Goal: Find specific page/section: Find specific page/section

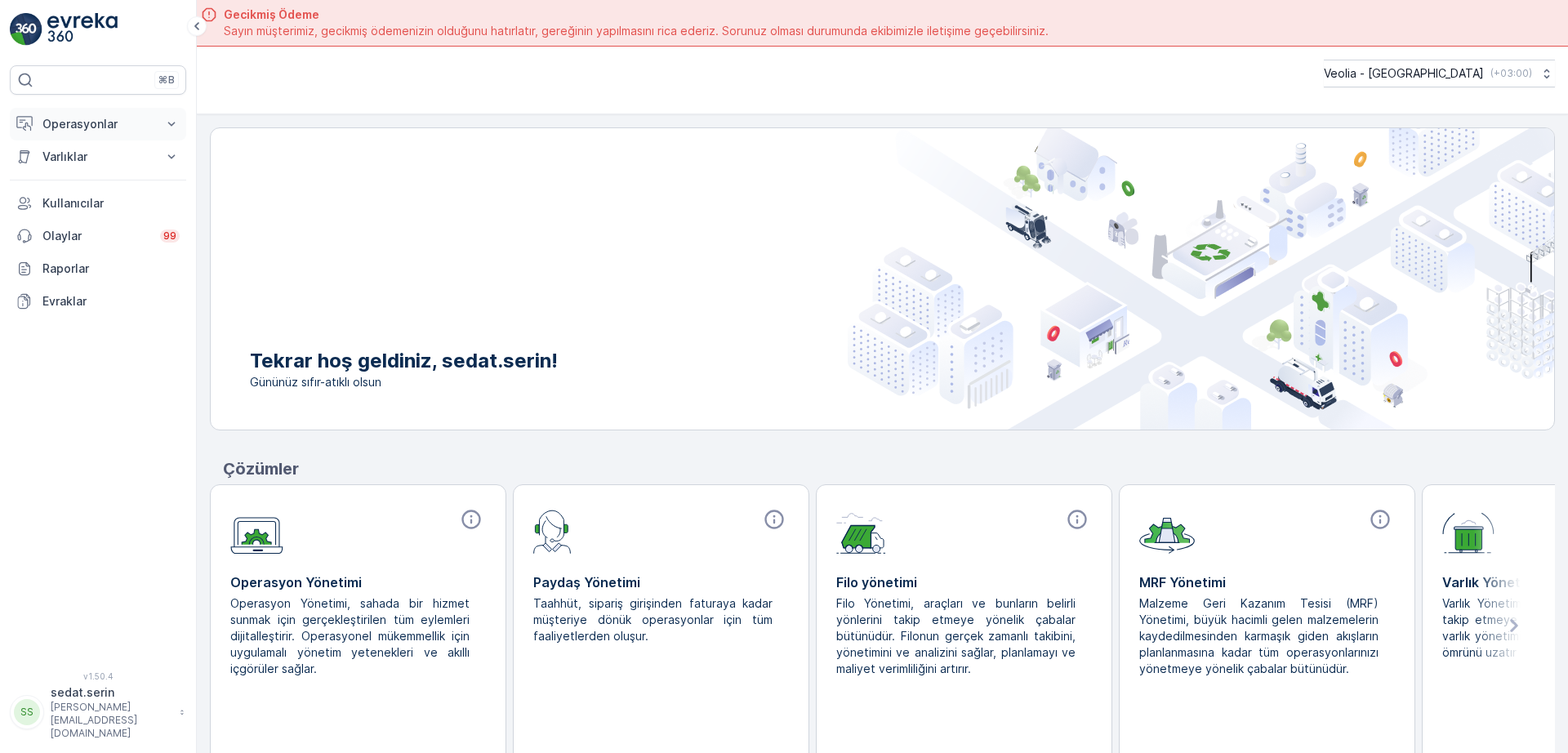
click at [125, 119] on p "Operasyonlar" at bounding box center [98, 124] width 111 height 16
click at [71, 175] on p "Planlama" at bounding box center [65, 174] width 47 height 16
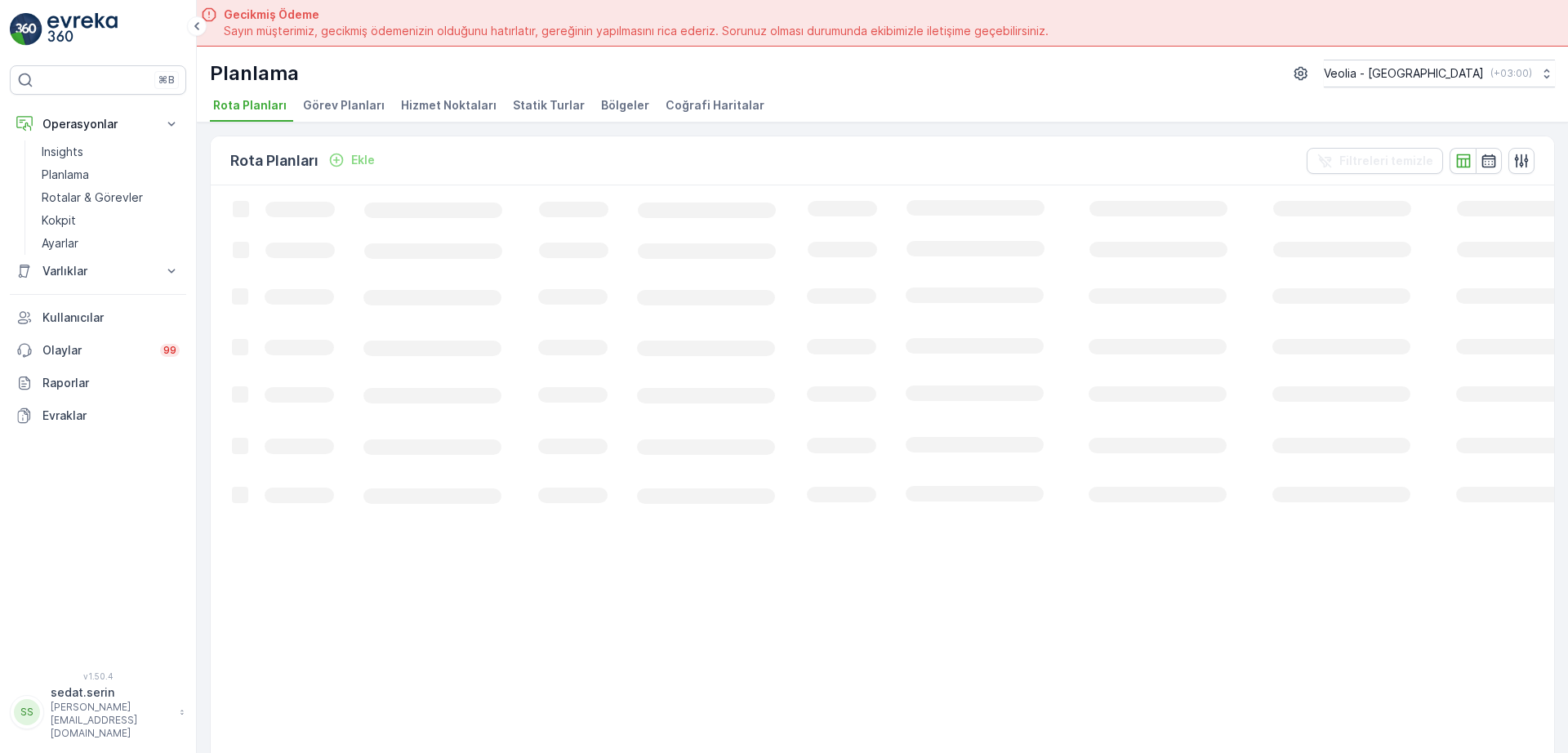
click at [420, 109] on span "Hizmet Noktaları" at bounding box center [449, 105] width 95 height 16
click at [1452, 156] on icon "button" at bounding box center [1457, 160] width 14 height 12
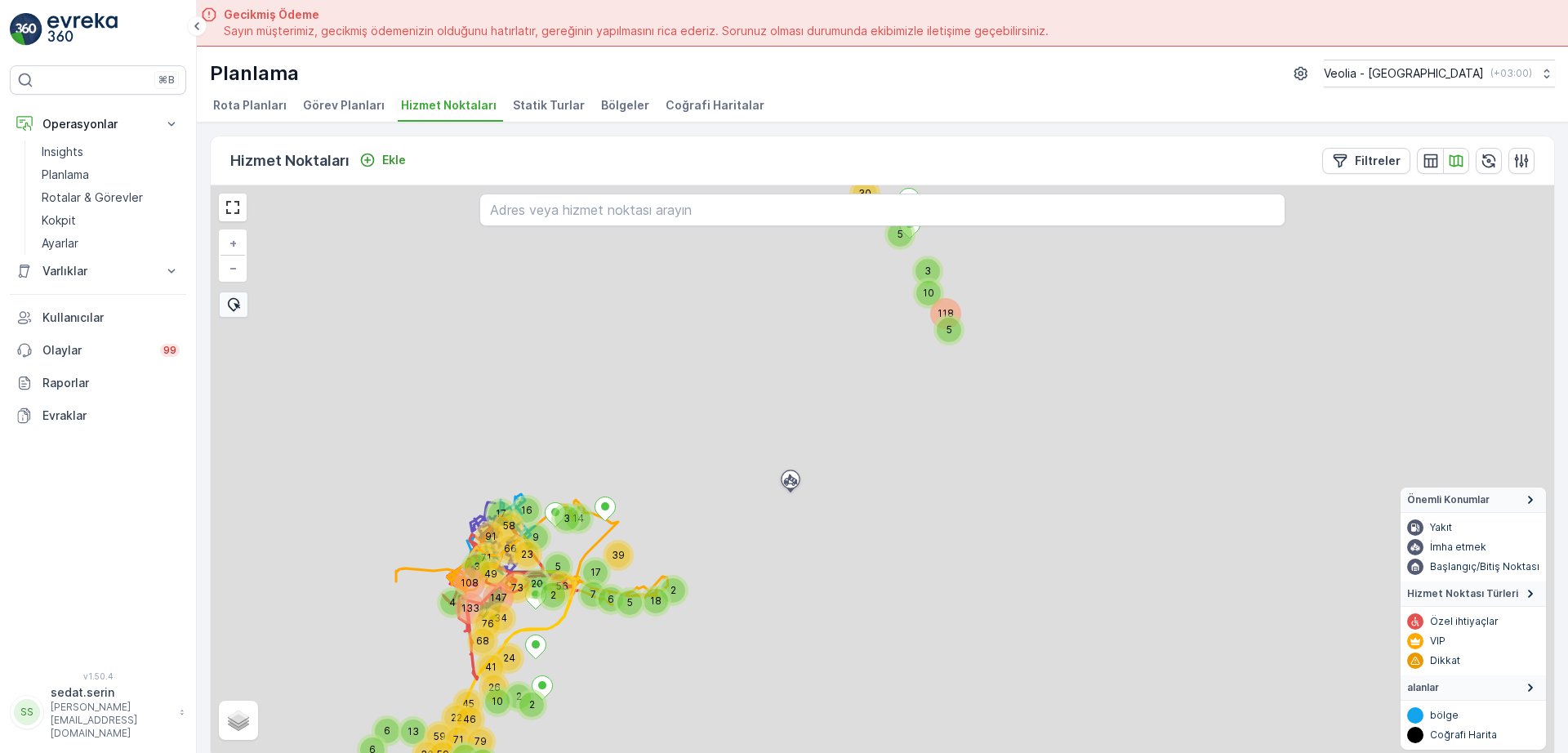
scroll to position [6, 0]
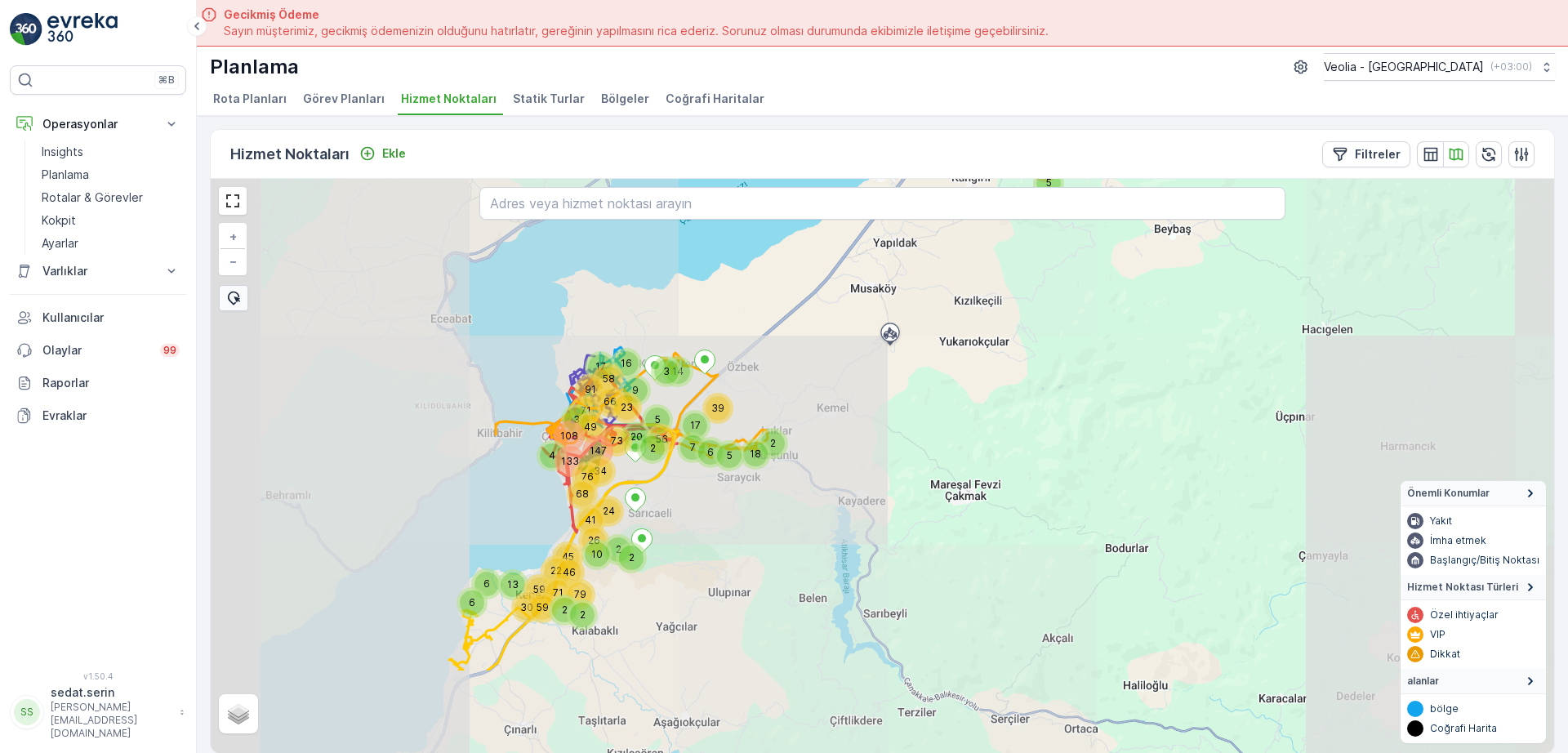
drag, startPoint x: 626, startPoint y: 559, endPoint x: 710, endPoint y: 425, distance: 158.2
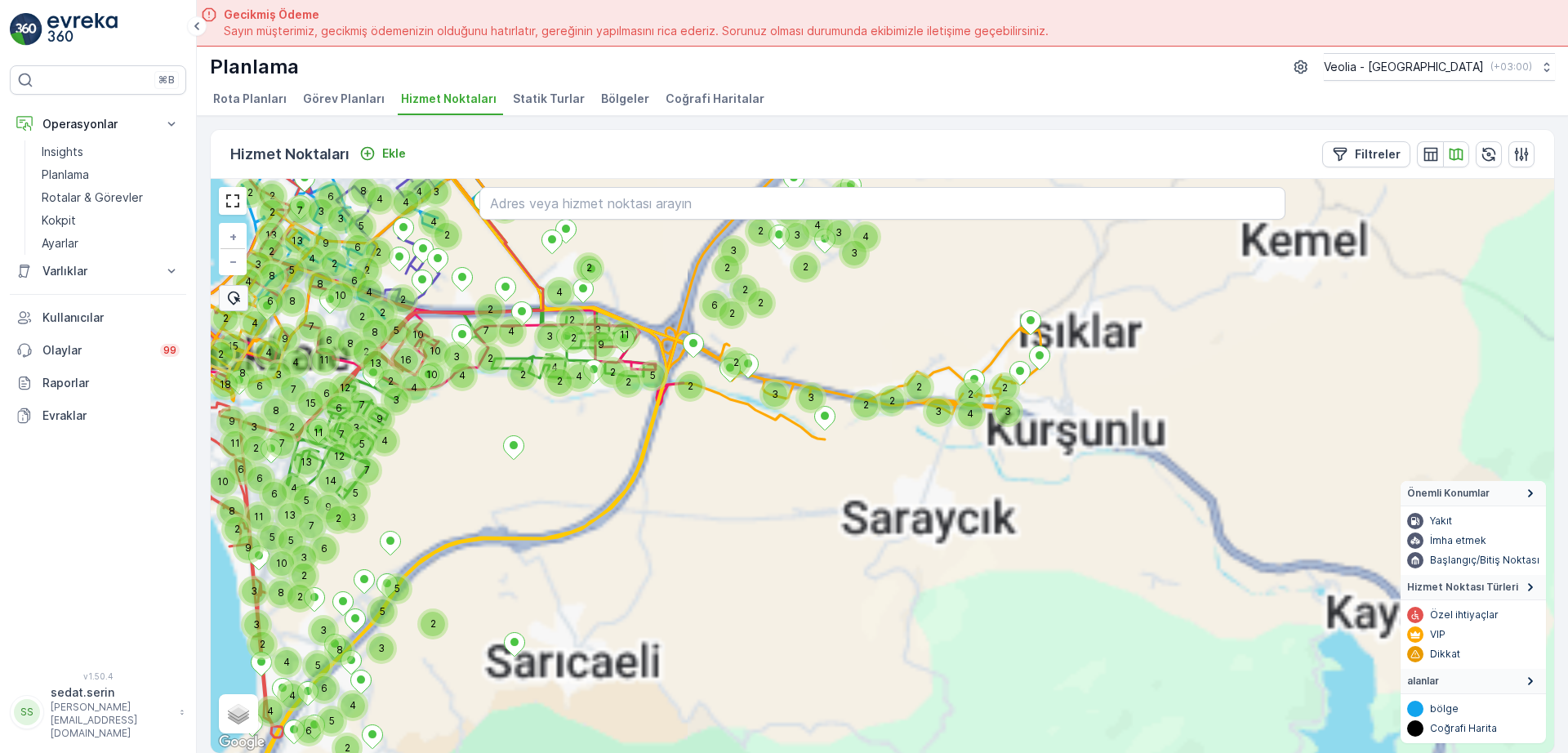
drag, startPoint x: 550, startPoint y: 430, endPoint x: 579, endPoint y: 429, distance: 29.0
click at [630, 492] on div "2 3 2 2 3 7 3 9 4 11 2 2 2 2 4 2 2 3 3 2 4 2 3 2 2 2 5 4 2 3 3 4 4 2 3 4 2 3 4 …" at bounding box center [883, 466] width 1344 height 574
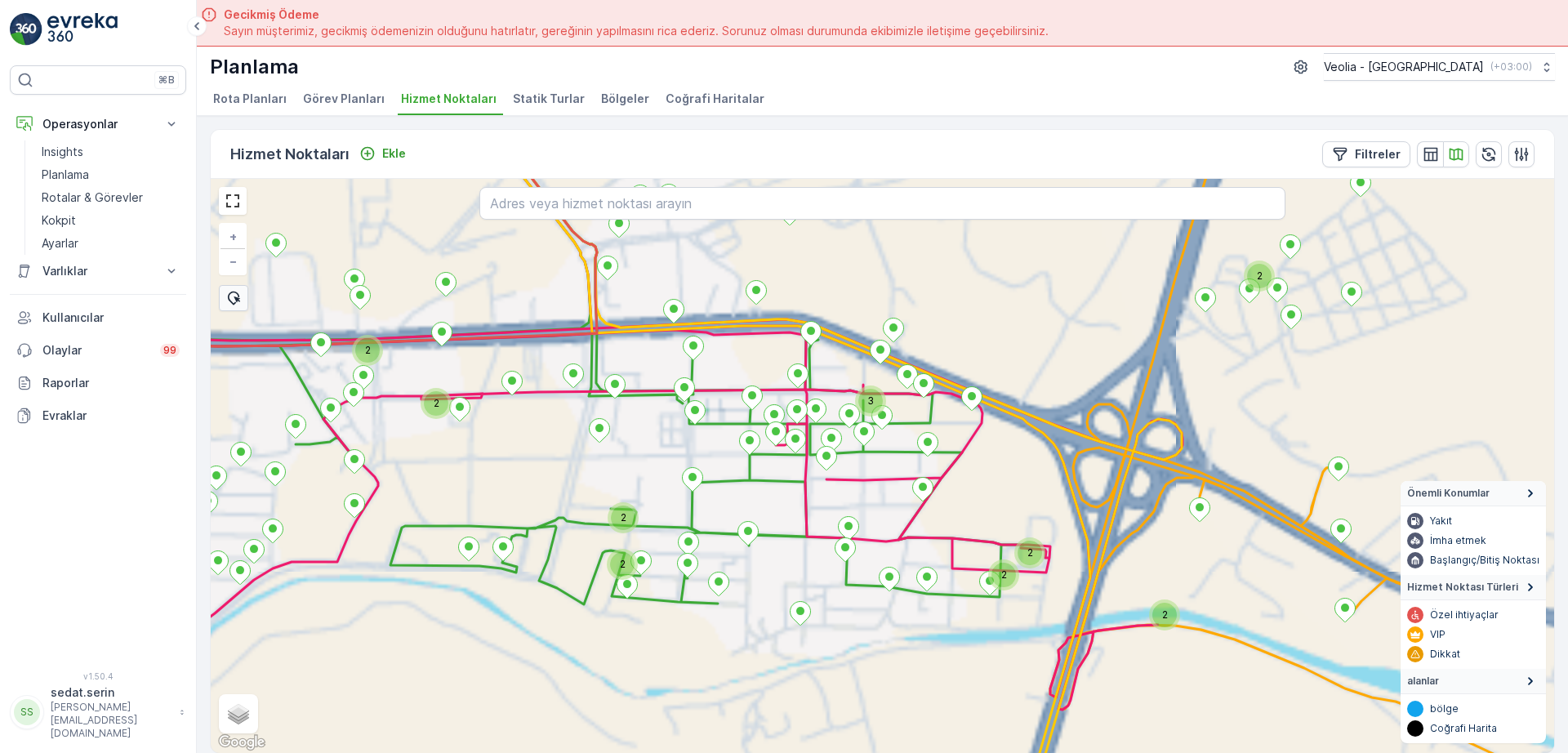
drag, startPoint x: 565, startPoint y: 354, endPoint x: 482, endPoint y: 357, distance: 83.1
click at [484, 357] on div "2 3 2 2 3 2 2 3 2 4 2 2 2 2 2 2 2 2 2 2 3 + − Uydu Yol haritası Arazi Karışık L…" at bounding box center [883, 466] width 1344 height 574
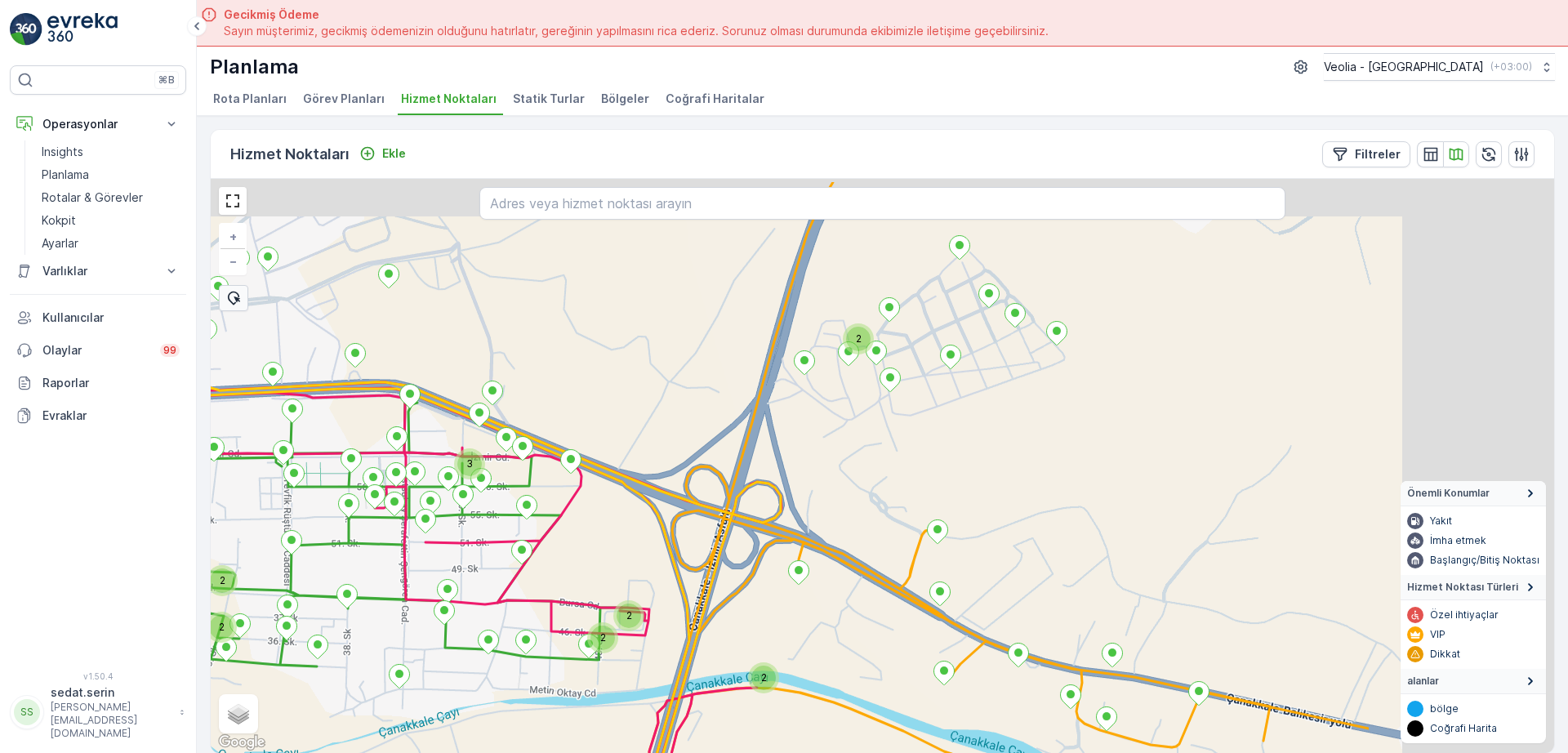
drag, startPoint x: 727, startPoint y: 359, endPoint x: 440, endPoint y: 350, distance: 287.1
click at [441, 355] on div "2 3 2 2 2 2 2 2 2 + − Uydu Yol haritası Arazi Karışık Leaflet Klavye kısayollar…" at bounding box center [883, 466] width 1344 height 574
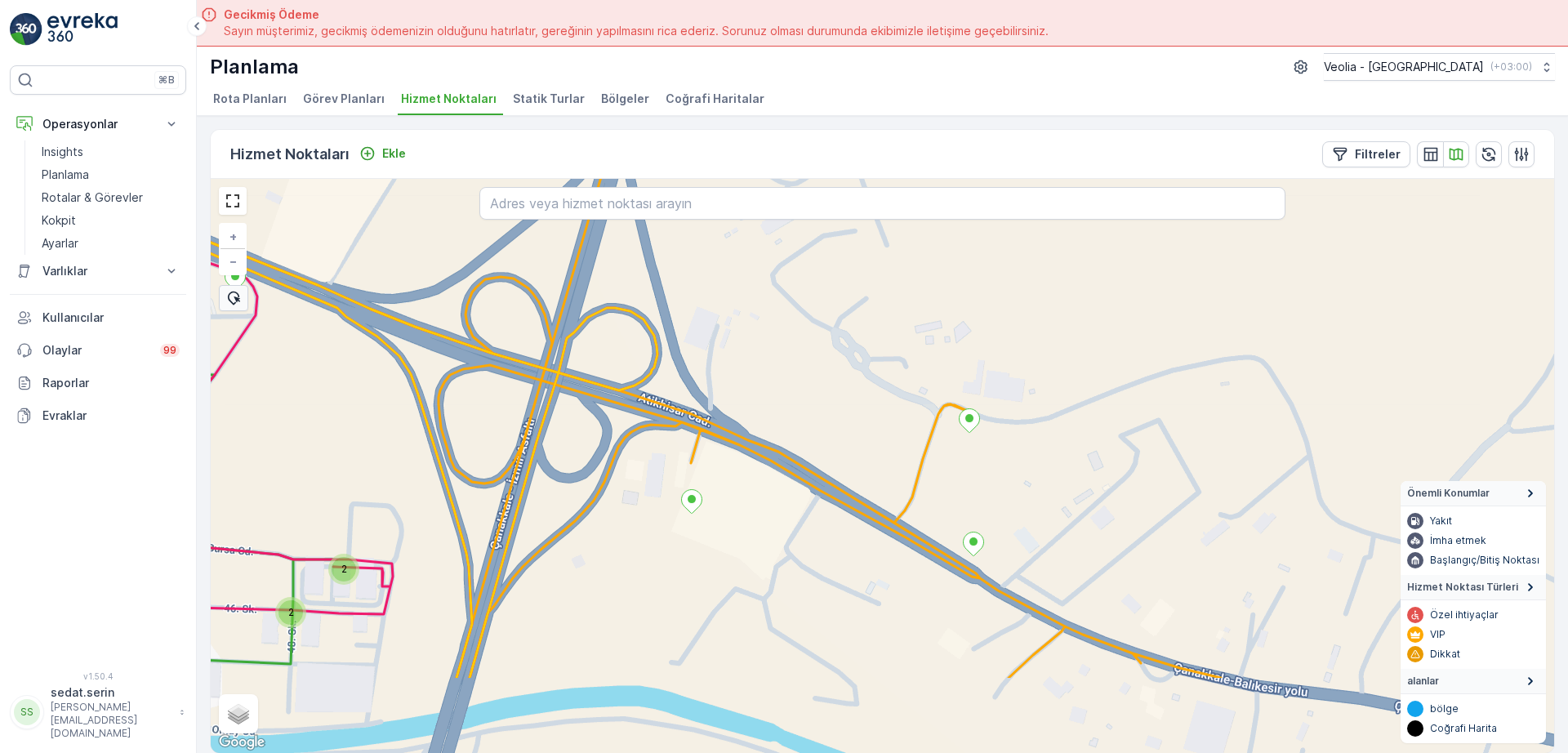
drag, startPoint x: 837, startPoint y: 468, endPoint x: 817, endPoint y: 353, distance: 116.7
click at [817, 353] on div "2 2 MERKEZ KARTON 2 STATİK TUR DARDANOS STATİK TUR + − Uydu Yol haritası Arazi …" at bounding box center [883, 466] width 1344 height 574
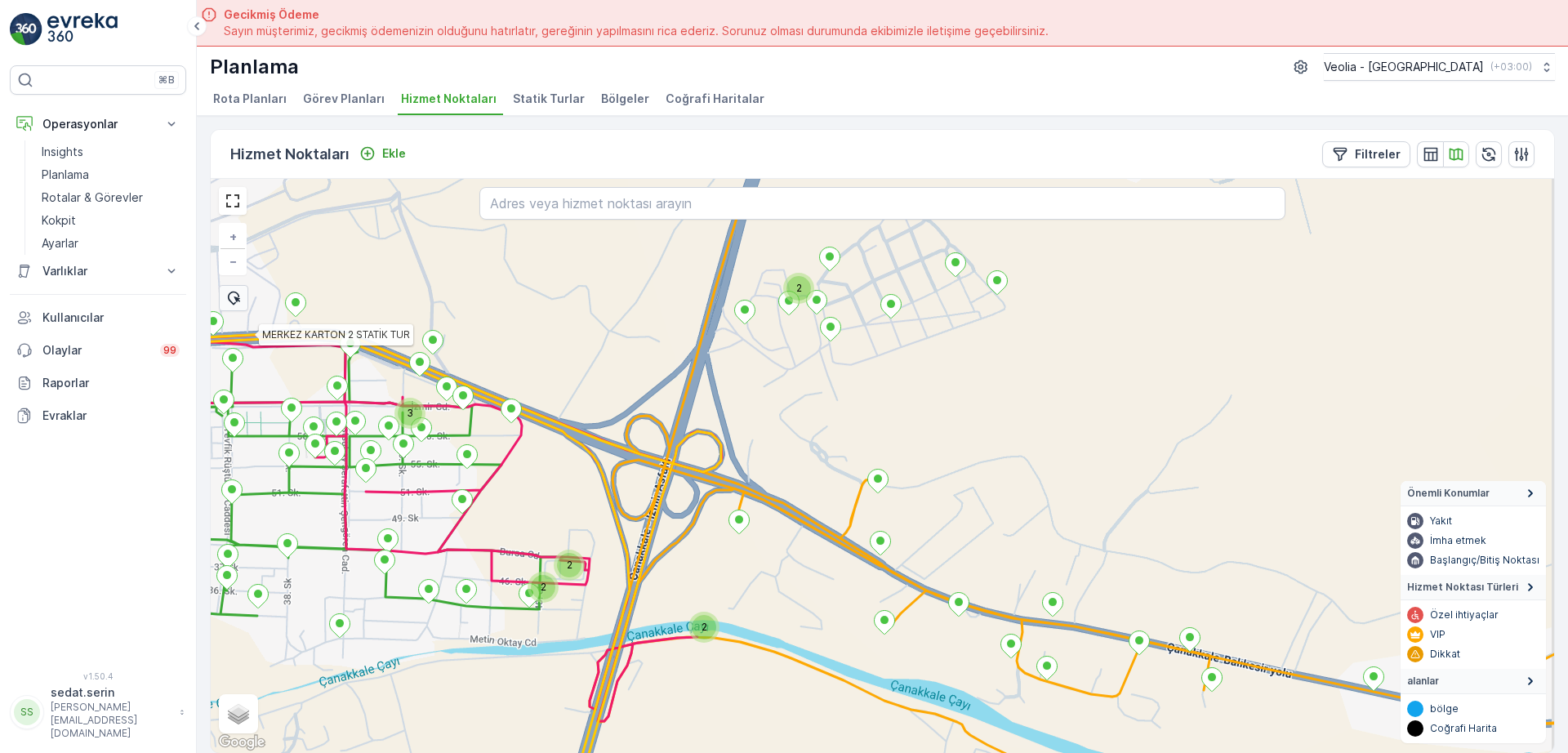
drag, startPoint x: 763, startPoint y: 381, endPoint x: 761, endPoint y: 517, distance: 136.0
click at [761, 517] on div "2 2 2 3 2 MERKEZ KARTON 2 STATİK TUR DARDANOS STATİK TUR + − Uydu Yol haritası …" at bounding box center [883, 466] width 1344 height 574
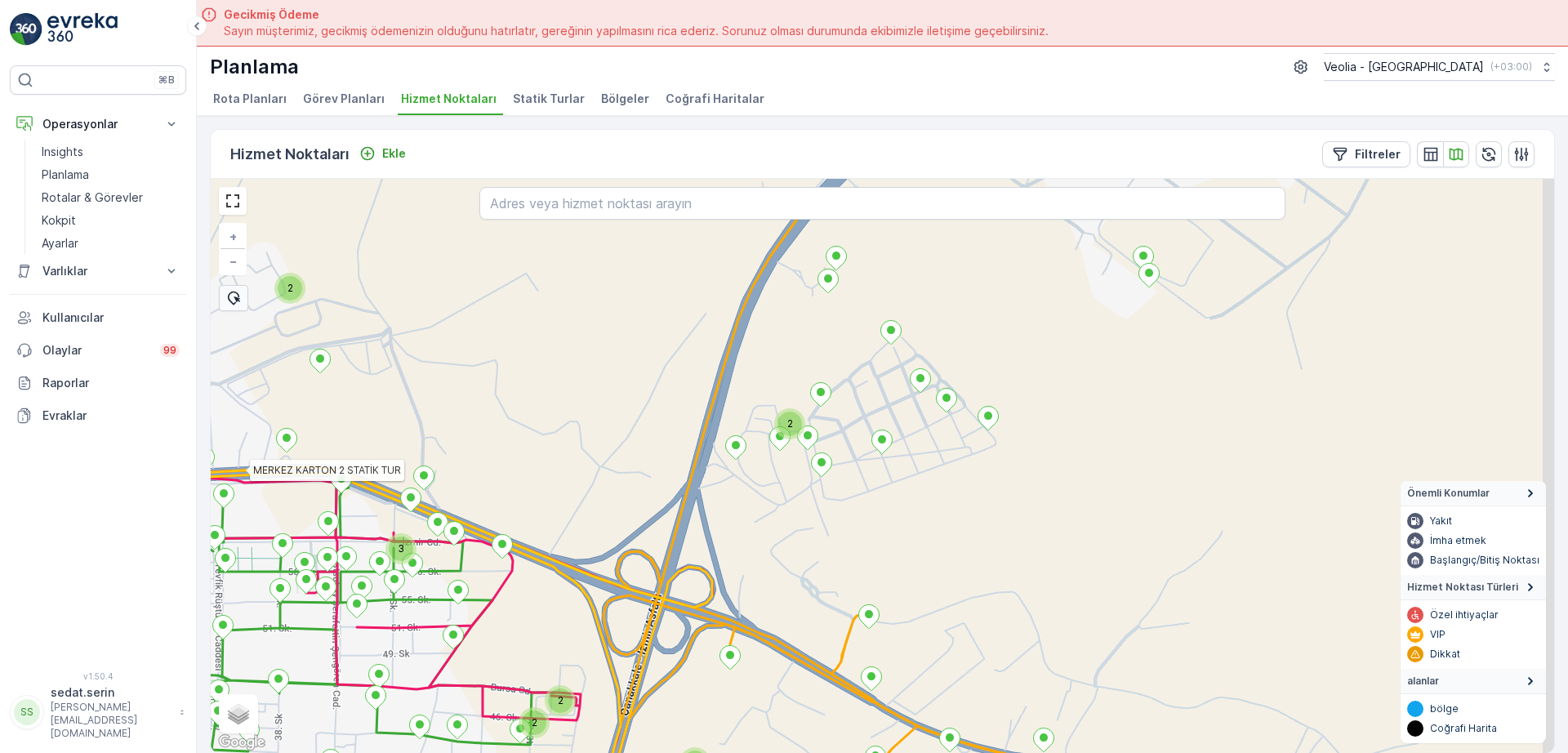
drag, startPoint x: 753, startPoint y: 453, endPoint x: 734, endPoint y: 498, distance: 48.8
click at [736, 511] on div "2 2 2 3 2 2 MERKEZ KARTON 2 STATİK TUR DARDANOS STATİK TUR + − Uydu Yol haritas…" at bounding box center [883, 466] width 1344 height 574
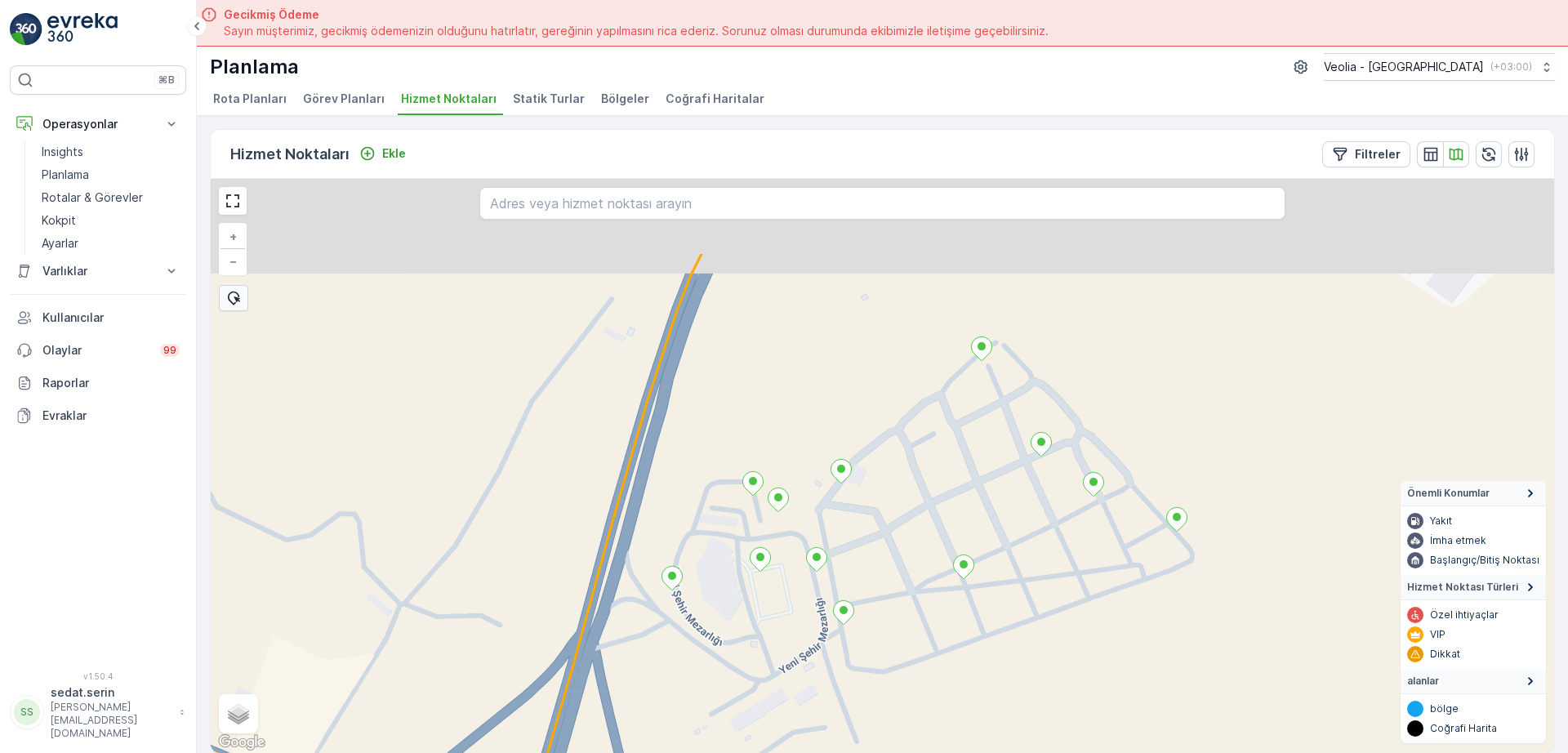
drag, startPoint x: 910, startPoint y: 393, endPoint x: 800, endPoint y: 579, distance: 216.1
click at [800, 579] on div "MERKEZ KARTON 2 STATİK TUR DARDANOS STATİK TUR + − Uydu Yol haritası Arazi Karı…" at bounding box center [883, 466] width 1344 height 574
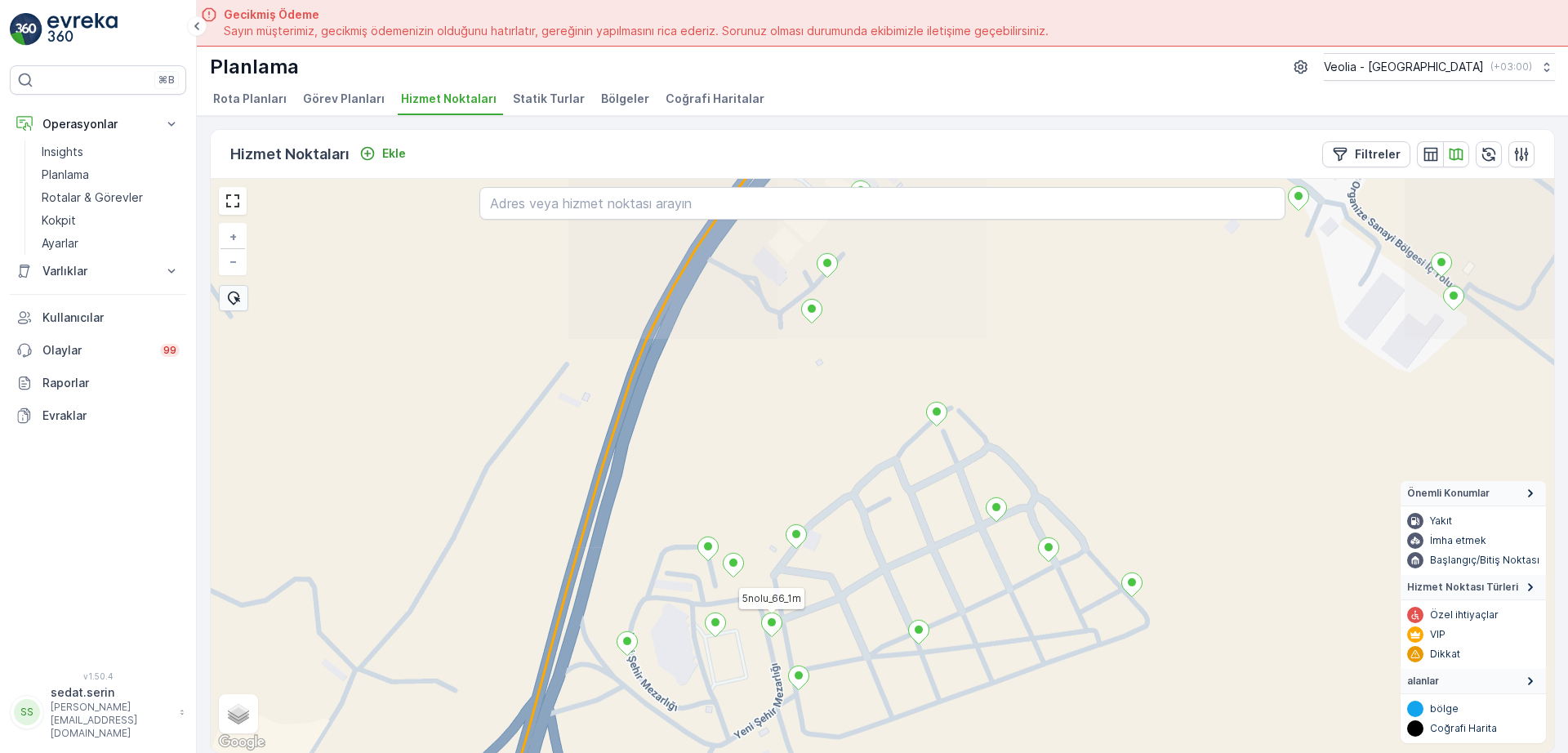
drag, startPoint x: 947, startPoint y: 393, endPoint x: 817, endPoint y: 559, distance: 210.8
click at [817, 559] on div "MERKEZ KARTON 2 STATİK TUR DARDANOS STATİK TUR 5nolu_66_1m 5nolu_64_4m + − Uydu…" at bounding box center [883, 466] width 1344 height 574
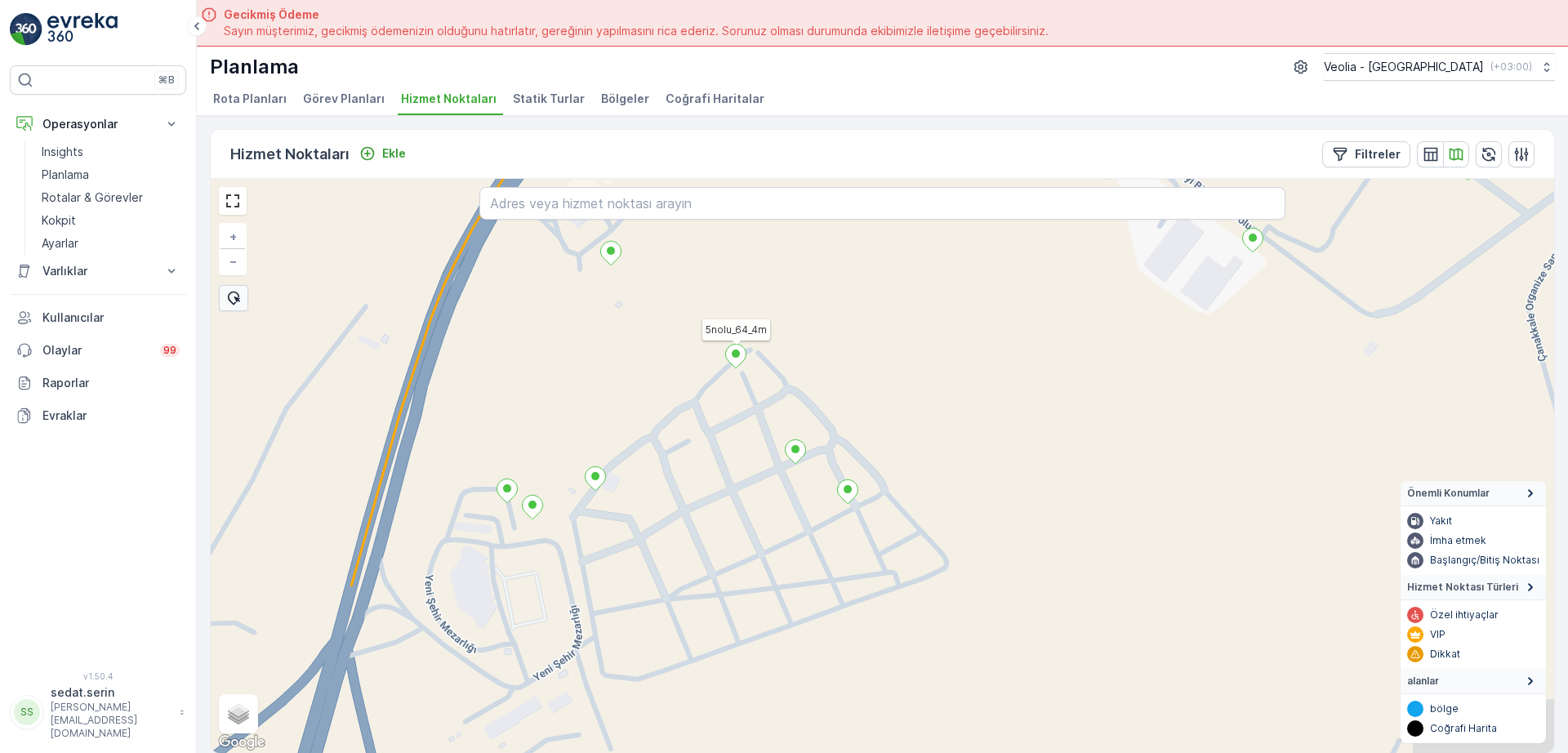
drag, startPoint x: 898, startPoint y: 347, endPoint x: 870, endPoint y: 336, distance: 30.1
click at [877, 282] on div "2 MERKEZ KARTON 2 STATİK TUR DARDANOS STATİK TUR 5nolu_64_4m + − Uydu Yol harit…" at bounding box center [883, 466] width 1344 height 574
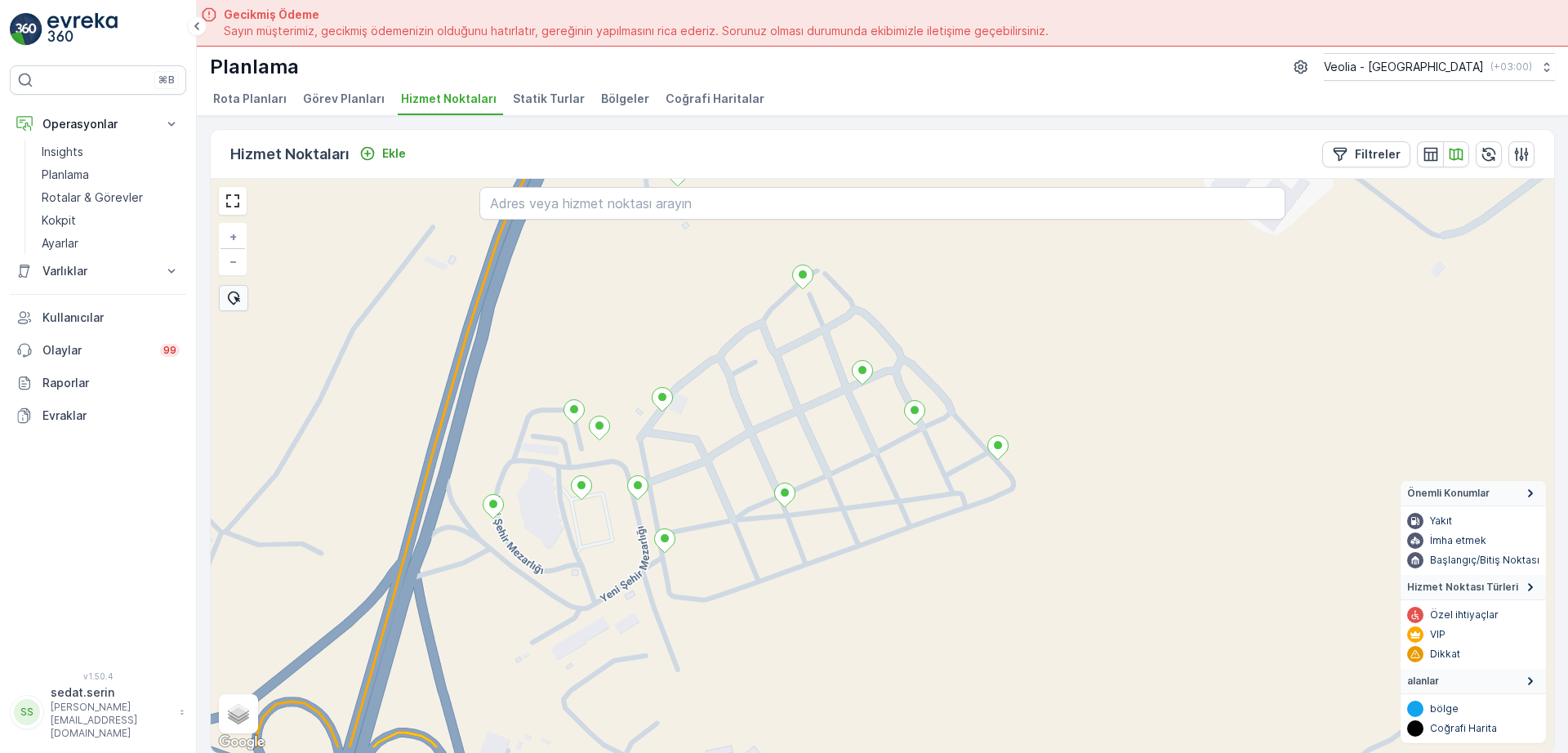
drag, startPoint x: 509, startPoint y: 628, endPoint x: 582, endPoint y: 571, distance: 92.6
click at [582, 571] on div "MERKEZ KARTON 2 STATİK TUR DARDANOS STATİK TUR + − Uydu Yol haritası Arazi Karı…" at bounding box center [883, 466] width 1344 height 574
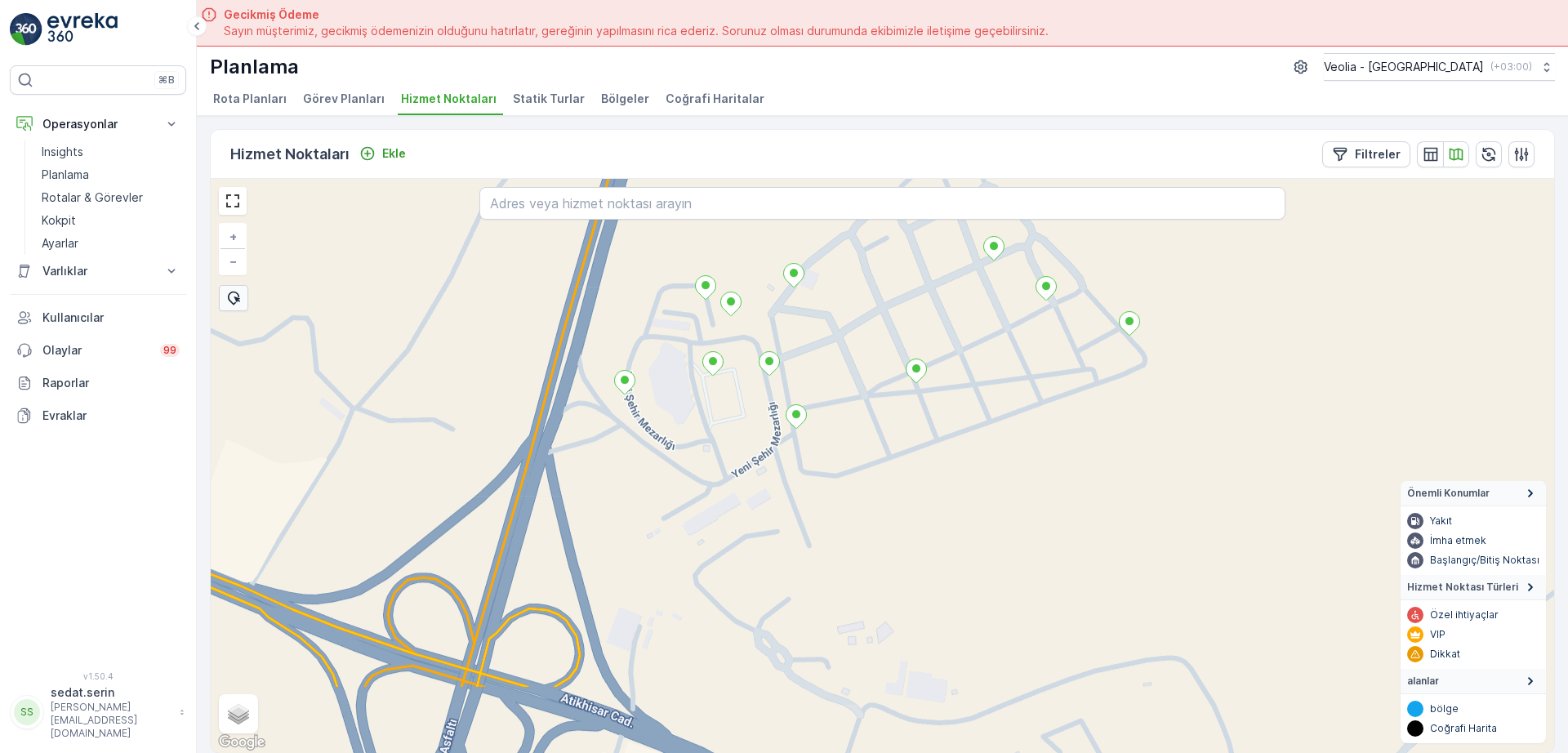
drag, startPoint x: 595, startPoint y: 563, endPoint x: 727, endPoint y: 437, distance: 182.5
click at [727, 437] on div "MERKEZ KARTON 2 STATİK TUR DARDANOS STATİK TUR + − Uydu Yol haritası Arazi Karı…" at bounding box center [883, 466] width 1344 height 574
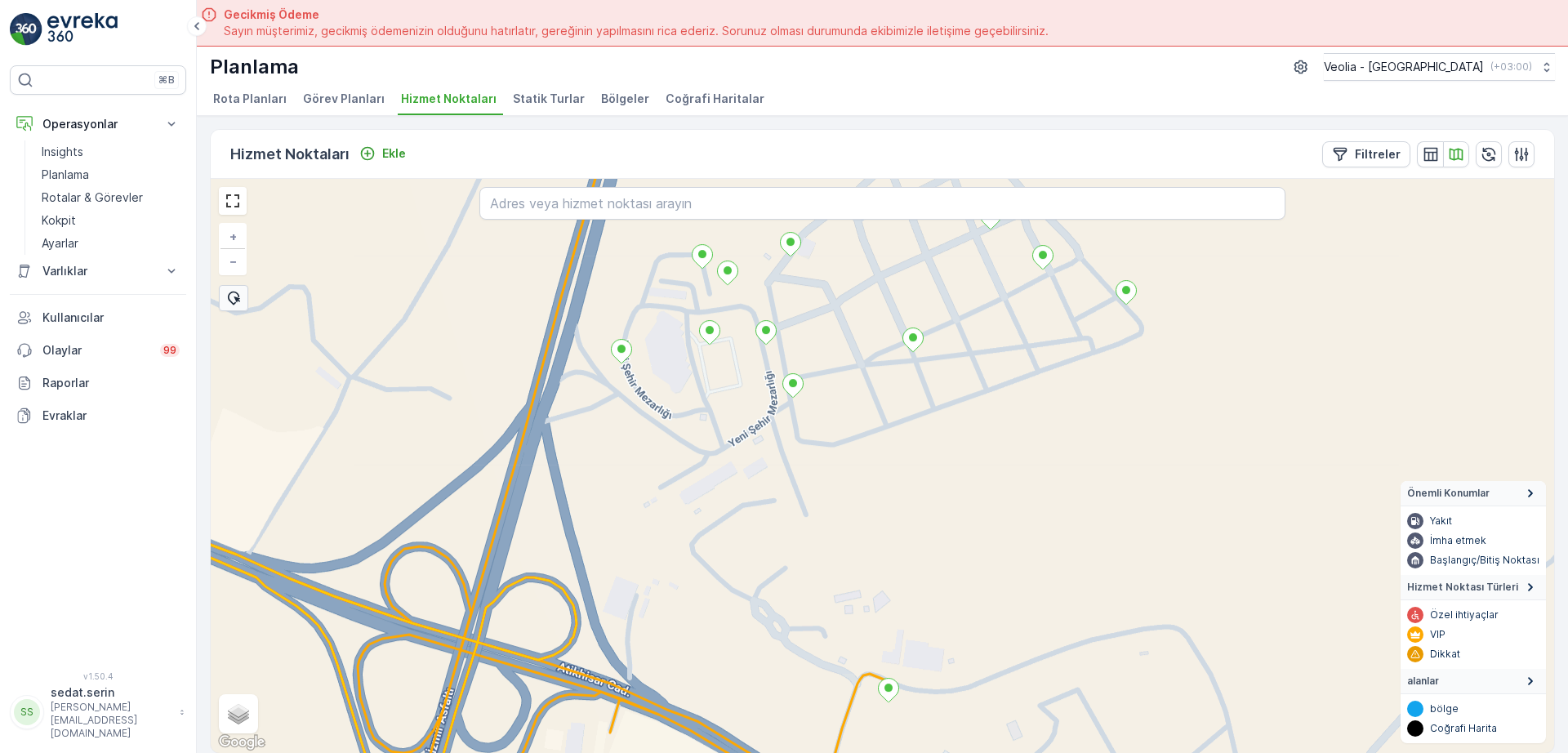
drag, startPoint x: 723, startPoint y: 517, endPoint x: 718, endPoint y: 473, distance: 44.3
click at [718, 473] on div "MERKEZ KARTON 2 STATİK TUR DARDANOS STATİK TUR + − Uydu Yol haritası Arazi Karı…" at bounding box center [883, 466] width 1344 height 574
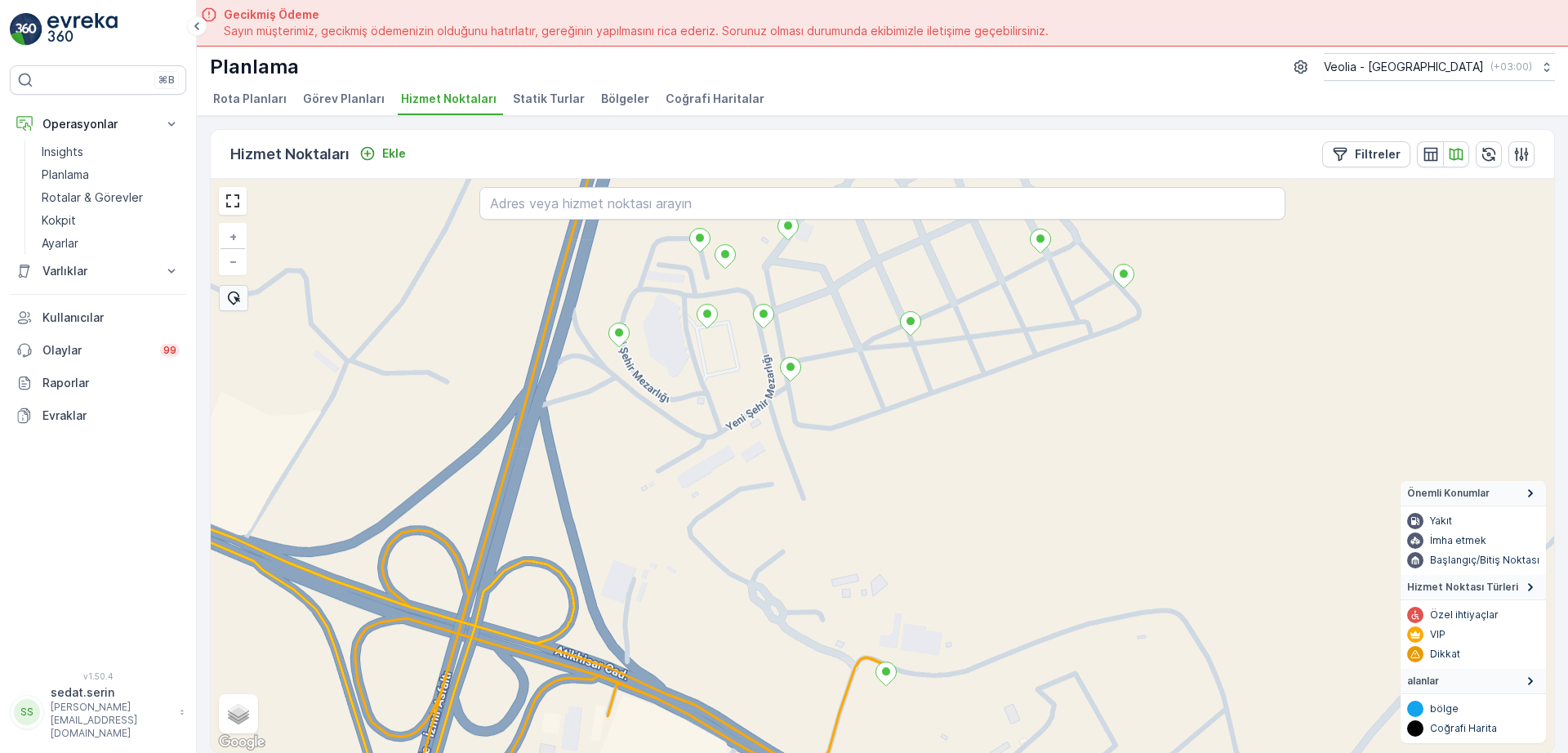
drag, startPoint x: 708, startPoint y: 532, endPoint x: 715, endPoint y: 498, distance: 34.7
click at [715, 498] on div "MERKEZ KARTON 2 STATİK TUR DARDANOS STATİK TUR + − Uydu Yol haritası Arazi Karı…" at bounding box center [883, 466] width 1344 height 574
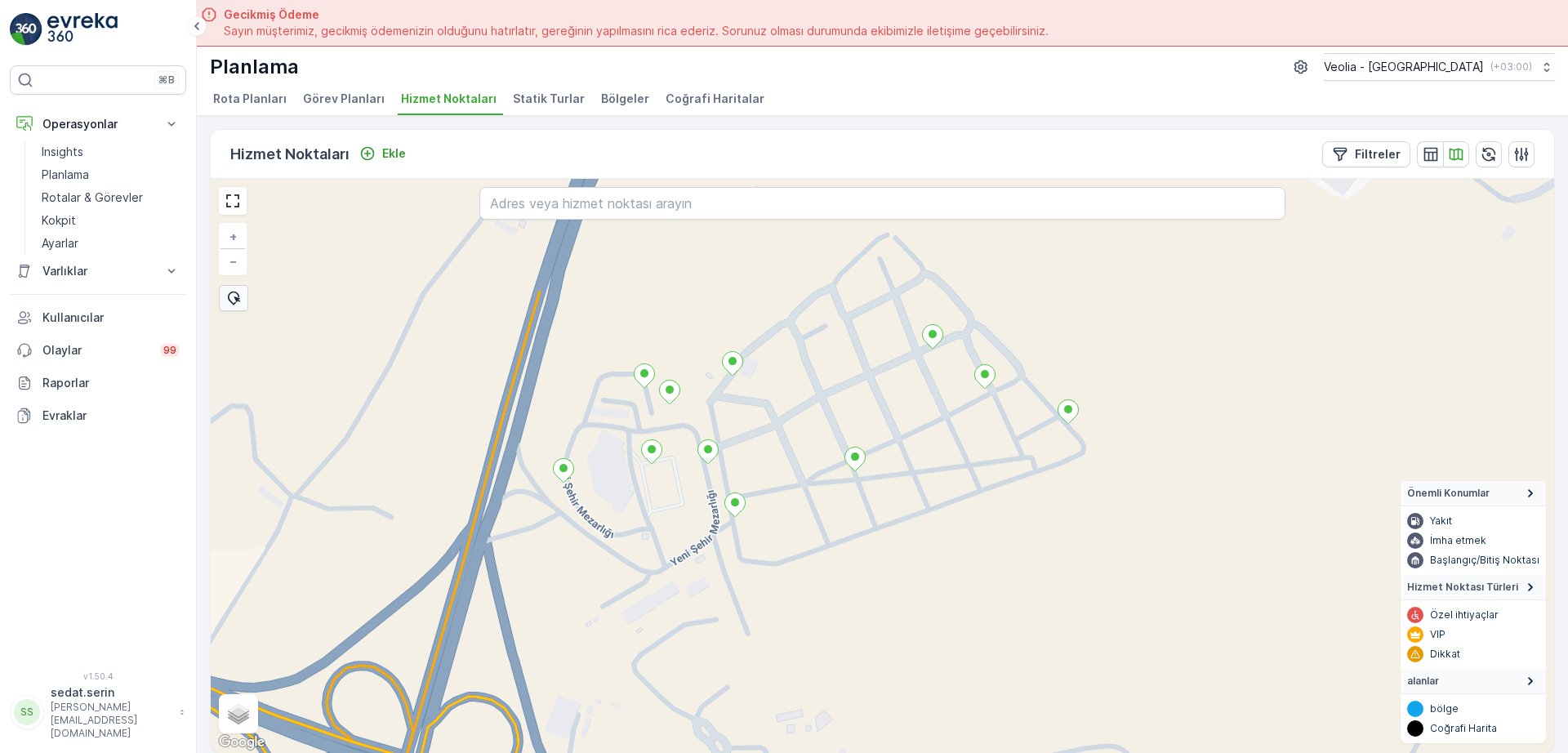
drag, startPoint x: 672, startPoint y: 386, endPoint x: 610, endPoint y: 563, distance: 187.5
click at [610, 563] on div "MERKEZ KARTON 2 STATİK TUR DARDANOS STATİK TUR + − Uydu Yol haritası Arazi Karı…" at bounding box center [883, 466] width 1344 height 574
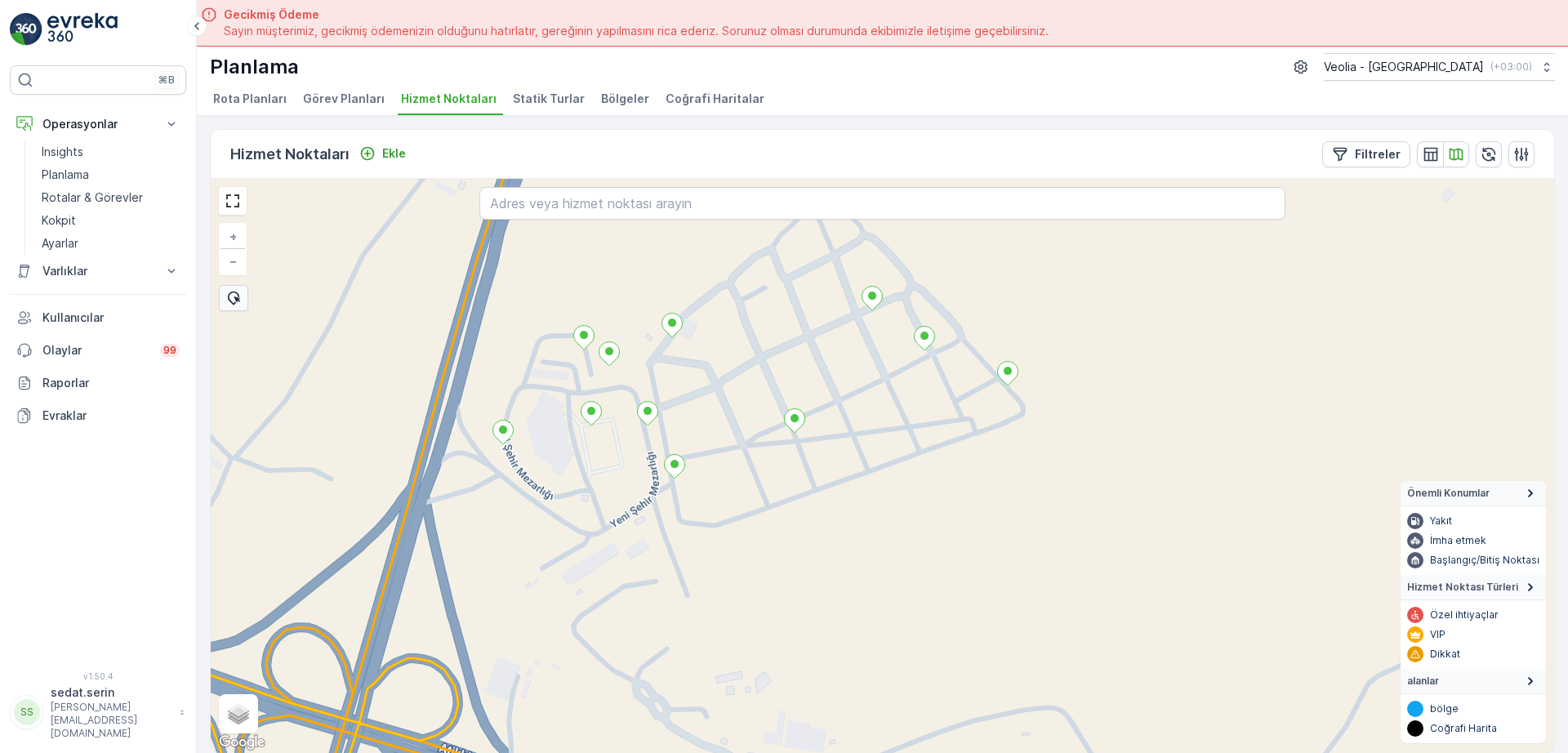
drag, startPoint x: 747, startPoint y: 417, endPoint x: 685, endPoint y: 367, distance: 79.6
click at [685, 367] on div "MERKEZ KARTON 2 STATİK TUR DARDANOS STATİK TUR + − Uydu Yol haritası Arazi Karı…" at bounding box center [883, 466] width 1344 height 574
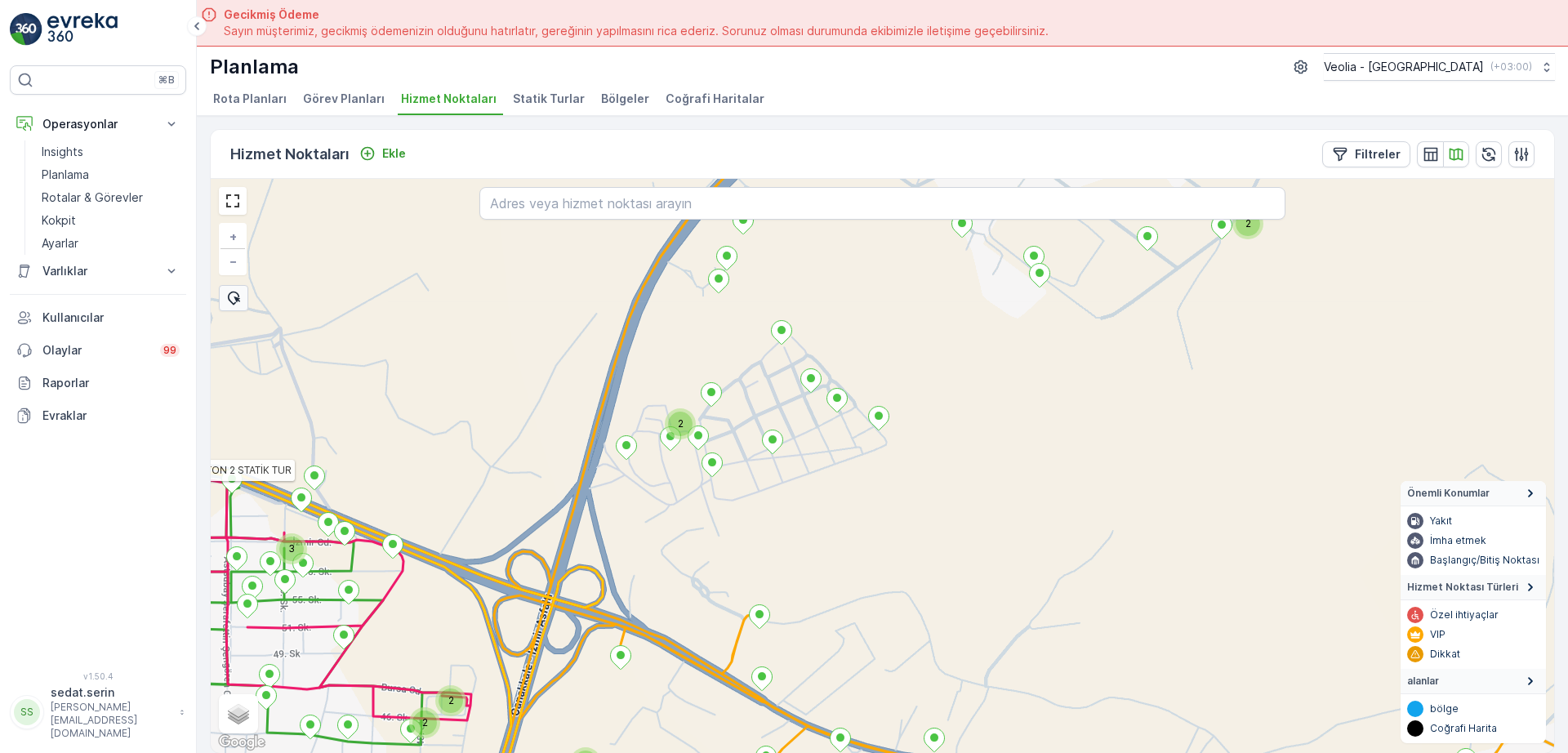
drag, startPoint x: 734, startPoint y: 473, endPoint x: 753, endPoint y: 500, distance: 33.0
click at [753, 500] on div "3 2 2 2 2 2 MERKEZ KARTON 2 STATİK TUR DARDANOS STATİK TUR + − Uydu Yol haritas…" at bounding box center [883, 466] width 1344 height 574
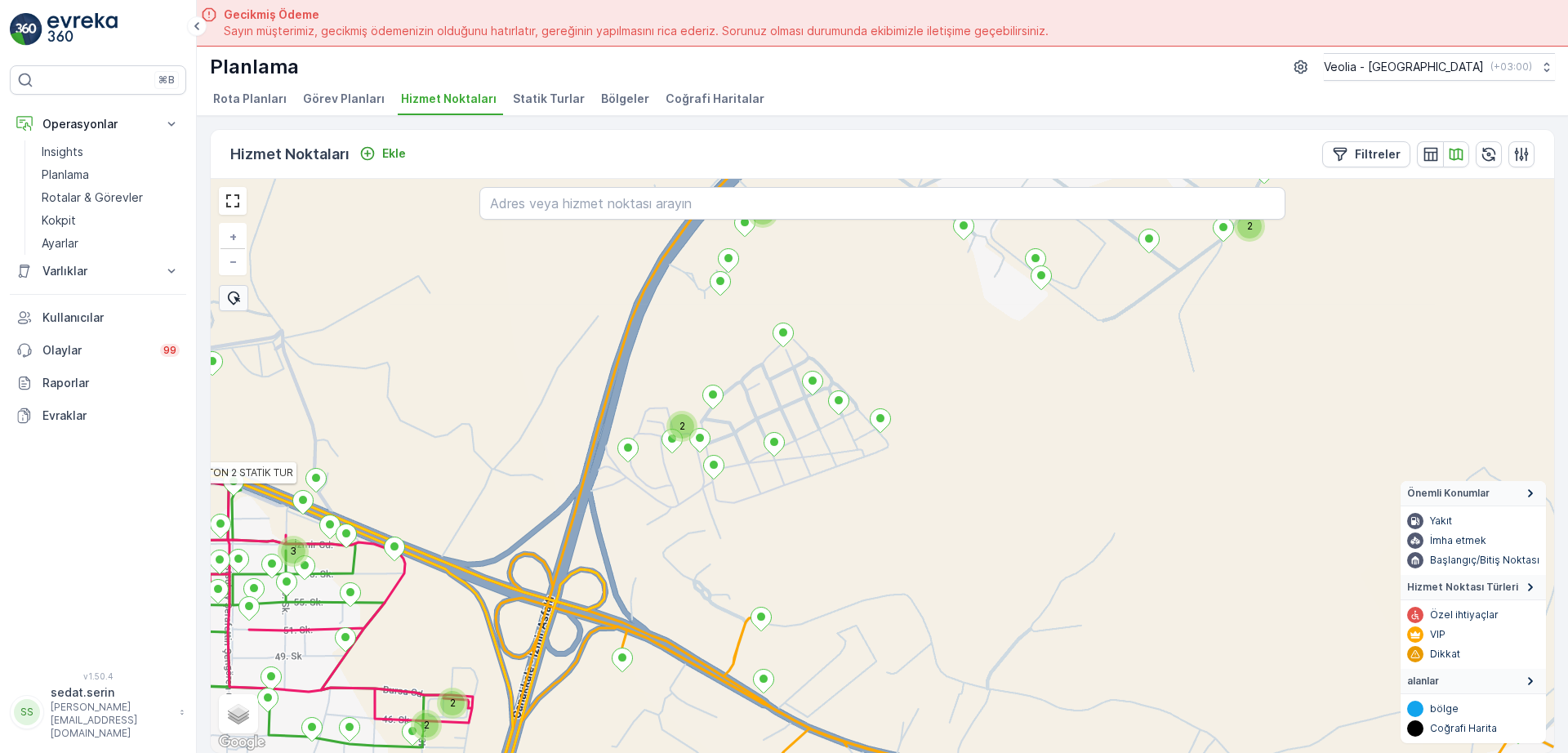
drag, startPoint x: 792, startPoint y: 320, endPoint x: 725, endPoint y: 562, distance: 251.1
click at [725, 562] on div "3 2 2 2 2 2 MERKEZ KARTON 2 STATİK TUR DARDANOS STATİK TUR + − Uydu Yol haritas…" at bounding box center [883, 466] width 1344 height 574
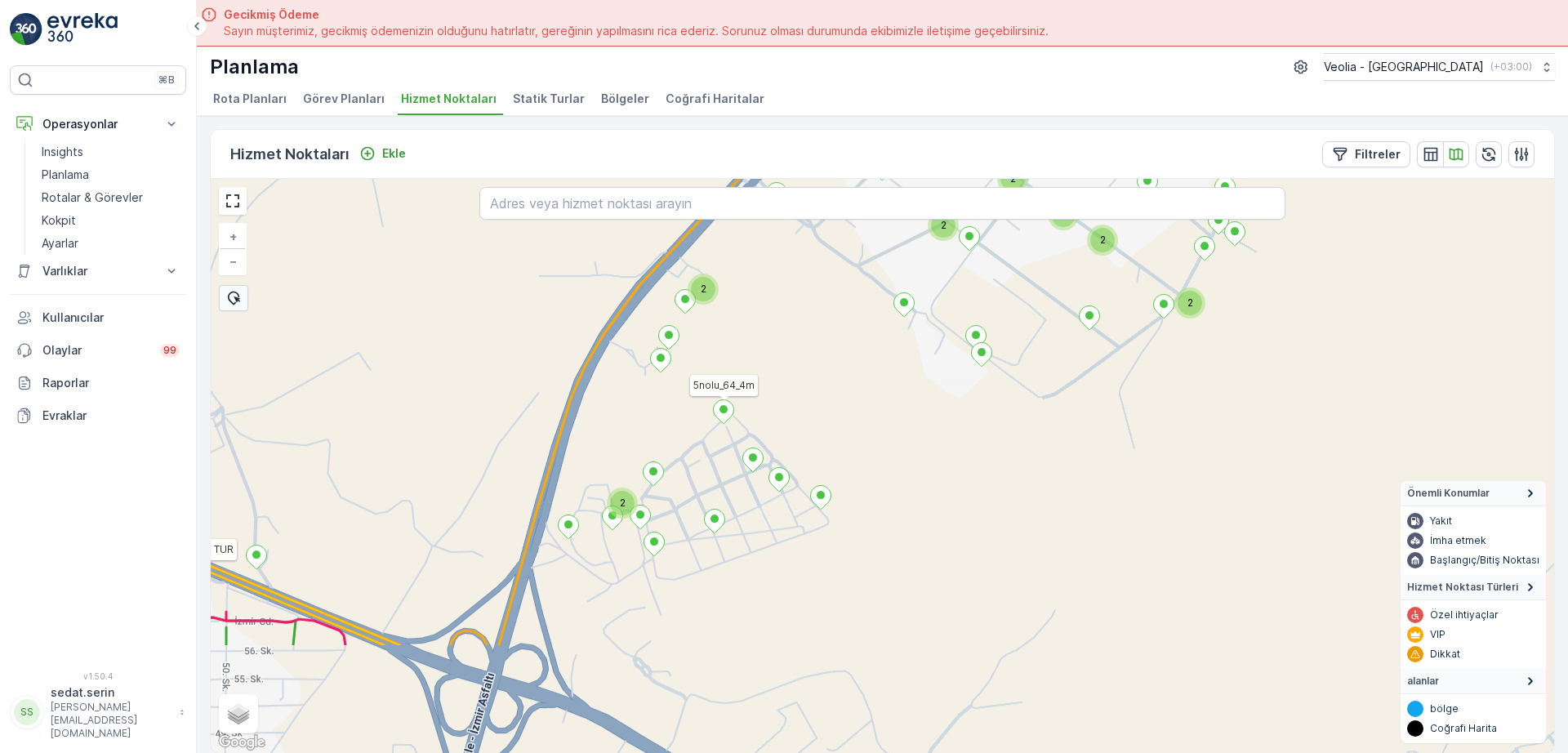
drag, startPoint x: 831, startPoint y: 464, endPoint x: 813, endPoint y: 363, distance: 102.6
click at [813, 363] on div "2 2 2 2 2 2 2 2 MERKEZ KARTON 2 STATİK TUR DARDANOS STATİK TUR 5nolu_64_4m + − …" at bounding box center [883, 466] width 1344 height 574
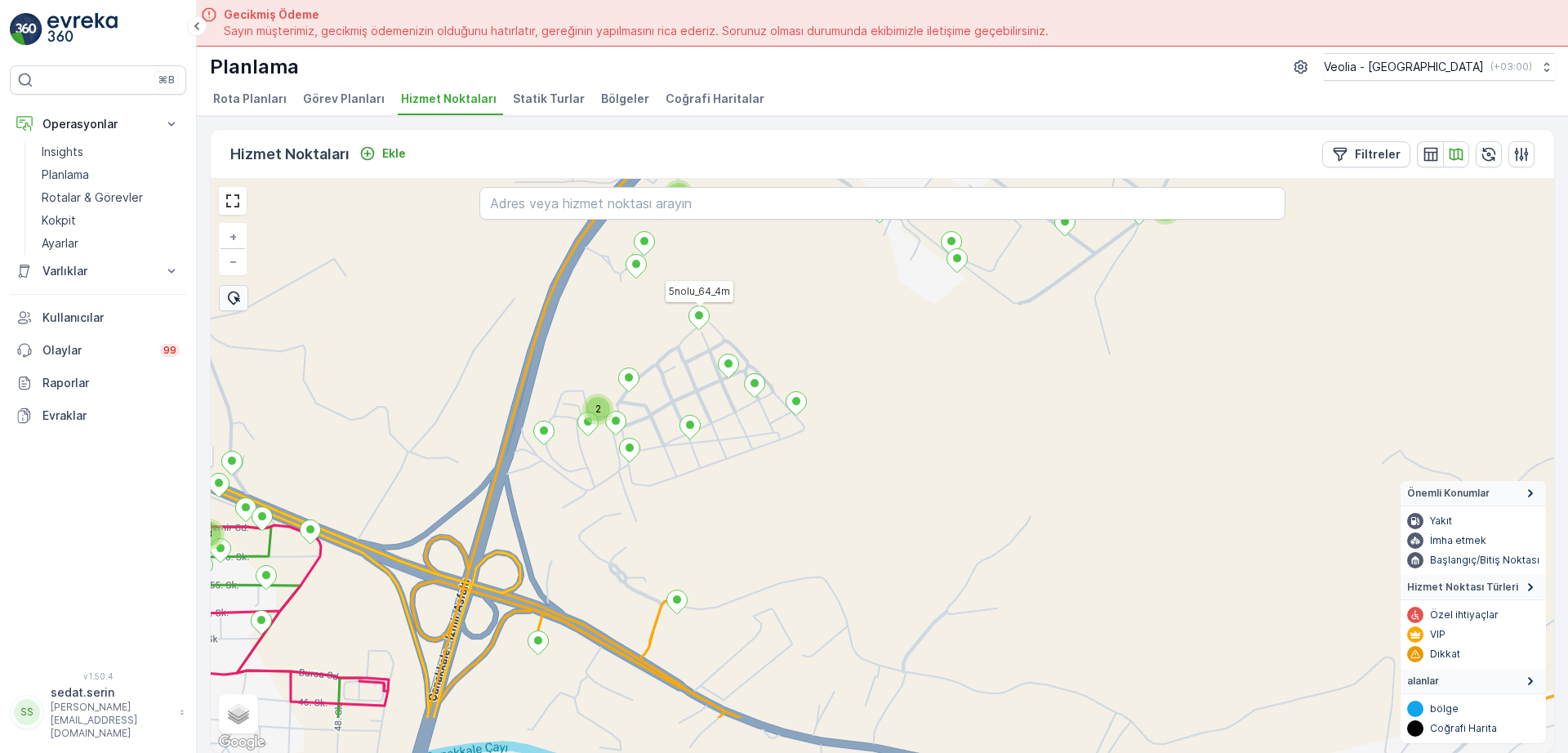
drag, startPoint x: 814, startPoint y: 424, endPoint x: 790, endPoint y: 331, distance: 96.0
click at [790, 331] on div "2 2 2 2 2 2 3 MERKEZ KARTON 2 STATİK TUR DARDANOS STATİK TUR 5nolu_64_4m + − Uy…" at bounding box center [883, 466] width 1344 height 574
drag, startPoint x: 716, startPoint y: 452, endPoint x: 731, endPoint y: 522, distance: 71.6
click at [731, 522] on div "2 2 2 2 2 2 MERKEZ KARTON 2 STATİK TUR DARDANOS STATİK TUR 5nolu_64_4m + − Uydu…" at bounding box center [883, 466] width 1344 height 574
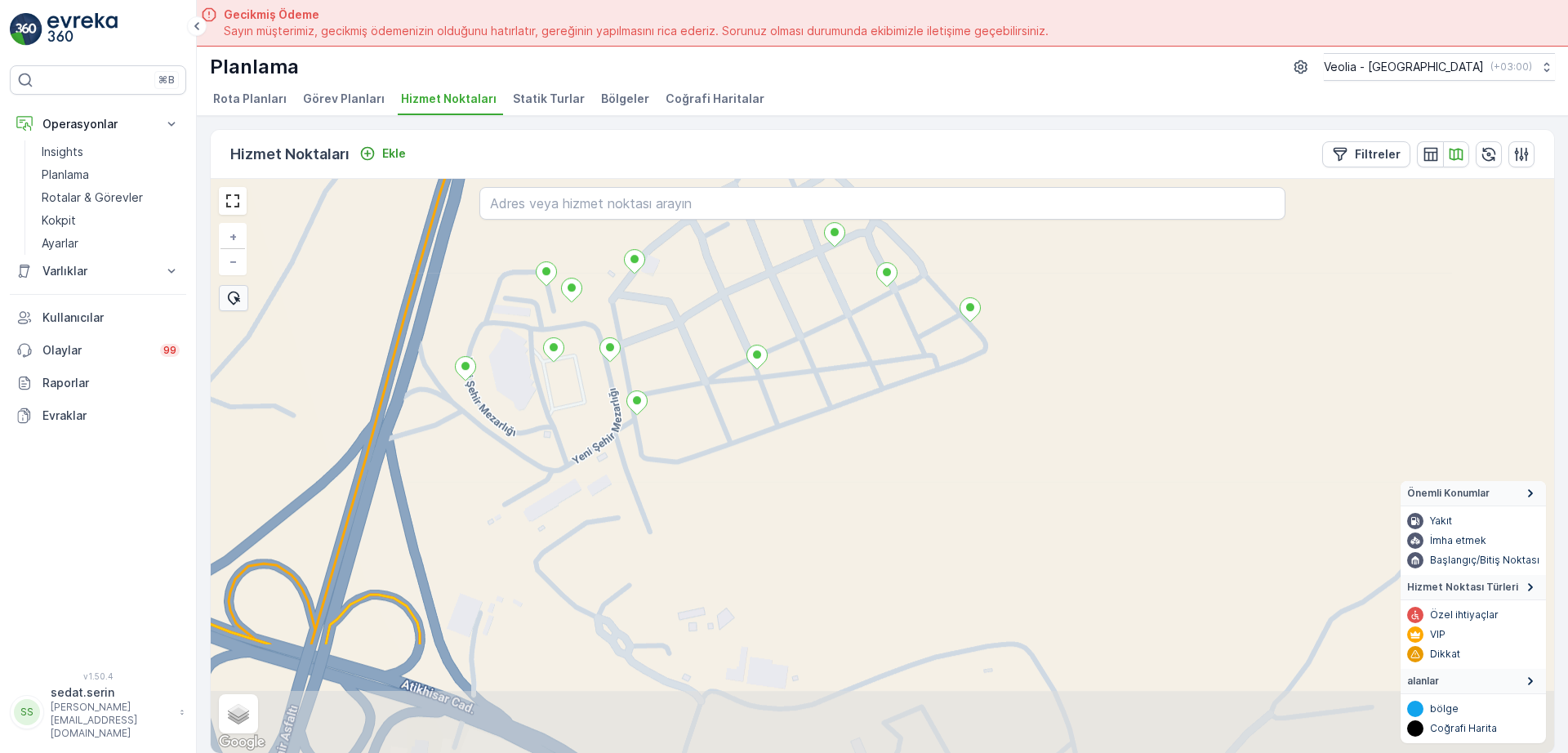
drag, startPoint x: 400, startPoint y: 635, endPoint x: 416, endPoint y: 562, distance: 74.7
click at [412, 482] on div "MERKEZ KARTON 2 STATİK TUR DARDANOS STATİK TUR 5nolu_64_4m + − Uydu Yol haritas…" at bounding box center [883, 466] width 1344 height 574
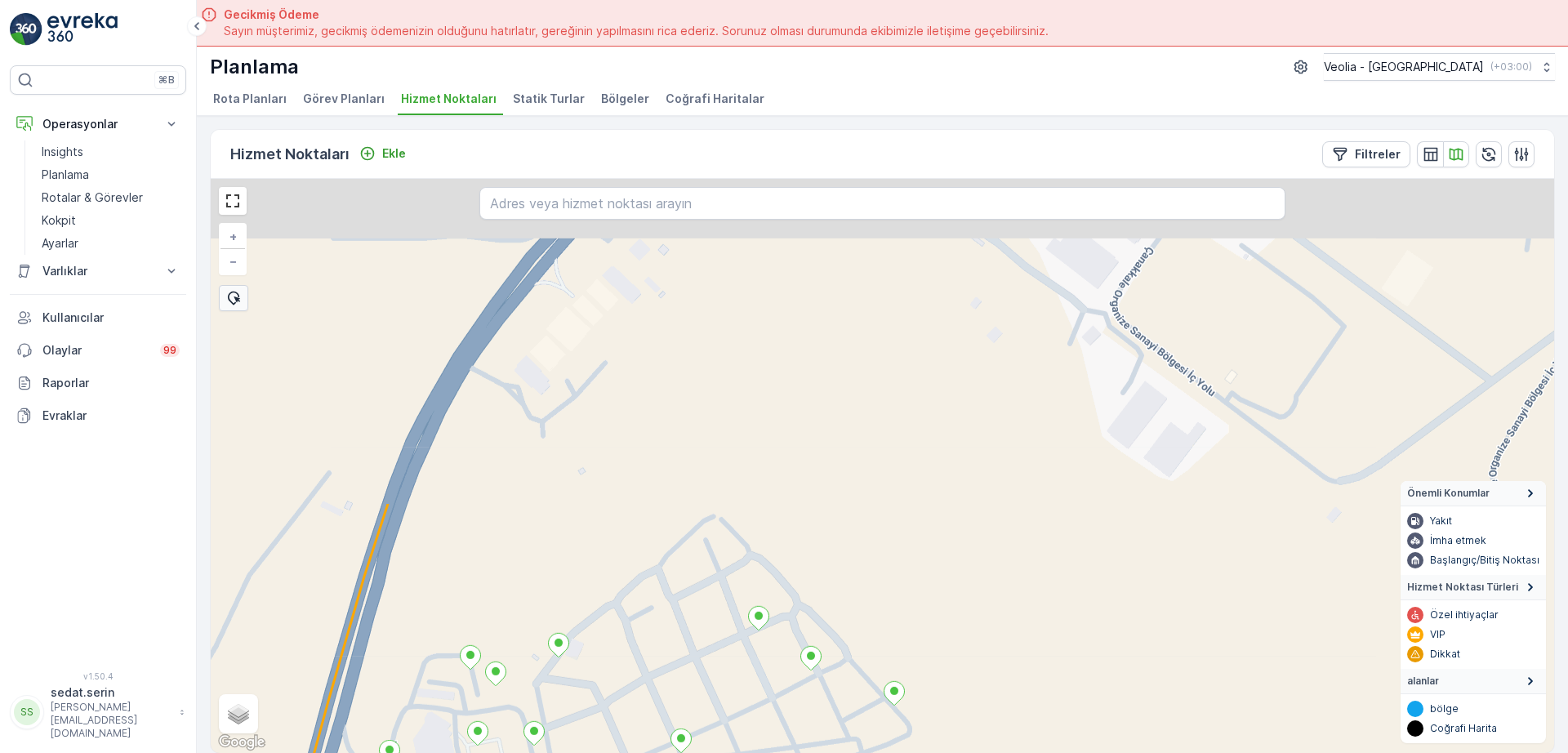
drag, startPoint x: 737, startPoint y: 505, endPoint x: 689, endPoint y: 692, distance: 193.1
click at [676, 752] on html "⌘B Operasyonlar Insights Planlama Rotalar & Görevler Kokpit Ayarlar Varlıklar V…" at bounding box center [784, 376] width 1568 height 753
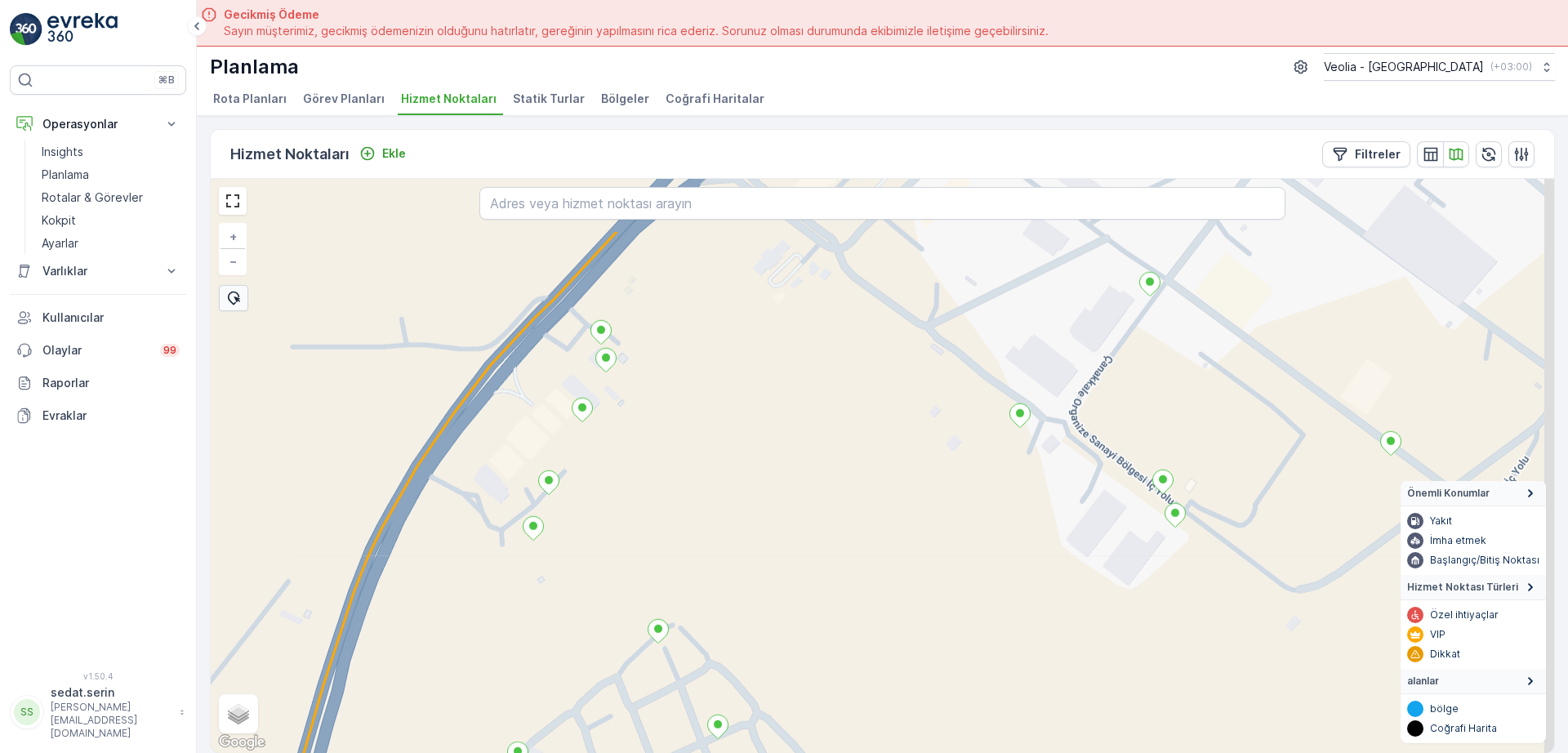
drag, startPoint x: 820, startPoint y: 473, endPoint x: 643, endPoint y: 720, distance: 303.9
click at [625, 752] on div "MERKEZ KARTON 2 STATİK TUR + − Uydu Yol haritası Arazi Karışık Leaflet Klavye k…" at bounding box center [883, 466] width 1344 height 574
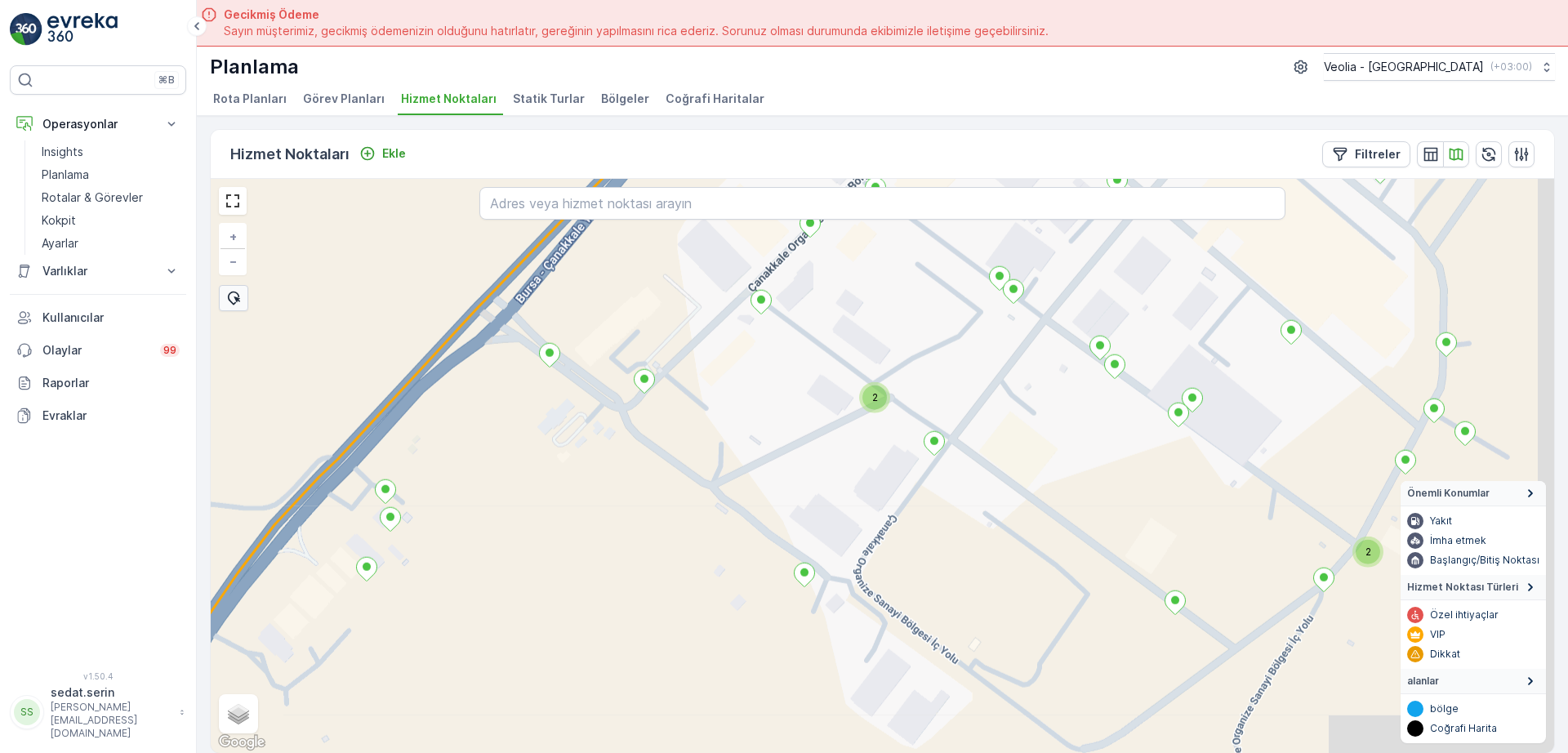
drag, startPoint x: 1001, startPoint y: 500, endPoint x: 994, endPoint y: 314, distance: 186.1
click at [994, 314] on div "2 2 MERKEZ KARTON 2 STATİK TUR + − Uydu Yol haritası Arazi Karışık Leaflet Klav…" at bounding box center [883, 466] width 1344 height 574
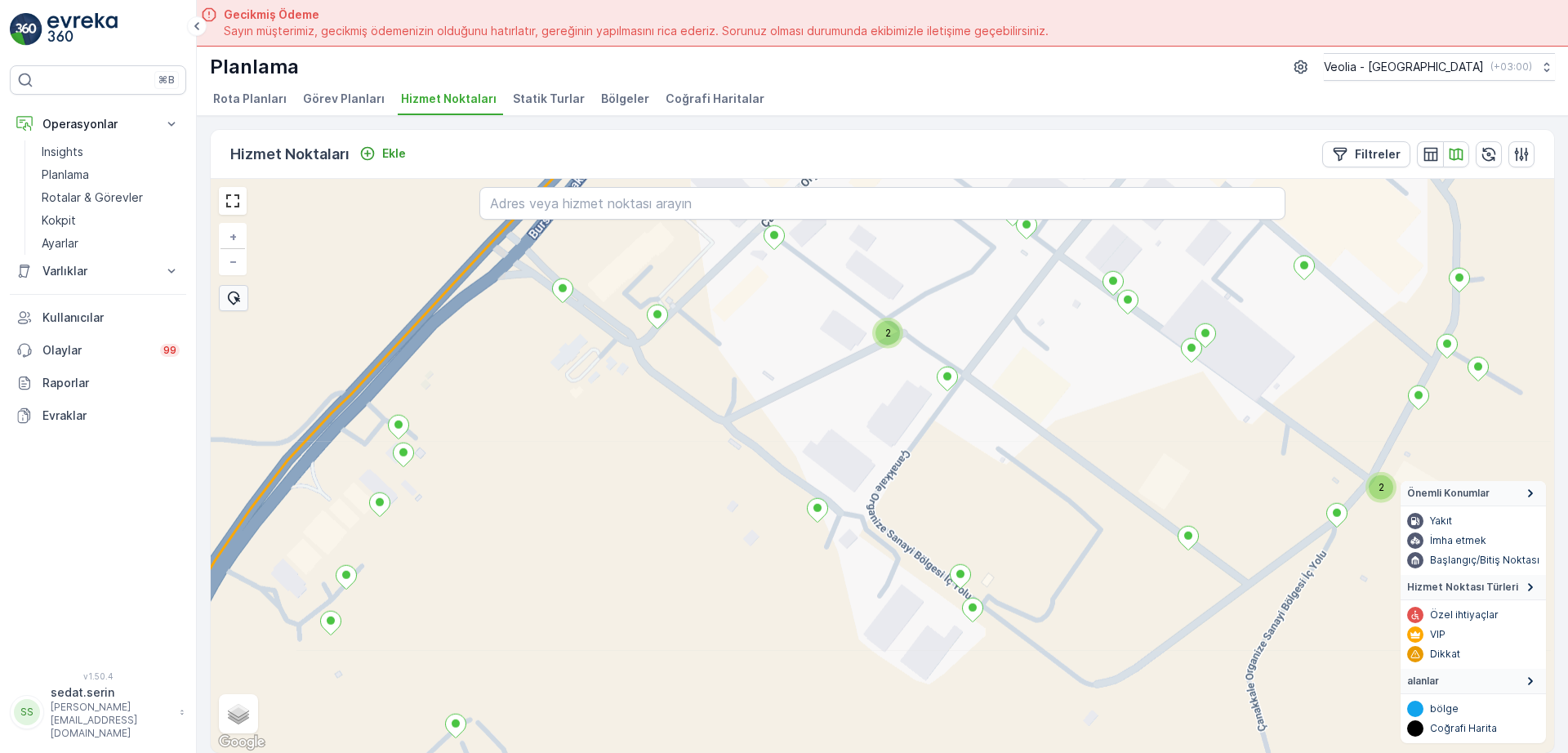
drag, startPoint x: 758, startPoint y: 648, endPoint x: 917, endPoint y: 363, distance: 326.4
click at [930, 313] on div "2 2 MERKEZ KARTON 2 STATİK TUR + − Uydu Yol haritası Arazi Karışık Leaflet Klav…" at bounding box center [883, 466] width 1344 height 574
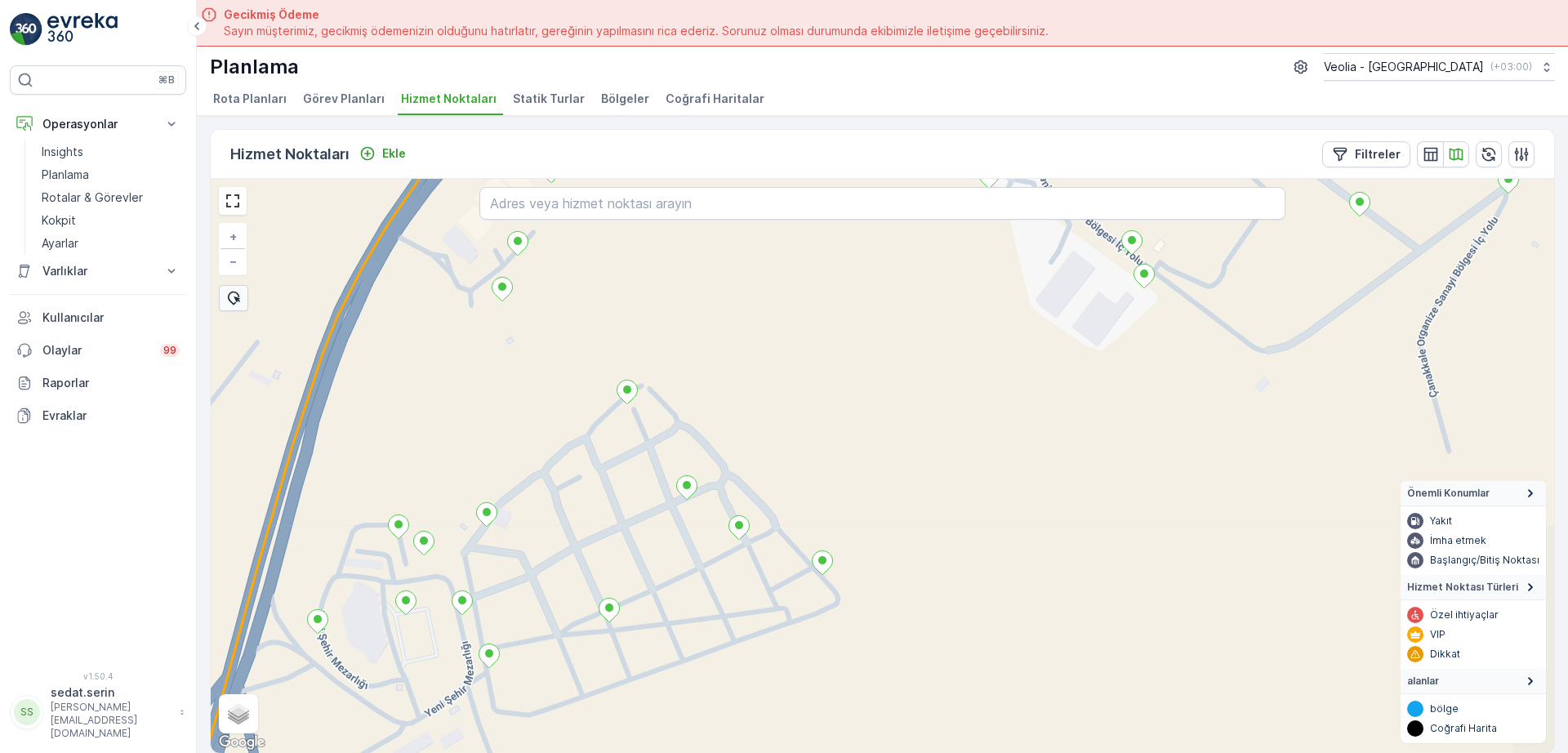
drag, startPoint x: 845, startPoint y: 556, endPoint x: 907, endPoint y: 377, distance: 189.4
click at [907, 378] on div "MERKEZ KARTON 2 STATİK TUR + − Uydu Yol haritası Arazi Karışık Leaflet Klavye k…" at bounding box center [883, 466] width 1344 height 574
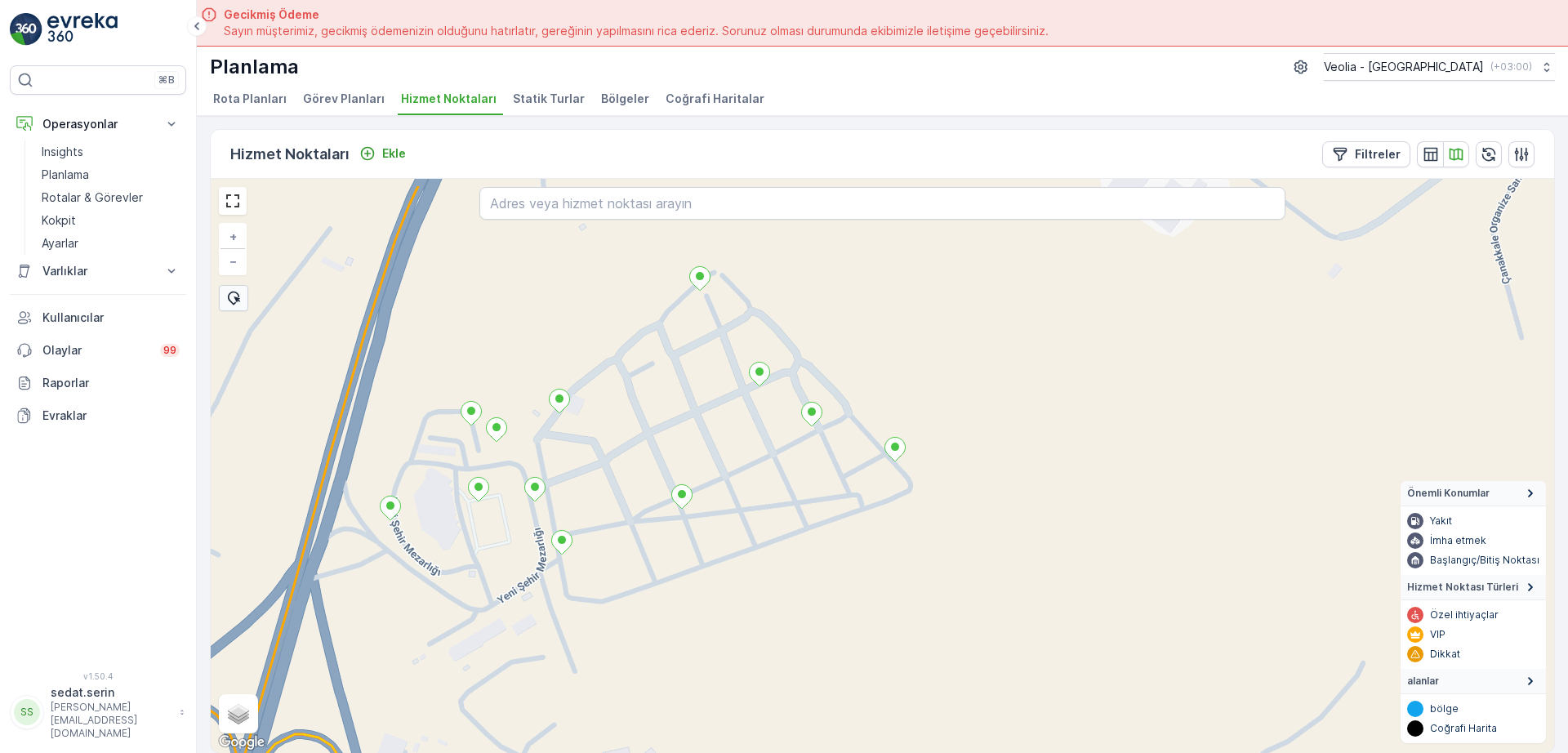
drag, startPoint x: 839, startPoint y: 402, endPoint x: 846, endPoint y: 442, distance: 40.6
click at [855, 476] on div "MERKEZ KARTON 2 STATİK TUR + − Uydu Yol haritası Arazi Karışık Leaflet Klavye k…" at bounding box center [883, 466] width 1344 height 574
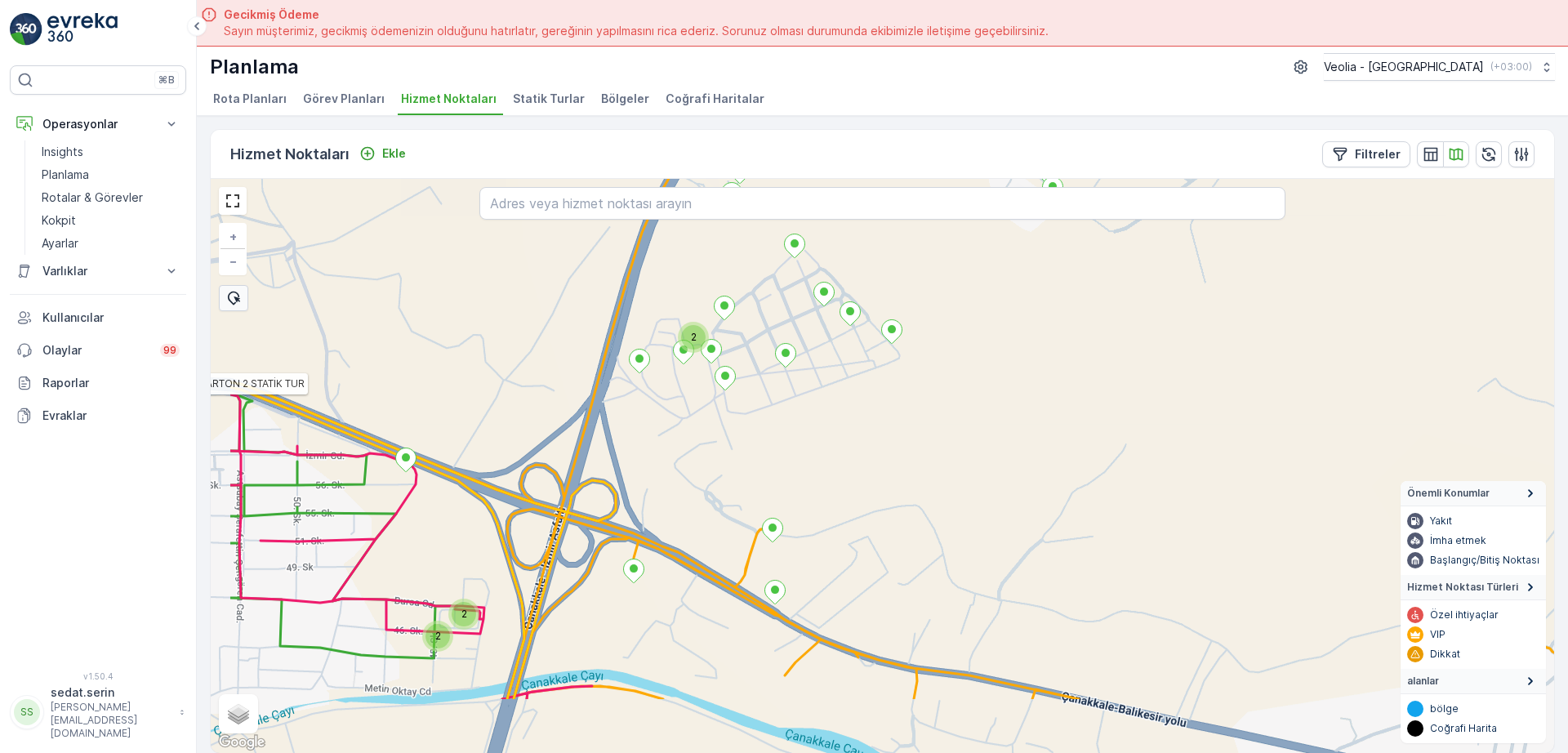
drag, startPoint x: 499, startPoint y: 502, endPoint x: 753, endPoint y: 364, distance: 289.1
click at [826, 264] on div "2 2 2 2 2 2 MERKEZ KARTON 2 STATİK TUR 5nolu_69_2m + − Uydu Yol haritası Arazi …" at bounding box center [883, 466] width 1344 height 574
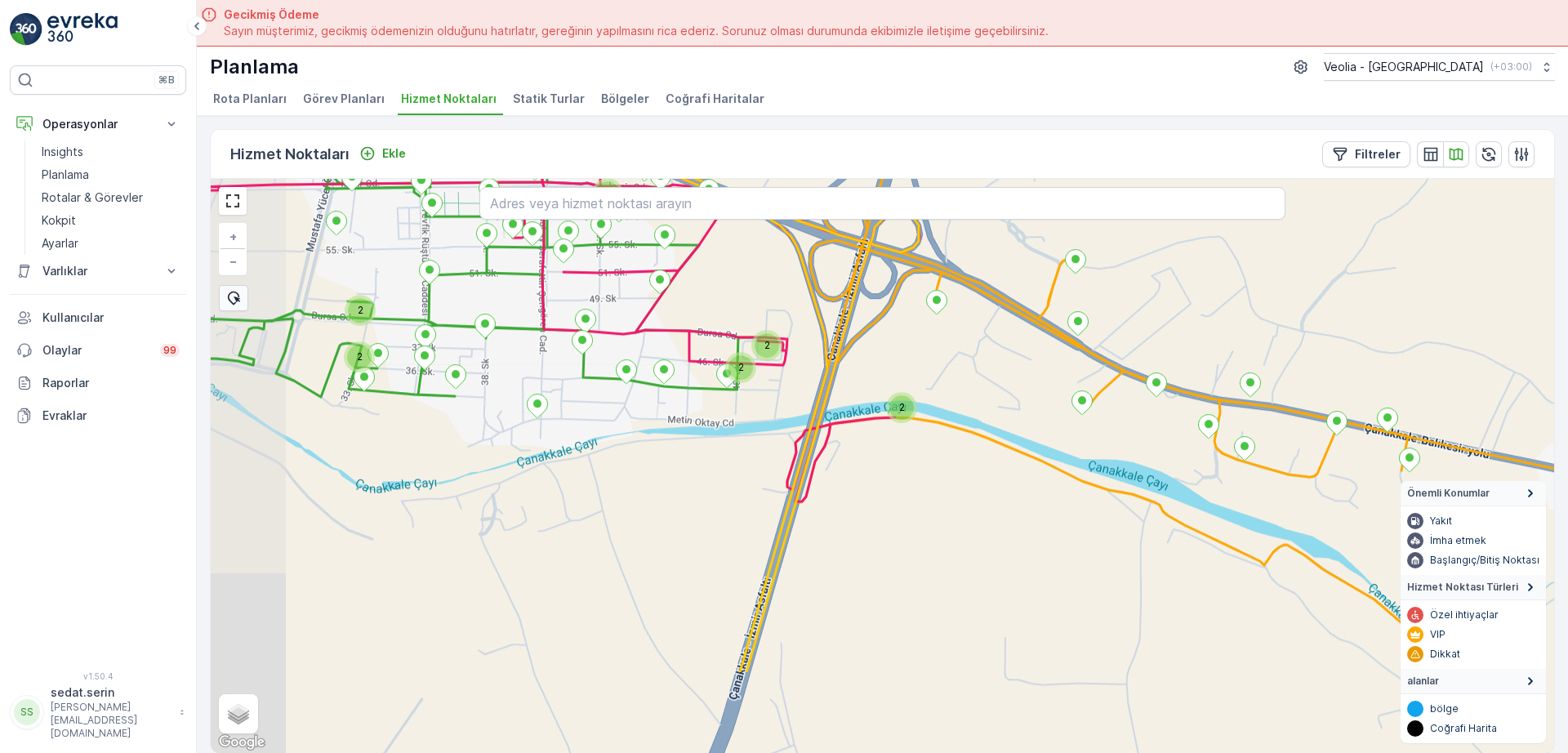
drag, startPoint x: 663, startPoint y: 498, endPoint x: 788, endPoint y: 362, distance: 184.7
click at [789, 361] on div "2 2 2 3 2 2 2 5nolu_69_2m 5nolu_66_1m + − Uydu Yol haritası Arazi Karışık Leafl…" at bounding box center [883, 466] width 1344 height 574
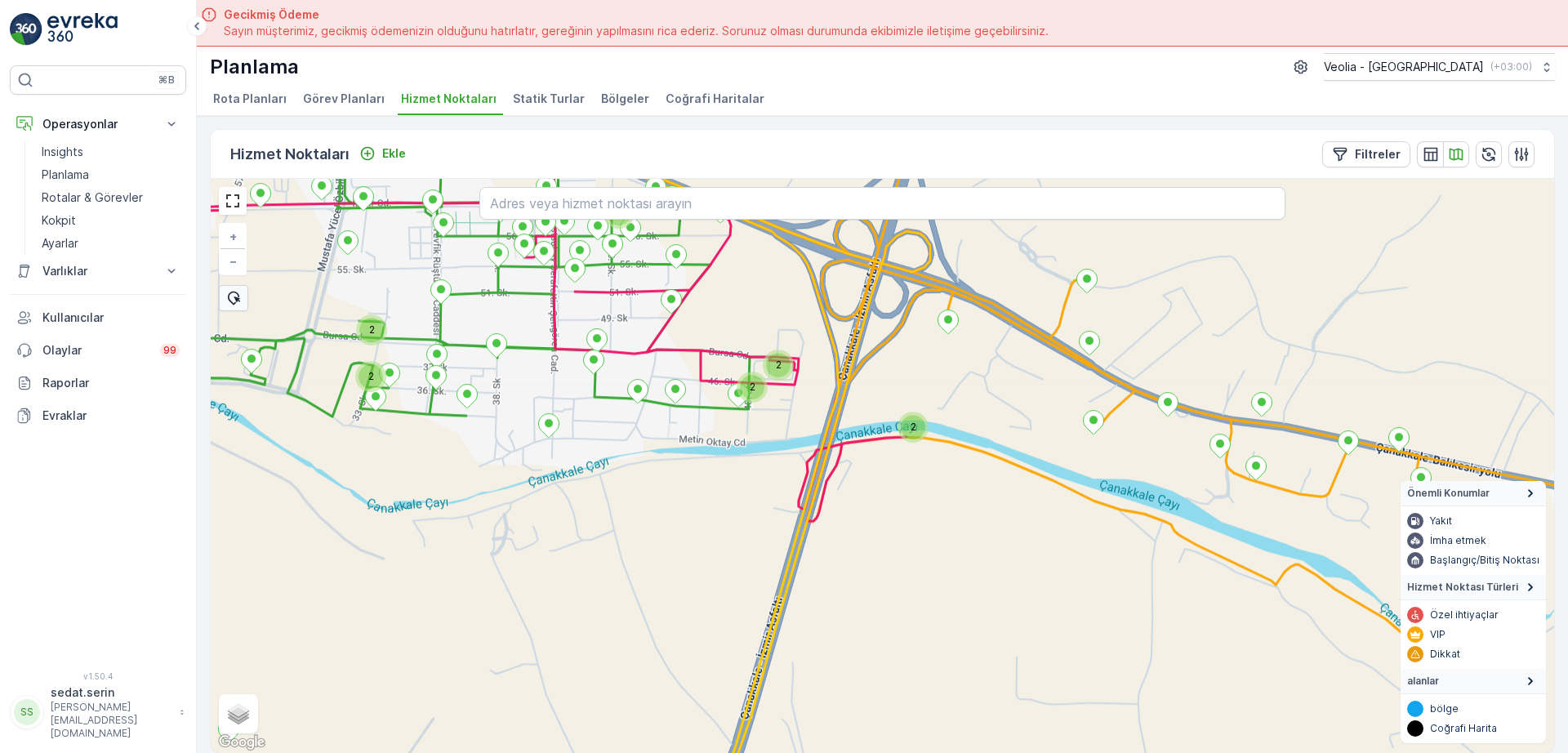
drag, startPoint x: 518, startPoint y: 349, endPoint x: 700, endPoint y: 399, distance: 188.7
click at [707, 415] on div "2 2 3 2 2 2 + − Uydu Yol haritası Arazi Karışık Leaflet Klavye kısayolları Hari…" at bounding box center [883, 466] width 1344 height 574
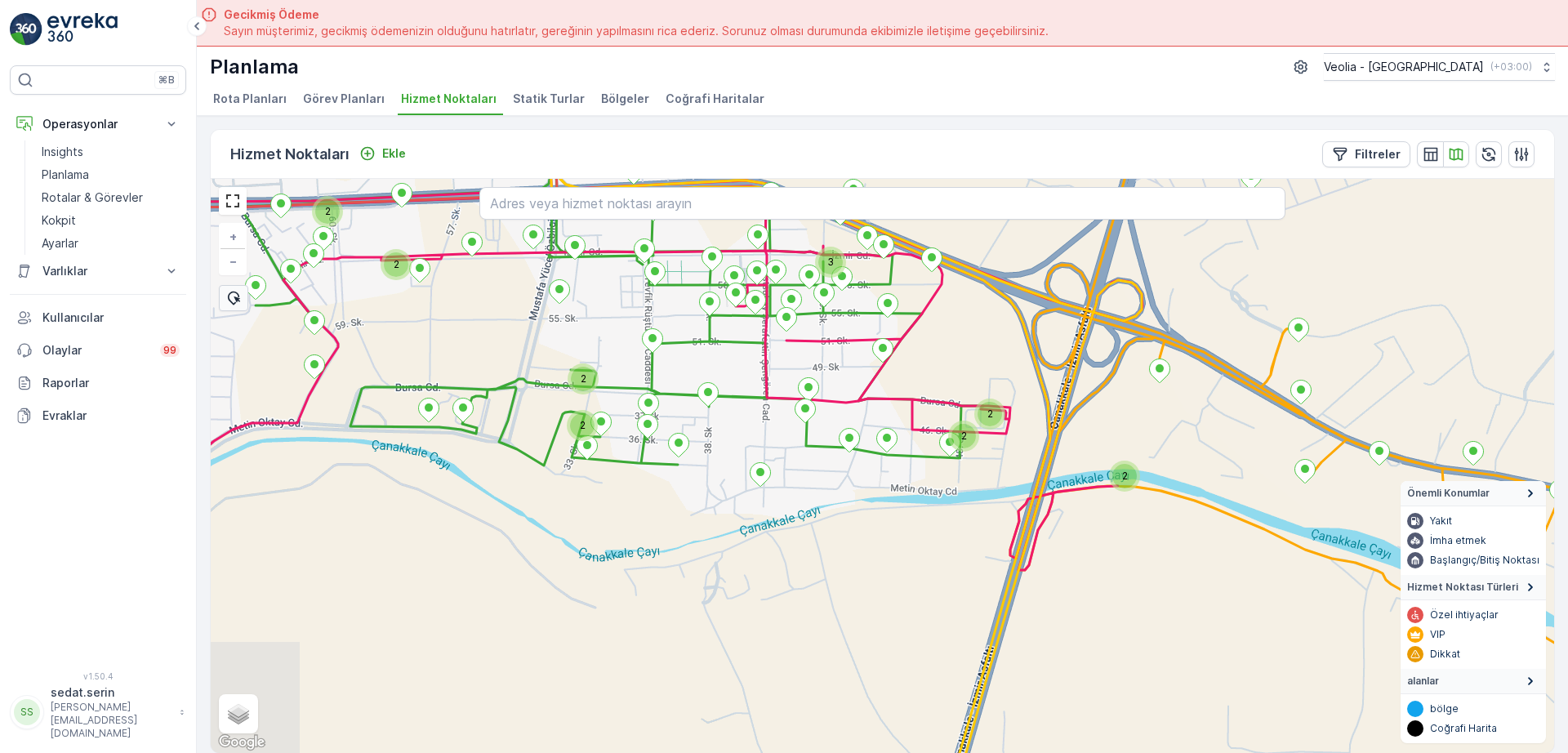
drag, startPoint x: 539, startPoint y: 398, endPoint x: 807, endPoint y: 272, distance: 296.1
click at [807, 273] on div "2 2 3 2 2 2 2 2 7 NOLU STATİK TUR + − Uydu Yol haritası Arazi Karışık Leaflet K…" at bounding box center [883, 466] width 1344 height 574
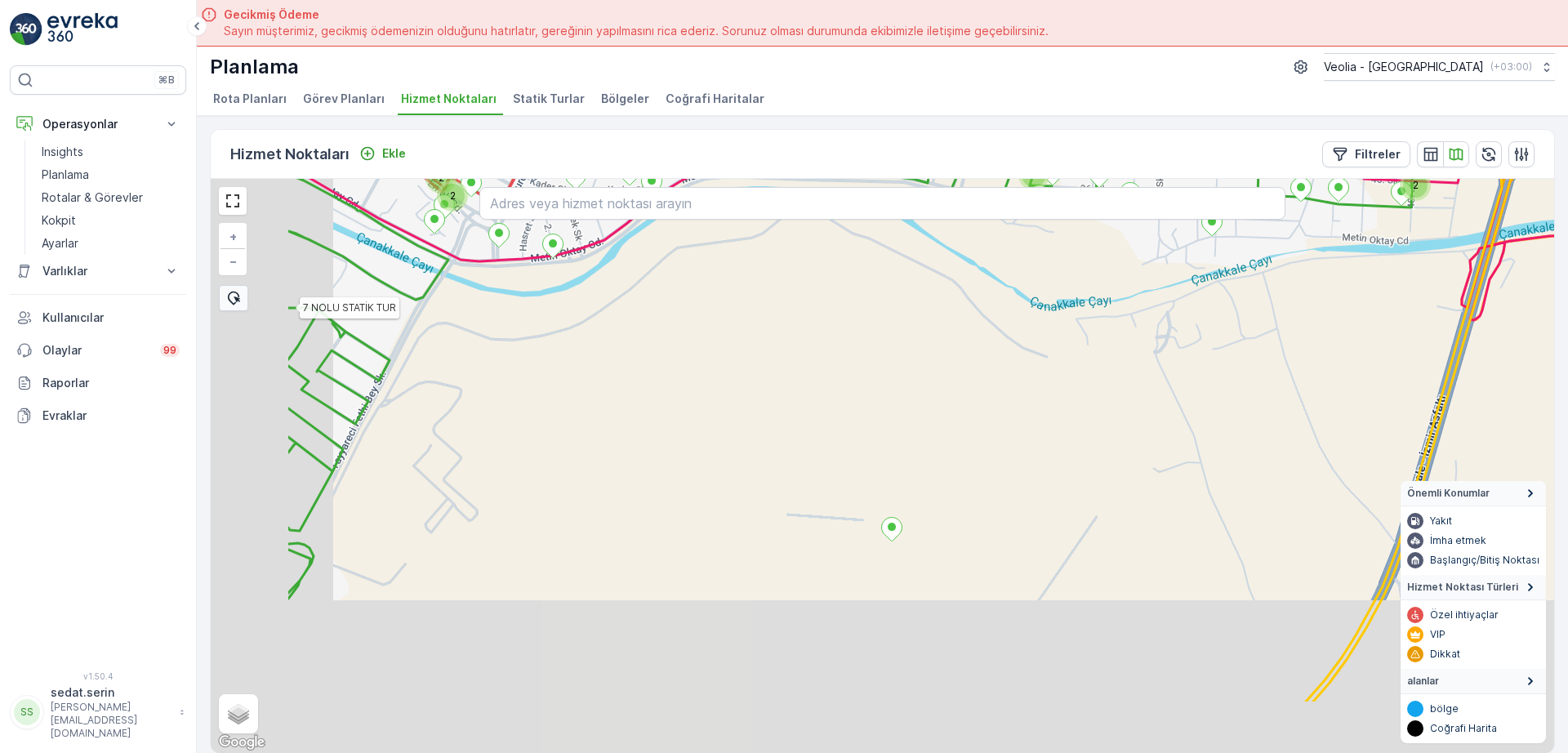
drag, startPoint x: 837, startPoint y: 358, endPoint x: 819, endPoint y: 360, distance: 18.1
click at [861, 344] on div "2 2 2 2 2 3 2 4 2 2 2 2 2 7 NOLU STATİK TUR + − Uydu Yol haritası Arazi Karışık…" at bounding box center [883, 466] width 1344 height 574
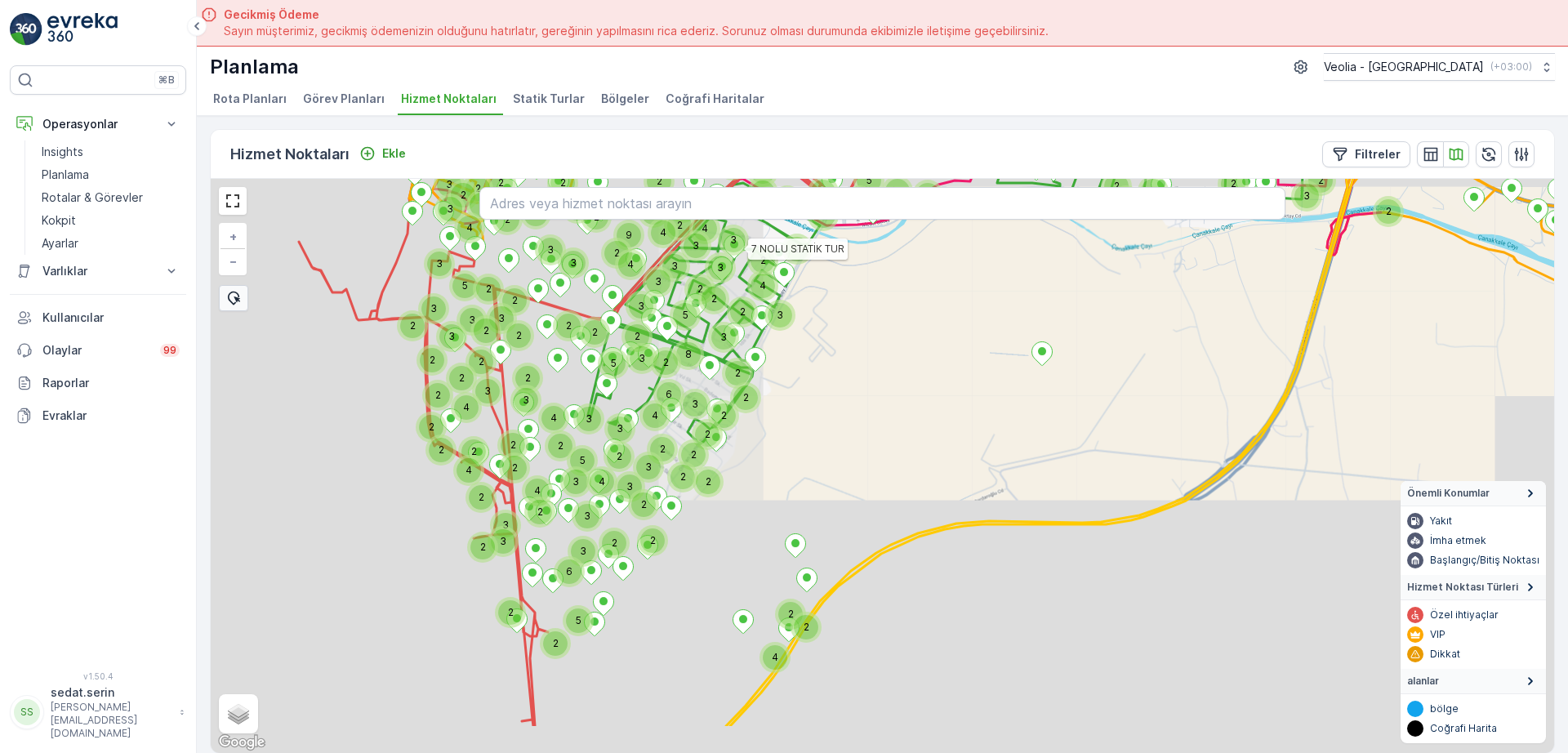
click at [678, 372] on div "3 2 2 2 2 3 2 2 3 2 2 3 2 2 2 2 3 3 3 5 2 2 2 2 2 2 5 2 6 2 2 2 4 4 3 2 2 2 4 2…" at bounding box center [883, 466] width 1344 height 574
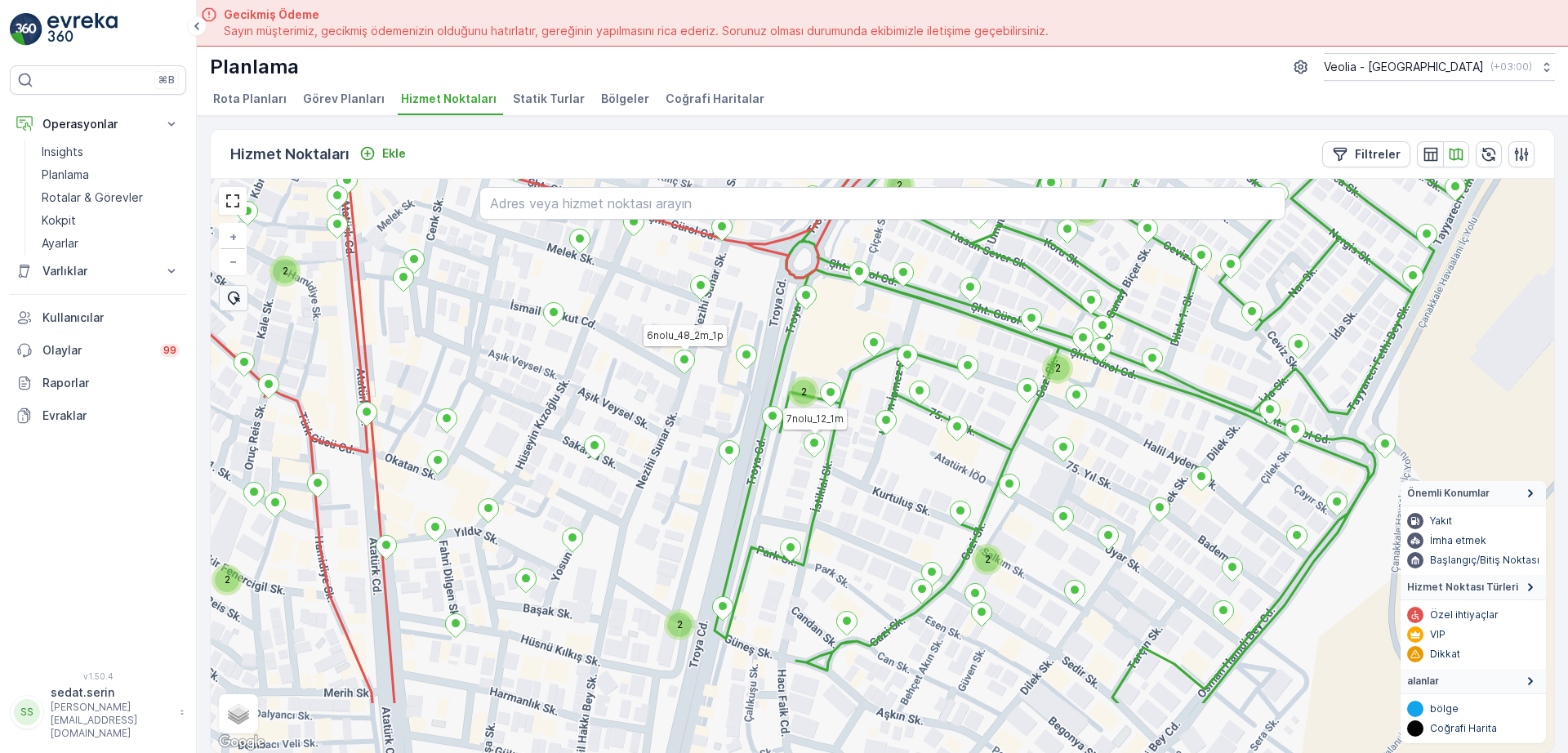
drag, startPoint x: 770, startPoint y: 441, endPoint x: 780, endPoint y: 390, distance: 52.0
click at [780, 390] on div "2 2 2 2 2 2 2 2 2 7 NOLU STATİK TUR 7nolu_12_1m 6nolu_48_2m_1p + − Uydu Yol har…" at bounding box center [883, 466] width 1344 height 574
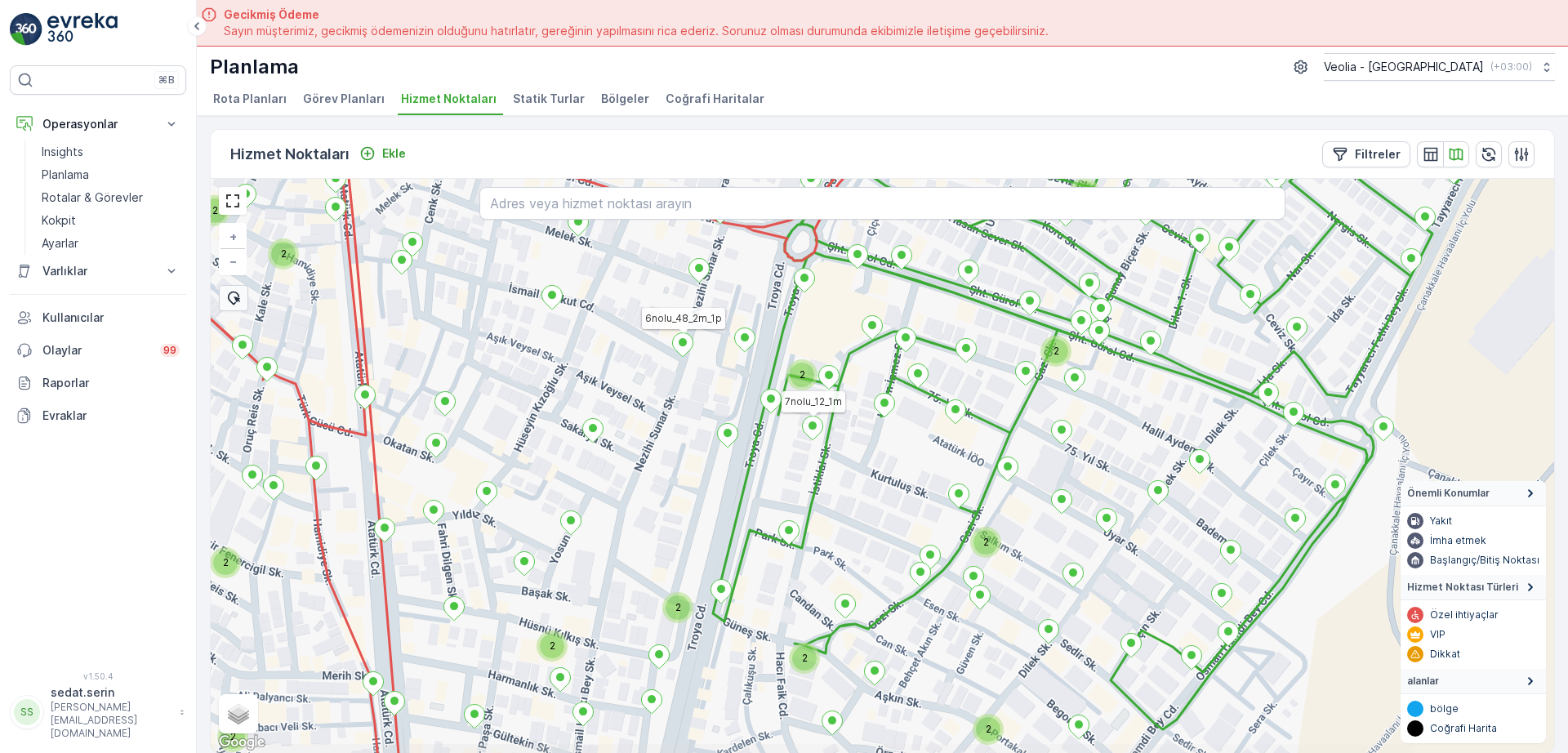
drag, startPoint x: 865, startPoint y: 505, endPoint x: 870, endPoint y: 431, distance: 74.2
click at [874, 429] on div "2 2 2 2 2 2 2 2 2 2 2 2 7nolu_12_1m 6nolu_48_2m_1p + − Uydu Yol haritası Arazi …" at bounding box center [883, 466] width 1344 height 574
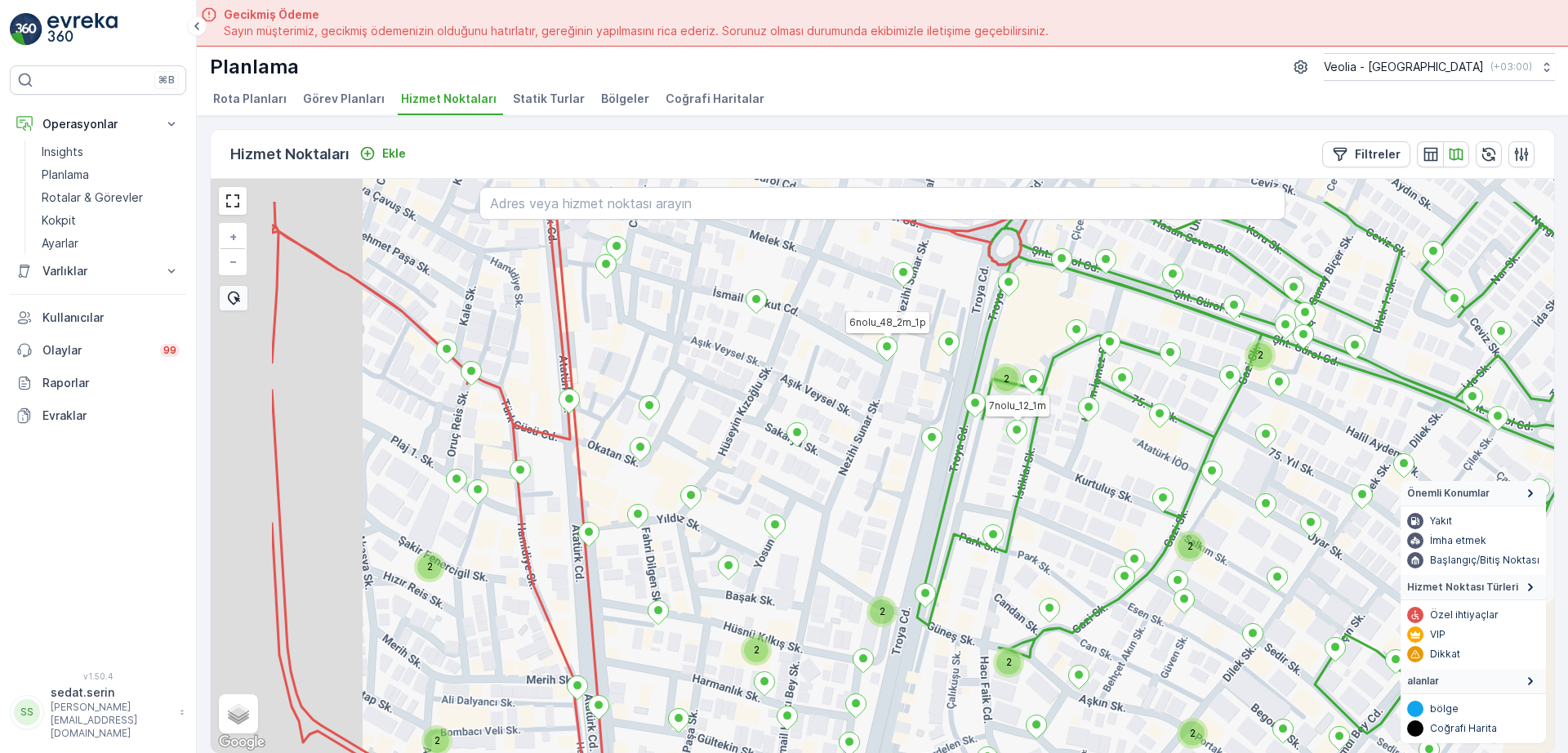
drag, startPoint x: 725, startPoint y: 425, endPoint x: 920, endPoint y: 506, distance: 211.2
click at [920, 506] on div "2 2 2 2 2 2 2 2 2 2 2 4 7nolu_12_1m 6nolu_48_2m_1p + − Uydu Yol haritası Arazi …" at bounding box center [883, 466] width 1344 height 574
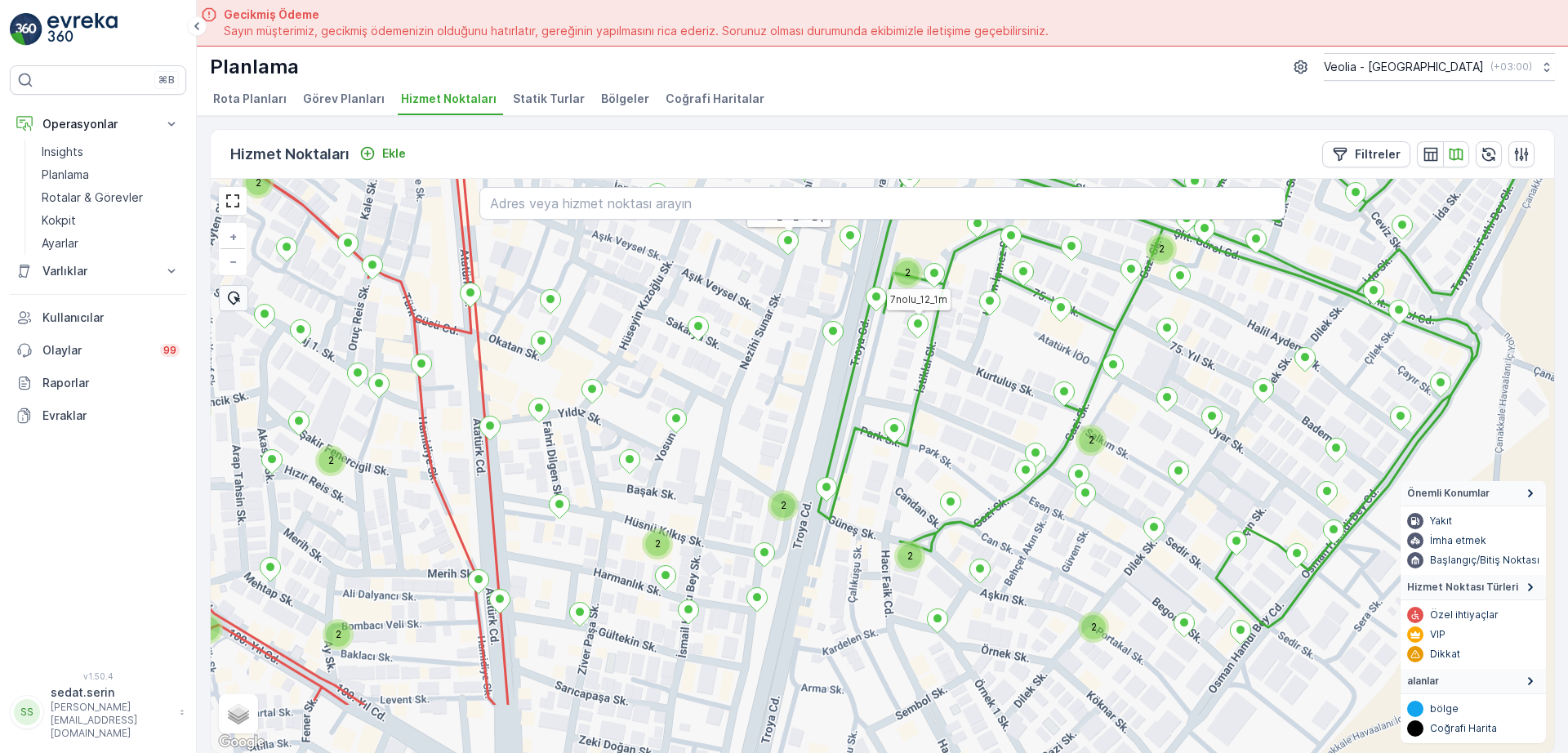
drag, startPoint x: 990, startPoint y: 490, endPoint x: 927, endPoint y: 421, distance: 93.4
click at [927, 421] on div "2 2 2 2 2 2 2 2 2 2 2 2 2 2 2 2 7nolu_12_1m 6nolu_48_2m_1p + − Uydu Yol haritas…" at bounding box center [883, 466] width 1344 height 574
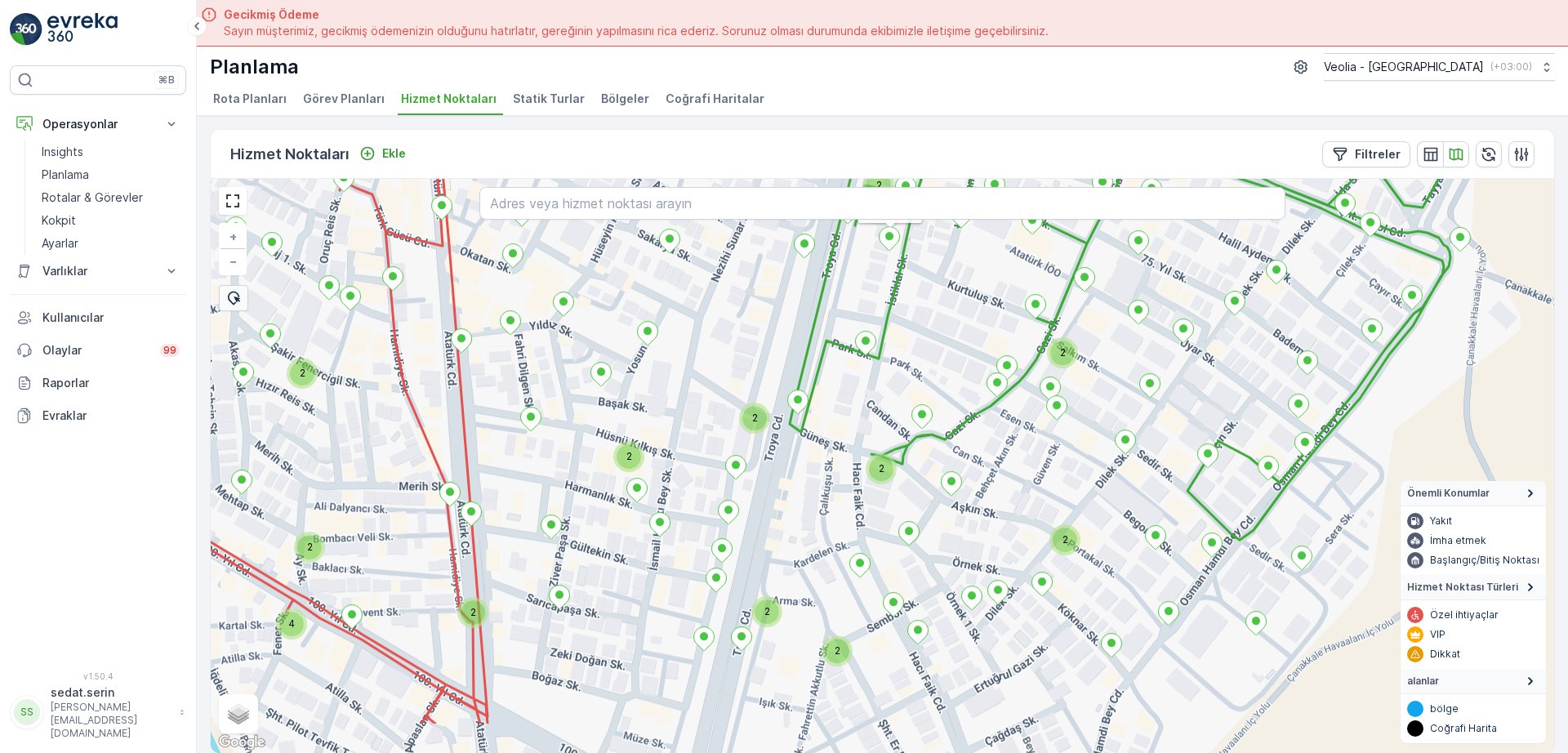
drag, startPoint x: 995, startPoint y: 571, endPoint x: 965, endPoint y: 468, distance: 107.3
click at [965, 468] on div "2 2 2 2 2 2 2 2 2 2 2 2 4 7nolu_12_1m 6nolu_48_2m_1p 7 NOLU STATİK TUR + − Uydu…" at bounding box center [883, 466] width 1344 height 574
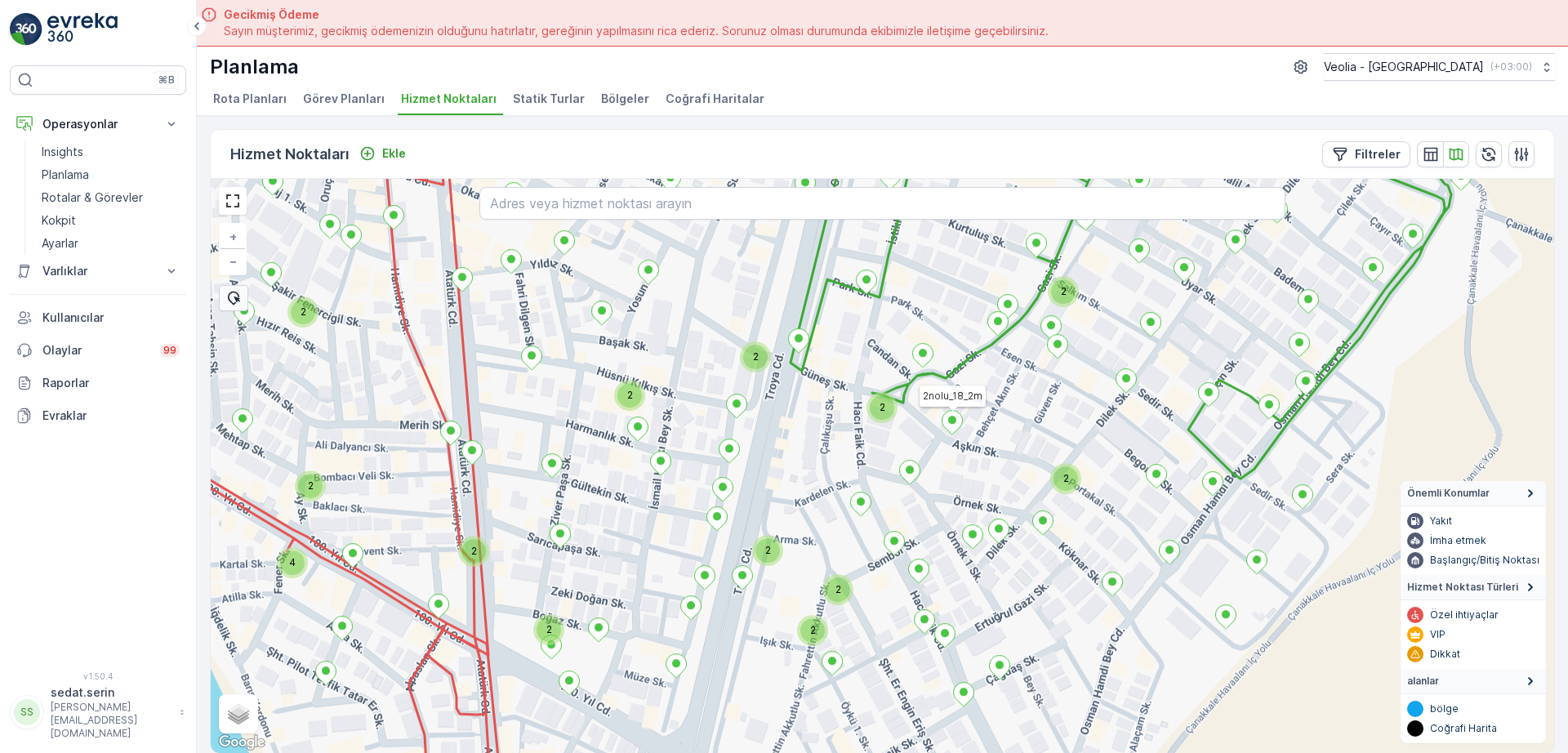
drag, startPoint x: 990, startPoint y: 506, endPoint x: 999, endPoint y: 451, distance: 55.7
click at [999, 451] on div "2 2 2 2 2 2 2 2 2 2 4 2 2 7nolu_12_1m 7 NOLU STATİK TUR 2nolu_18_2m 2nolu_94_2p…" at bounding box center [883, 466] width 1344 height 574
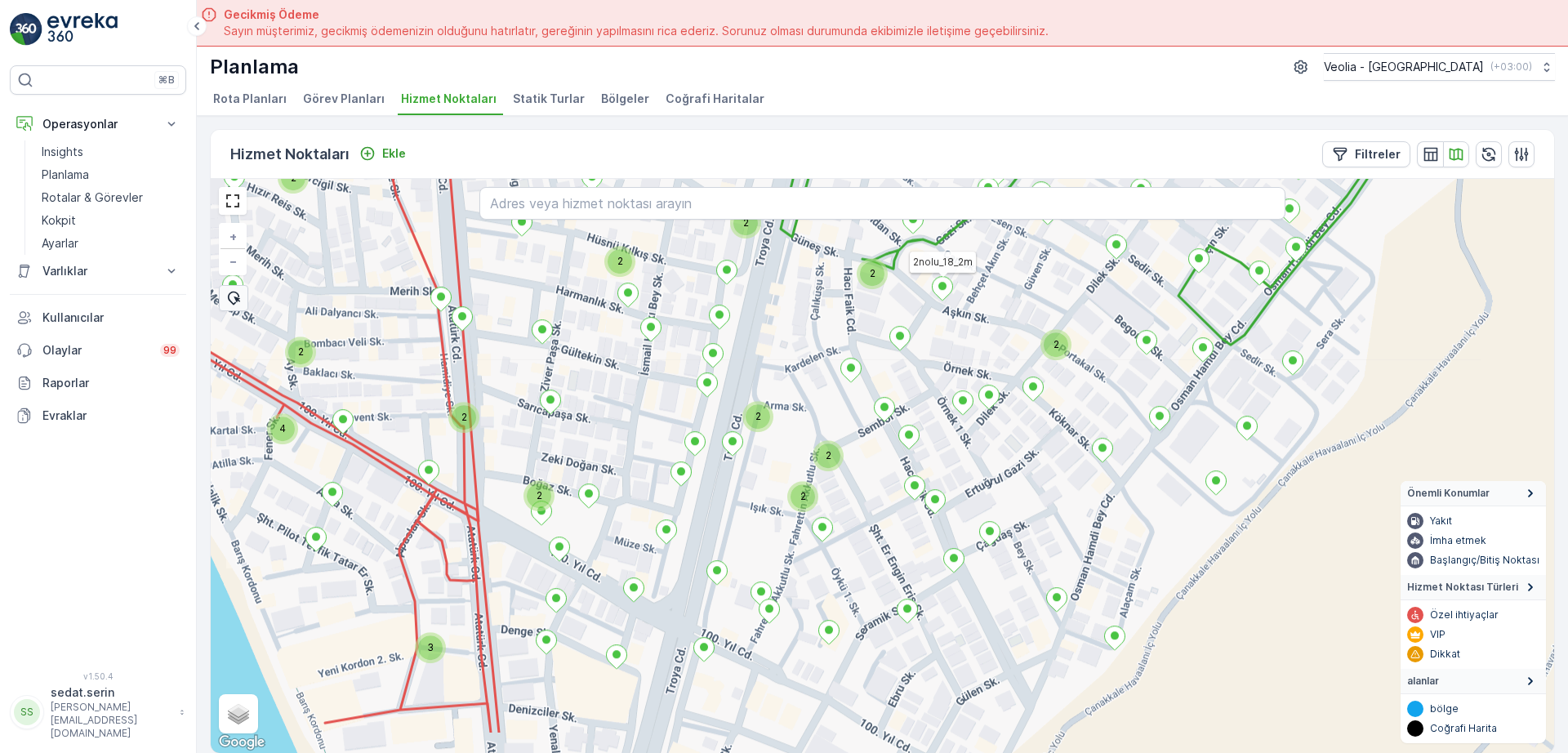
drag, startPoint x: 1013, startPoint y: 555, endPoint x: 993, endPoint y: 477, distance: 80.5
click at [993, 477] on div "2 2 2 2 2 2 2 2 2 2 4 2 2 3 7 NOLU STATİK TUR 2nolu_18_2m + − Uydu Yol haritası…" at bounding box center [883, 466] width 1344 height 574
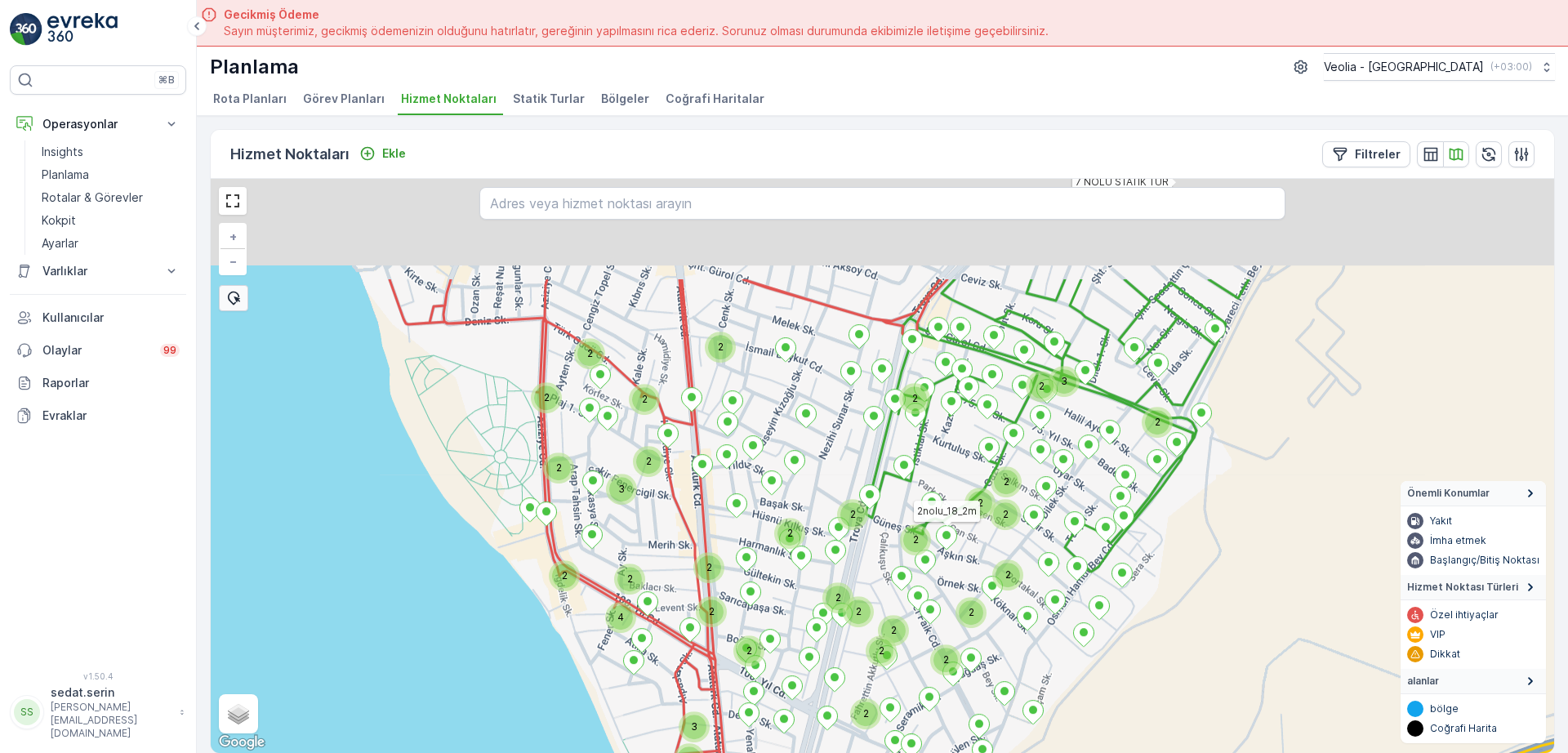
drag, startPoint x: 822, startPoint y: 522, endPoint x: 812, endPoint y: 583, distance: 61.8
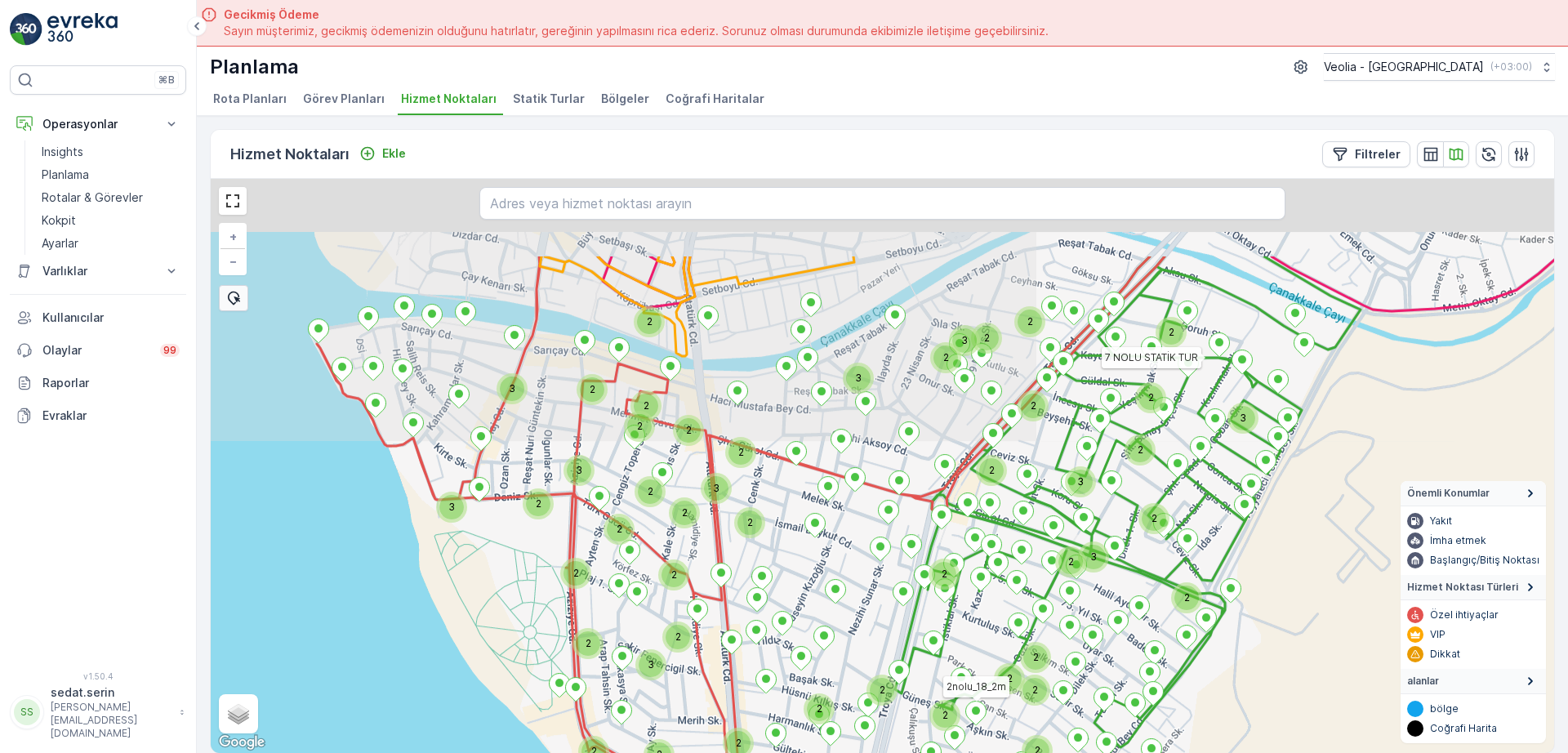
drag, startPoint x: 778, startPoint y: 428, endPoint x: 811, endPoint y: 578, distance: 153.6
click at [819, 608] on div "2 2 2 2 2 2 2 2 4 2 2 2 3 2 2 2 2 2 2 2 2 2 2 2 2 2 3 2 2 2 2 3 2 2 2 2 2 2 3 2…" at bounding box center [883, 466] width 1344 height 574
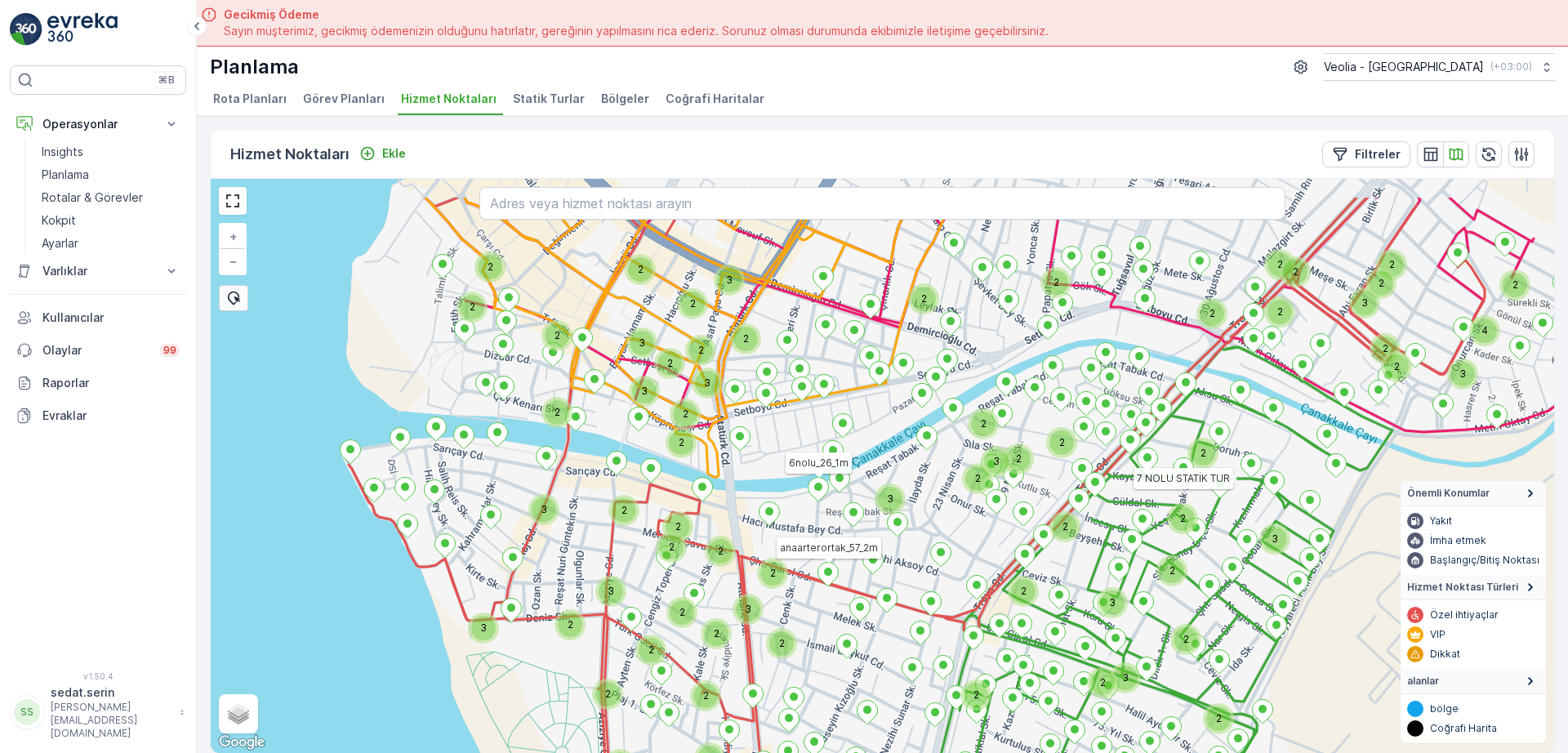
drag, startPoint x: 809, startPoint y: 437, endPoint x: 821, endPoint y: 504, distance: 68.1
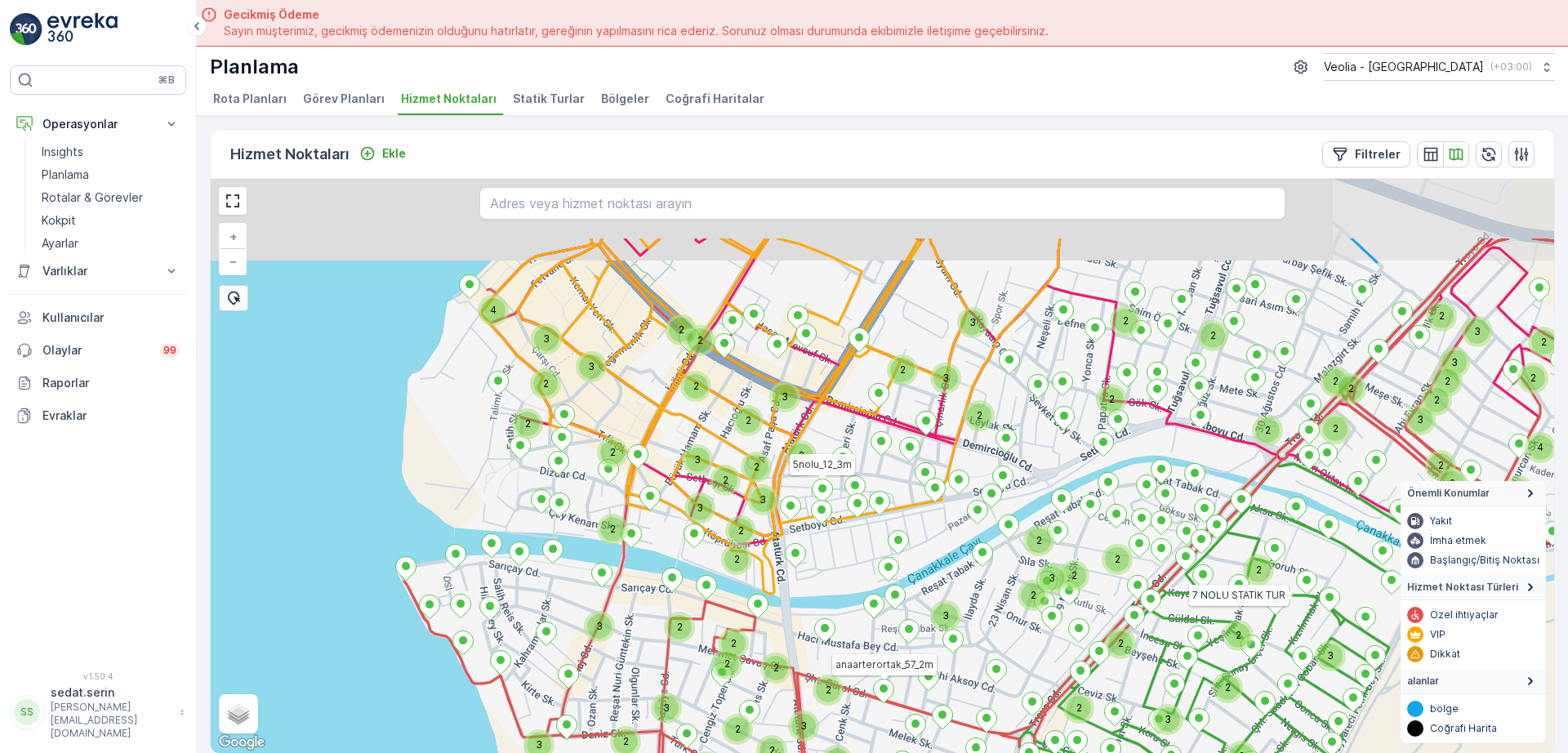
drag, startPoint x: 761, startPoint y: 381, endPoint x: 813, endPoint y: 490, distance: 120.8
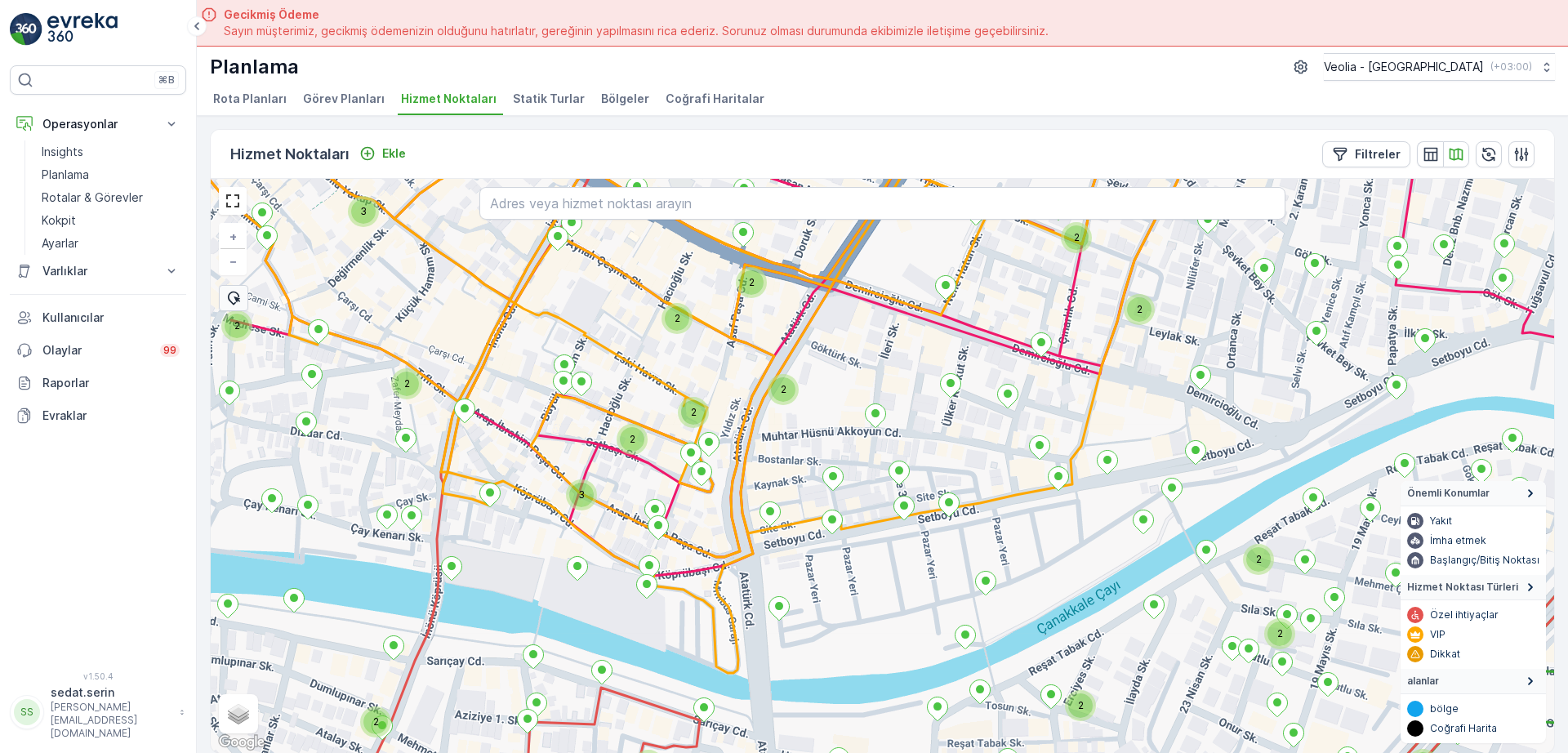
drag, startPoint x: 890, startPoint y: 387, endPoint x: 886, endPoint y: 538, distance: 151.1
click at [886, 538] on div "2 2 2 2 2 3 2 2 2 2 2 3 2 2 2 2 2 7 NOLU STATİK TUR 5nolu_12_3m + − Uydu Yol ha…" at bounding box center [883, 466] width 1344 height 574
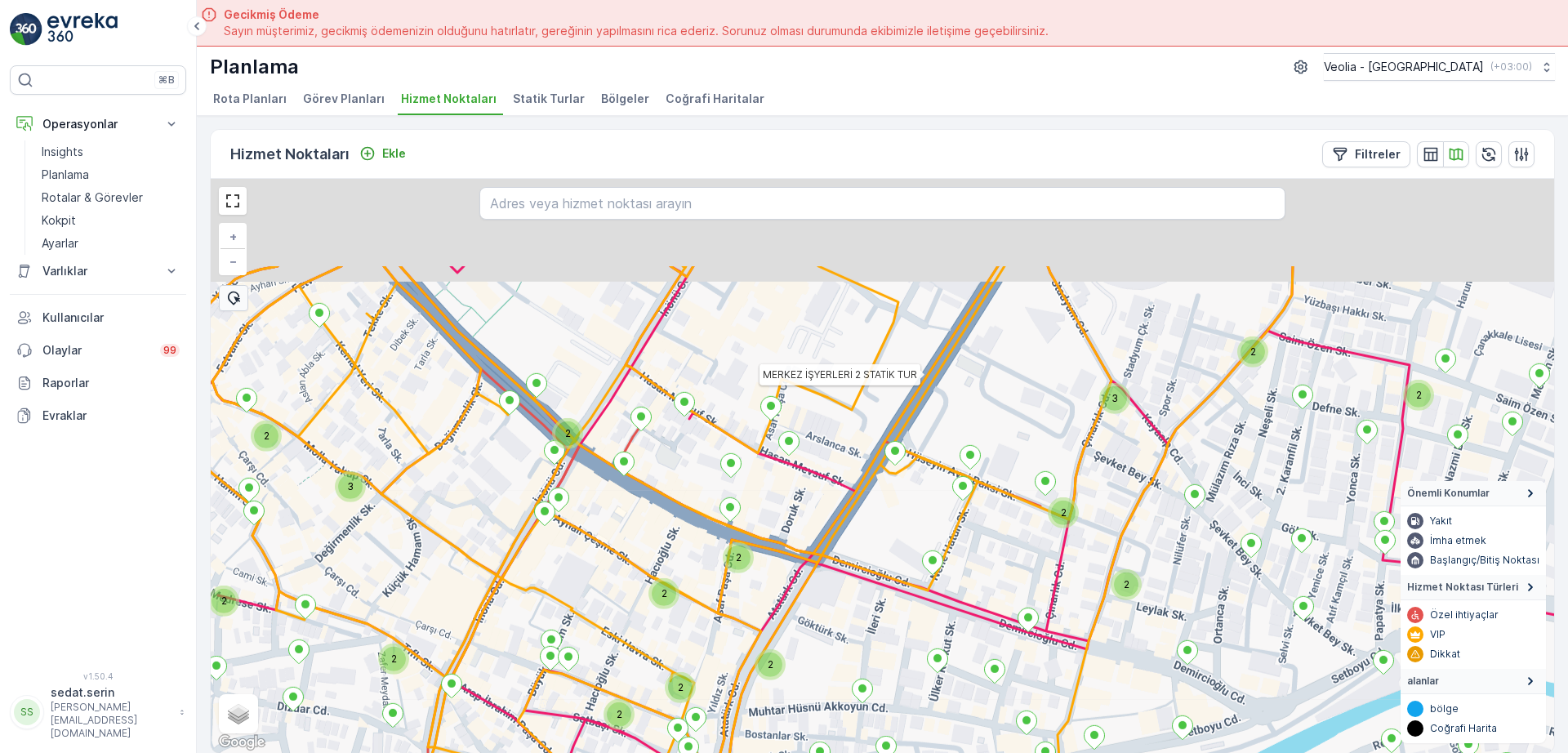
drag, startPoint x: 885, startPoint y: 528, endPoint x: 877, endPoint y: 534, distance: 10.0
click at [879, 572] on icon at bounding box center [714, 607] width 1158 height 682
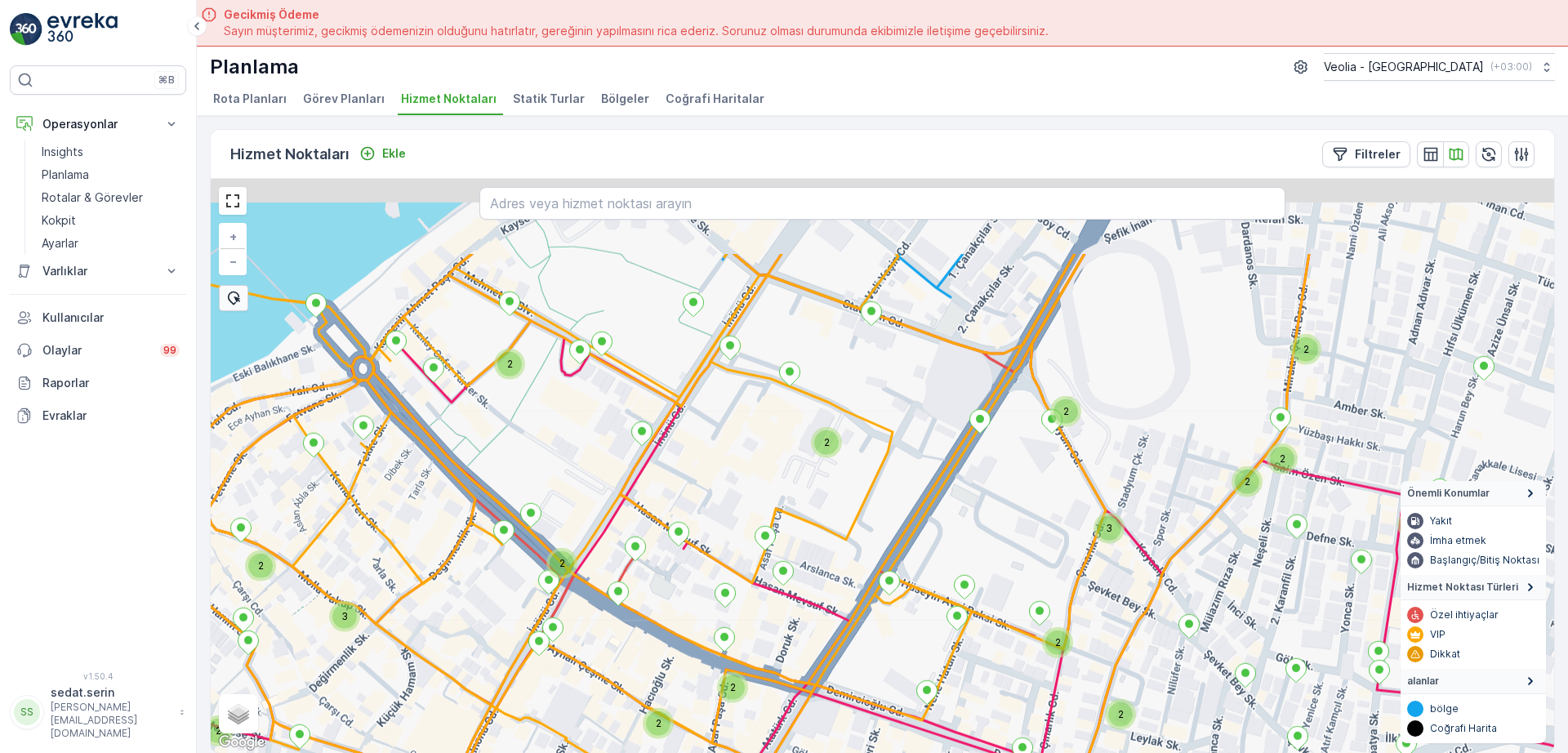
drag, startPoint x: 865, startPoint y: 459, endPoint x: 857, endPoint y: 611, distance: 152.2
click at [861, 626] on div "2 2 2 2 2 2 2 3 2 2 2 2 3 2 2 2 2 2 2 2 7 NOLU STATİK TUR MERKEZ KARTON 2 STATİ…" at bounding box center [883, 466] width 1344 height 574
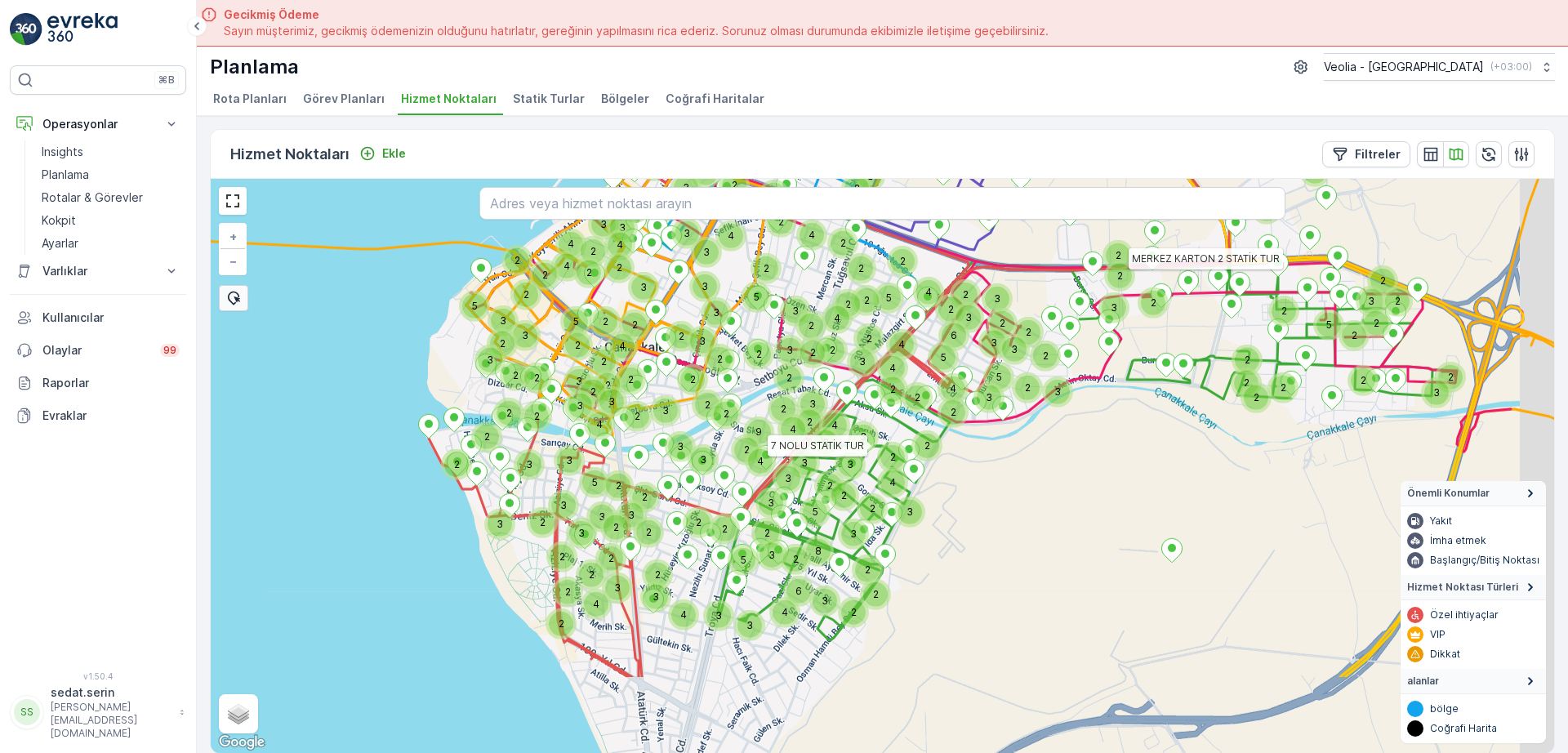
drag, startPoint x: 797, startPoint y: 502, endPoint x: 963, endPoint y: 463, distance: 170.5
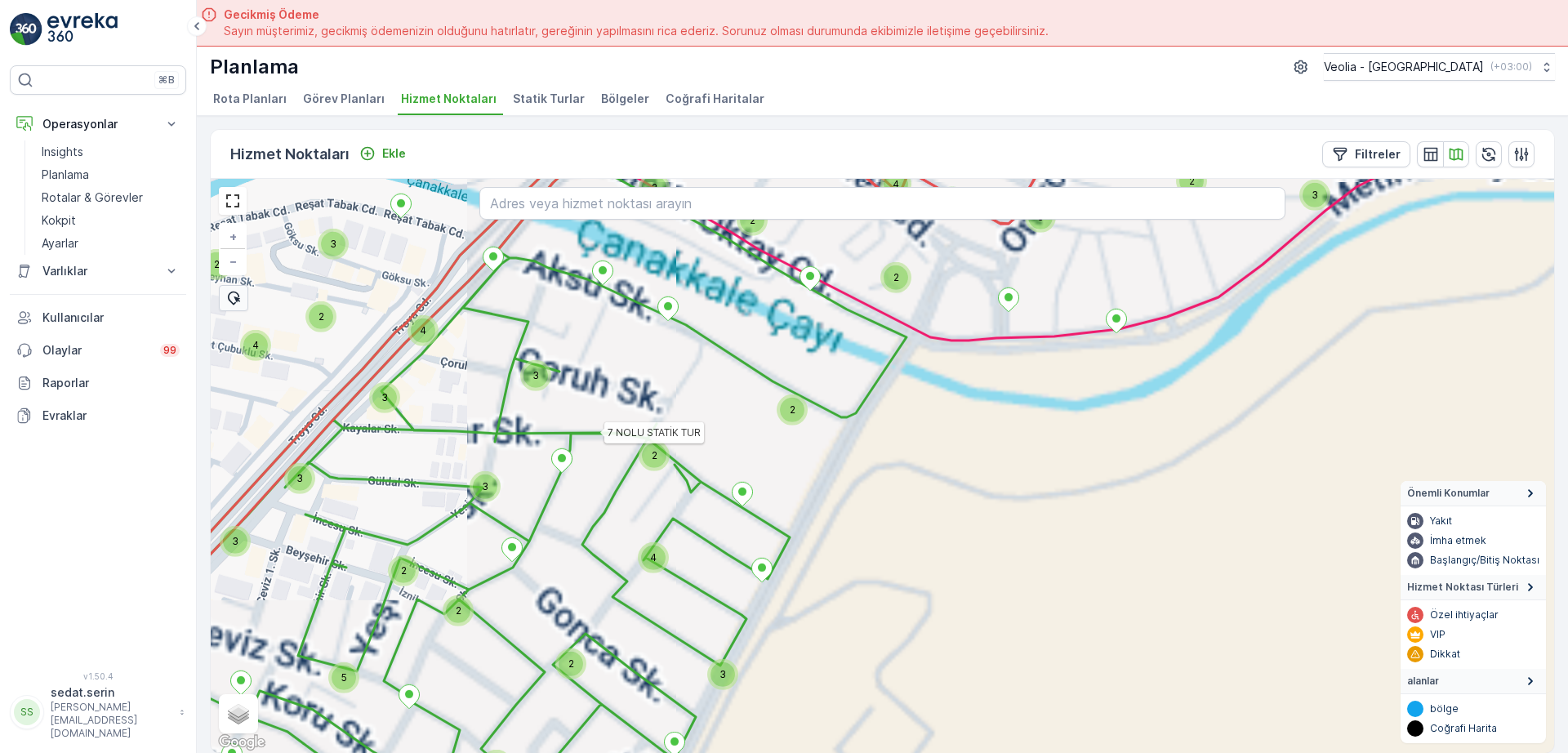
drag, startPoint x: 1009, startPoint y: 441, endPoint x: 955, endPoint y: 517, distance: 93.2
click at [955, 517] on div "2 2 3 2 2 3 2 3 2 2 2 2 3 3 3 5 2 2 2 2 2 2 5 2 2 2 2 2 6 2 2 2 2 4 3 2 2 4 2 4…" at bounding box center [883, 466] width 1344 height 574
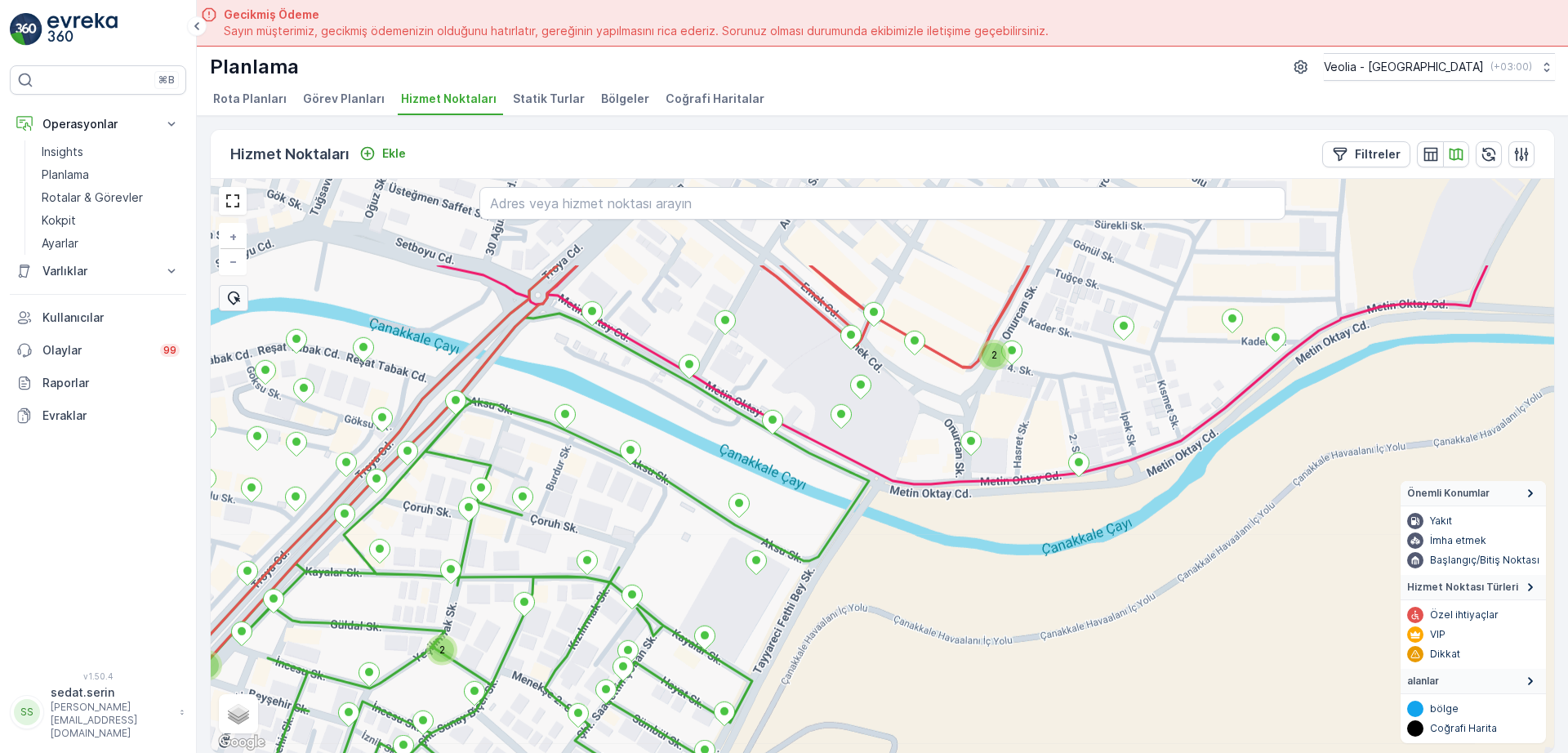
drag, startPoint x: 925, startPoint y: 419, endPoint x: 887, endPoint y: 559, distance: 145.1
click at [887, 559] on div "2 2 2 2 + − Uydu Yol haritası Arazi Karışık Leaflet Klavye kısayolları Harita V…" at bounding box center [883, 466] width 1344 height 574
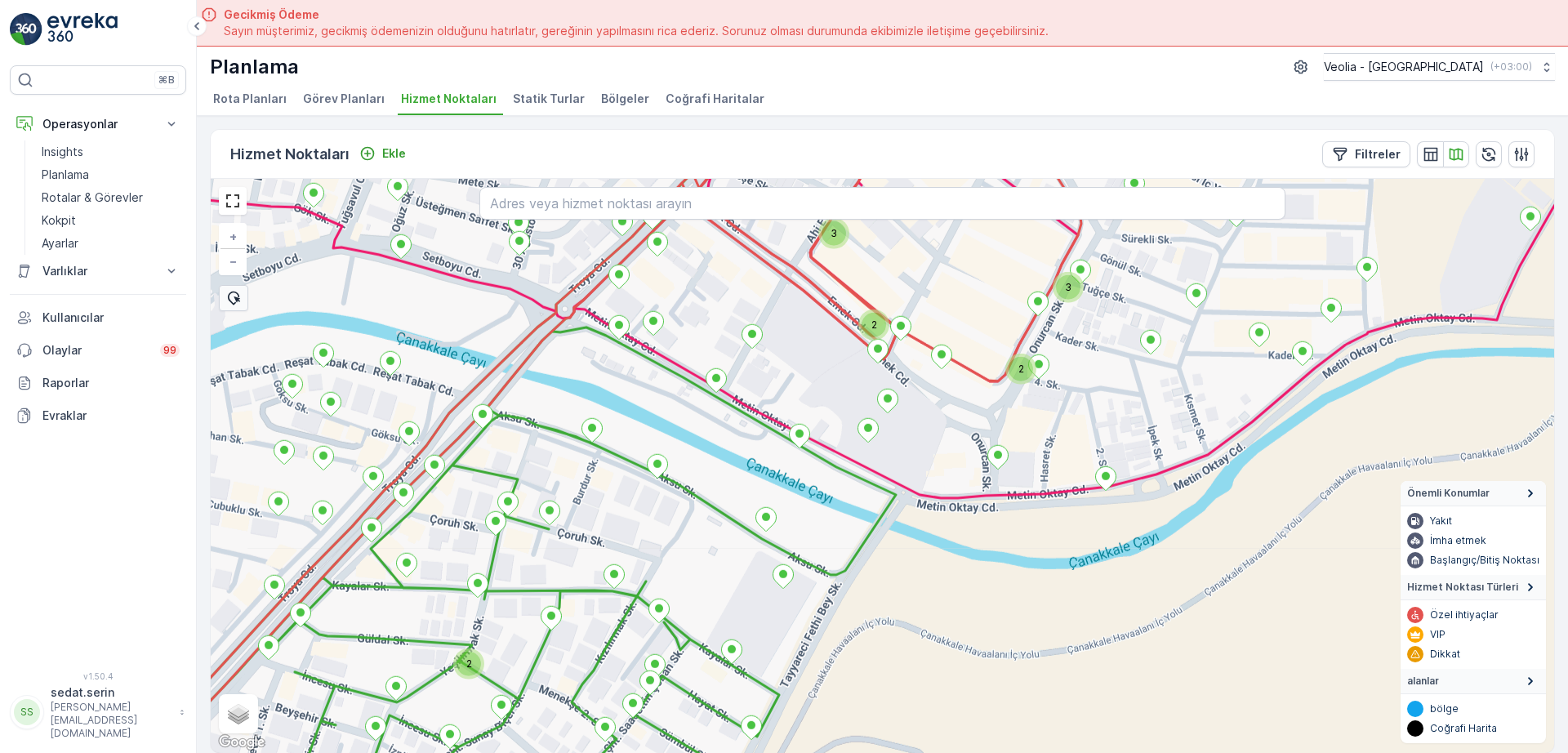
drag, startPoint x: 914, startPoint y: 448, endPoint x: 951, endPoint y: 448, distance: 37.0
click at [947, 457] on div "2 2 3 3 2 + − Uydu Yol haritası Arazi Karışık Leaflet Klavye kısayolları Harita…" at bounding box center [883, 466] width 1344 height 574
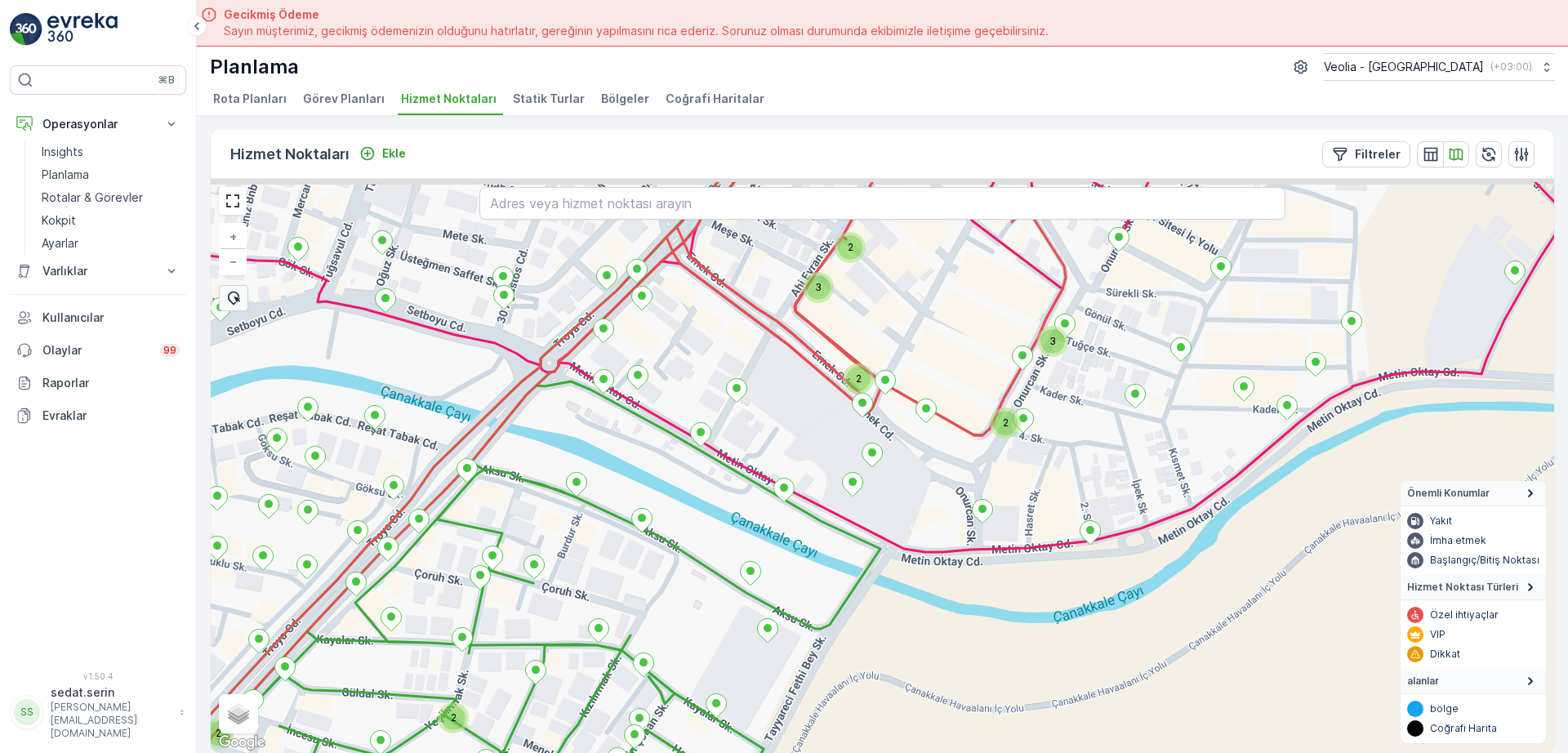
drag, startPoint x: 885, startPoint y: 467, endPoint x: 855, endPoint y: 534, distance: 73.4
click at [854, 539] on icon at bounding box center [877, 368] width 1372 height 370
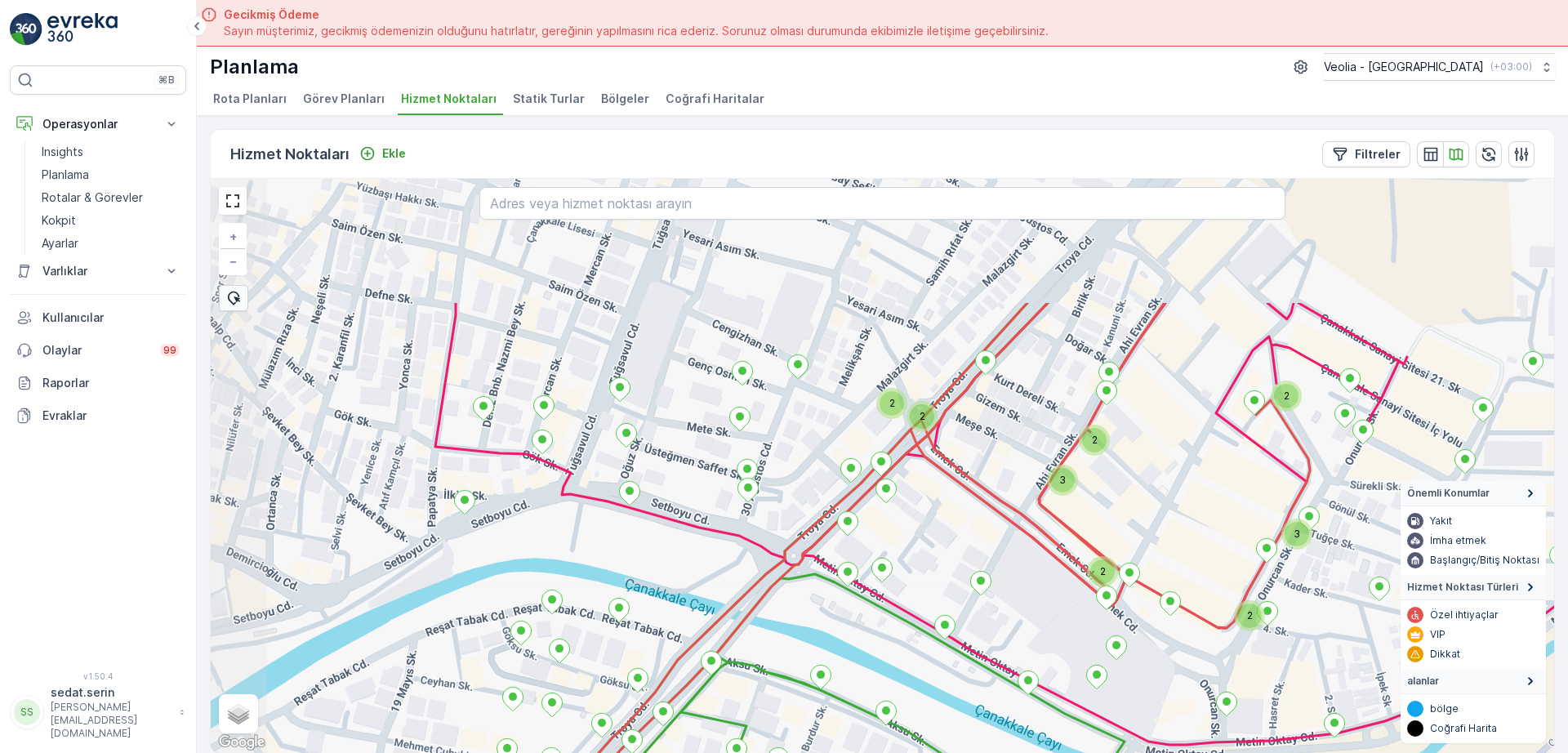
drag, startPoint x: 804, startPoint y: 507, endPoint x: 1018, endPoint y: 721, distance: 302.6
click at [1053, 752] on html "⌘B Operasyonlar Insights Planlama Rotalar & Görevler Kokpit Ayarlar Varlıklar V…" at bounding box center [784, 376] width 1568 height 753
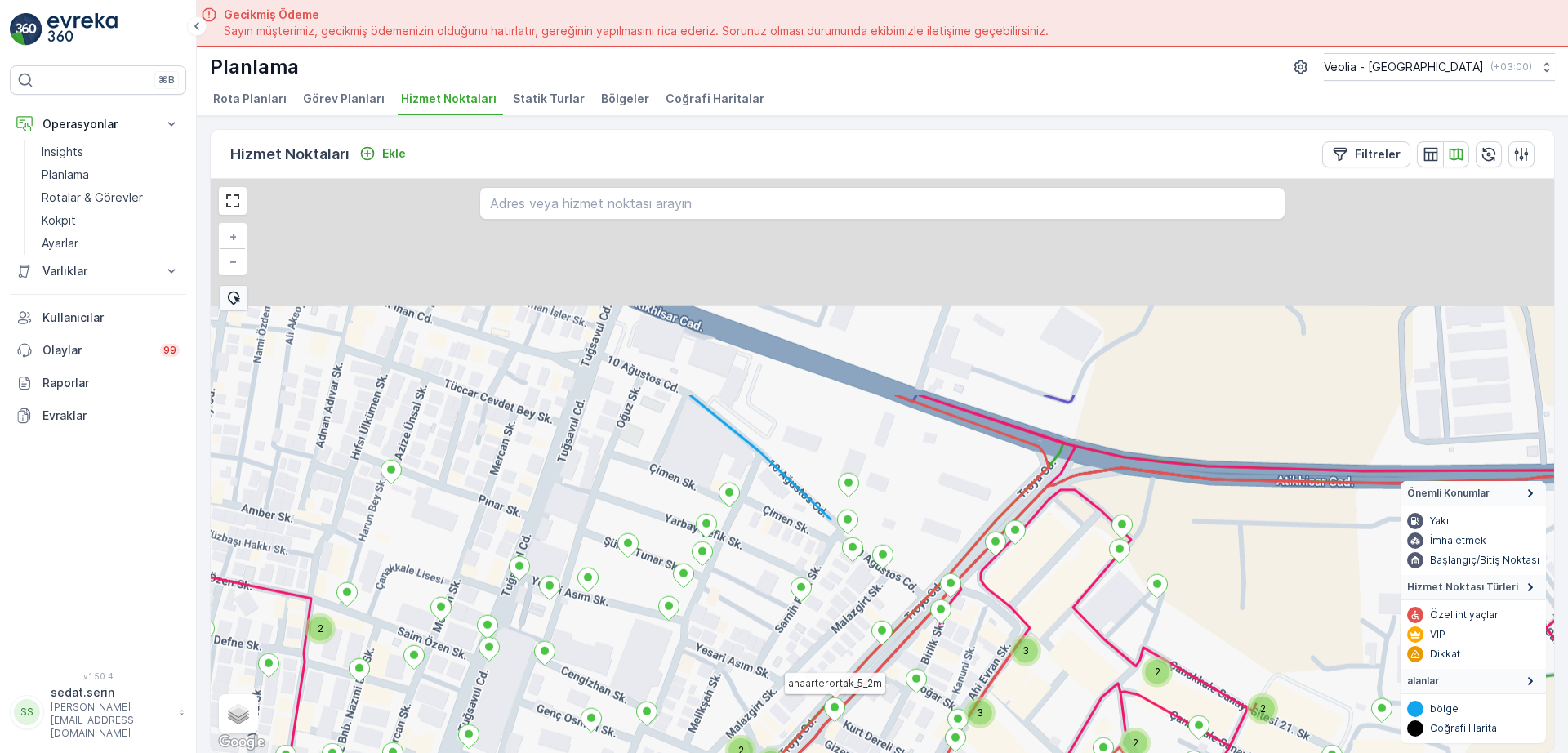
drag, startPoint x: 951, startPoint y: 451, endPoint x: 828, endPoint y: 692, distance: 270.6
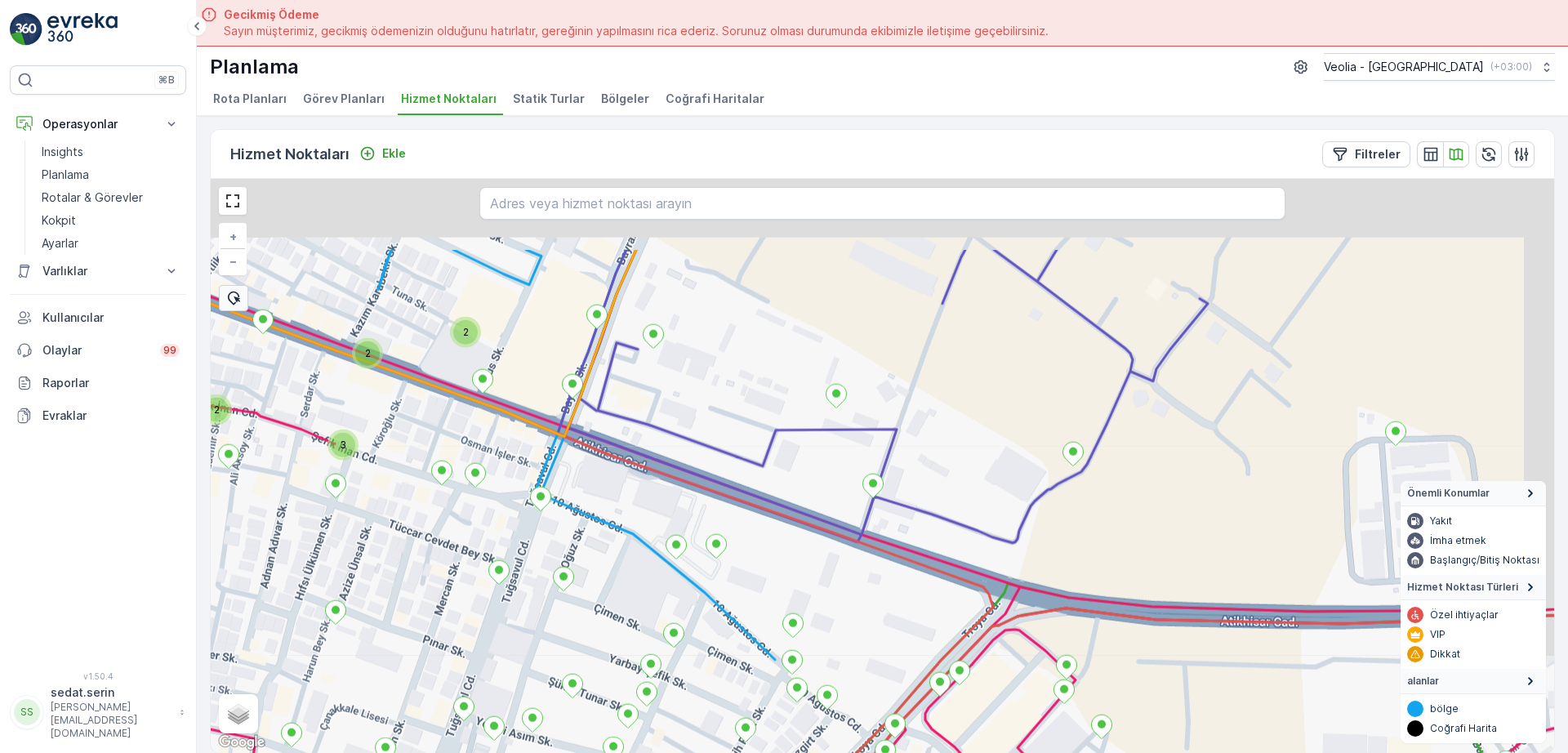
drag, startPoint x: 959, startPoint y: 452, endPoint x: 904, endPoint y: 581, distance: 140.2
click at [905, 586] on div "2 3 2 2 3 2 2 2 3 2 MERKEZ KARTON 2 STATİK TUR 7 NOLU STATİK TUR anaarterortak_…" at bounding box center [883, 466] width 1344 height 574
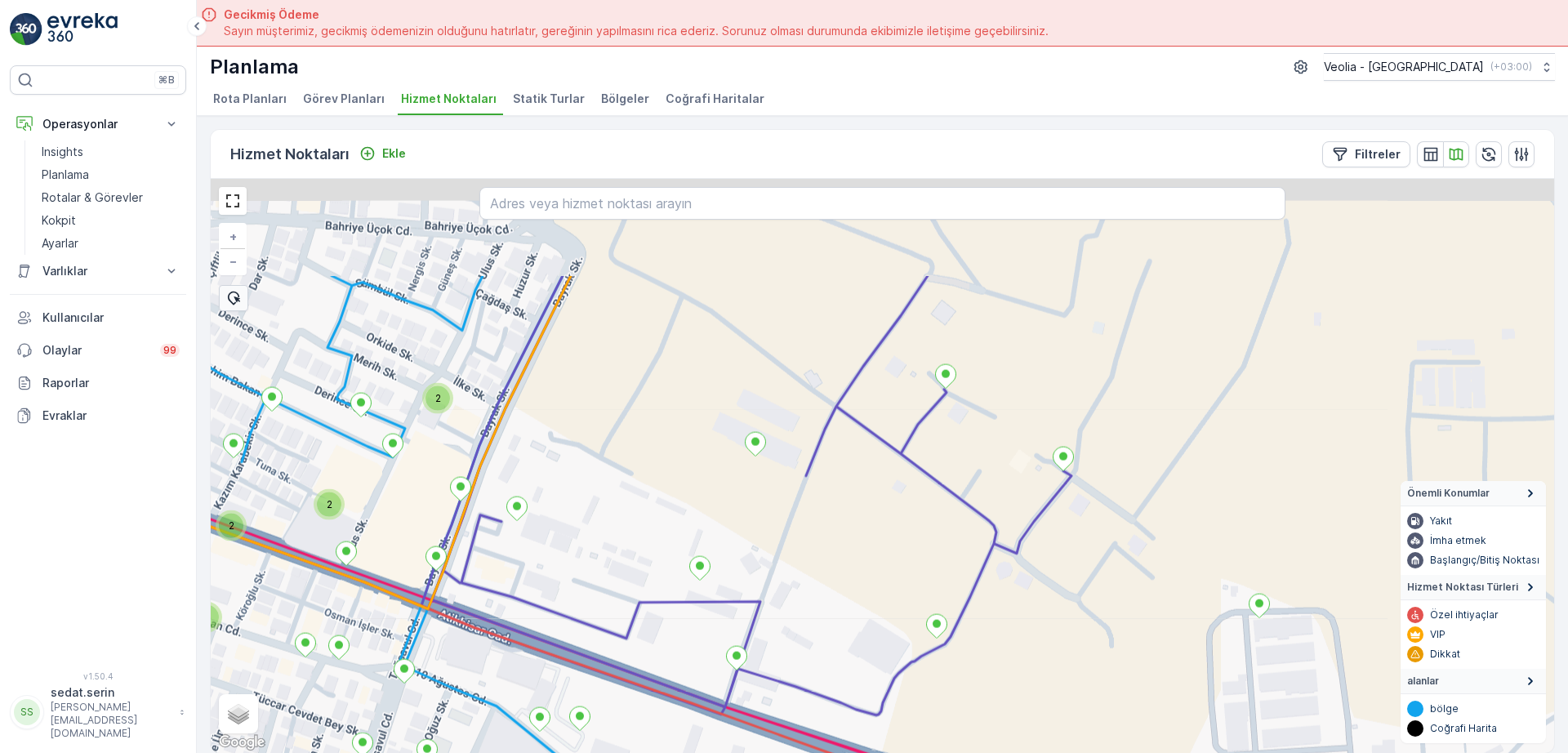
drag, startPoint x: 823, startPoint y: 595, endPoint x: 694, endPoint y: 750, distance: 201.7
click at [694, 750] on div "2 2 3 2 2 MERKEZ KARTON 2 STATİK TUR 7 NOLU STATİK TUR + − Uydu Yol haritası Ar…" at bounding box center [883, 466] width 1344 height 574
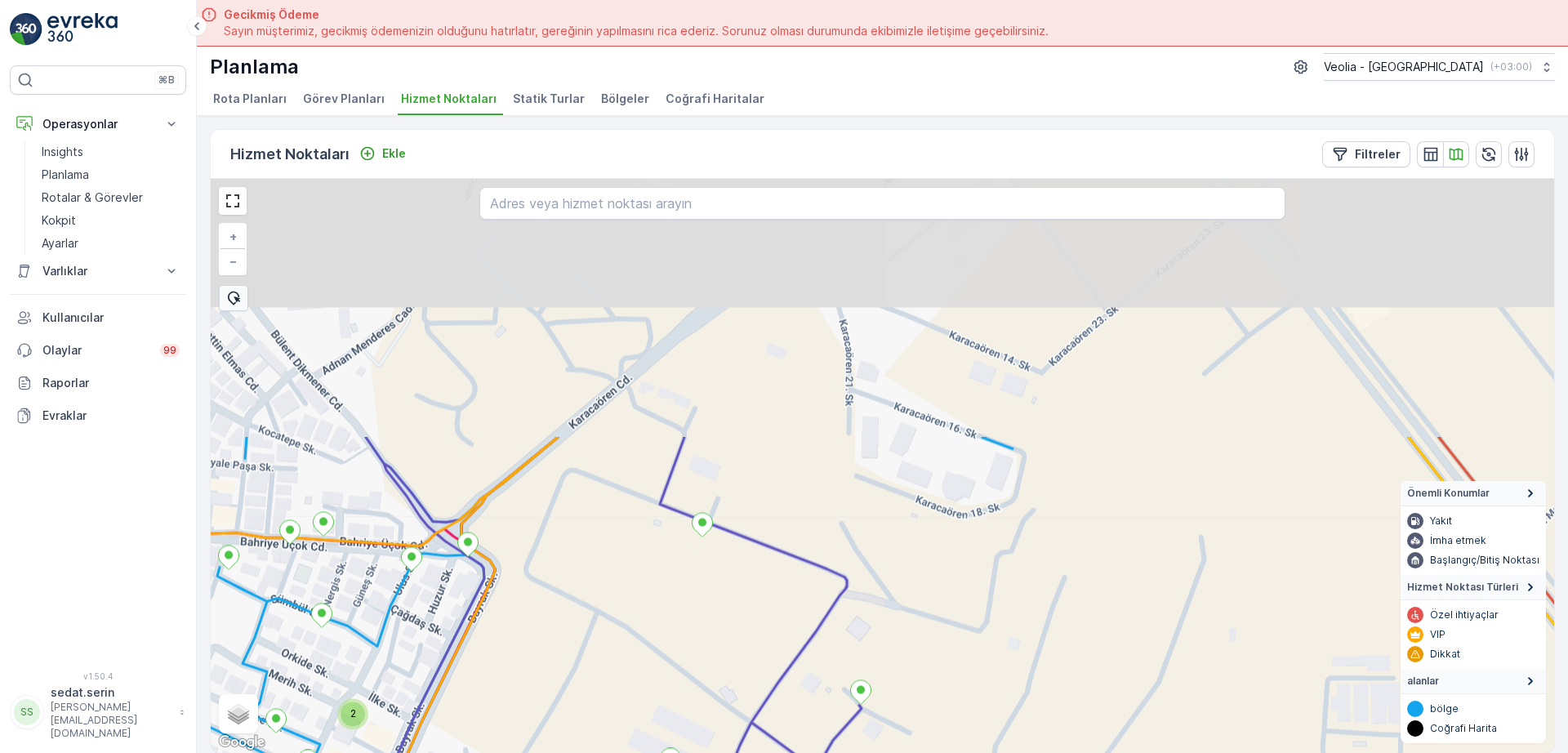
drag, startPoint x: 855, startPoint y: 399, endPoint x: 790, endPoint y: 728, distance: 335.4
click at [790, 728] on div "2 2 2 MERKEZ KARTON 2 STATİK TUR 7 NOLU STATİK TUR + − Uydu Yol haritası Arazi …" at bounding box center [883, 466] width 1344 height 574
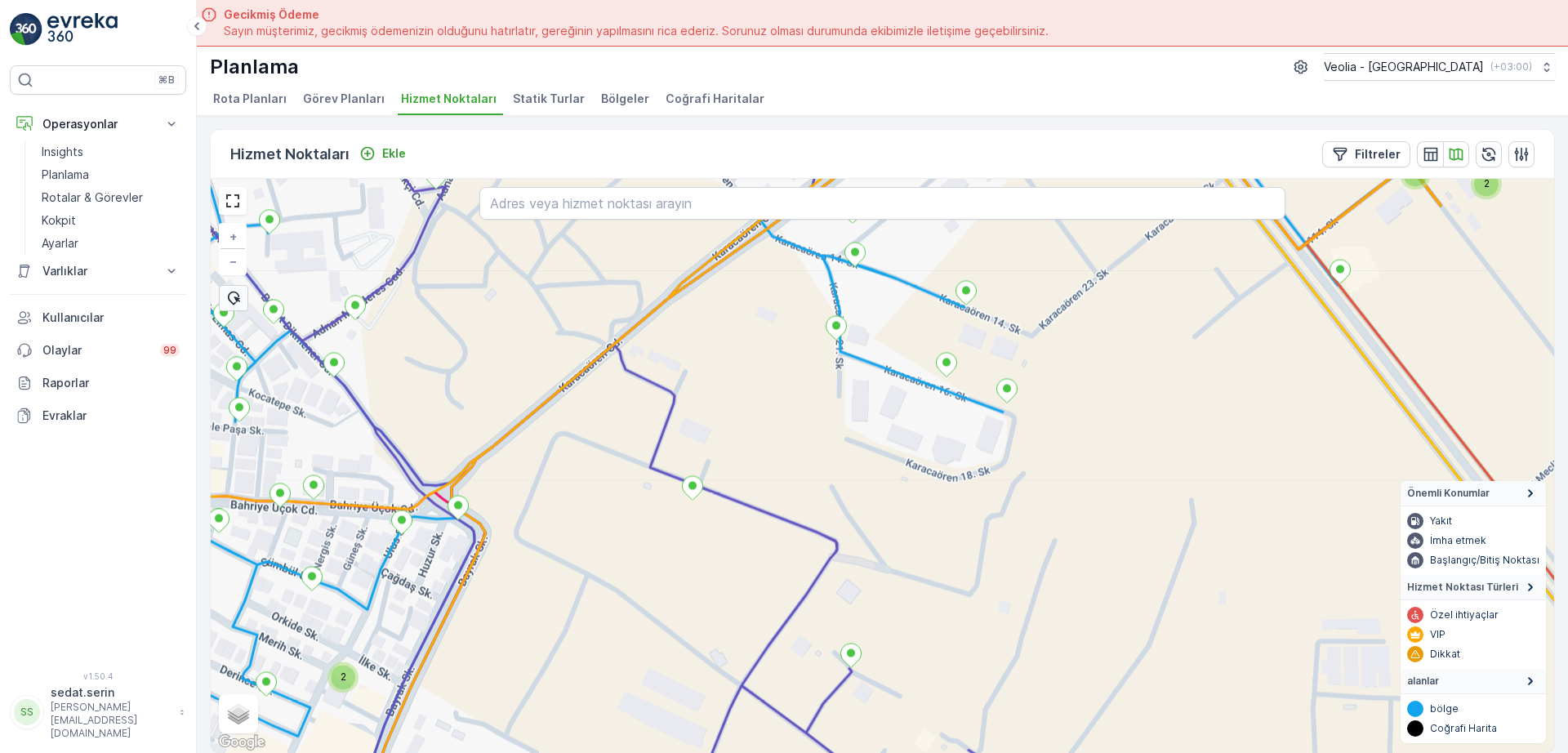
drag, startPoint x: 853, startPoint y: 467, endPoint x: 875, endPoint y: 351, distance: 118.1
click at [875, 351] on div "2 2 2 2 MERKEZ KARTON 2 STATİK TUR 7 NOLU STATİK TUR + − Uydu Yol haritası Araz…" at bounding box center [883, 466] width 1344 height 574
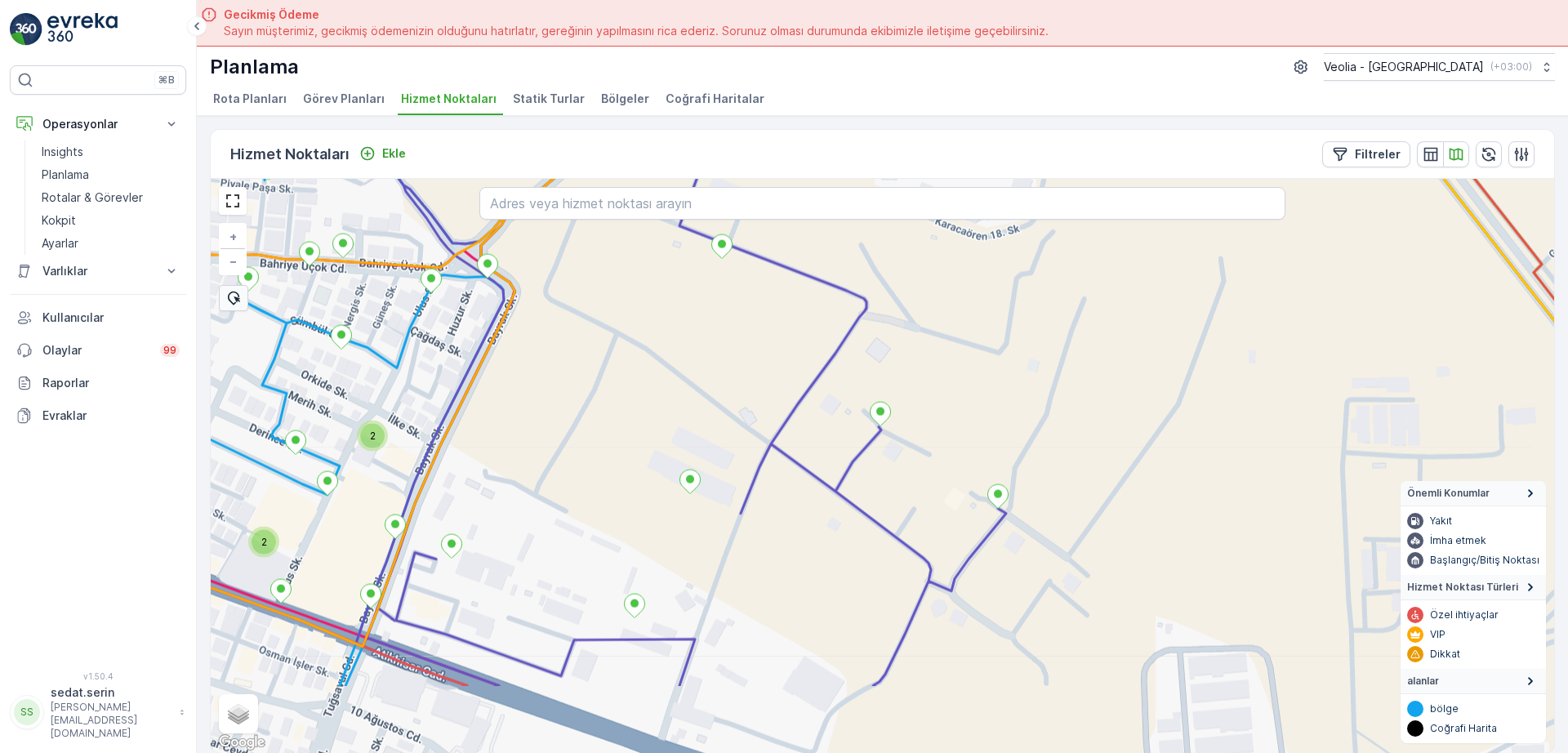
drag, startPoint x: 891, startPoint y: 518, endPoint x: 895, endPoint y: 385, distance: 133.1
click at [894, 385] on div "2 2 MERKEZ KARTON 2 STATİK TUR 7 NOLU STATİK TUR + − Uydu Yol haritası Arazi Ka…" at bounding box center [883, 466] width 1344 height 574
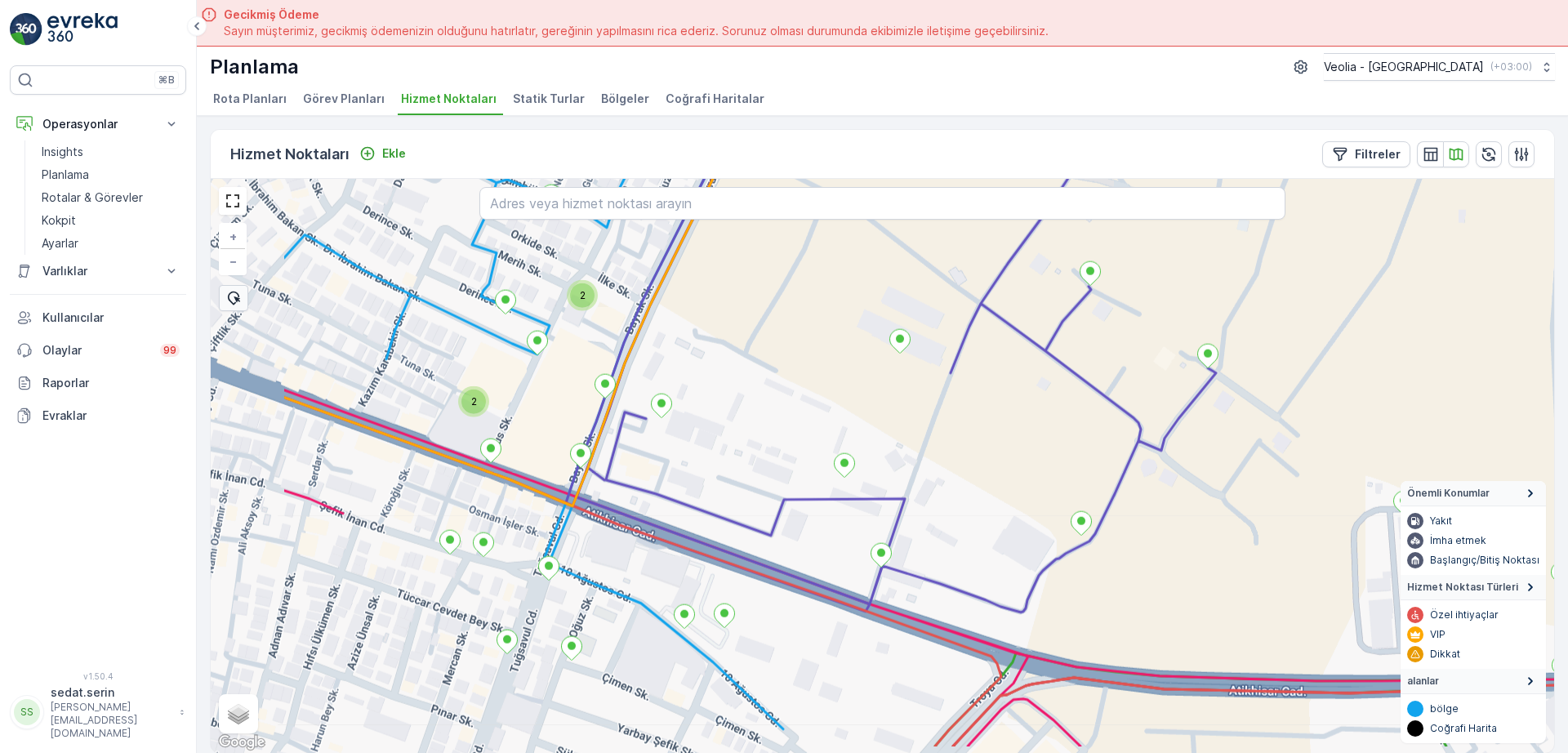
drag, startPoint x: 583, startPoint y: 403, endPoint x: 764, endPoint y: 353, distance: 187.8
click at [764, 353] on div "2 2 MERKEZ KARTON 2 STATİK TUR 7 NOLU STATİK TUR + − Uydu Yol haritası Arazi Ka…" at bounding box center [883, 466] width 1344 height 574
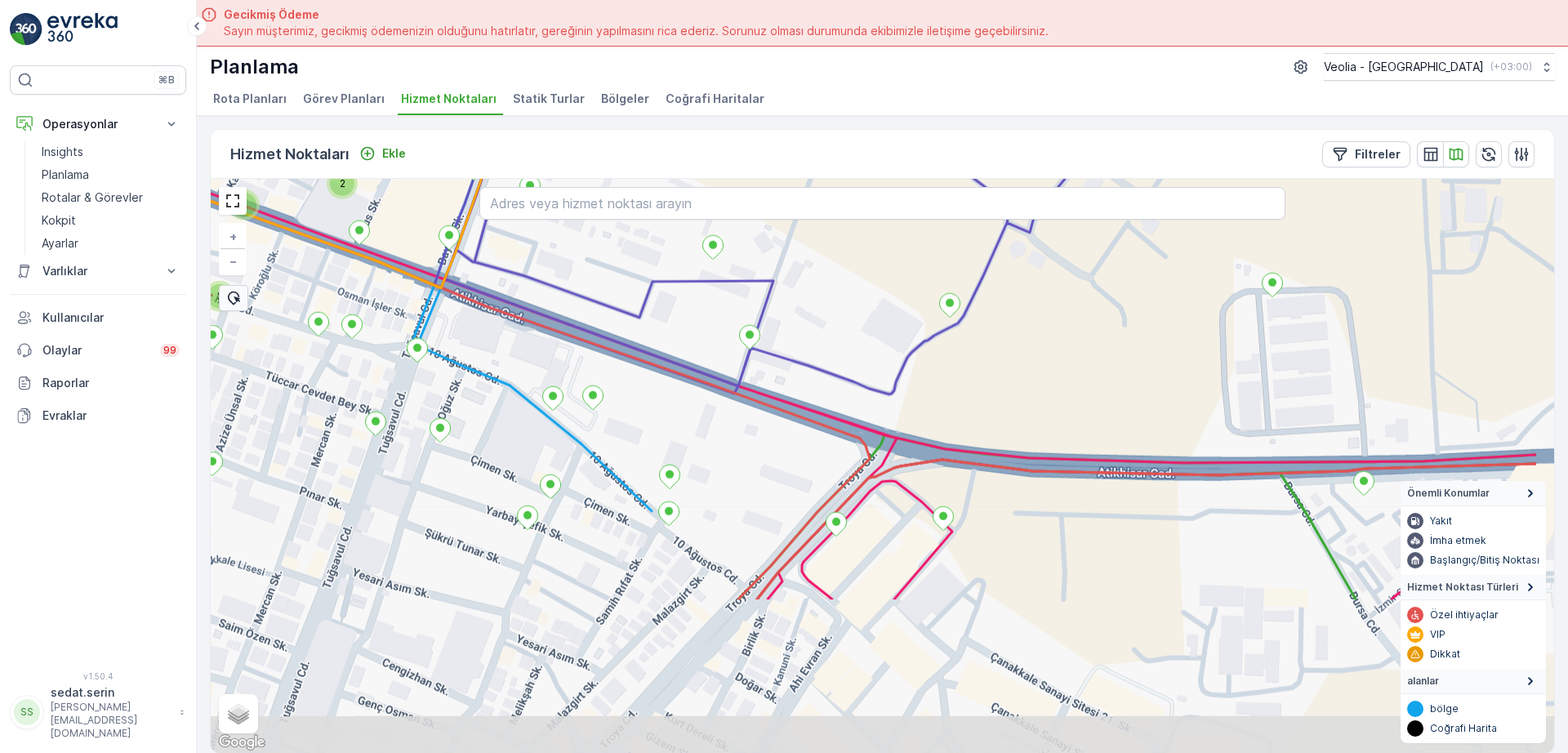
drag, startPoint x: 792, startPoint y: 533, endPoint x: 640, endPoint y: 322, distance: 260.0
click at [640, 322] on div "2 2 2 2 3 2 2 MERKEZ KARTON 2 STATİK TUR 7 NOLU STATİK TUR + − Uydu Yol haritas…" at bounding box center [883, 466] width 1344 height 574
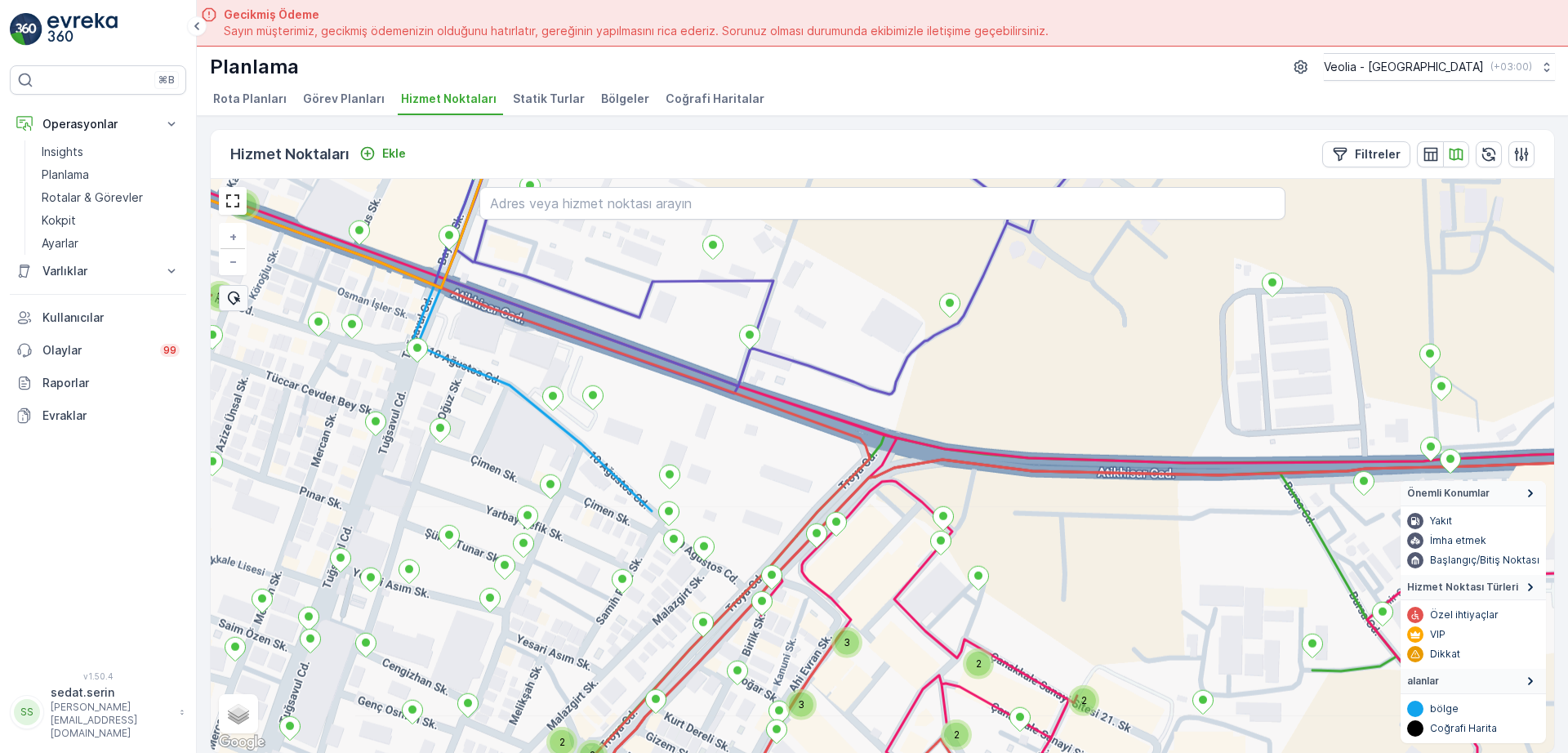
drag, startPoint x: 721, startPoint y: 442, endPoint x: 750, endPoint y: 389, distance: 60.4
click at [748, 392] on div "2 3 3 2 2 2 3 2 2 7 NOLU STATİK TUR 3 NOLU STATİK TUR ANAARTER 3 STATİK TUR + −…" at bounding box center [883, 466] width 1344 height 574
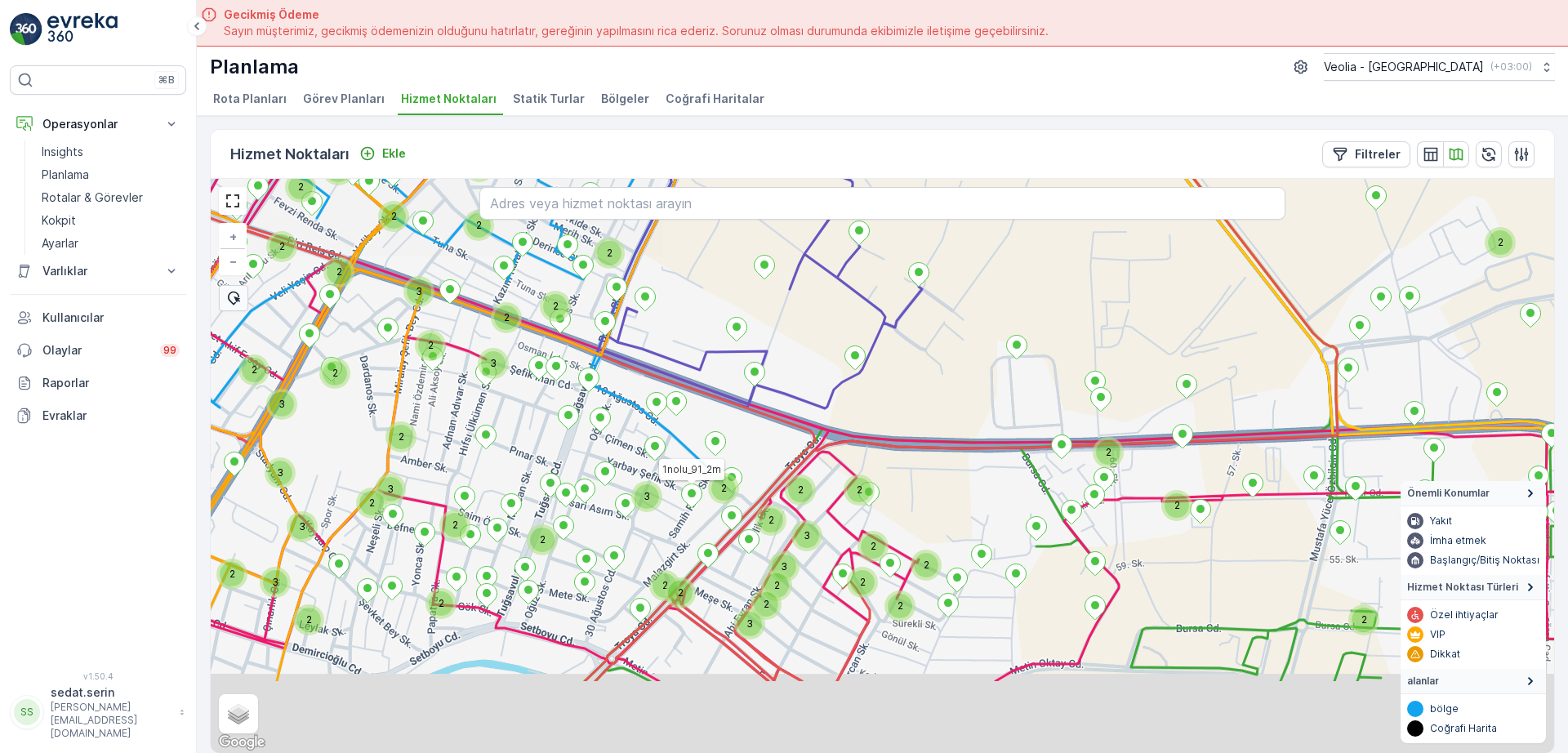
drag, startPoint x: 691, startPoint y: 592, endPoint x: 705, endPoint y: 502, distance: 91.1
click at [702, 502] on icon at bounding box center [691, 496] width 21 height 25
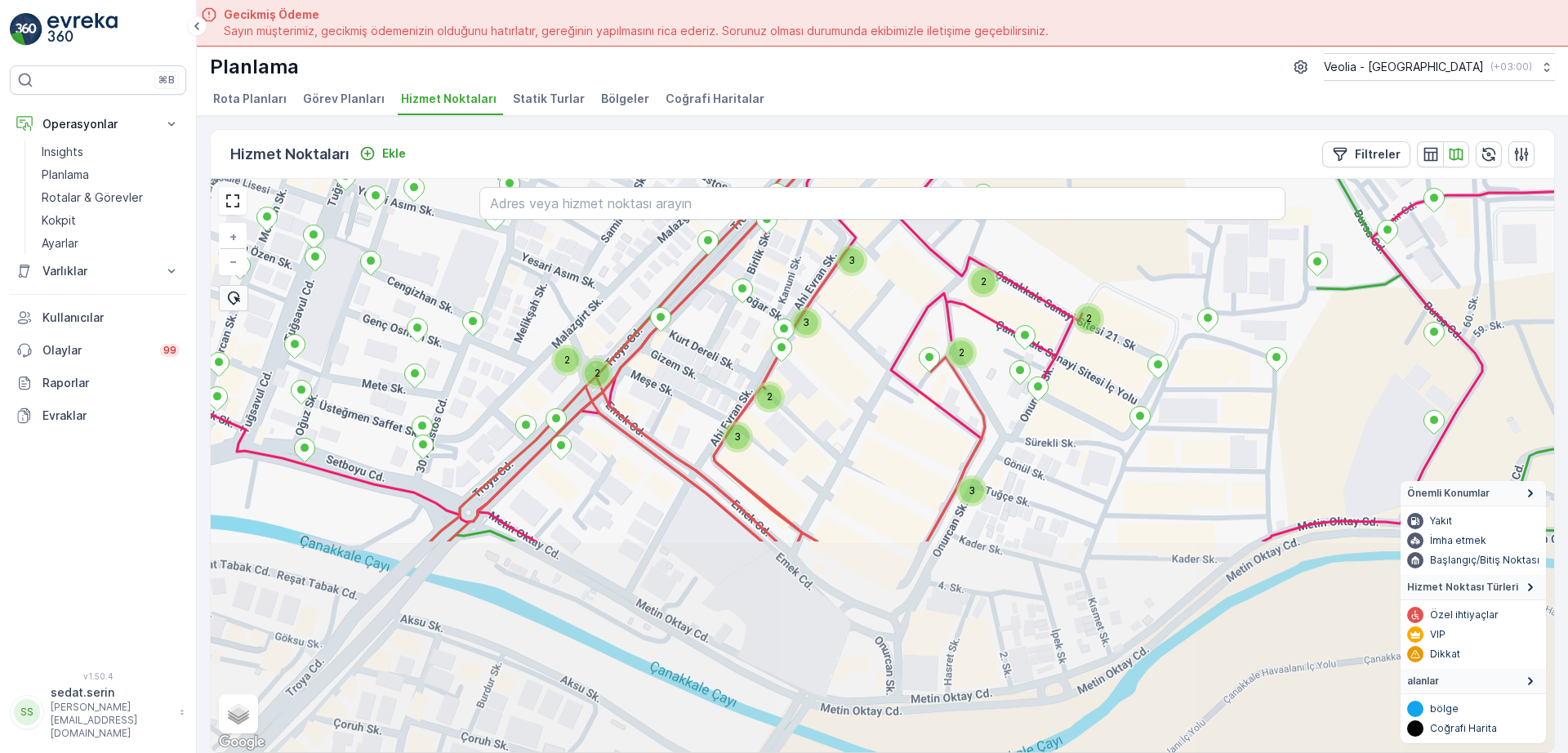
drag, startPoint x: 743, startPoint y: 613, endPoint x: 668, endPoint y: 345, distance: 278.3
click at [668, 345] on div "3 2 2 2 2 2 2 3 3 2 3 7 NOLU STATİK TUR 3 NOLU STATİK TUR + − Uydu Yol haritası…" at bounding box center [883, 466] width 1344 height 574
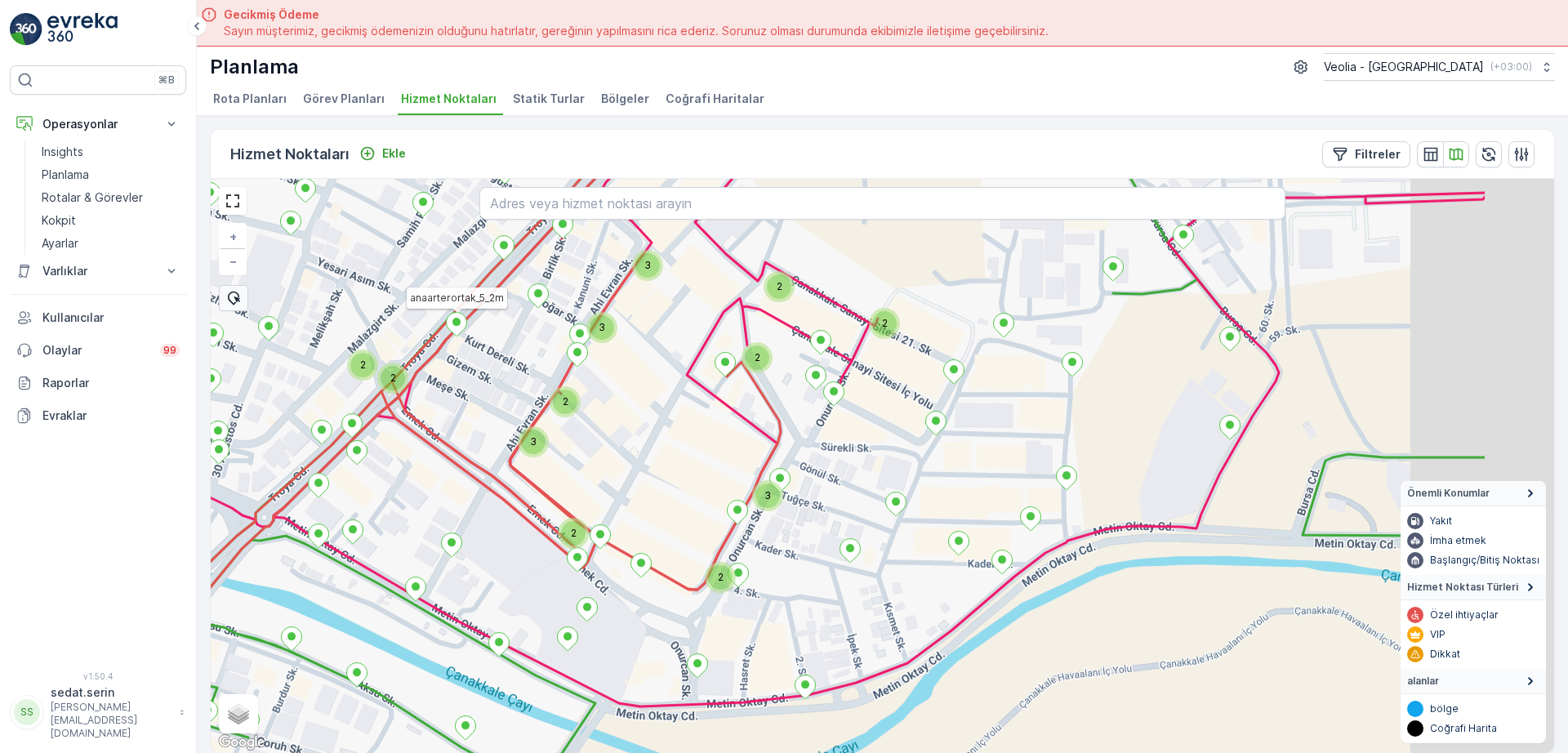
drag, startPoint x: 751, startPoint y: 465, endPoint x: 488, endPoint y: 466, distance: 263.0
click at [488, 466] on div "3 2 2 2 2 2 2 3 3 3 2 2 7 NOLU STATİK TUR 3 NOLU STATİK TUR anaarterortak_5_2m …" at bounding box center [883, 466] width 1344 height 574
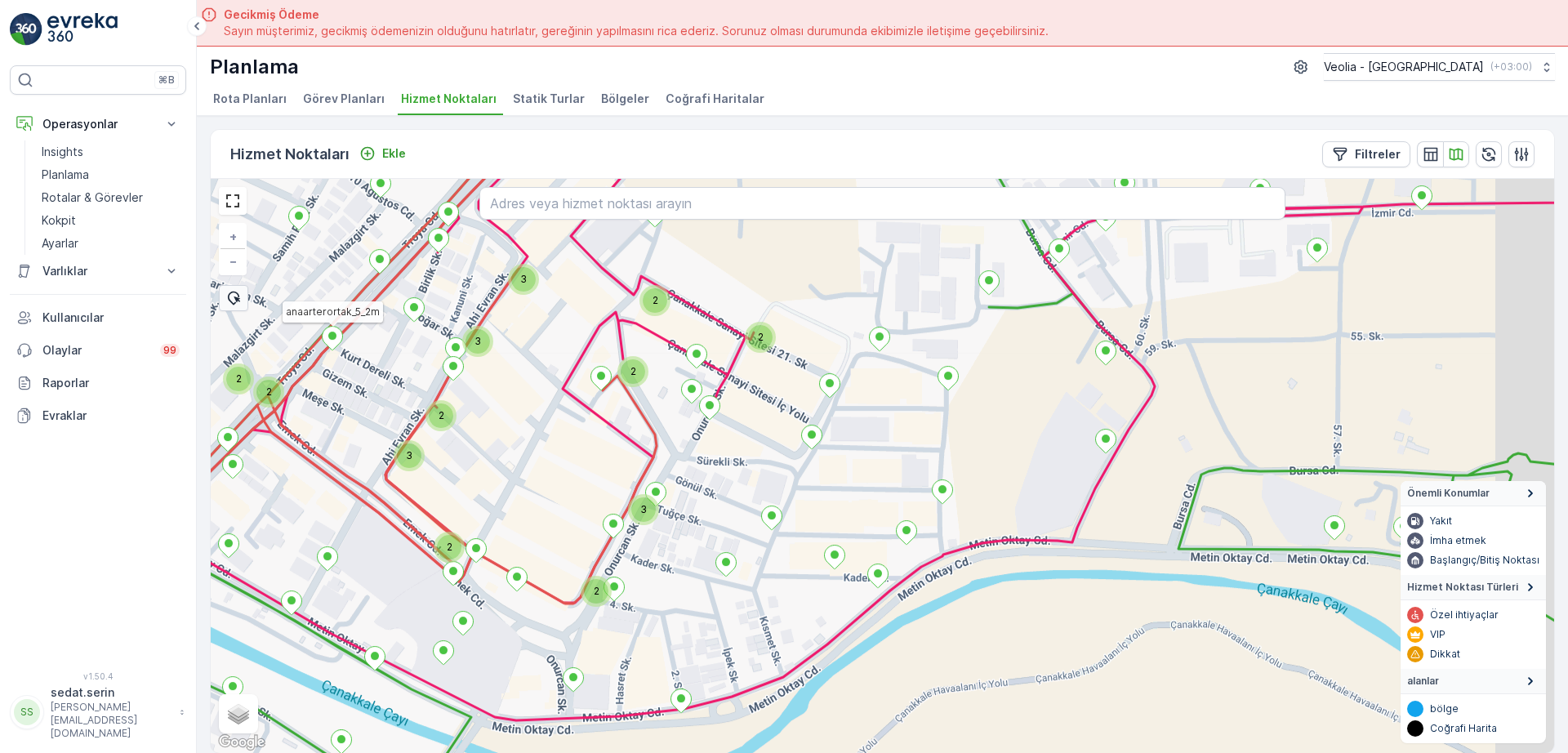
drag, startPoint x: 796, startPoint y: 454, endPoint x: 724, endPoint y: 460, distance: 72.2
click at [724, 463] on div "3 2 2 2 2 2 2 3 3 3 2 2 7 NOLU STATİK TUR 3 NOLU STATİK TUR anaarterortak_5_2m …" at bounding box center [883, 466] width 1344 height 574
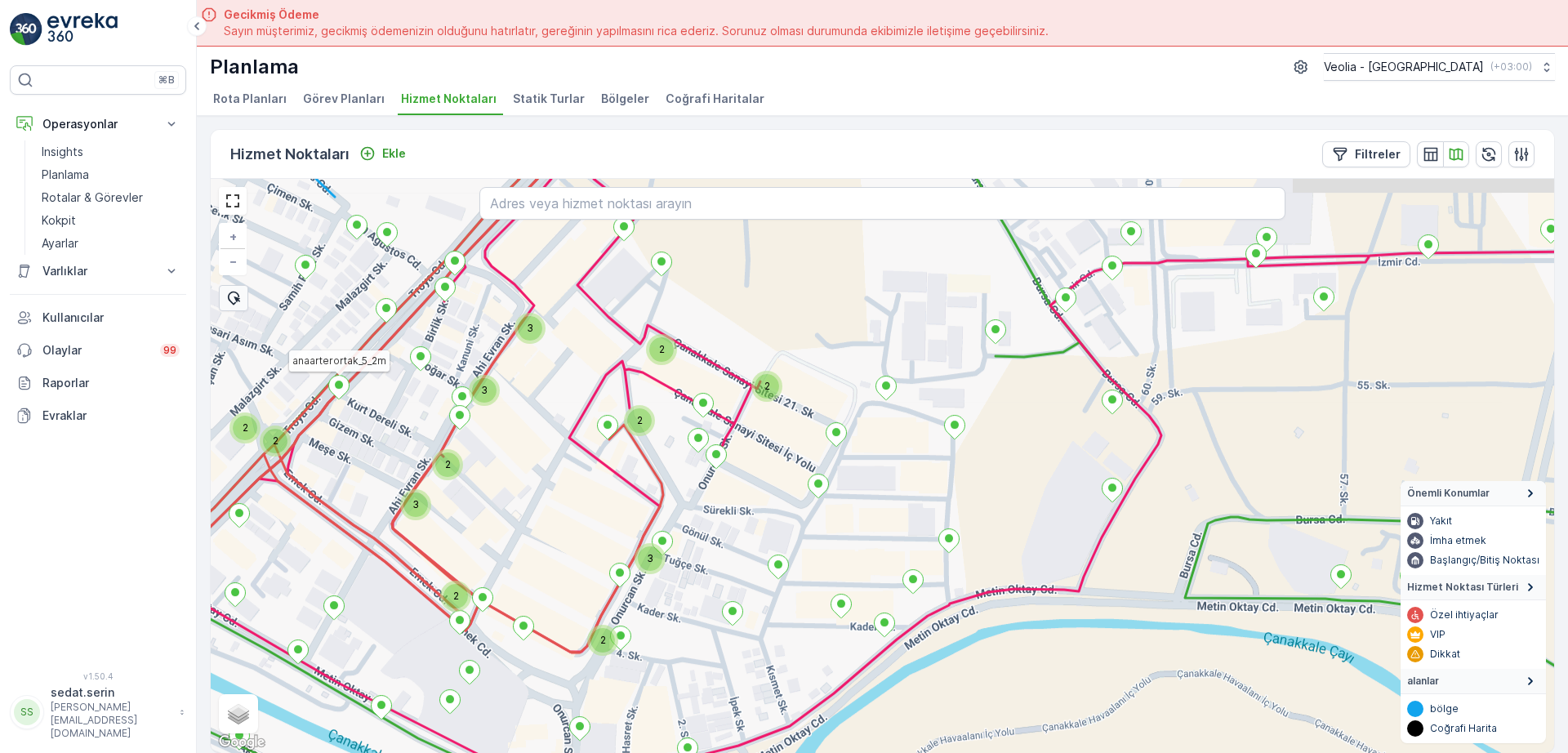
drag, startPoint x: 882, startPoint y: 428, endPoint x: 904, endPoint y: 496, distance: 71.5
click at [904, 496] on div "3 2 2 2 2 2 2 3 3 3 2 2 7 NOLU STATİK TUR 3 NOLU STATİK TUR anaarterortak_5_2m …" at bounding box center [883, 466] width 1344 height 574
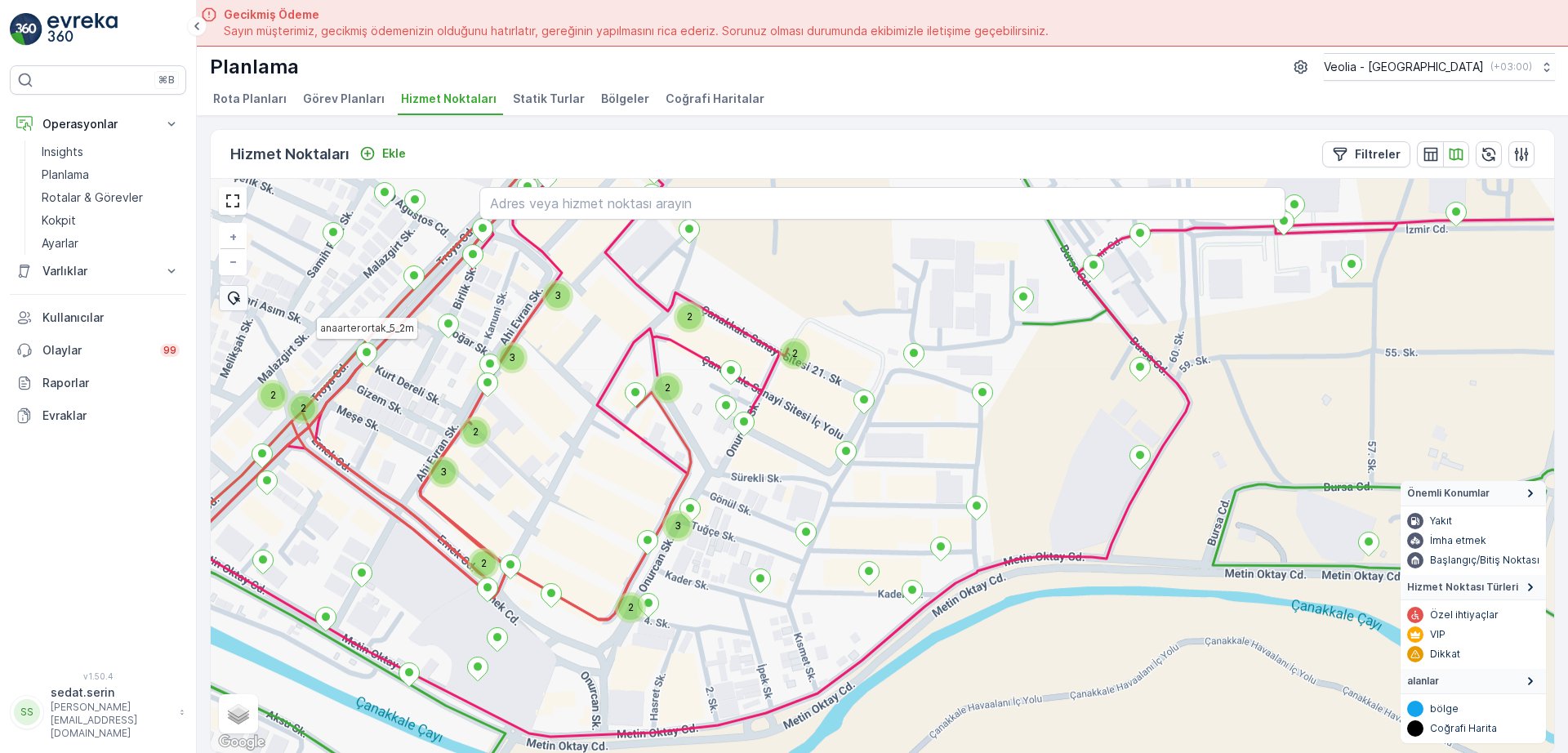
drag, startPoint x: 867, startPoint y: 515, endPoint x: 896, endPoint y: 472, distance: 51.9
click at [896, 472] on div "3 2 2 2 2 2 2 3 3 3 2 2 7 NOLU STATİK TUR 3 NOLU STATİK TUR anaarterortak_5_2m …" at bounding box center [883, 466] width 1344 height 574
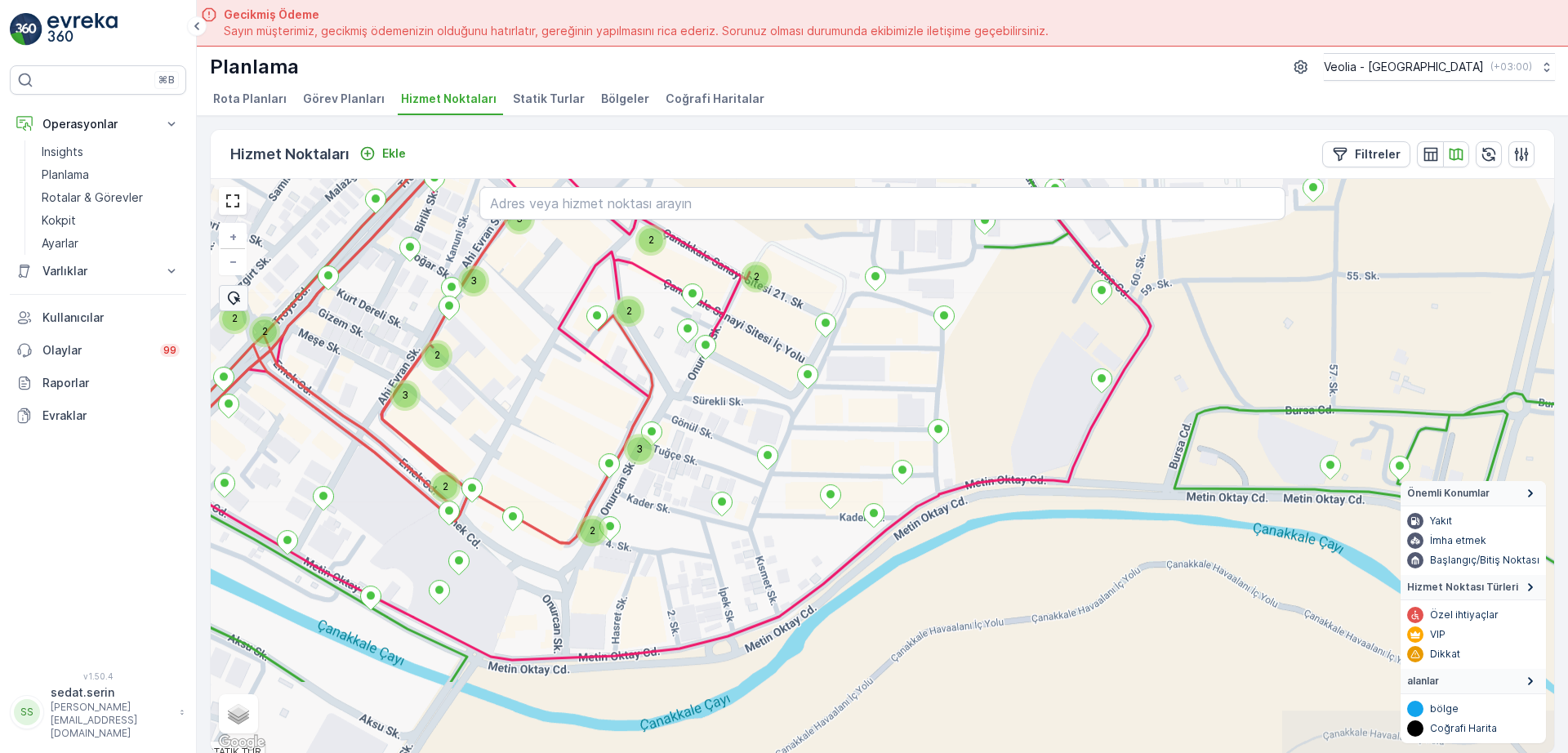
drag, startPoint x: 865, startPoint y: 530, endPoint x: 760, endPoint y: 420, distance: 152.1
click at [760, 420] on div "3 3 2 2 2 2 3 2 2 3 2 2 7 NOLU STATİK TUR 3 NOLU STATİK TUR + − Uydu Yol harita…" at bounding box center [883, 466] width 1344 height 574
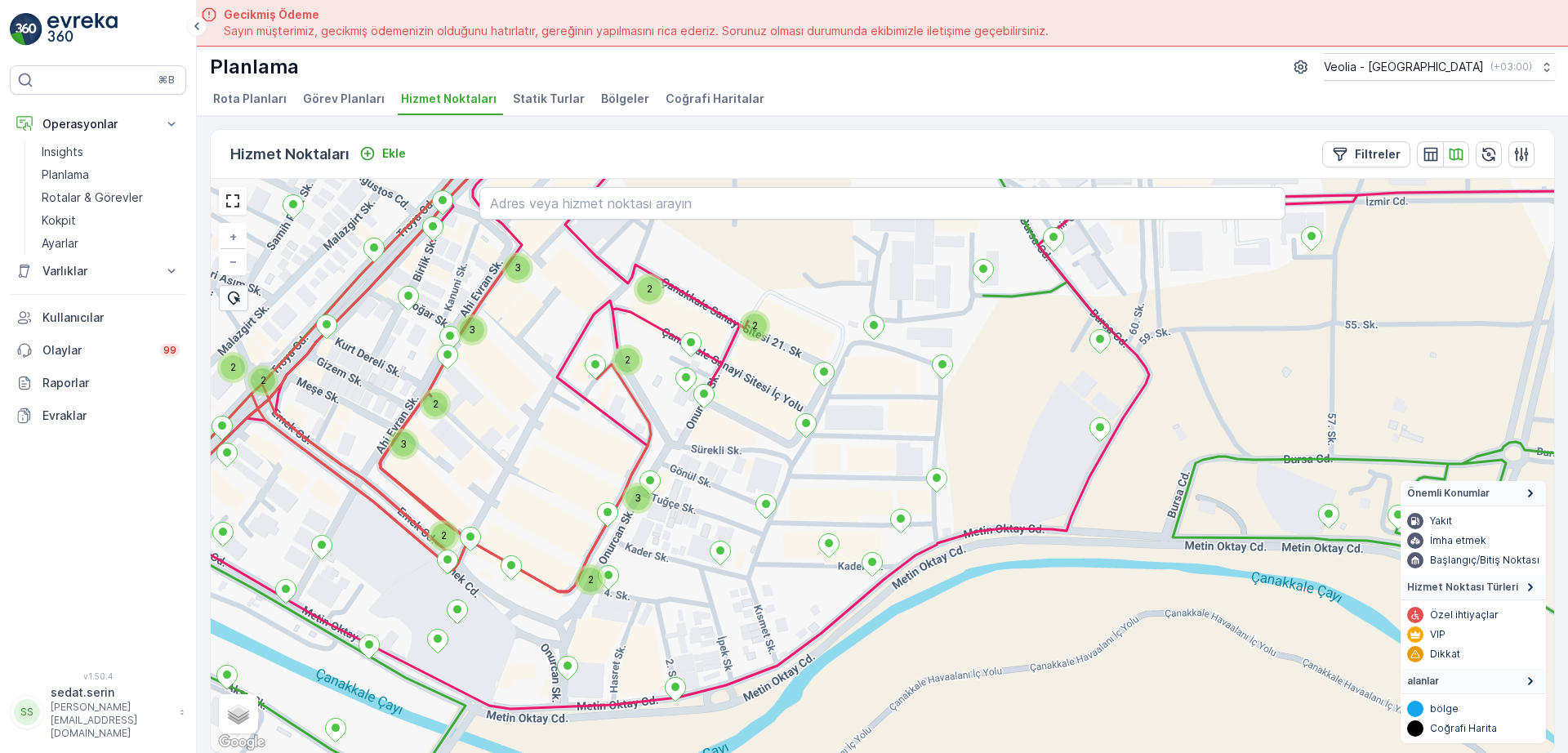
drag, startPoint x: 1030, startPoint y: 414, endPoint x: 1030, endPoint y: 444, distance: 30.0
click at [1030, 444] on div "3 3 2 2 2 2 3 2 2 3 2 2 7 NOLU STATİK TUR 3 NOLU STATİK TUR + − Uydu Yol harita…" at bounding box center [883, 466] width 1344 height 574
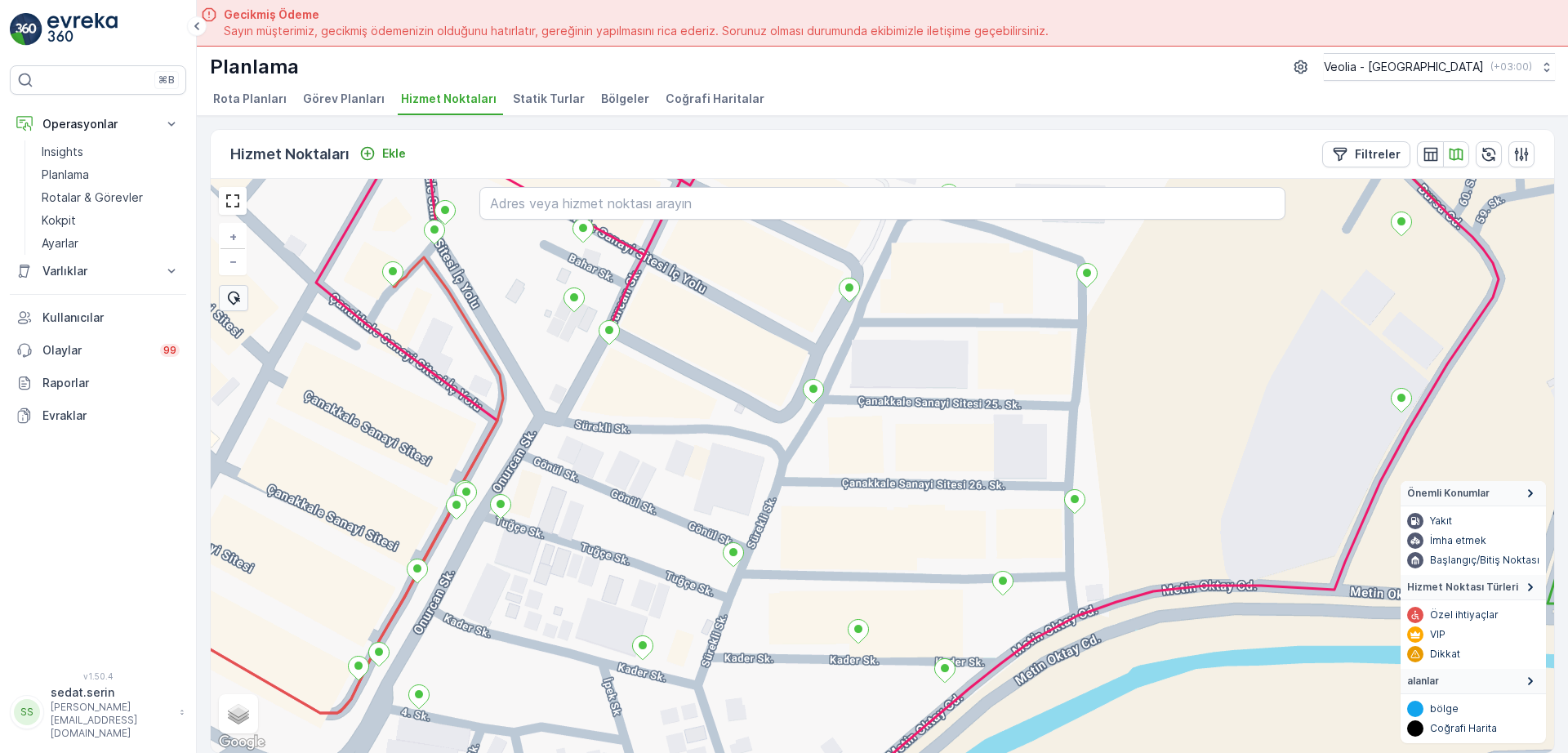
drag, startPoint x: 901, startPoint y: 453, endPoint x: 992, endPoint y: 461, distance: 91.4
click at [992, 461] on div "3 NOLU STATİK TUR + − Uydu Yol haritası Arazi Karışık Leaflet Klavye kısayollar…" at bounding box center [883, 466] width 1344 height 574
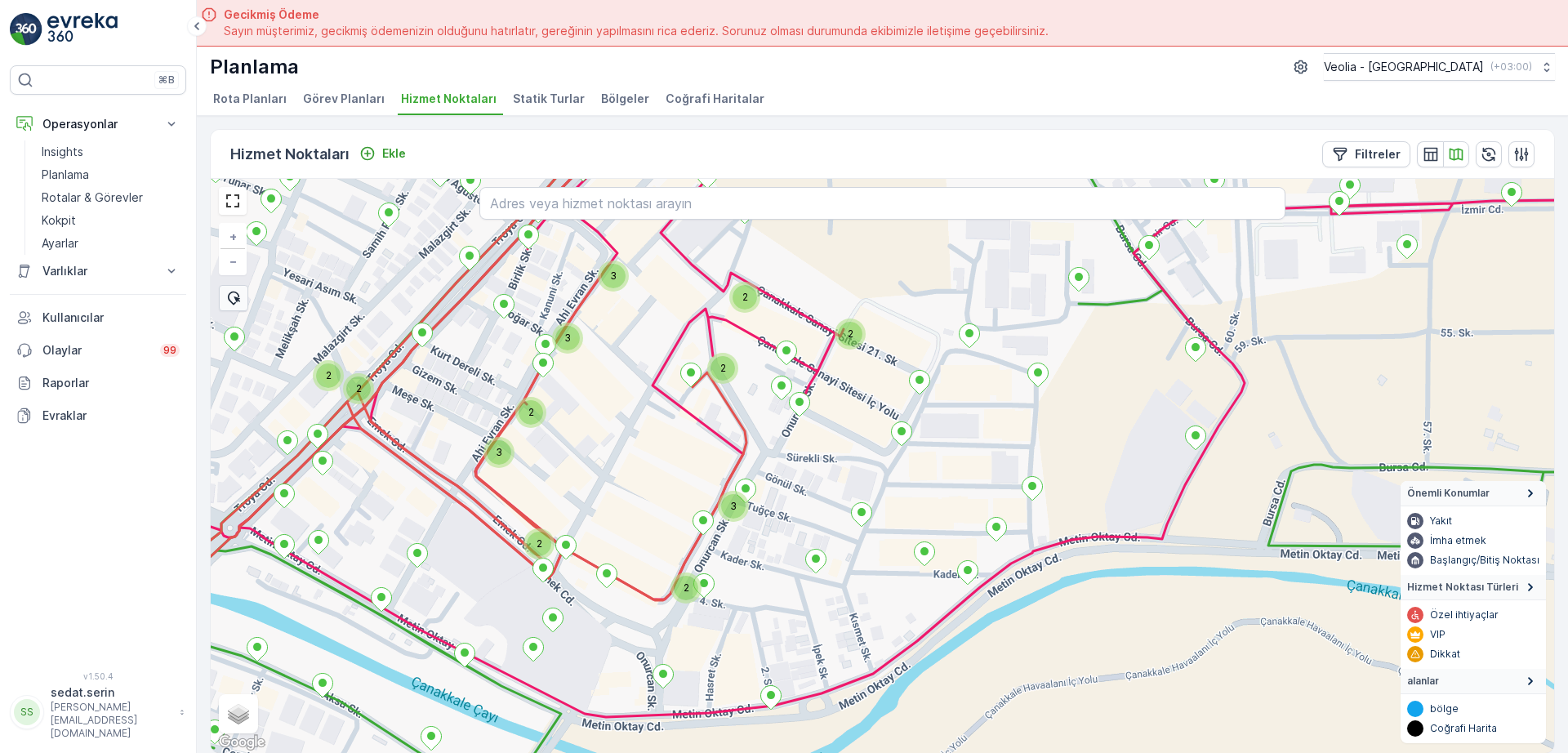
click at [855, 332] on div "2" at bounding box center [851, 335] width 25 height 25
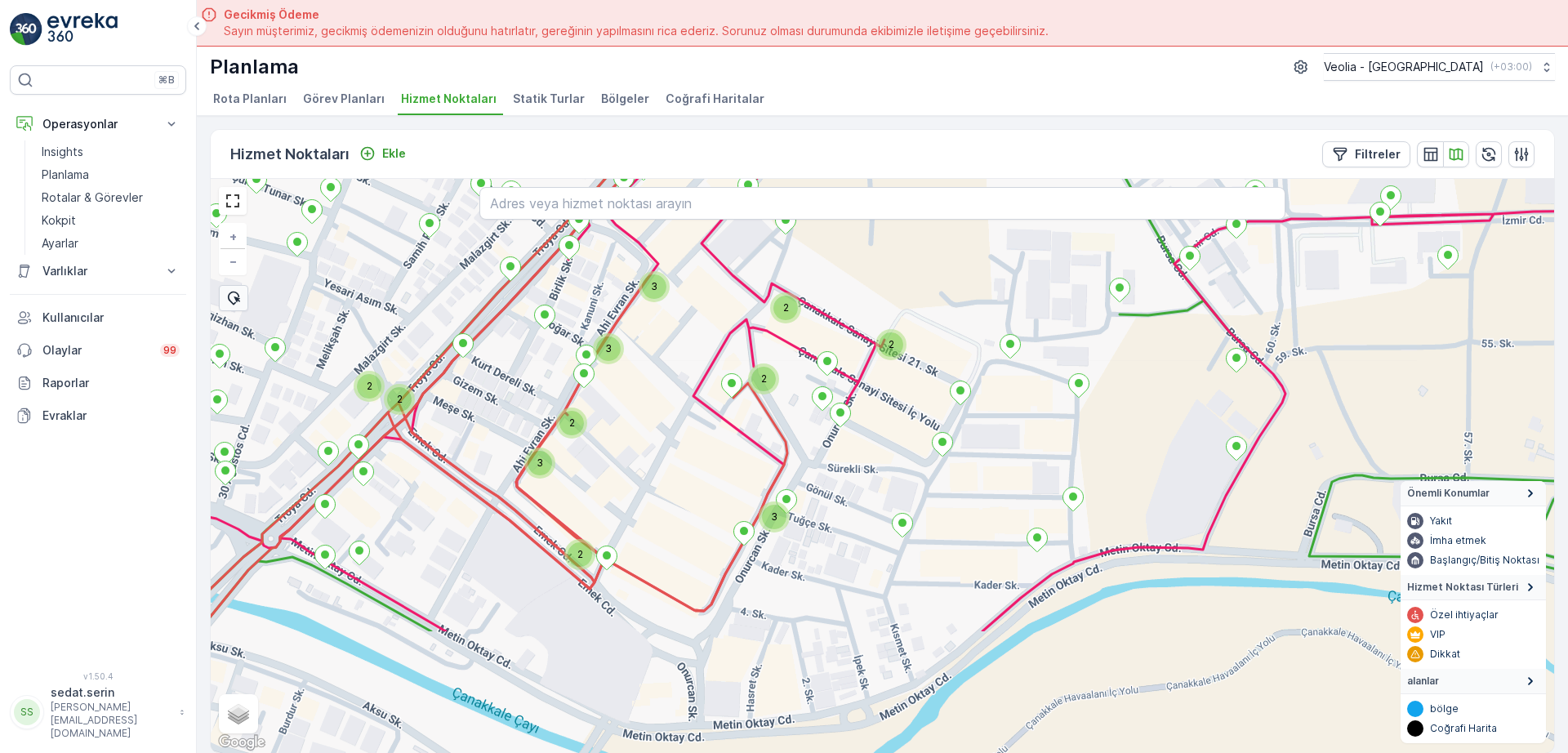
drag, startPoint x: 1122, startPoint y: 538, endPoint x: 1046, endPoint y: 383, distance: 172.6
click at [1046, 383] on div "3 3 2 2 2 3 2 2 3 2 2 + − Uydu Yol haritası Arazi Karışık Leaflet Klavye kısayo…" at bounding box center [883, 466] width 1344 height 574
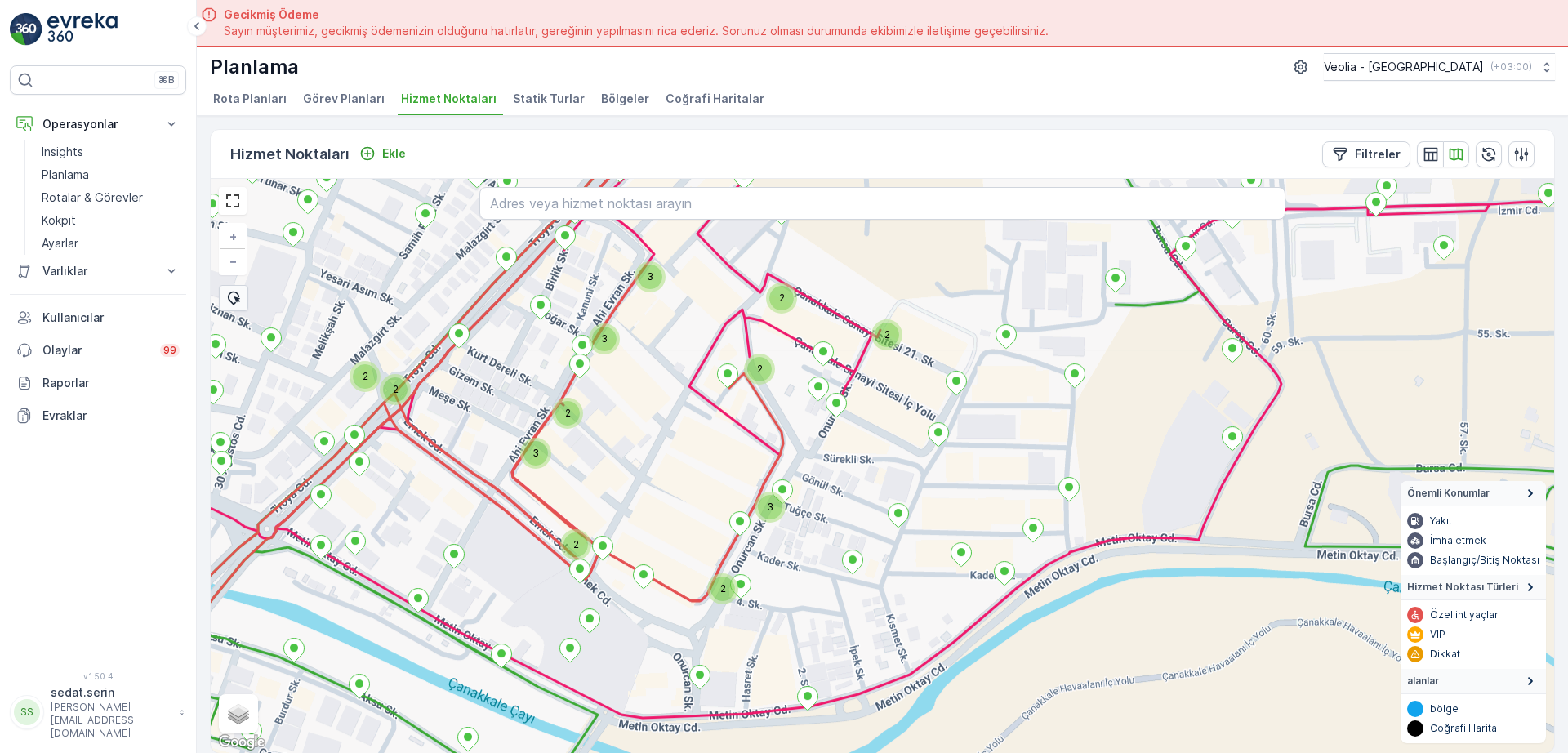
click at [779, 510] on div "3" at bounding box center [771, 507] width 25 height 25
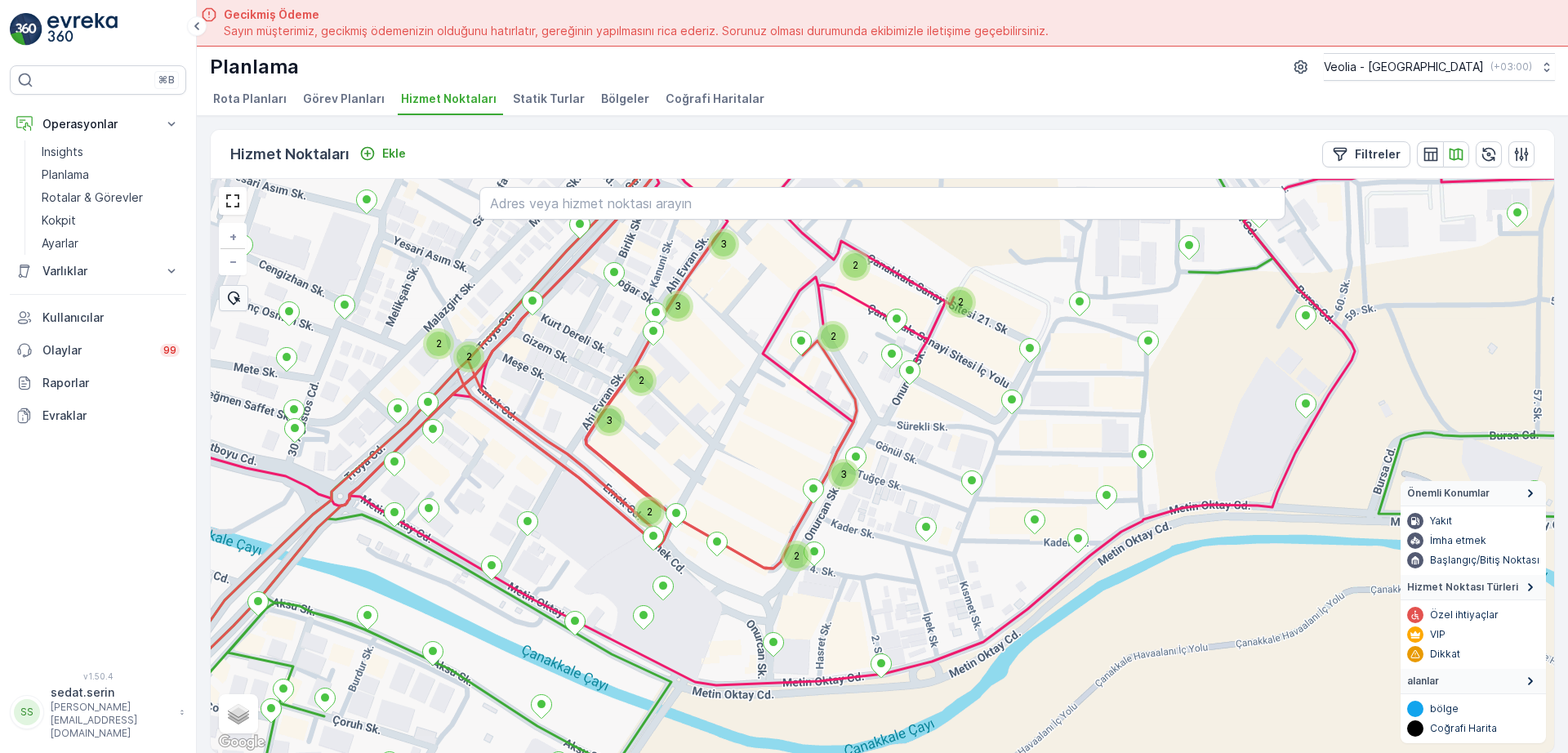
drag, startPoint x: 1172, startPoint y: 378, endPoint x: 1195, endPoint y: 403, distance: 34.0
click at [1190, 409] on div "3 2 2 2 3 2 2 3 2 2 3 2 + − Uydu Yol haritası Arazi Karışık Leaflet Klavye kısa…" at bounding box center [883, 466] width 1344 height 574
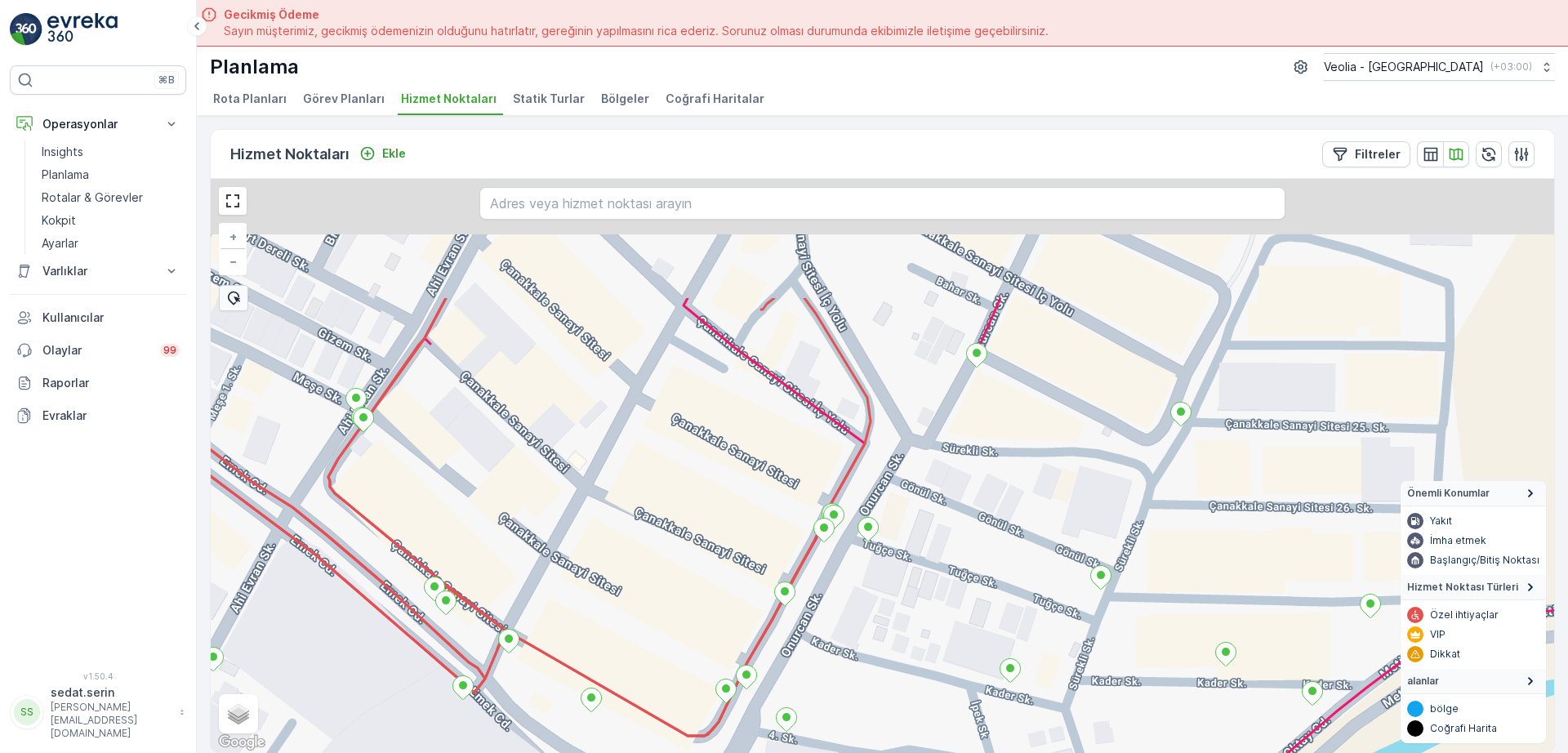
drag, startPoint x: 915, startPoint y: 344, endPoint x: 887, endPoint y: 517, distance: 175.3
click at [886, 525] on div "+ − Uydu Yol haritası Arazi Karışık Leaflet Klavye kısayolları Harita Verileri …" at bounding box center [883, 466] width 1344 height 574
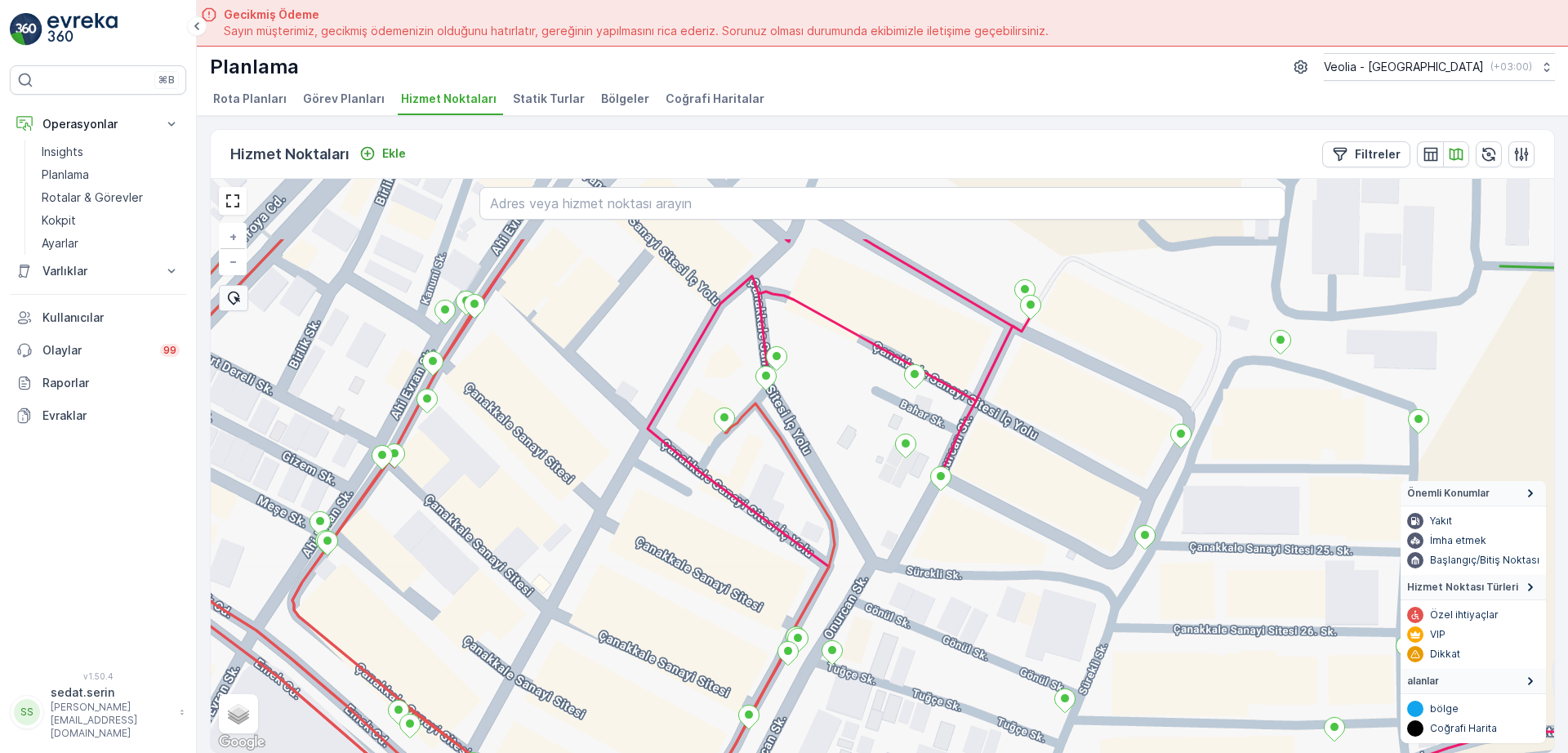
drag, startPoint x: 996, startPoint y: 344, endPoint x: 959, endPoint y: 465, distance: 126.5
click at [959, 465] on div "+ − Uydu Yol haritası Arazi Karışık Leaflet Klavye kısayolları Harita Verileri …" at bounding box center [883, 466] width 1344 height 574
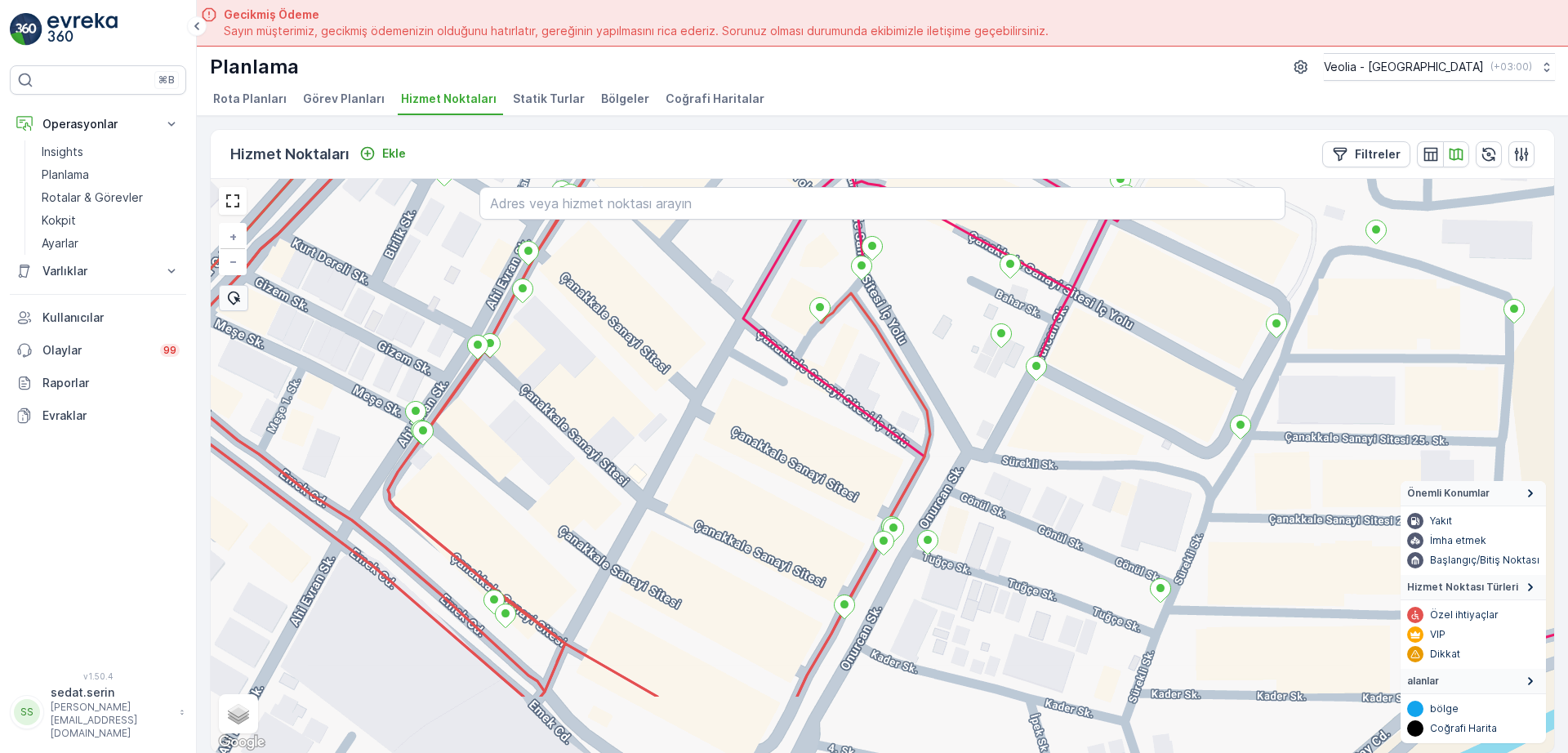
drag, startPoint x: 883, startPoint y: 487, endPoint x: 990, endPoint y: 355, distance: 169.9
click at [990, 355] on div "+ − Uydu Yol haritası Arazi Karışık Leaflet Klavye kısayolları Harita Verileri …" at bounding box center [883, 466] width 1344 height 574
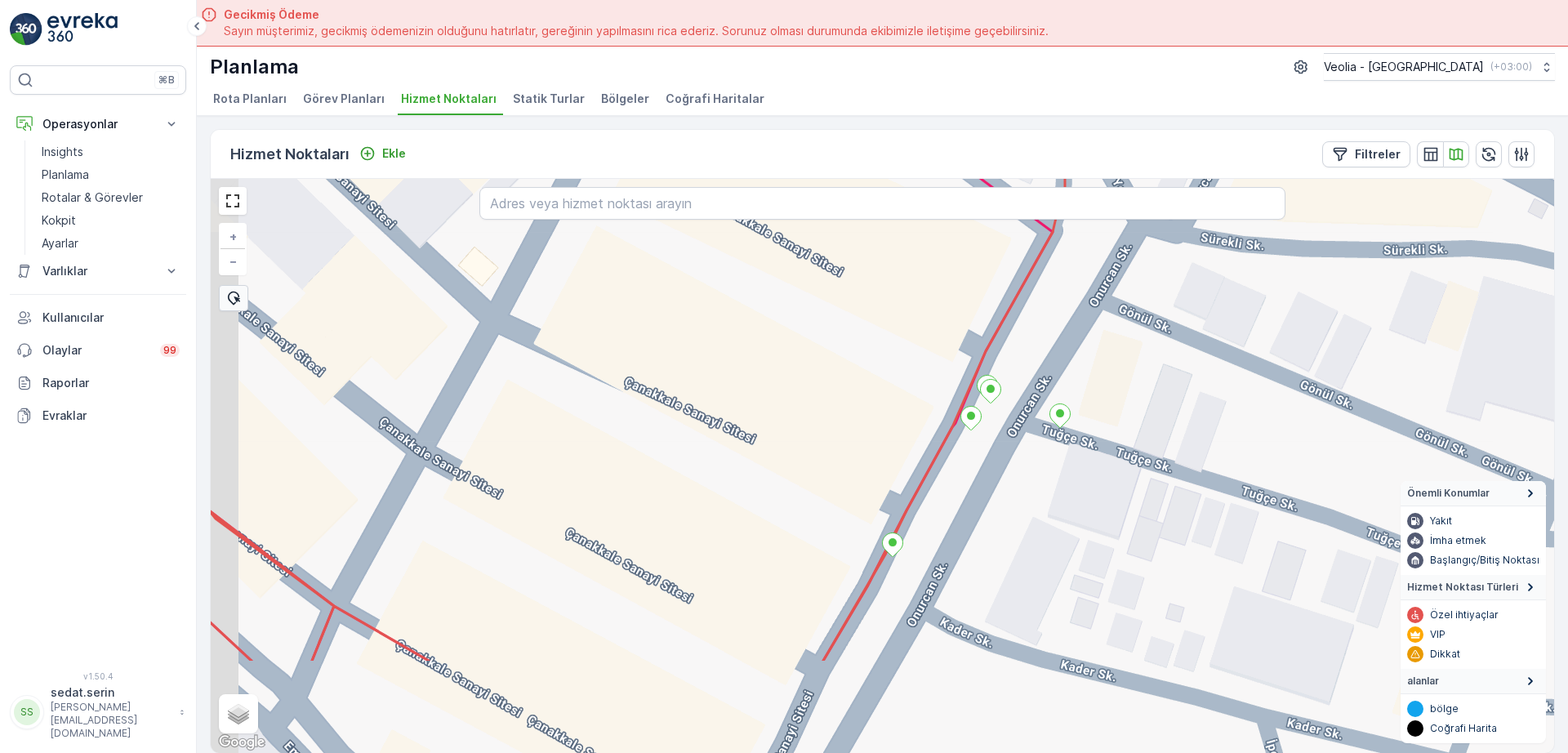
drag, startPoint x: 859, startPoint y: 579, endPoint x: 952, endPoint y: 428, distance: 177.3
click at [952, 428] on icon at bounding box center [618, 316] width 894 height 690
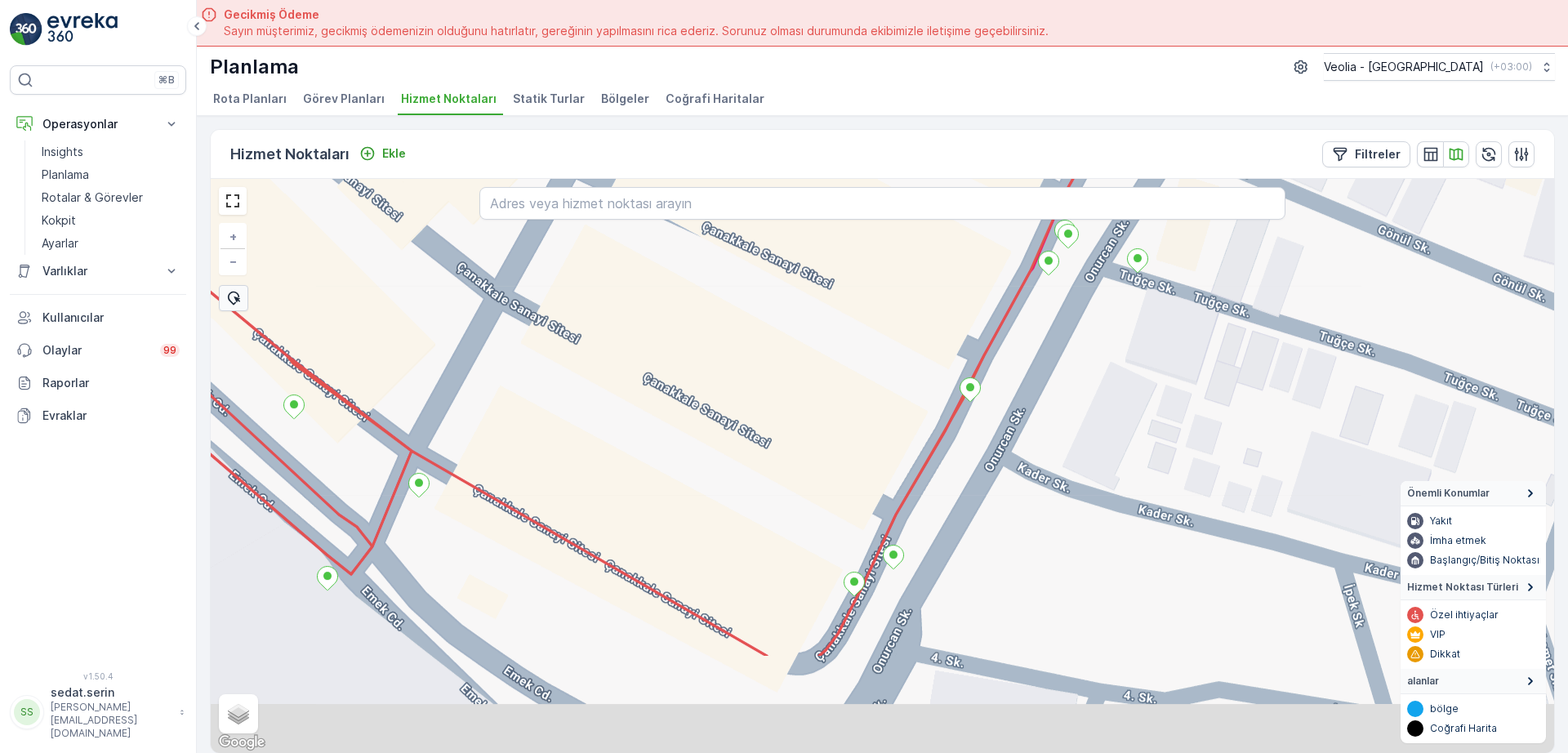
drag, startPoint x: 903, startPoint y: 552, endPoint x: 973, endPoint y: 446, distance: 127.0
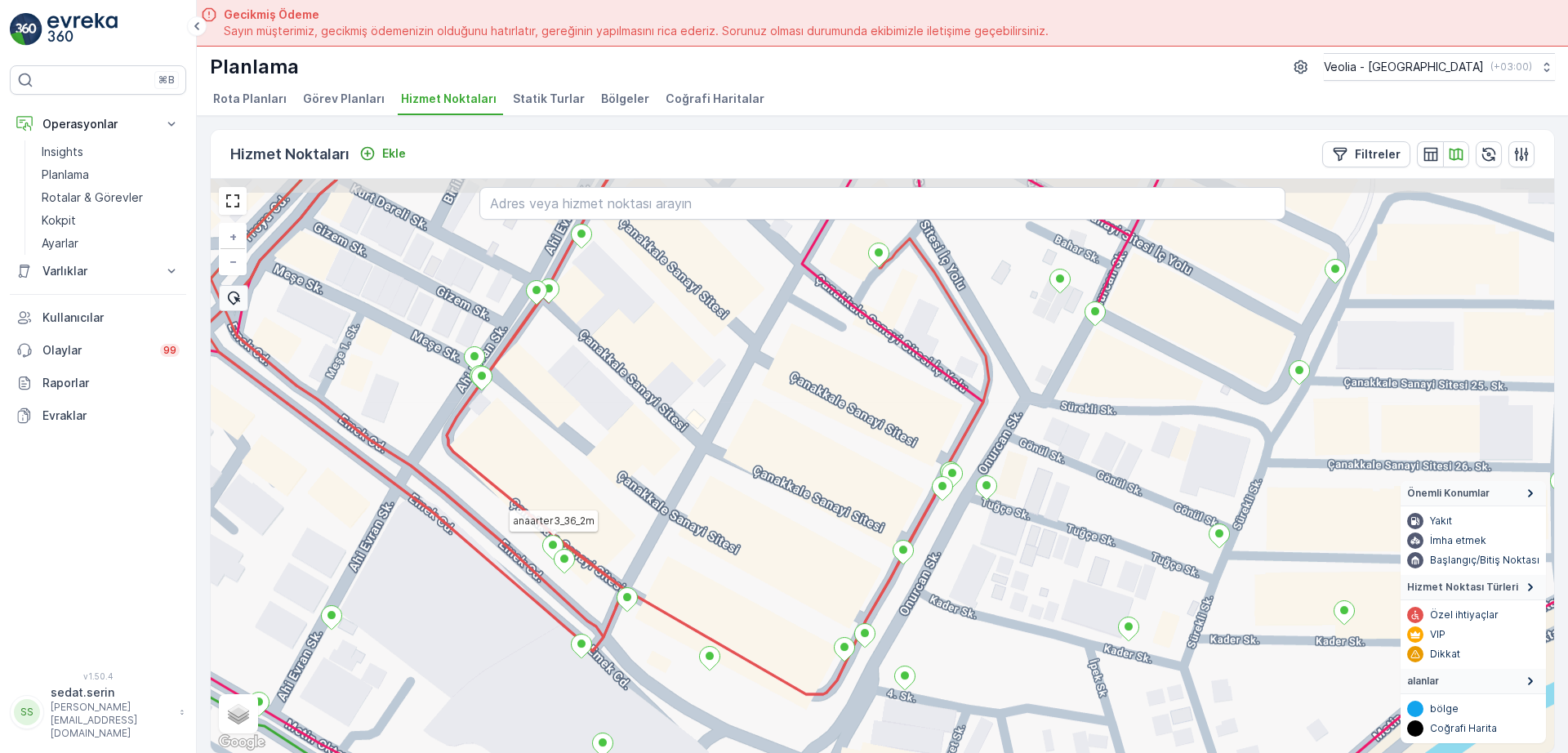
drag, startPoint x: 551, startPoint y: 477, endPoint x: 554, endPoint y: 553, distance: 76.1
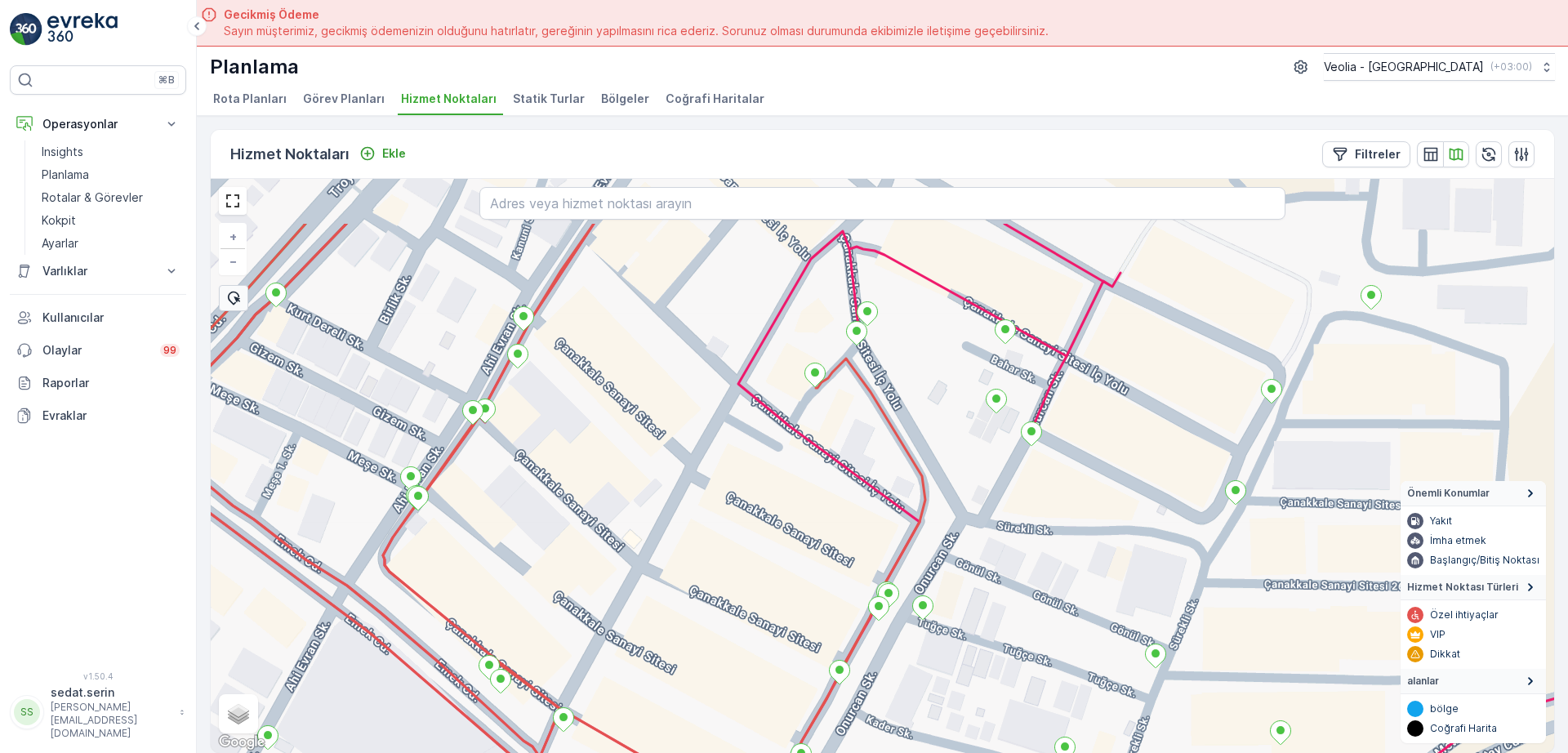
drag, startPoint x: 701, startPoint y: 454, endPoint x: 671, endPoint y: 535, distance: 86.4
click at [641, 557] on div "MERKEZ KARTON 2 STATİK TUR + − Uydu Yol haritası Arazi Karışık Leaflet Klavye k…" at bounding box center [883, 466] width 1344 height 574
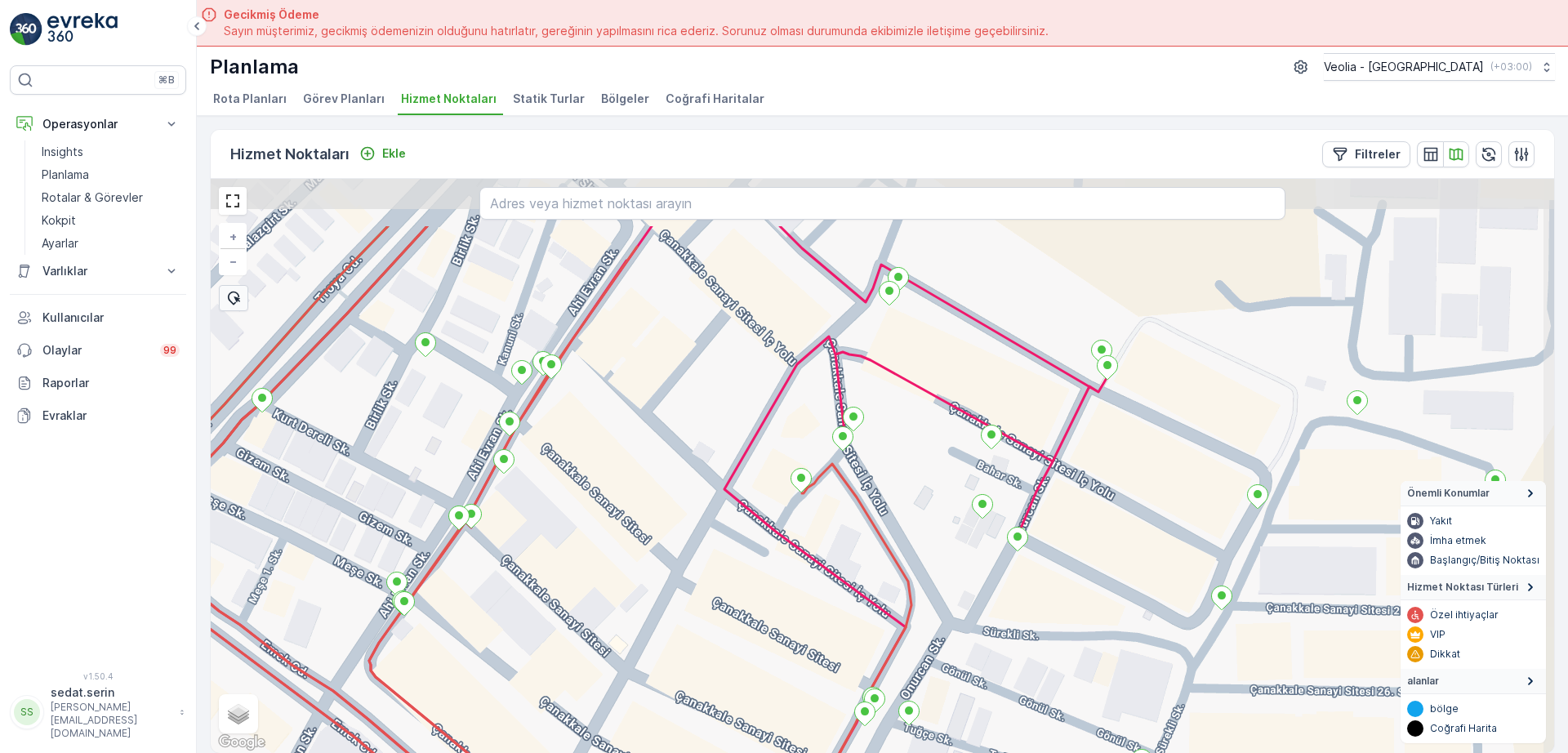
drag, startPoint x: 886, startPoint y: 305, endPoint x: 876, endPoint y: 405, distance: 100.5
click at [874, 413] on div "+ − Uydu Yol haritası Arazi Karışık Leaflet Klavye kısayolları Harita Verileri …" at bounding box center [883, 466] width 1344 height 574
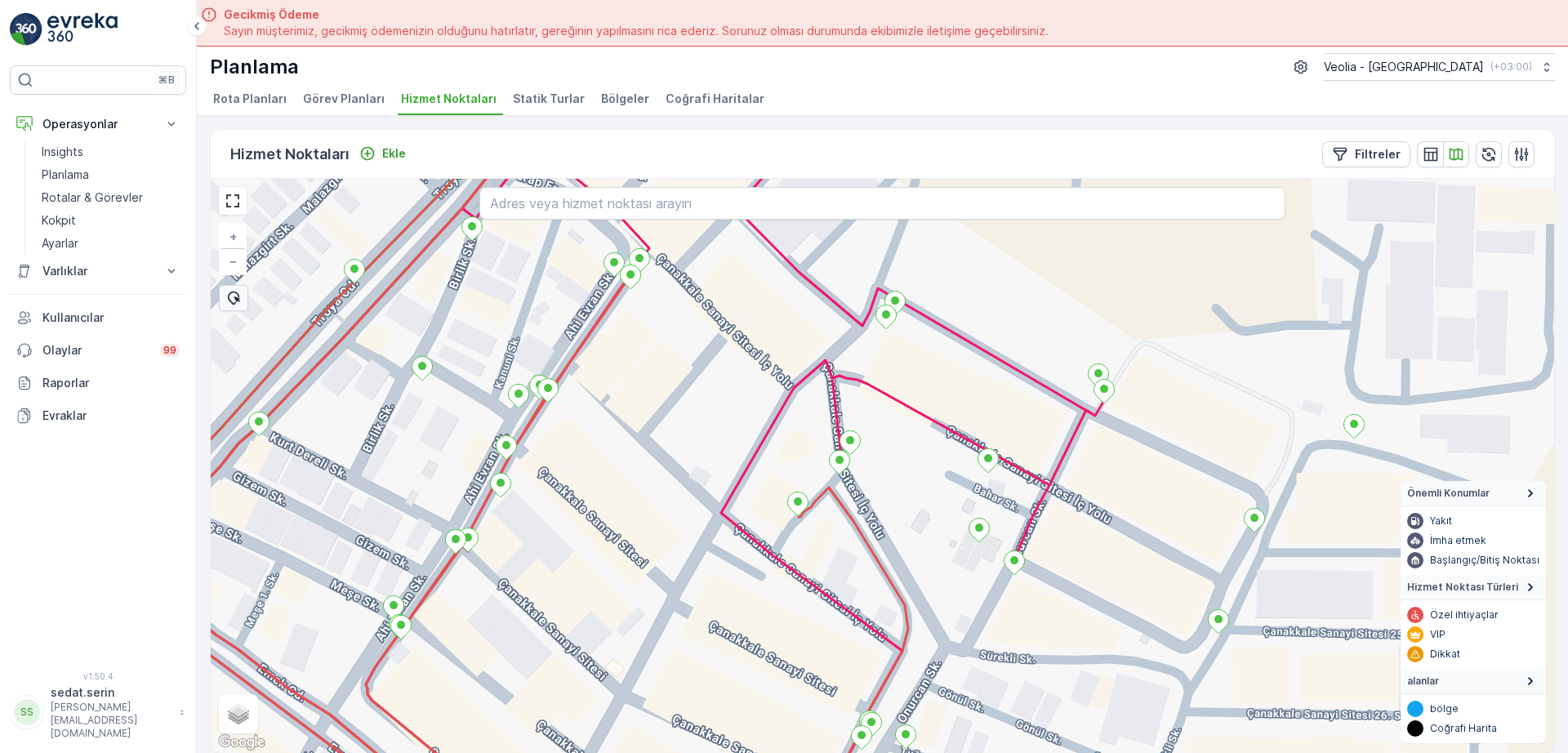
drag, startPoint x: 964, startPoint y: 338, endPoint x: 952, endPoint y: 393, distance: 56.3
click at [952, 393] on div "+ − Uydu Yol haritası Arazi Karışık Leaflet Klavye kısayolları Harita Verileri …" at bounding box center [883, 466] width 1344 height 574
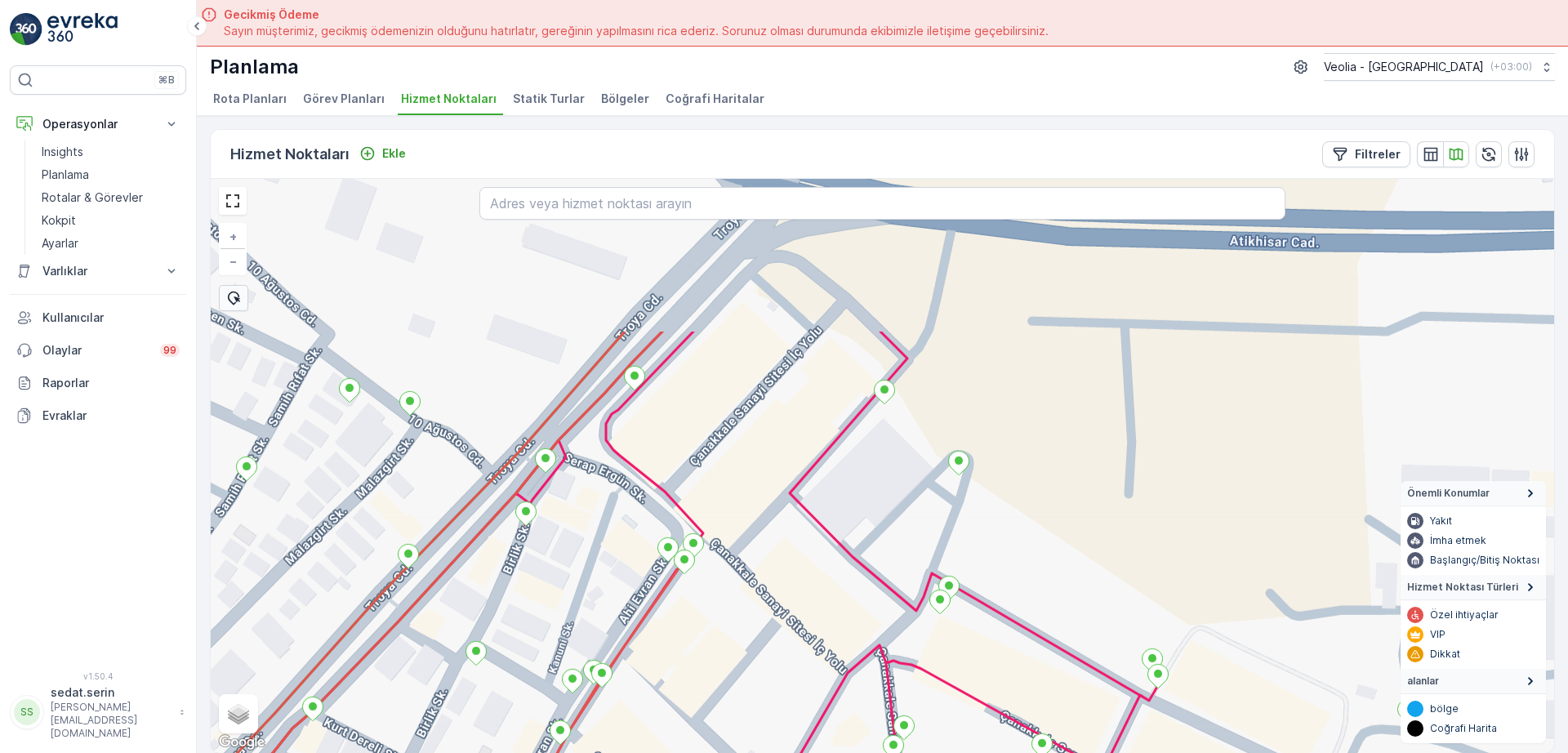
drag, startPoint x: 906, startPoint y: 324, endPoint x: 921, endPoint y: 538, distance: 214.5
click at [921, 538] on div "+ − Uydu Yol haritası Arazi Karışık Leaflet Klavye kısayolları Harita Verileri …" at bounding box center [883, 466] width 1344 height 574
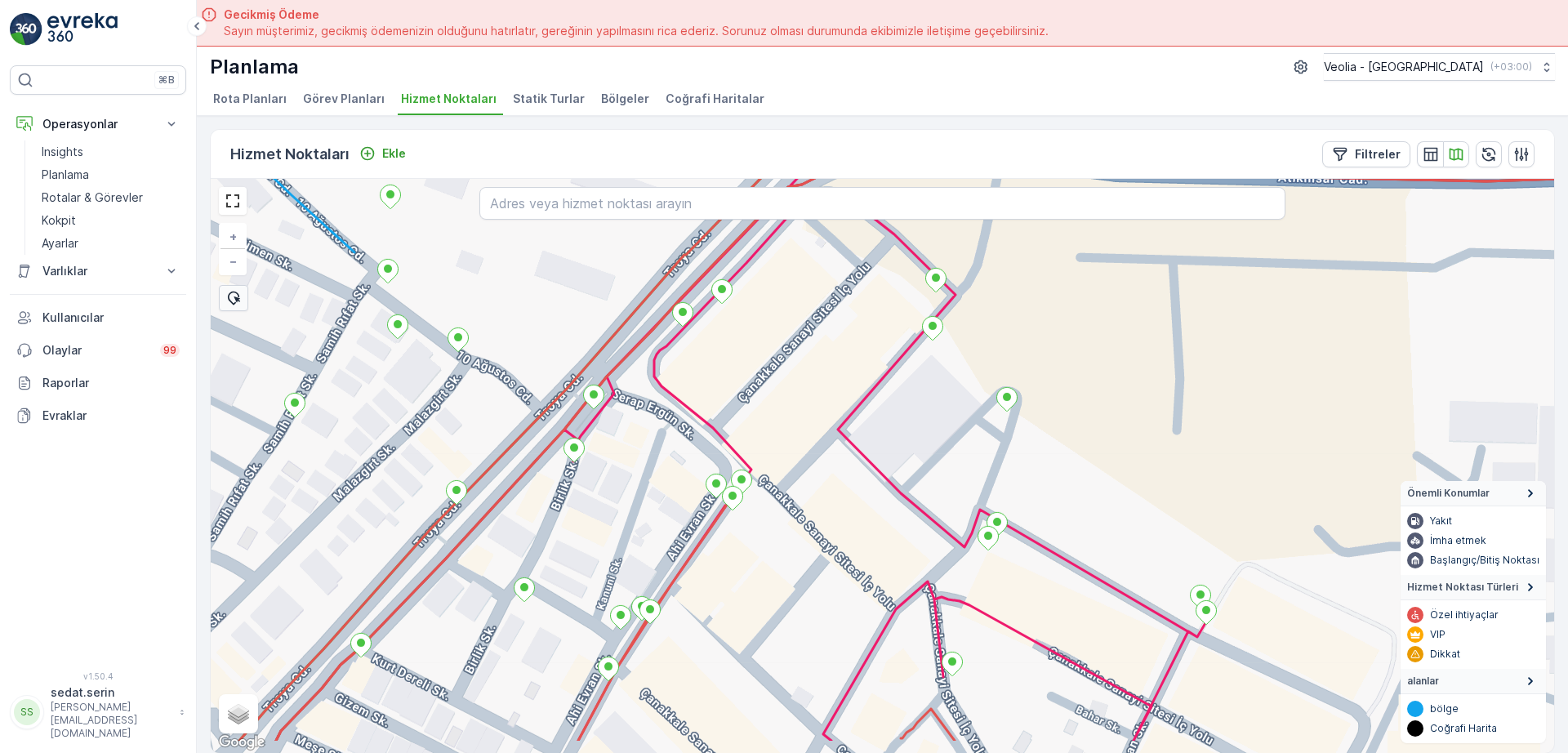
drag, startPoint x: 642, startPoint y: 422, endPoint x: 690, endPoint y: 355, distance: 82.4
click at [690, 352] on div "+ − Uydu Yol haritası Arazi Karışık Leaflet Klavye kısayolları Harita Verileri …" at bounding box center [883, 466] width 1344 height 574
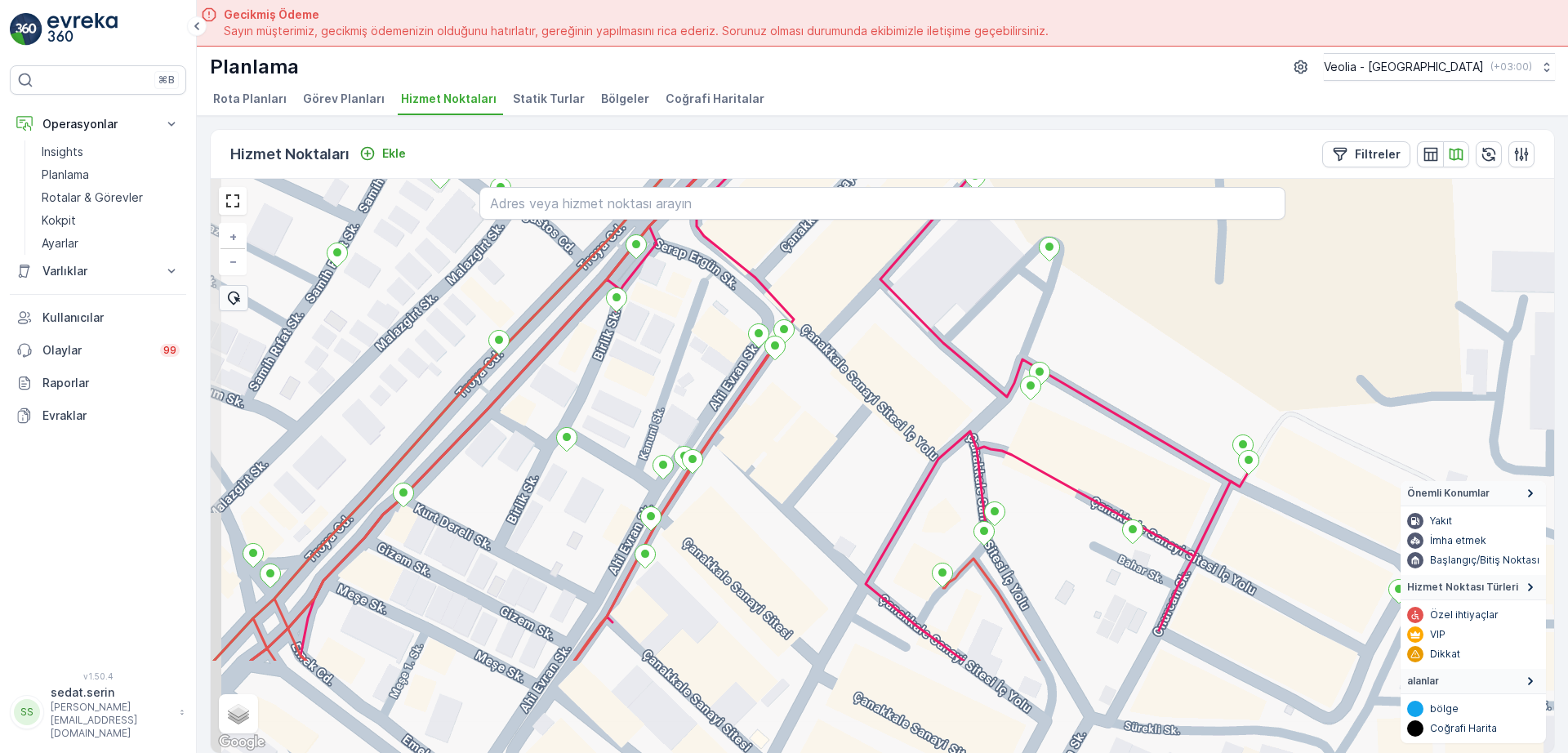
drag, startPoint x: 701, startPoint y: 547, endPoint x: 744, endPoint y: 396, distance: 157.0
click at [744, 396] on div "ANAARTER 3 STATİK TUR + − Uydu Yol haritası Arazi Karışık Leaflet Klavye kısayo…" at bounding box center [883, 466] width 1344 height 574
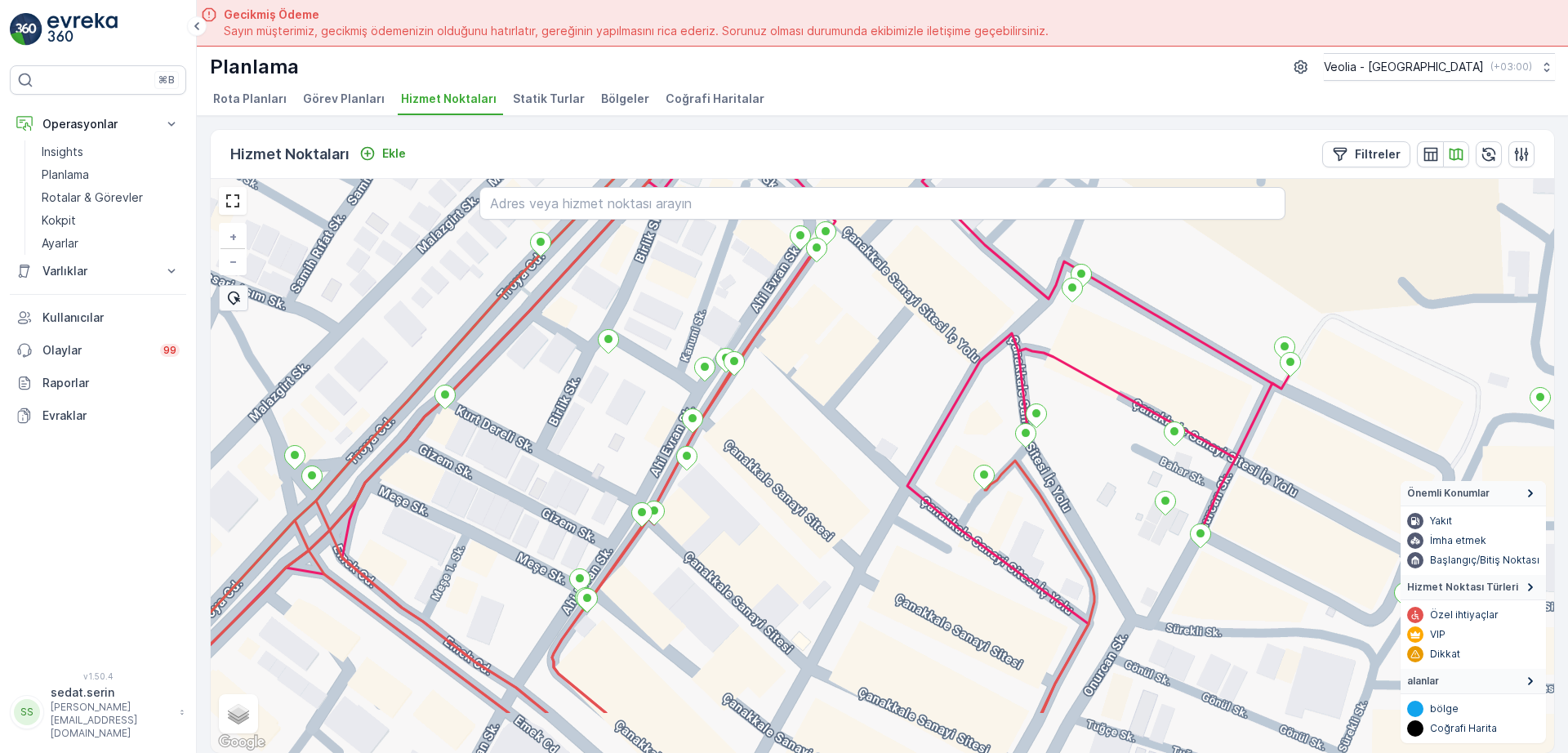
drag, startPoint x: 613, startPoint y: 568, endPoint x: 665, endPoint y: 440, distance: 138.2
click at [665, 440] on div "+ − Uydu Yol haritası Arazi Karışık Leaflet Klavye kısayolları Harita Verileri …" at bounding box center [883, 466] width 1344 height 574
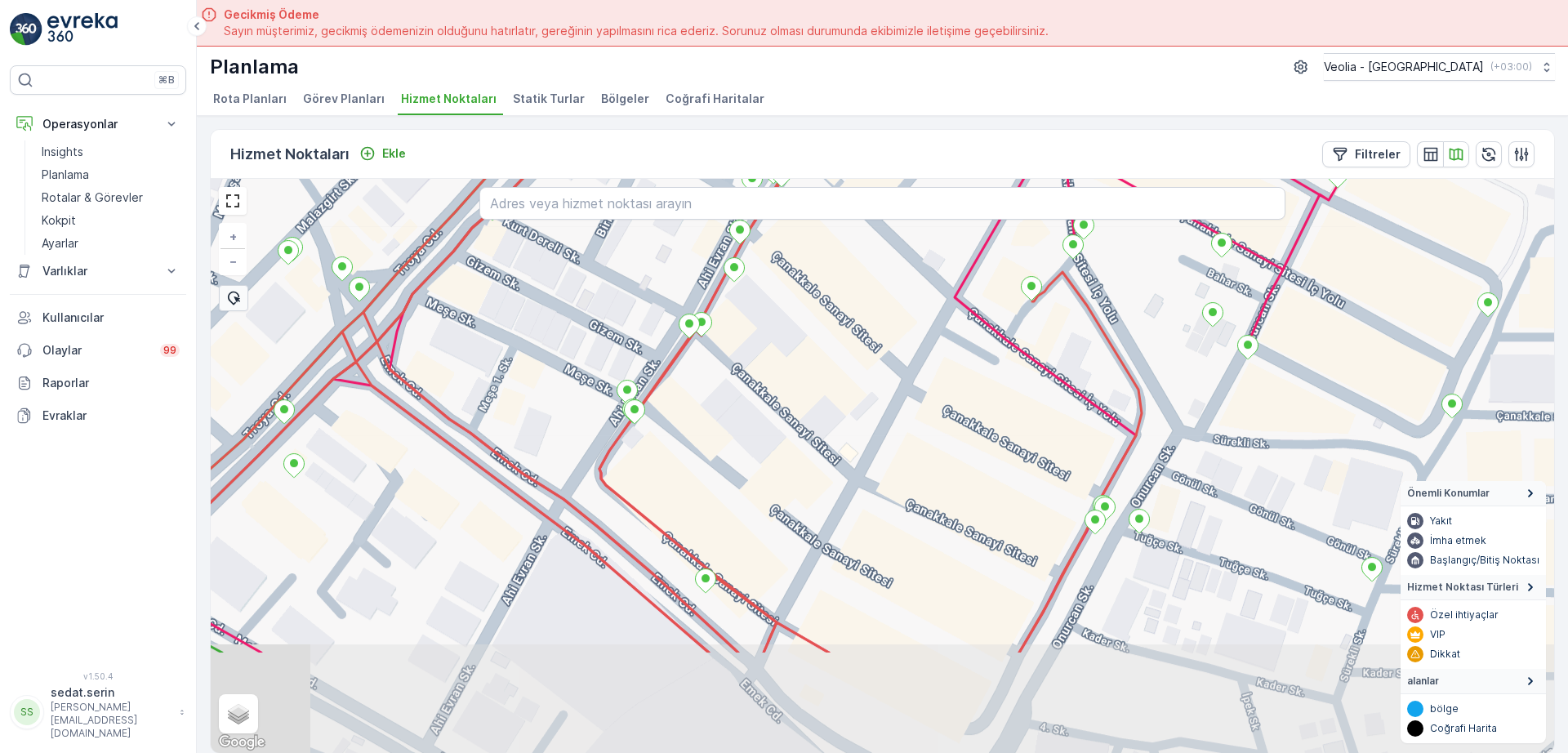
drag, startPoint x: 664, startPoint y: 542, endPoint x: 700, endPoint y: 373, distance: 172.8
click at [700, 373] on div "+ − Uydu Yol haritası Arazi Karışık Leaflet Klavye kısayolları Harita Verileri …" at bounding box center [883, 466] width 1344 height 574
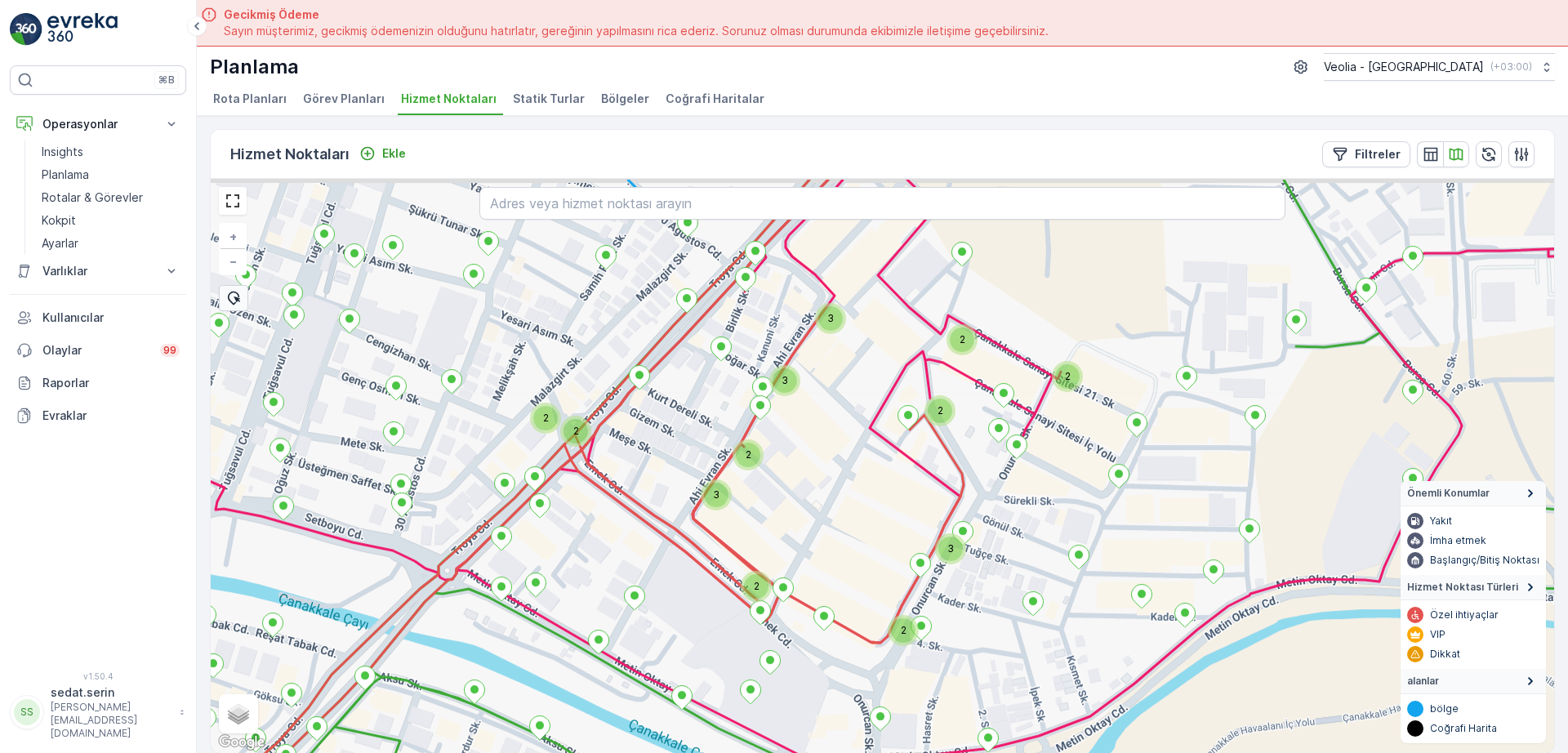
drag, startPoint x: 824, startPoint y: 421, endPoint x: 816, endPoint y: 488, distance: 67.5
click at [815, 490] on div "3 3 2 2 2 2 3 2 2 3 2 2 + − Uydu Yol haritası Arazi Karışık Leaflet Klavye kısa…" at bounding box center [883, 466] width 1344 height 574
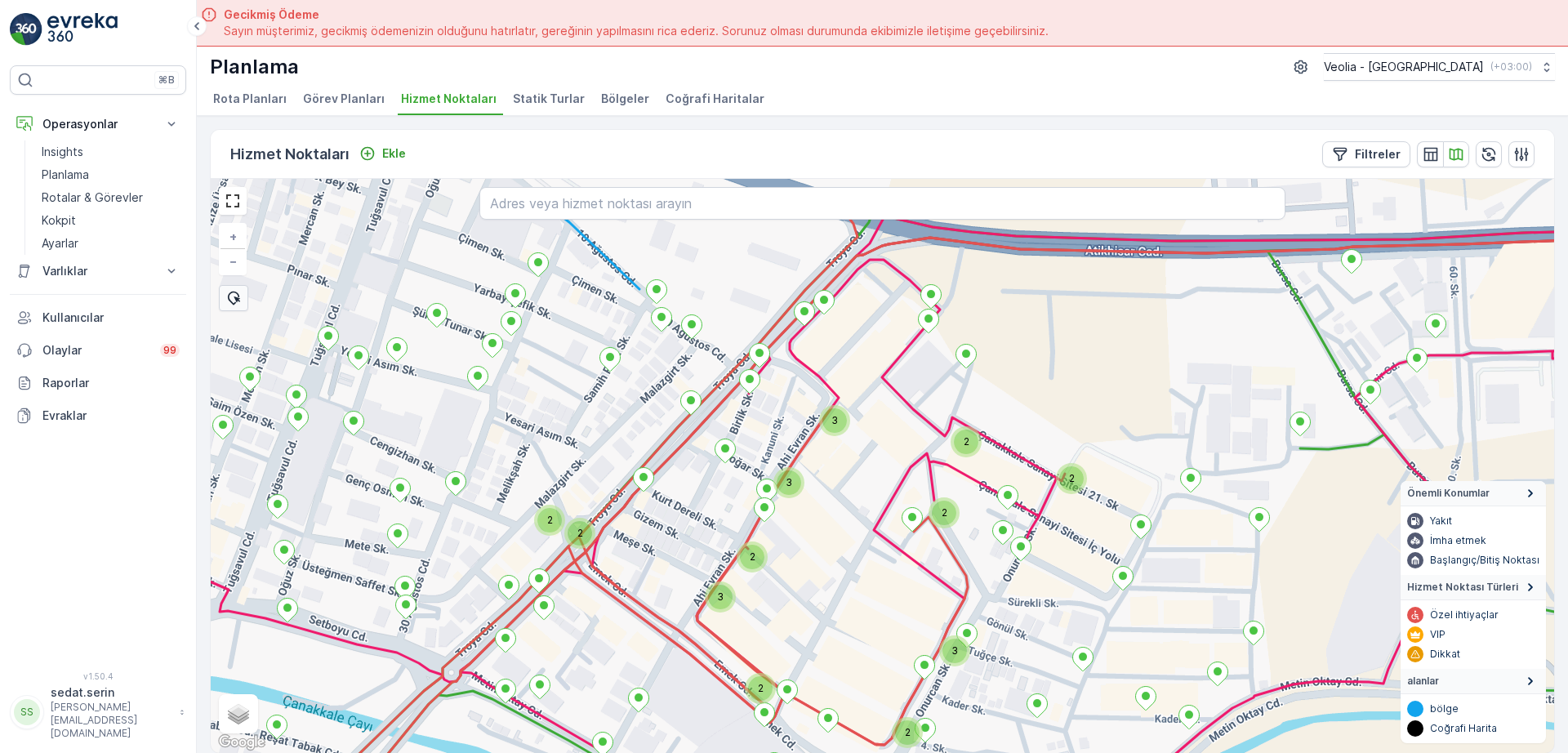
drag, startPoint x: 836, startPoint y: 483, endPoint x: 840, endPoint y: 550, distance: 67.1
click at [840, 550] on div "3 3 2 2 2 2 3 2 2 3 2 2 + − Uydu Yol haritası Arazi Karışık Leaflet Klavye kısa…" at bounding box center [883, 466] width 1344 height 574
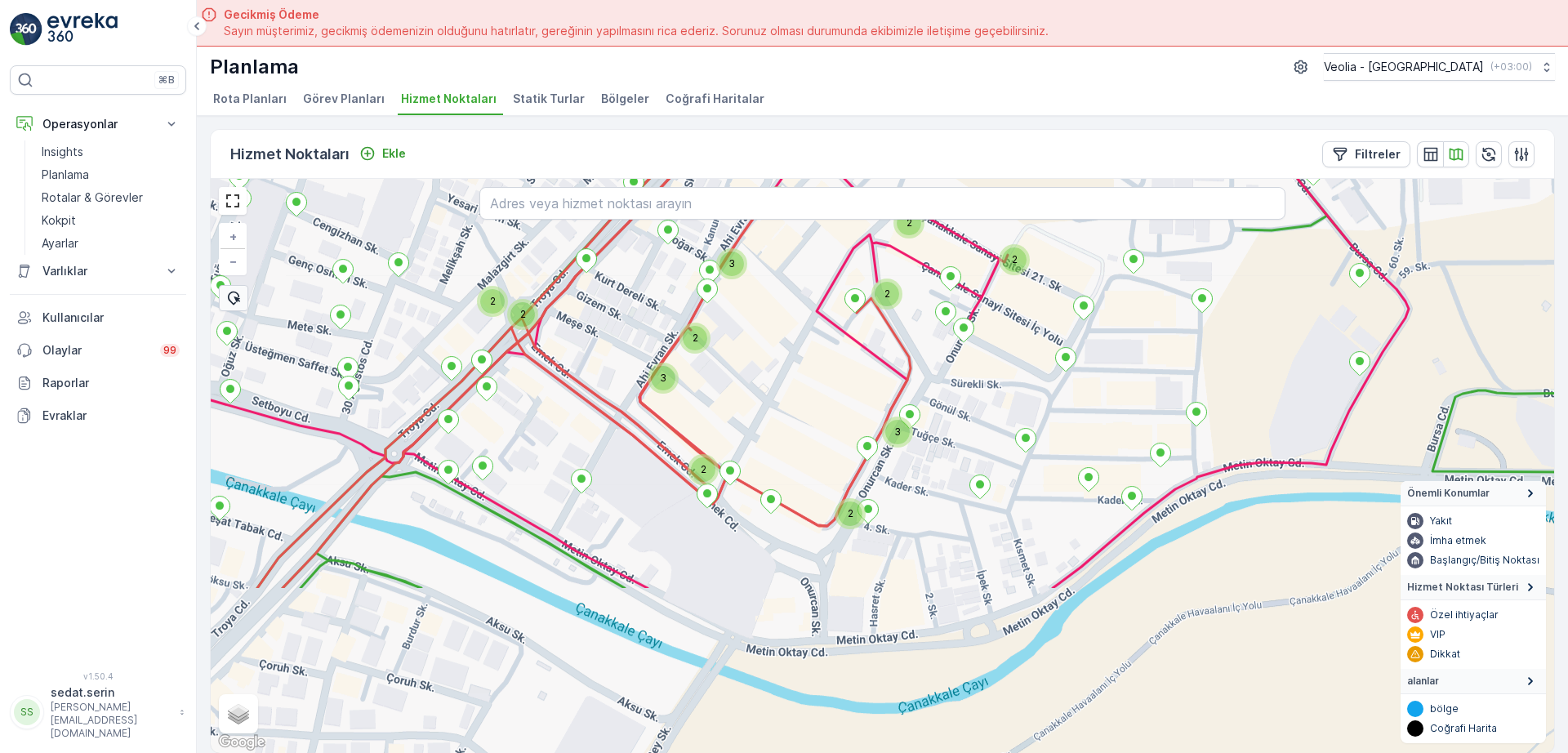
drag, startPoint x: 1132, startPoint y: 473, endPoint x: 1084, endPoint y: 337, distance: 144.2
click at [1084, 337] on div "3 3 2 2 2 2 3 2 2 3 2 2 + − Uydu Yol haritası Arazi Karışık Leaflet Klavye kısa…" at bounding box center [883, 466] width 1344 height 574
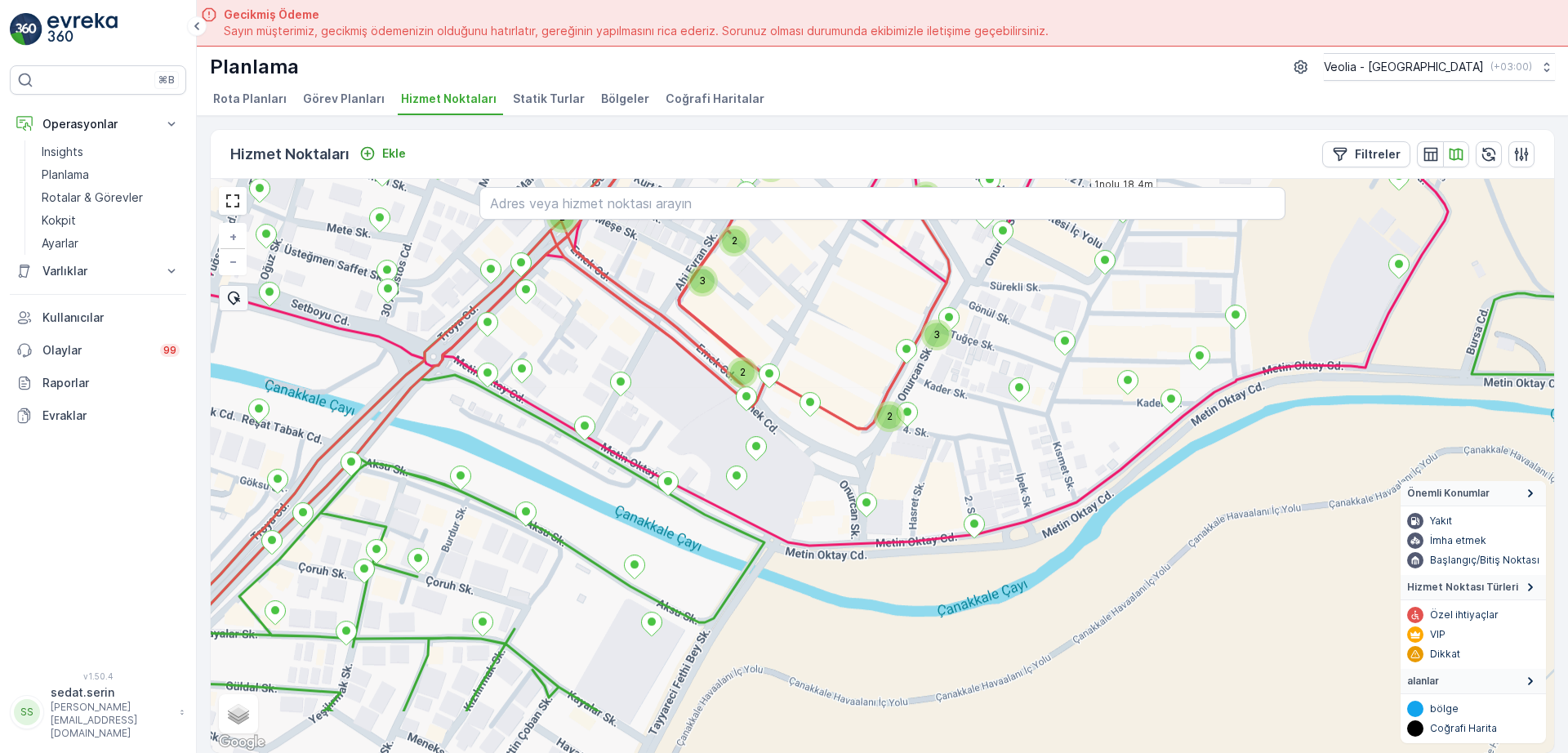
drag, startPoint x: 796, startPoint y: 549, endPoint x: 851, endPoint y: 415, distance: 144.8
click at [851, 415] on div "3 3 2 2 2 2 3 2 2 3 2 2 1nolu_18_4m + − Uydu Yol haritası Arazi Karışık Leaflet…" at bounding box center [883, 466] width 1344 height 574
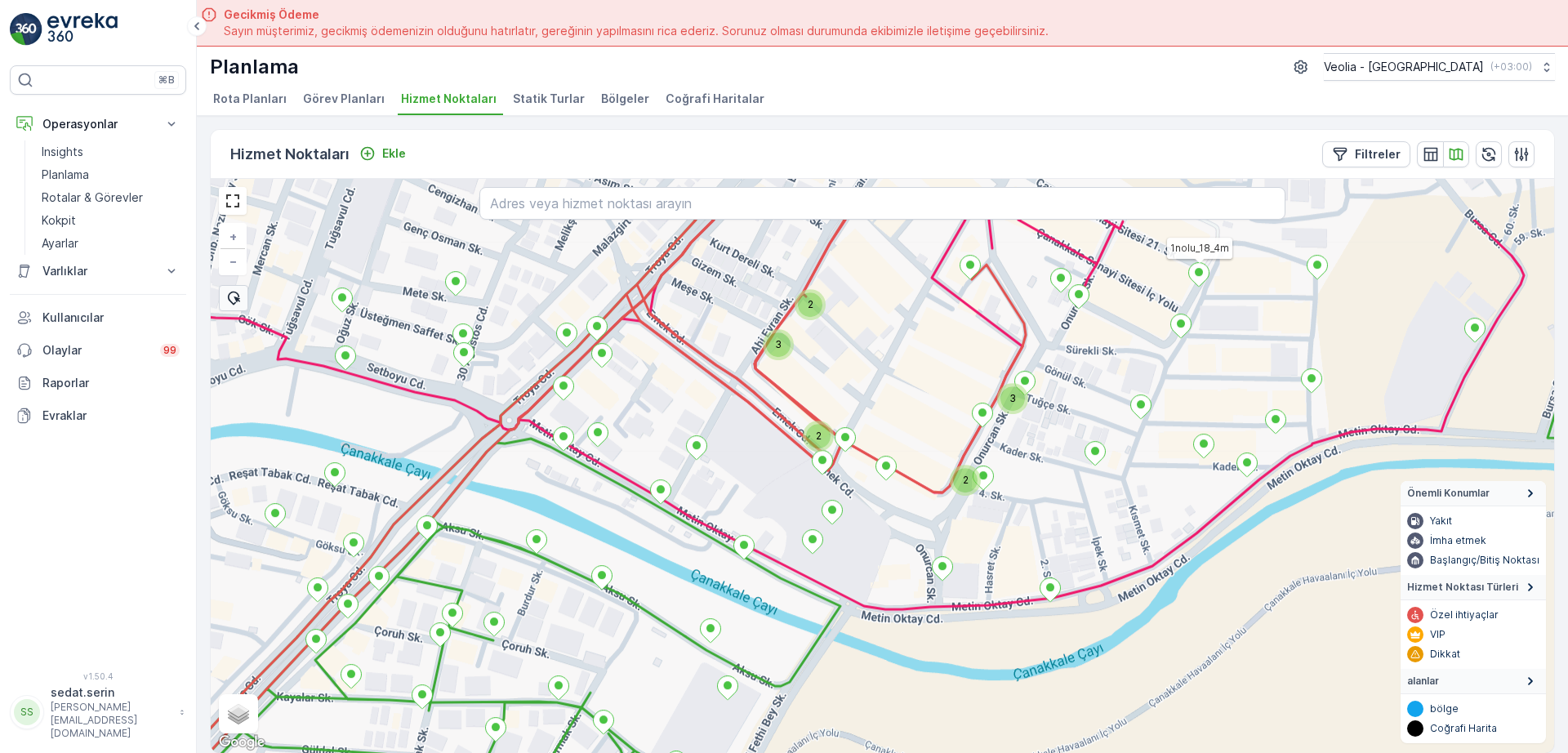
drag, startPoint x: 804, startPoint y: 338, endPoint x: 869, endPoint y: 507, distance: 181.1
click at [870, 511] on div "3 2 2 3 2 2 1nolu_18_4m + − Uydu Yol haritası Arazi Karışık Leaflet Klavye kısa…" at bounding box center [883, 466] width 1344 height 574
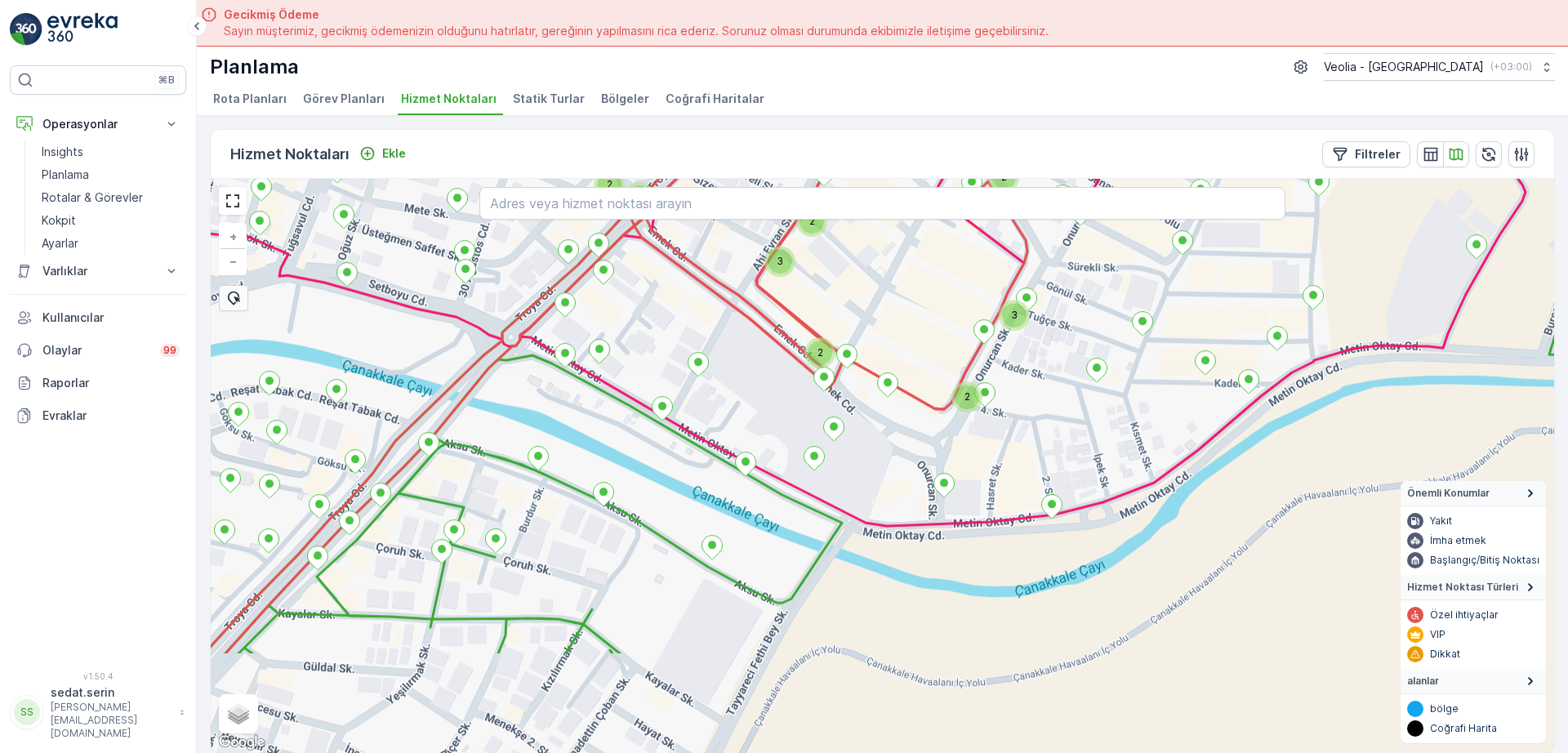
drag, startPoint x: 873, startPoint y: 509, endPoint x: 866, endPoint y: 352, distance: 157.2
click at [866, 352] on div "3 2 2 3 2 3 2 2 2 3 2 2 1nolu_18_4m ANAARTER 3 STATİK TUR + − Uydu Yol haritası…" at bounding box center [883, 466] width 1344 height 574
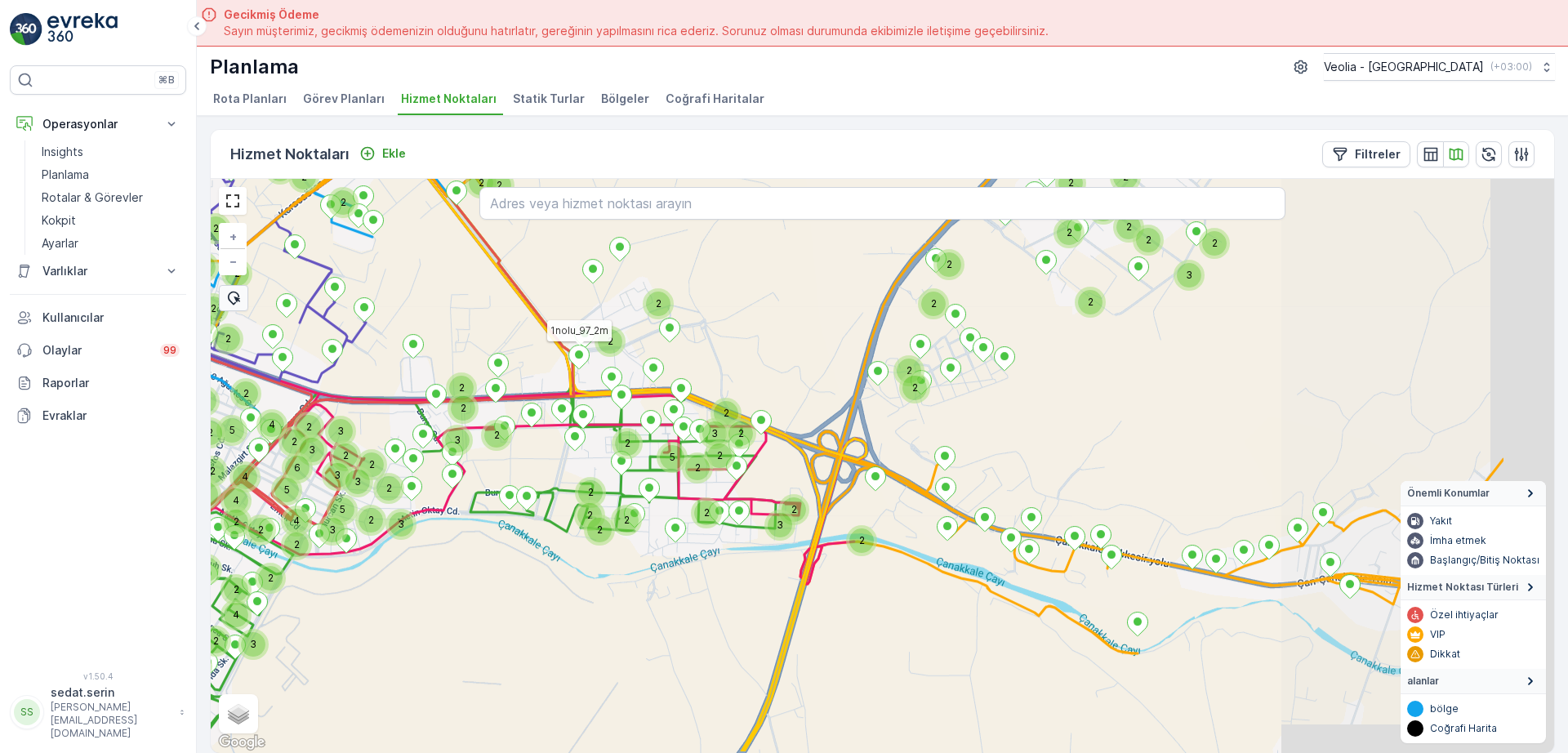
drag, startPoint x: 872, startPoint y: 357, endPoint x: 824, endPoint y: 357, distance: 48.0
click at [819, 344] on div "3 2 3 2 2 2 2 2 2 2 2 2 3 3 3 2 2 3 2 2 3 2 2 3 2 3 3 3 5 2 2 2 2 5 2 2 2 2 2 6…" at bounding box center [883, 466] width 1344 height 574
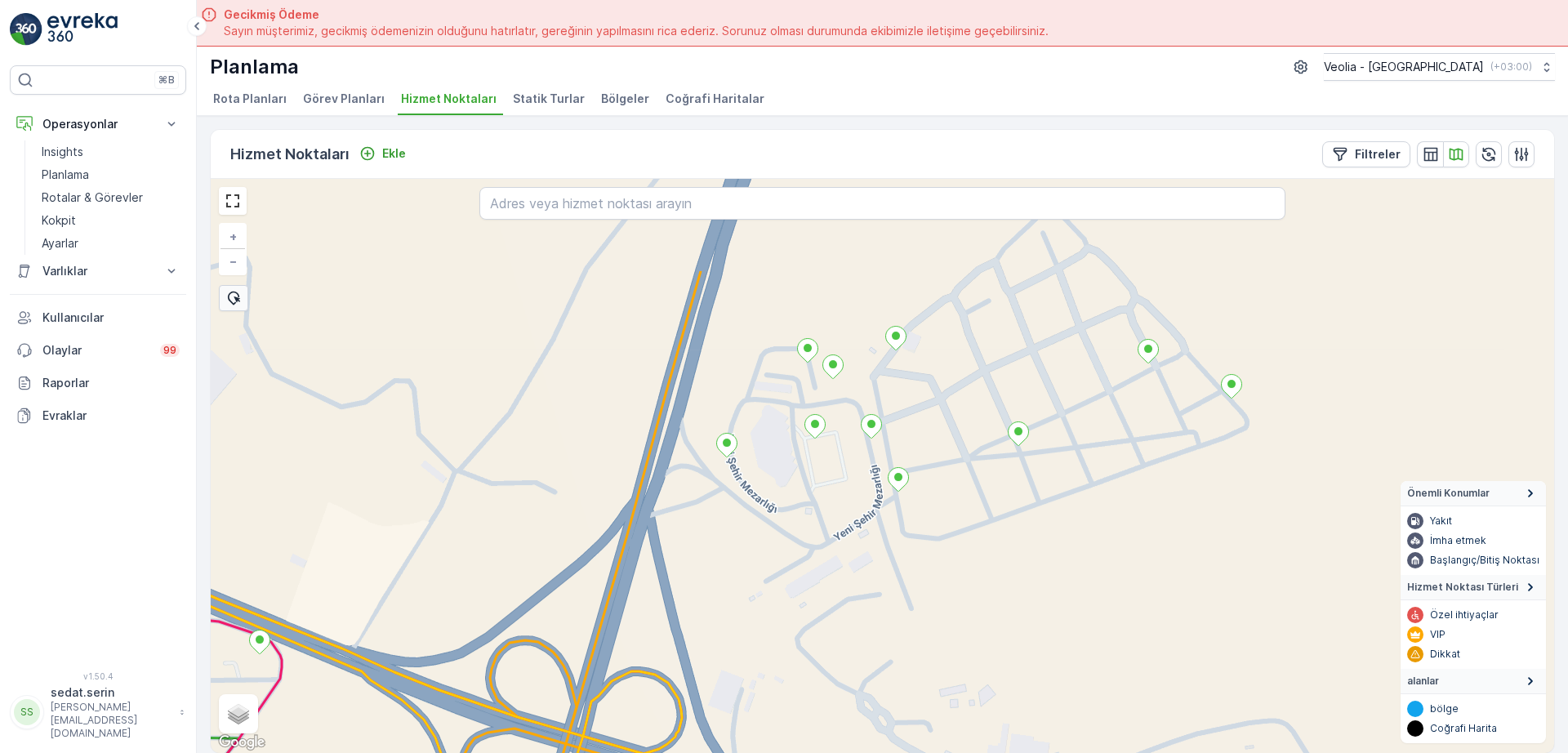
drag, startPoint x: 861, startPoint y: 377, endPoint x: 907, endPoint y: 529, distance: 158.8
click at [907, 529] on div "+ − Uydu Yol haritası Arazi Karışık Leaflet Klavye kısayolları Harita Verileri …" at bounding box center [883, 466] width 1344 height 574
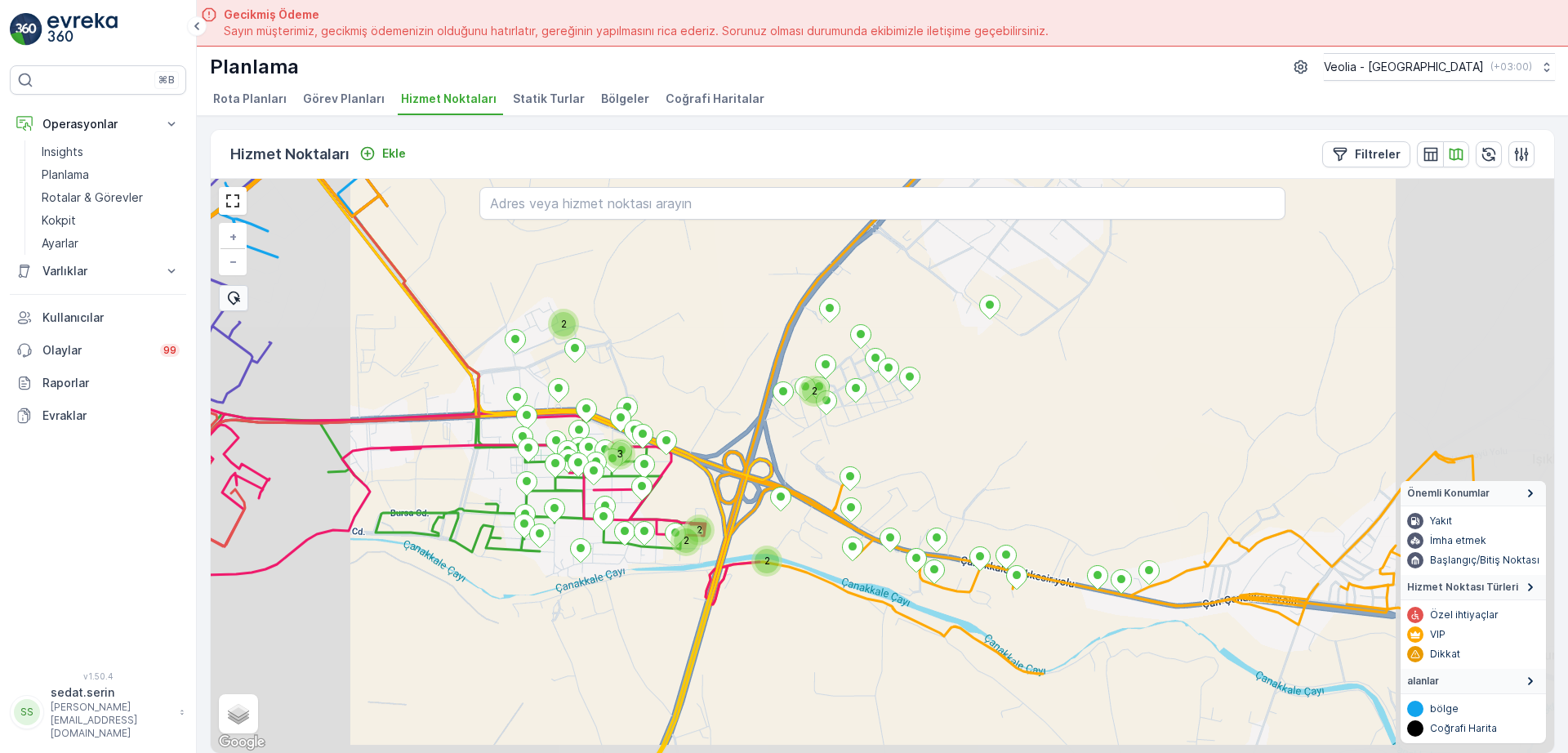
drag, startPoint x: 667, startPoint y: 463, endPoint x: 700, endPoint y: 339, distance: 128.3
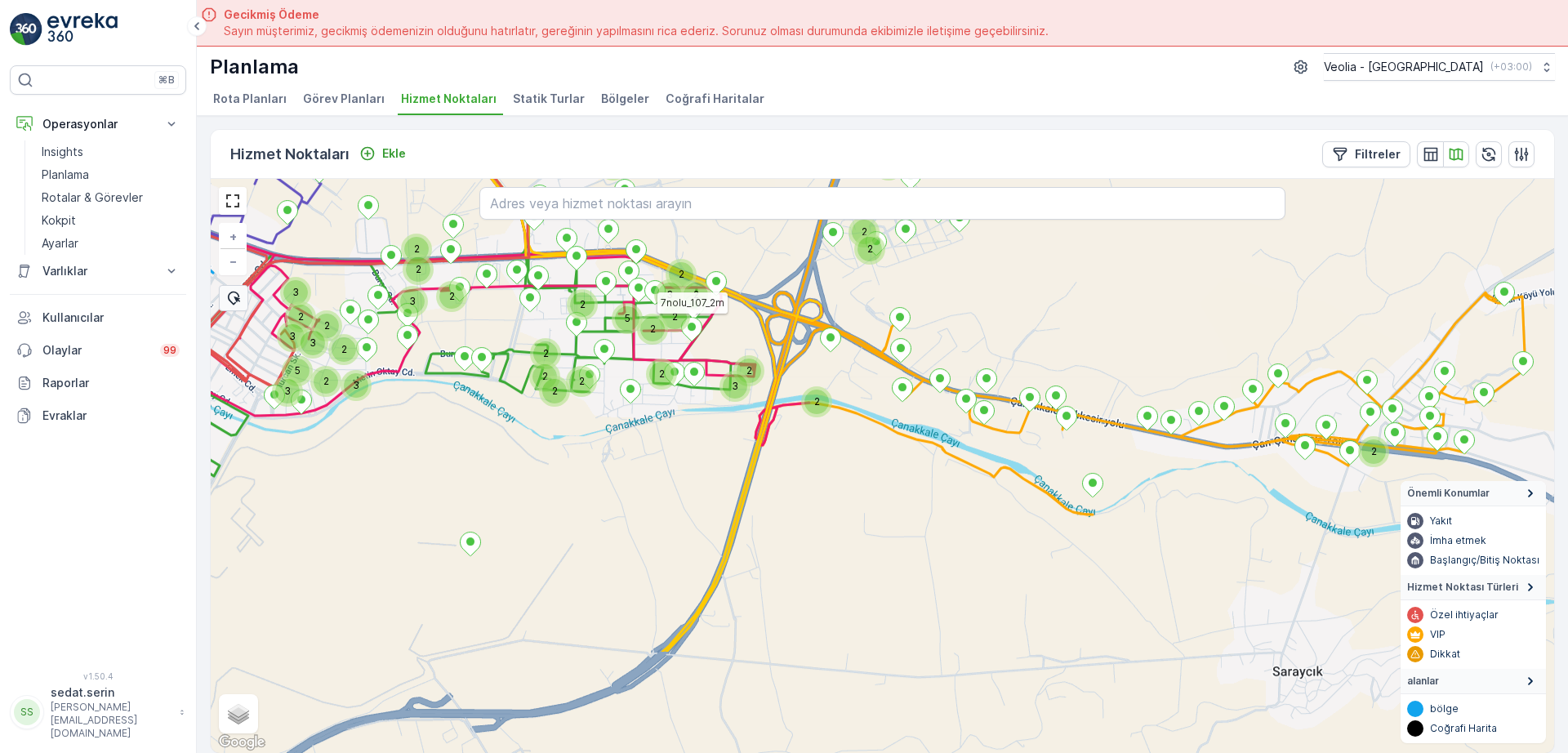
drag, startPoint x: 651, startPoint y: 475, endPoint x: 700, endPoint y: 343, distance: 140.8
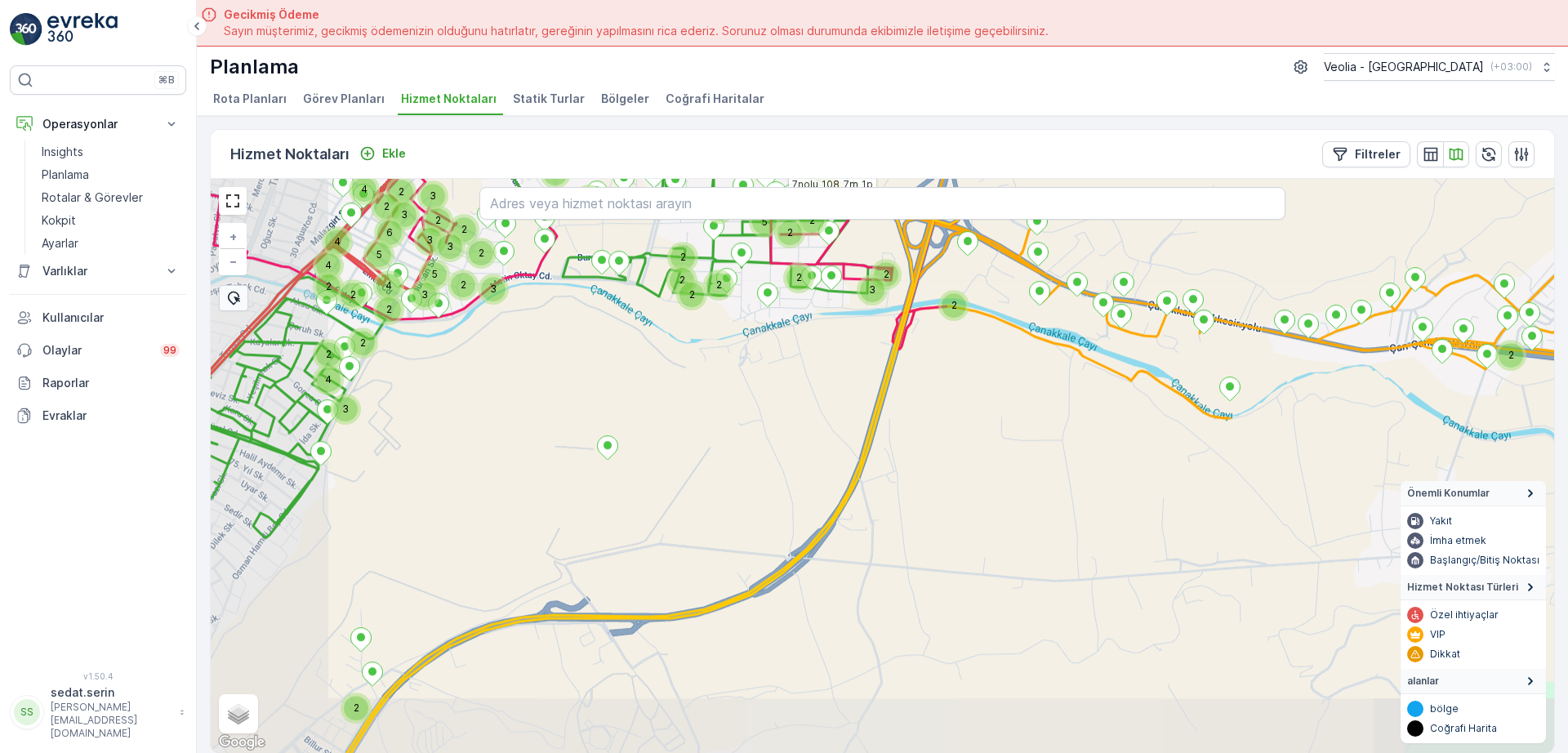
drag, startPoint x: 646, startPoint y: 382, endPoint x: 757, endPoint y: 345, distance: 117.0
click at [757, 345] on div "3 2 2 2 2 2 3 2 3 2 2 2 2 3 3 3 5 2 2 2 2 2 2 5 2 2 2 2 2 3 3 6 4 3 2 2 2 4 2 4…" at bounding box center [883, 466] width 1344 height 574
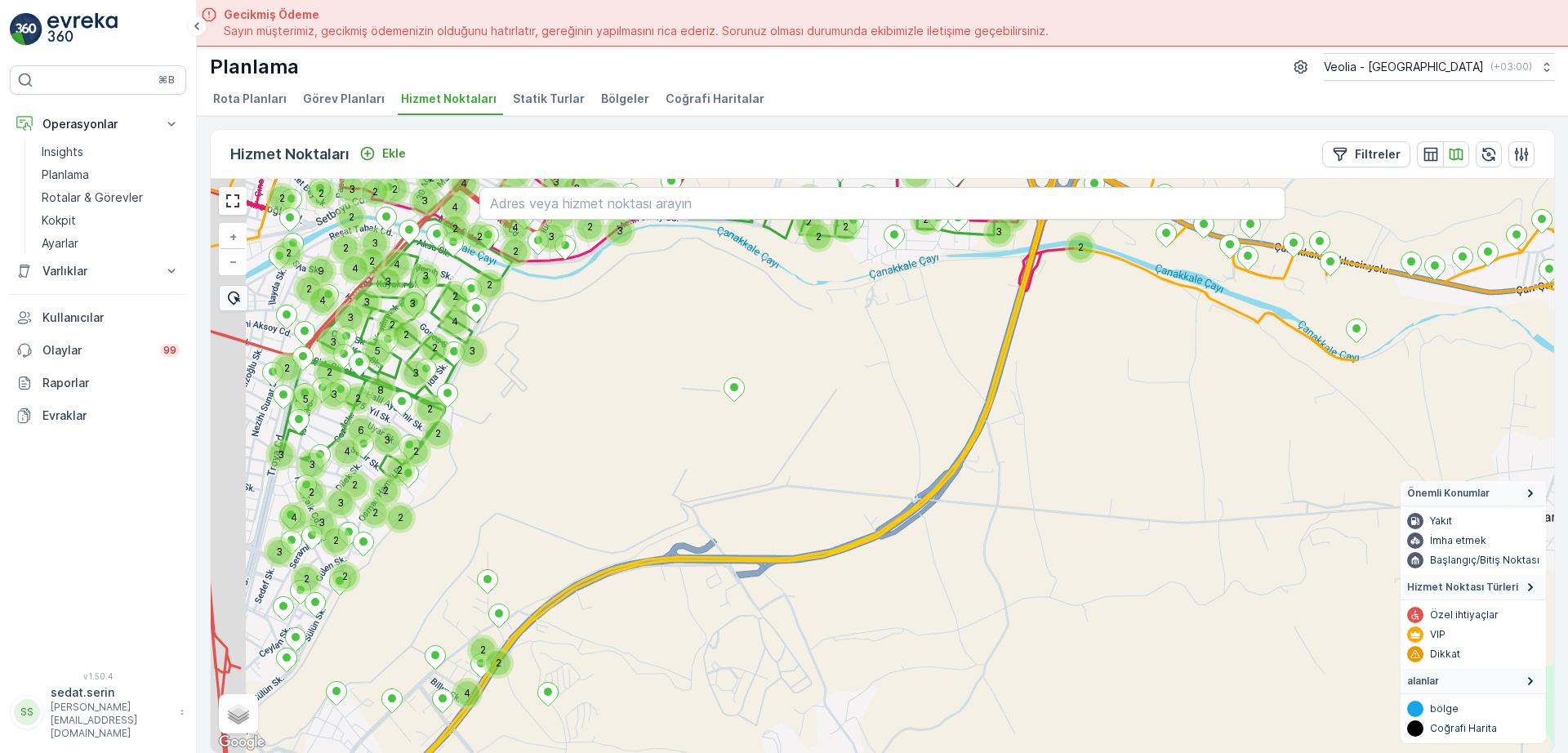
drag, startPoint x: 621, startPoint y: 432, endPoint x: 743, endPoint y: 394, distance: 127.8
click at [767, 397] on div "2 2 2 2 3 2 2 2 3 3 5 2 2 2 2 2 5 2 3 3 6 4 3 2 2 2 4 2 4 4 5 2 2 3 2 2 2 2 2 4…" at bounding box center [883, 466] width 1344 height 574
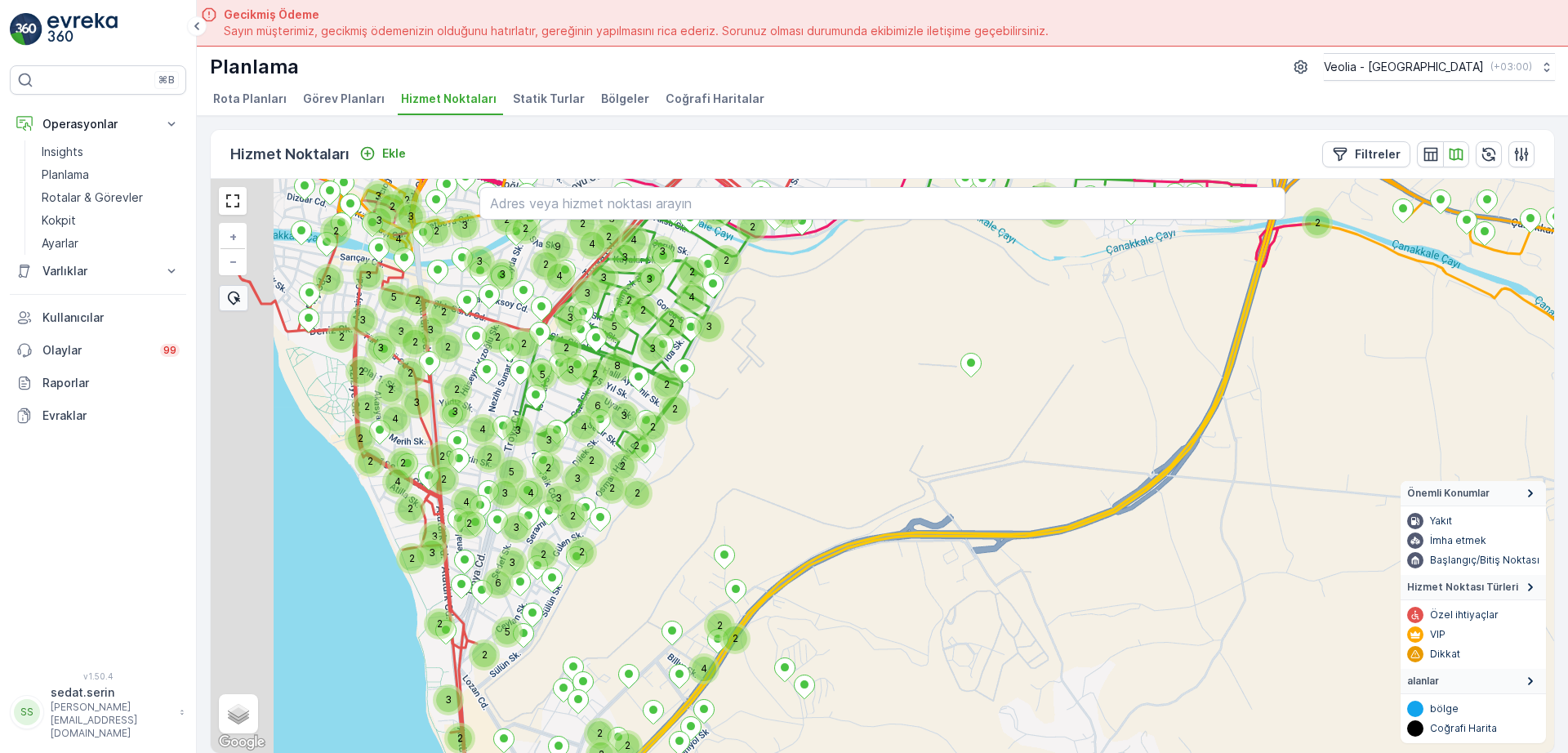
drag, startPoint x: 667, startPoint y: 407, endPoint x: 746, endPoint y: 413, distance: 79.2
click at [746, 424] on div "2 3 2 3 2 2 2 3 4 3 2 2 2 2 4 2 2 2 2 2 4 2 3 5 8 4 3 2 3 2 2 3 2 2 2 3 2 3 2 3…" at bounding box center [883, 466] width 1344 height 574
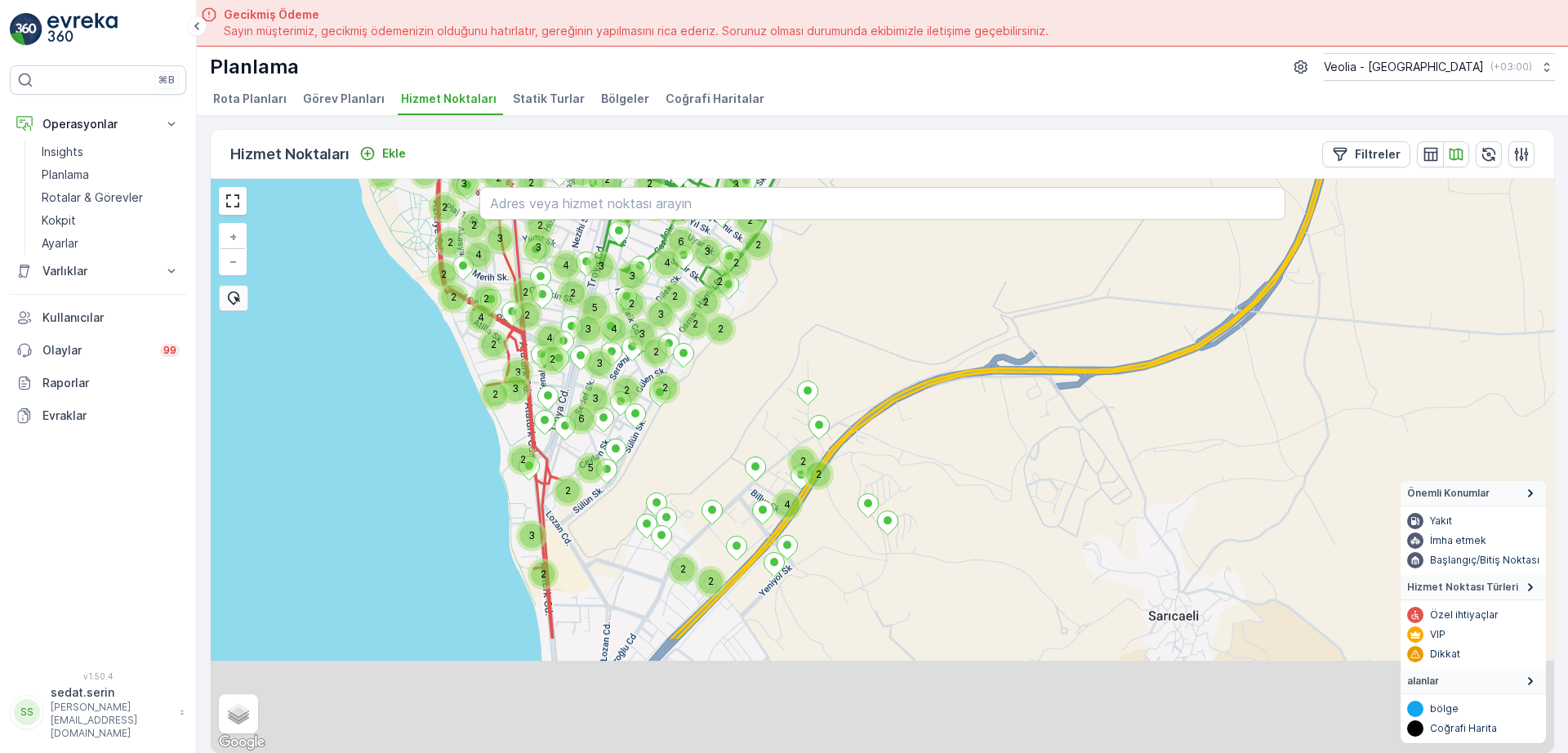
drag, startPoint x: 707, startPoint y: 537, endPoint x: 779, endPoint y: 367, distance: 184.6
click at [779, 367] on div "2 3 2 3 2 2 2 3 4 3 2 2 2 2 4 2 2 2 2 2 4 2 3 5 8 4 3 2 3 2 2 3 2 2 2 3 2 3 2 3…" at bounding box center [883, 466] width 1344 height 574
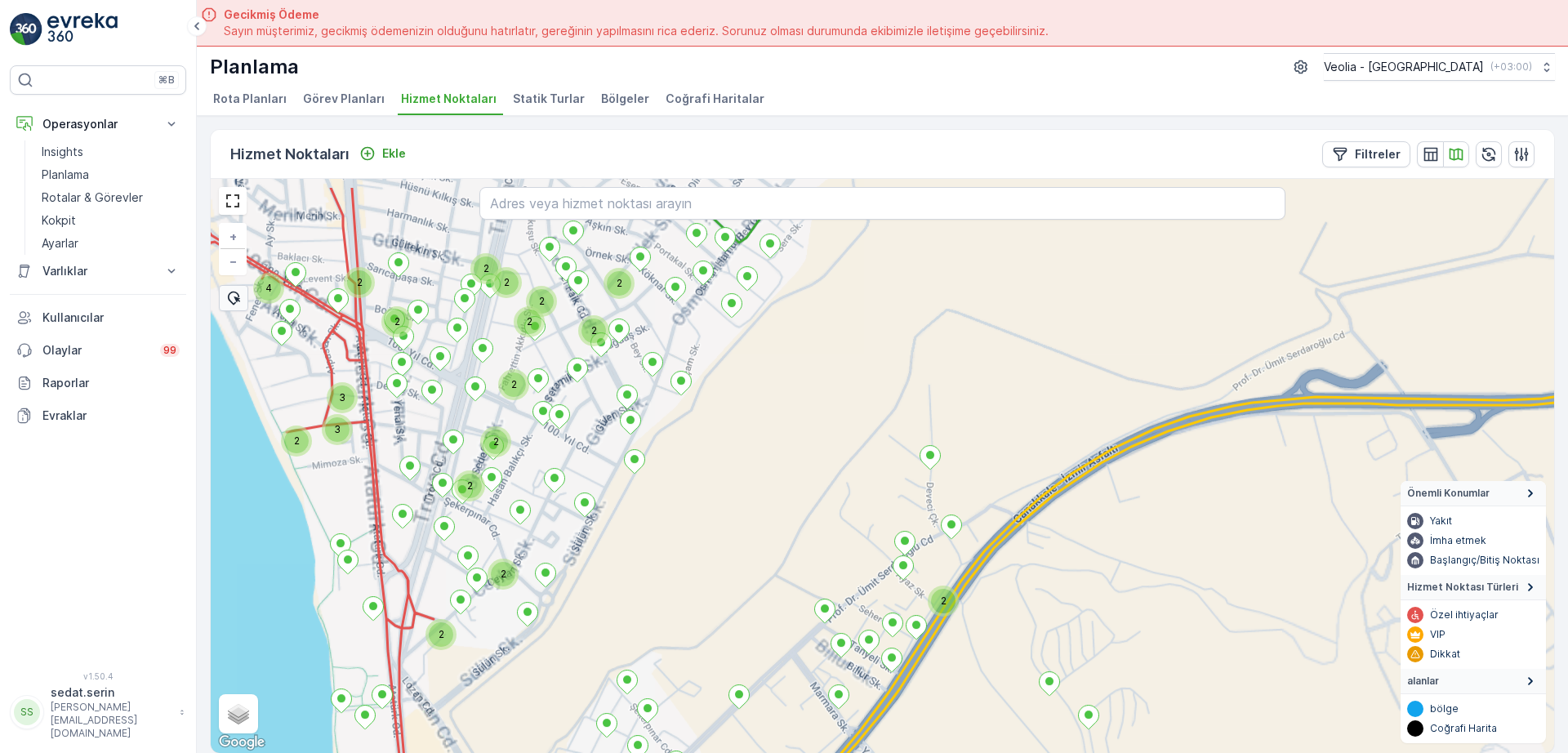
drag, startPoint x: 705, startPoint y: 407, endPoint x: 740, endPoint y: 453, distance: 57.8
click at [748, 469] on div "2 3 3 2 2 2 4 2 2 2 2 2 2 2 2 2 2 2 2 + − Uydu Yol haritası Arazi Karışık Leafl…" at bounding box center [883, 466] width 1344 height 574
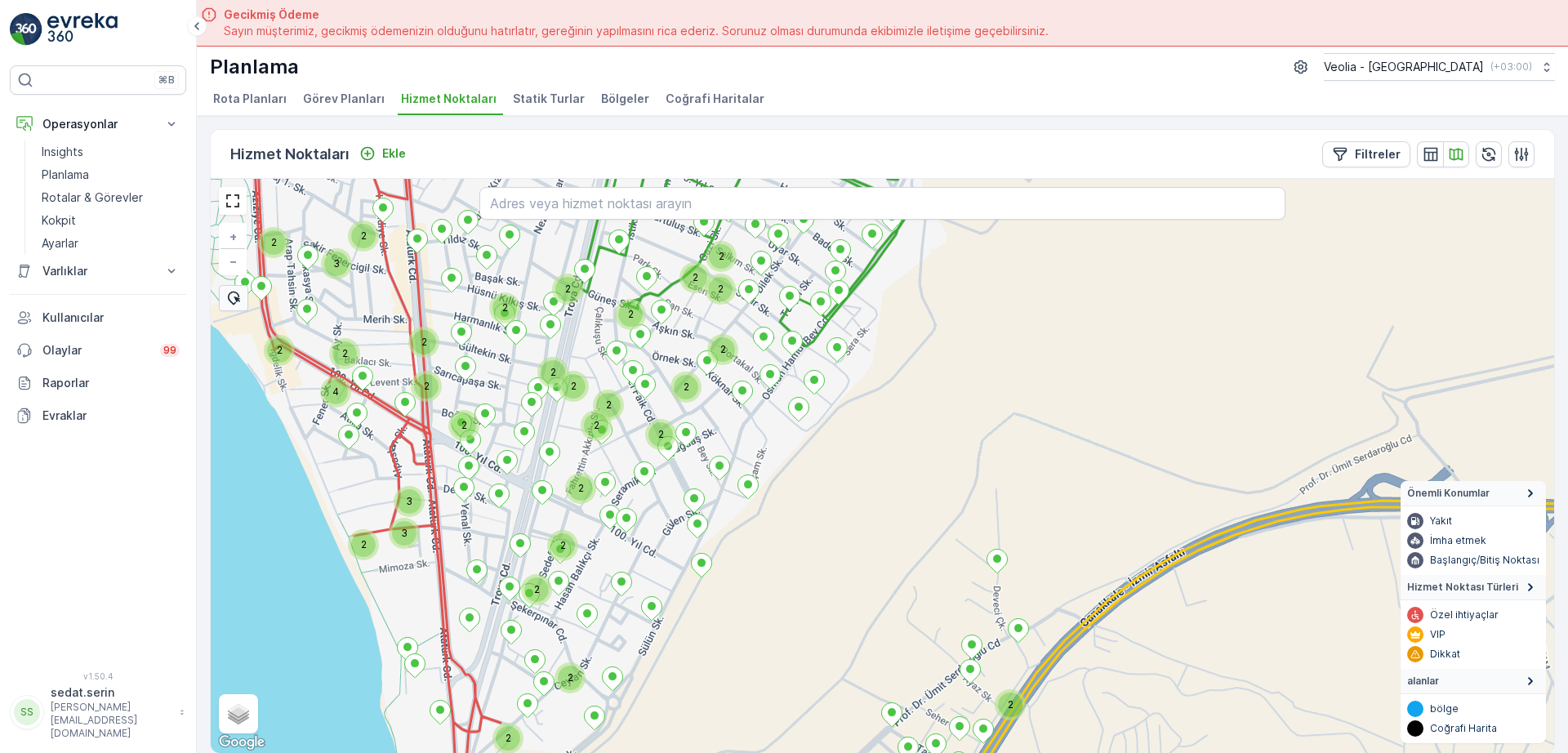
drag, startPoint x: 715, startPoint y: 393, endPoint x: 741, endPoint y: 450, distance: 62.6
click at [759, 489] on div "2 3 3 2 2 4 2 2 2 2 2 2 2 2 2 2 2 2 2 2 2 2 2 2 2 2 2 3 2 2 2 + − Uydu Yol hari…" at bounding box center [883, 466] width 1344 height 574
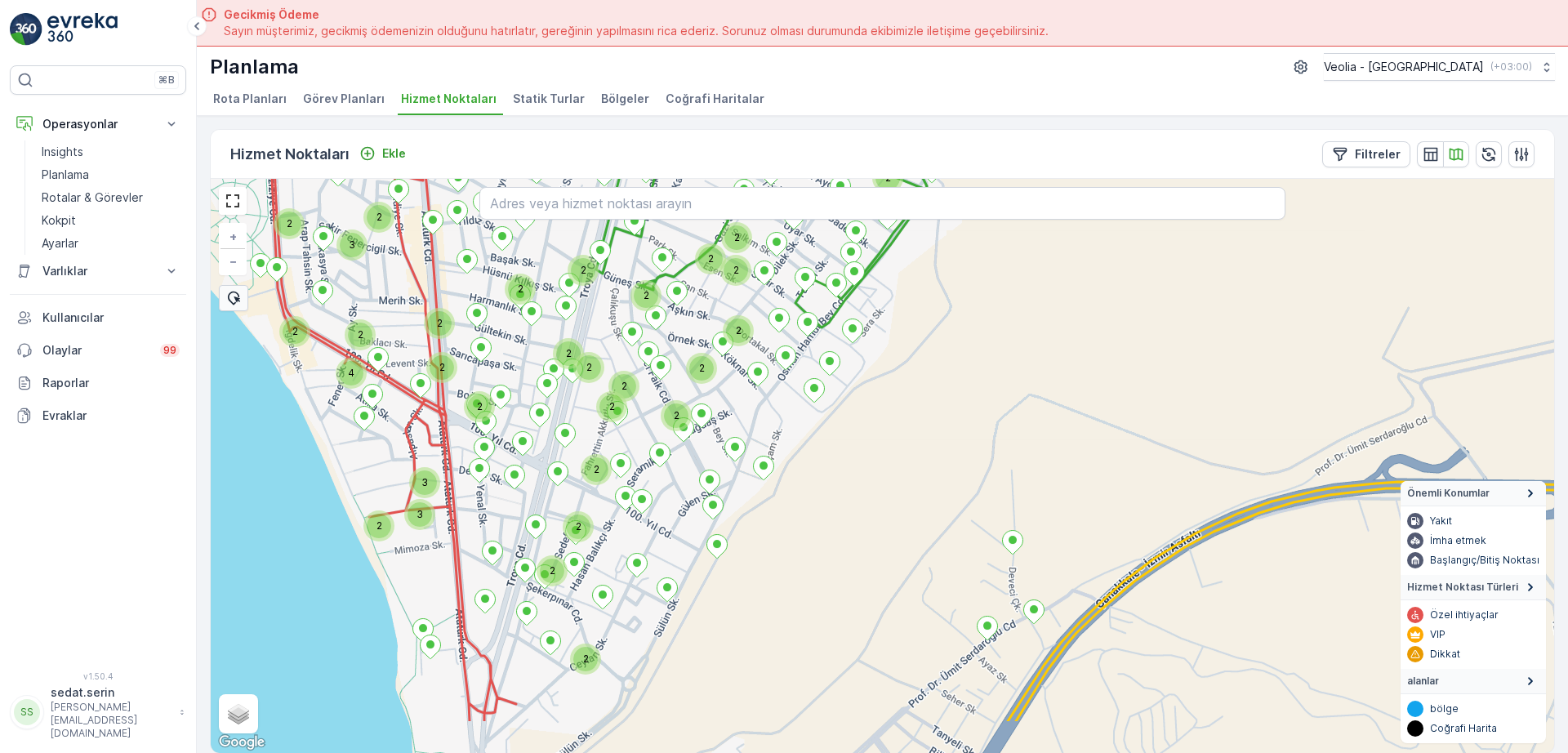
drag, startPoint x: 827, startPoint y: 522, endPoint x: 844, endPoint y: 506, distance: 23.3
click at [830, 472] on div "3 3 2 4 2 2 2 2 2 2 2 2 2 2 2 2 2 2 2 2 2 2 2 2 2 3 2 2 2 2 3 2 2 2 2 2 2 2 + −…" at bounding box center [883, 466] width 1344 height 574
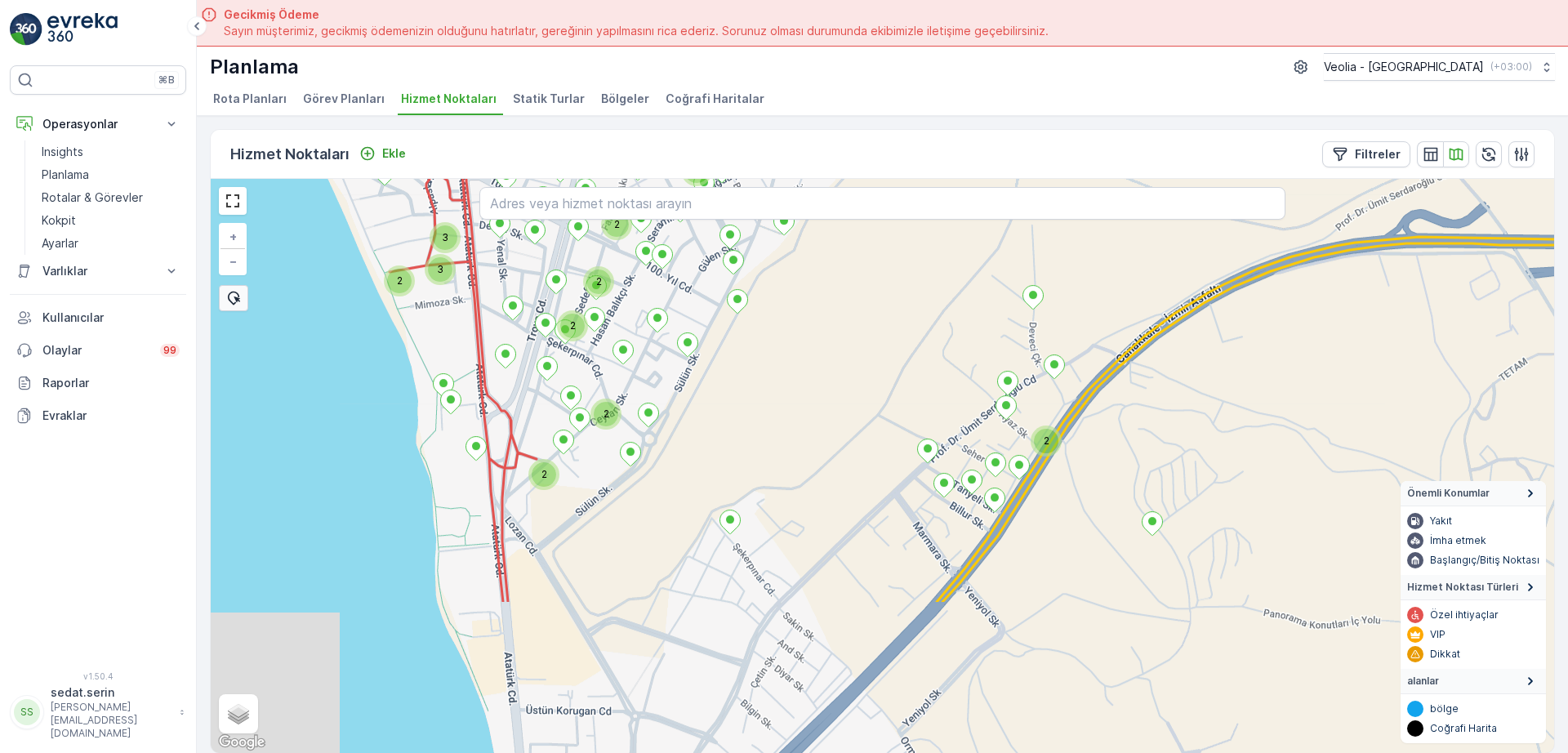
drag, startPoint x: 818, startPoint y: 580, endPoint x: 835, endPoint y: 373, distance: 207.7
click at [834, 360] on div "3 3 2 4 2 2 2 2 2 2 2 2 2 2 2 2 2 2 2 2 2 2 2 2 2 3 2 2 2 2 + − Uydu Yol harita…" at bounding box center [883, 466] width 1344 height 574
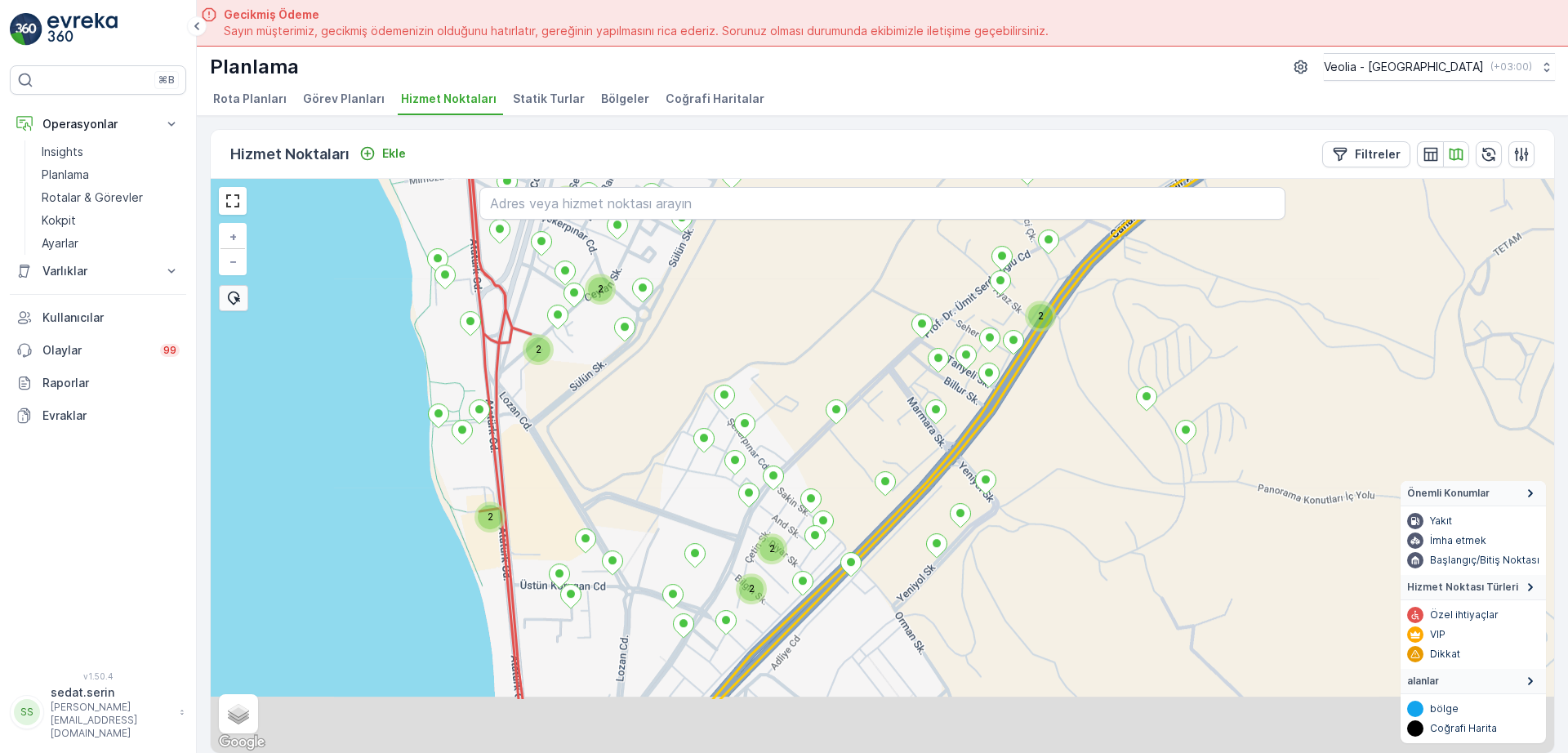
drag, startPoint x: 842, startPoint y: 397, endPoint x: 870, endPoint y: 371, distance: 38.2
click at [872, 370] on div "3 3 2 2 2 2 2 2 2 2 2 2 + − Uydu Yol haritası Arazi Karışık Leaflet Klavye kısa…" at bounding box center [883, 466] width 1344 height 574
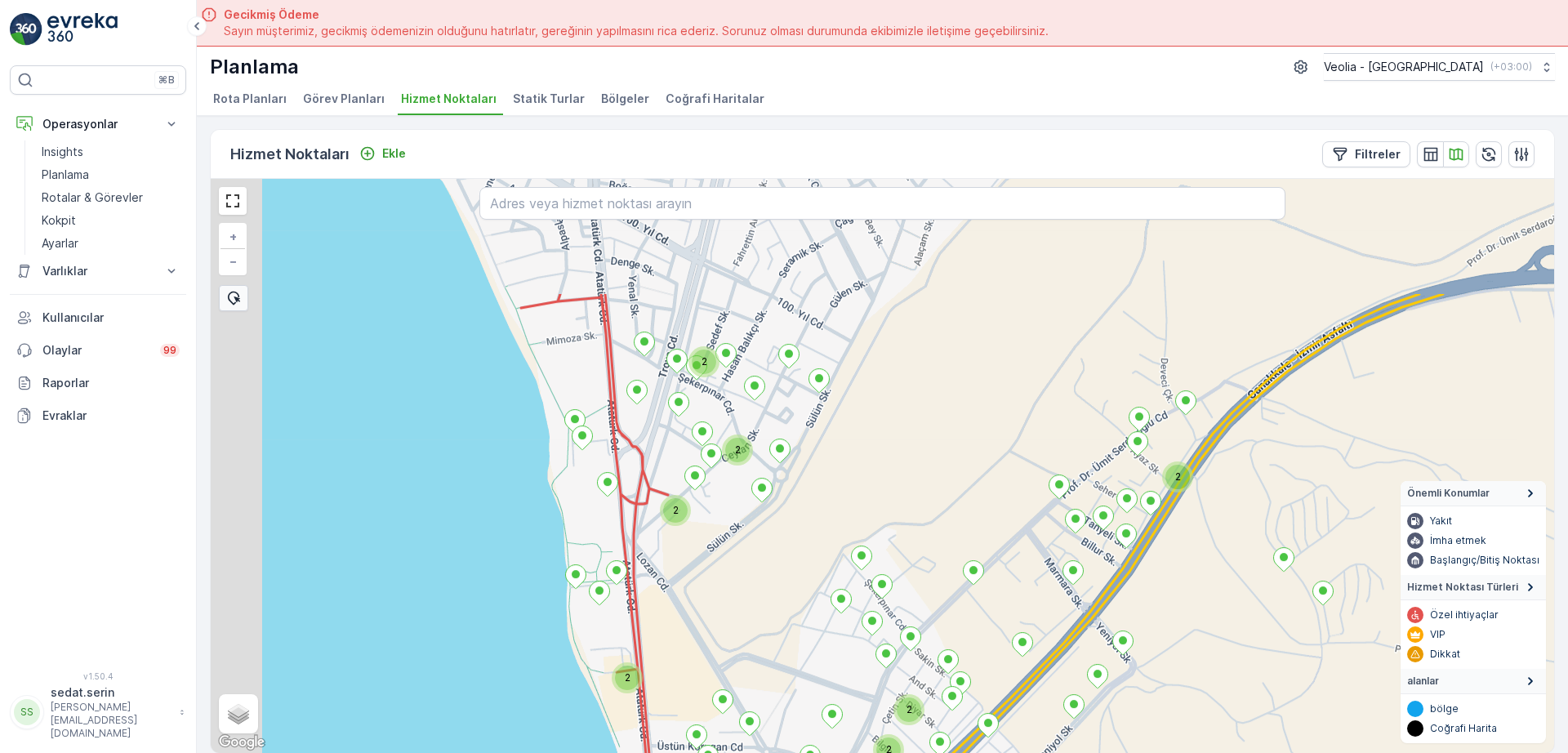
drag, startPoint x: 817, startPoint y: 345, endPoint x: 913, endPoint y: 507, distance: 188.3
click at [913, 507] on div "2 2 2 2 2 2 2 2 2 2 + − Uydu Yol haritası Arazi Karışık Leaflet Klavye kısayoll…" at bounding box center [883, 466] width 1344 height 574
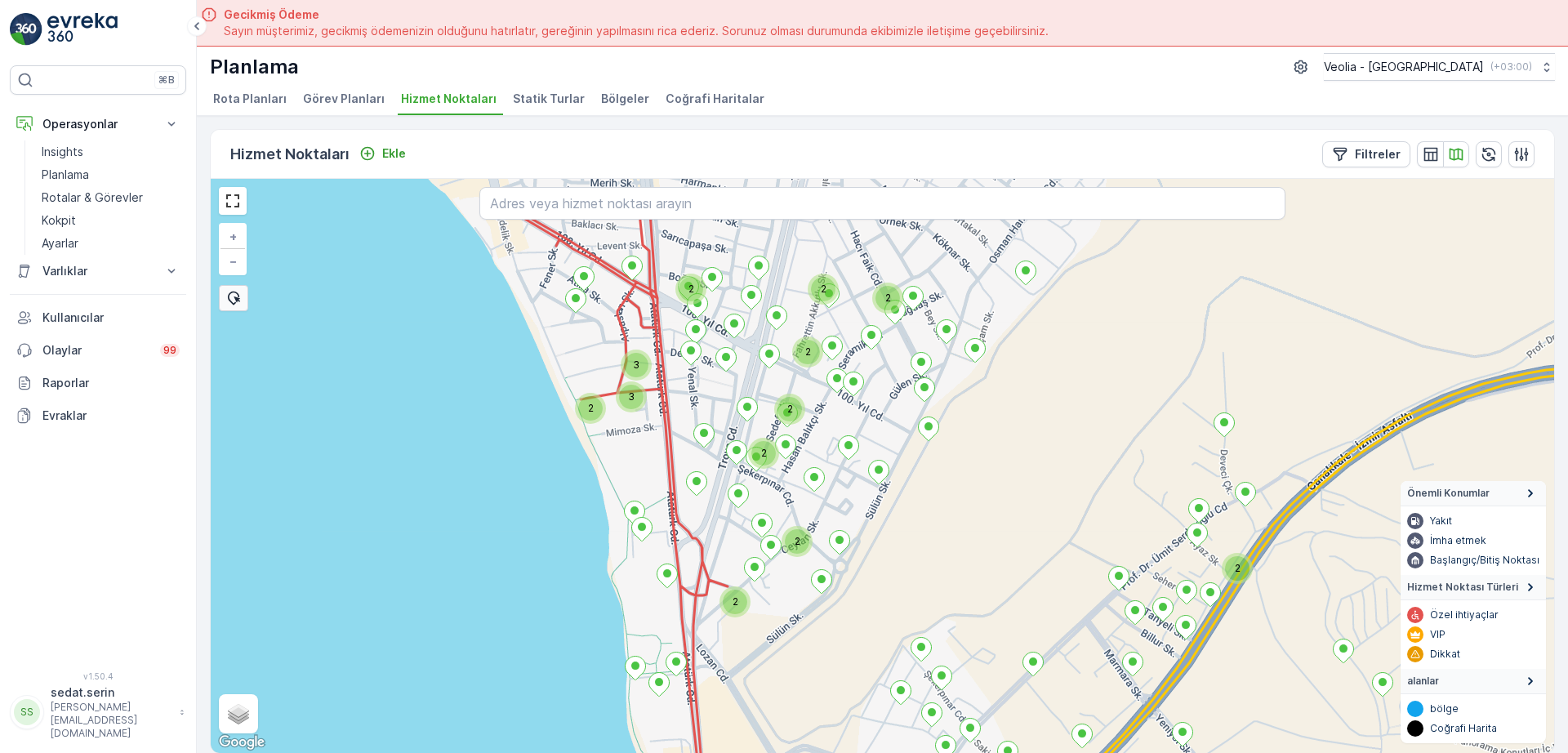
drag, startPoint x: 846, startPoint y: 426, endPoint x: 924, endPoint y: 569, distance: 162.9
click at [927, 573] on div "2 2 2 2 2 2 2 2 2 2 2 2 3 3 2 + − Uydu Yol haritası Arazi Karışık Leaflet Klavy…" at bounding box center [883, 466] width 1344 height 574
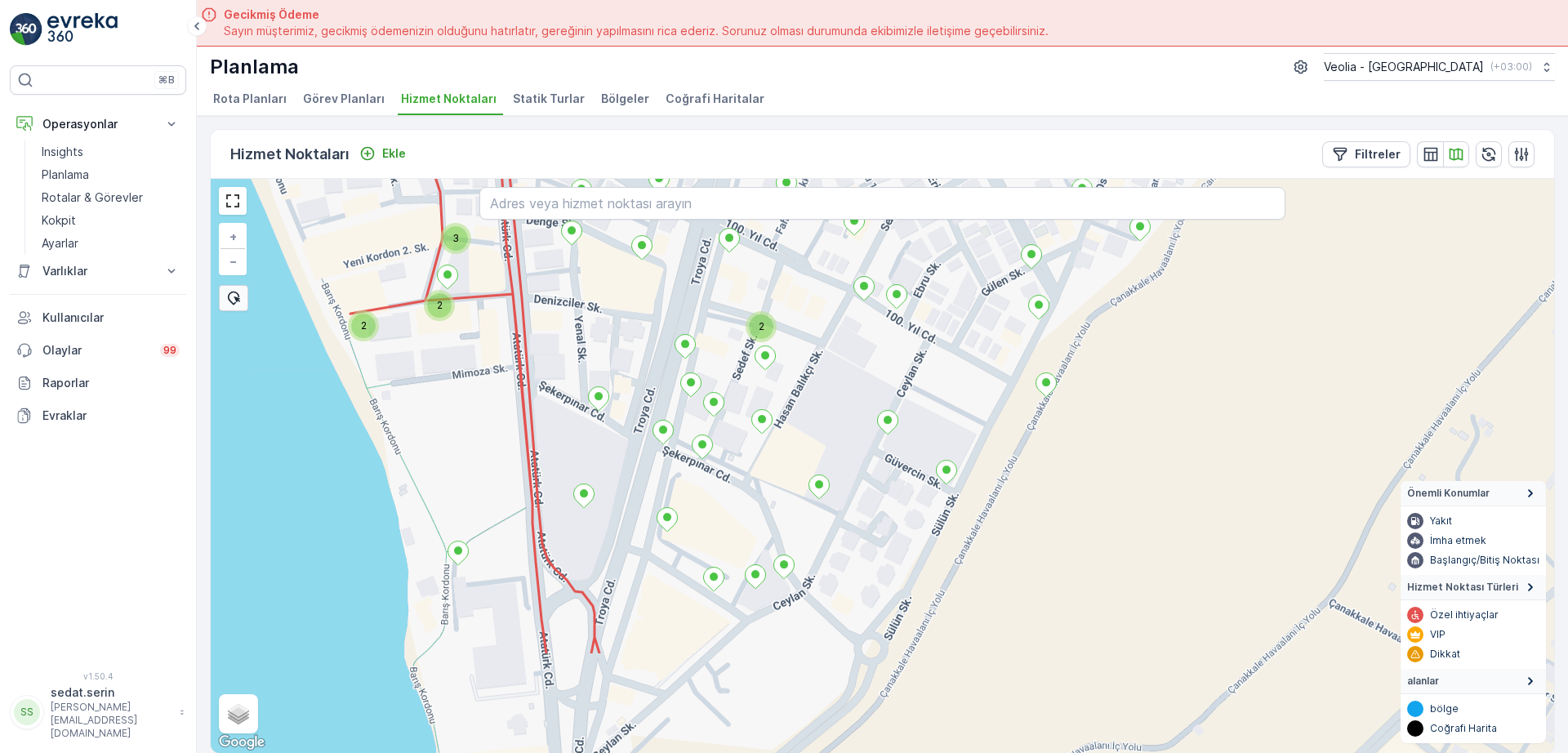
drag, startPoint x: 771, startPoint y: 472, endPoint x: 772, endPoint y: 147, distance: 325.0
click at [772, 147] on div "Hizmet Noktaları Ekle Filtreler 2 2 2 3 2 2 2 + − Uydu Yol haritası Arazi Karış…" at bounding box center [883, 441] width 1346 height 625
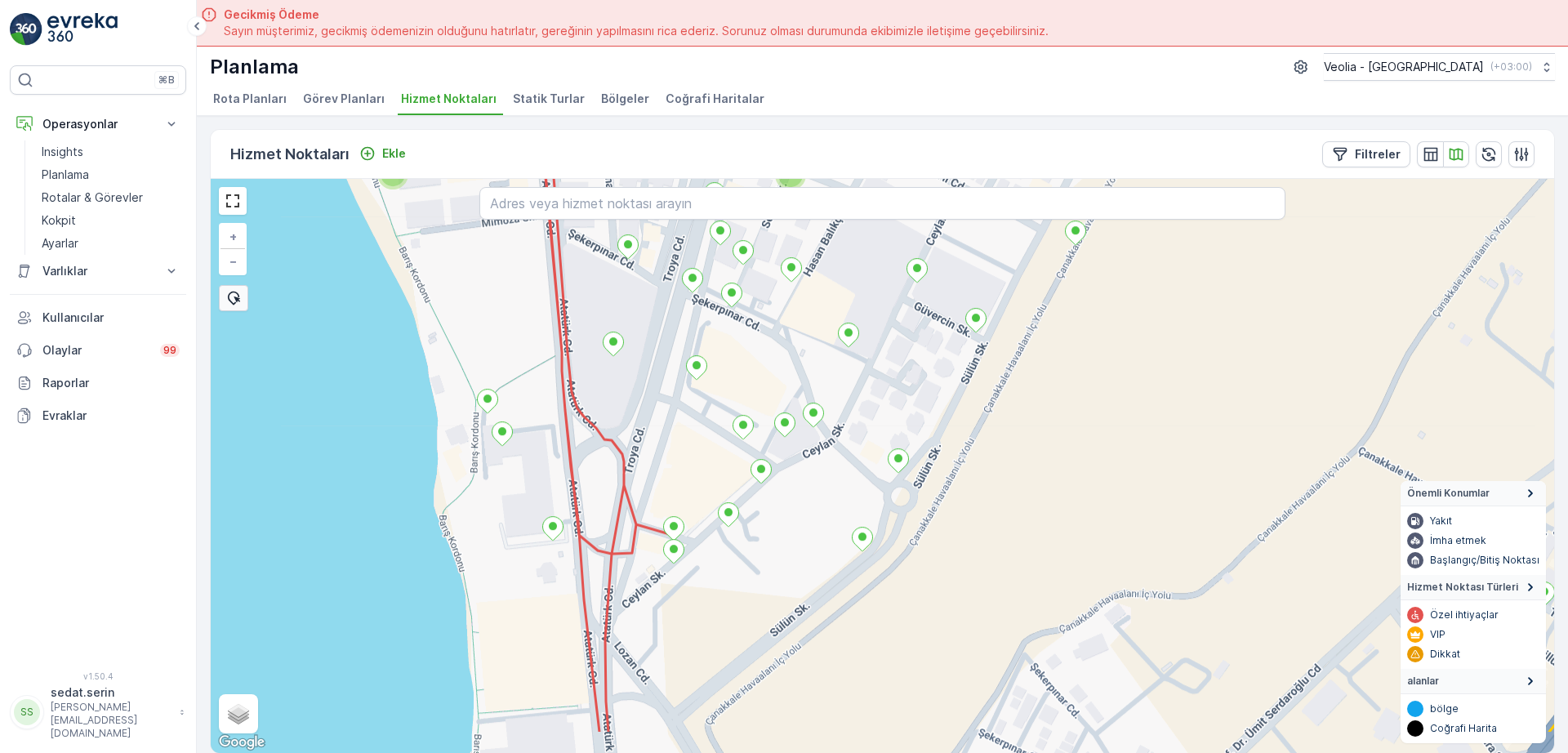
drag, startPoint x: 826, startPoint y: 417, endPoint x: 861, endPoint y: 361, distance: 66.0
click at [857, 353] on div "2 2 2 2nolu_90_1m + − Uydu Yol haritası Arazi Karışık Leaflet Klavye kısayollar…" at bounding box center [883, 466] width 1344 height 574
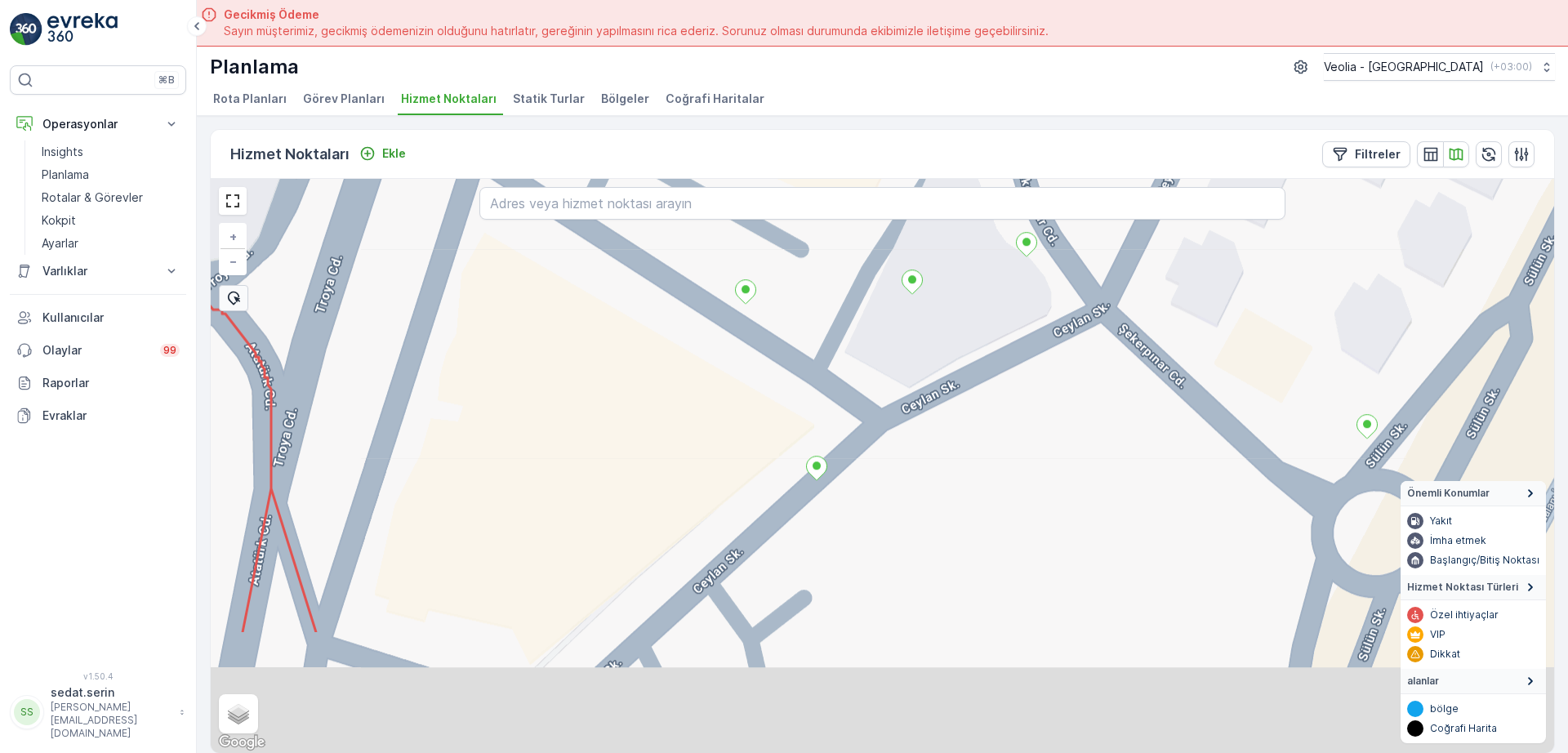
drag, startPoint x: 764, startPoint y: 480, endPoint x: 878, endPoint y: 314, distance: 201.4
click at [874, 312] on div "+ − Uydu Yol haritası Arazi Karışık Leaflet Klavye kısayolları Harita Verileri …" at bounding box center [883, 466] width 1344 height 574
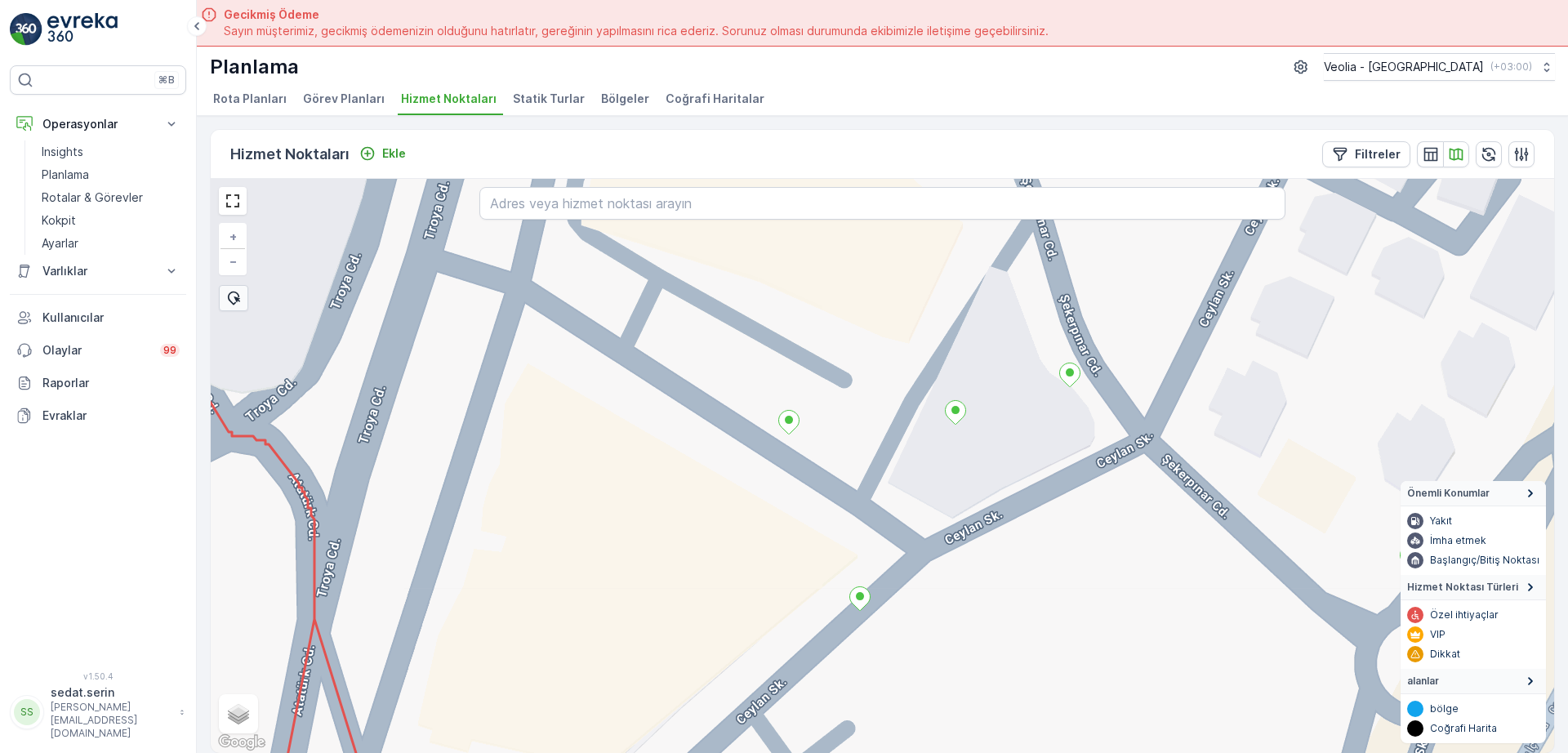
drag, startPoint x: 883, startPoint y: 406, endPoint x: 920, endPoint y: 550, distance: 148.7
click at [920, 550] on div "+ − Uydu Yol haritası Arazi Karışık Leaflet Klavye kısayolları Harita Verileri …" at bounding box center [883, 466] width 1344 height 574
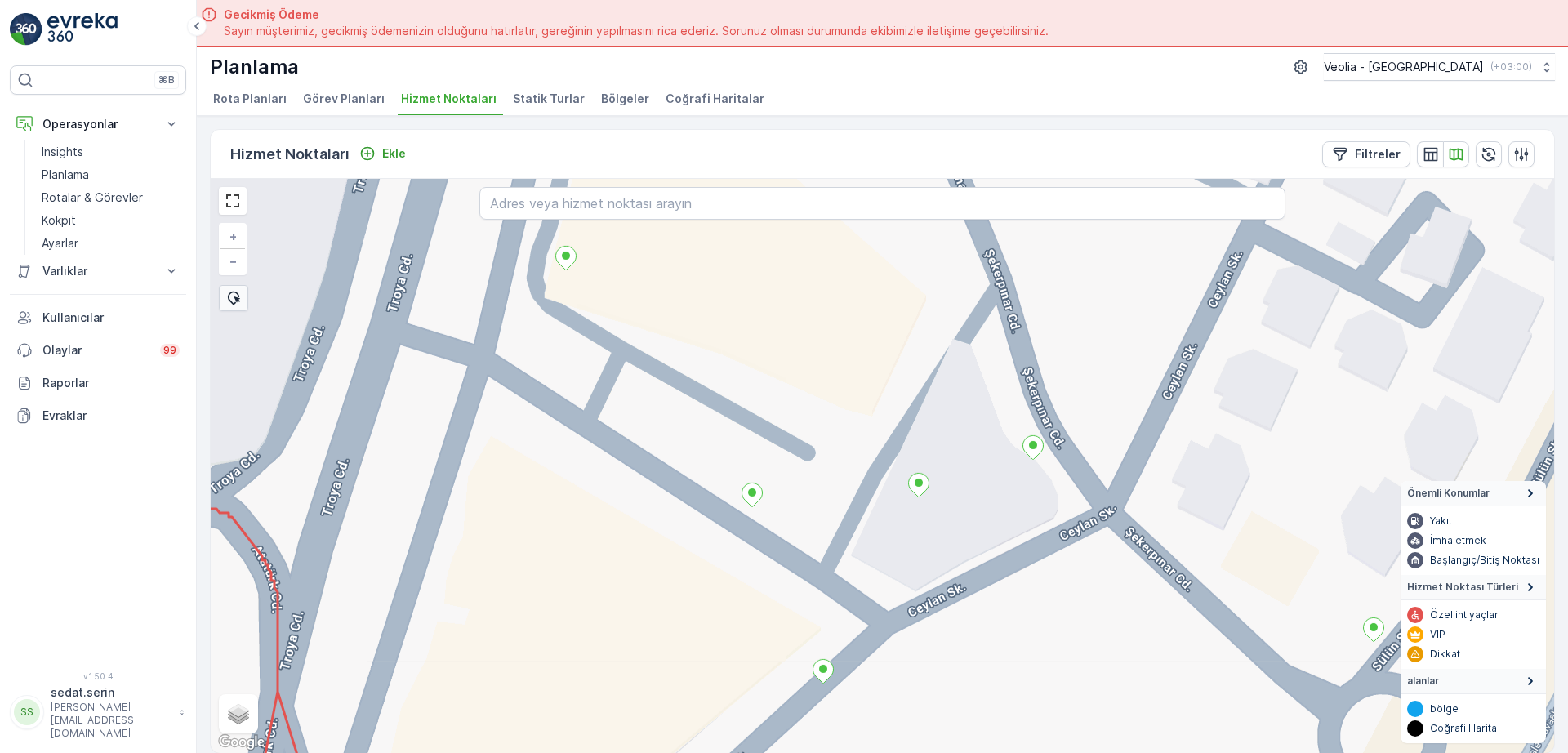
drag, startPoint x: 938, startPoint y: 522, endPoint x: 930, endPoint y: 544, distance: 23.4
click at [930, 544] on div "+ − Uydu Yol haritası Arazi Karışık Leaflet Klavye kısayolları Harita Verileri …" at bounding box center [883, 466] width 1344 height 574
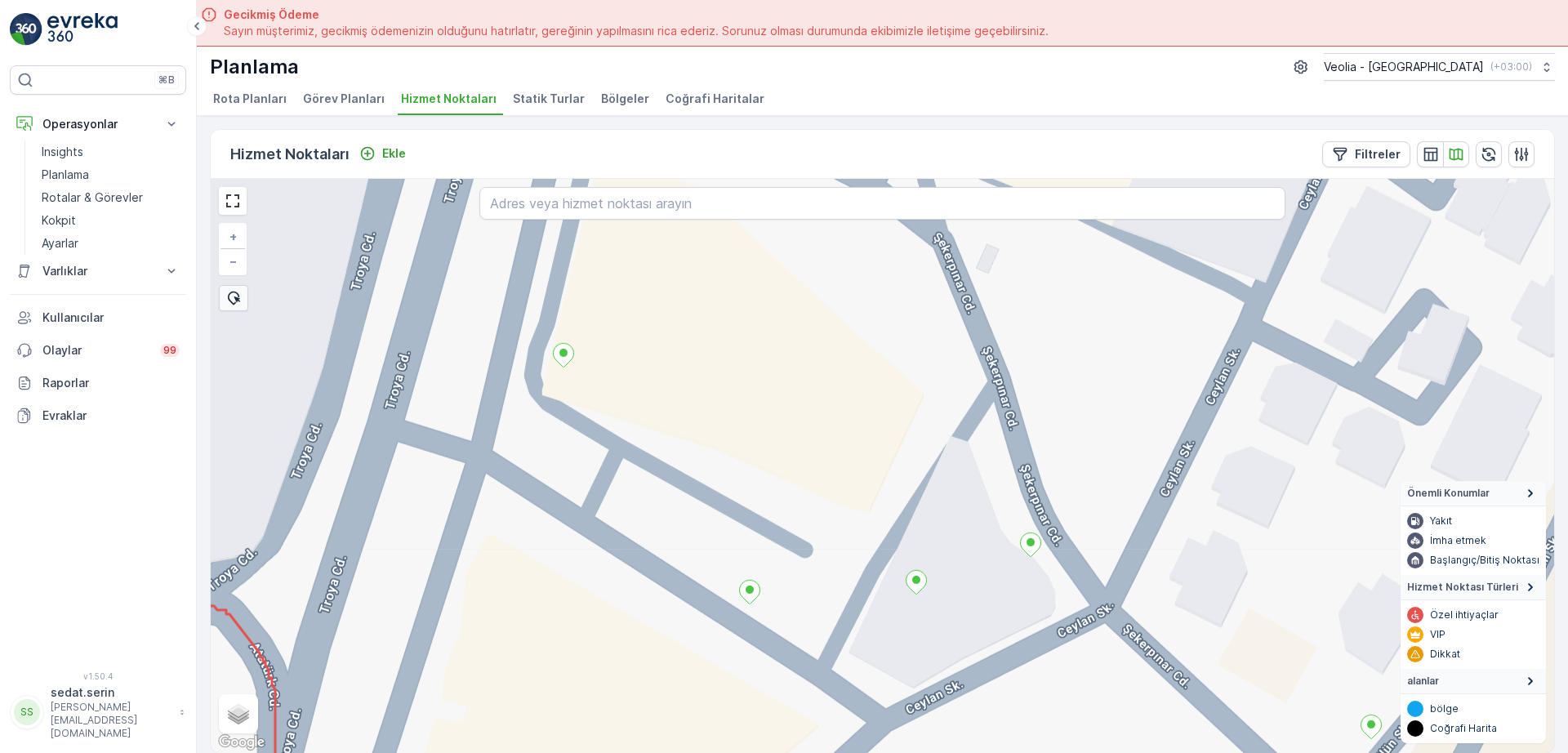
drag, startPoint x: 760, startPoint y: 410, endPoint x: 769, endPoint y: 483, distance: 73.6
click at [769, 483] on div "+ − Uydu Yol haritası Arazi Karışık Leaflet Klavye kısayolları Harita Verileri …" at bounding box center [883, 466] width 1344 height 574
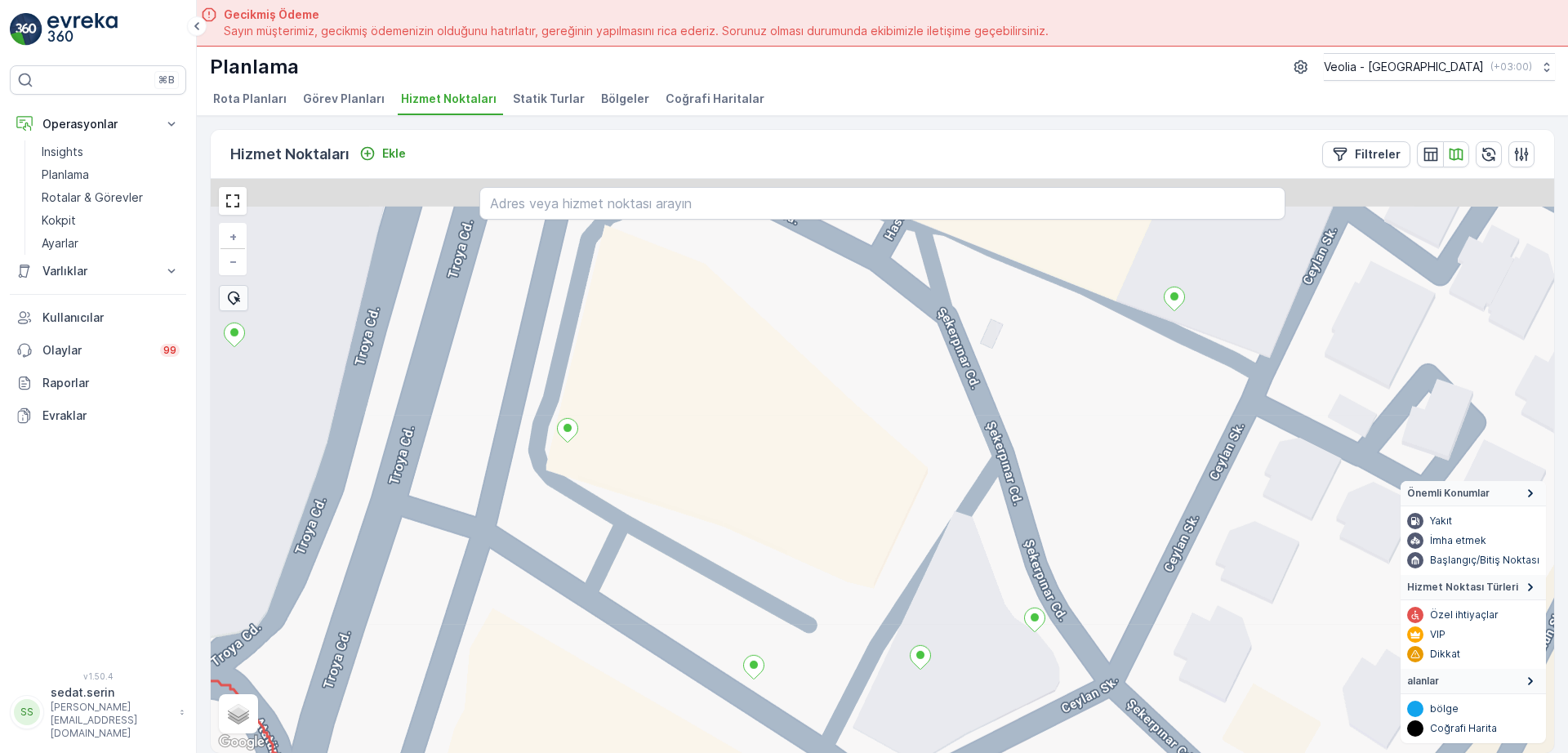
drag, startPoint x: 720, startPoint y: 407, endPoint x: 720, endPoint y: 512, distance: 105.0
click at [720, 512] on div "+ − Uydu Yol haritası Arazi Karışık Leaflet Klavye kısayolları Harita Verileri …" at bounding box center [883, 466] width 1344 height 574
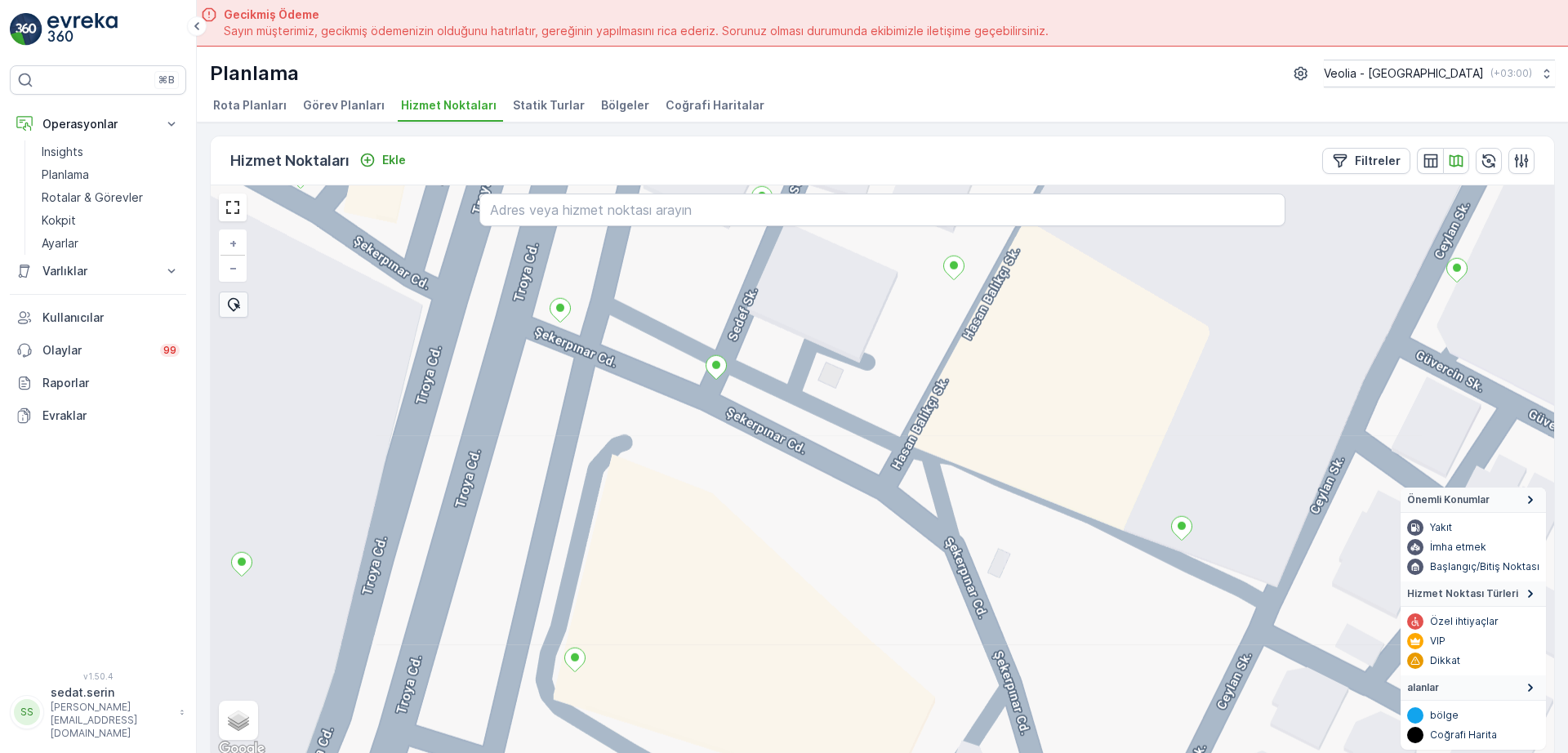
scroll to position [6, 0]
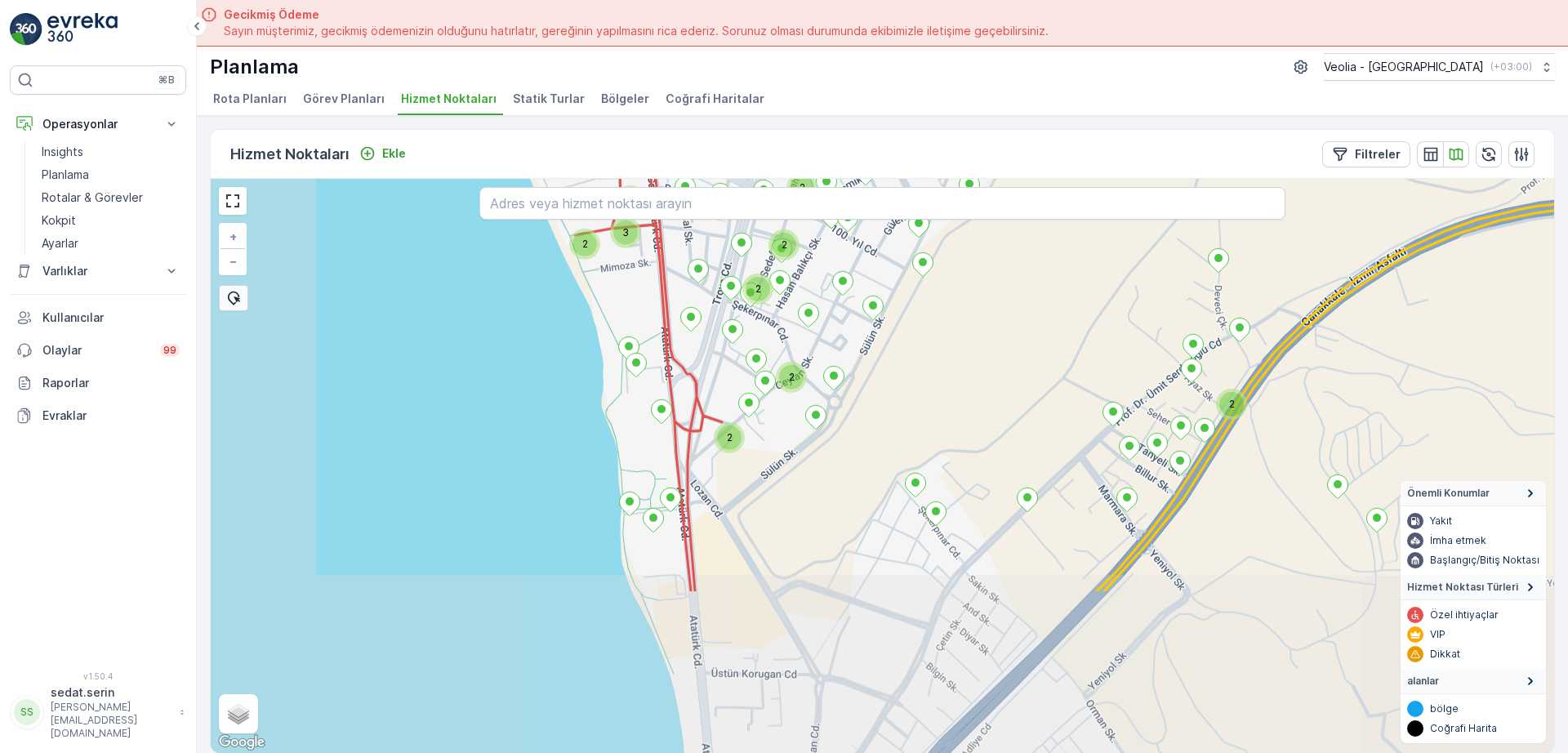
drag, startPoint x: 332, startPoint y: 490, endPoint x: 586, endPoint y: 279, distance: 330.2
click at [580, 268] on div "2 2 2 2 2 2 2 2 2 2 2 2 2 2 2 2 2 2 2 2 2 2 4 3 3 2 2 + − Uydu Yol haritası Ara…" at bounding box center [883, 466] width 1344 height 574
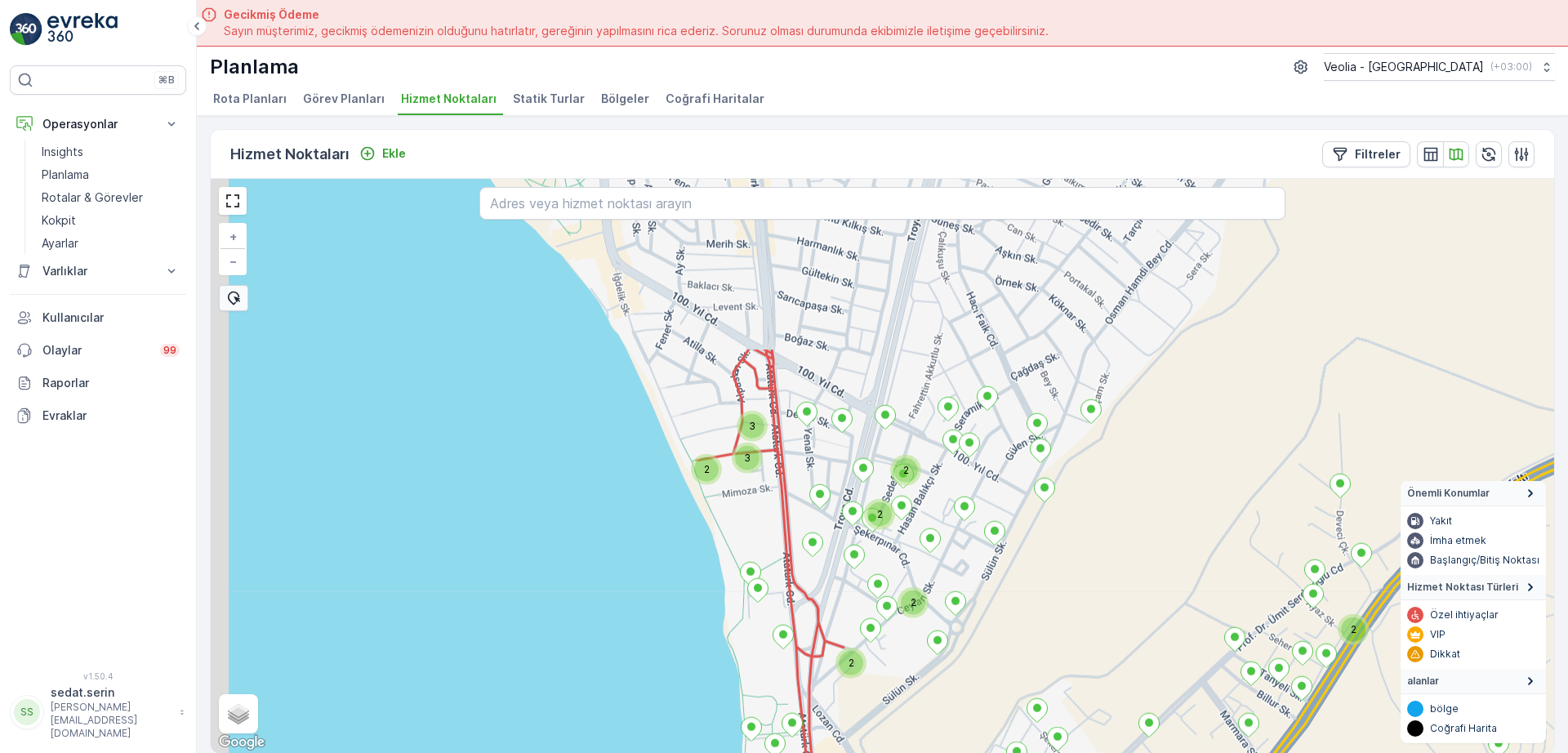
drag, startPoint x: 639, startPoint y: 374, endPoint x: 748, endPoint y: 587, distance: 239.3
click at [752, 595] on div "2 2 2 2 2 3 3 2 2 2 2 anaarter1_13_2m + − Uydu Yol haritası Arazi Karışık Leafl…" at bounding box center [883, 466] width 1344 height 574
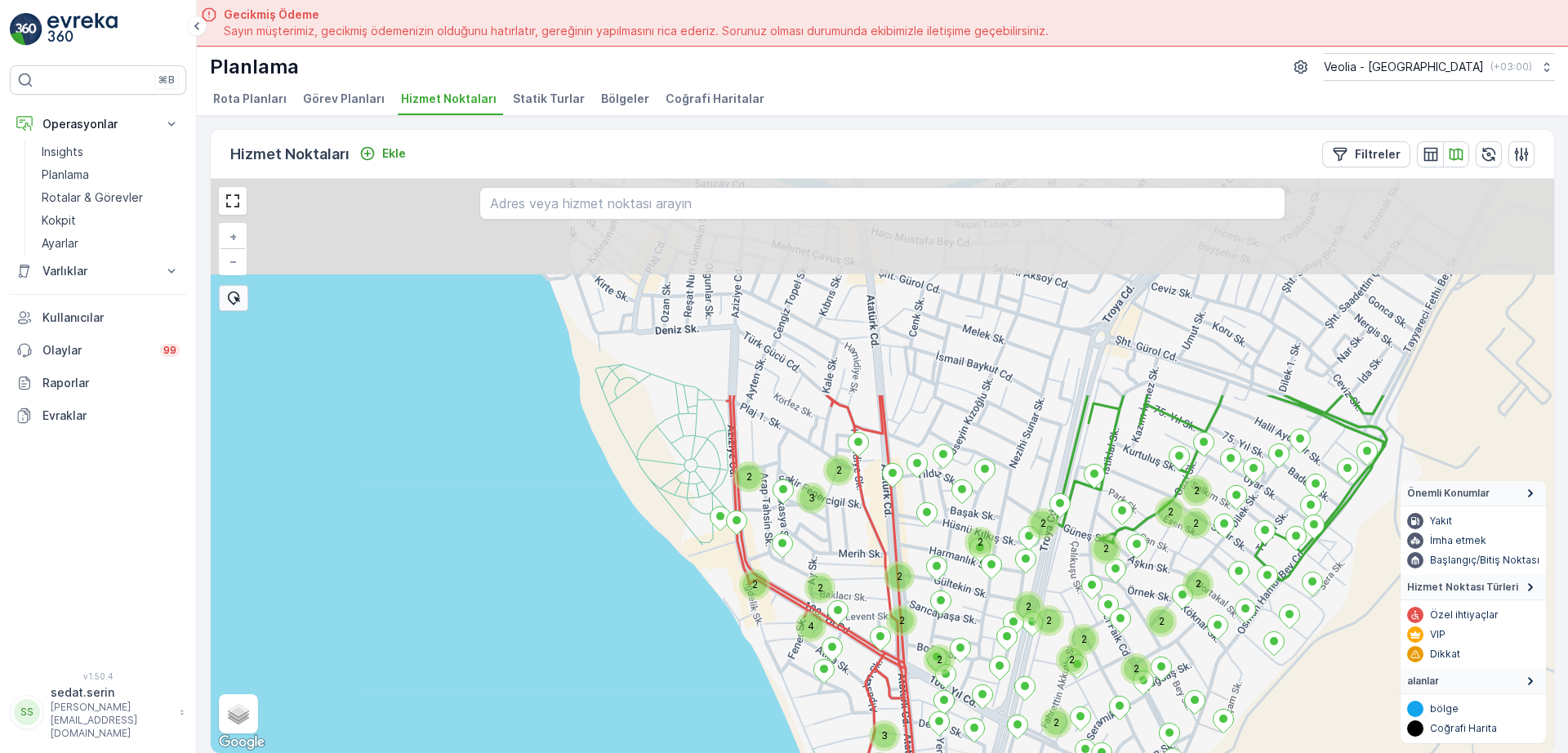
drag, startPoint x: 619, startPoint y: 306, endPoint x: 650, endPoint y: 410, distance: 108.5
click at [733, 569] on div "2 2 2 2 2 3 3 2 2 2 2 2 2 2 2 2 2 2 2 2 2 2 2 2 2 2 4 3 2 2 2 anaarter1_13_2m +…" at bounding box center [883, 466] width 1344 height 574
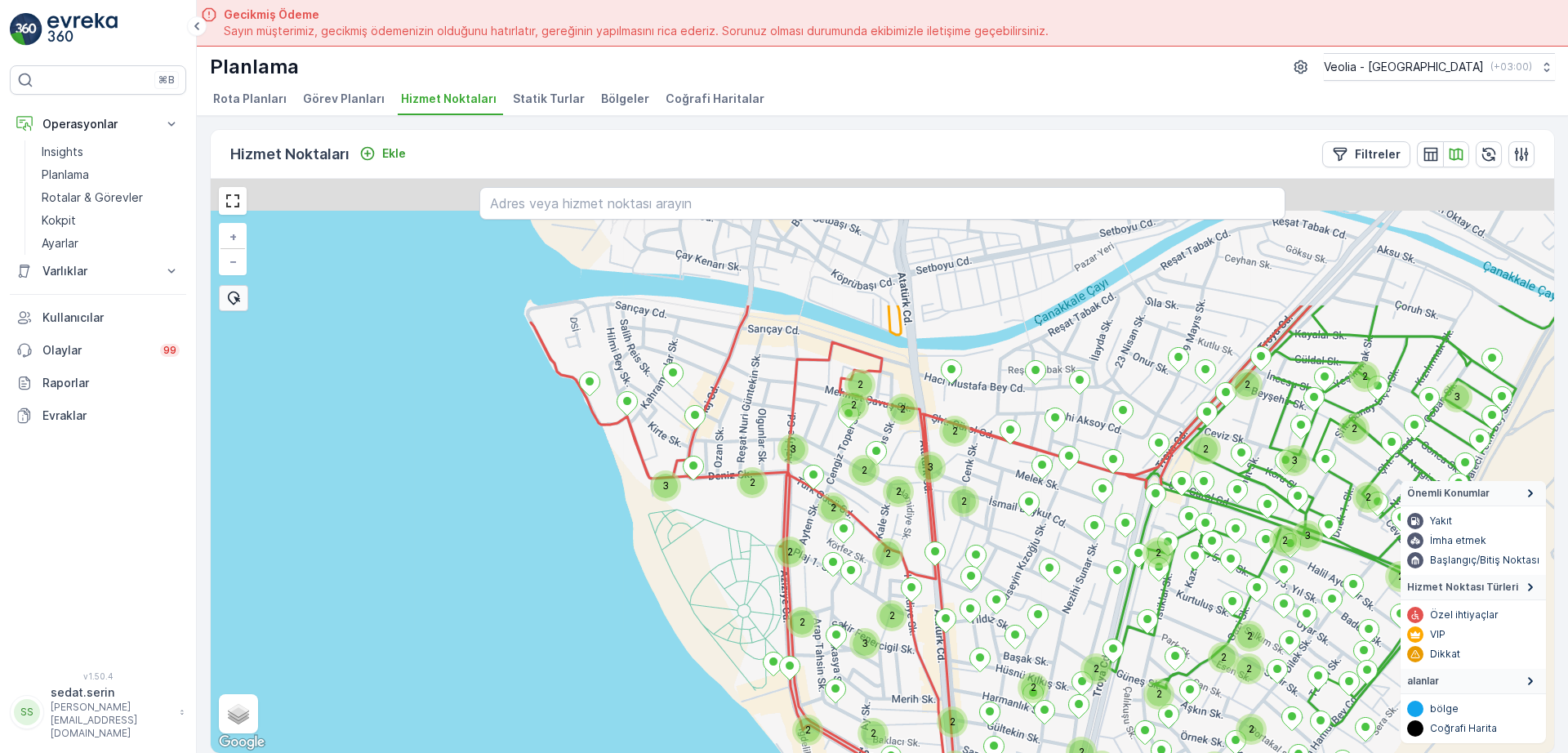
drag, startPoint x: 643, startPoint y: 393, endPoint x: 656, endPoint y: 425, distance: 34.5
click at [716, 569] on div "2 3 3 2 2 2 2 2 2 2 2 2 2 2 2 2 2 2 2 2 2 2 4 3 2 2 2 2 3 3 2 2 2 2 2 3 2 2 2 2…" at bounding box center [883, 466] width 1344 height 574
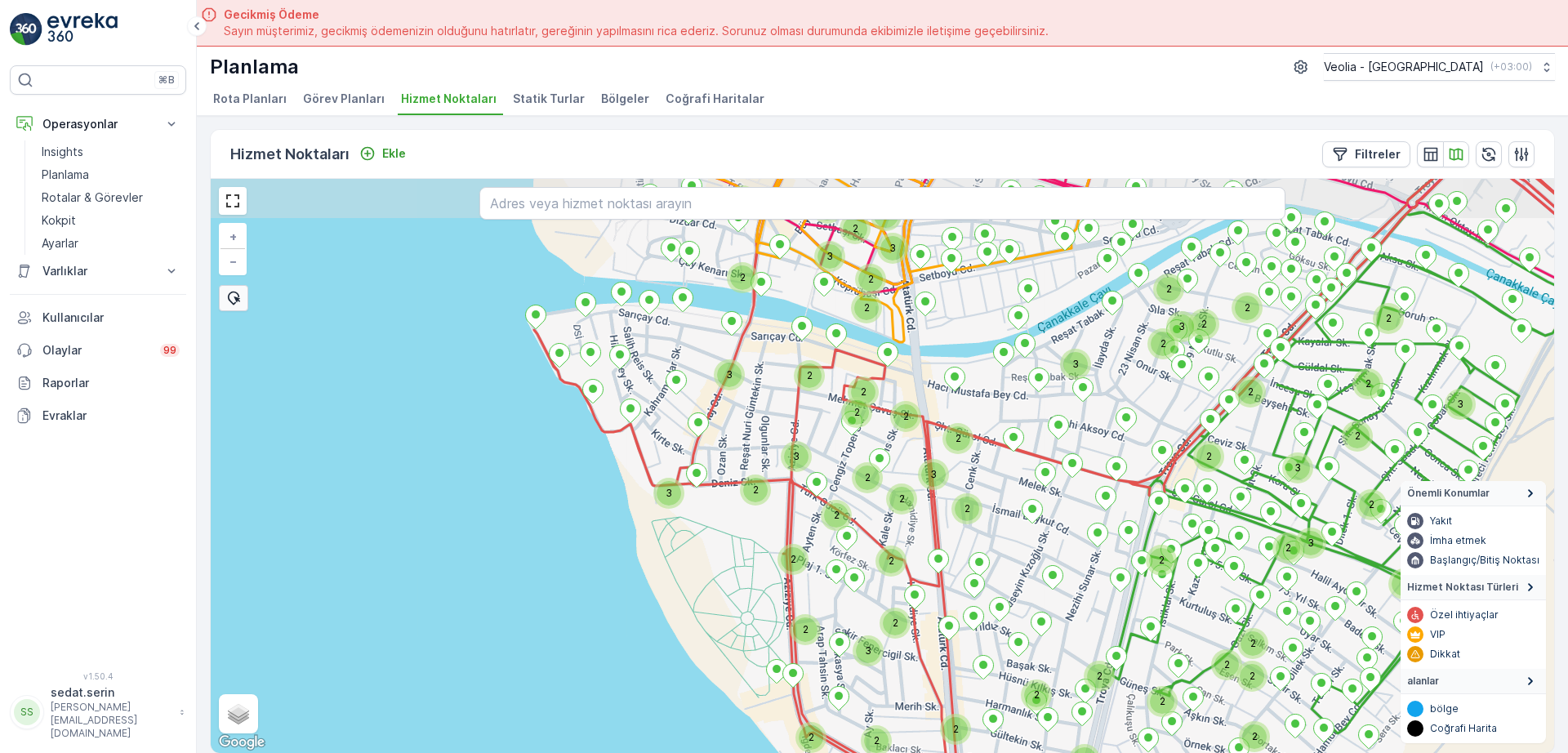
drag, startPoint x: 651, startPoint y: 413, endPoint x: 671, endPoint y: 473, distance: 63.2
click at [671, 473] on div "2 2 2 2 2 2 2 2 2 2 2 2 2 3 2 2 2 2 3 3 2 2 2 2 2 3 2 2 2 2 2 3 3 2 2 2 2 2 2 2…" at bounding box center [883, 466] width 1344 height 574
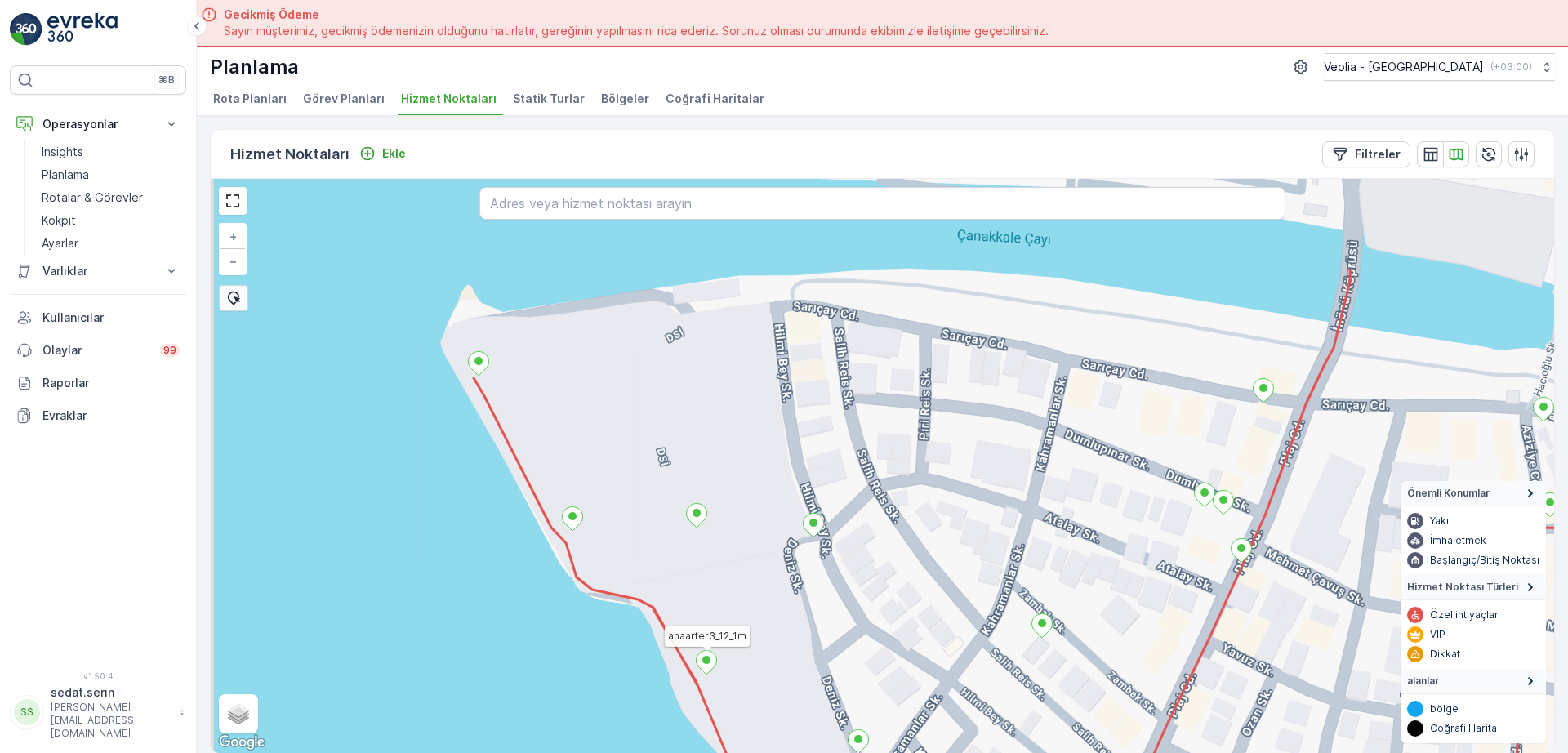
drag, startPoint x: 596, startPoint y: 313, endPoint x: 640, endPoint y: 497, distance: 189.2
click at [642, 499] on div "anaarter3_12_1m + − Uydu Yol haritası Arazi Karışık Leaflet Klavye kısayolları …" at bounding box center [883, 466] width 1344 height 574
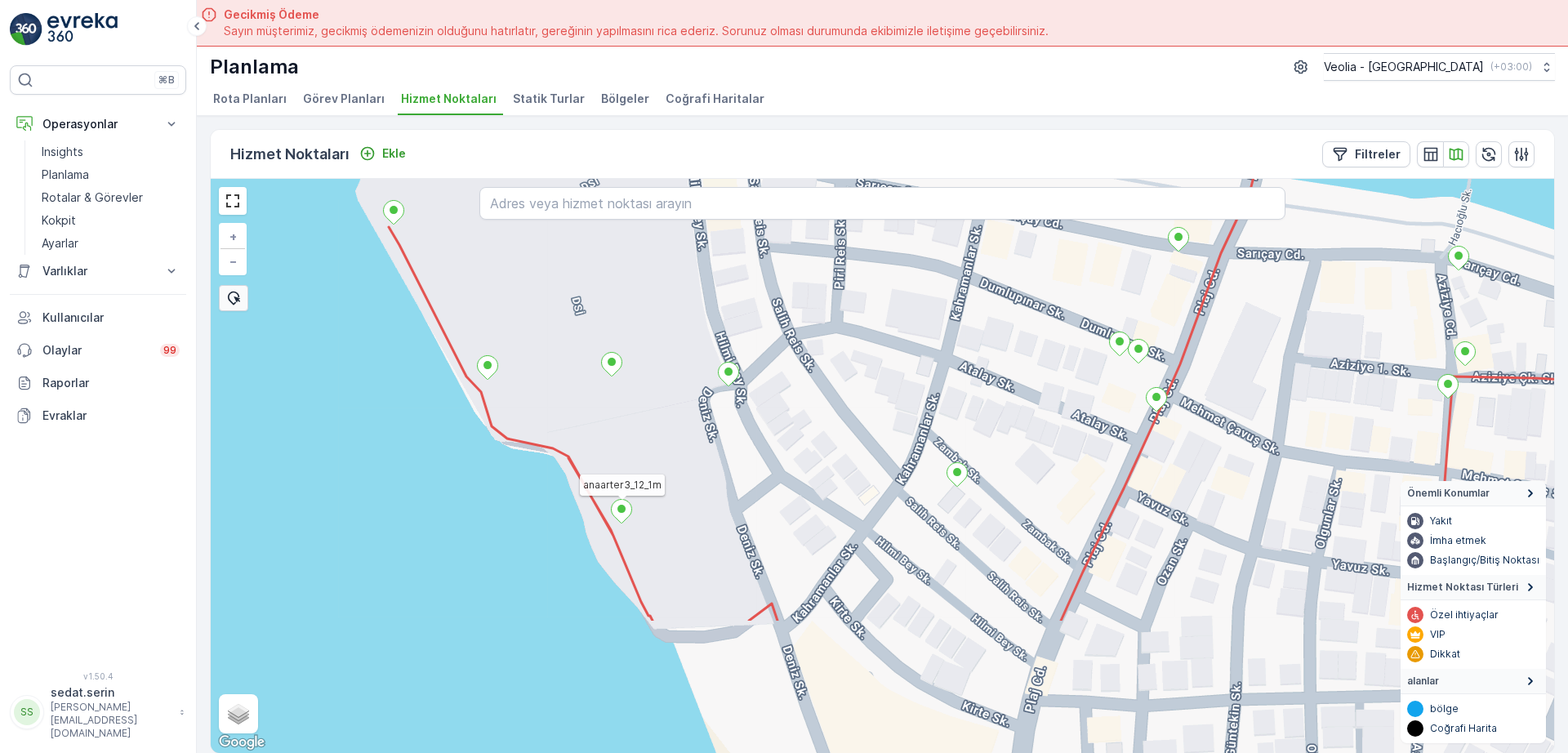
drag, startPoint x: 624, startPoint y: 583, endPoint x: 536, endPoint y: 393, distance: 209.4
click at [536, 393] on div "anaarter3_12_1m + − Uydu Yol haritası Arazi Karışık Leaflet Klavye kısayolları …" at bounding box center [883, 466] width 1344 height 574
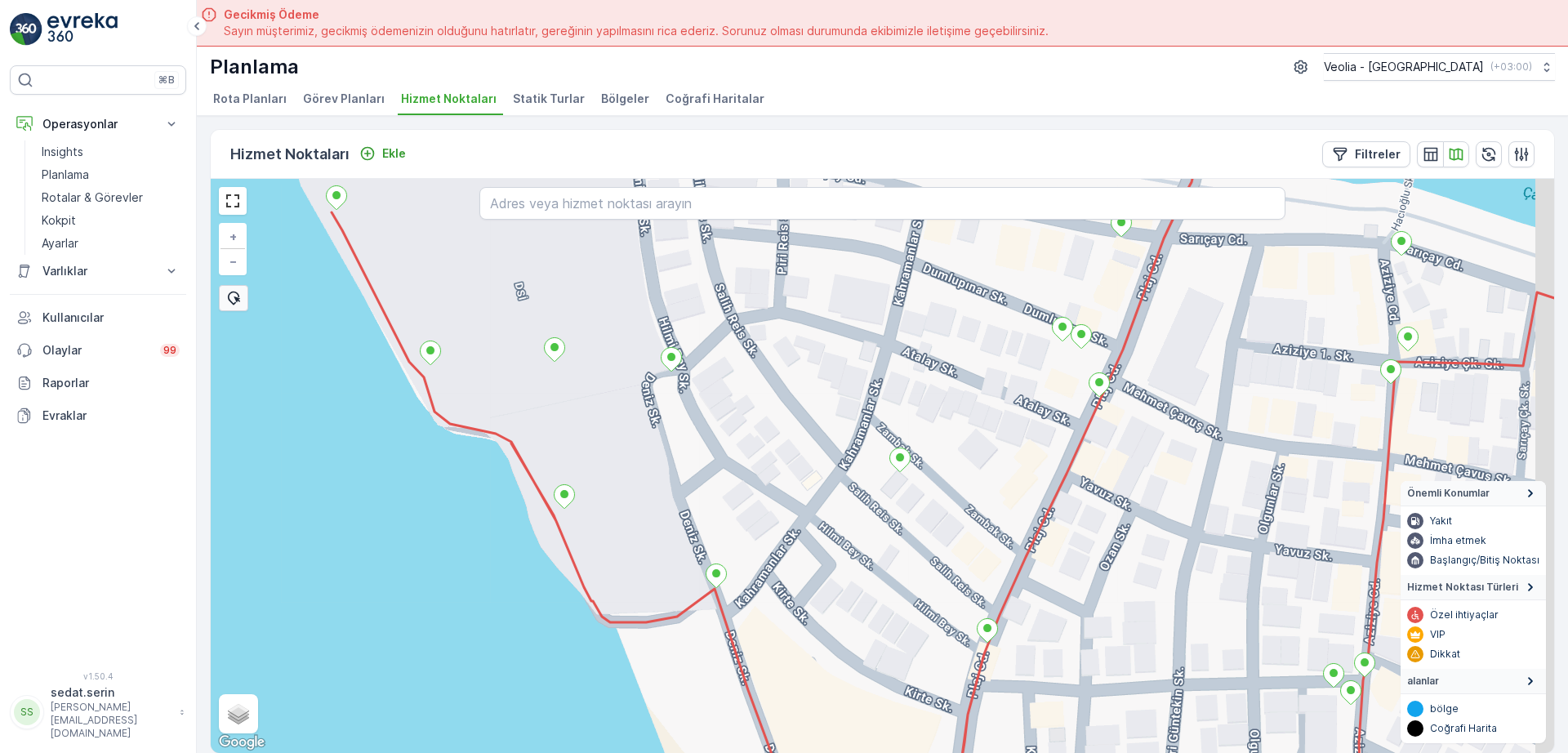
drag, startPoint x: 688, startPoint y: 511, endPoint x: 625, endPoint y: 491, distance: 66.1
click at [625, 491] on div "+ − Uydu Yol haritası Arazi Karışık Leaflet Klavye kısayolları Harita Verileri …" at bounding box center [883, 466] width 1344 height 574
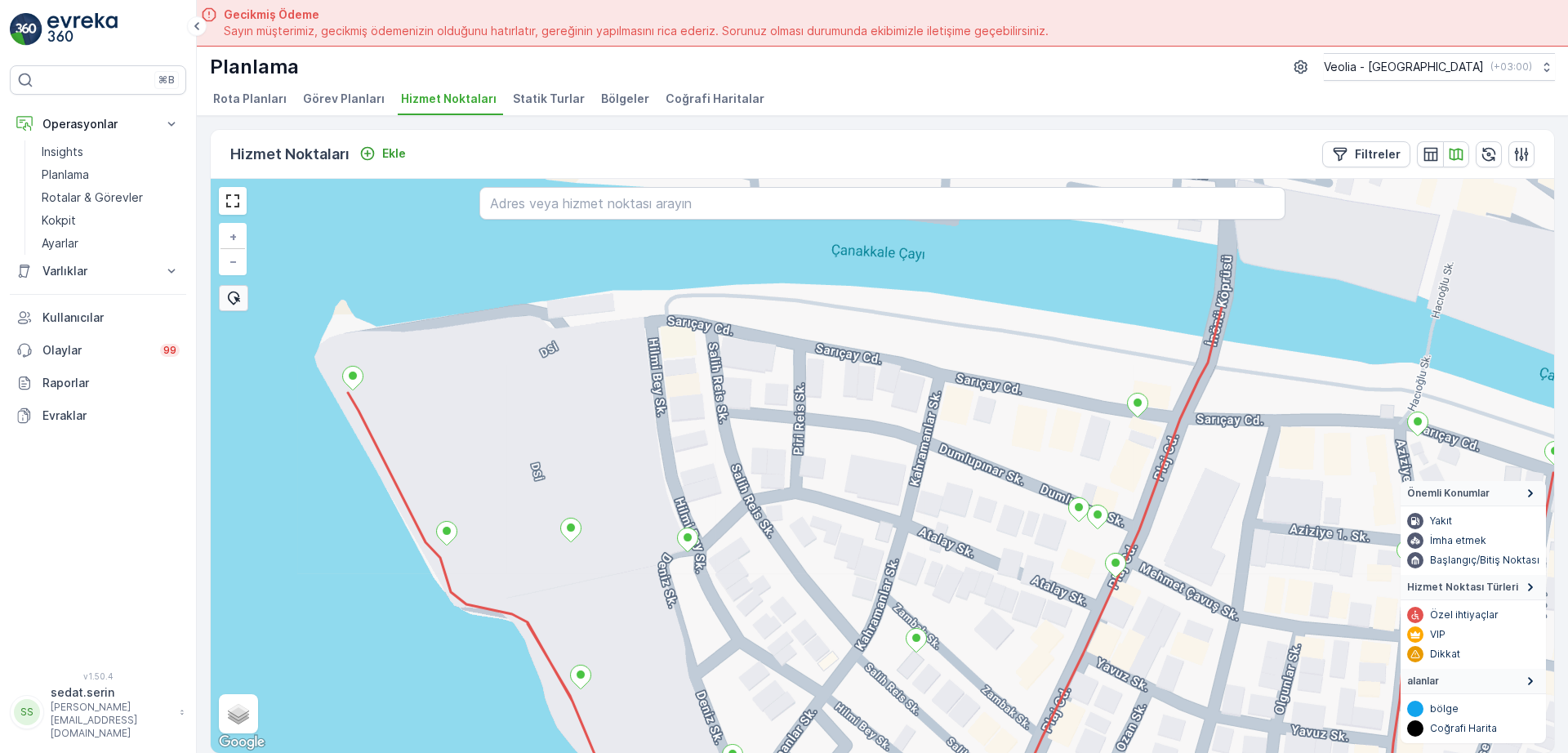
drag, startPoint x: 614, startPoint y: 357, endPoint x: 642, endPoint y: 541, distance: 186.1
click at [642, 541] on div "+ − Uydu Yol haritası Arazi Karışık Leaflet Klavye kısayolları Harita Verileri …" at bounding box center [883, 466] width 1344 height 574
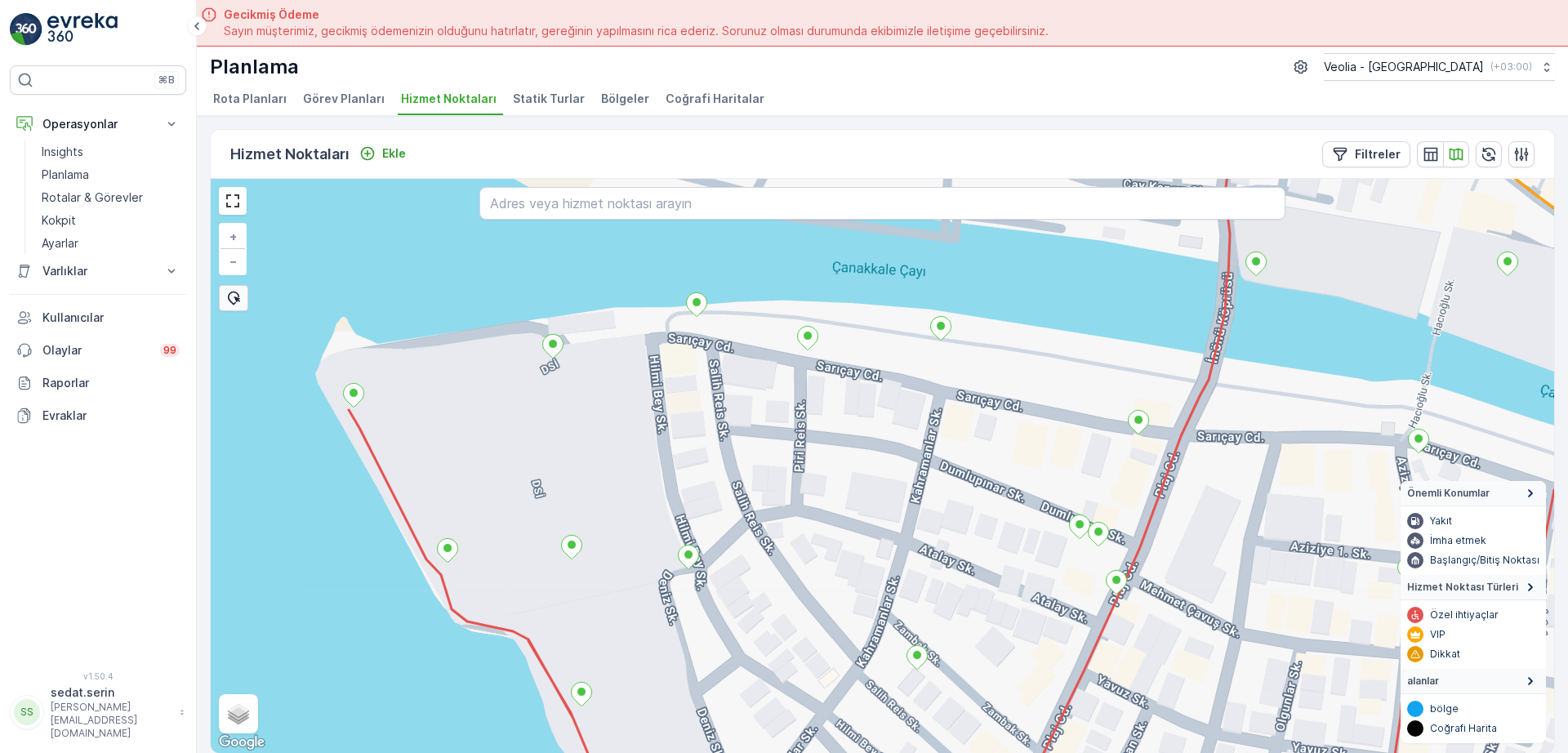
drag, startPoint x: 687, startPoint y: 394, endPoint x: 599, endPoint y: 439, distance: 98.8
click at [599, 439] on div "+ − Uydu Yol haritası Arazi Karışık Leaflet Klavye kısayolları Harita Verileri …" at bounding box center [883, 466] width 1344 height 574
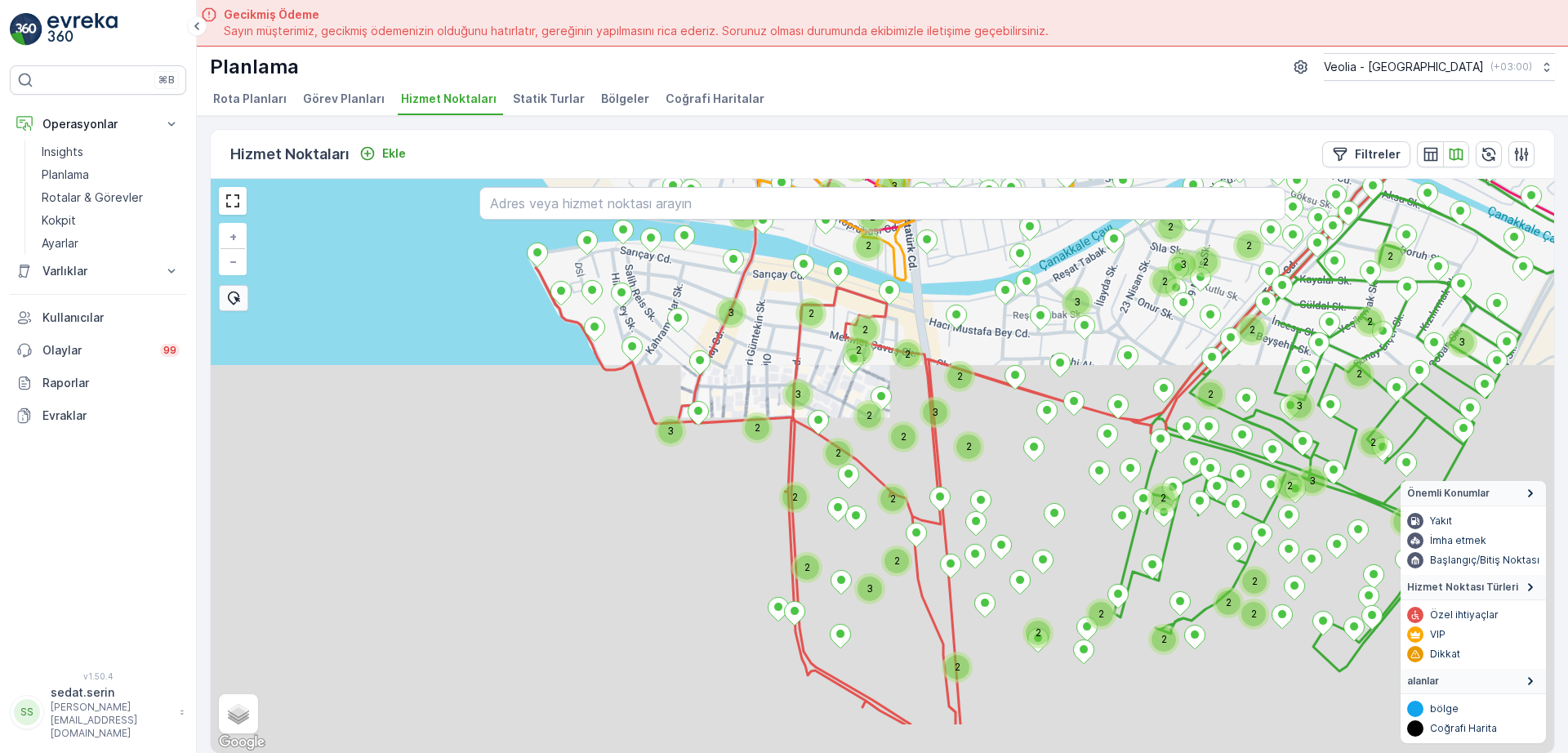
drag, startPoint x: 727, startPoint y: 441, endPoint x: 721, endPoint y: 458, distance: 18.0
click at [716, 363] on div "2 2 3 3 2 2 2 2 2 2 2 2 2 2 2 3 2 2 2 2 2 3 2 2 2 2 2 2 3 2 3 3 3 2 2 2 2 2 2 2…" at bounding box center [883, 466] width 1344 height 574
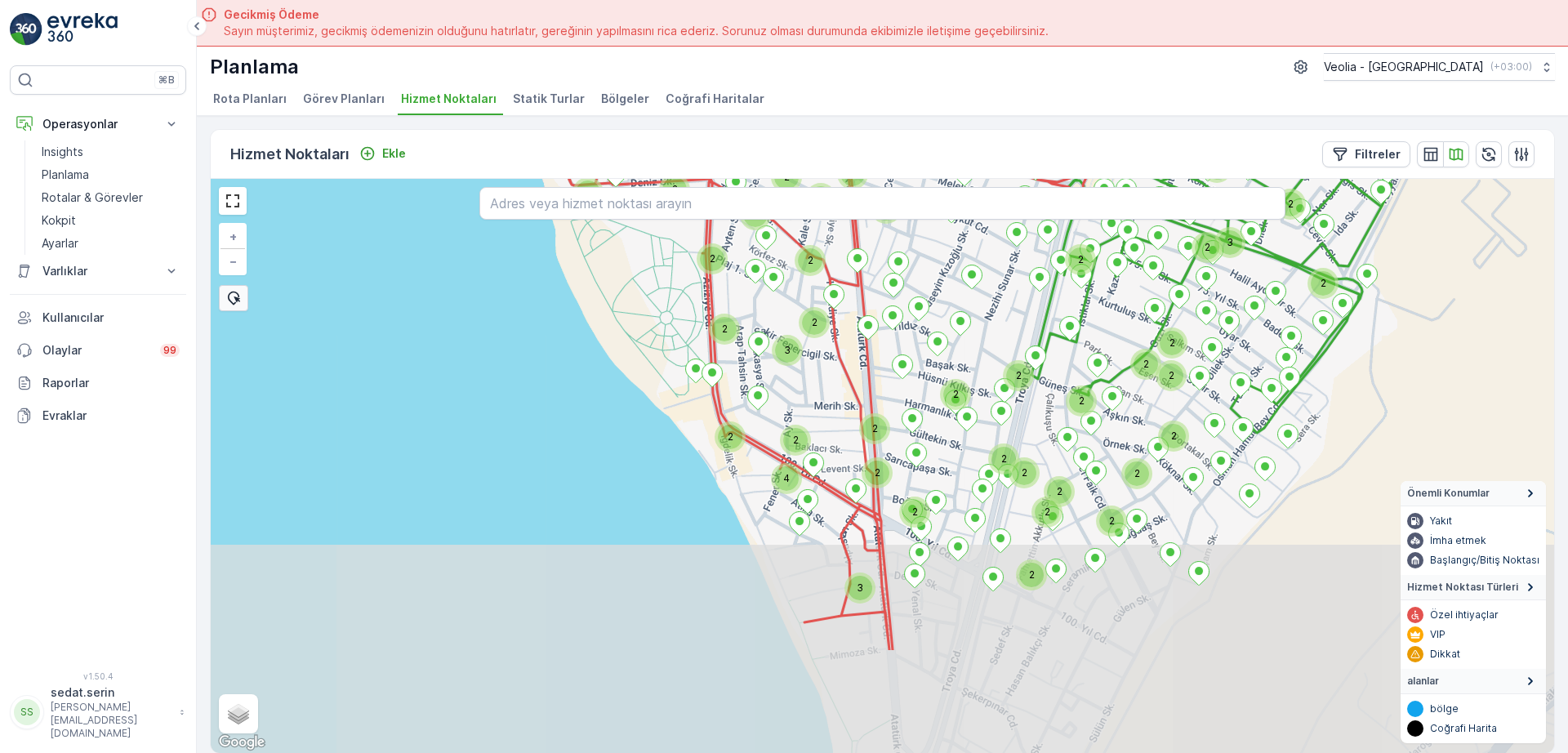
drag, startPoint x: 691, startPoint y: 443, endPoint x: 694, endPoint y: 465, distance: 22.2
click at [651, 365] on div "2 3 3 2 2 2 2 2 2 2 2 3 2 2 2 2 2 3 2 2 2 3 2 3 3 3 2 2 2 2 2 2 2 3 2 2 2 3 2 2…" at bounding box center [883, 466] width 1344 height 574
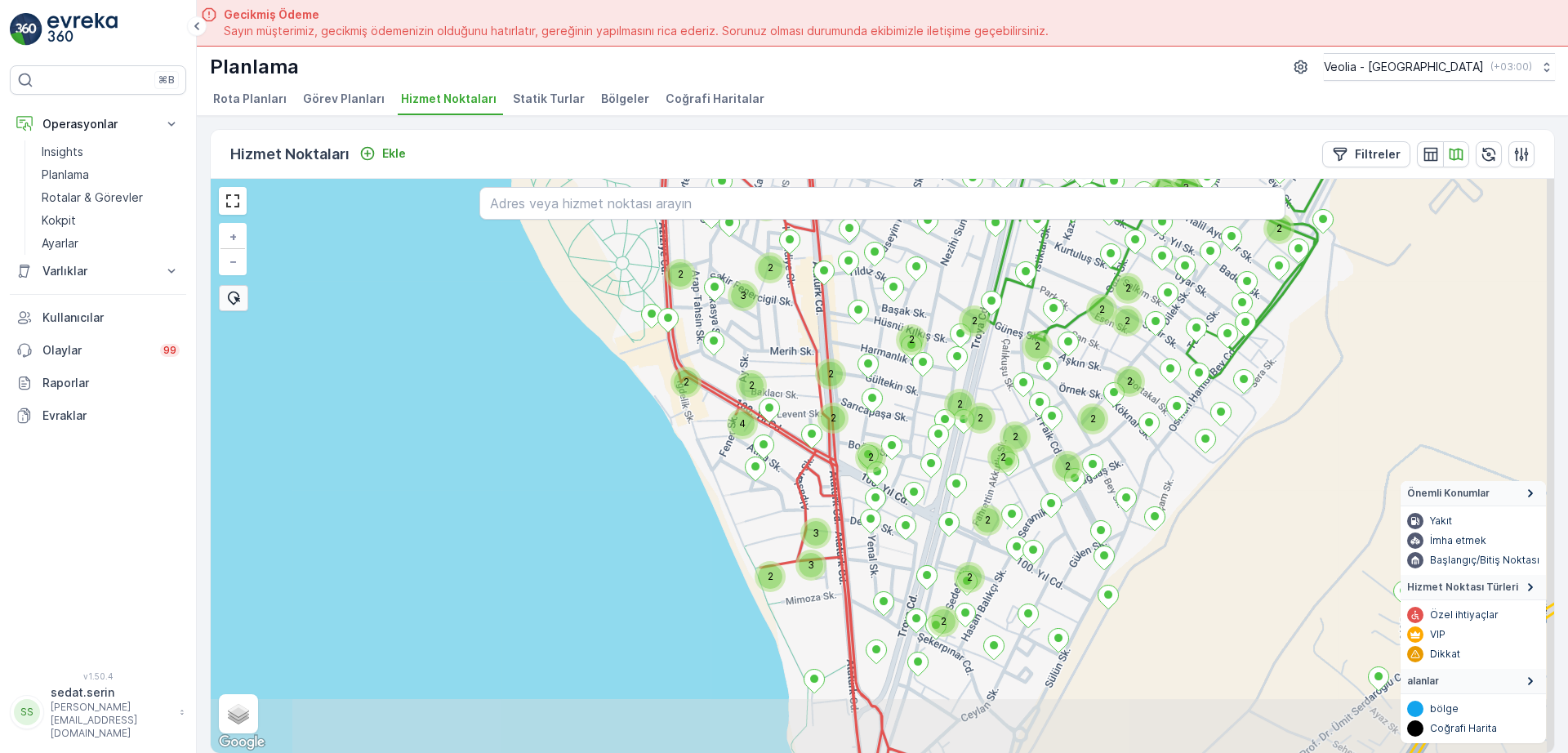
drag, startPoint x: 670, startPoint y: 453, endPoint x: 634, endPoint y: 403, distance: 61.6
click at [630, 398] on div "2 3 2 2 2 2 2 2 2 2 2 2 2 3 2 2 3 2 2 2 2 2 2 2 2 2 2 2 2 2 2 2 2 2 4 3 2 2 3 2…" at bounding box center [883, 466] width 1344 height 574
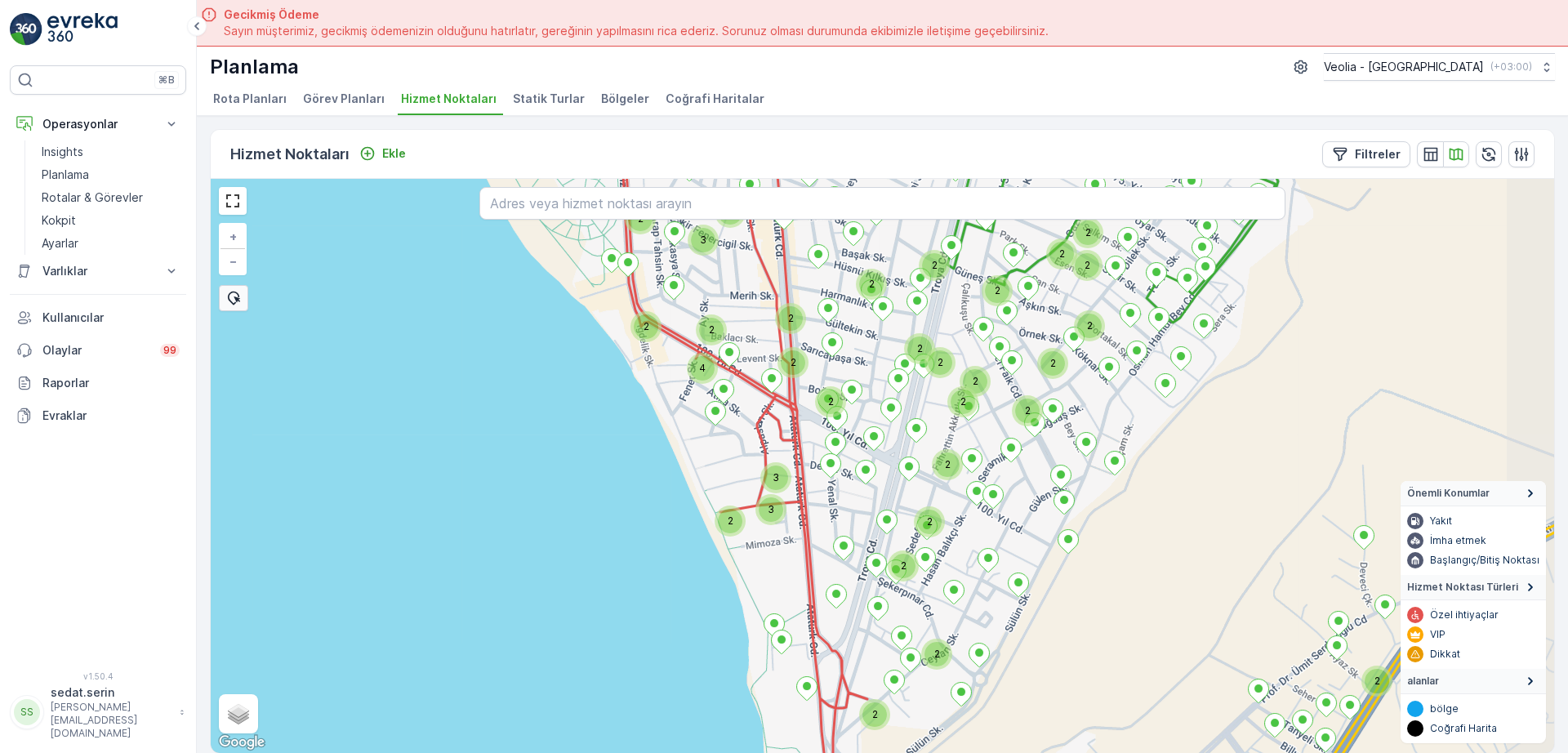
drag, startPoint x: 743, startPoint y: 548, endPoint x: 681, endPoint y: 247, distance: 307.3
click at [681, 247] on div "2 2 2 2 2 2 3 2 2 2 2 2 2 2 2 2 2 2 2 2 2 2 4 3 2 2 3 2 2 2 2 ANAARTER 3 STATİK…" at bounding box center [883, 466] width 1344 height 574
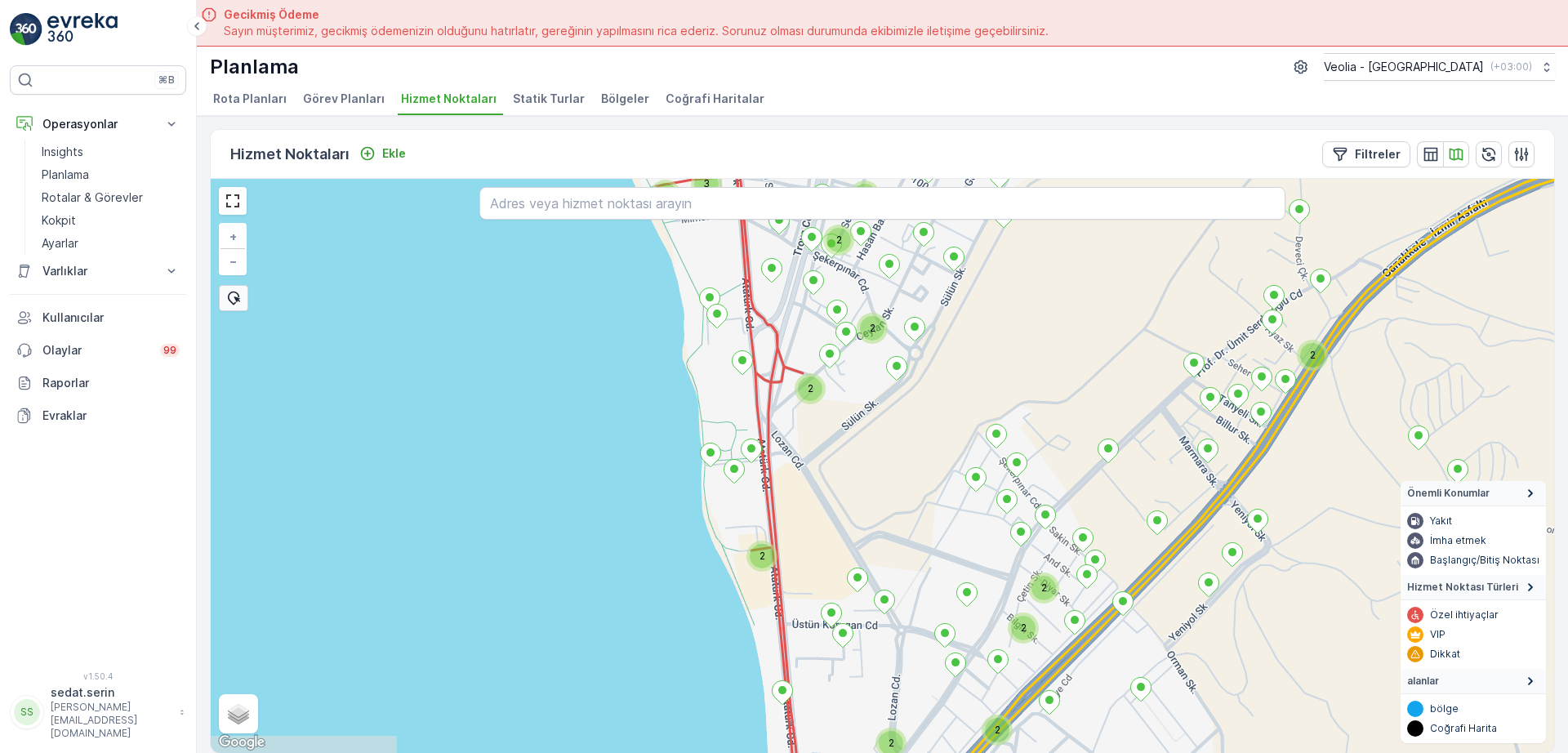
drag, startPoint x: 710, startPoint y: 487, endPoint x: 708, endPoint y: 376, distance: 111.0
click at [708, 376] on div "2 2 3 2 2 2 2 2 2 2 2 2 ANAARTER 3 STATİK TUR + − Uydu Yol haritası Arazi Karış…" at bounding box center [883, 466] width 1344 height 574
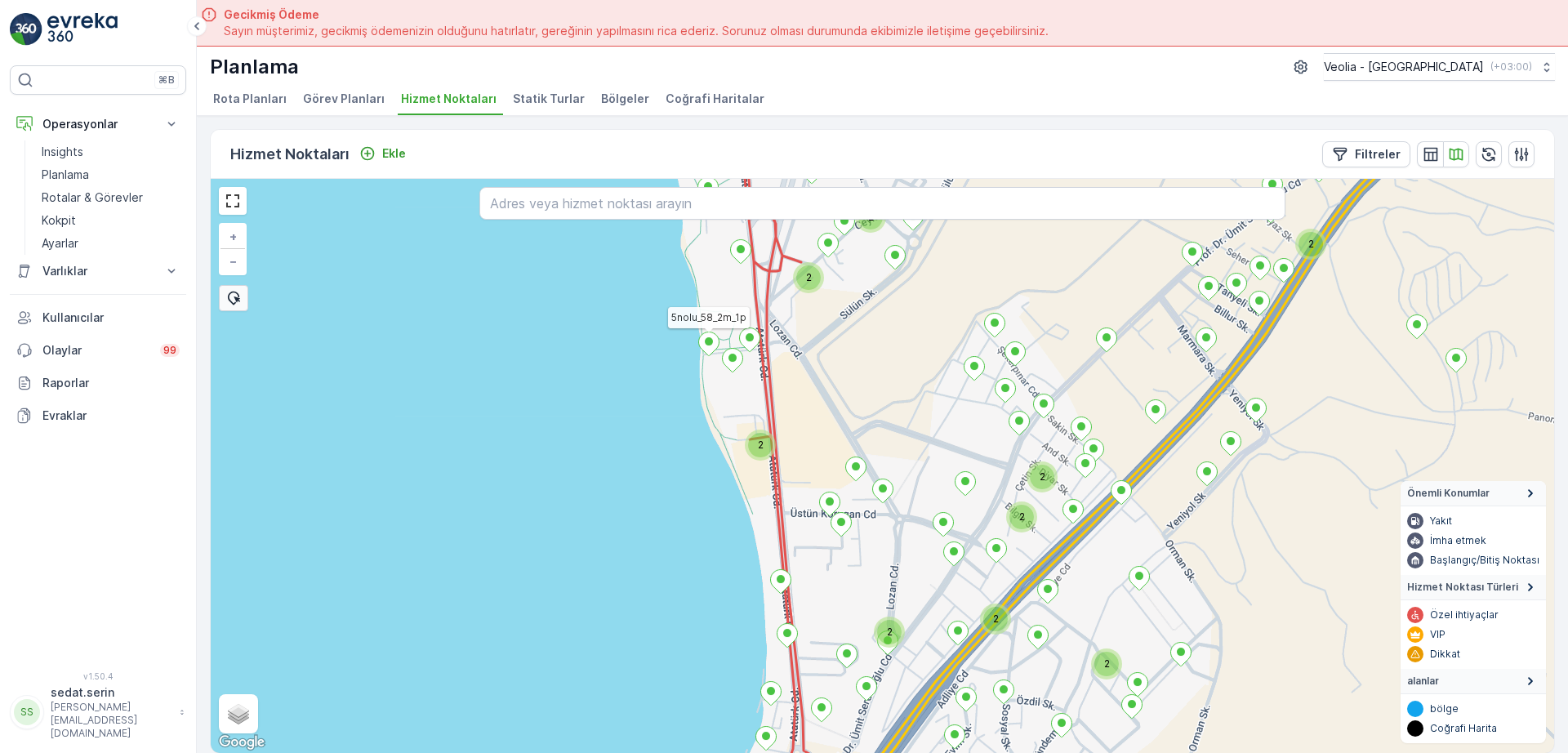
drag, startPoint x: 767, startPoint y: 539, endPoint x: 769, endPoint y: 342, distance: 197.0
click at [769, 343] on div "2 2 2 2 2 2 2 2 2 ANAARTER 3 STATİK TUR 5nolu_58_2m_1p + − Uydu Yol haritası Ar…" at bounding box center [883, 466] width 1344 height 574
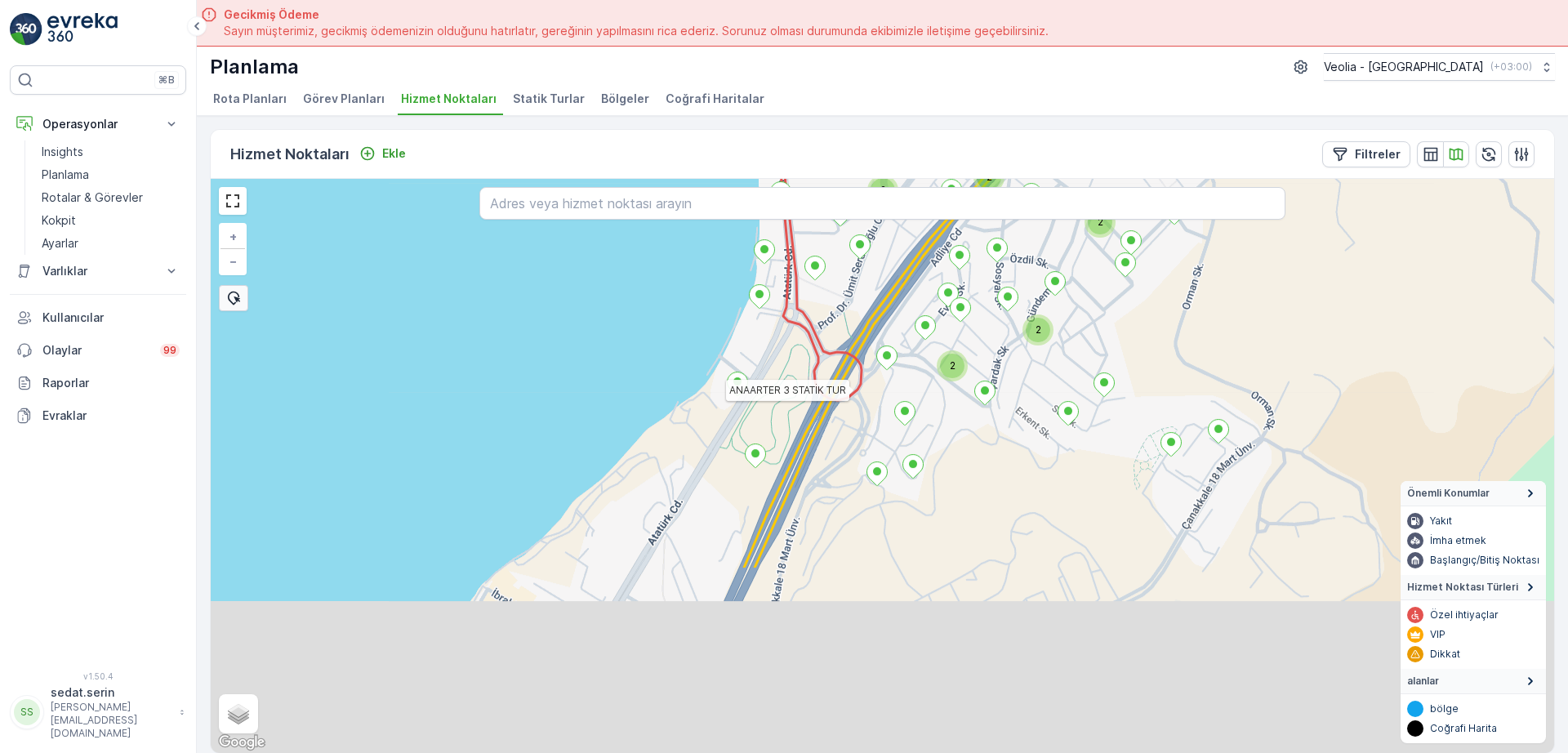
drag, startPoint x: 830, startPoint y: 555, endPoint x: 822, endPoint y: 312, distance: 243.1
click at [822, 312] on div "2 2 2 2 2 2 2 2 ANAARTER 3 STATİK TUR anaarter2_16_2m + − Uydu Yol haritası Ara…" at bounding box center [883, 466] width 1344 height 574
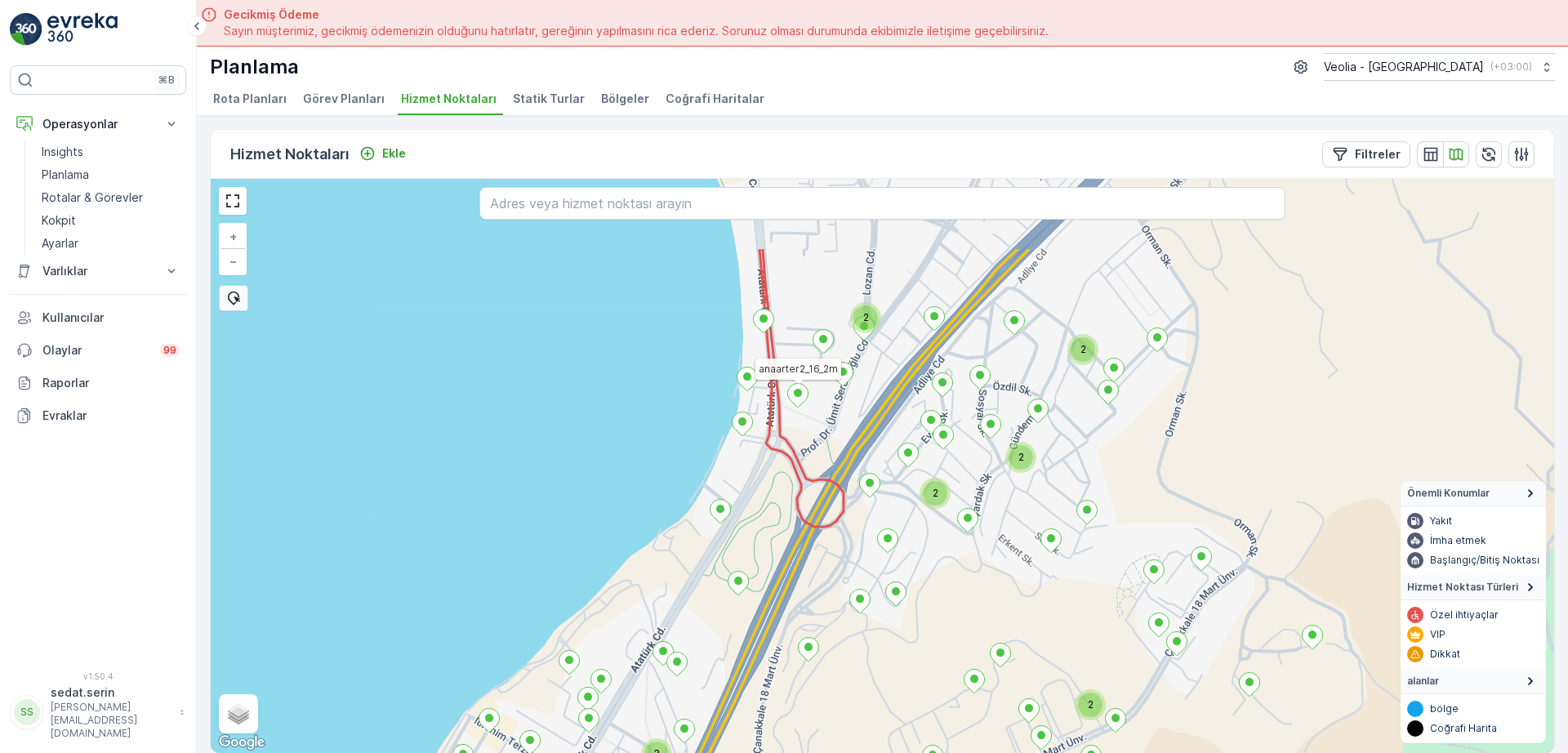
drag, startPoint x: 820, startPoint y: 370, endPoint x: 804, endPoint y: 498, distance: 129.0
click at [804, 498] on div "2 2 2 2 2 3 2 3 2 2 anaarter2_16_2m + − Uydu Yol haritası Arazi Karışık Leaflet…" at bounding box center [883, 466] width 1344 height 574
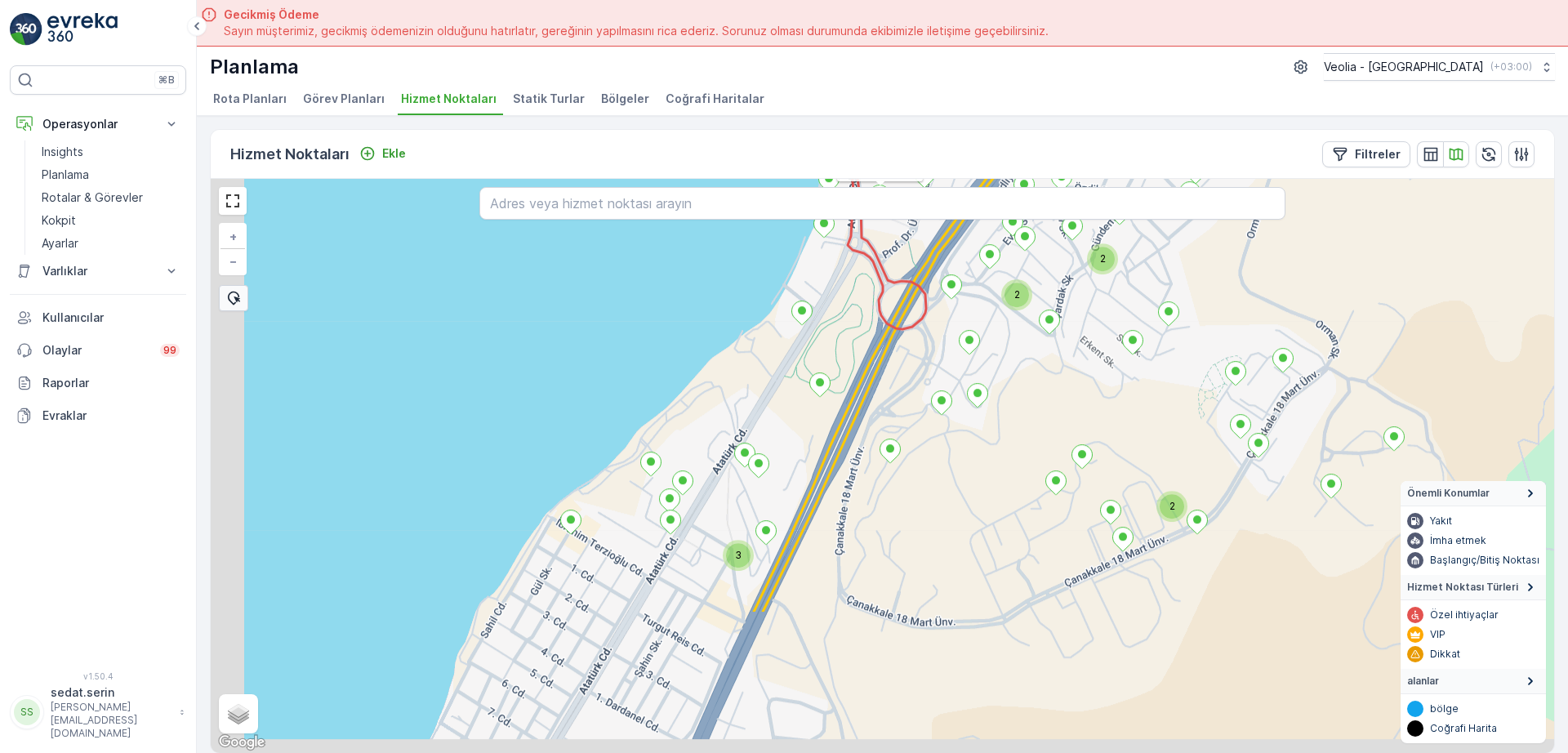
drag, startPoint x: 766, startPoint y: 564, endPoint x: 853, endPoint y: 352, distance: 229.2
click at [853, 352] on div "2 2 2 2 2 3 2 2 anaarter2_16_2m + − Uydu Yol haritası Arazi Karışık Leaflet Kla…" at bounding box center [883, 466] width 1344 height 574
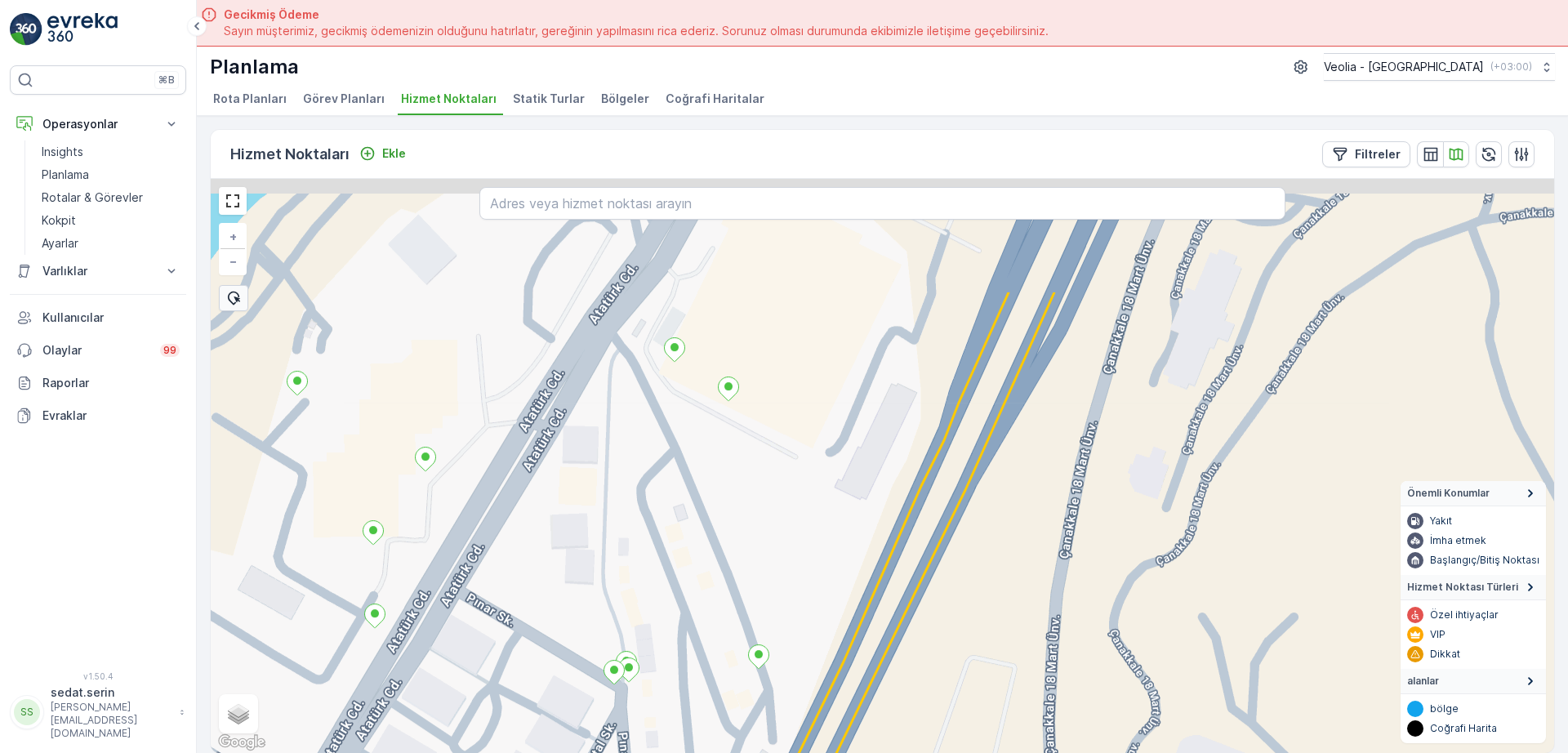
drag, startPoint x: 736, startPoint y: 414, endPoint x: 692, endPoint y: 593, distance: 184.3
click at [692, 606] on div "+ − Uydu Yol haritası Arazi Karışık Leaflet Klavye kısayolları Harita Verileri …" at bounding box center [883, 466] width 1344 height 574
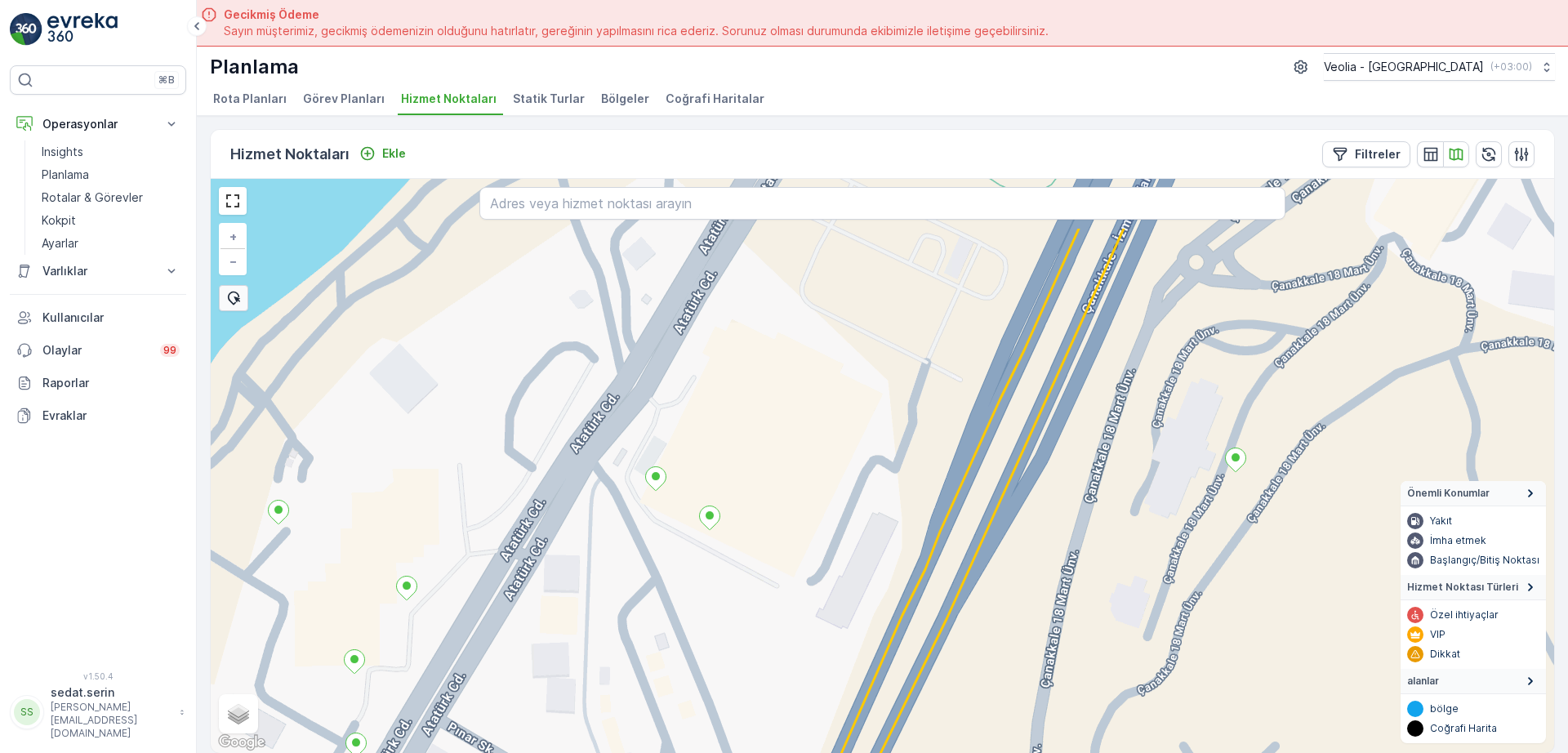
drag, startPoint x: 700, startPoint y: 575, endPoint x: 691, endPoint y: 601, distance: 27.5
click at [691, 601] on div "+ − Uydu Yol haritası Arazi Karışık Leaflet Klavye kısayolları Harita Verileri …" at bounding box center [883, 466] width 1344 height 574
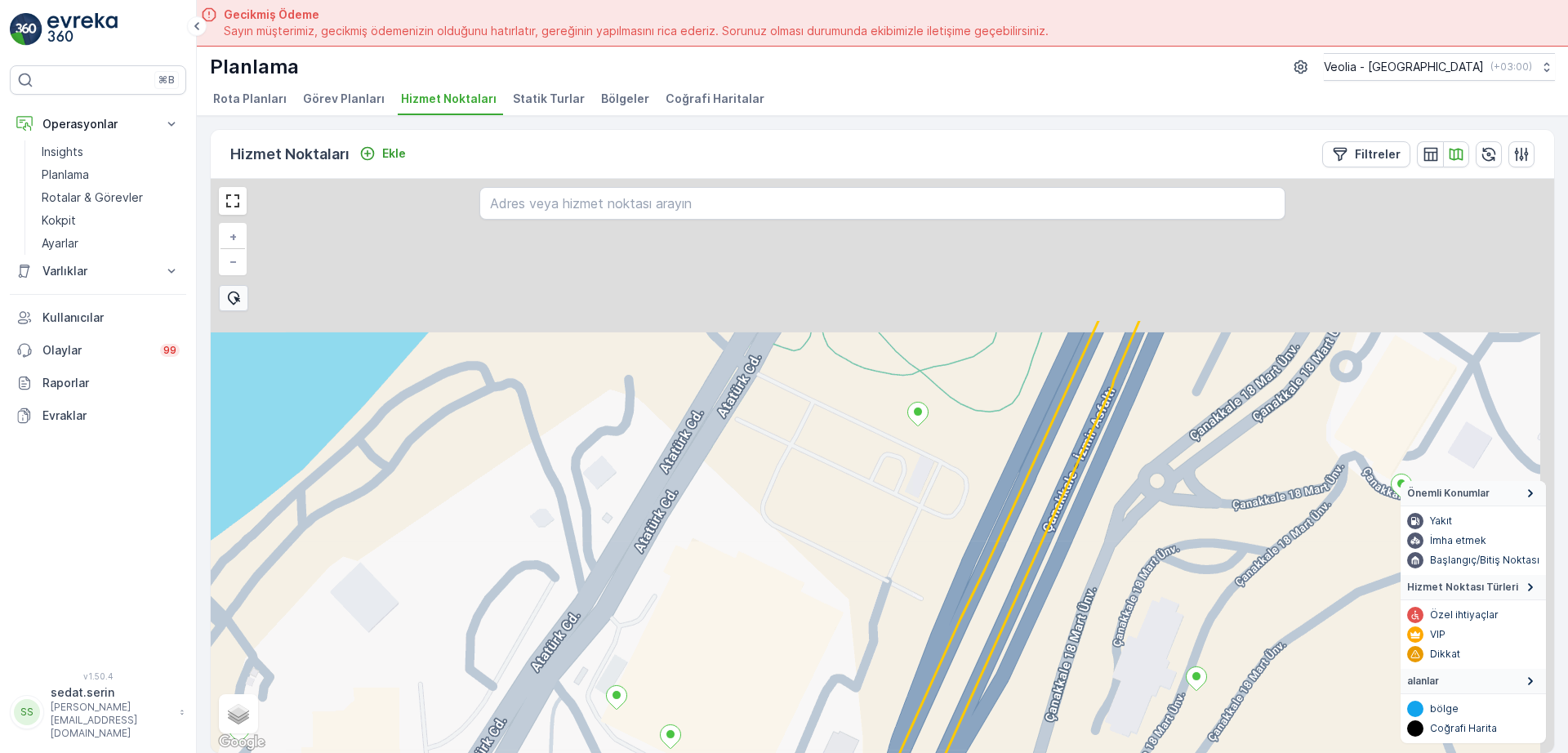
drag, startPoint x: 769, startPoint y: 465, endPoint x: 735, endPoint y: 645, distance: 183.2
click at [735, 652] on div "+ − Uydu Yol haritası Arazi Karışık Leaflet Klavye kısayolları Harita Verileri …" at bounding box center [883, 466] width 1344 height 574
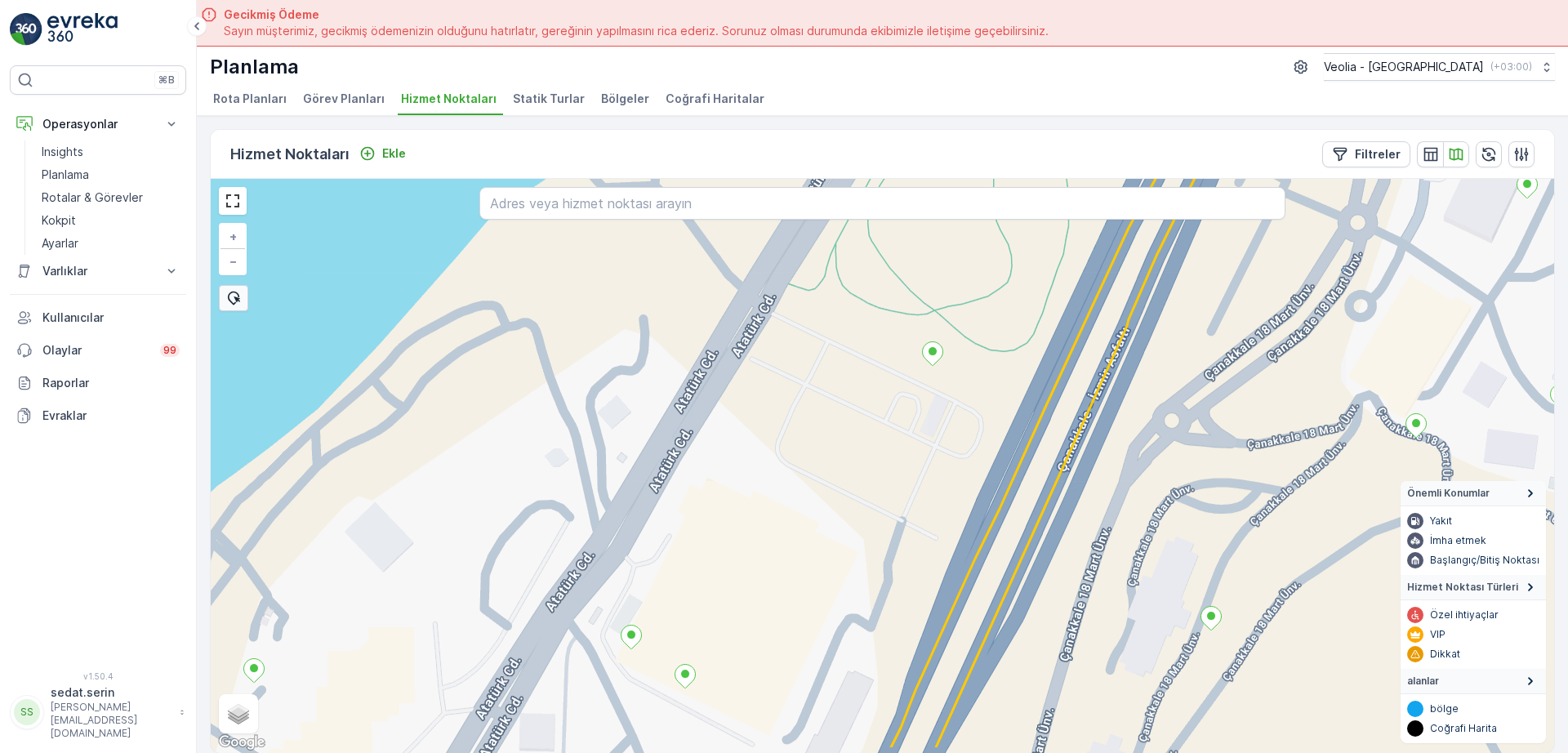
drag, startPoint x: 842, startPoint y: 569, endPoint x: 917, endPoint y: 352, distance: 229.6
click at [917, 352] on div "+ − Uydu Yol haritası Arazi Karışık Leaflet Klavye kısayolları Harita Verileri …" at bounding box center [883, 466] width 1344 height 574
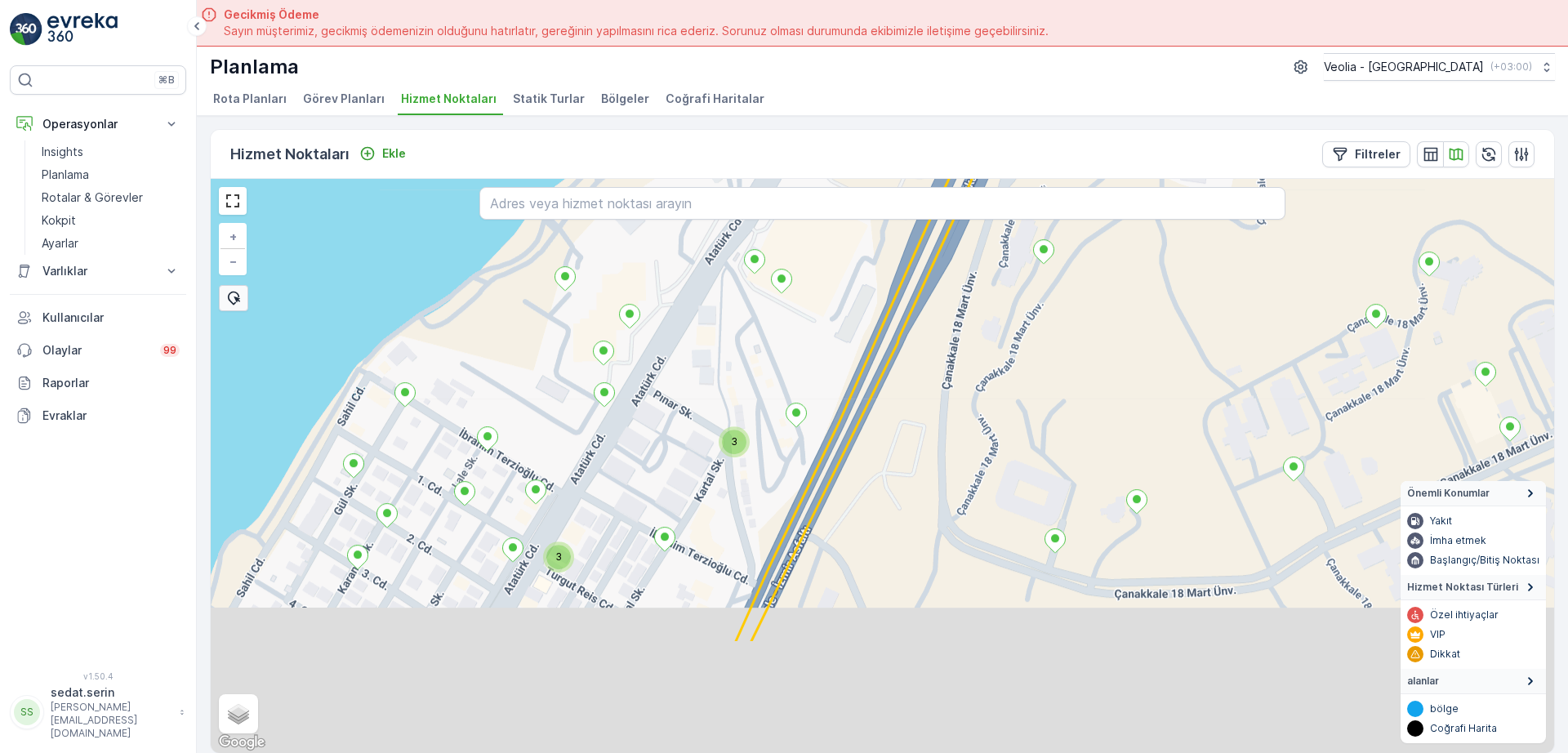
drag, startPoint x: 746, startPoint y: 542, endPoint x: 828, endPoint y: 360, distance: 199.6
click at [834, 344] on div "2 3 3 + − Uydu Yol haritası Arazi Karışık Leaflet Klavye kısayolları Harita Ver…" at bounding box center [883, 466] width 1344 height 574
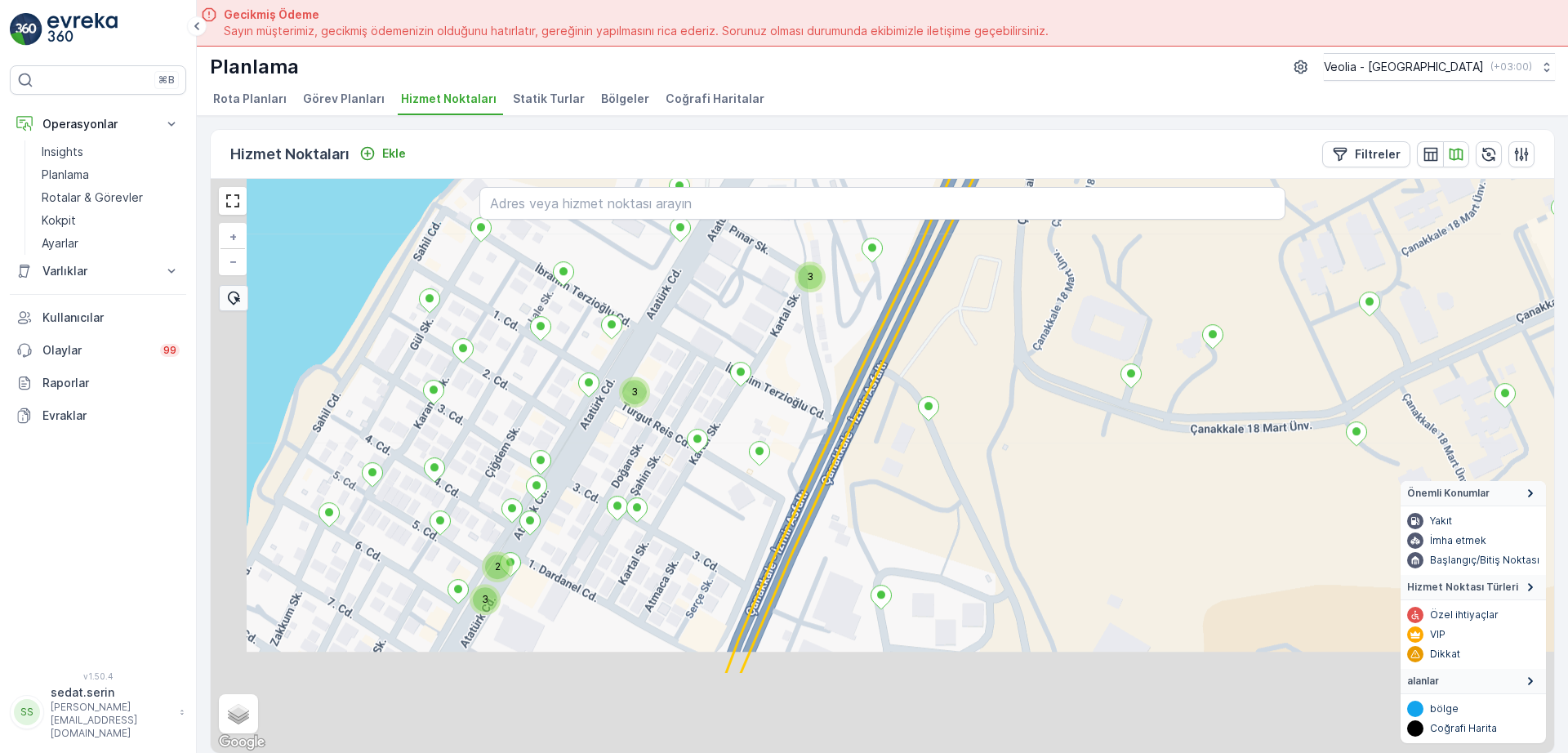
drag, startPoint x: 704, startPoint y: 446, endPoint x: 742, endPoint y: 376, distance: 79.6
click at [746, 376] on div "3 3 3 2 kepez_bb_3_4m_2g + − Uydu Yol haritası Arazi Karışık Leaflet Klavye kıs…" at bounding box center [883, 466] width 1344 height 574
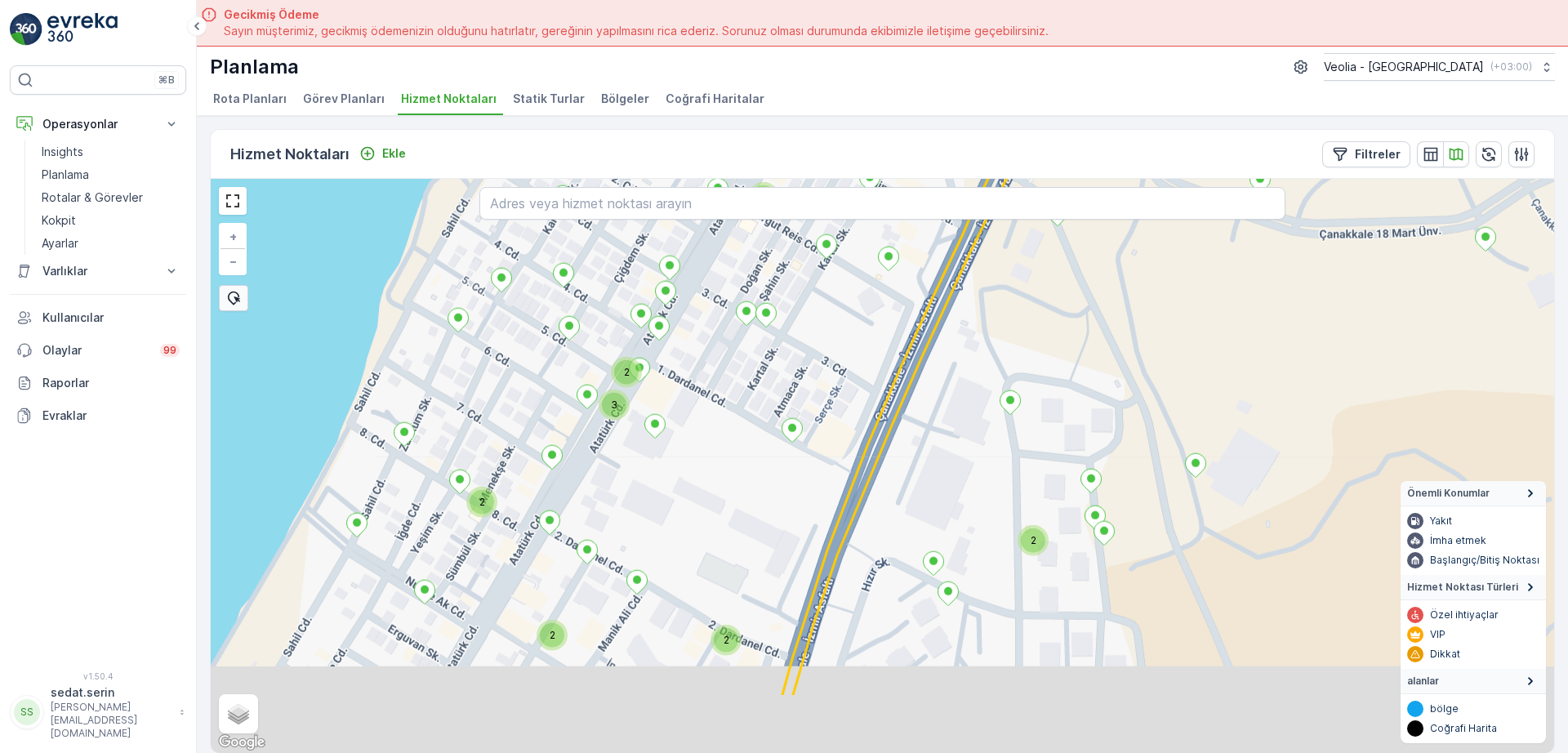
drag, startPoint x: 610, startPoint y: 514, endPoint x: 307, endPoint y: 792, distance: 411.2
click at [307, 752] on html "⌘B Operasyonlar Insights Planlama Rotalar & Görevler Kokpit Ayarlar Varlıklar V…" at bounding box center [784, 376] width 1568 height 753
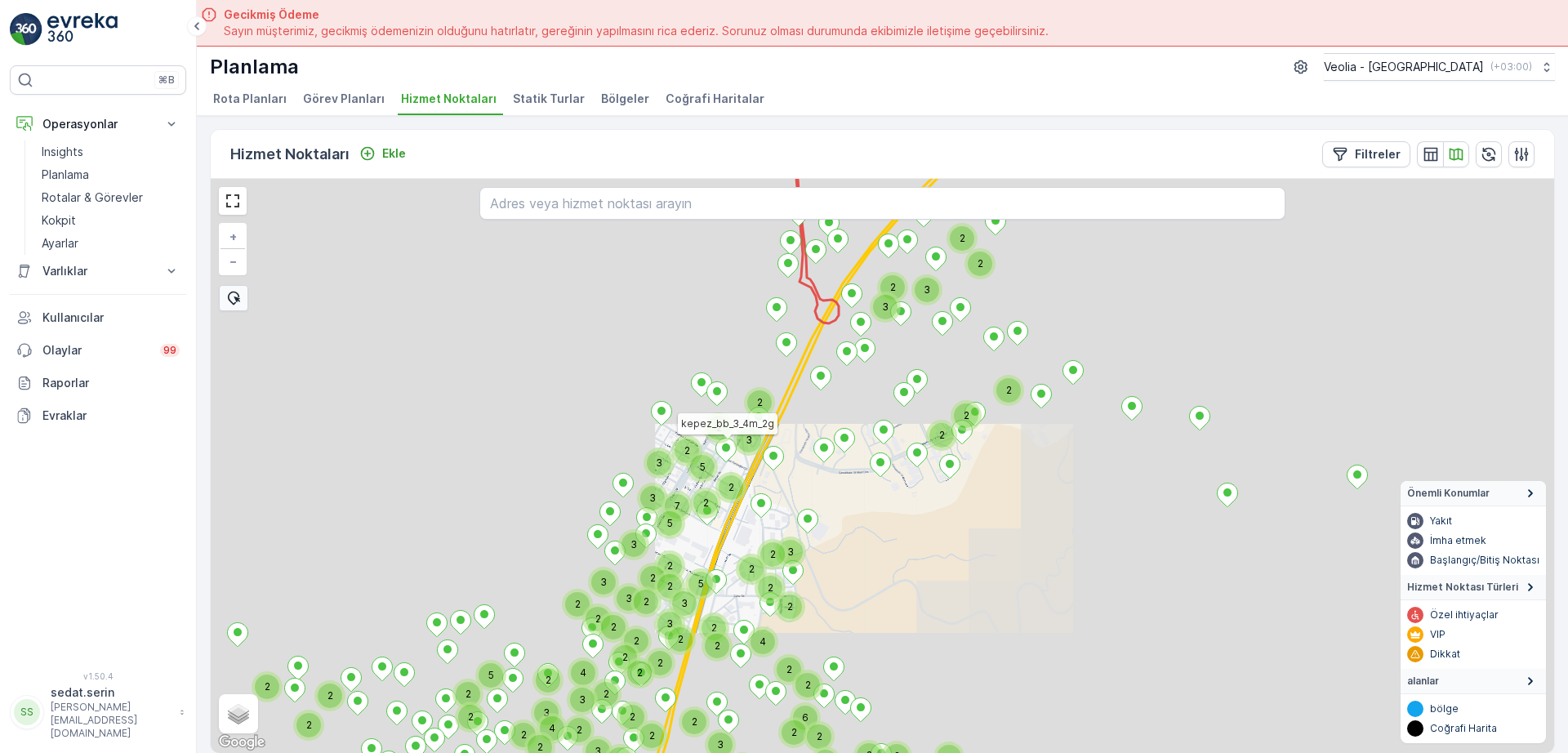
drag, startPoint x: 790, startPoint y: 409, endPoint x: 779, endPoint y: 403, distance: 12.5
click at [769, 472] on div "3 2 2 2 2 2 2 2 2 2 3 3 2 2 2 4 2 2 2 3 3 5 2 2 2 2 3 2 2 2 3 2 2 7 2 2 5 3 2 2…" at bounding box center [883, 466] width 1344 height 574
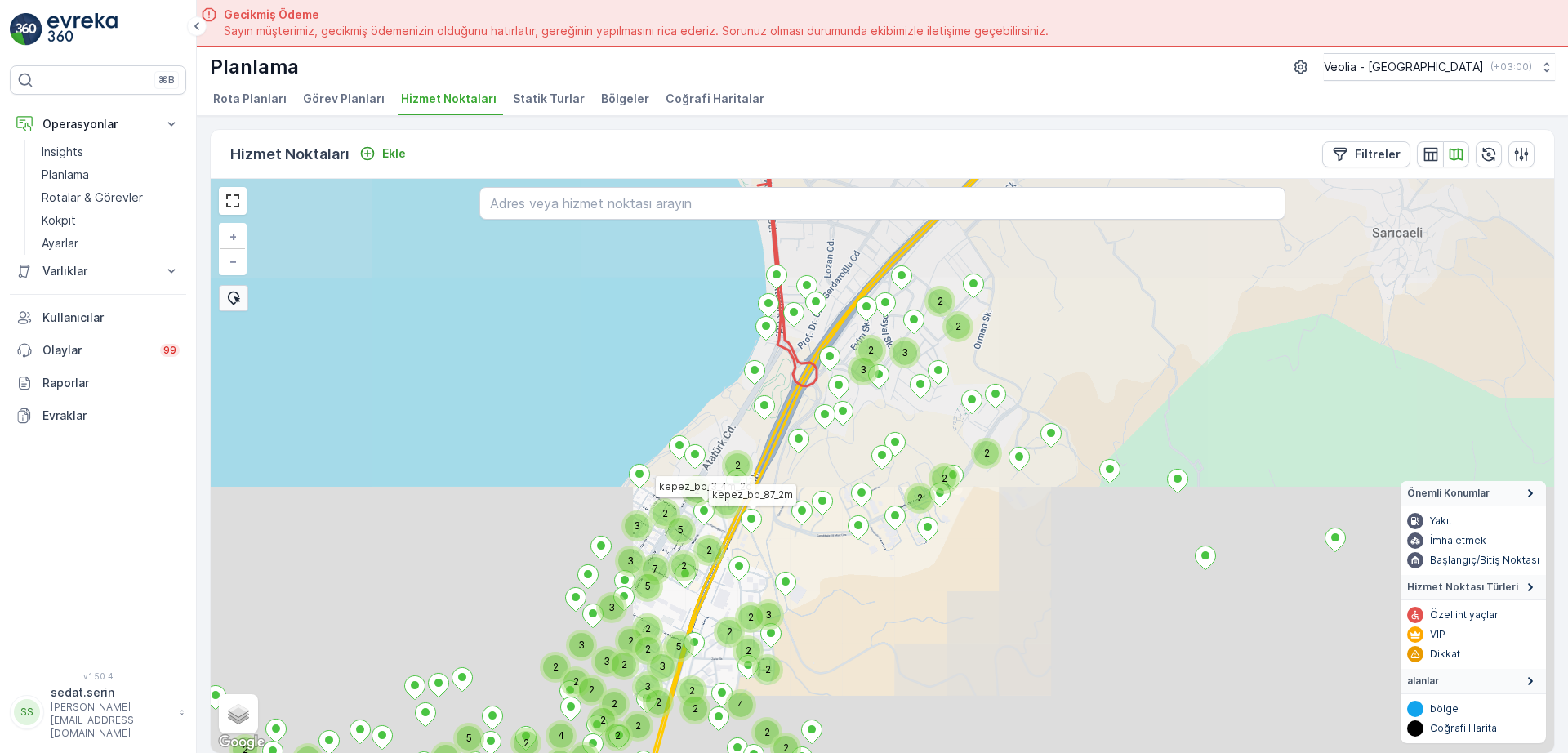
click at [721, 482] on div "3 2 2 2 2 2 2 2 2 2 3 3 2 2 2 4 2 2 2 3 3 5 2 2 2 2 3 2 2 2 3 2 2 7 2 2 5 3 2 2…" at bounding box center [883, 466] width 1344 height 574
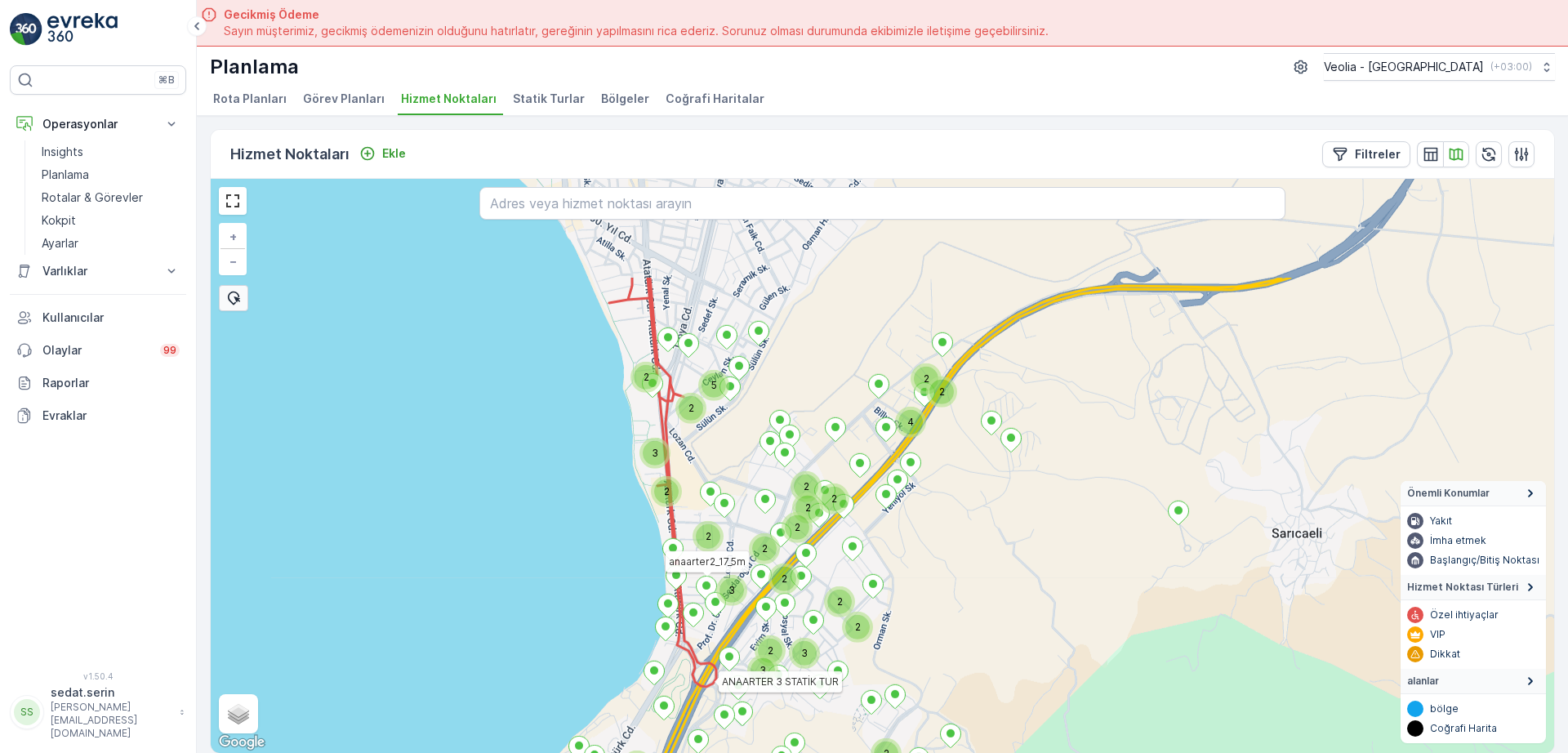
drag, startPoint x: 748, startPoint y: 335, endPoint x: 717, endPoint y: 564, distance: 231.1
click at [723, 589] on div "3 2 2 2 2 2 2 2 7 5 3 3 3 2 3 3 2 3 2 5 2 2 2 2 2 2 3 2 2 4 2 2 2 5 2 3 2 kepez…" at bounding box center [883, 466] width 1344 height 574
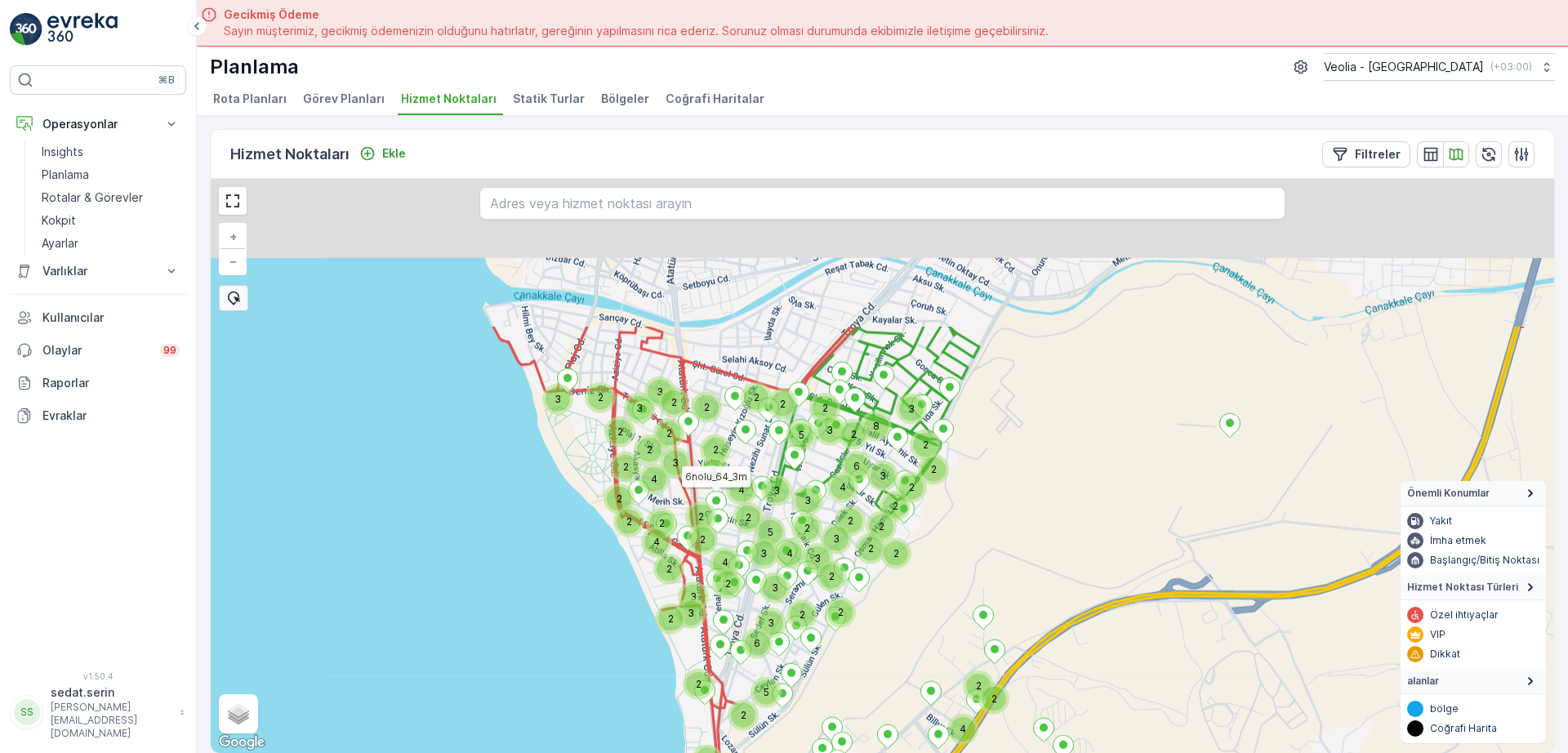
drag, startPoint x: 707, startPoint y: 488, endPoint x: 692, endPoint y: 473, distance: 21.2
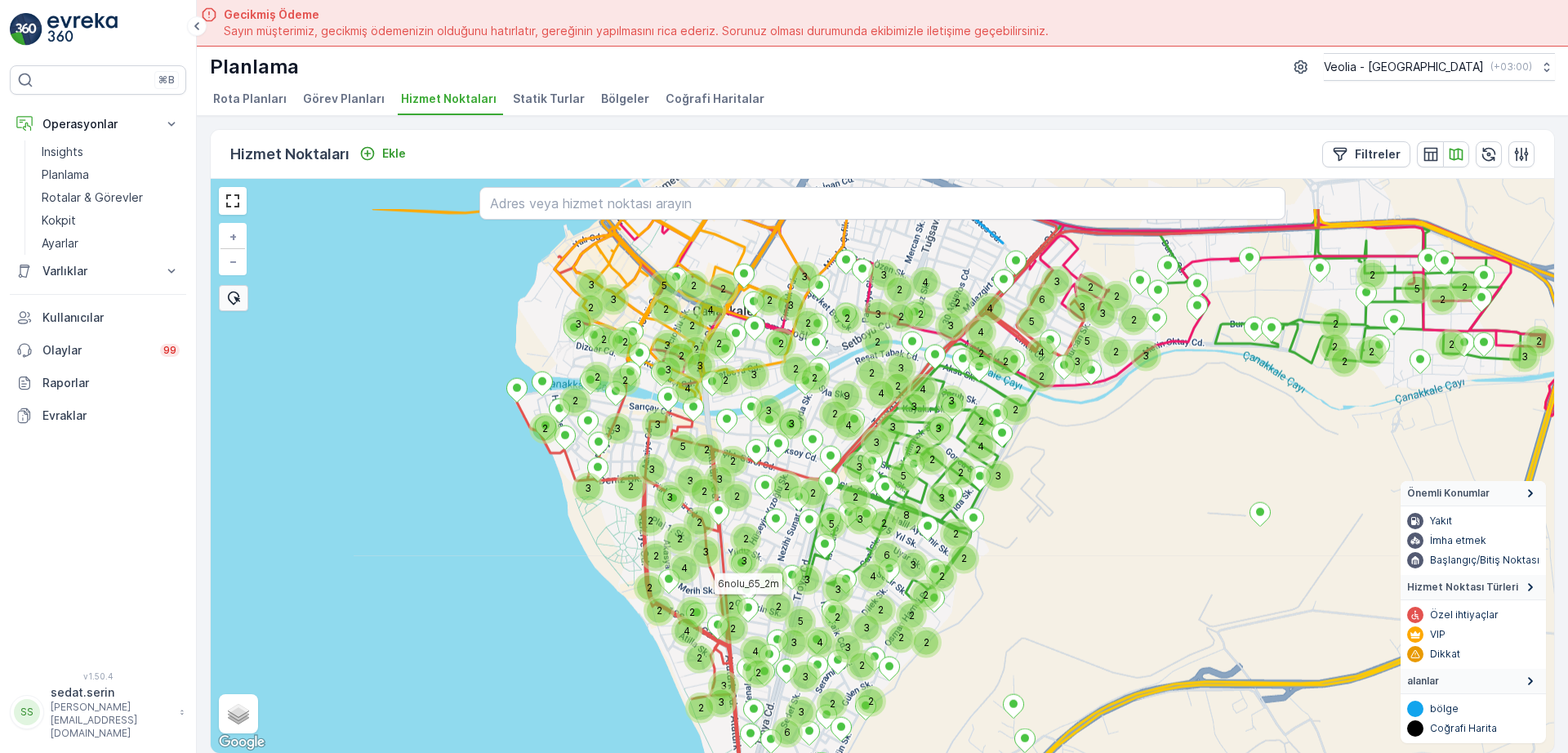
drag, startPoint x: 651, startPoint y: 359, endPoint x: 674, endPoint y: 435, distance: 79.4
click at [674, 435] on div "5" at bounding box center [675, 439] width 10 height 10
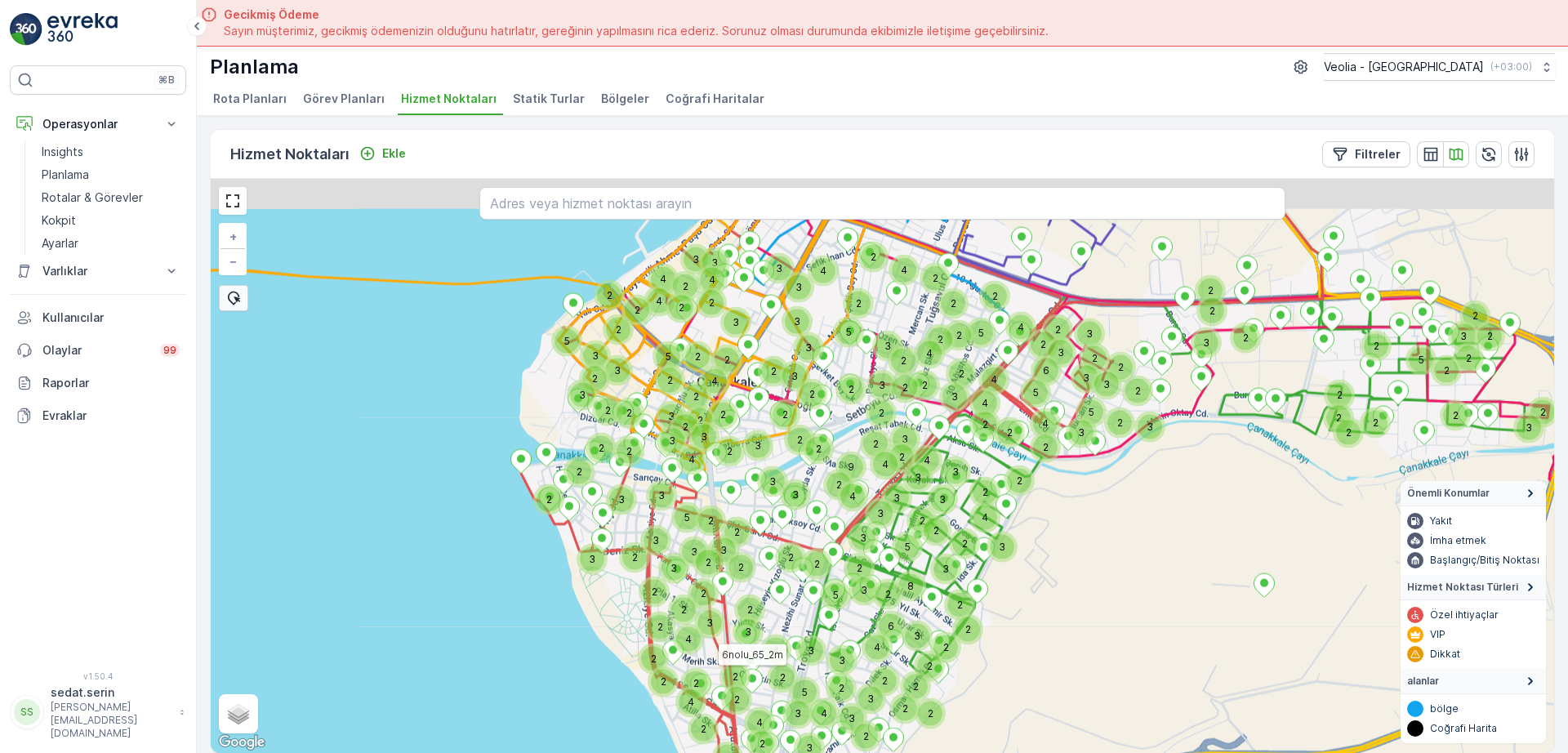
drag, startPoint x: 681, startPoint y: 354, endPoint x: 681, endPoint y: 400, distance: 46.0
click at [681, 400] on div "2 2 8 3 2 2 3 2 2 2 2 3 2 3 2 3 4 2 2 2 6 3 2 6 5 4 3 3 3 2 5 3 2 3 3 2 4 2 2 2…" at bounding box center [883, 466] width 1344 height 574
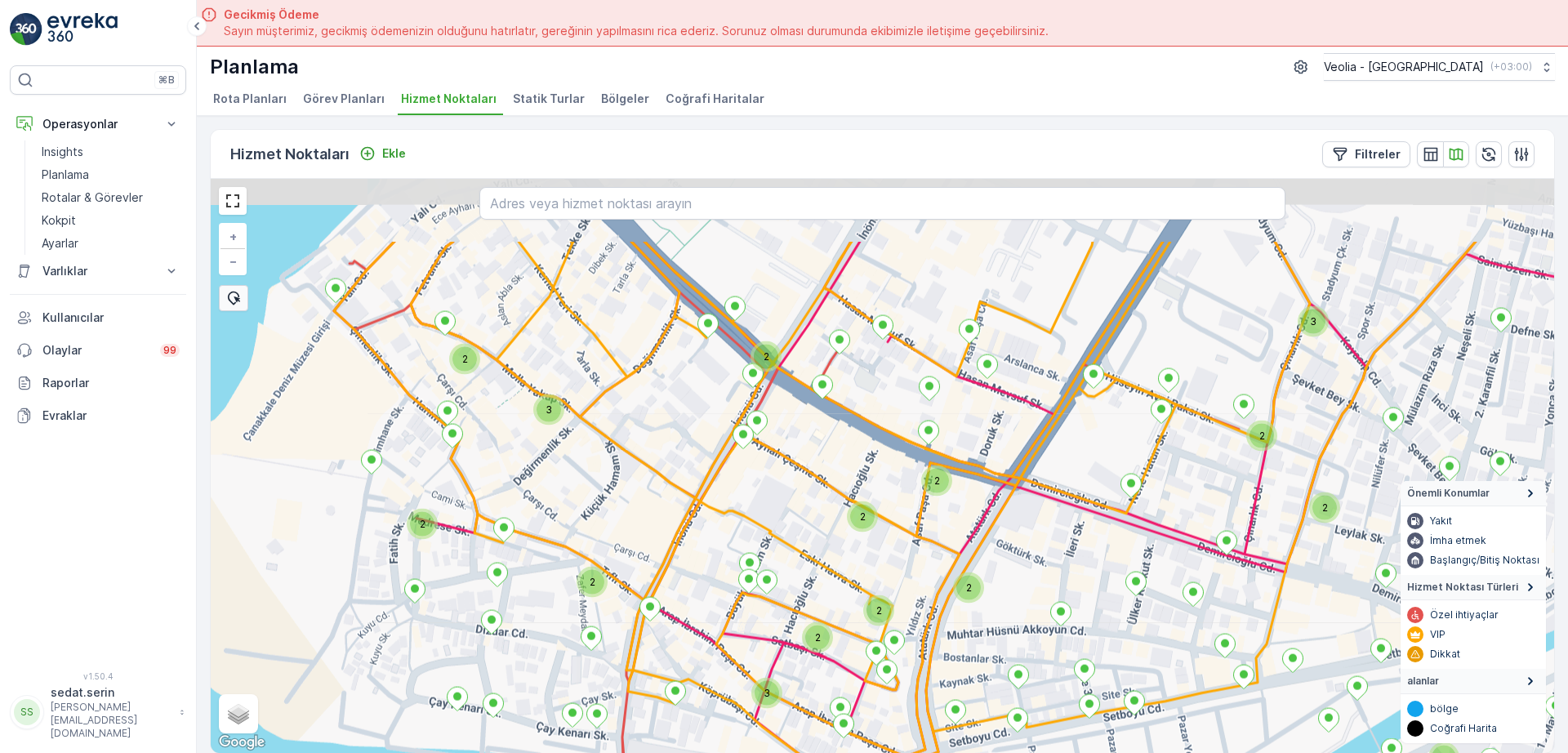
drag, startPoint x: 562, startPoint y: 348, endPoint x: 657, endPoint y: 463, distance: 149.2
click at [657, 463] on div "2 3 2 3 2 3 2 2 2 2 2 2 2 2 2 2 2 + − Uydu Yol haritası Arazi Karışık Leaflet K…" at bounding box center [883, 466] width 1344 height 574
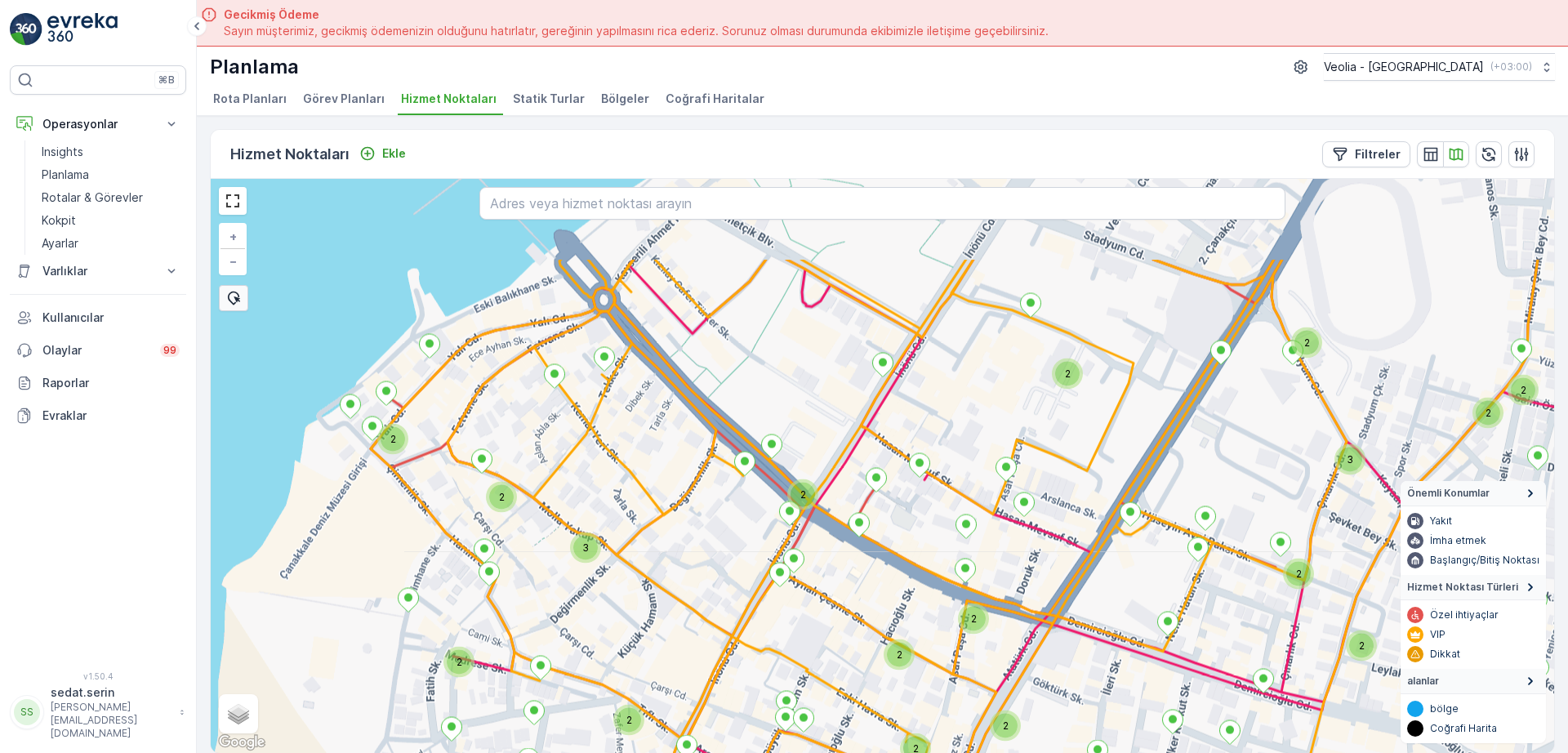
drag, startPoint x: 638, startPoint y: 454, endPoint x: 643, endPoint y: 536, distance: 82.2
click at [643, 536] on div "2 3 2 3 2 3 2 2 2 2 2 2 2 2 2 2 2 2 2 2 + − Uydu Yol haritası Arazi Karışık Lea…" at bounding box center [883, 466] width 1344 height 574
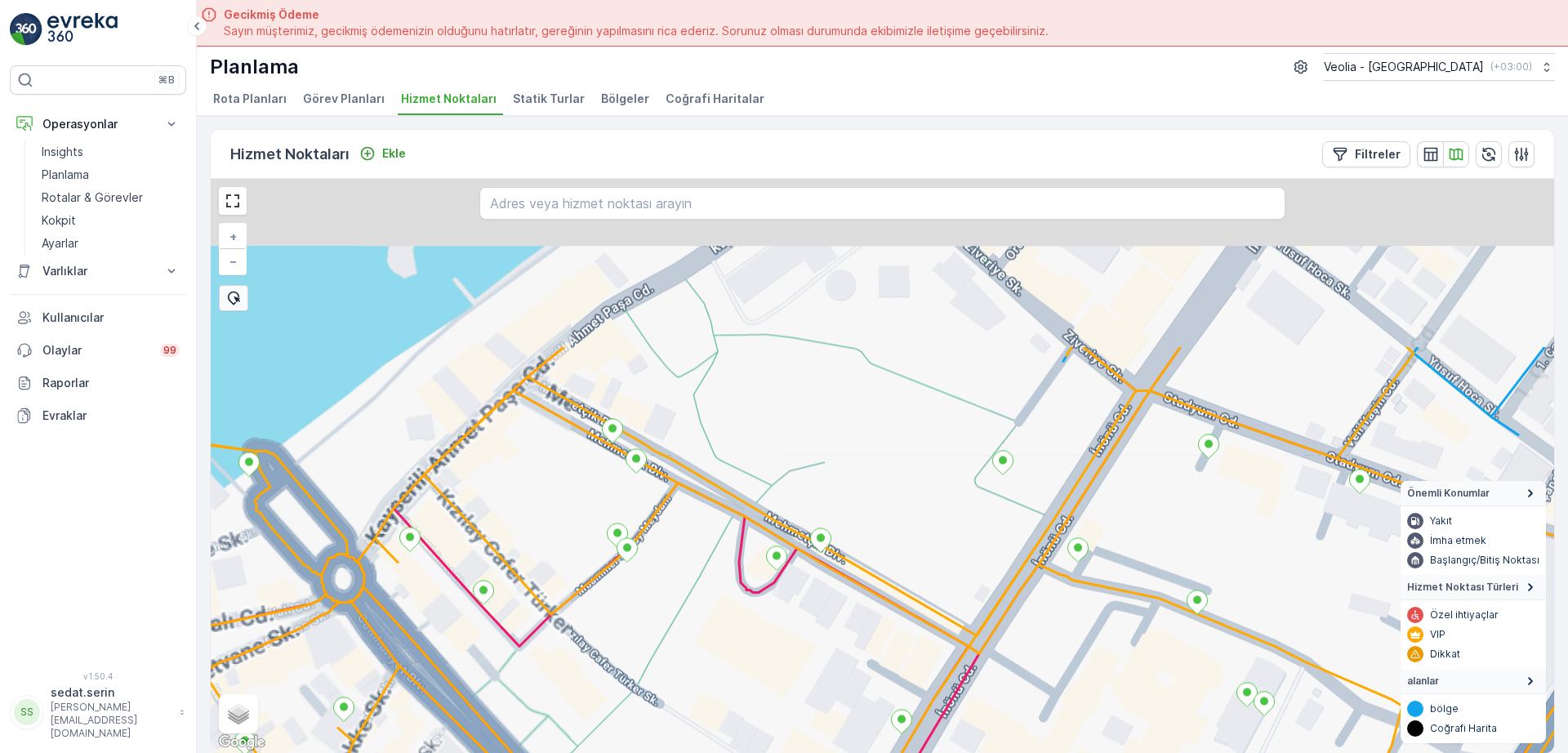
drag, startPoint x: 820, startPoint y: 304, endPoint x: 726, endPoint y: 531, distance: 245.7
click at [726, 531] on div "MERKEZ İŞYERLERİ 2 STATİK TUR + − Uydu Yol haritası Arazi Karışık Leaflet Klavy…" at bounding box center [883, 466] width 1344 height 574
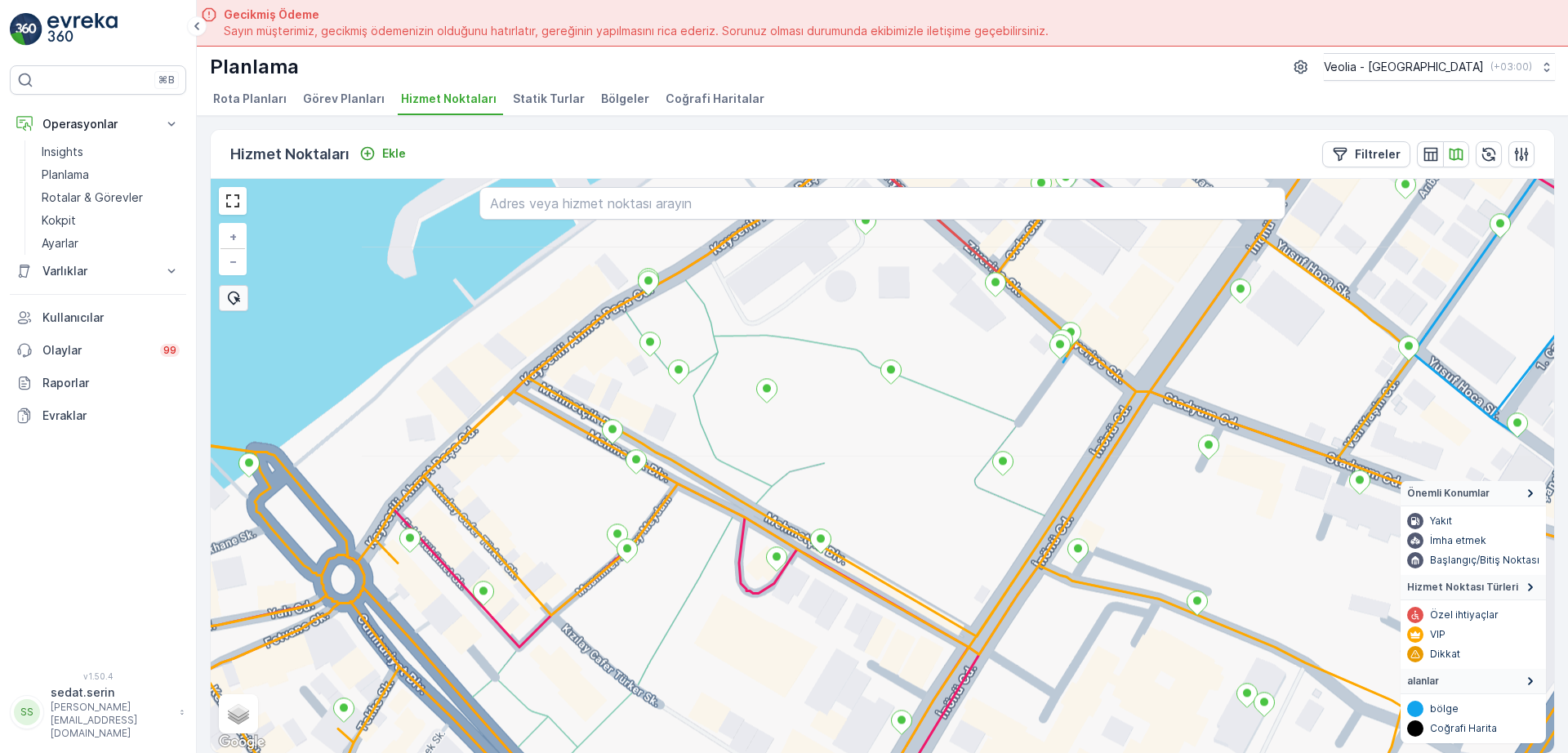
click at [666, 571] on div "MERKEZ İŞYERLERİ 2 STATİK TUR + − Uydu Yol haritası Arazi Karışık Leaflet Klavy…" at bounding box center [883, 466] width 1344 height 574
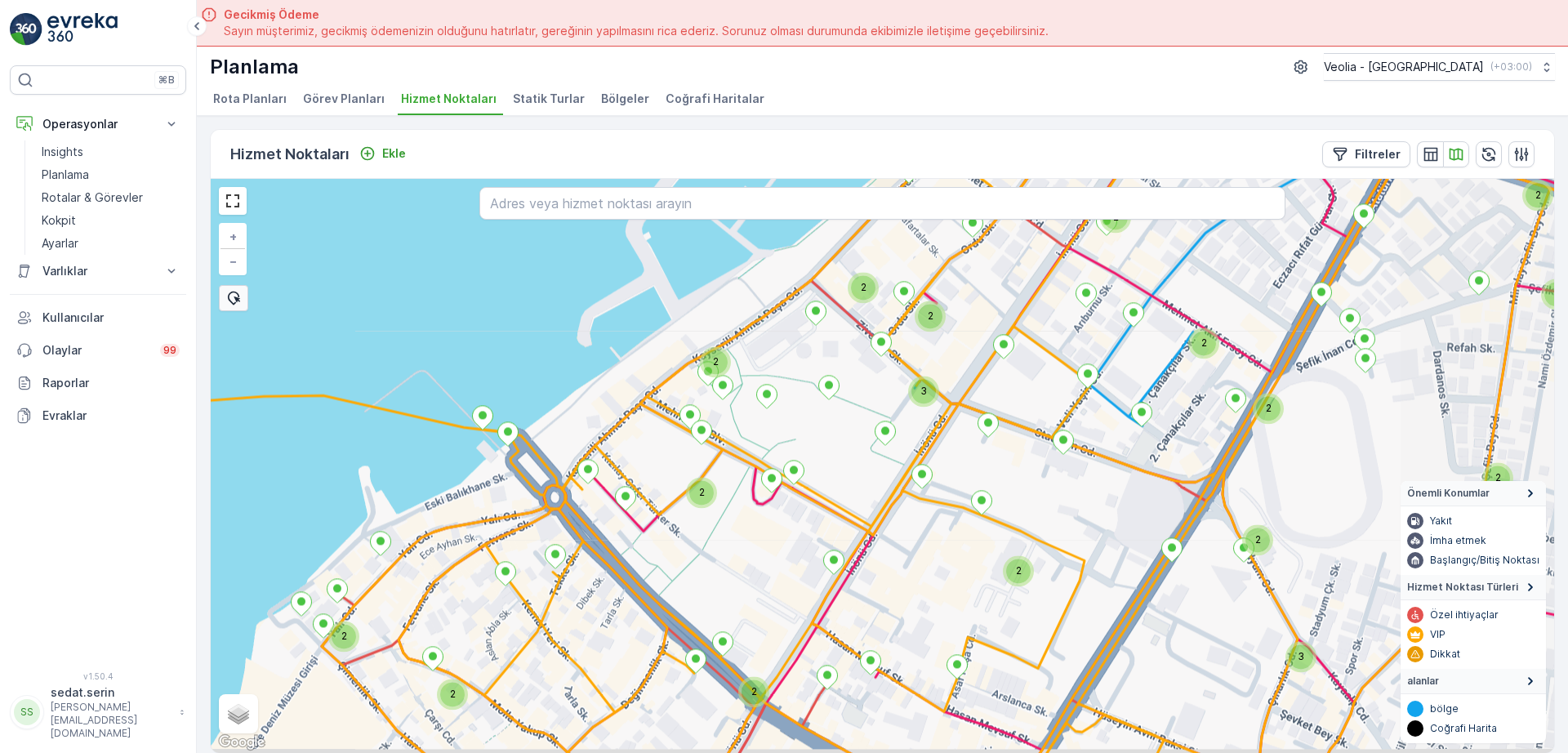
drag, startPoint x: 762, startPoint y: 582, endPoint x: 802, endPoint y: 479, distance: 110.5
click at [801, 480] on div "2 2 2 2 2 2 3 2 2 2 2 2 2 2 2 2 2 3 2 2 + − Uydu Yol haritası Arazi Karışık Lea…" at bounding box center [883, 466] width 1344 height 574
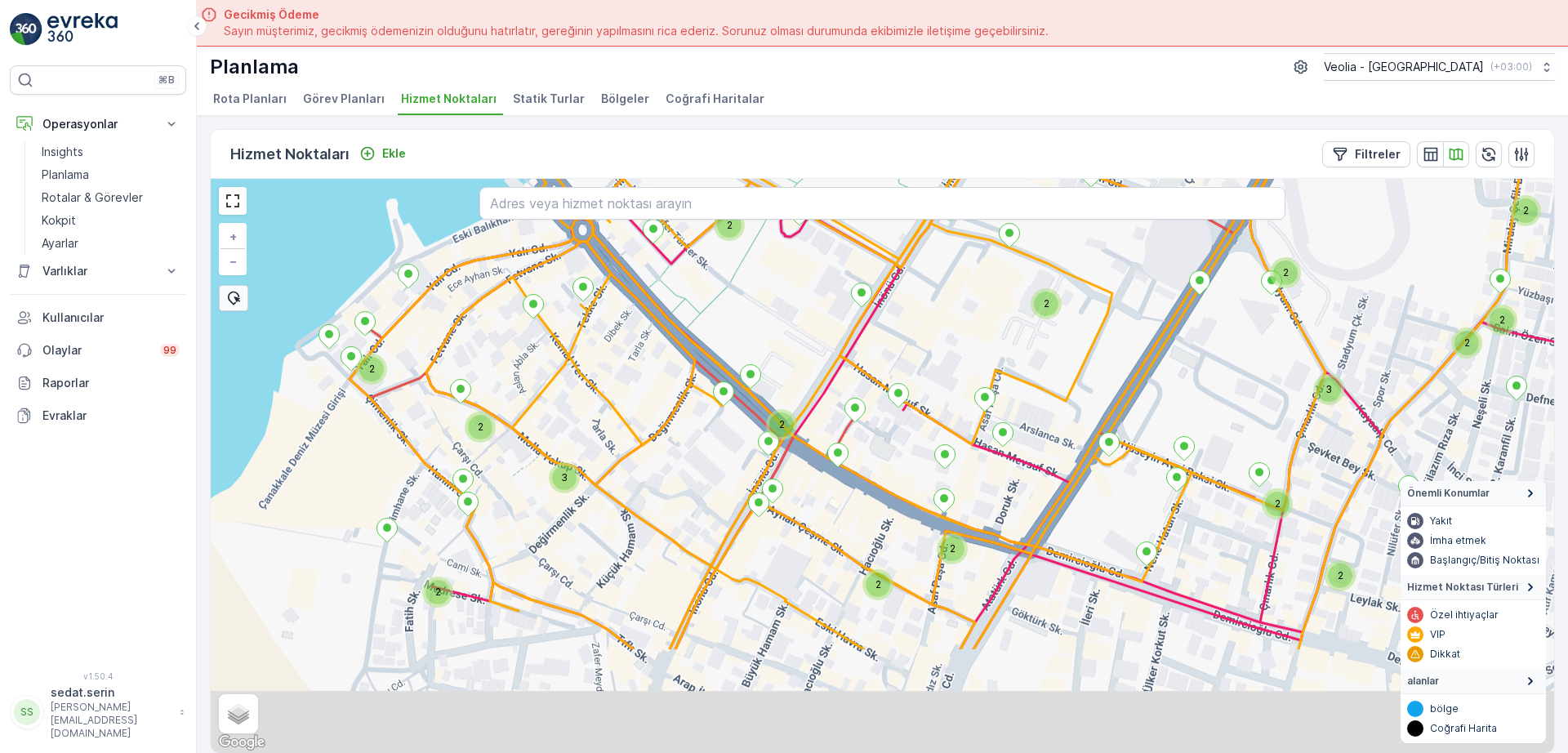
drag, startPoint x: 763, startPoint y: 538, endPoint x: 751, endPoint y: 457, distance: 81.9
click at [751, 457] on div "2 2 2 3 2 2 2 2 2 2 2 2 2 3 2 2 2 2 2 3 2 + − Uydu Yol haritası Arazi Karışık L…" at bounding box center [883, 466] width 1344 height 574
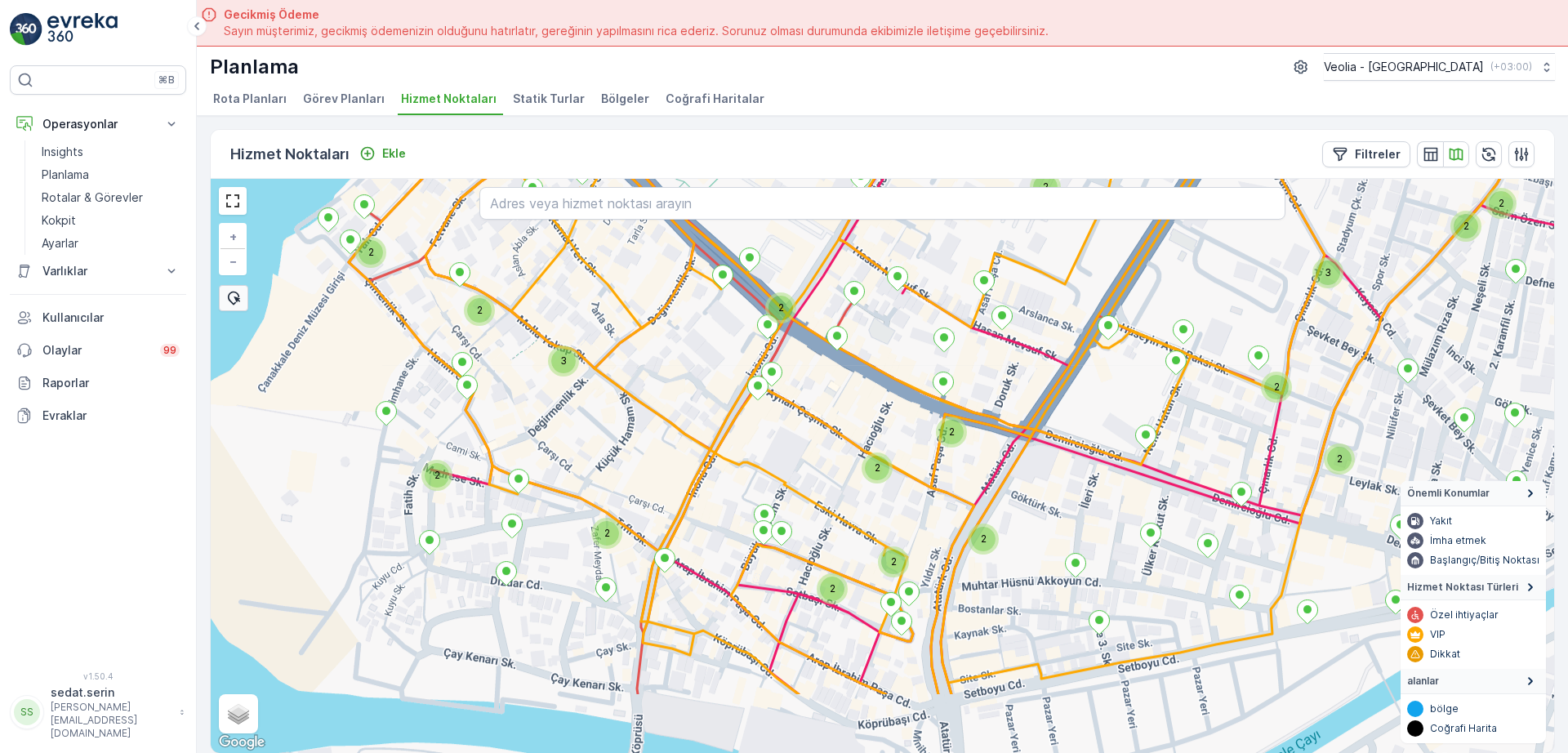
drag, startPoint x: 742, startPoint y: 604, endPoint x: 736, endPoint y: 510, distance: 94.2
click at [741, 481] on div "2 2 3 2 2 2 2 2 2 2 2 2 2 2 3 2 2 2 2 2 + − Uydu Yol haritası Arazi Karışık Lea…" at bounding box center [883, 466] width 1344 height 574
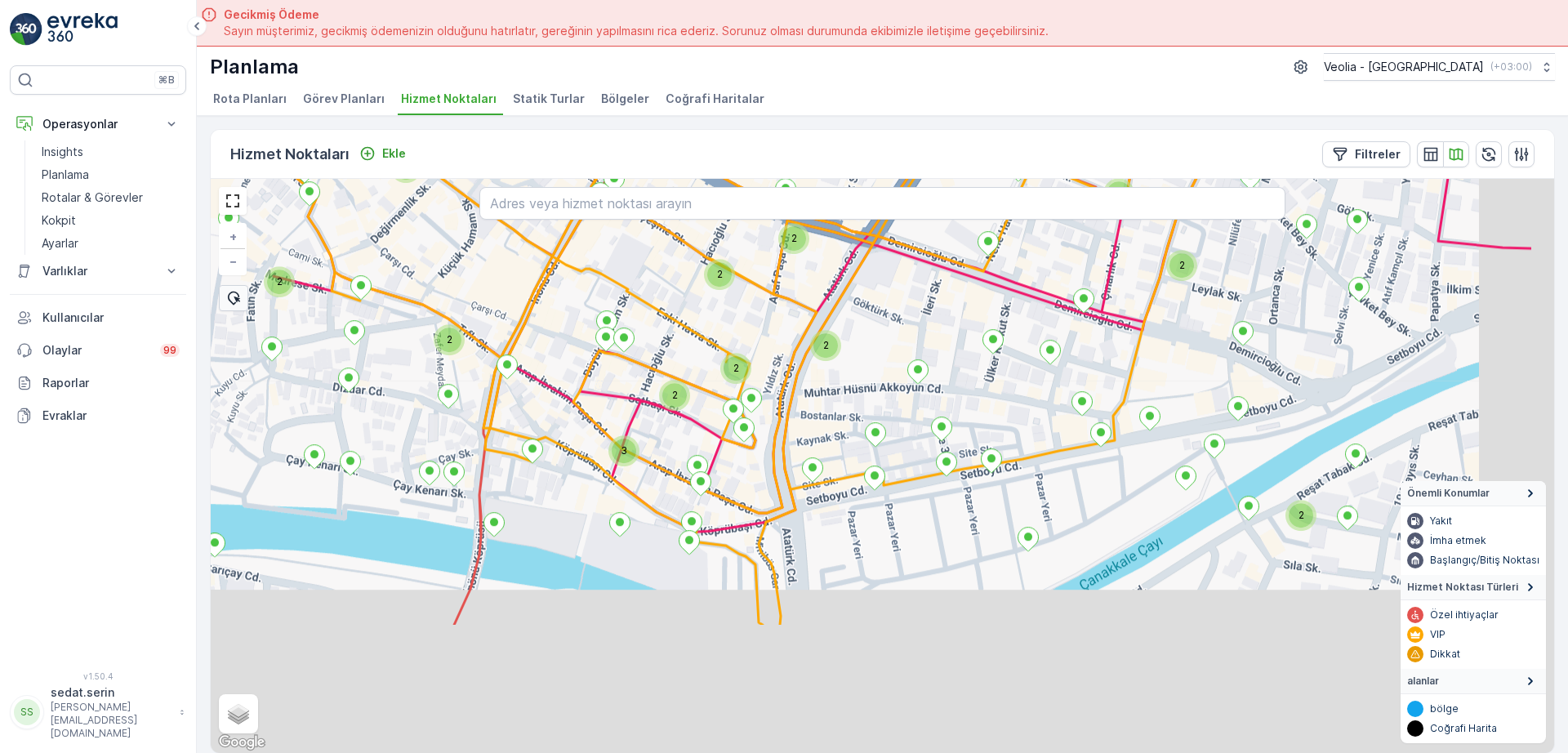
drag, startPoint x: 728, startPoint y: 597, endPoint x: 594, endPoint y: 516, distance: 156.6
click at [551, 378] on div "2 3 2 2 2 2 2 2 2 2 3 2 2 2 2 2 2 3 + − Uydu Yol haritası Arazi Karışık Leaflet…" at bounding box center [883, 466] width 1344 height 574
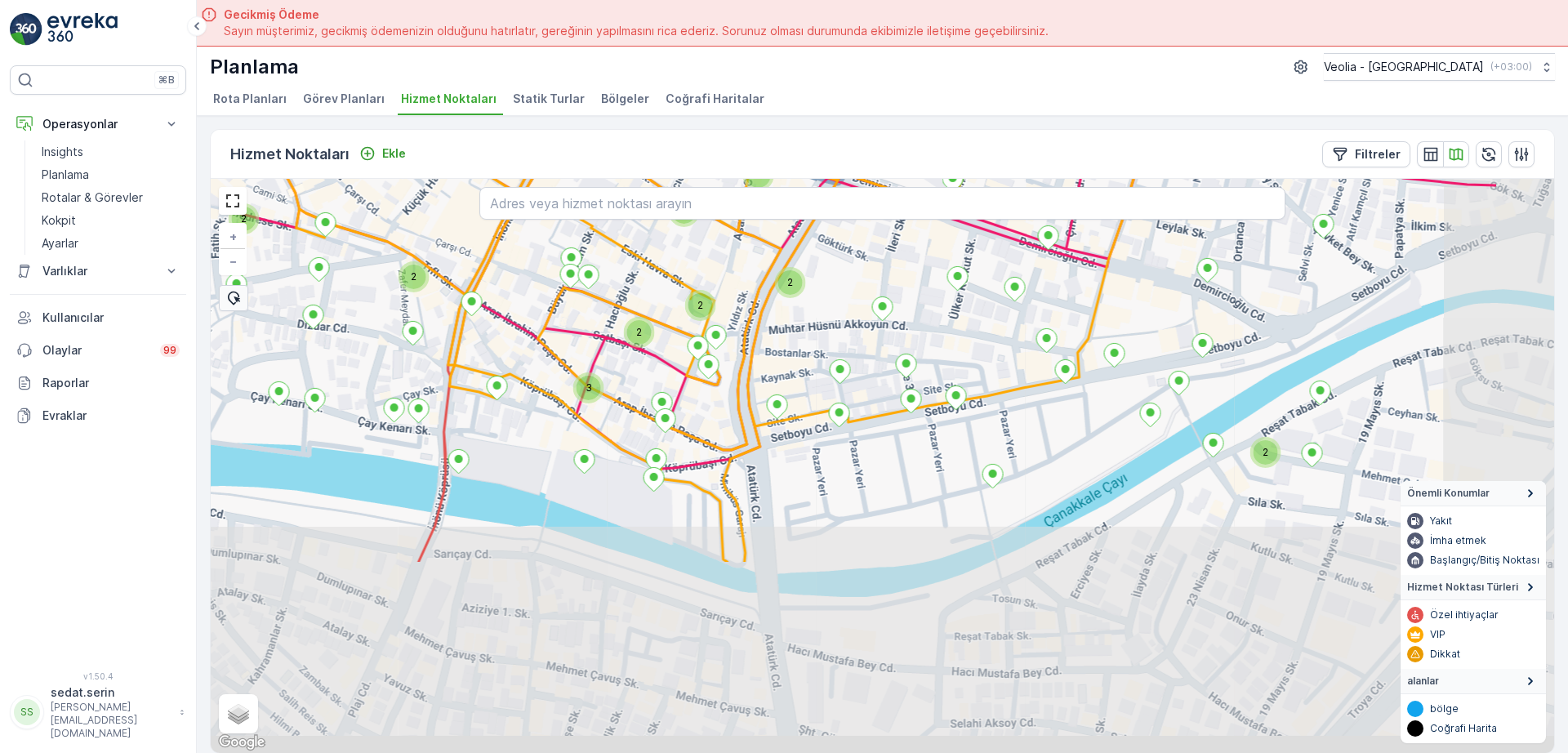
drag, startPoint x: 619, startPoint y: 472, endPoint x: 614, endPoint y: 452, distance: 20.6
click at [615, 452] on div "2 3 2 2 2 2 2 2 2 2 3 2 2 2 2 2 2 3 + − Uydu Yol haritası Arazi Karışık Leaflet…" at bounding box center [883, 466] width 1344 height 574
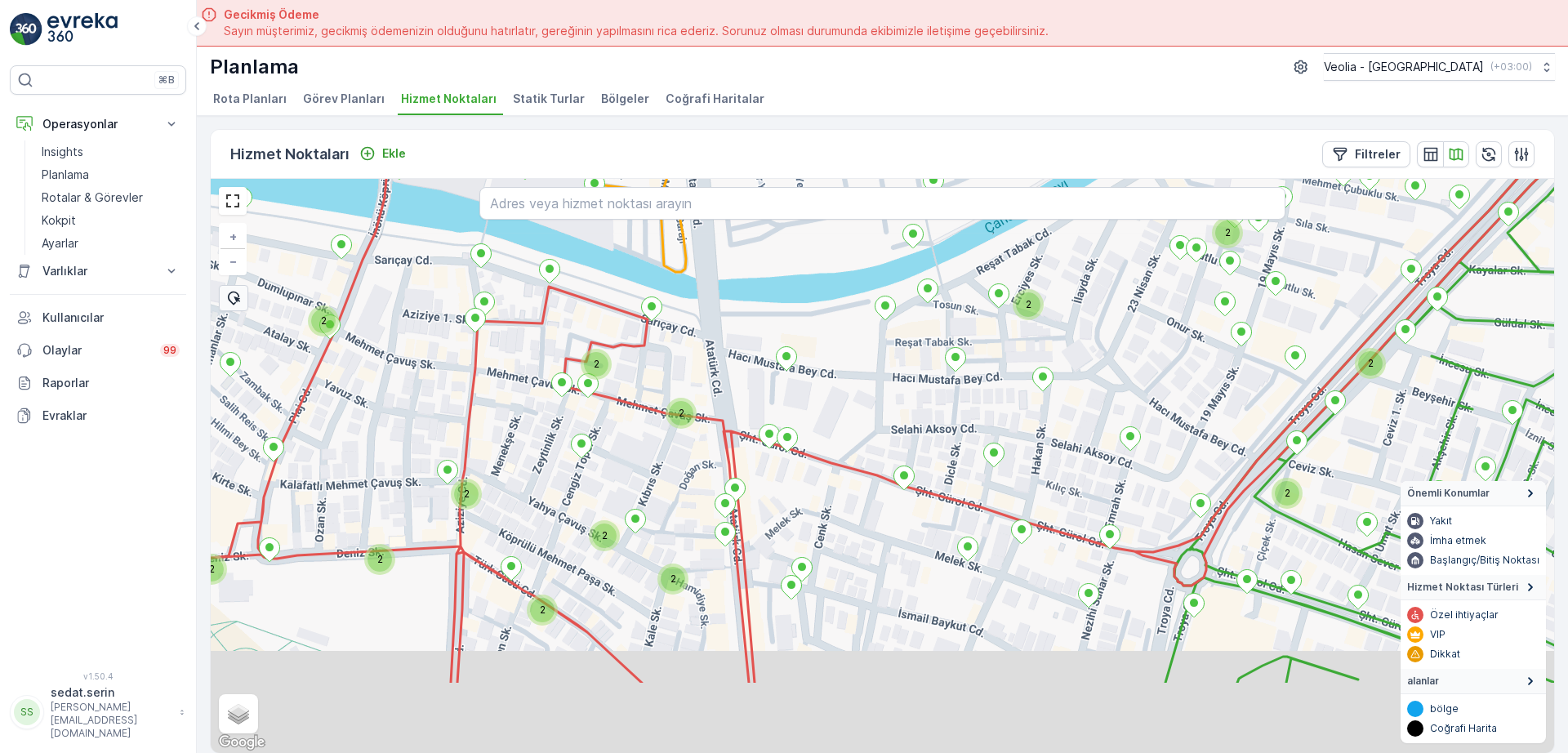
drag, startPoint x: 677, startPoint y: 501, endPoint x: 681, endPoint y: 433, distance: 68.1
click at [676, 430] on div "2 3 2 2 2 2 2 2 2 2 2 2 2 2 2 2 MERKEZ KARTON 2 STATİK TUR + − Uydu Yol haritas…" at bounding box center [883, 466] width 1344 height 574
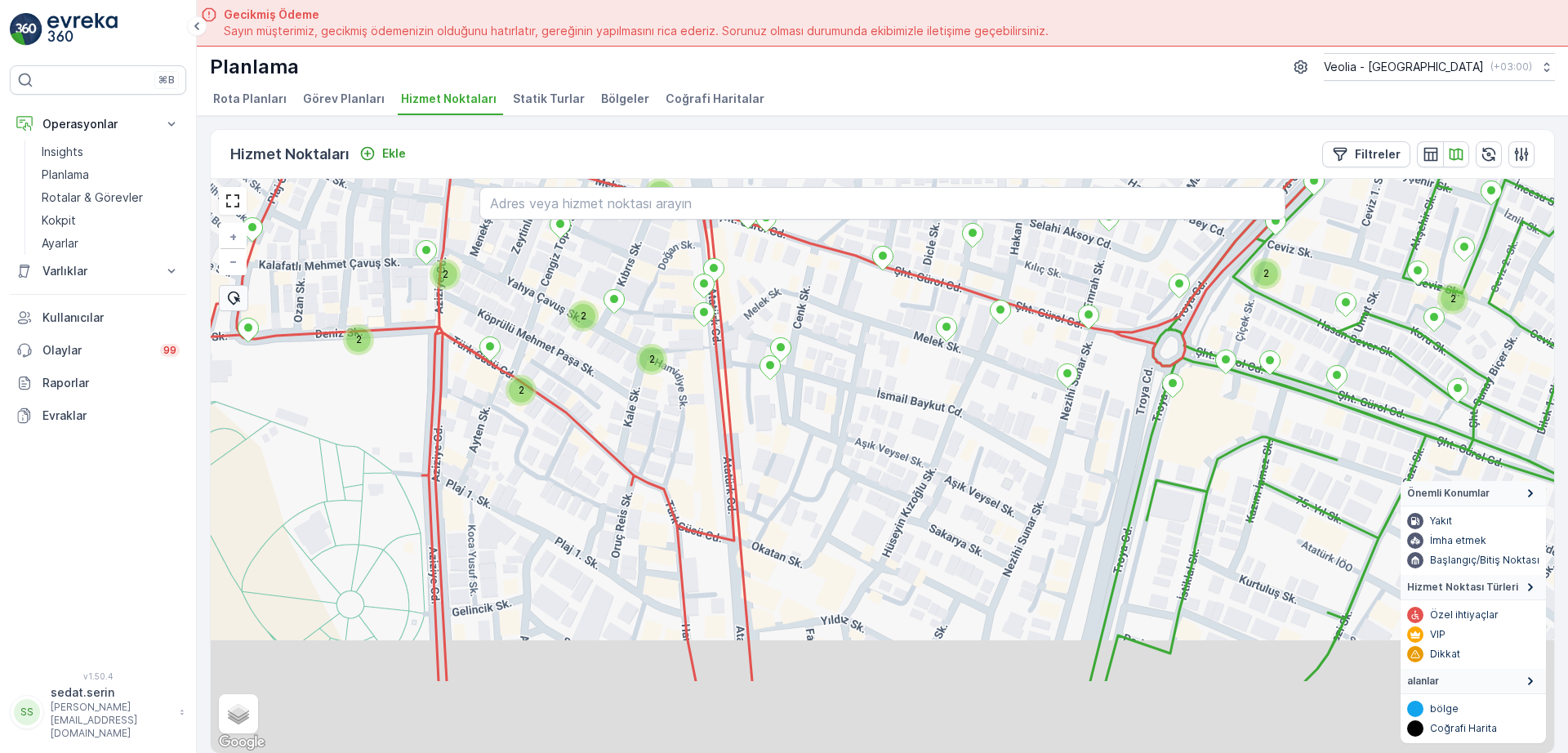
drag, startPoint x: 666, startPoint y: 441, endPoint x: 652, endPoint y: 408, distance: 35.8
click at [652, 393] on div "2 3 2 2 2 2 2 2 2 2 2 2 2 2 2 2 MERKEZ KARTON 2 STATİK TUR + − Uydu Yol haritas…" at bounding box center [883, 466] width 1344 height 574
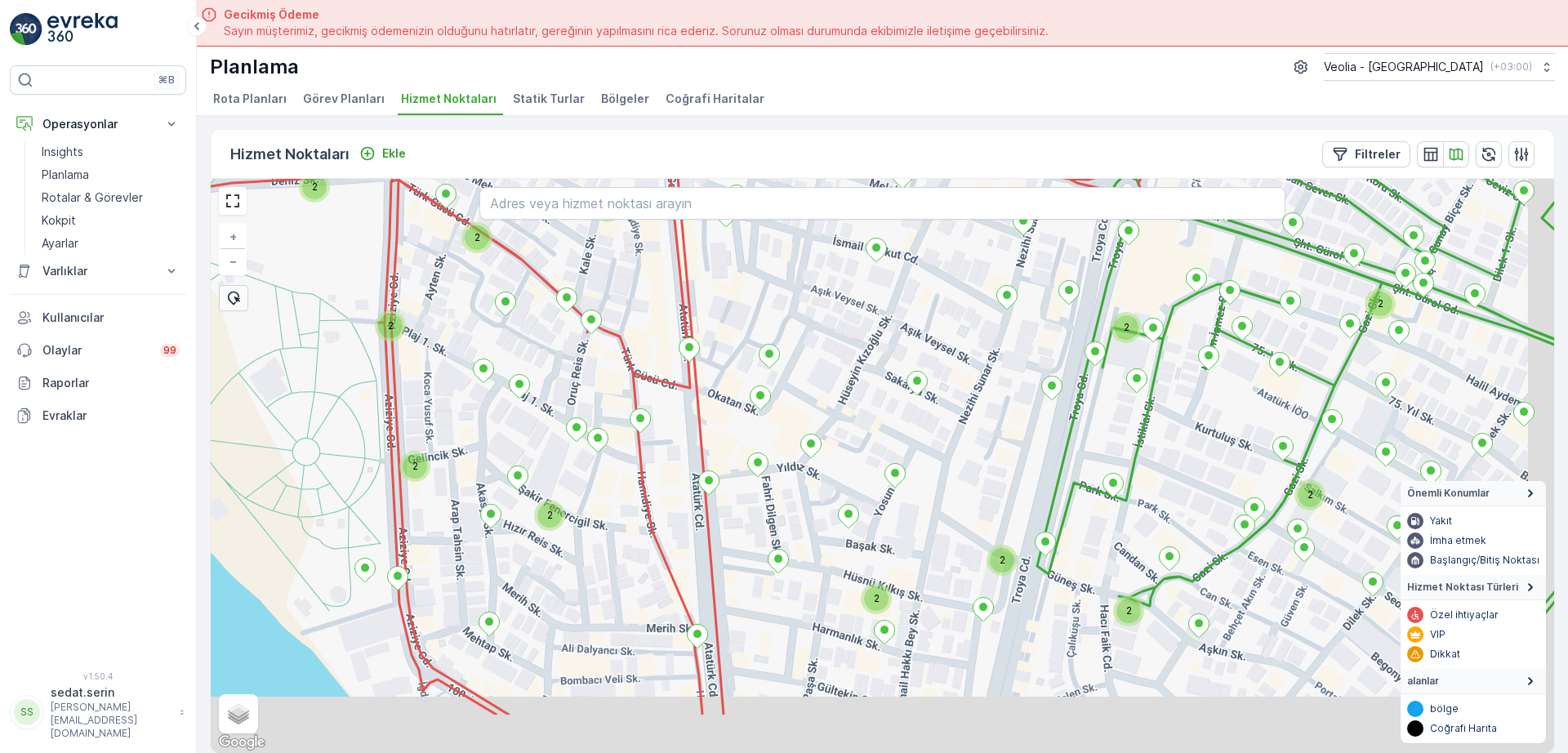
drag, startPoint x: 688, startPoint y: 498, endPoint x: 676, endPoint y: 431, distance: 68.1
click at [677, 433] on div "2 2 2 2 2 2 2 2 2 2 2 2 2 2 2 2 MERKEZ KARTON 2 STATİK TUR + − Uydu Yol haritas…" at bounding box center [883, 466] width 1344 height 574
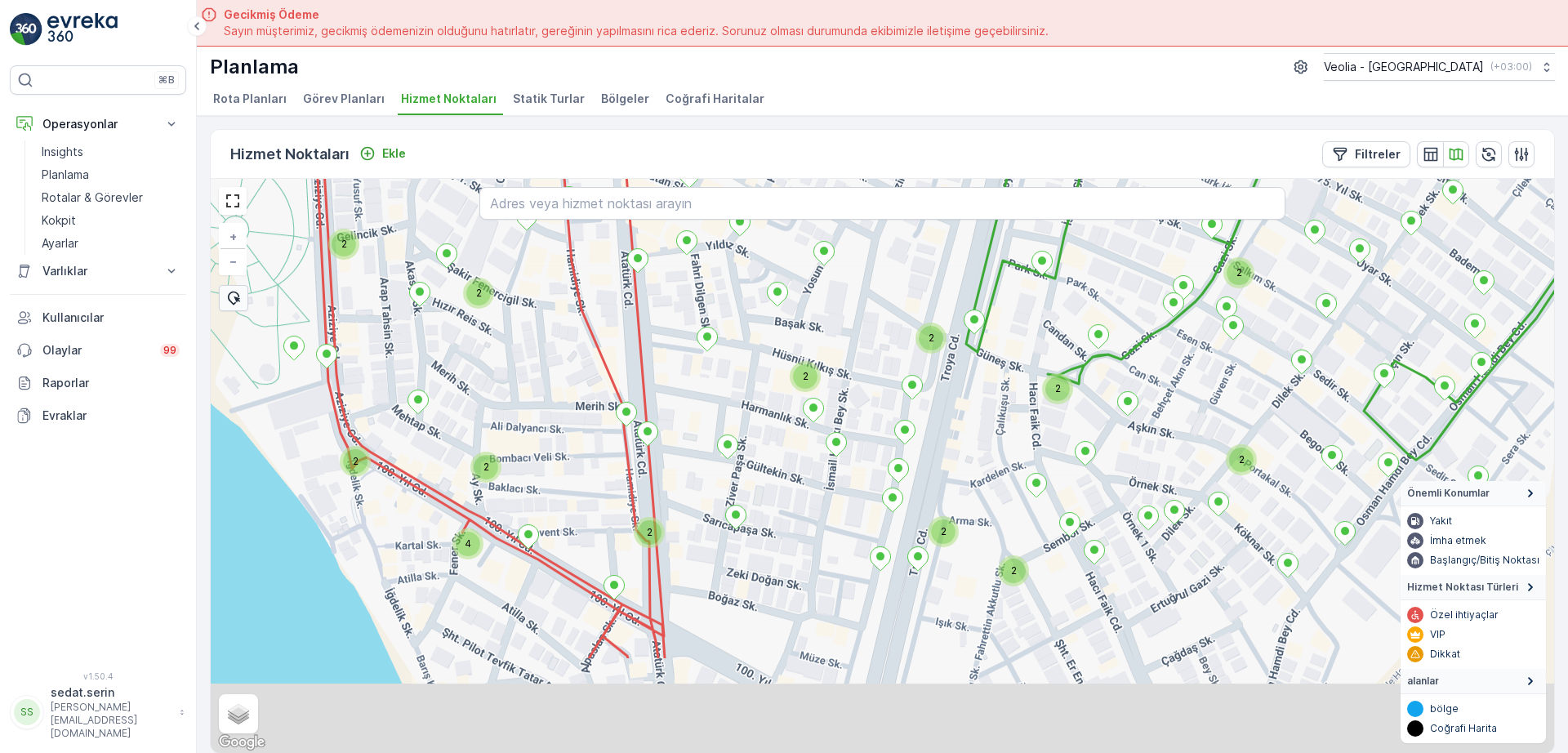
drag, startPoint x: 660, startPoint y: 424, endPoint x: 697, endPoint y: 542, distance: 123.7
click at [650, 393] on div "2 2 2 2 2 2 2 2 2 2 2 2 2 2 2 4 MERKEZ KARTON 2 STATİK TUR + − Uydu Yol haritas…" at bounding box center [883, 466] width 1344 height 574
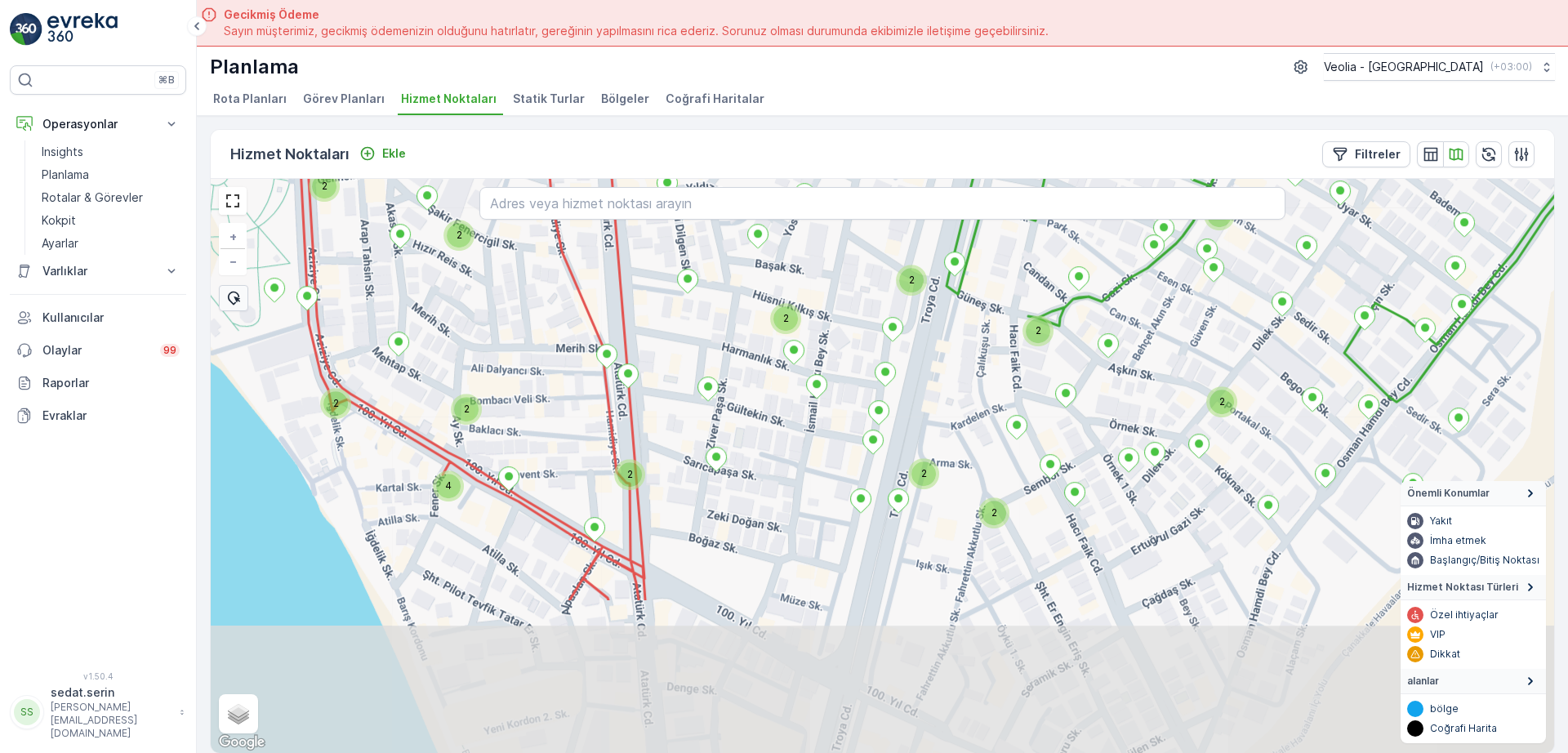
drag, startPoint x: 683, startPoint y: 522, endPoint x: 656, endPoint y: 466, distance: 62.2
click at [658, 463] on div "2 2 2 2 2 2 2 2 2 2 2 2 2 2 2 4 MERKEZ KARTON 2 STATİK TUR + − Uydu Yol haritas…" at bounding box center [883, 466] width 1344 height 574
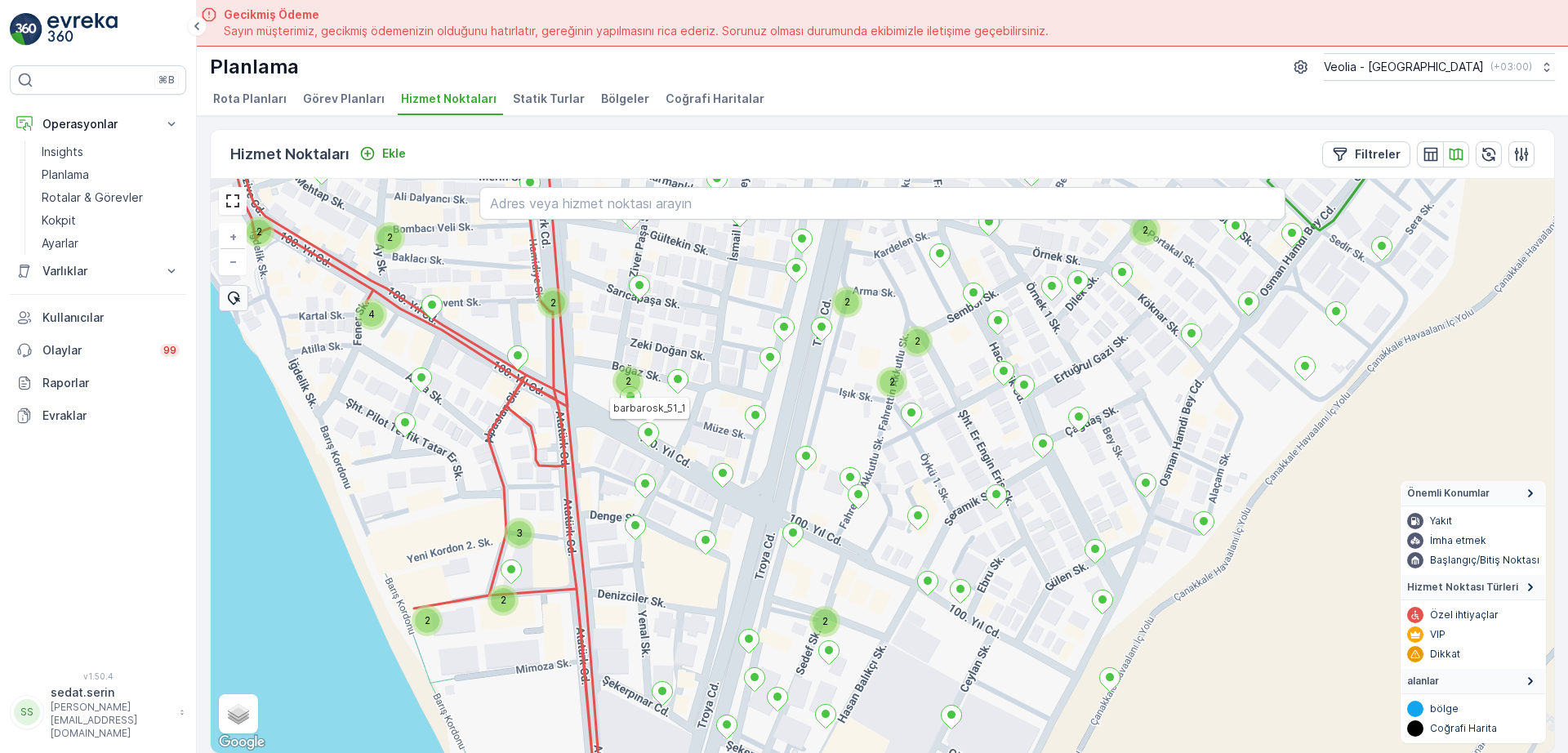
drag, startPoint x: 736, startPoint y: 620, endPoint x: 642, endPoint y: 433, distance: 209.3
click at [643, 434] on div "2 2 2 2 2 2 4 2 2 3 2 2 2 MERKEZ KARTON 2 STATİK TUR barbarosk_51_1 + − Uydu Yo…" at bounding box center [883, 466] width 1344 height 574
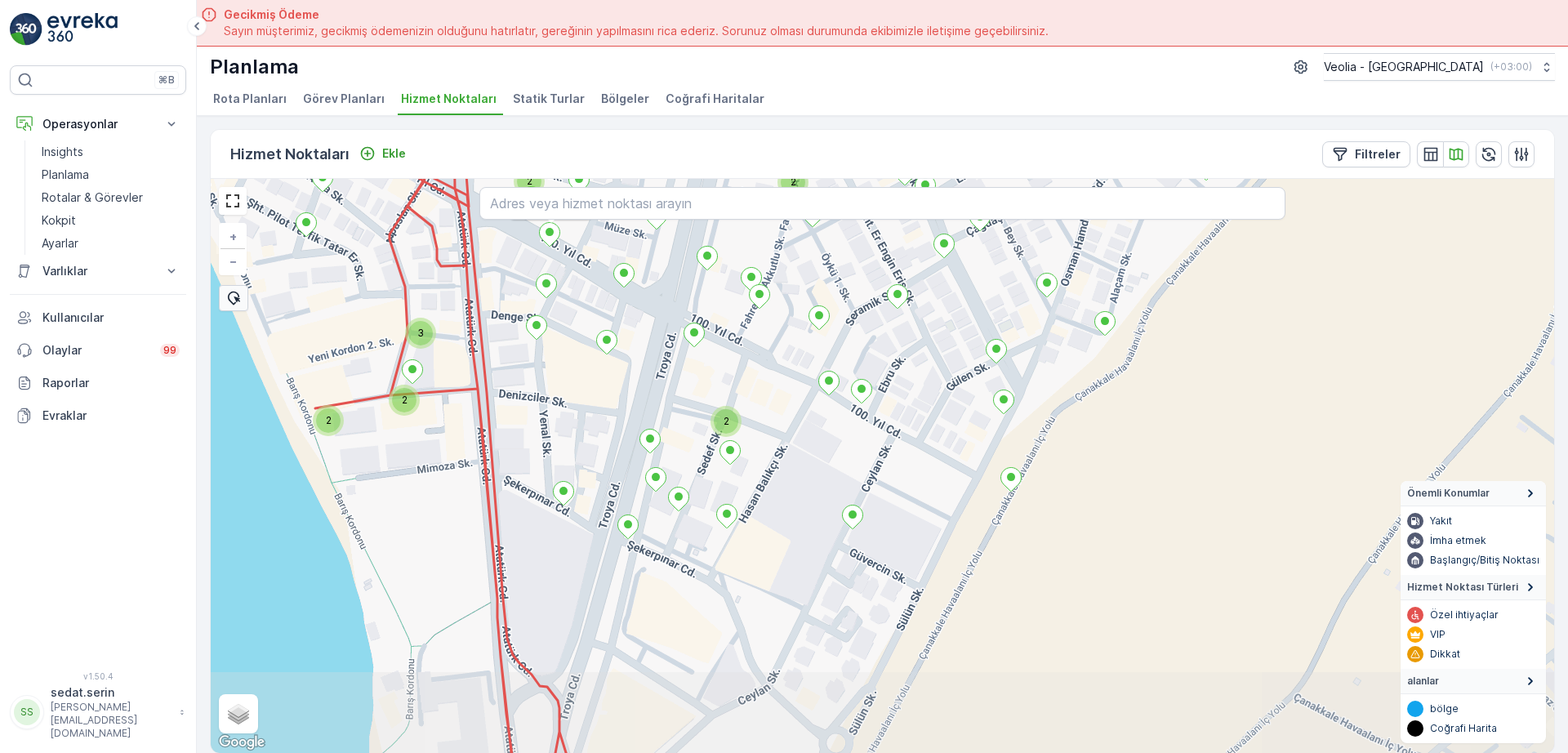
drag, startPoint x: 691, startPoint y: 603, endPoint x: 710, endPoint y: 401, distance: 202.9
click at [707, 403] on div "2 2 2 2 2 2 4 2 2 3 2 2 2 MERKEZ KARTON 2 STATİK TUR barbarosk_51_1 cacab_34_1_…" at bounding box center [883, 466] width 1344 height 574
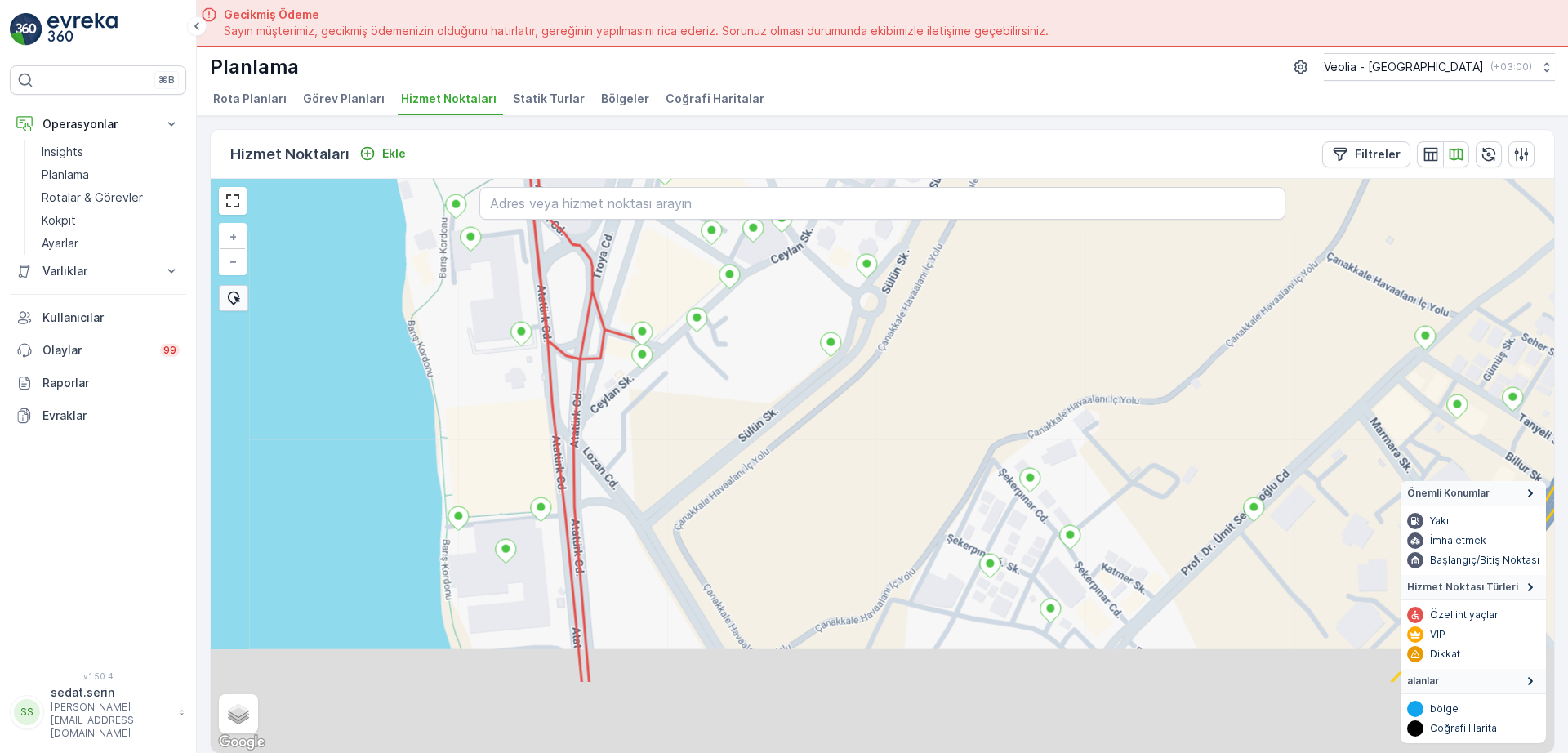
drag, startPoint x: 713, startPoint y: 504, endPoint x: 711, endPoint y: 416, distance: 88.0
click at [711, 416] on div "MERKEZ KARTON 2 STATİK TUR + − Uydu Yol haritası Arazi Karışık Leaflet Klavye k…" at bounding box center [883, 466] width 1344 height 574
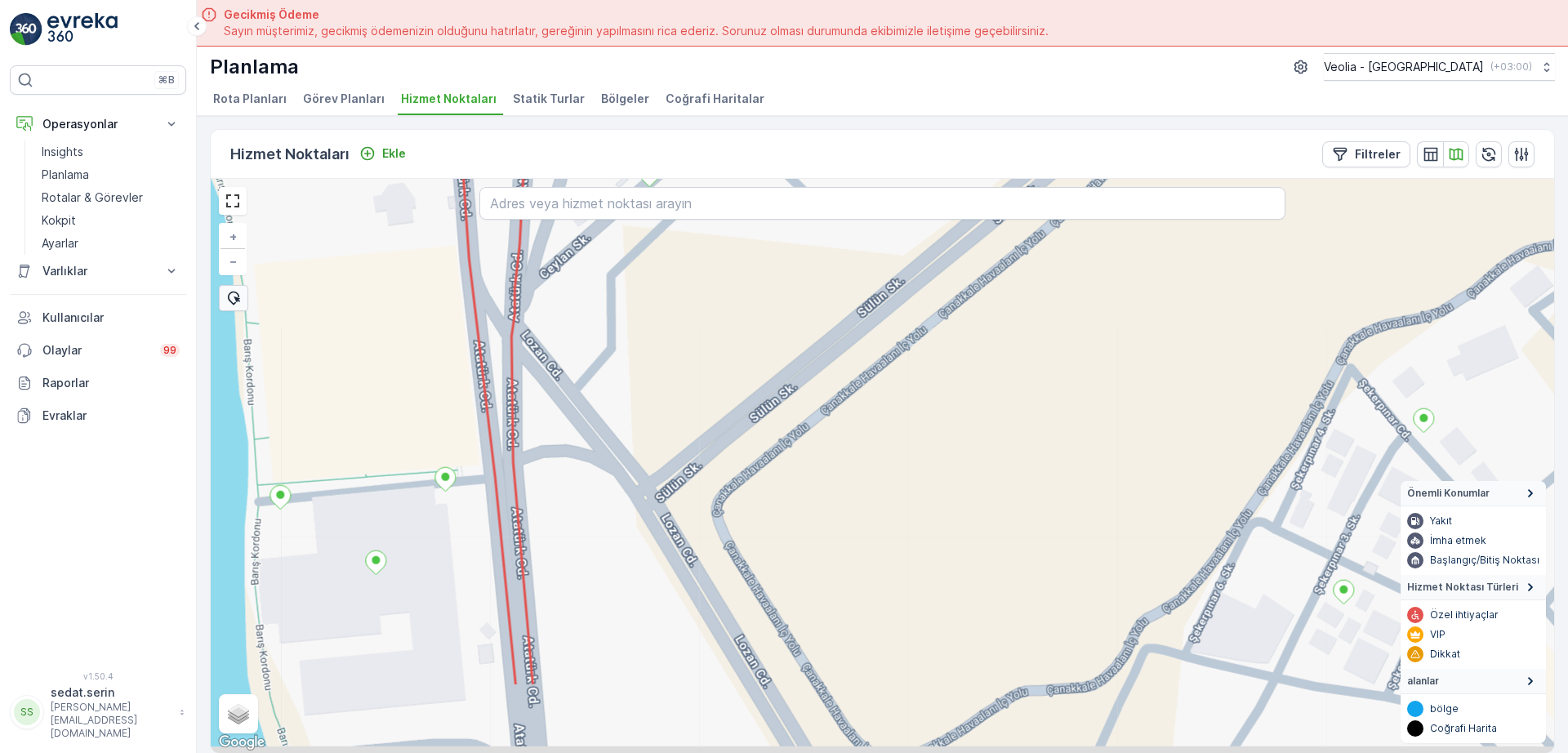
drag, startPoint x: 676, startPoint y: 390, endPoint x: 719, endPoint y: 205, distance: 189.9
click at [718, 205] on div "MERKEZ KARTON 2 STATİK TUR + − Uydu Yol haritası Arazi Karışık Leaflet Klavye k…" at bounding box center [883, 466] width 1344 height 574
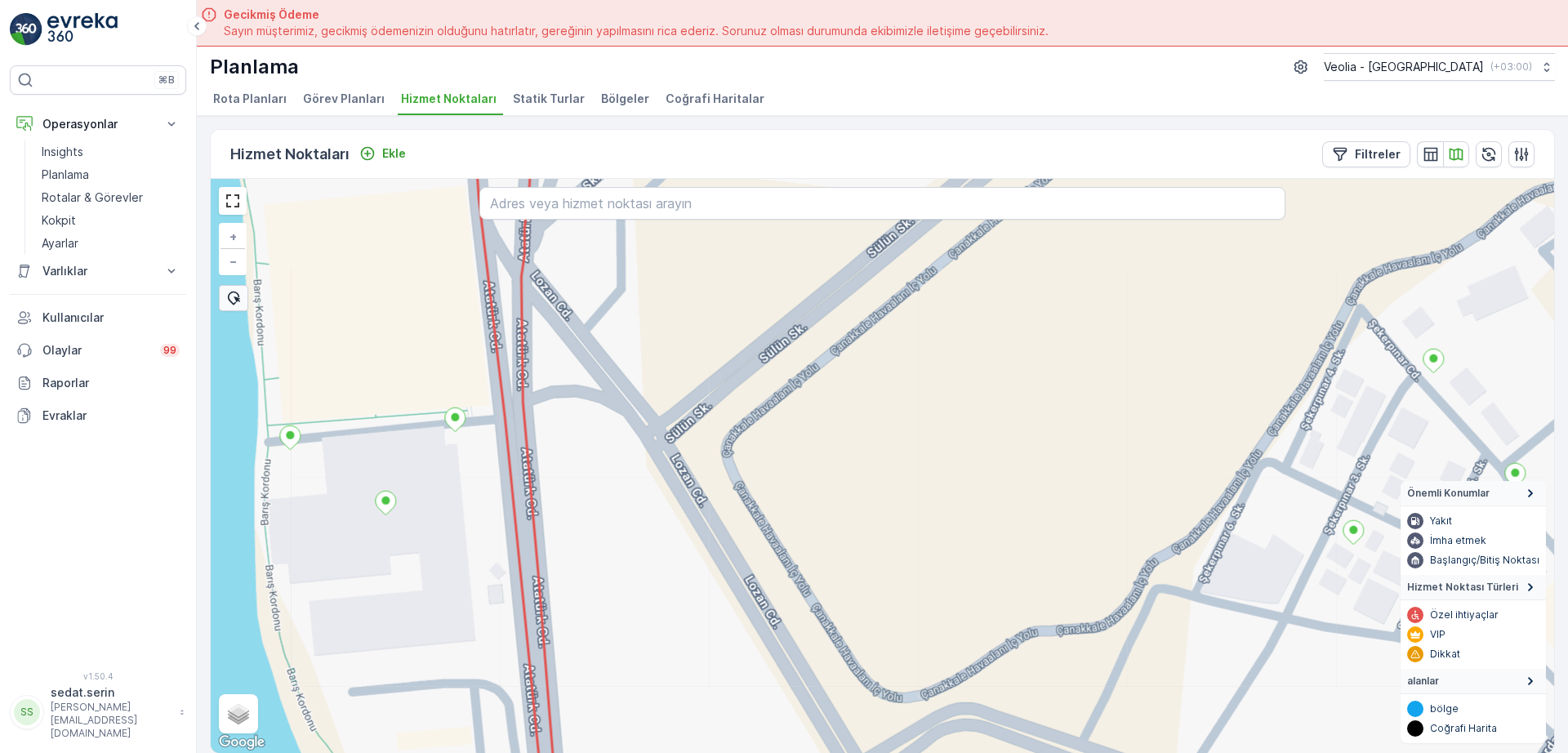
drag, startPoint x: 729, startPoint y: 535, endPoint x: 725, endPoint y: 250, distance: 285.0
click at [725, 250] on div "+ − Uydu Yol haritası Arazi Karışık Leaflet Klavye kısayolları Harita Verileri …" at bounding box center [883, 466] width 1344 height 574
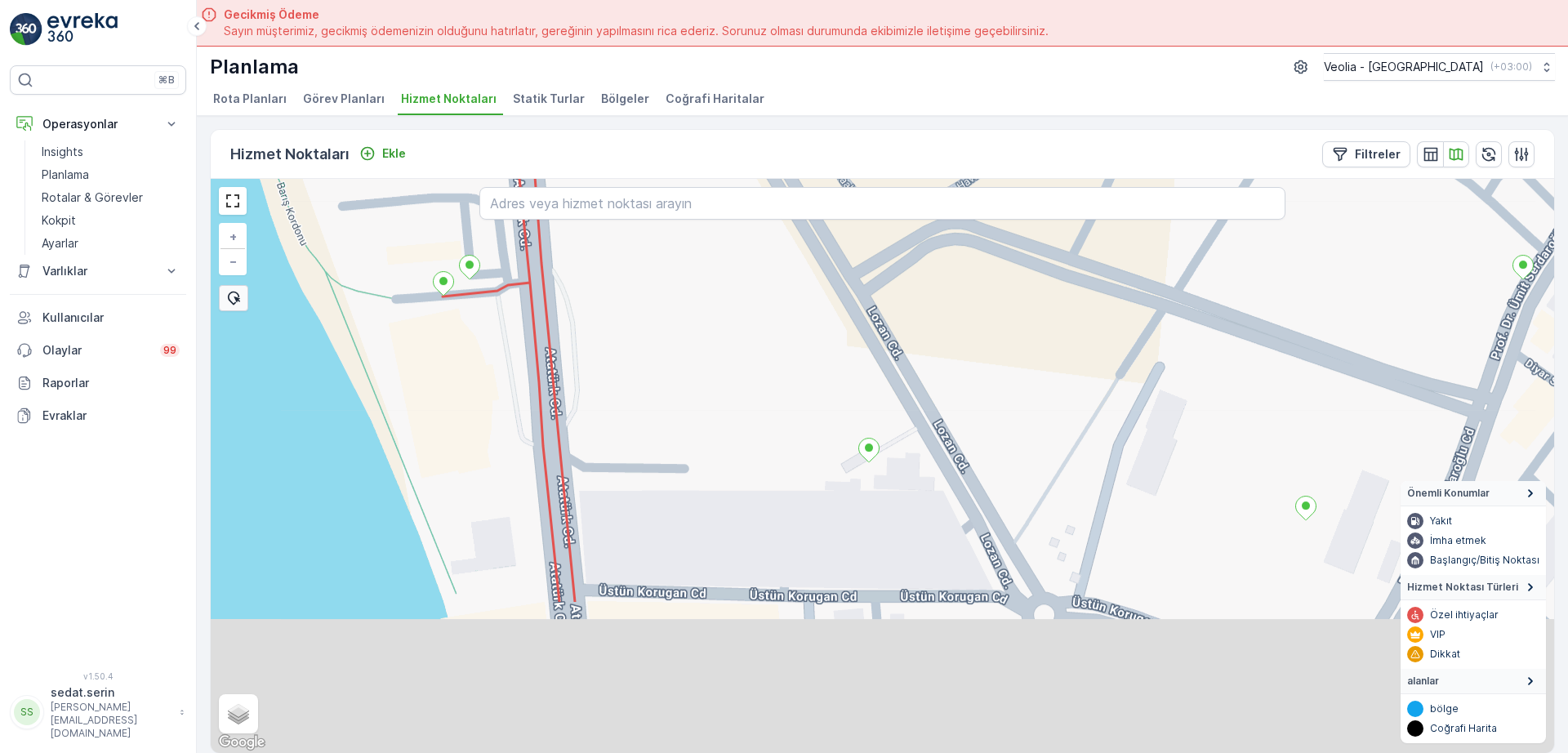
drag, startPoint x: 761, startPoint y: 468, endPoint x: 751, endPoint y: 283, distance: 185.3
click at [751, 259] on div "+ − Uydu Yol haritası Arazi Karışık Leaflet Klavye kısayolları Harita Verileri …" at bounding box center [883, 466] width 1344 height 574
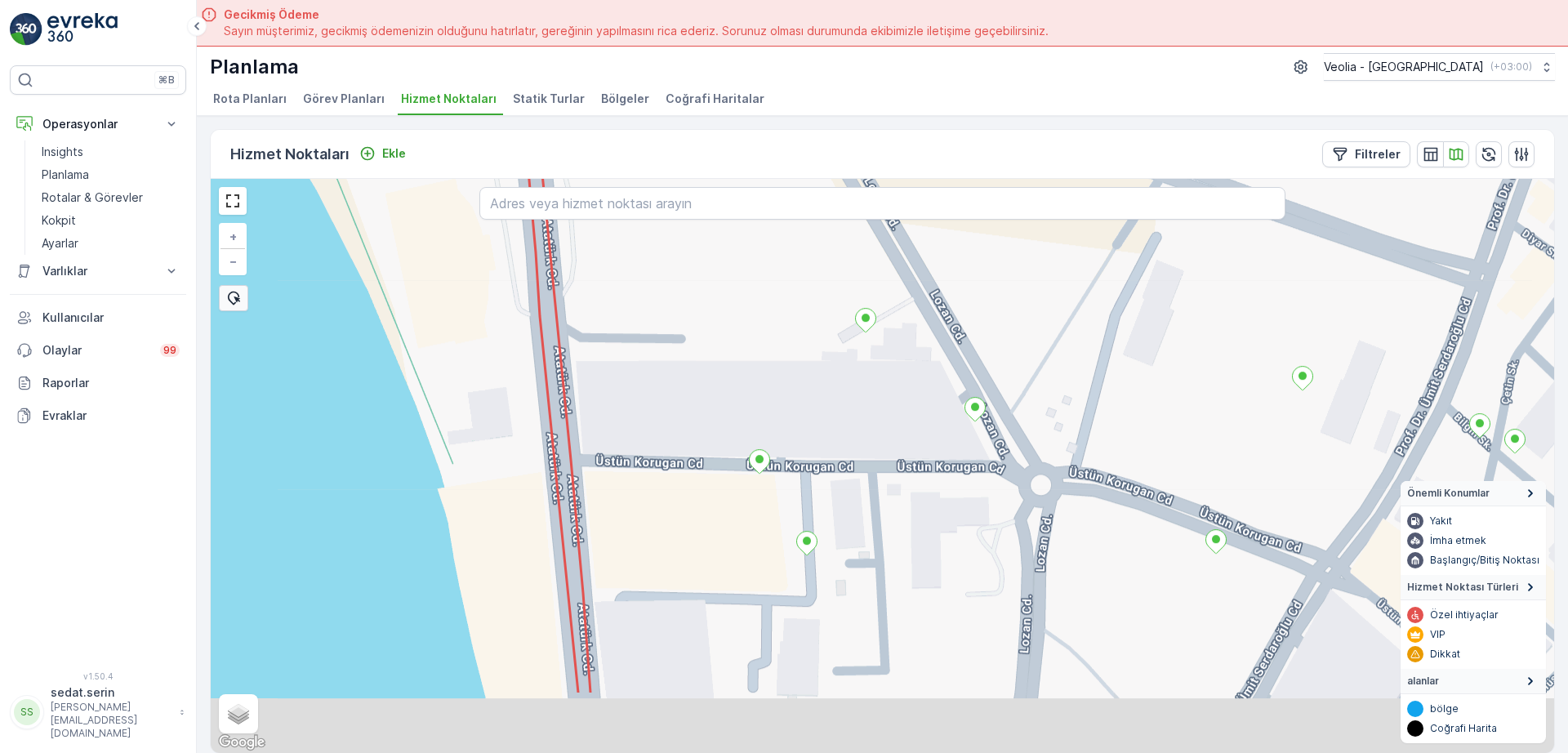
drag, startPoint x: 747, startPoint y: 490, endPoint x: 747, endPoint y: 434, distance: 56.0
click at [747, 434] on div "+ − Uydu Yol haritası Arazi Karışık Leaflet Klavye kısayolları Harita Verileri …" at bounding box center [883, 466] width 1344 height 574
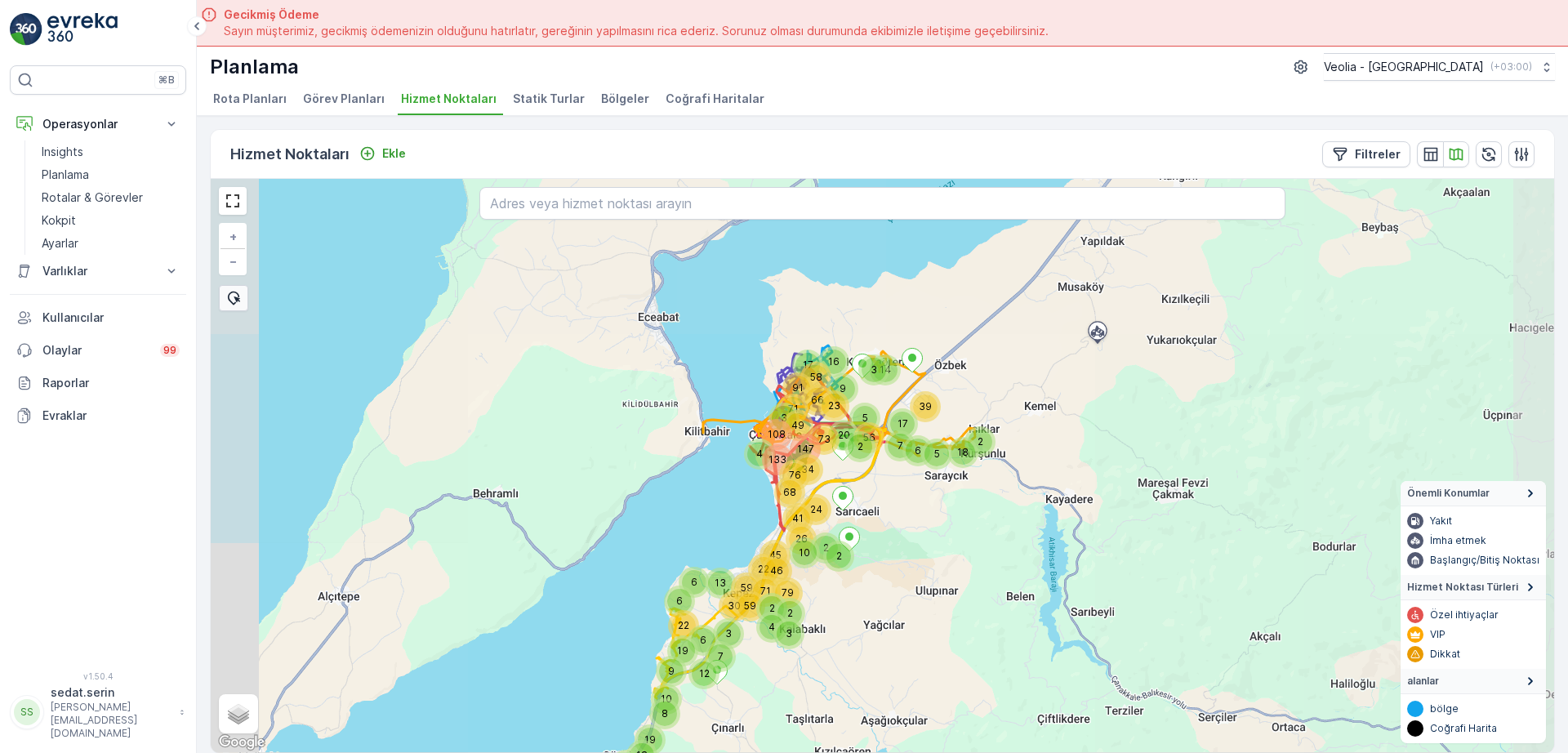
drag, startPoint x: 804, startPoint y: 452, endPoint x: 750, endPoint y: 480, distance: 60.8
click at [750, 480] on div "9 2 5 20 56 14 7 3 17 2 5 6 39 18 10 3 9 19 14 26 18 8 6 46 4 6 71 6 13 30 19 2…" at bounding box center [883, 466] width 1344 height 574
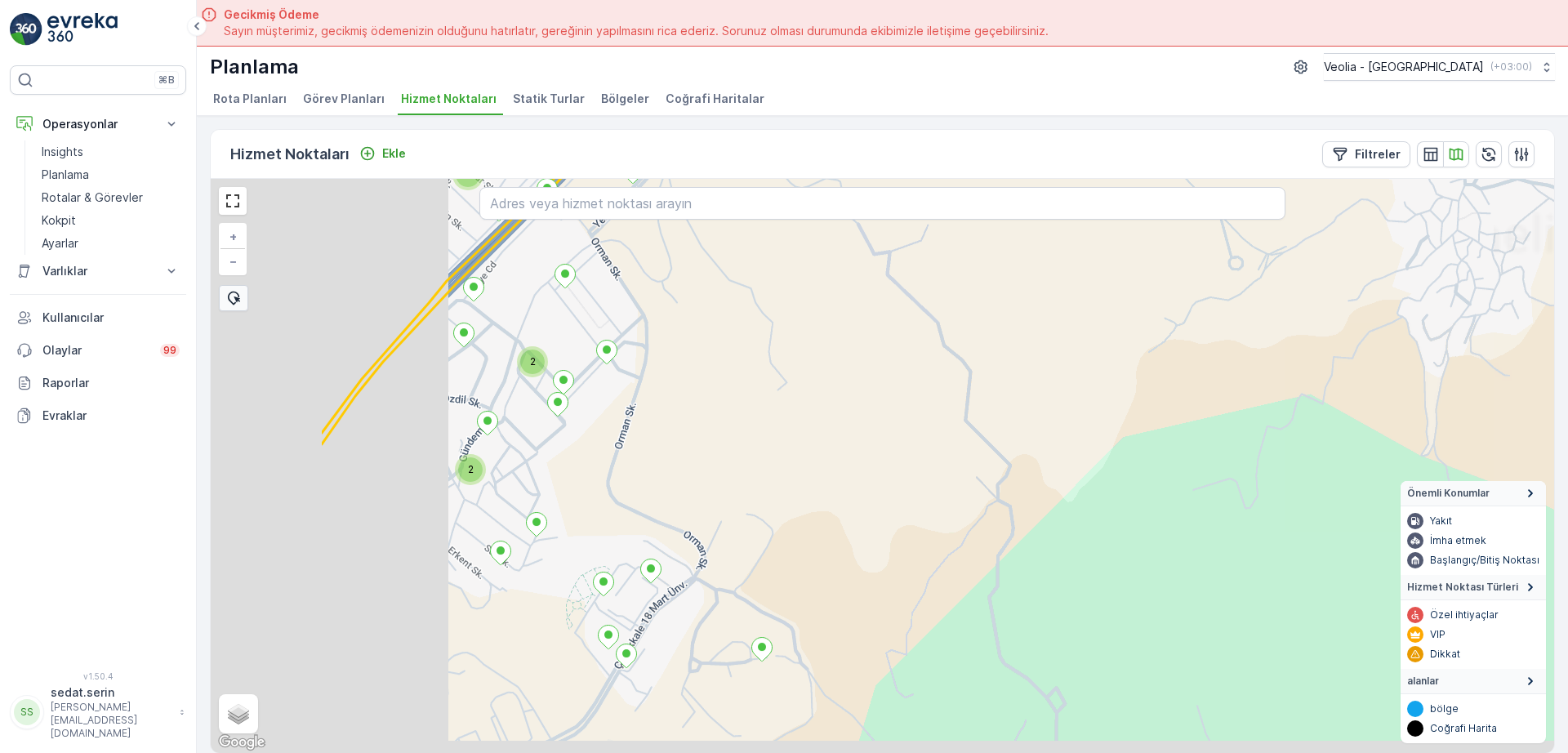
drag, startPoint x: 597, startPoint y: 469, endPoint x: 840, endPoint y: 375, distance: 260.5
click at [839, 377] on div "2 2 2 + − Uydu Yol haritası Arazi Karışık Leaflet Klavye kısayolları Harita Ver…" at bounding box center [883, 466] width 1344 height 574
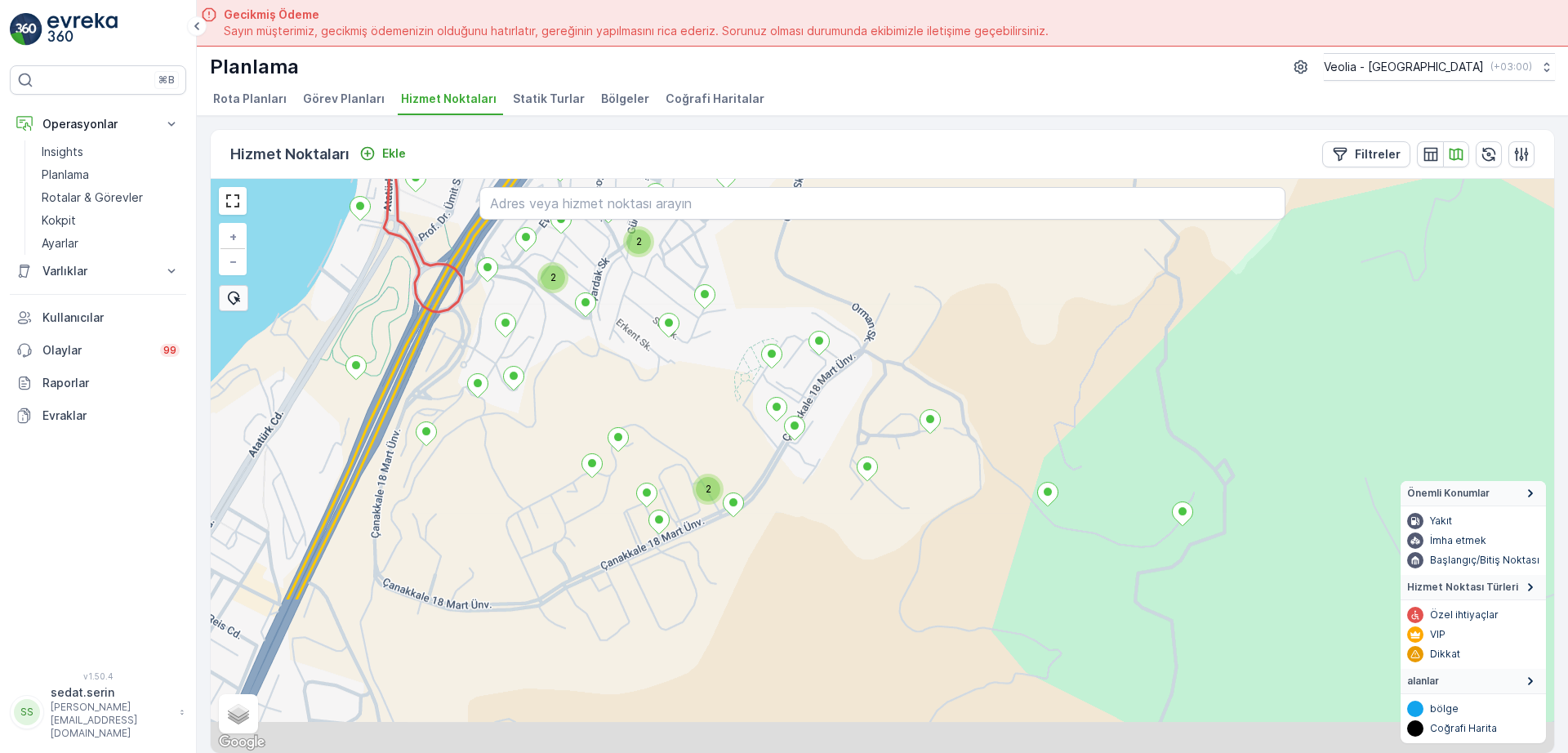
drag, startPoint x: 794, startPoint y: 422, endPoint x: 878, endPoint y: 257, distance: 185.2
click at [878, 257] on div "2 2 2 2 2 2 2 + − Uydu Yol haritası Arazi Karışık Leaflet Klavye kısayolları Ha…" at bounding box center [883, 466] width 1344 height 574
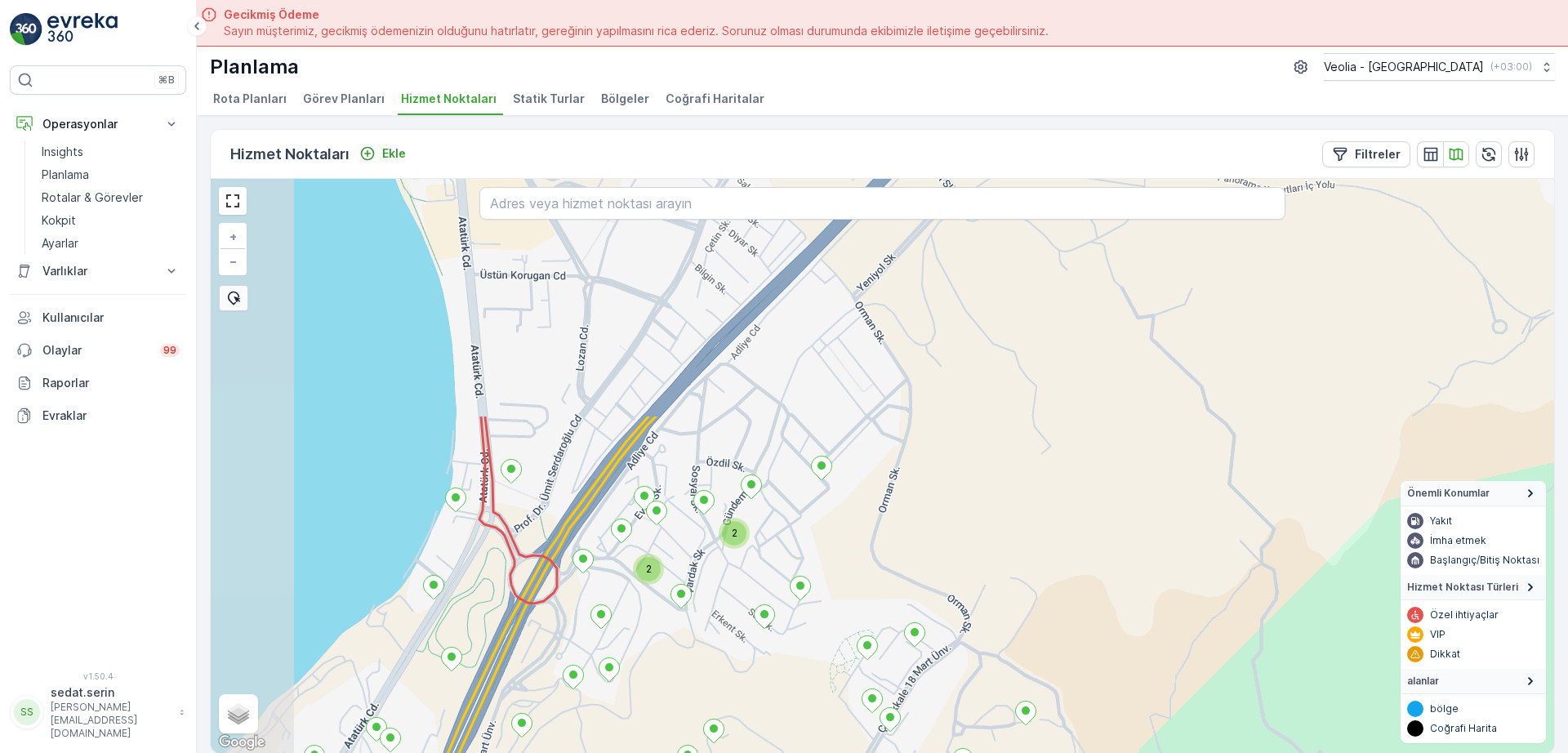
drag, startPoint x: 854, startPoint y: 394, endPoint x: 949, endPoint y: 681, distance: 302.3
click at [949, 681] on div "2 2 2 3 + − Uydu Yol haritası Arazi Karışık Leaflet Klavye kısayolları Harita V…" at bounding box center [883, 466] width 1344 height 574
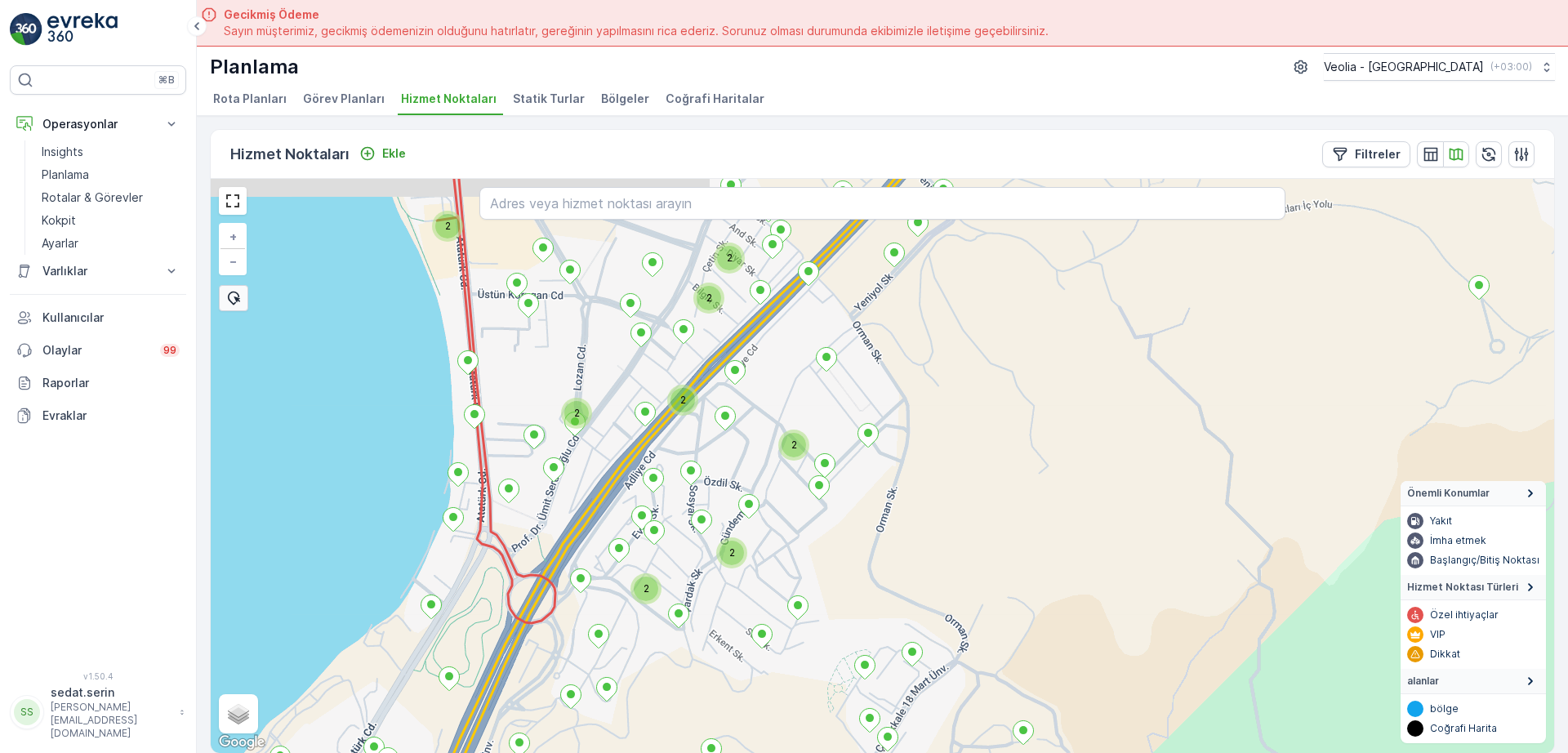
drag, startPoint x: 970, startPoint y: 354, endPoint x: 751, endPoint y: 555, distance: 297.3
click at [740, 632] on div "2 2 2 2 2 2 2 2 + − Uydu Yol haritası Arazi Karışık Leaflet Klavye kısayolları …" at bounding box center [883, 466] width 1344 height 574
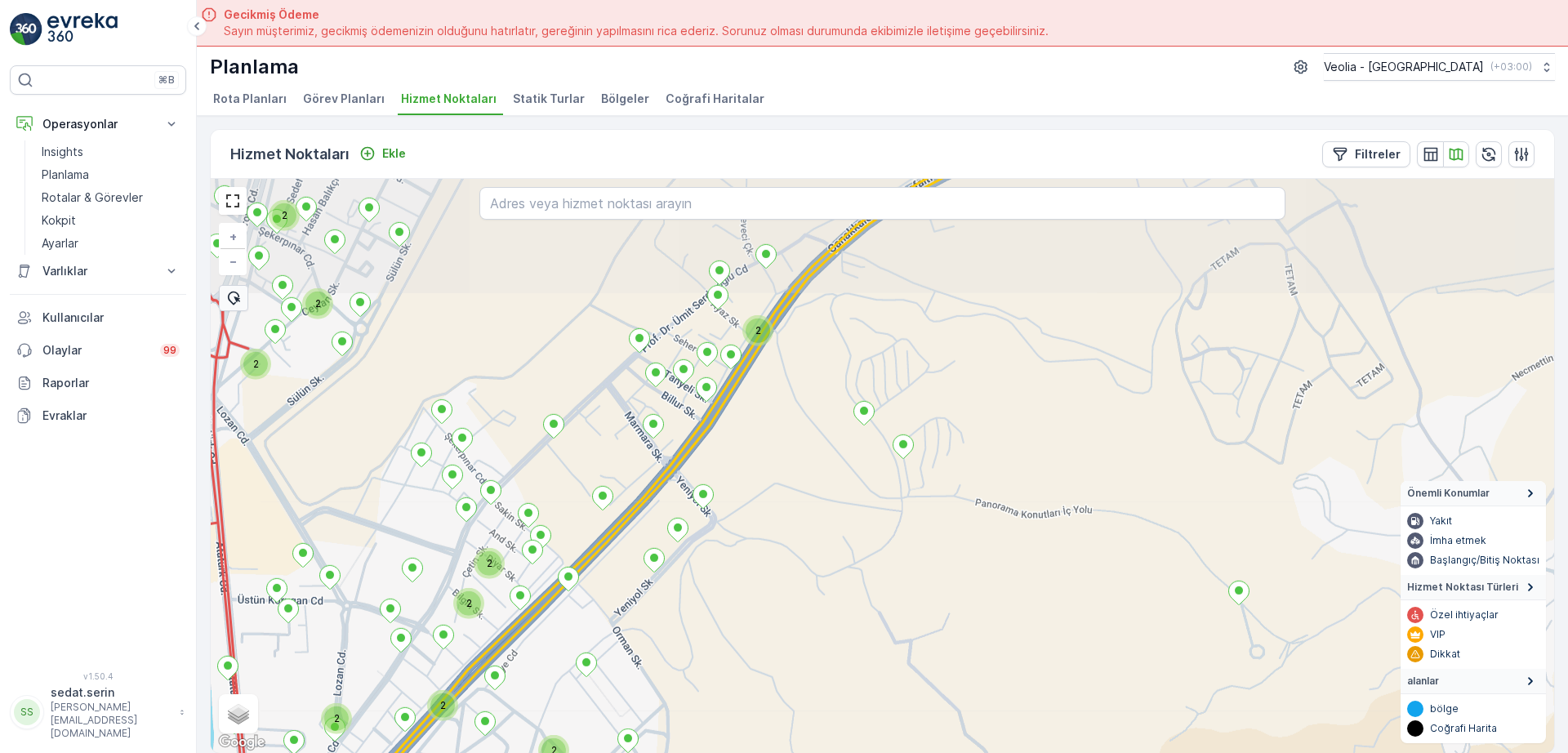
click at [853, 425] on icon at bounding box center [864, 414] width 21 height 25
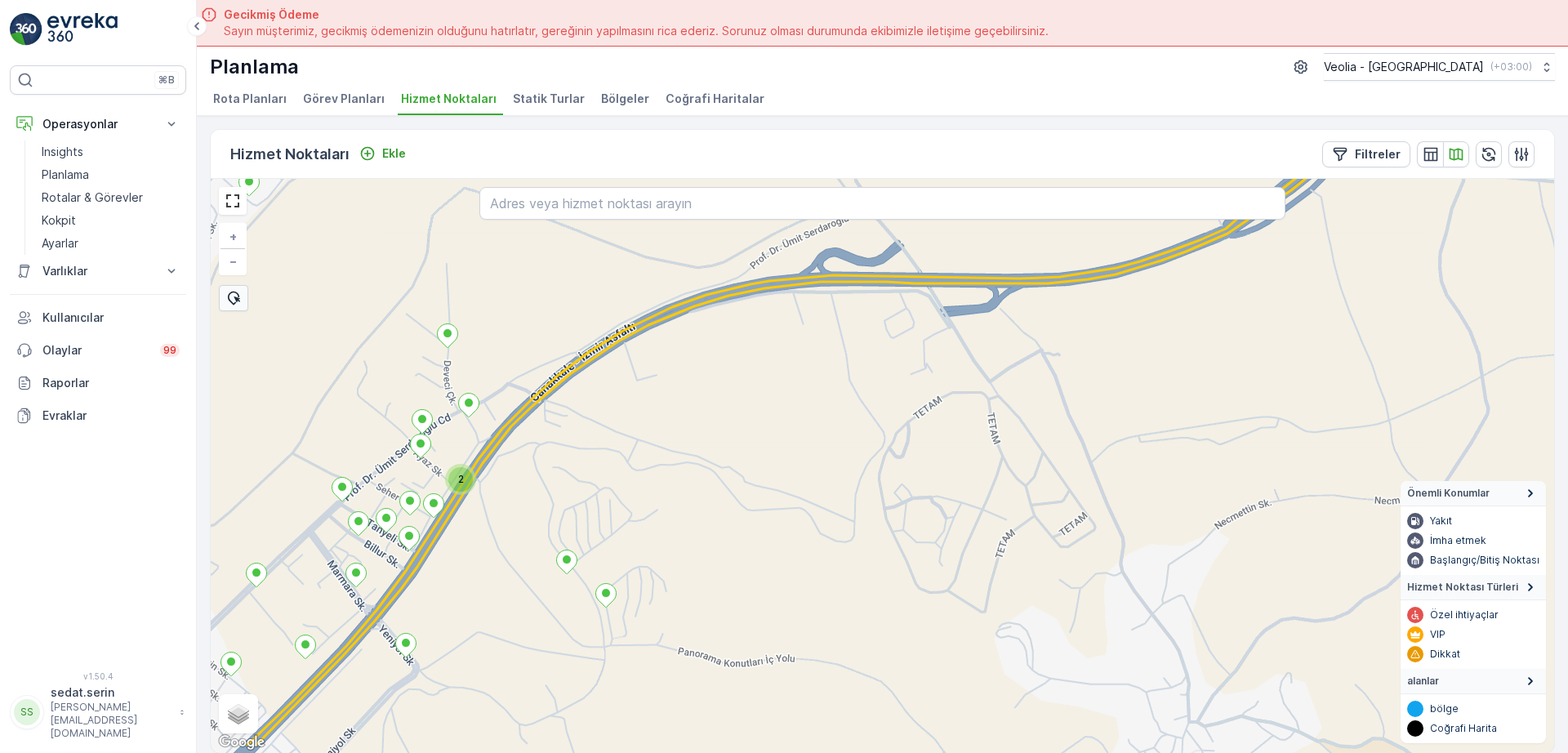
drag, startPoint x: 885, startPoint y: 449, endPoint x: 881, endPoint y: 254, distance: 195.0
click at [879, 254] on div "2 2 2 + − Uydu Yol haritası Arazi Karışık Leaflet Klavye kısayolları Harita Ver…" at bounding box center [883, 466] width 1344 height 574
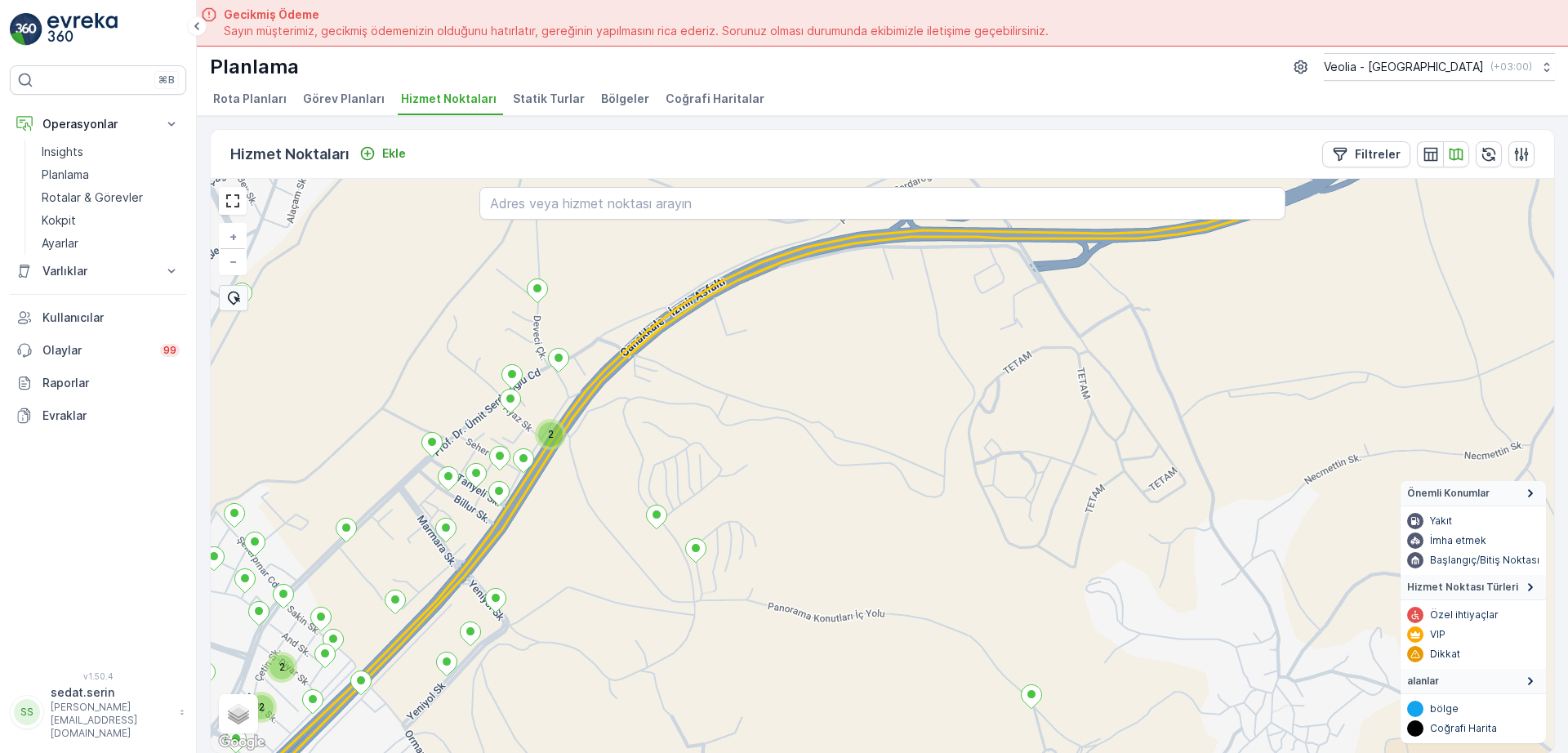
drag, startPoint x: 727, startPoint y: 394, endPoint x: 409, endPoint y: 663, distance: 416.5
click at [409, 663] on div "2 2 2 2 + − Uydu Yol haritası Arazi Karışık Leaflet Klavye kısayolları Harita V…" at bounding box center [883, 466] width 1344 height 574
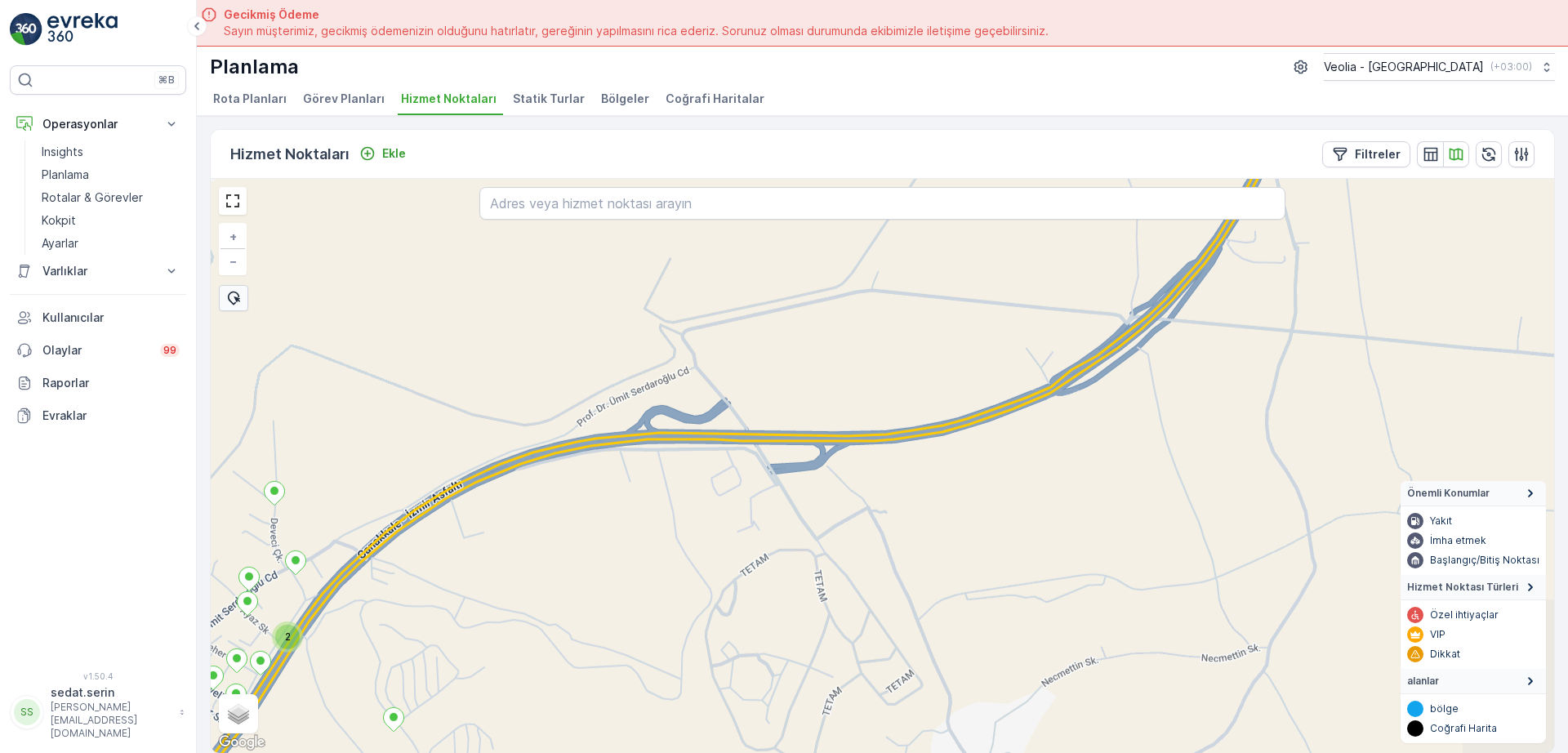
drag, startPoint x: 1109, startPoint y: 361, endPoint x: 695, endPoint y: 654, distance: 507.2
click at [695, 654] on div "2 DARDANOS STATİK TUR + − Uydu Yol haritası Arazi Karışık Leaflet Klavye kısayo…" at bounding box center [883, 466] width 1344 height 574
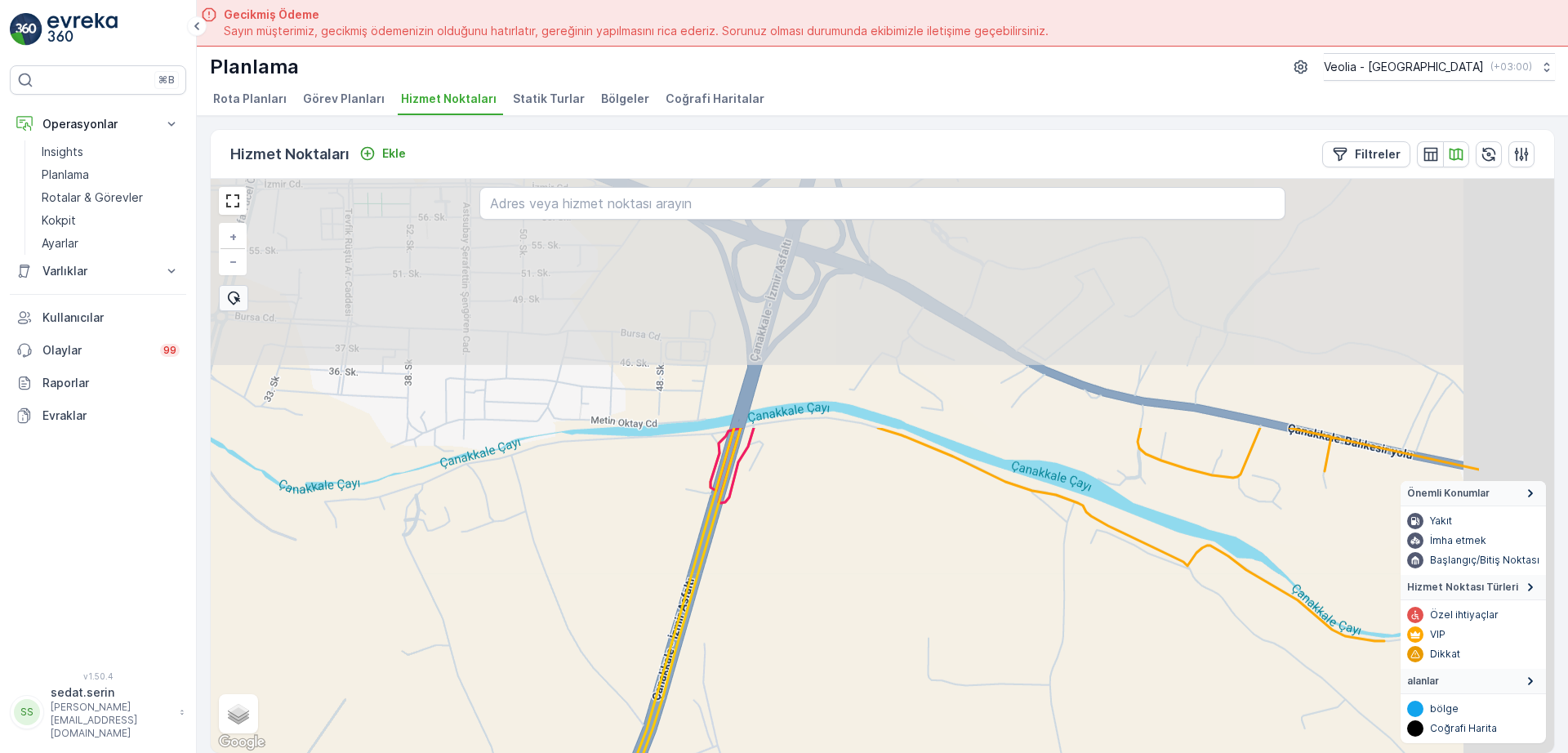
drag, startPoint x: 885, startPoint y: 449, endPoint x: 755, endPoint y: 652, distance: 241.1
click at [674, 752] on html "⌘B Operasyonlar Insights Planlama Rotalar & Görevler Kokpit Ayarlar Varlıklar V…" at bounding box center [784, 376] width 1568 height 753
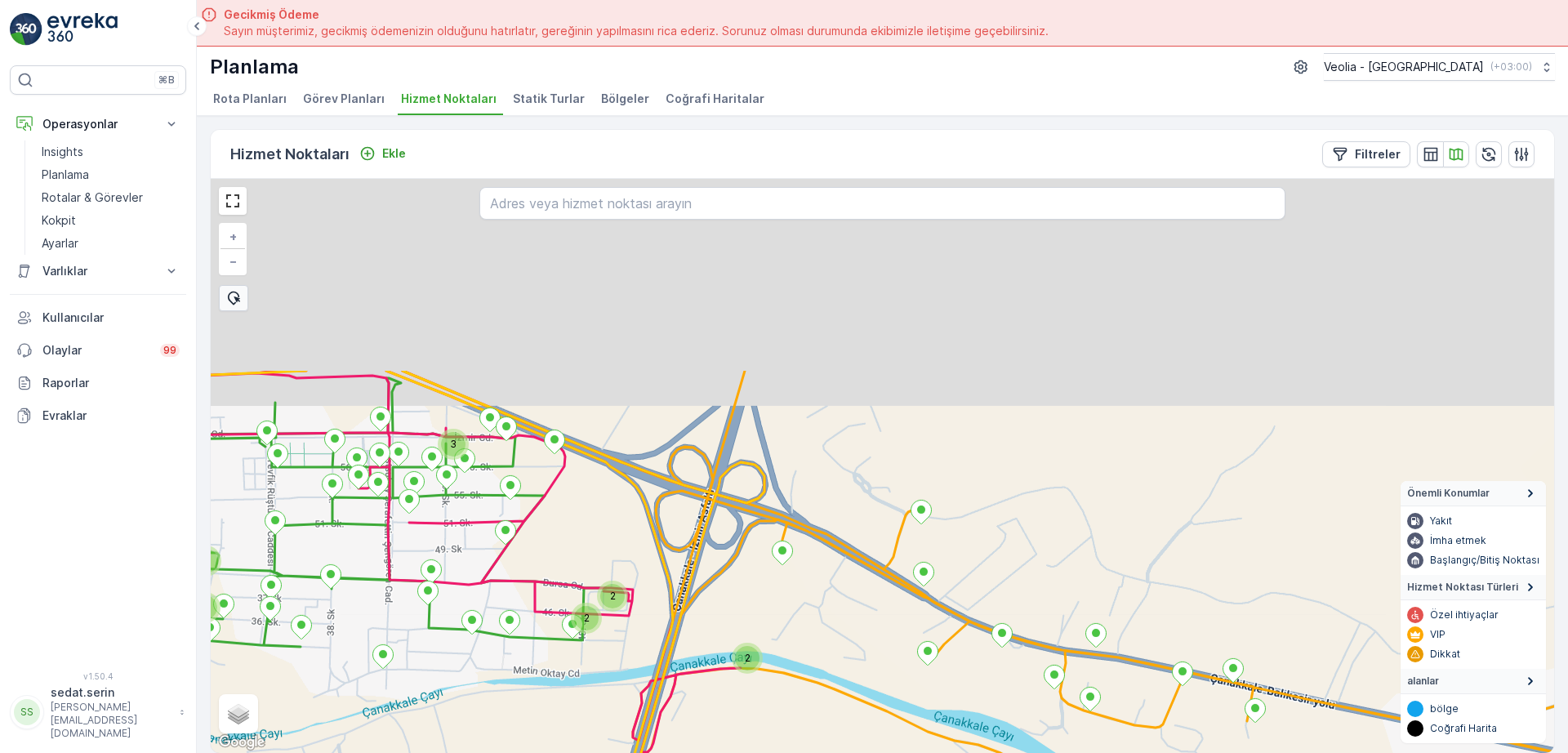
drag, startPoint x: 893, startPoint y: 430, endPoint x: 787, endPoint y: 692, distance: 282.6
click at [787, 692] on div "3 2 2 2 2 2 DARDANOS STATİK TUR + − Uydu Yol haritası Arazi Karışık Leaflet Kla…" at bounding box center [883, 466] width 1344 height 574
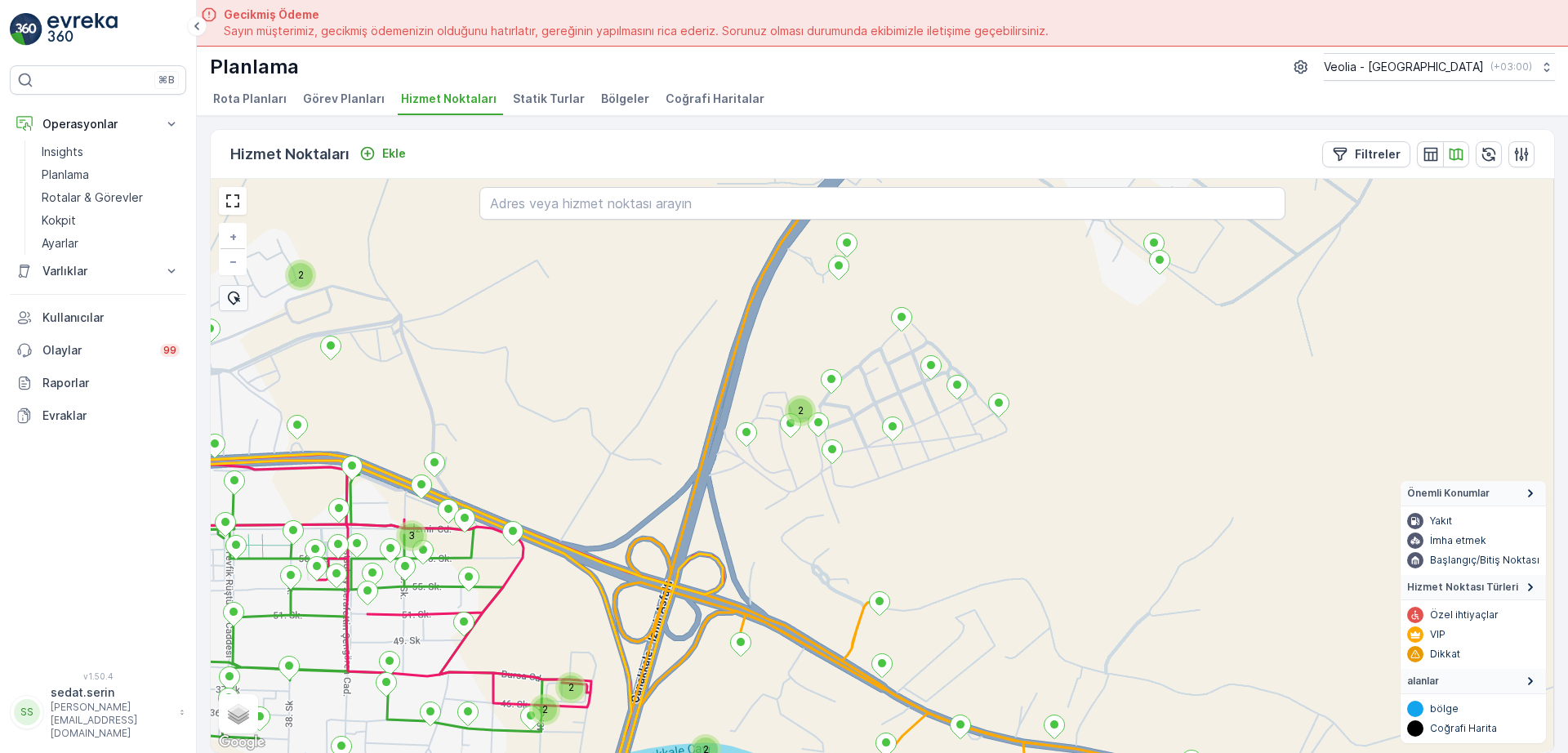
drag, startPoint x: 921, startPoint y: 470, endPoint x: 898, endPoint y: 621, distance: 152.7
click at [898, 621] on div "3 2 2 2 2 2 DARDANOS STATİK TUR + − Uydu Yol haritası Arazi Karışık Leaflet Kla…" at bounding box center [883, 466] width 1344 height 574
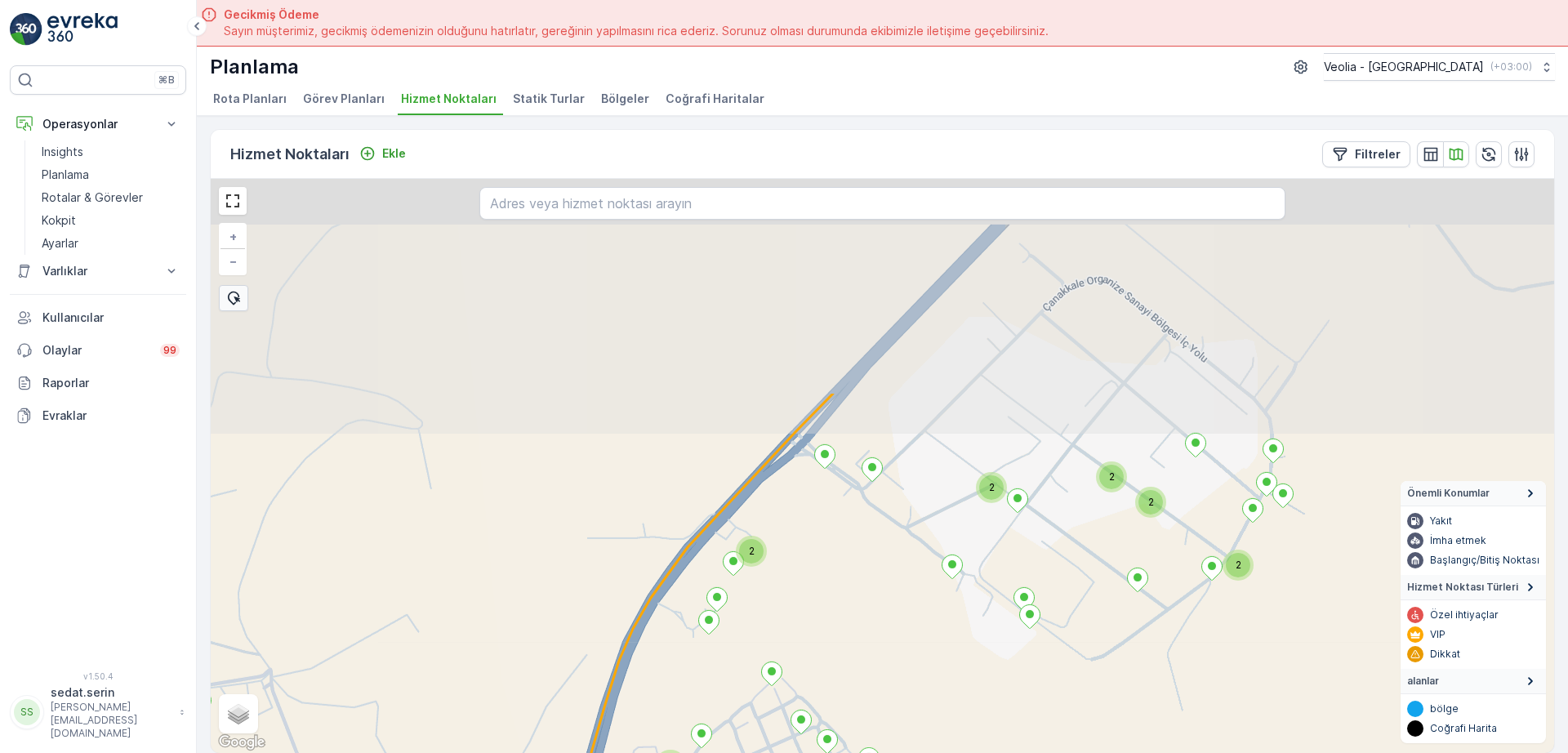
drag, startPoint x: 959, startPoint y: 446, endPoint x: 840, endPoint y: 682, distance: 264.3
click at [840, 682] on div "3 2 2 2 2 2 2 2 DARDANOS STATİK TUR + − Uydu Yol haritası Arazi Karışık Leaflet…" at bounding box center [883, 466] width 1344 height 574
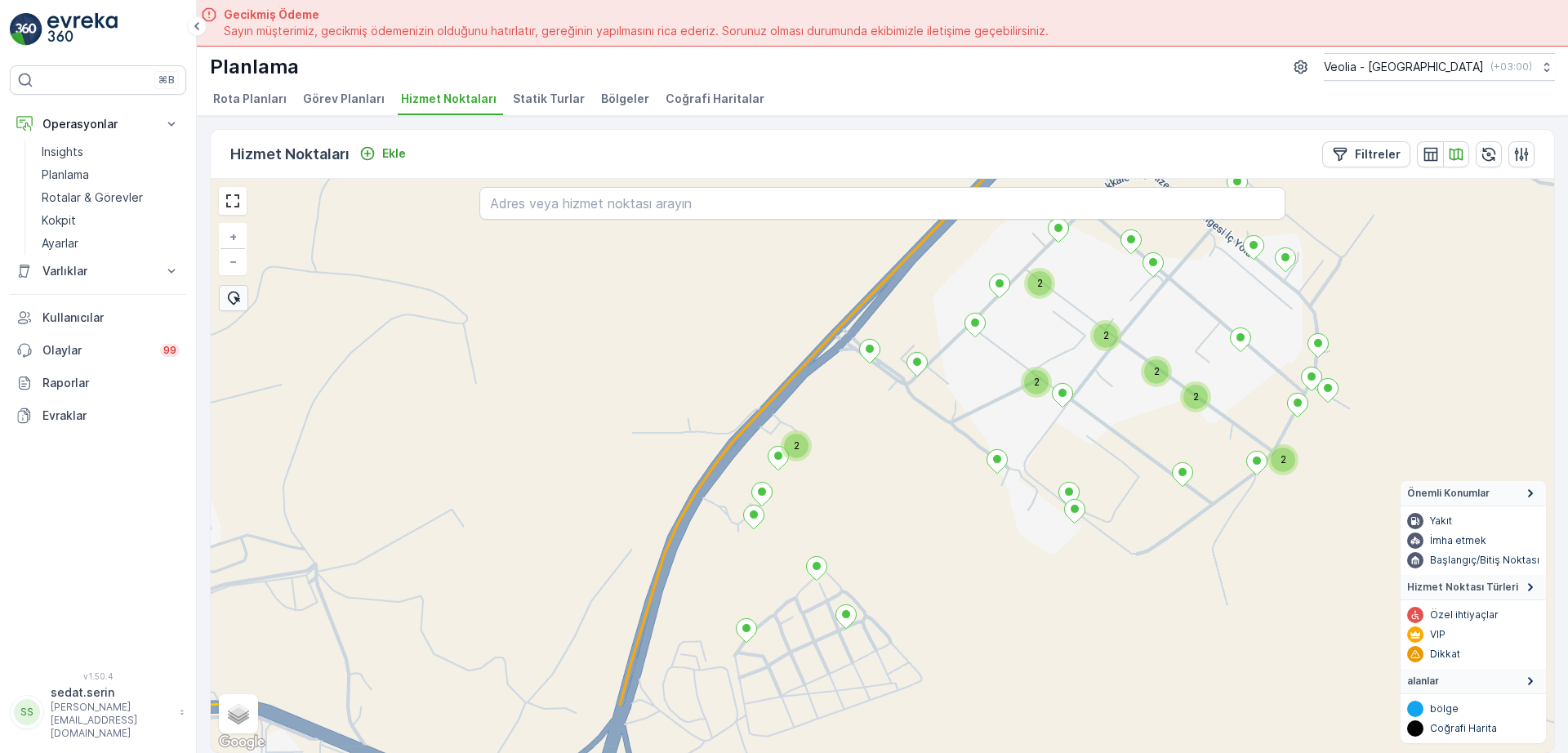
drag, startPoint x: 870, startPoint y: 517, endPoint x: 914, endPoint y: 447, distance: 82.7
click at [914, 447] on div "2 2 2 2 2 2 2 DARDANOS STATİK TUR + − Uydu Yol haritası Arazi Karışık Leaflet K…" at bounding box center [883, 466] width 1344 height 574
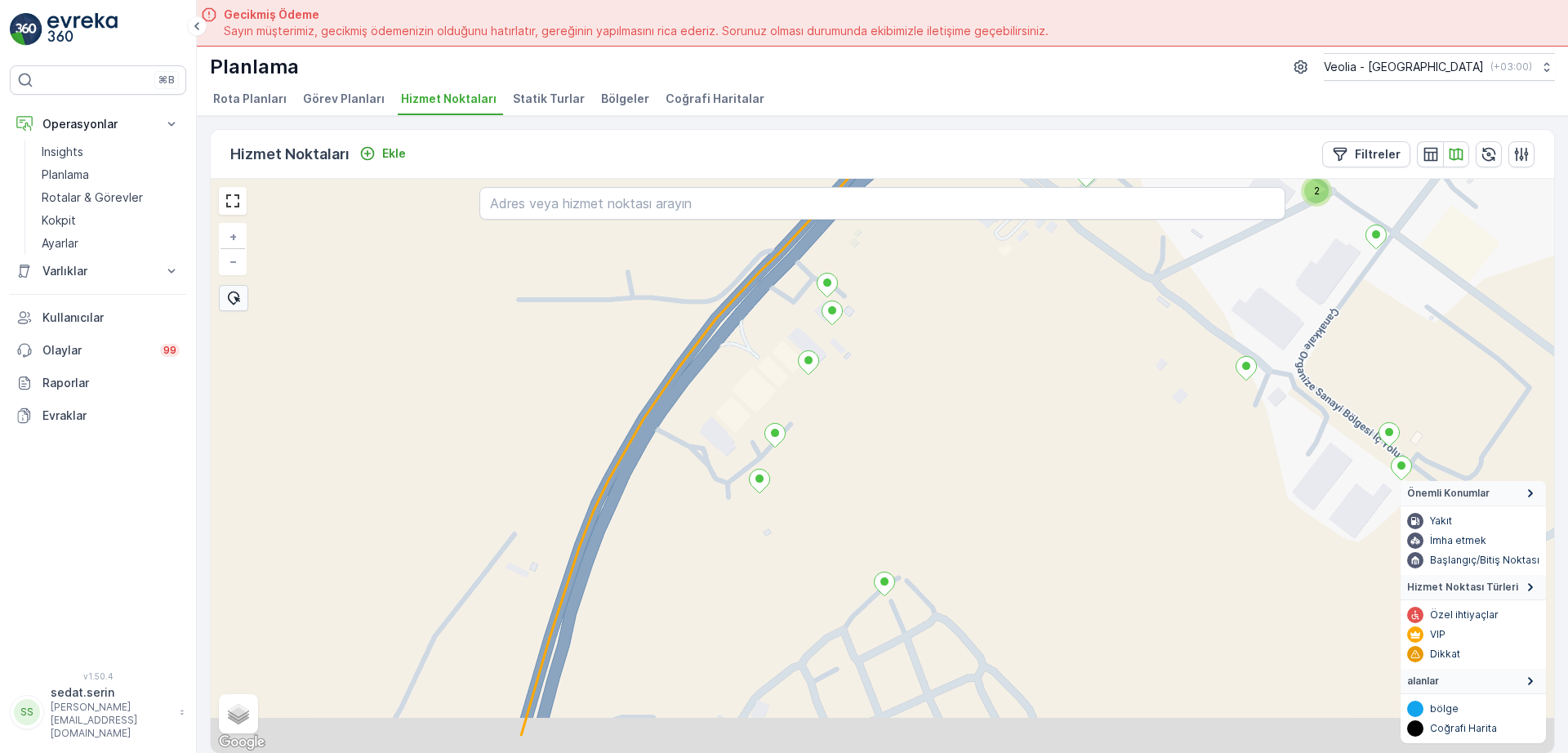
drag, startPoint x: 758, startPoint y: 508, endPoint x: 853, endPoint y: 269, distance: 257.2
click at [851, 260] on div "2 DARDANOS STATİK TUR esenlerk_33_1_3k + − Uydu Yol haritası Arazi Karışık Leaf…" at bounding box center [883, 466] width 1344 height 574
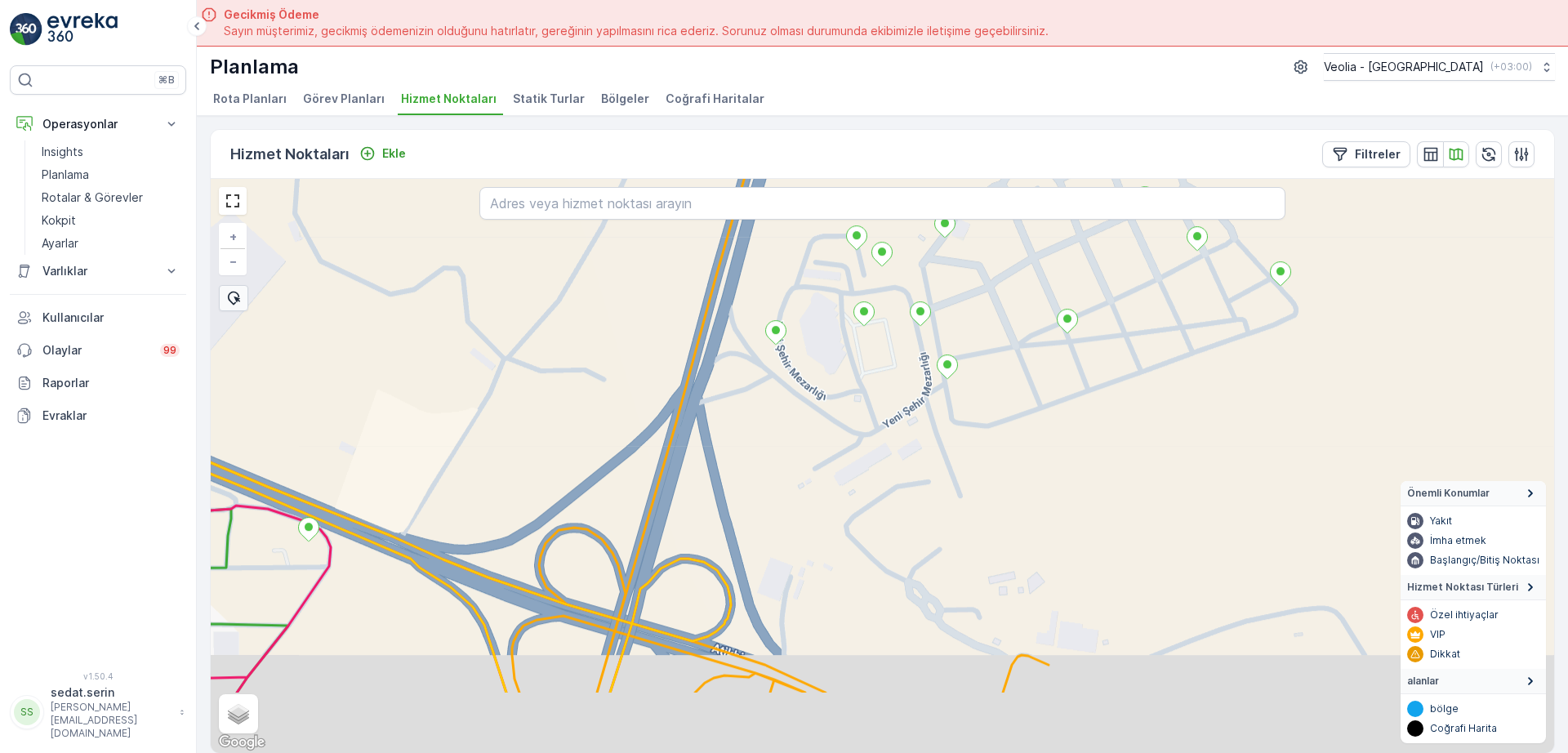
drag, startPoint x: 802, startPoint y: 532, endPoint x: 869, endPoint y: 414, distance: 135.7
click at [869, 414] on div "DARDANOS STATİK TUR + − Uydu Yol haritası Arazi Karışık Leaflet Klavye kısayoll…" at bounding box center [883, 466] width 1344 height 574
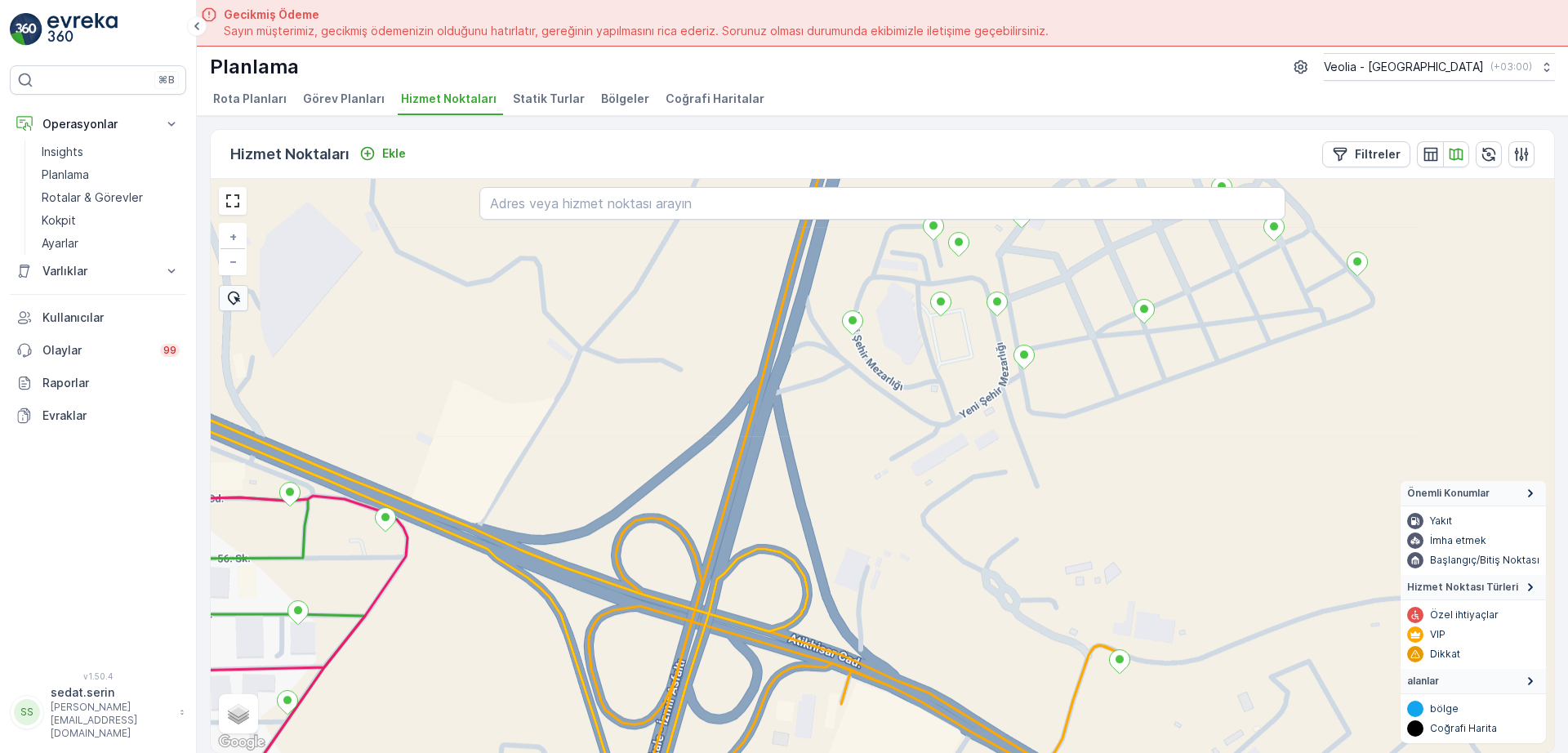
drag, startPoint x: 742, startPoint y: 540, endPoint x: 820, endPoint y: 530, distance: 78.6
click at [820, 530] on div "DARDANOS STATİK TUR + − Uydu Yol haritası Arazi Karışık Leaflet Klavye kısayoll…" at bounding box center [883, 466] width 1344 height 574
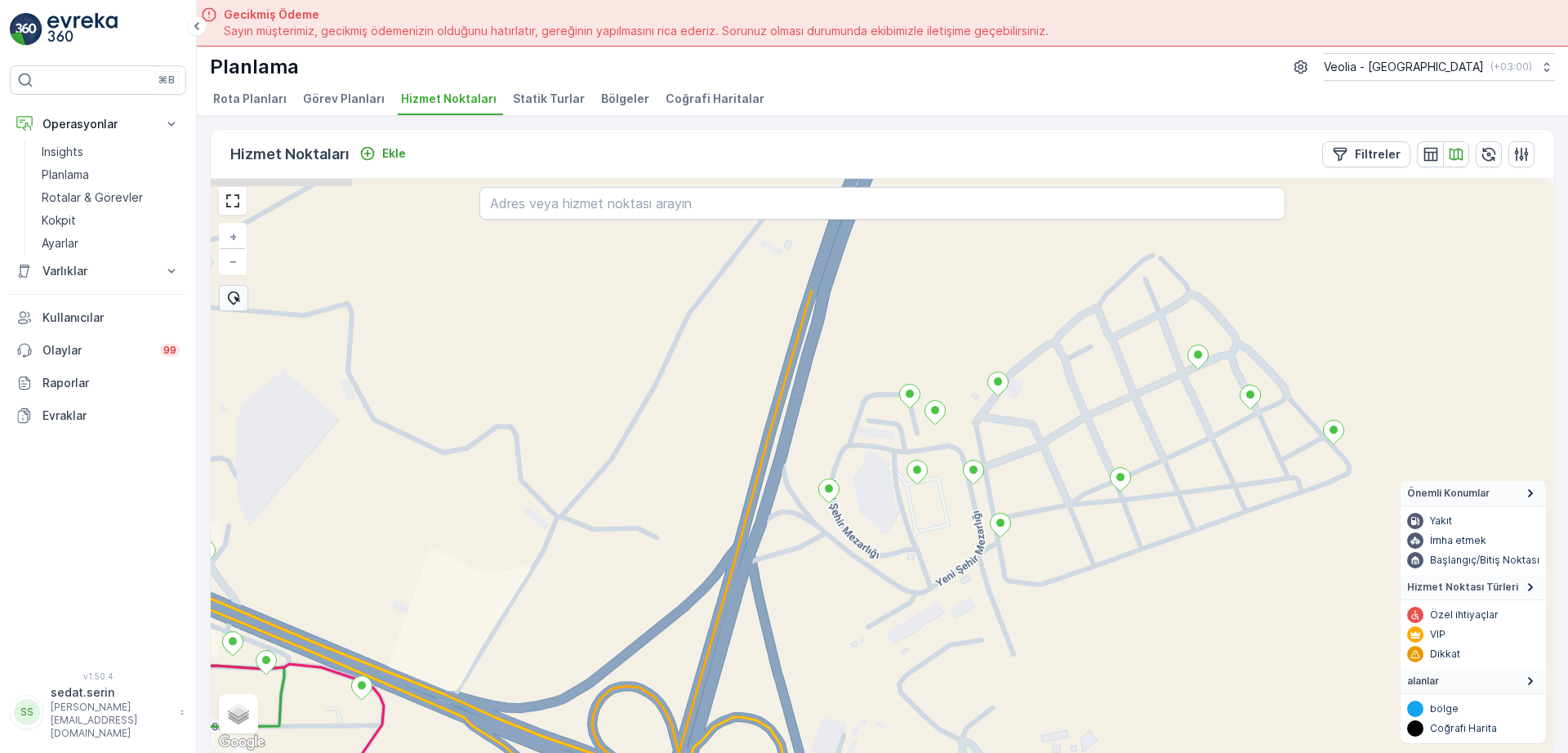
drag, startPoint x: 785, startPoint y: 399, endPoint x: 761, endPoint y: 567, distance: 169.7
click at [761, 567] on div "DARDANOS STATİK TUR + − Uydu Yol haritası Arazi Karışık Leaflet Klavye kısayoll…" at bounding box center [883, 466] width 1344 height 574
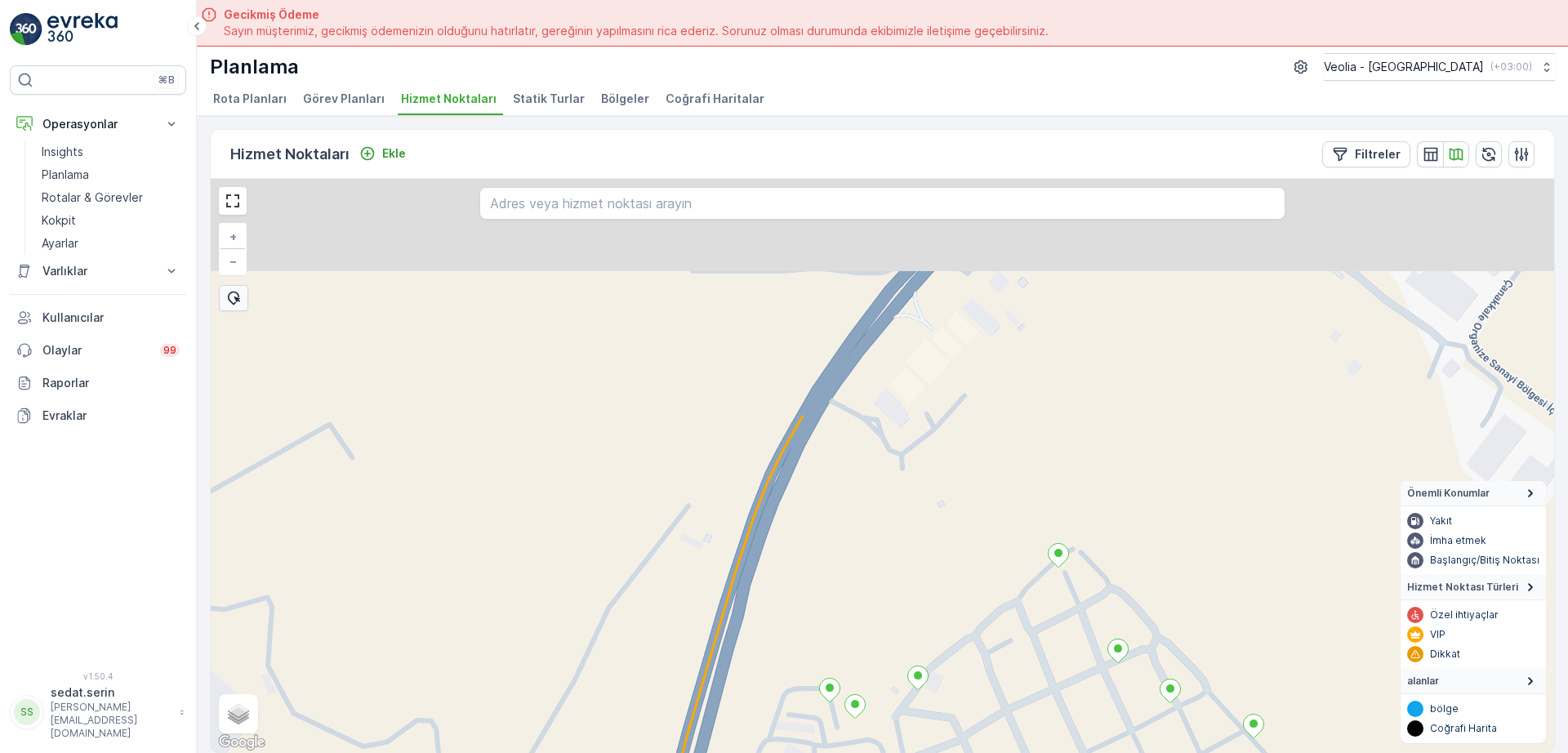
drag, startPoint x: 816, startPoint y: 361, endPoint x: 735, endPoint y: 646, distance: 296.3
click at [735, 646] on div "DARDANOS STATİK TUR + − Uydu Yol haritası Arazi Karışık Leaflet Klavye kısayoll…" at bounding box center [883, 466] width 1344 height 574
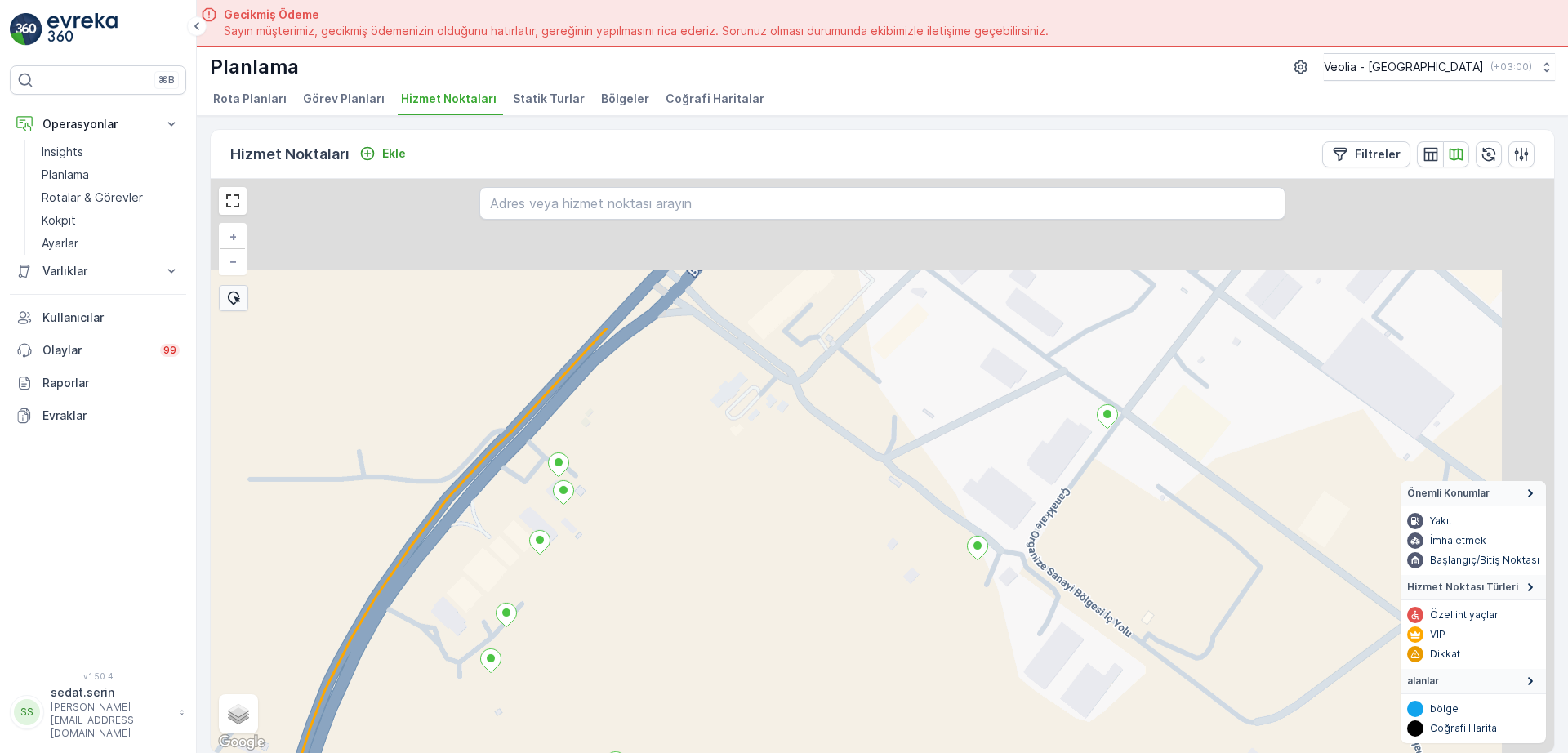
drag, startPoint x: 1168, startPoint y: 368, endPoint x: 723, endPoint y: 577, distance: 491.6
click at [721, 611] on div "DARDANOS STATİK TUR + − Uydu Yol haritası Arazi Karışık Leaflet Klavye kısayoll…" at bounding box center [883, 466] width 1344 height 574
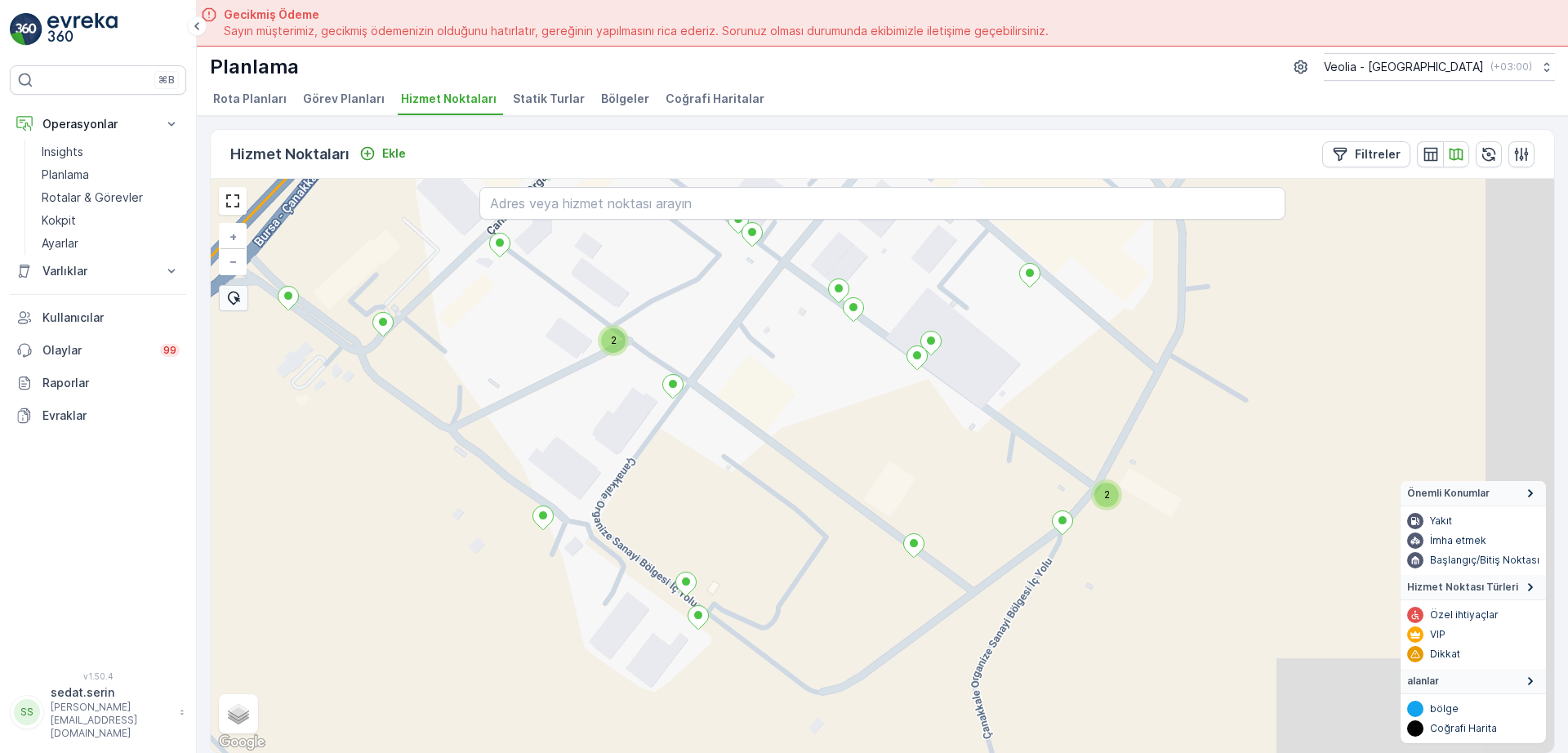
drag, startPoint x: 825, startPoint y: 468, endPoint x: 395, endPoint y: 402, distance: 435.0
click at [395, 402] on div "2 2 DARDANOS STATİK TUR + − Uydu Yol haritası Arazi Karışık Leaflet Klavye kısa…" at bounding box center [883, 466] width 1344 height 574
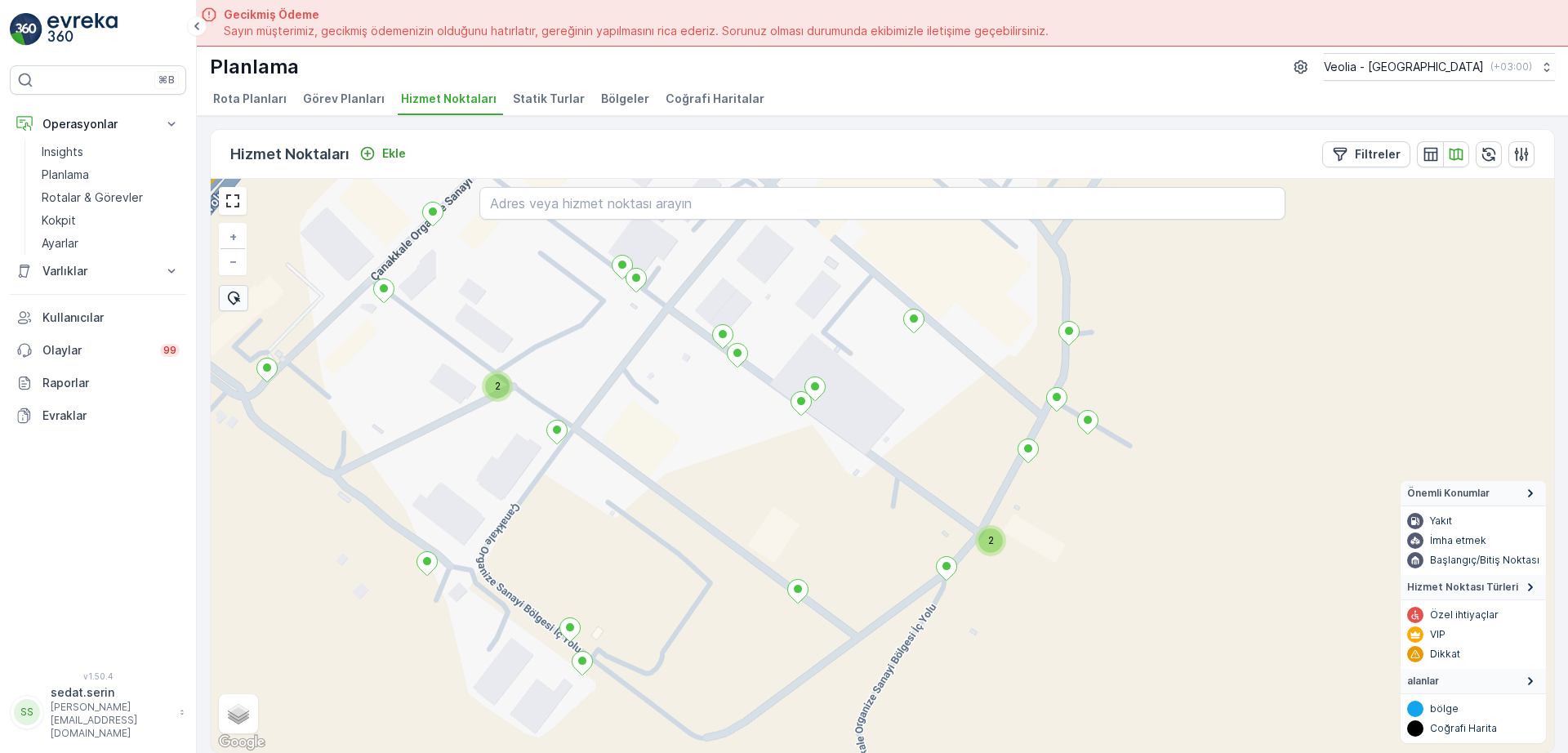
drag, startPoint x: 990, startPoint y: 393, endPoint x: 873, endPoint y: 425, distance: 121.3
click at [873, 427] on div "2 2 DARDANOS STATİK TUR + − Uydu Yol haritası Arazi Karışık Leaflet Klavye kısa…" at bounding box center [883, 466] width 1344 height 574
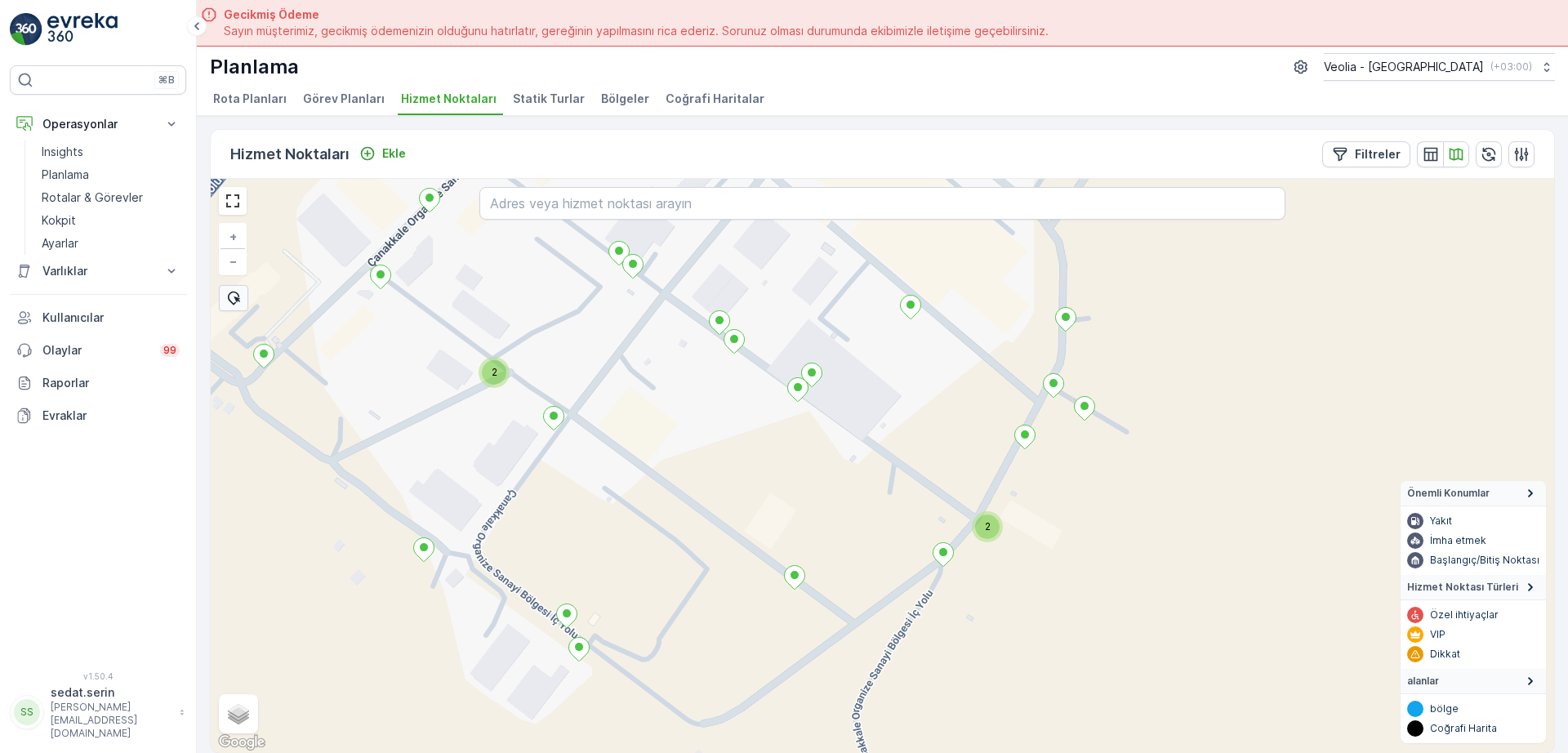
click at [992, 522] on div "2" at bounding box center [988, 527] width 25 height 25
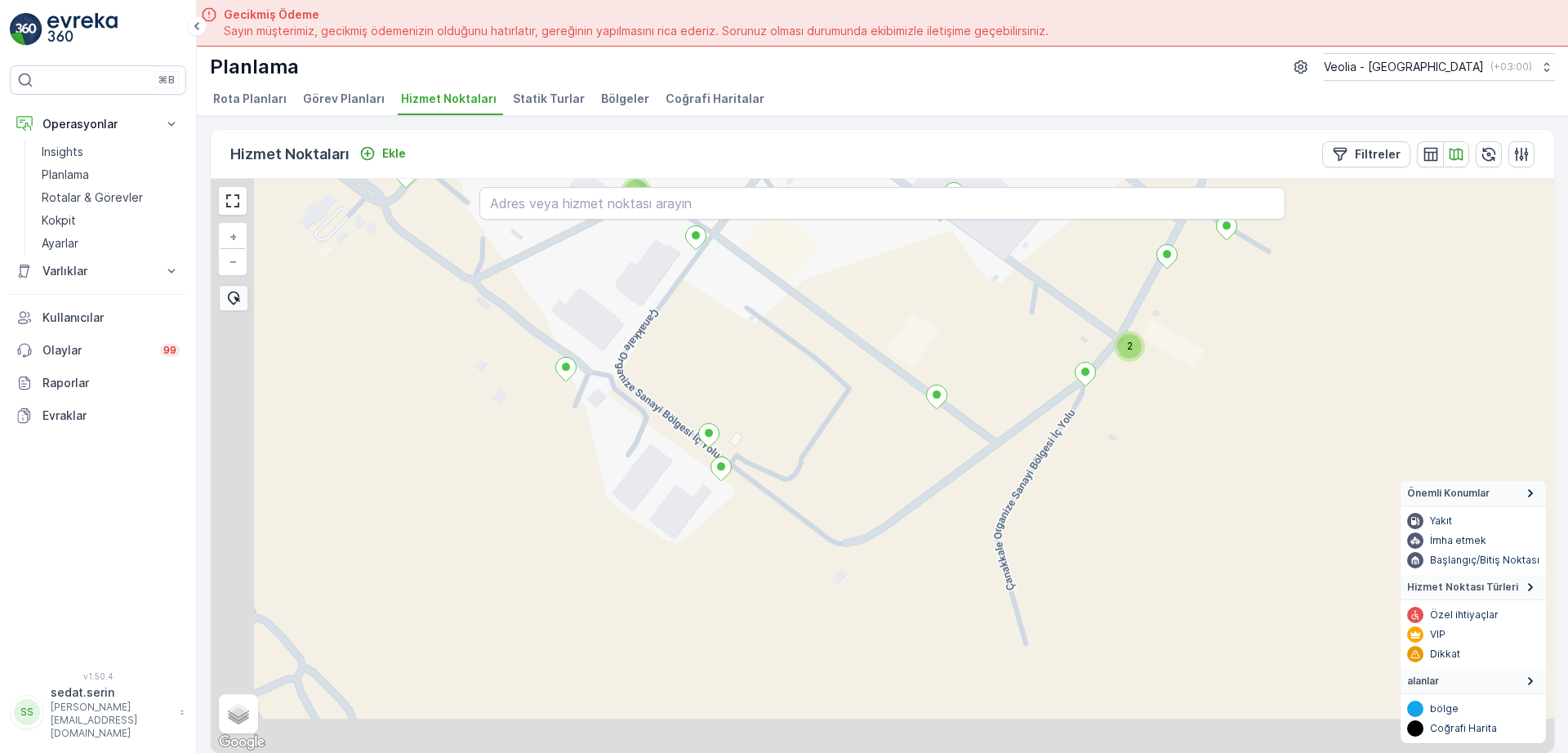
drag, startPoint x: 1103, startPoint y: 614, endPoint x: 1162, endPoint y: 423, distance: 199.9
click at [1162, 423] on div "2 2 + − Uydu Yol haritası Arazi Karışık Leaflet Klavye kısayolları Harita Veril…" at bounding box center [883, 466] width 1344 height 574
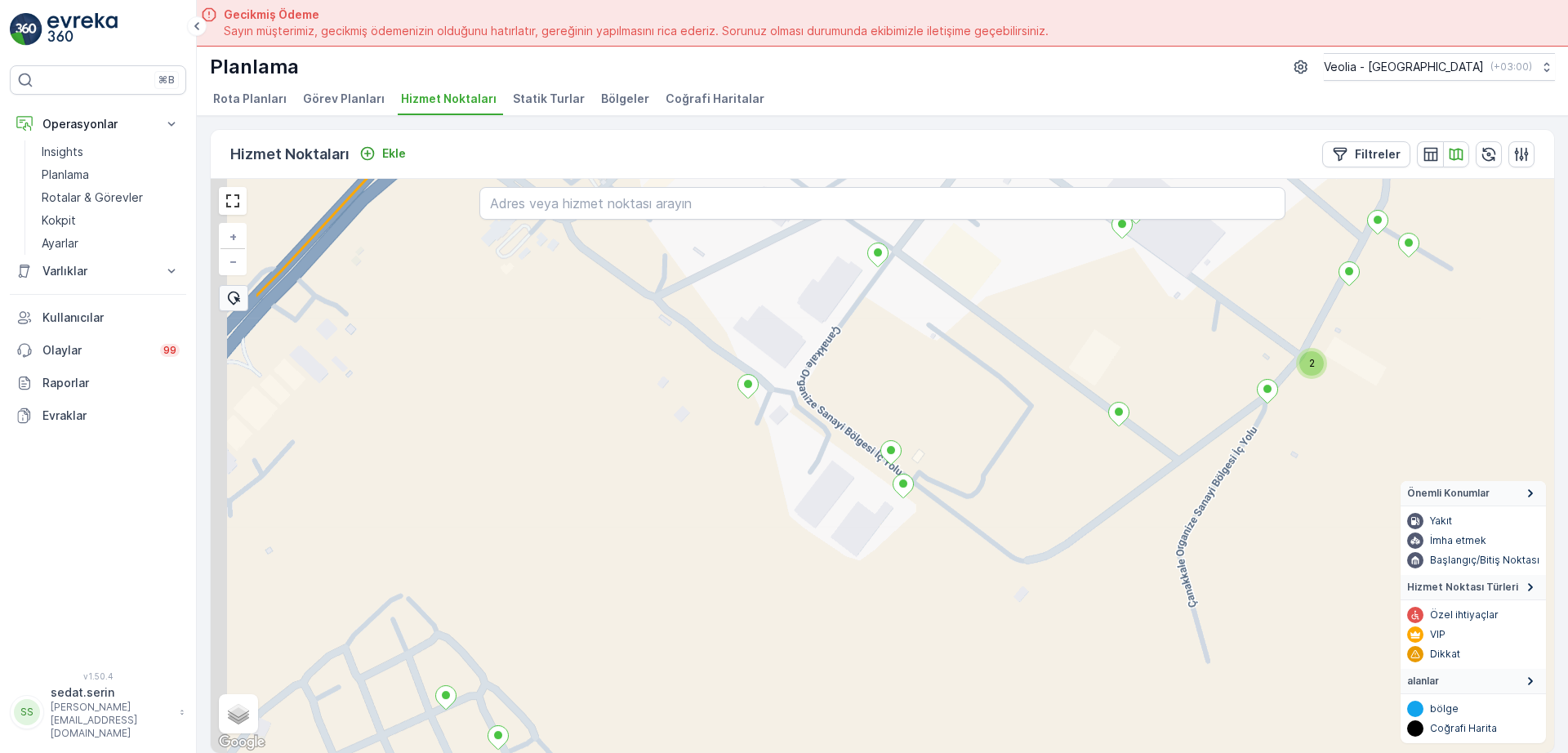
drag, startPoint x: 937, startPoint y: 476, endPoint x: 1145, endPoint y: 535, distance: 216.2
click at [1144, 534] on div "2 + − Uydu Yol haritası Arazi Karışık Leaflet Klavye kısayolları Harita Veriler…" at bounding box center [883, 466] width 1344 height 574
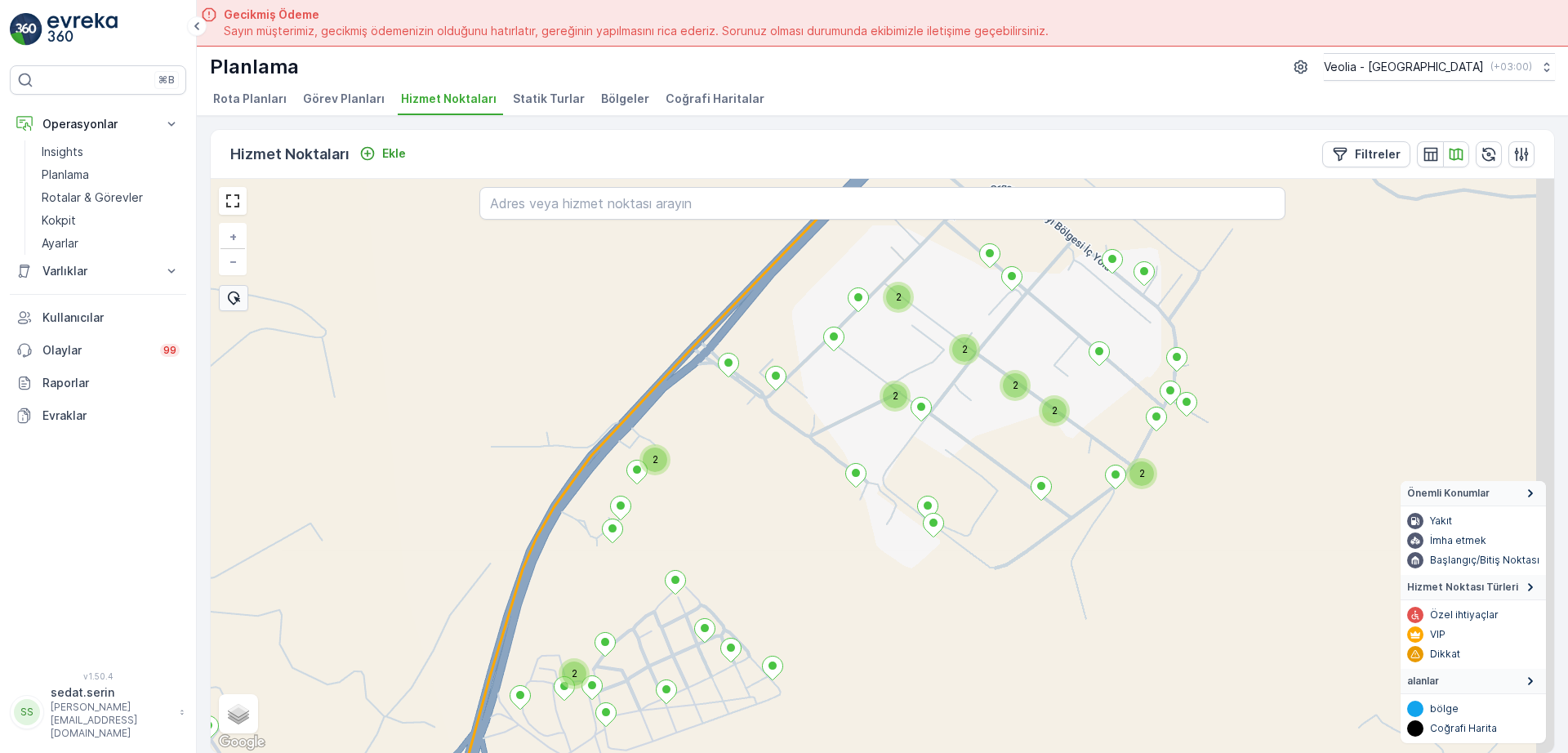
drag, startPoint x: 1149, startPoint y: 494, endPoint x: 1119, endPoint y: 579, distance: 90.1
click at [1119, 579] on div "2 2 2 2 2 2 2 2 + − Uydu Yol haritası Arazi Karışık Leaflet Klavye kısayolları …" at bounding box center [883, 466] width 1344 height 574
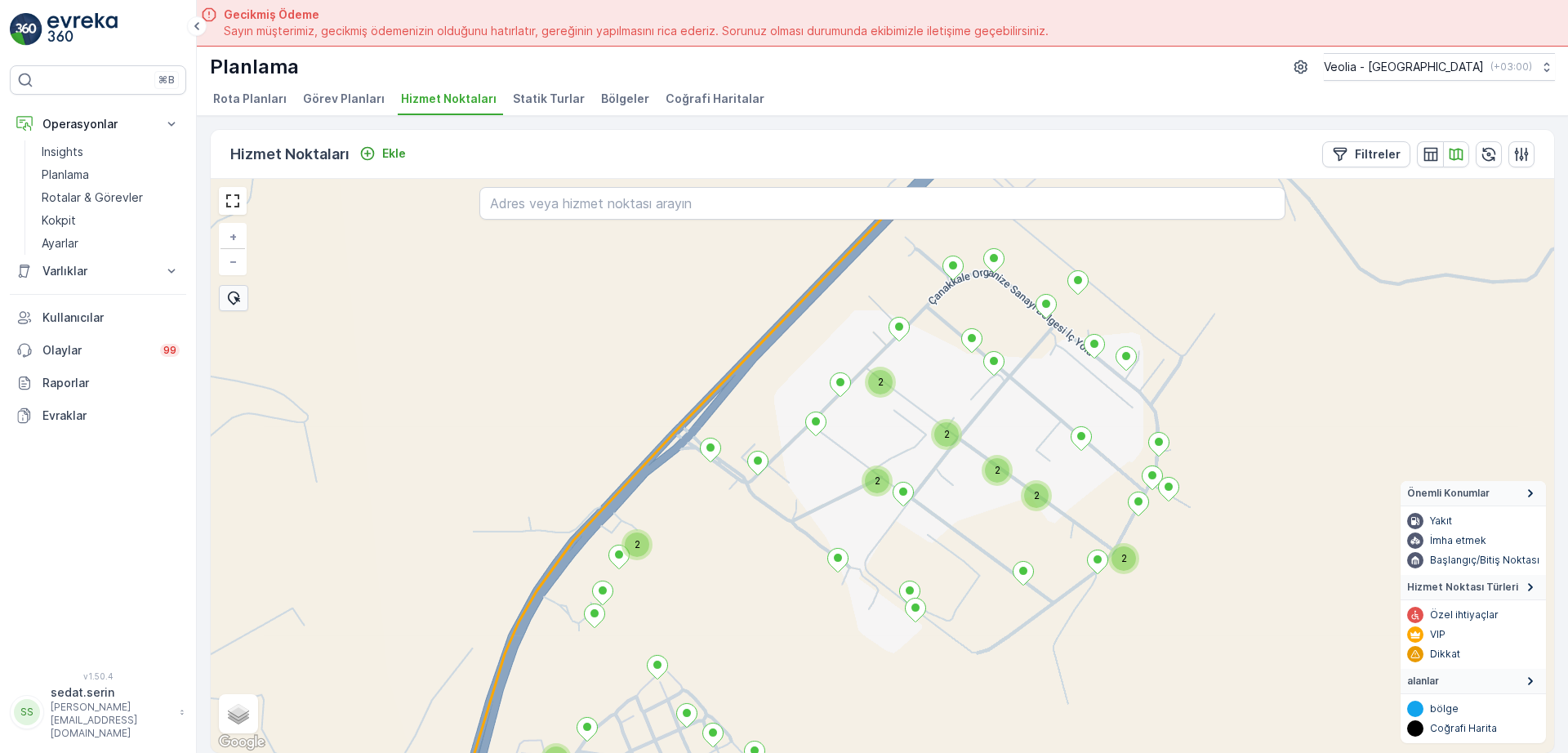
drag, startPoint x: 1122, startPoint y: 522, endPoint x: 1103, endPoint y: 602, distance: 82.2
click at [1103, 602] on div "2 2 2 2 2 2 2 2 + − Uydu Yol haritası Arazi Karışık Leaflet Klavye kısayolları …" at bounding box center [883, 466] width 1344 height 574
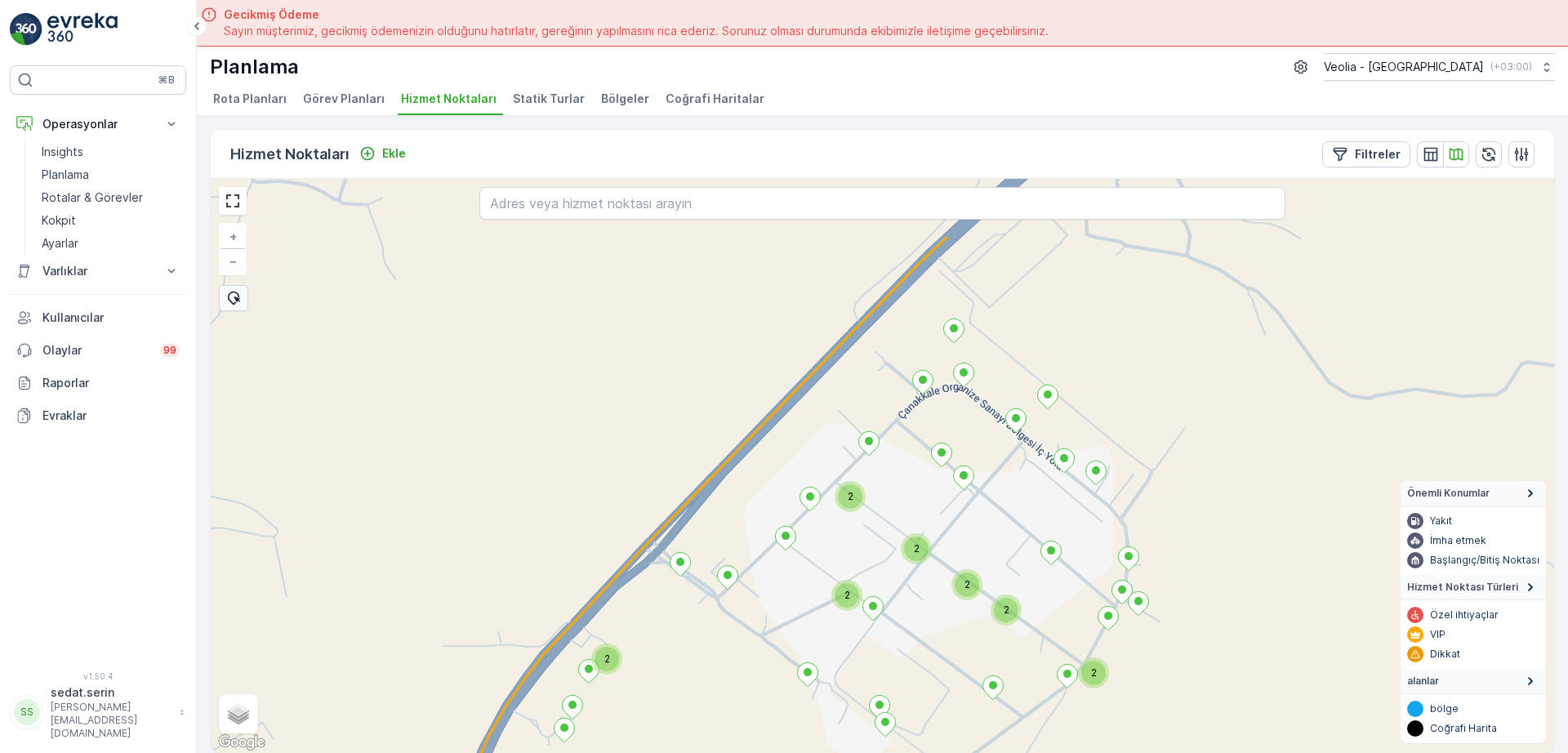
drag, startPoint x: 1148, startPoint y: 480, endPoint x: 1117, endPoint y: 578, distance: 102.8
click at [1117, 578] on div "2 2 2 2 2 2 2 2 5nolu_90_3m + − Uydu Yol haritası Arazi Karışık Leaflet Klavye …" at bounding box center [883, 466] width 1344 height 574
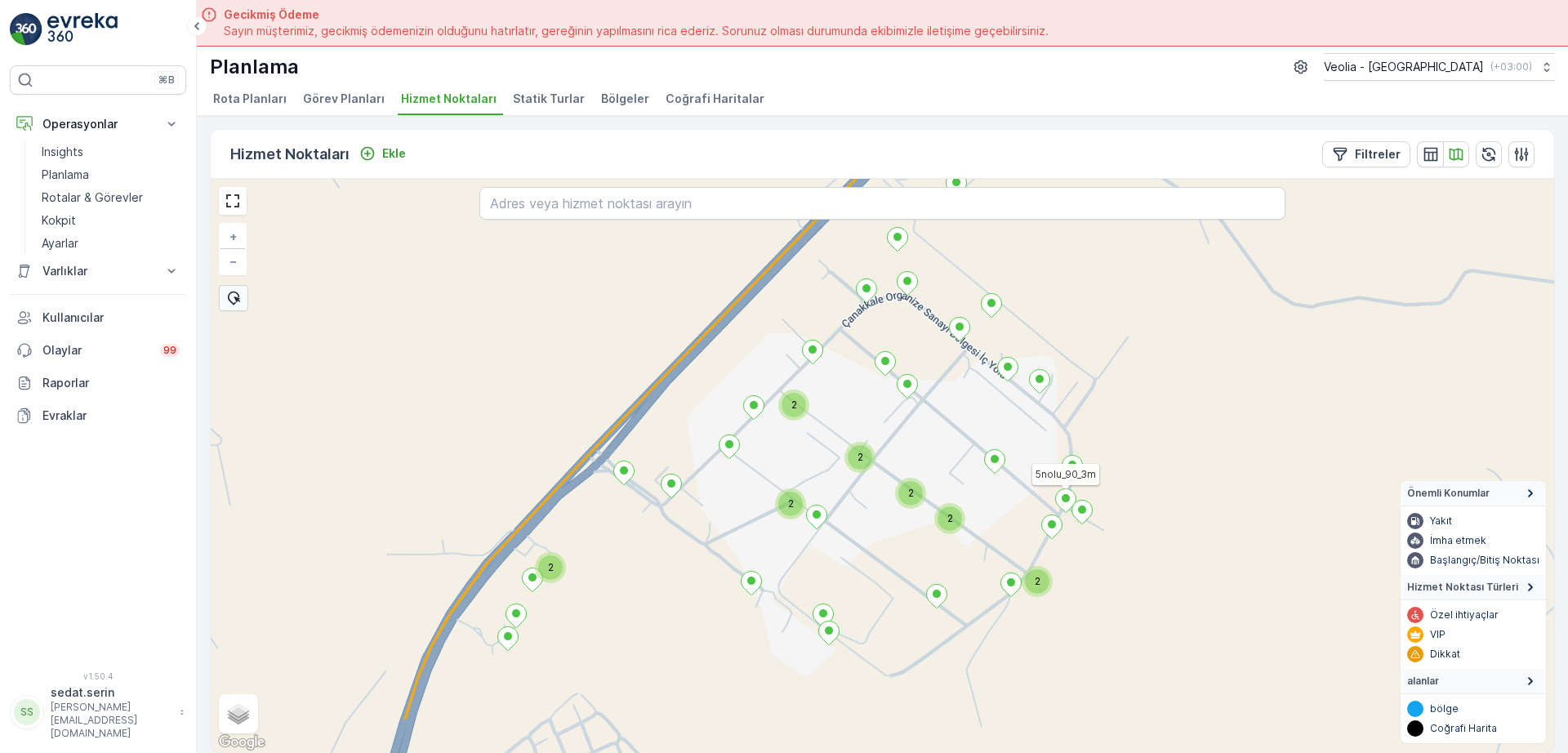
drag, startPoint x: 1043, startPoint y: 472, endPoint x: 1031, endPoint y: 459, distance: 17.7
click at [1030, 451] on div "2 2 2 2 2 2 2 5nolu_90_3m + − Uydu Yol haritası Arazi Karışık Leaflet Klavye kı…" at bounding box center [883, 466] width 1344 height 574
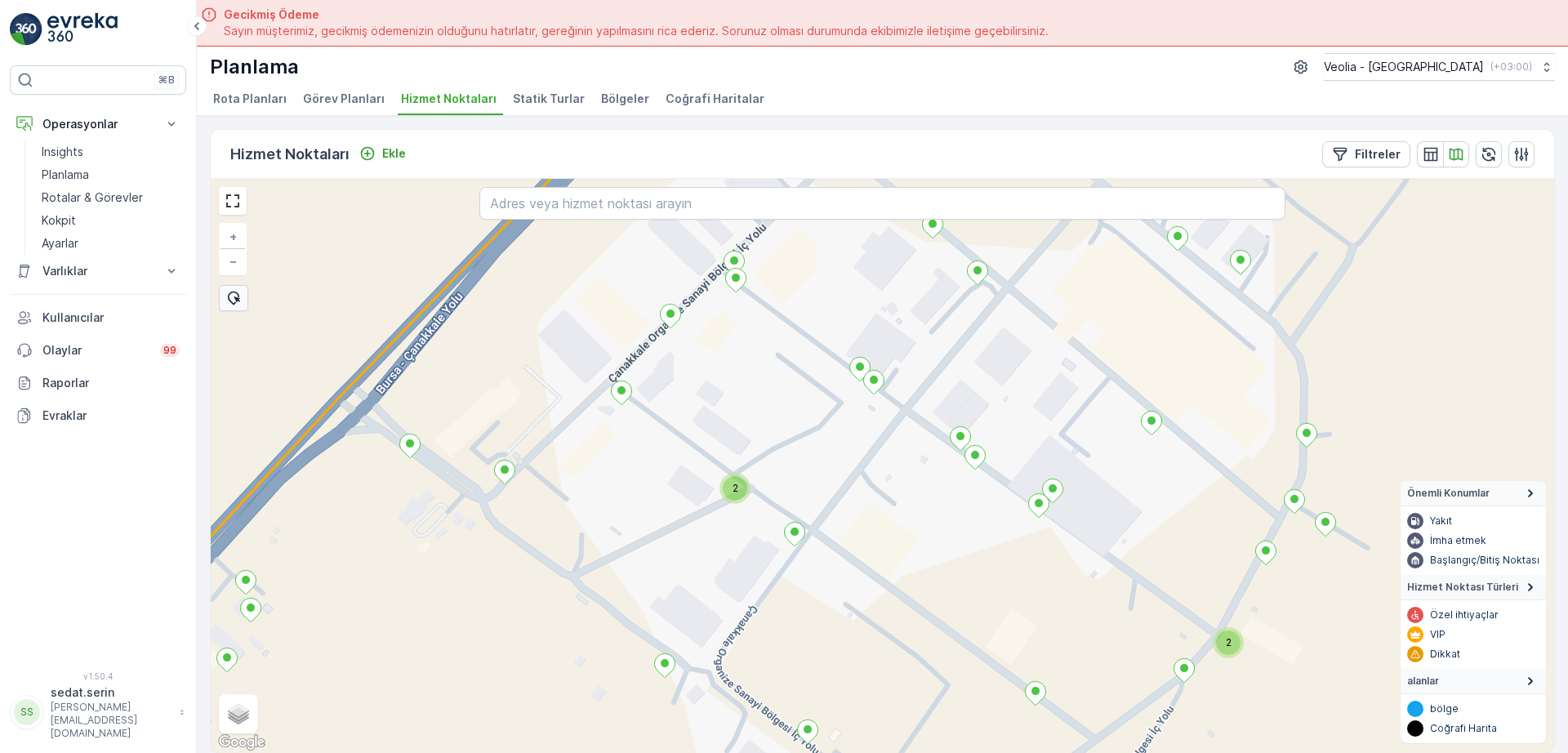
click at [739, 489] on div "2" at bounding box center [735, 489] width 25 height 25
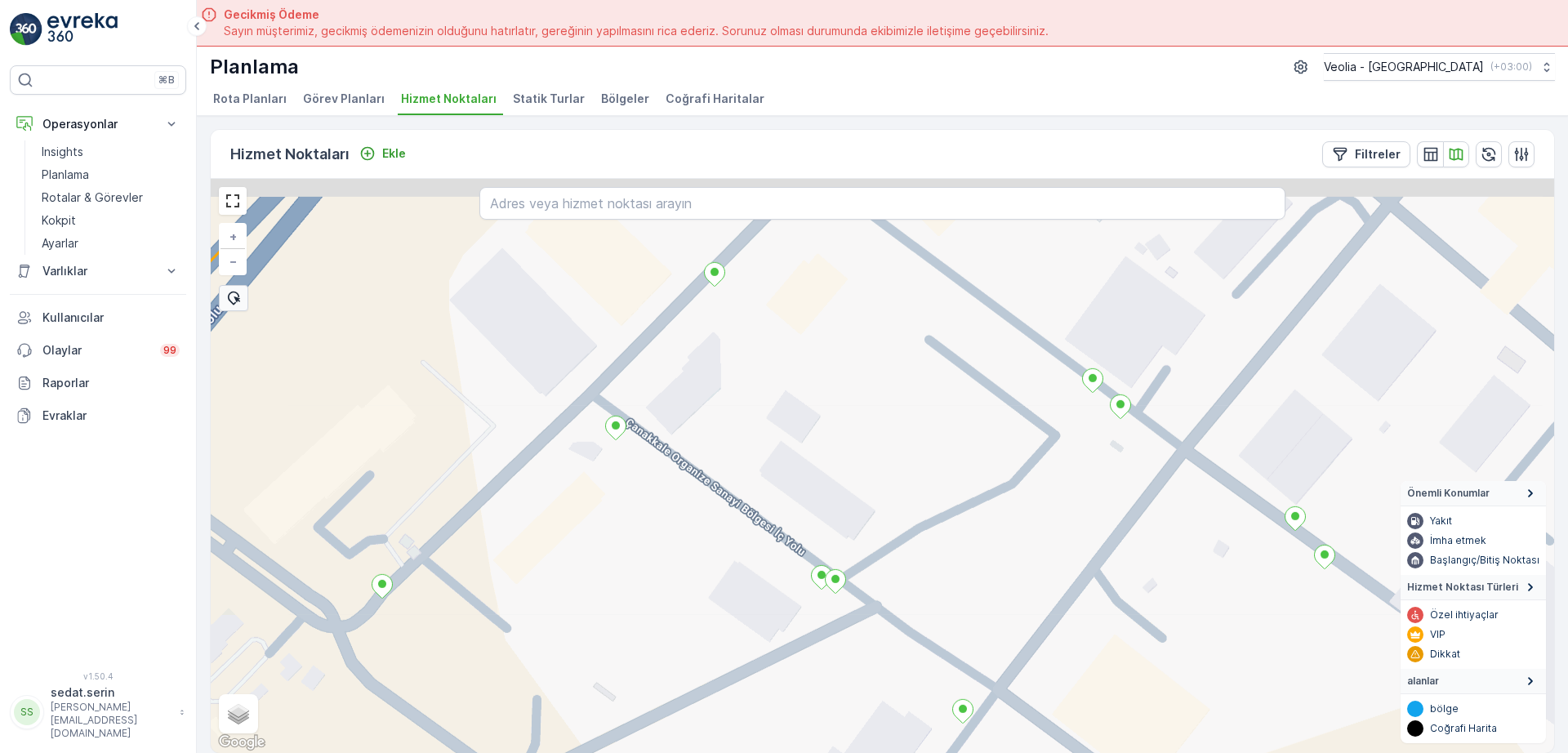
drag, startPoint x: 753, startPoint y: 457, endPoint x: 770, endPoint y: 563, distance: 107.4
click at [770, 563] on div "+ − Uydu Yol haritası Arazi Karışık Leaflet Klavye kısayolları Harita Verileri …" at bounding box center [883, 466] width 1344 height 574
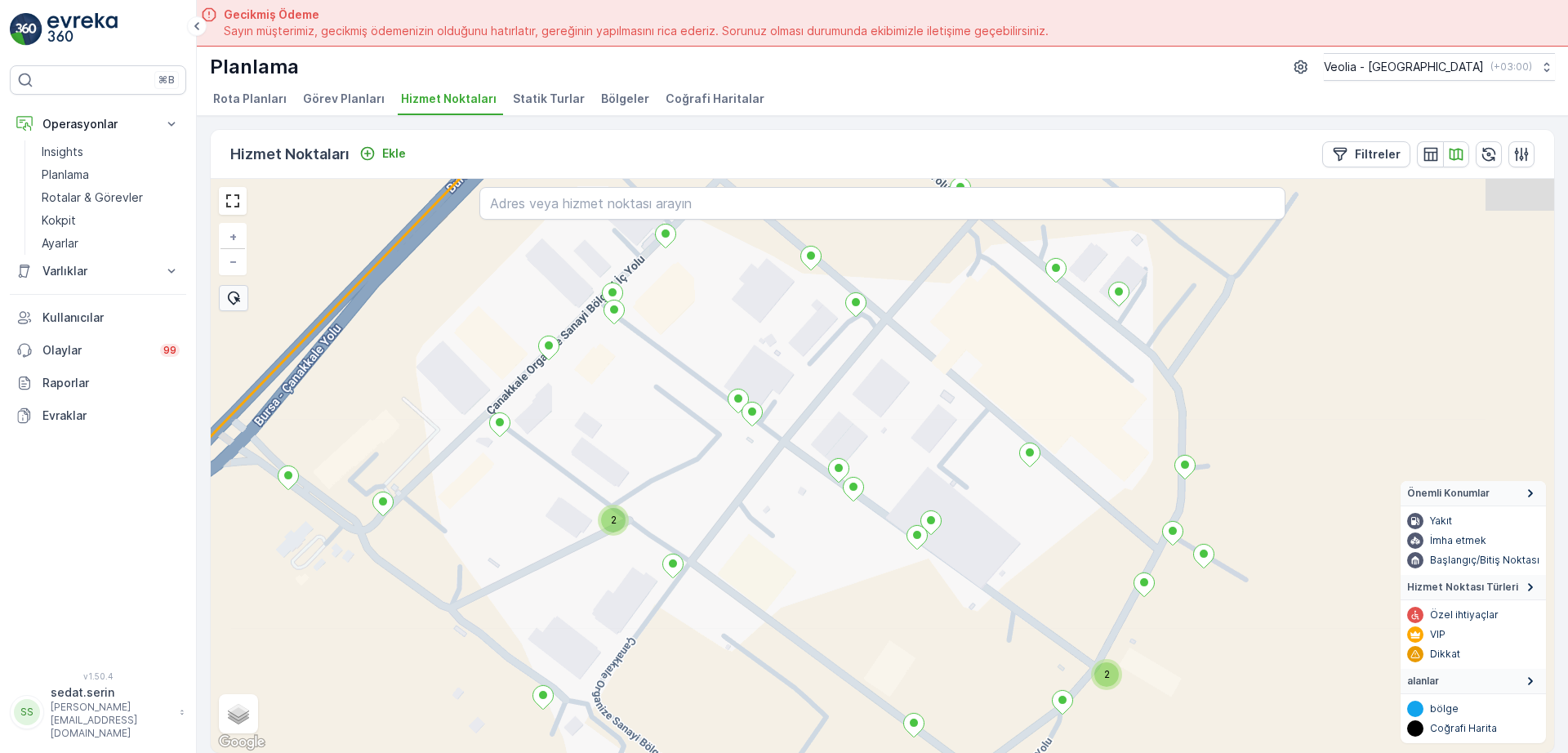
drag, startPoint x: 820, startPoint y: 496, endPoint x: 640, endPoint y: 466, distance: 182.5
click at [645, 484] on div "2 2 + − Uydu Yol haritası Arazi Karışık Leaflet Klavye kısayolları Harita Veril…" at bounding box center [883, 466] width 1344 height 574
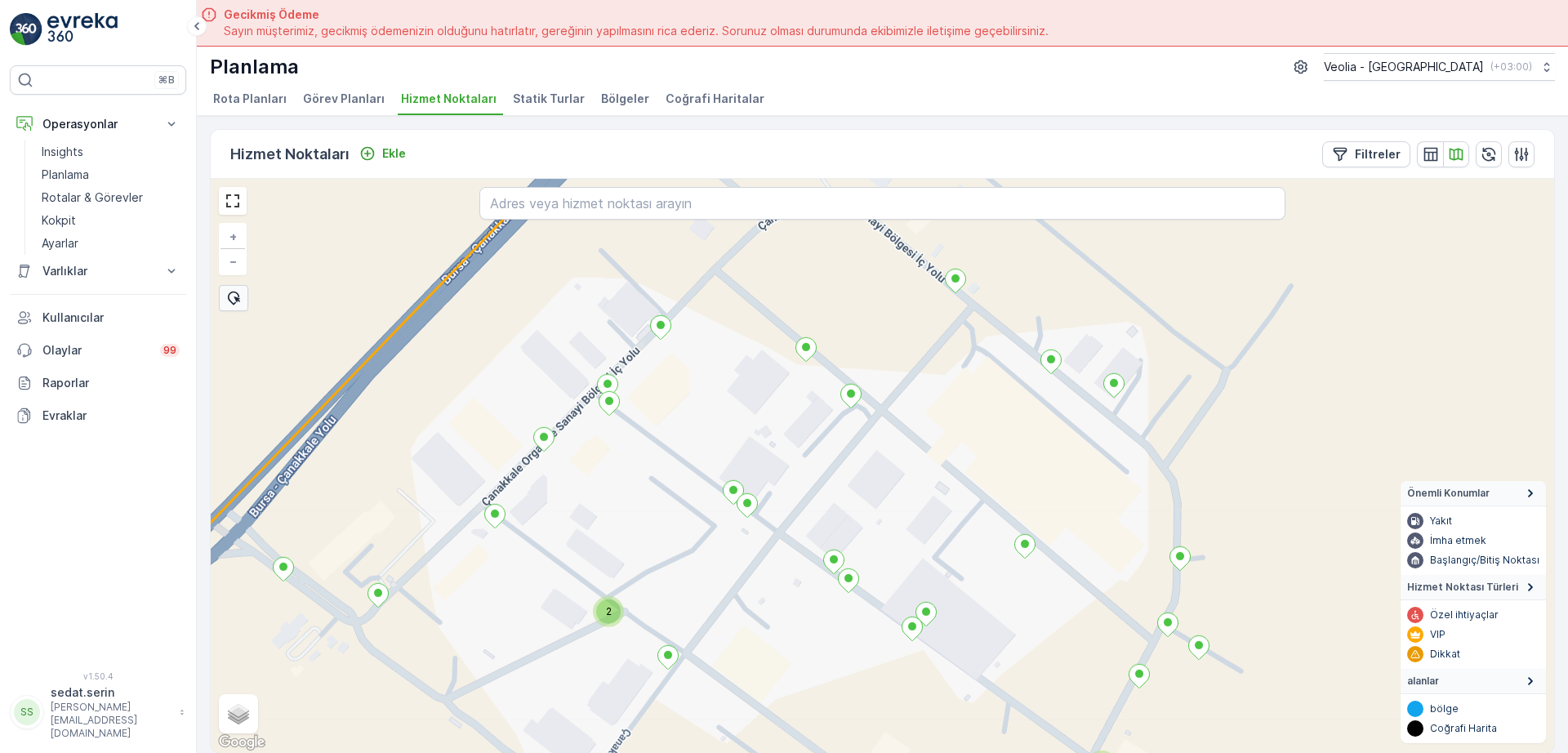
drag, startPoint x: 606, startPoint y: 370, endPoint x: 601, endPoint y: 442, distance: 72.2
click at [601, 442] on div "2 2 + − Uydu Yol haritası Arazi Karışık Leaflet Klavye kısayolları Harita Veril…" at bounding box center [883, 466] width 1344 height 574
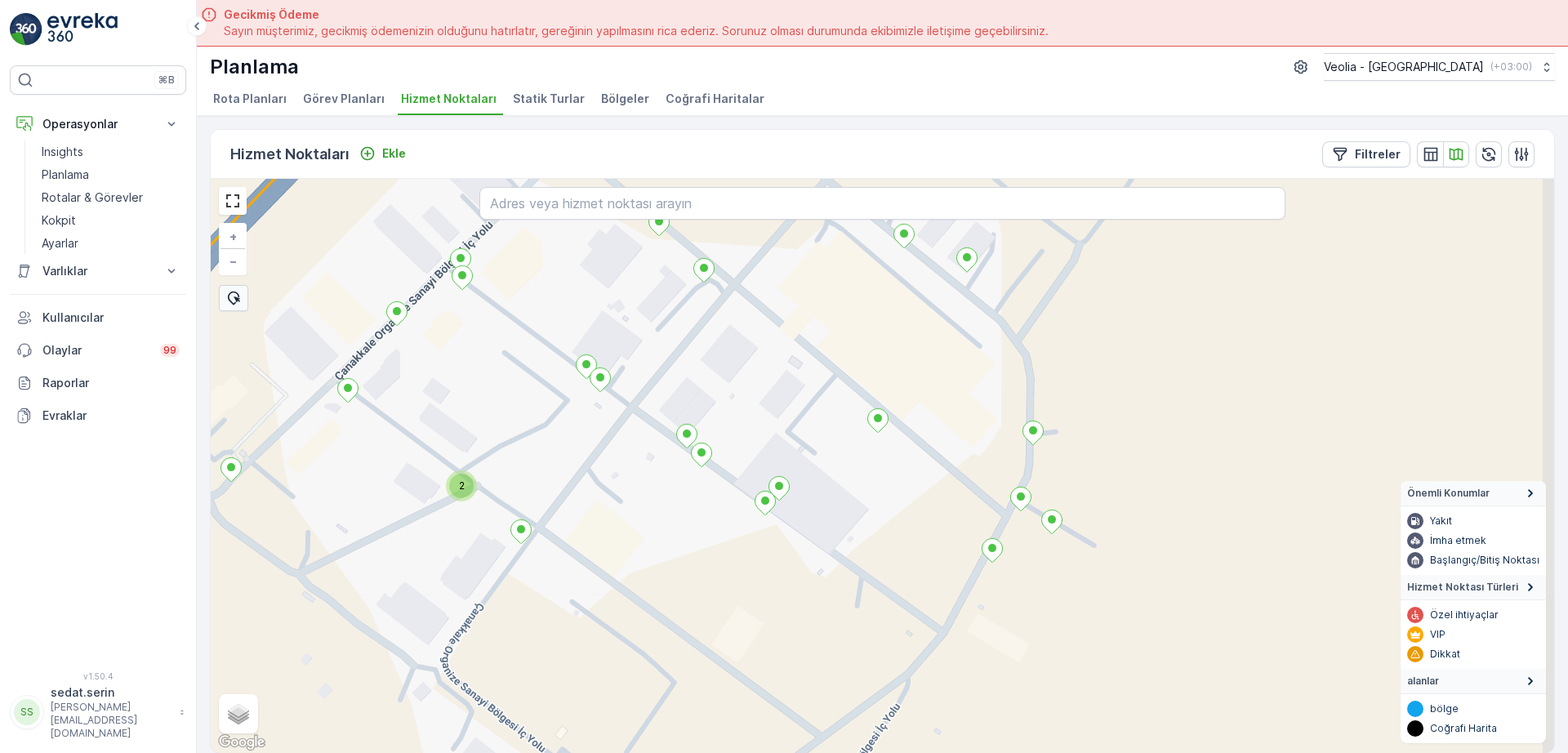
drag, startPoint x: 779, startPoint y: 547, endPoint x: 632, endPoint y: 422, distance: 193.0
click at [632, 422] on div "2 + − Uydu Yol haritası Arazi Karışık Leaflet Klavye kısayolları Harita Veriler…" at bounding box center [883, 466] width 1344 height 574
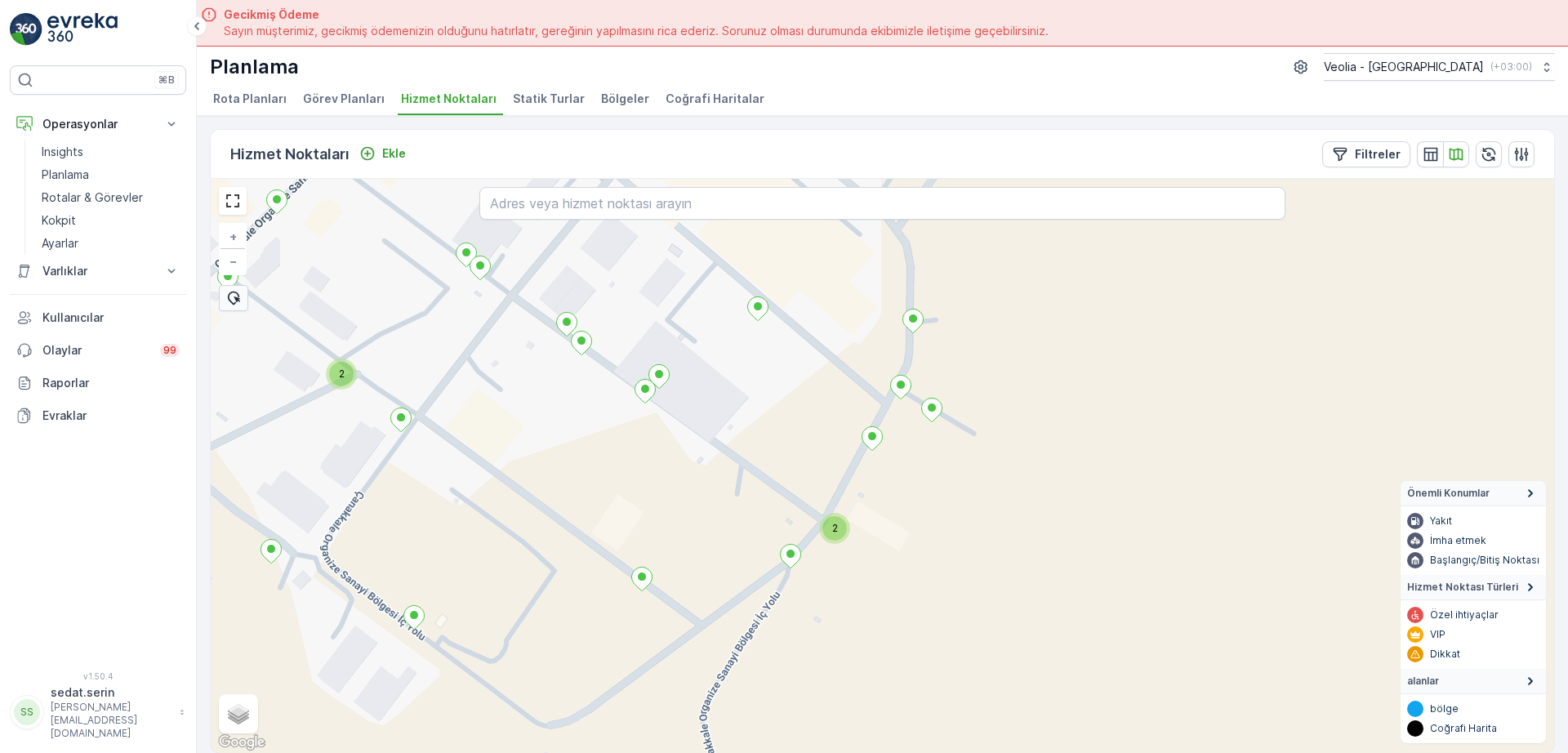
drag, startPoint x: 831, startPoint y: 538, endPoint x: 711, endPoint y: 426, distance: 164.1
click at [711, 426] on div "2 2 + − Uydu Yol haritası Arazi Karışık Leaflet Klavye kısayolları Harita Veril…" at bounding box center [883, 466] width 1344 height 574
click at [837, 531] on div "2" at bounding box center [835, 529] width 25 height 25
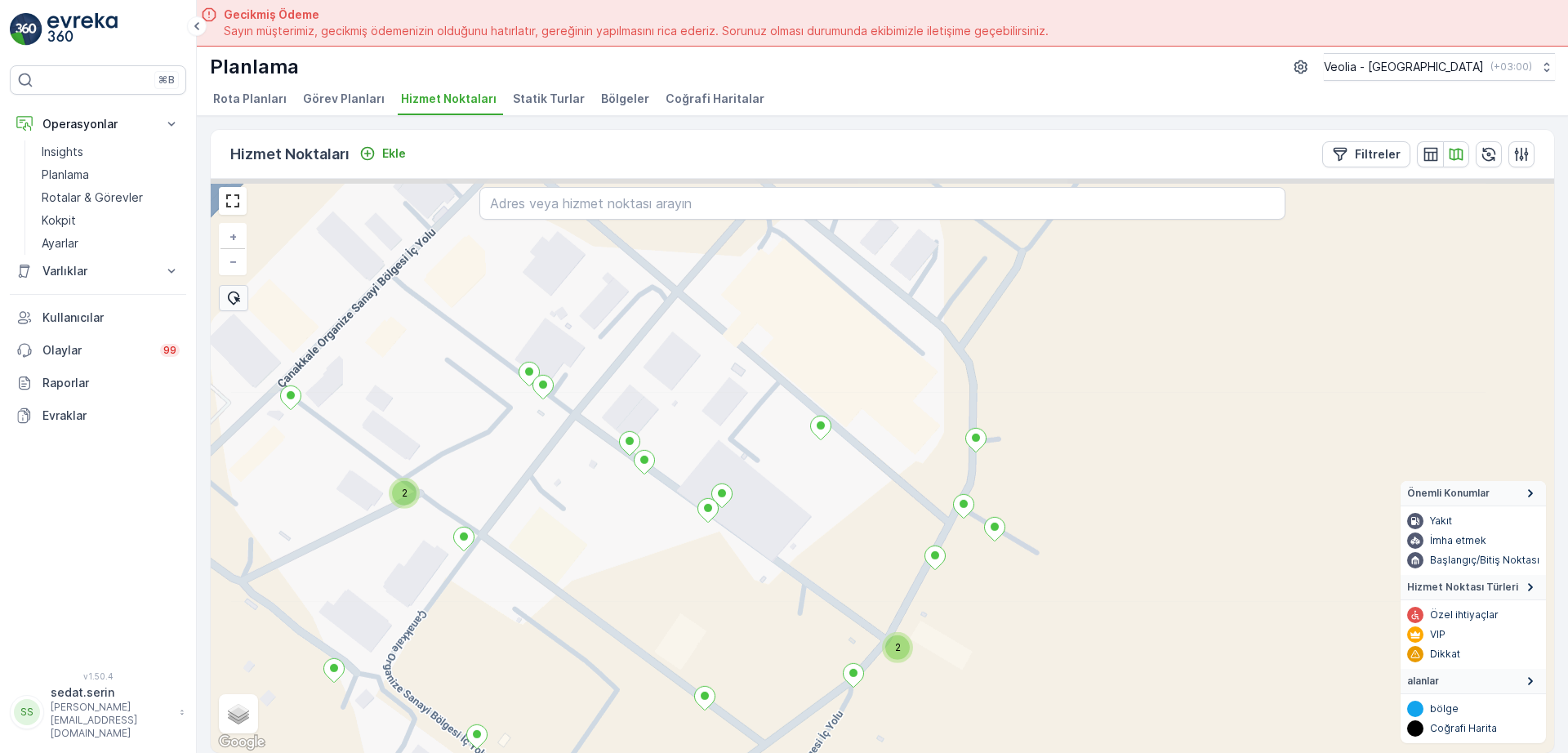
drag, startPoint x: 937, startPoint y: 420, endPoint x: 900, endPoint y: 648, distance: 231.0
click at [900, 648] on div "2 2 + − Uydu Yol haritası Arazi Karışık Leaflet Klavye kısayolları Harita Veril…" at bounding box center [883, 466] width 1344 height 574
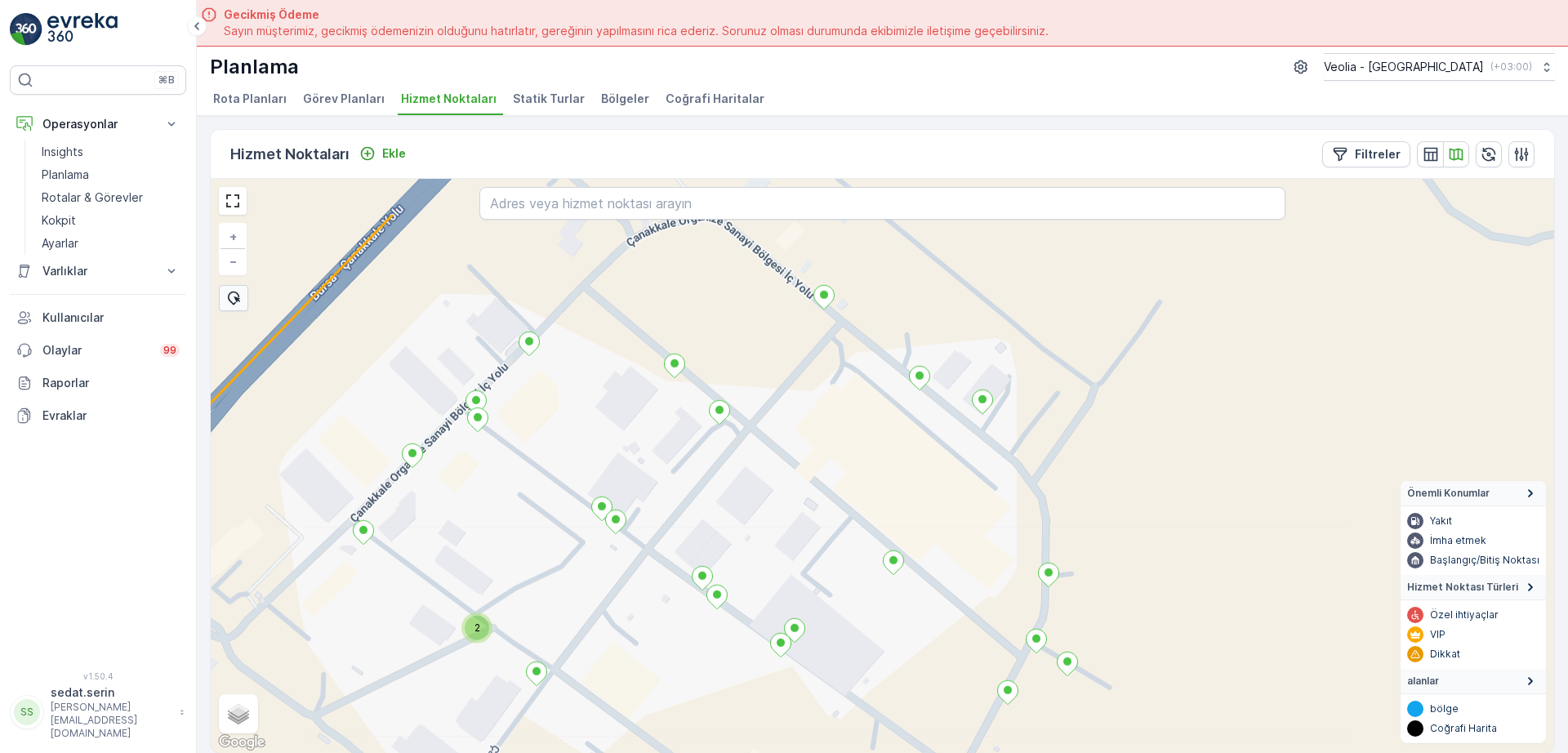
drag, startPoint x: 744, startPoint y: 412, endPoint x: 890, endPoint y: 592, distance: 231.8
click at [890, 592] on div "2 2 + − Uydu Yol haritası Arazi Karışık Leaflet Klavye kısayolları Harita Veril…" at bounding box center [883, 466] width 1344 height 574
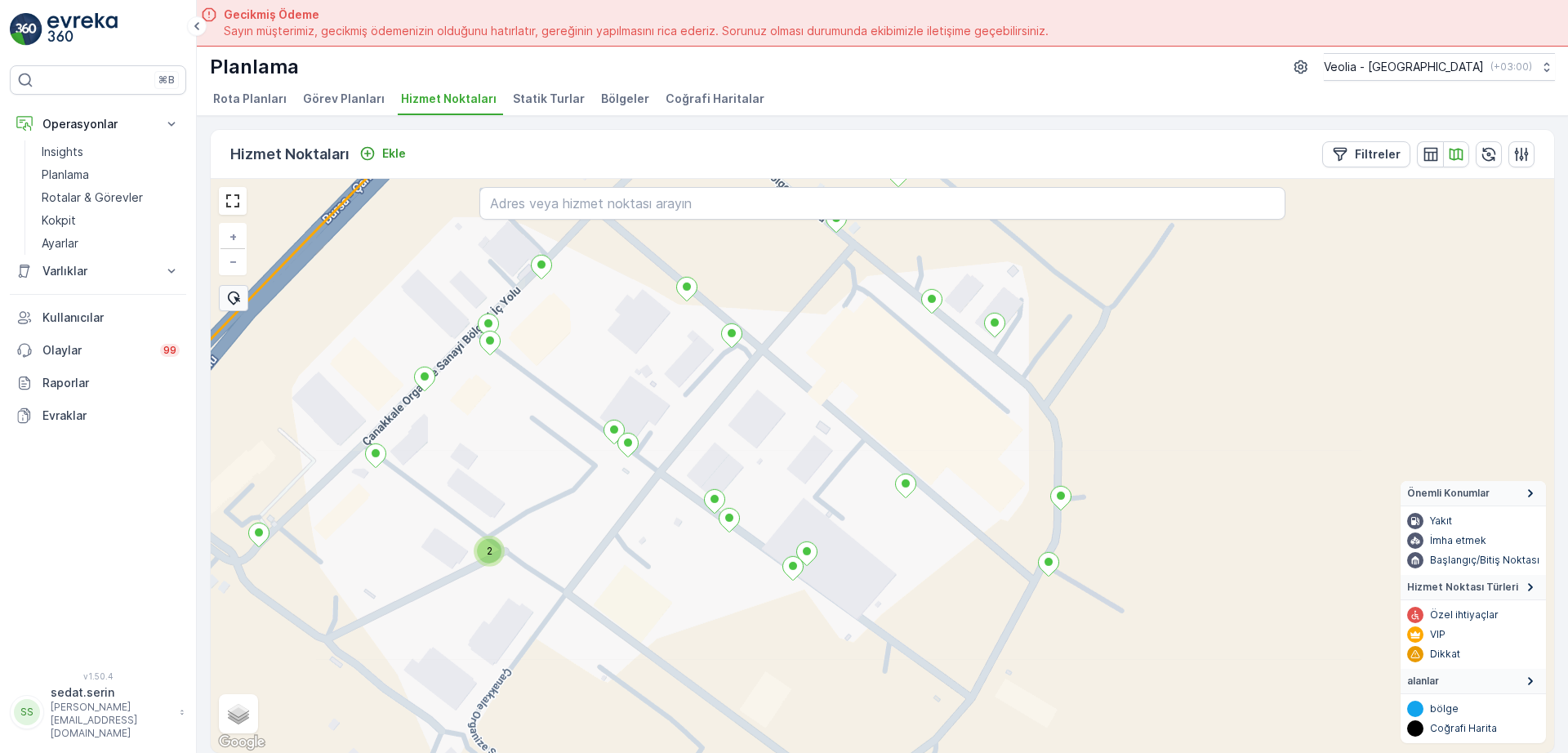
drag, startPoint x: 1089, startPoint y: 528, endPoint x: 1033, endPoint y: 364, distance: 173.3
click at [1033, 364] on div "2 + − Uydu Yol haritası Arazi Karışık Leaflet Klavye kısayolları Harita Veriler…" at bounding box center [883, 466] width 1344 height 574
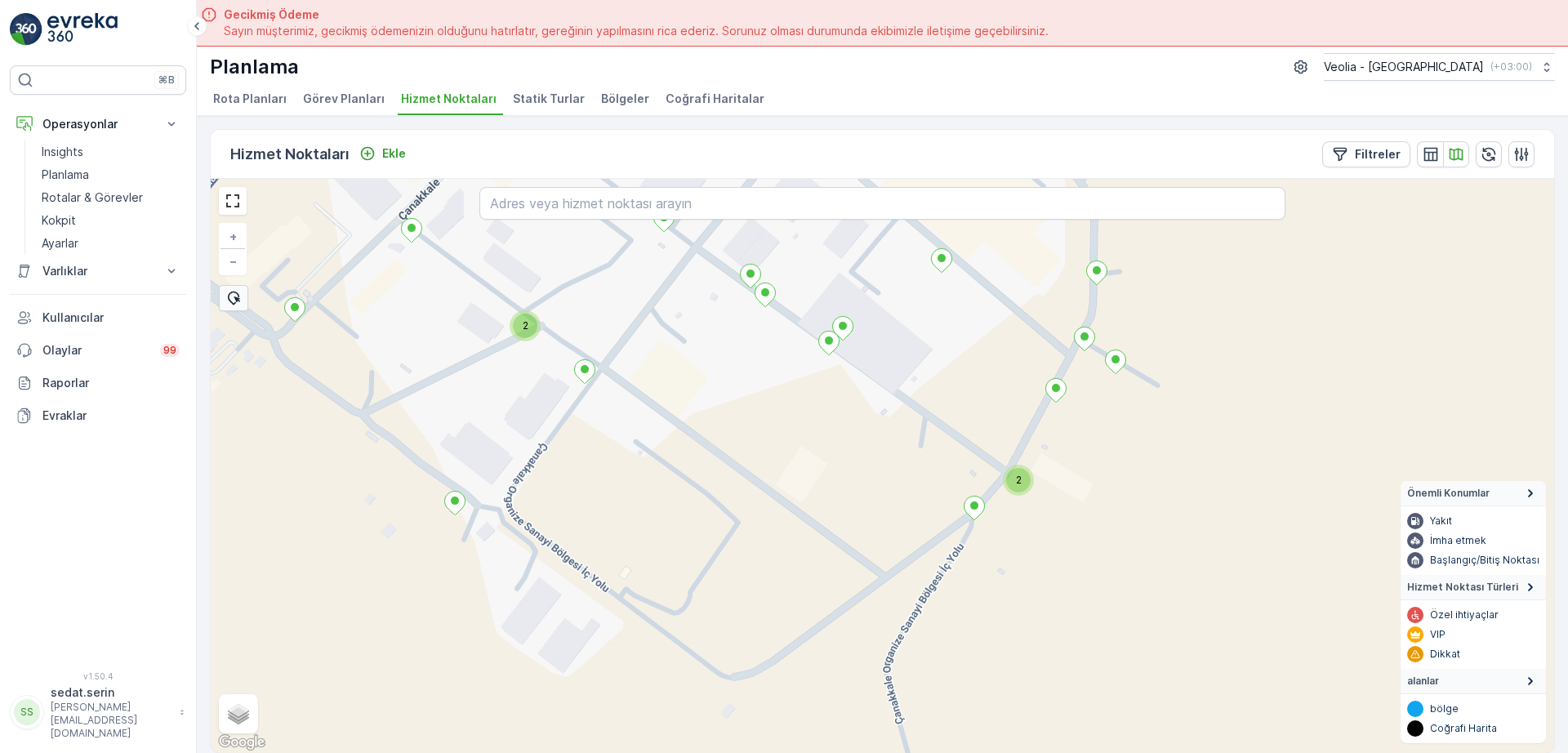
drag, startPoint x: 1156, startPoint y: 611, endPoint x: 1177, endPoint y: 433, distance: 179.2
click at [1177, 433] on div "2 2 + − Uydu Yol haritası Arazi Karışık Leaflet Klavye kısayolları Harita Veril…" at bounding box center [883, 466] width 1344 height 574
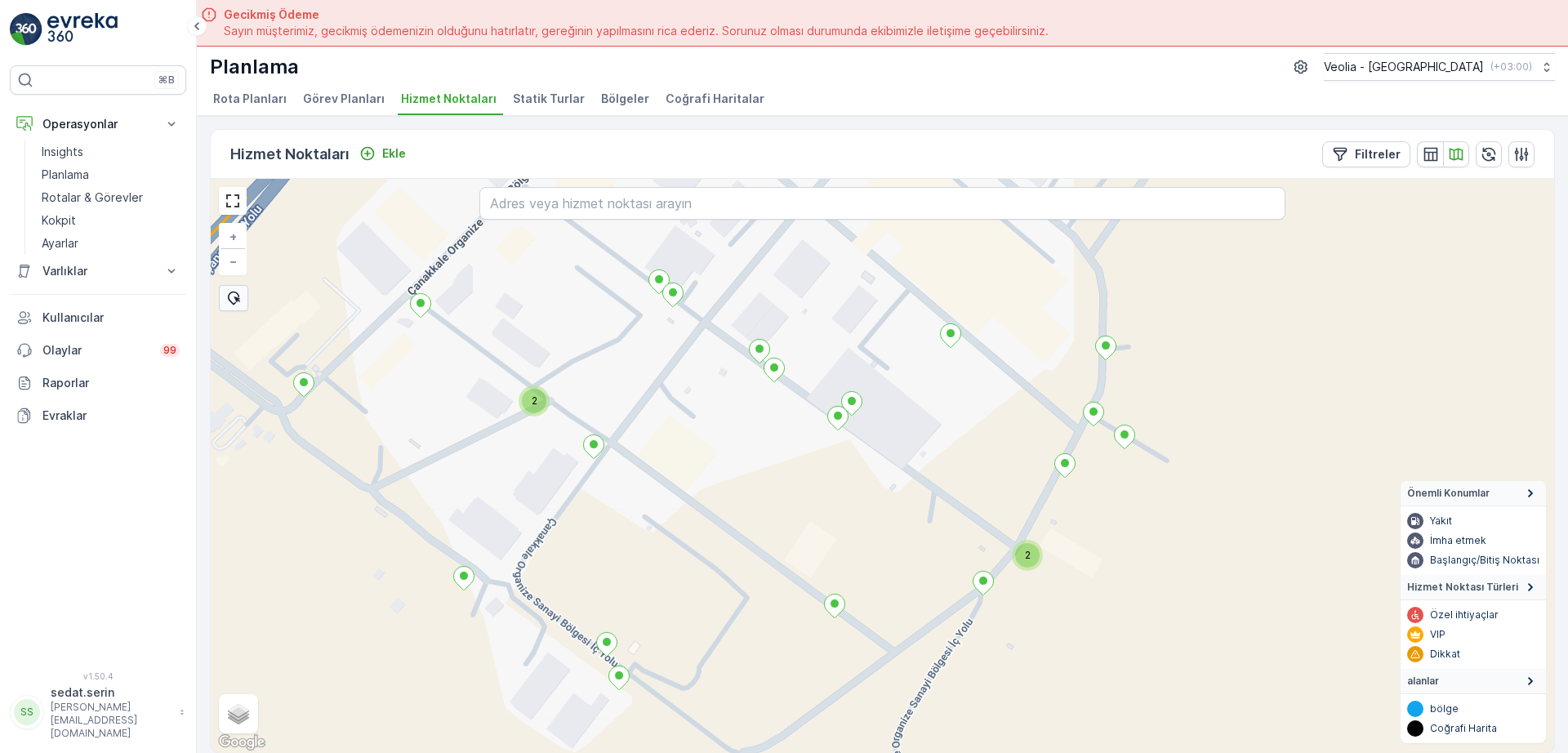
drag, startPoint x: 1132, startPoint y: 336, endPoint x: 1128, endPoint y: 399, distance: 63.1
click at [1136, 408] on div "2 2 + − Uydu Yol haritası Arazi Karışık Leaflet Klavye kısayolları Harita Veril…" at bounding box center [883, 466] width 1344 height 574
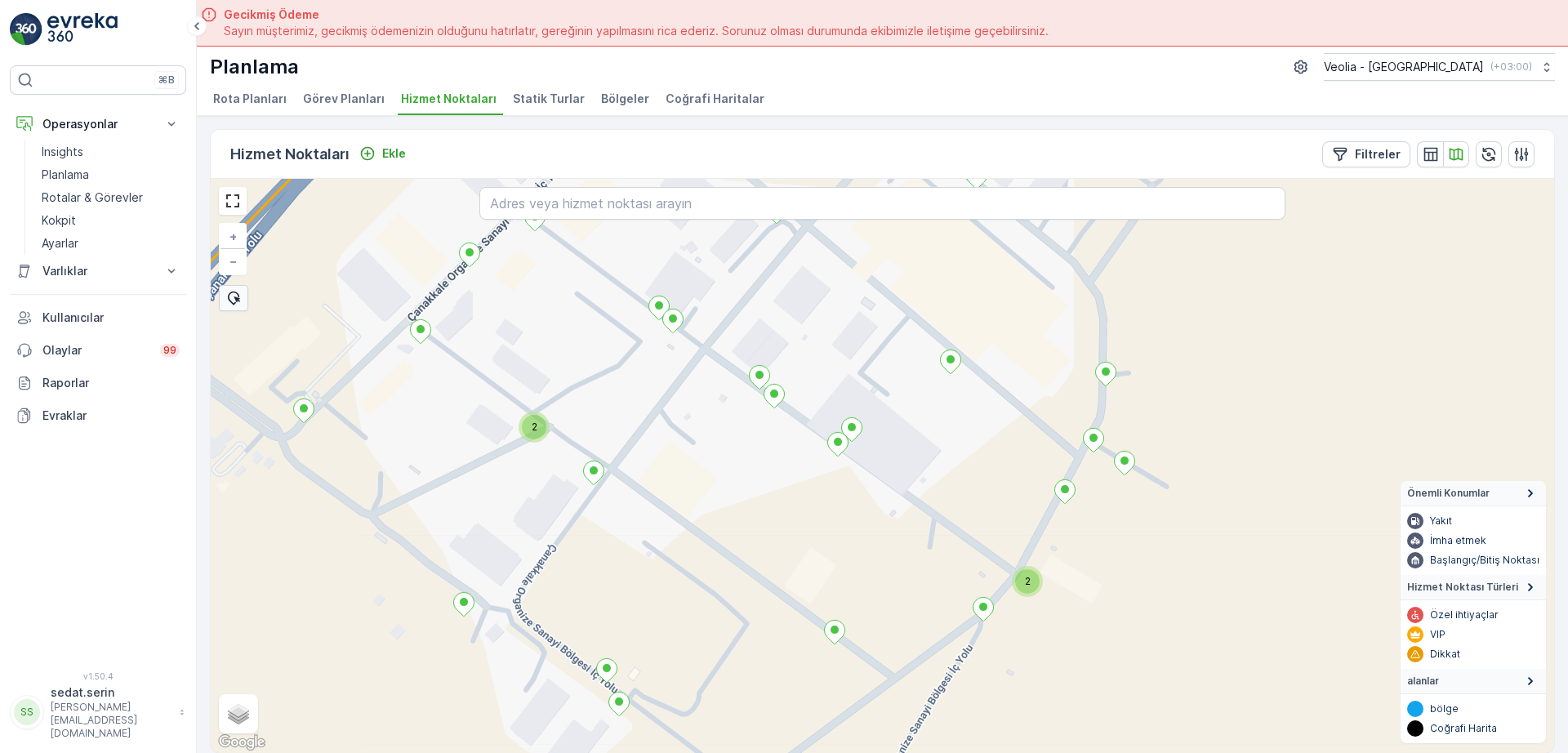
drag, startPoint x: 980, startPoint y: 531, endPoint x: 1029, endPoint y: 316, distance: 220.5
click at [1029, 316] on div "2 2 + − Uydu Yol haritası Arazi Karışık Leaflet Klavye kısayolları Harita Veril…" at bounding box center [883, 466] width 1344 height 574
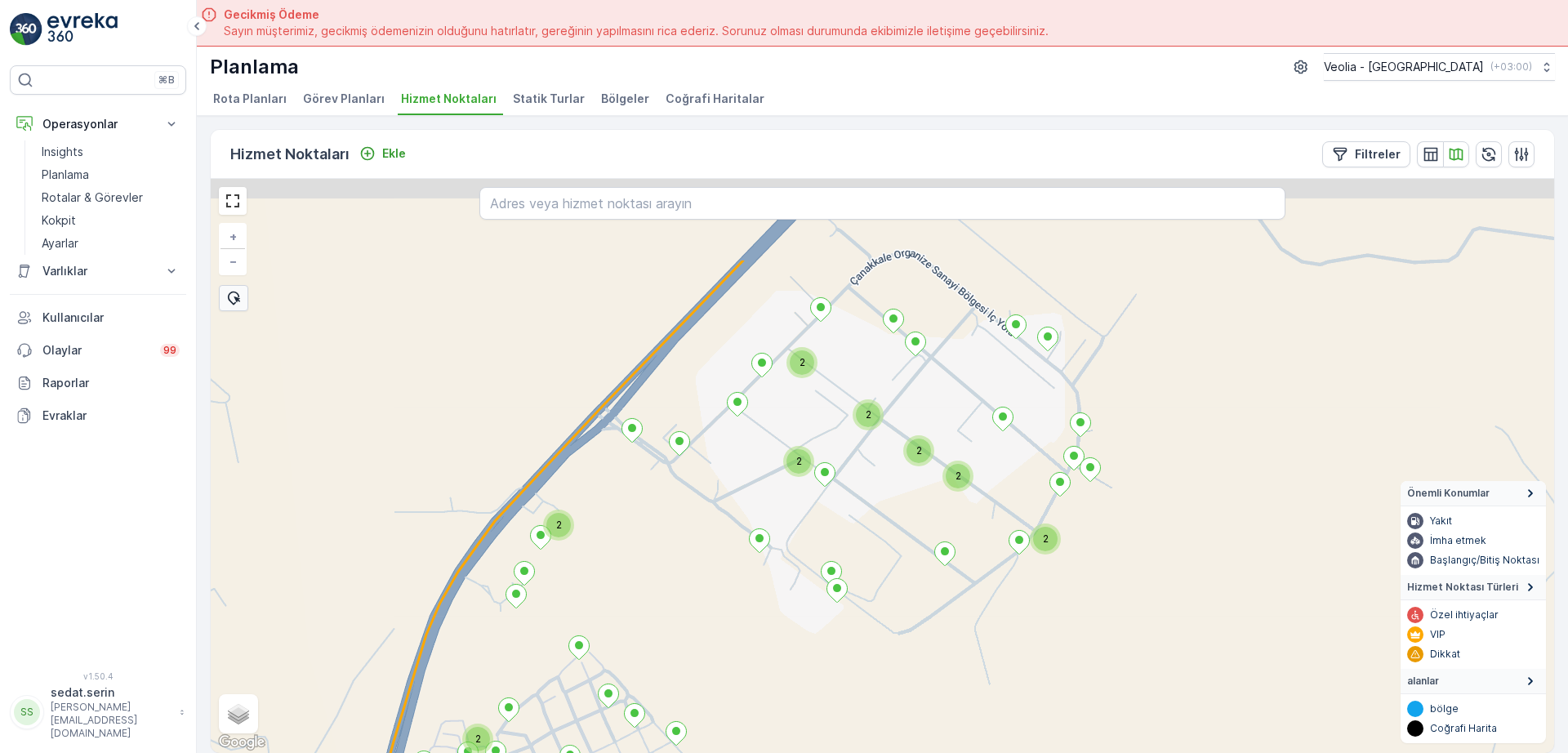
drag, startPoint x: 979, startPoint y: 480, endPoint x: 973, endPoint y: 619, distance: 139.1
click at [973, 619] on div "2 2 2 2 2 2 2 2 + − Uydu Yol haritası Arazi Karışık Leaflet Klavye kısayolları …" at bounding box center [883, 466] width 1344 height 574
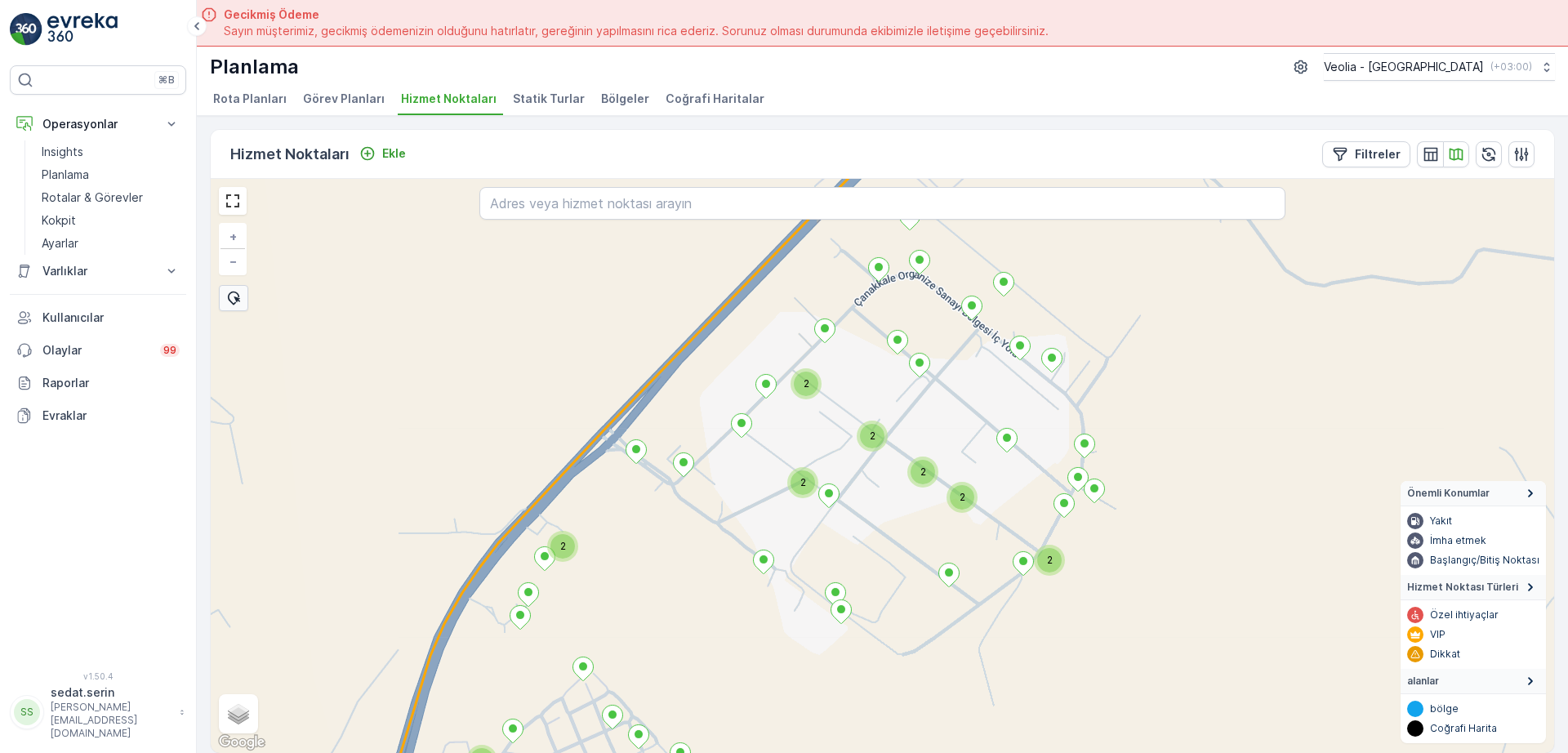
drag, startPoint x: 972, startPoint y: 522, endPoint x: 983, endPoint y: 621, distance: 99.6
click at [983, 621] on div "2 2 2 2 2 2 2 2 + − Uydu Yol haritası Arazi Karışık Leaflet Klavye kısayolları …" at bounding box center [883, 466] width 1344 height 574
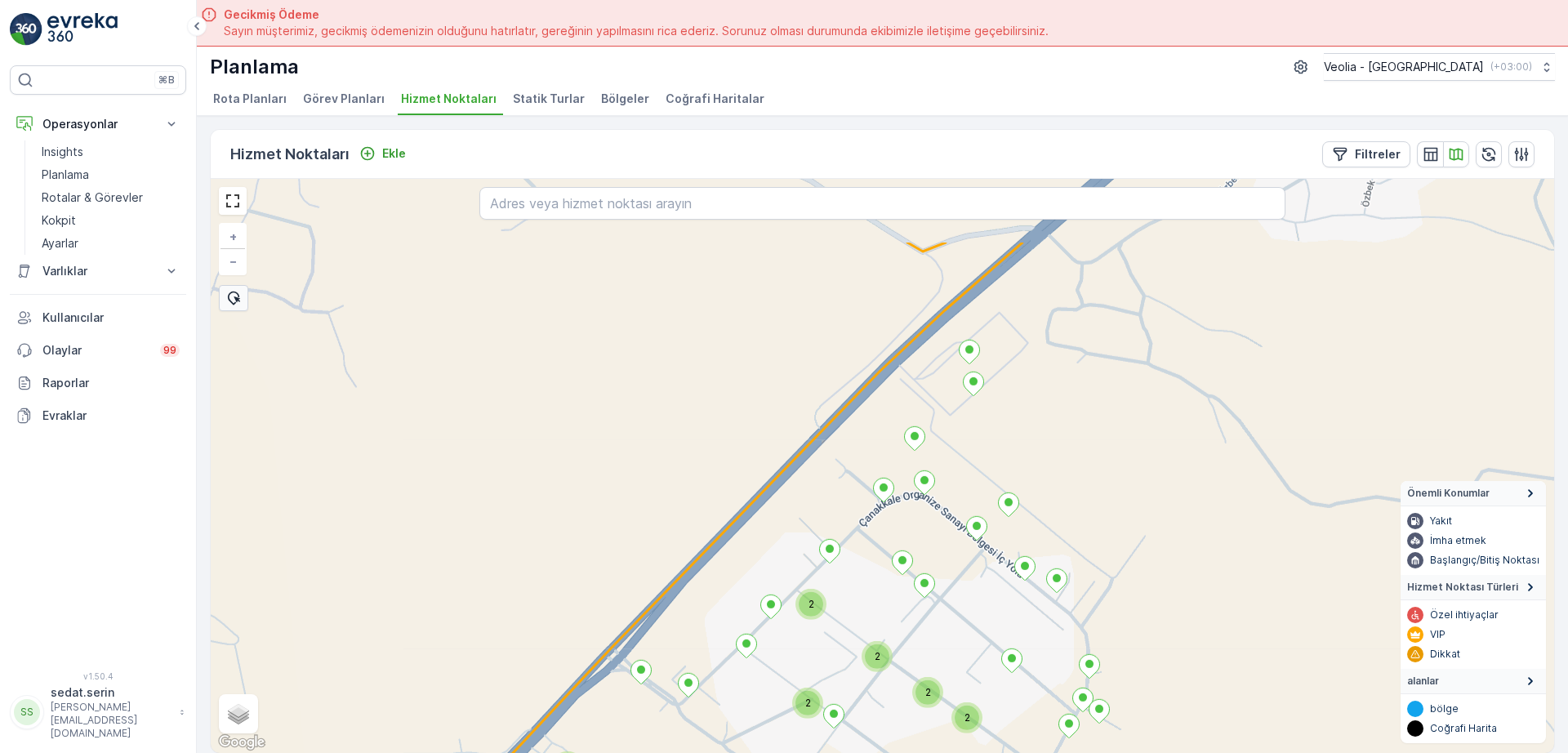
drag, startPoint x: 980, startPoint y: 489, endPoint x: 973, endPoint y: 610, distance: 121.2
click at [973, 610] on div "2 2 2 2 2 2 2 + − Uydu Yol haritası Arazi Karışık Leaflet Klavye kısayolları Ha…" at bounding box center [883, 466] width 1344 height 574
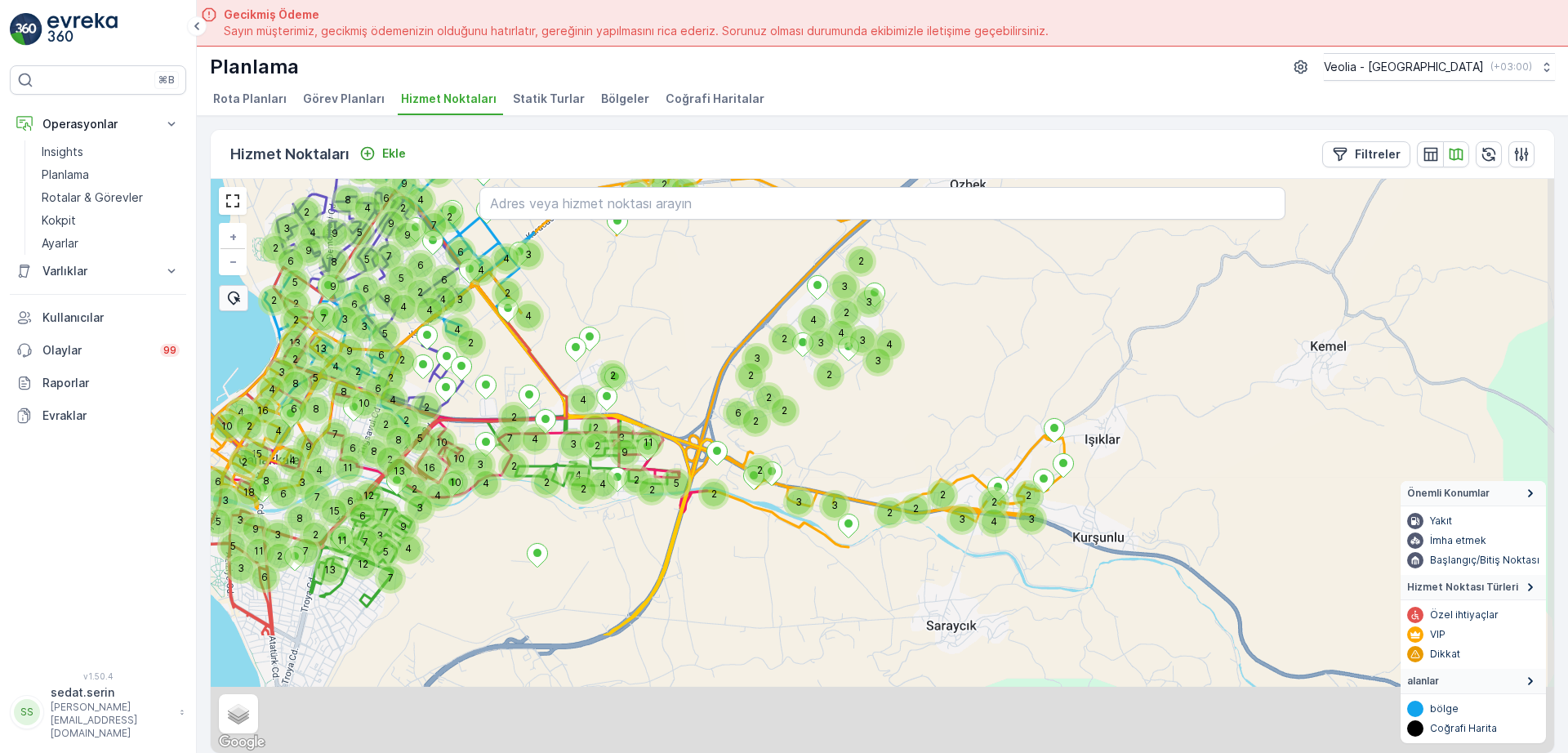
drag, startPoint x: 700, startPoint y: 489, endPoint x: 698, endPoint y: 345, distance: 144.0
click at [698, 345] on div "2 2 3 2 2 3 2 2 2 2 2 3 7 3 9 4 11 2 2 2 2 4 2 2 3 3 2 4 2 3 2 2 2 5 4 2 2 3 2 …" at bounding box center [883, 466] width 1344 height 574
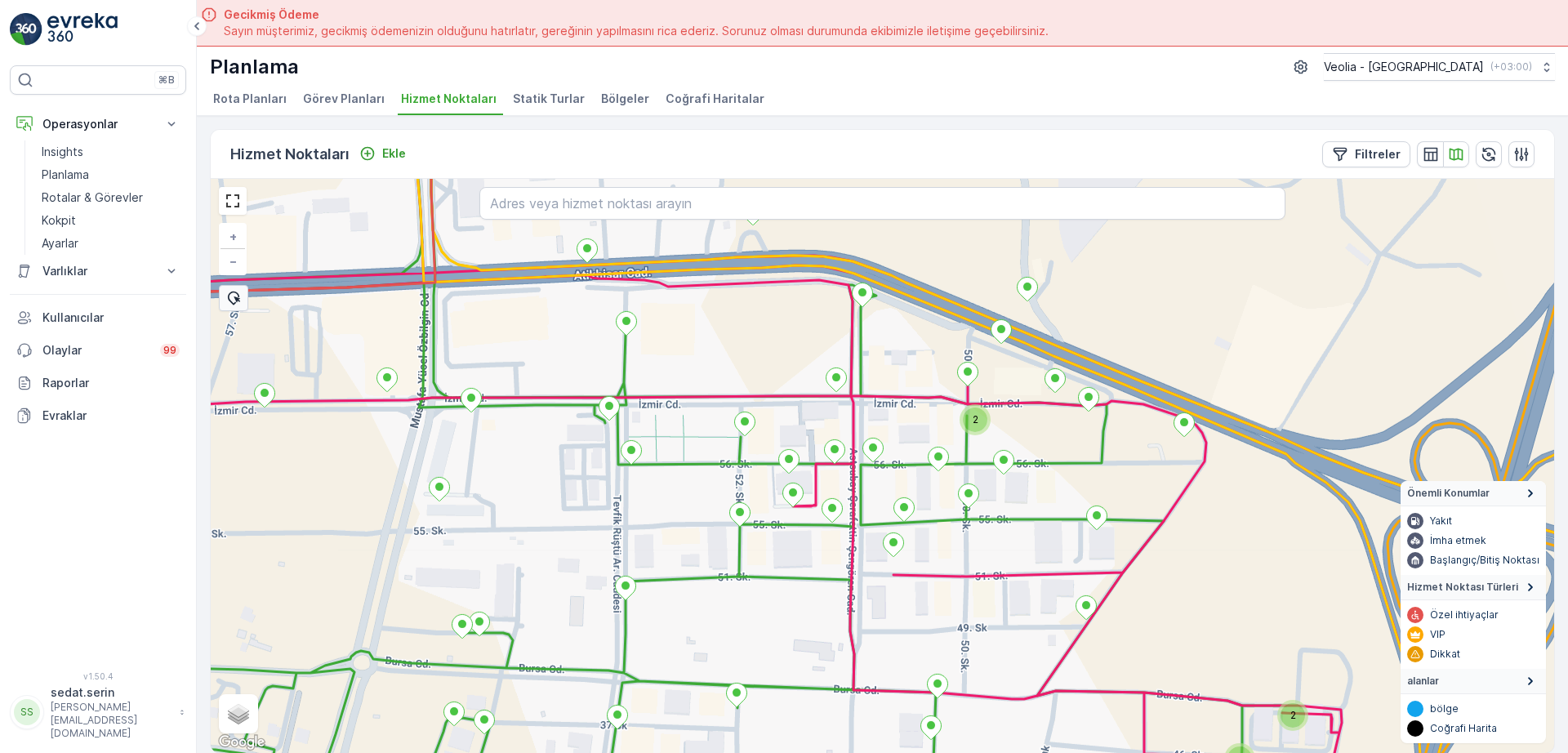
drag, startPoint x: 452, startPoint y: 469, endPoint x: 506, endPoint y: 482, distance: 55.5
click at [506, 482] on div "2 2 2 + − Uydu Yol haritası Arazi Karışık Leaflet Klavye kısayolları Harita Ver…" at bounding box center [883, 466] width 1344 height 574
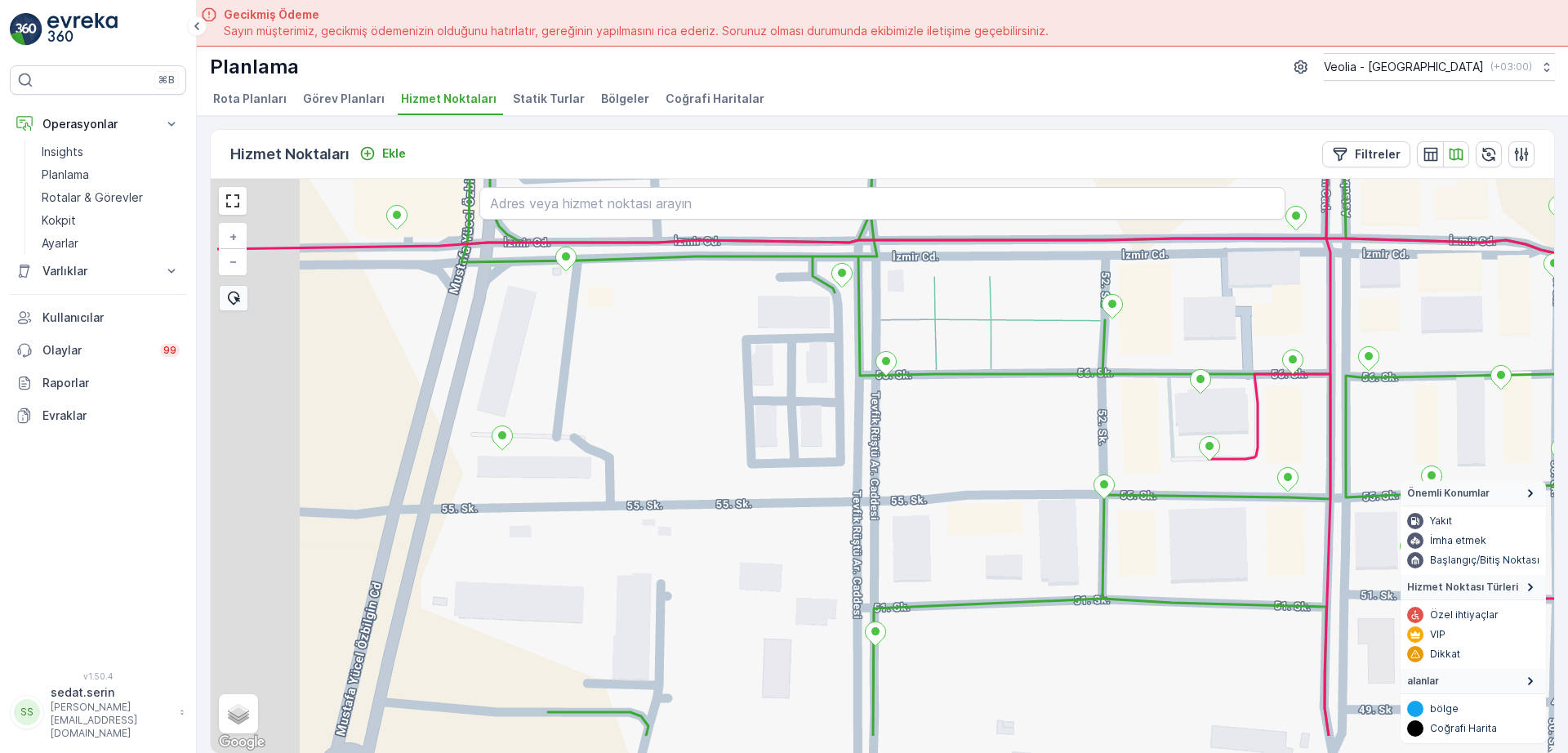
drag, startPoint x: 448, startPoint y: 498, endPoint x: 586, endPoint y: 416, distance: 160.5
click at [586, 416] on div "+ − Uydu Yol haritası Arazi Karışık Leaflet Klavye kısayolları Harita Verileri …" at bounding box center [883, 466] width 1344 height 574
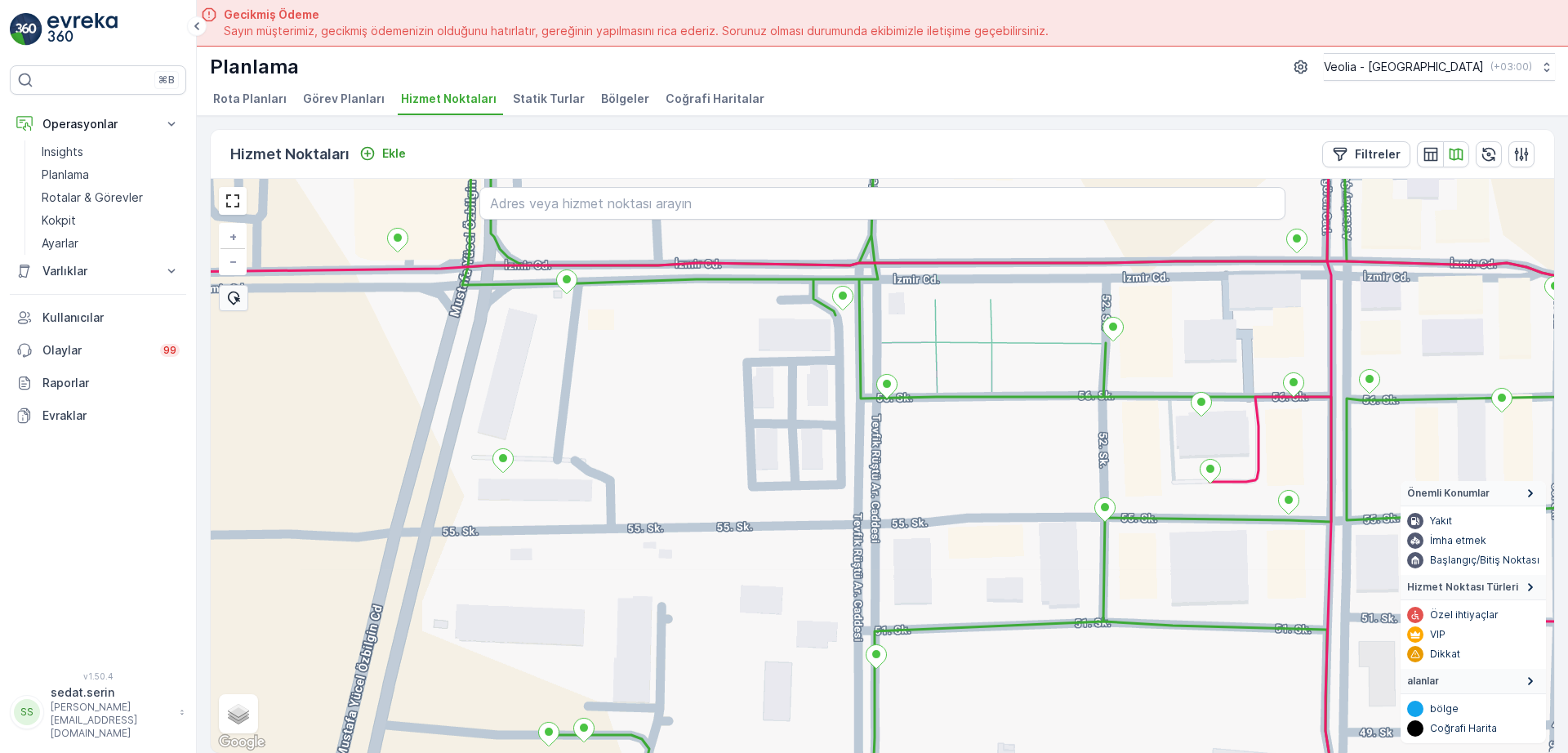
drag, startPoint x: 445, startPoint y: 302, endPoint x: 449, endPoint y: 487, distance: 185.0
click at [466, 512] on div "+ − Uydu Yol haritası Arazi Karışık Leaflet Klavye kısayolları Harita Verileri …" at bounding box center [883, 466] width 1344 height 574
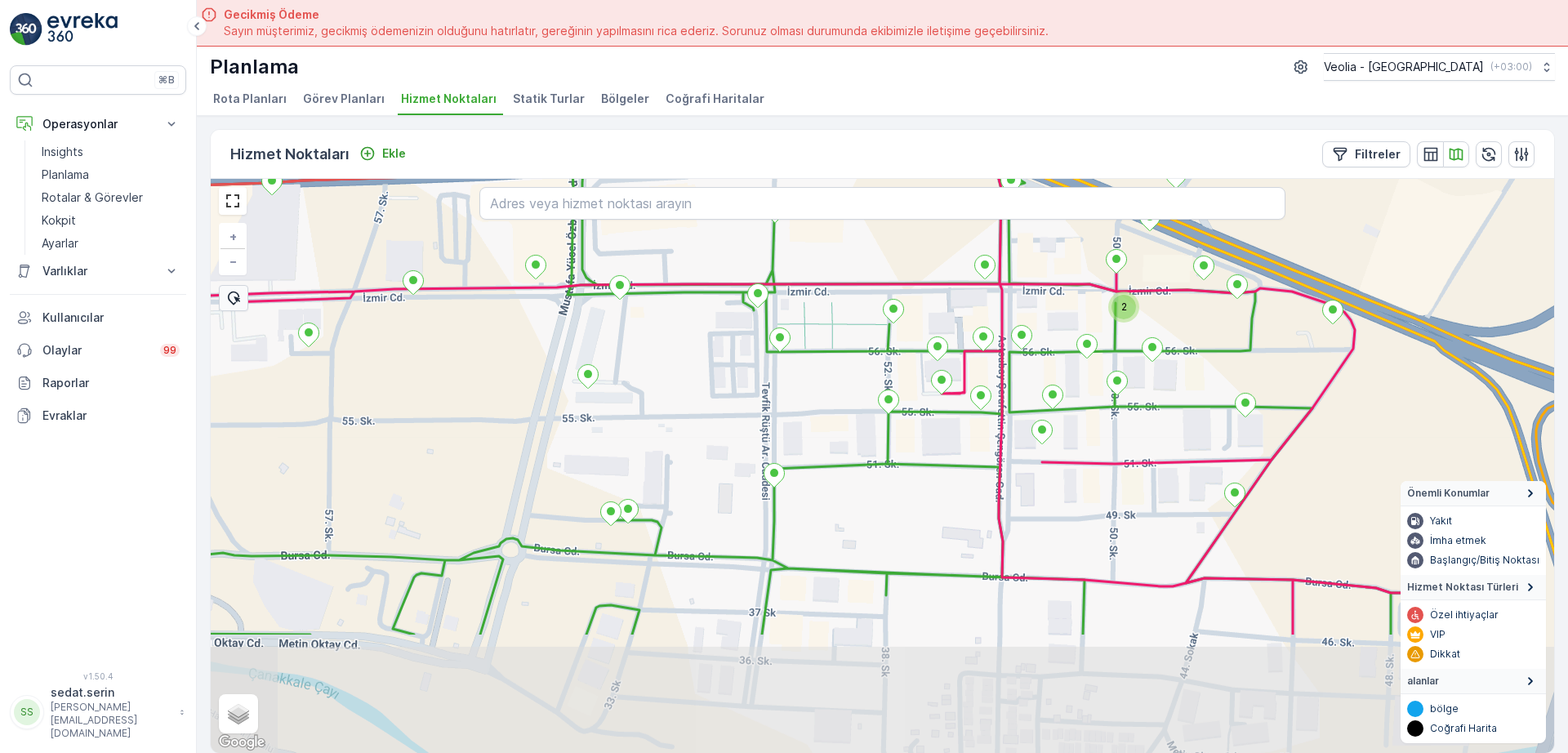
drag, startPoint x: 610, startPoint y: 610, endPoint x: 651, endPoint y: 436, distance: 178.8
click at [651, 436] on div "2 + − Uydu Yol haritası Arazi Karışık Leaflet Klavye kısayolları Harita Veriler…" at bounding box center [883, 466] width 1344 height 574
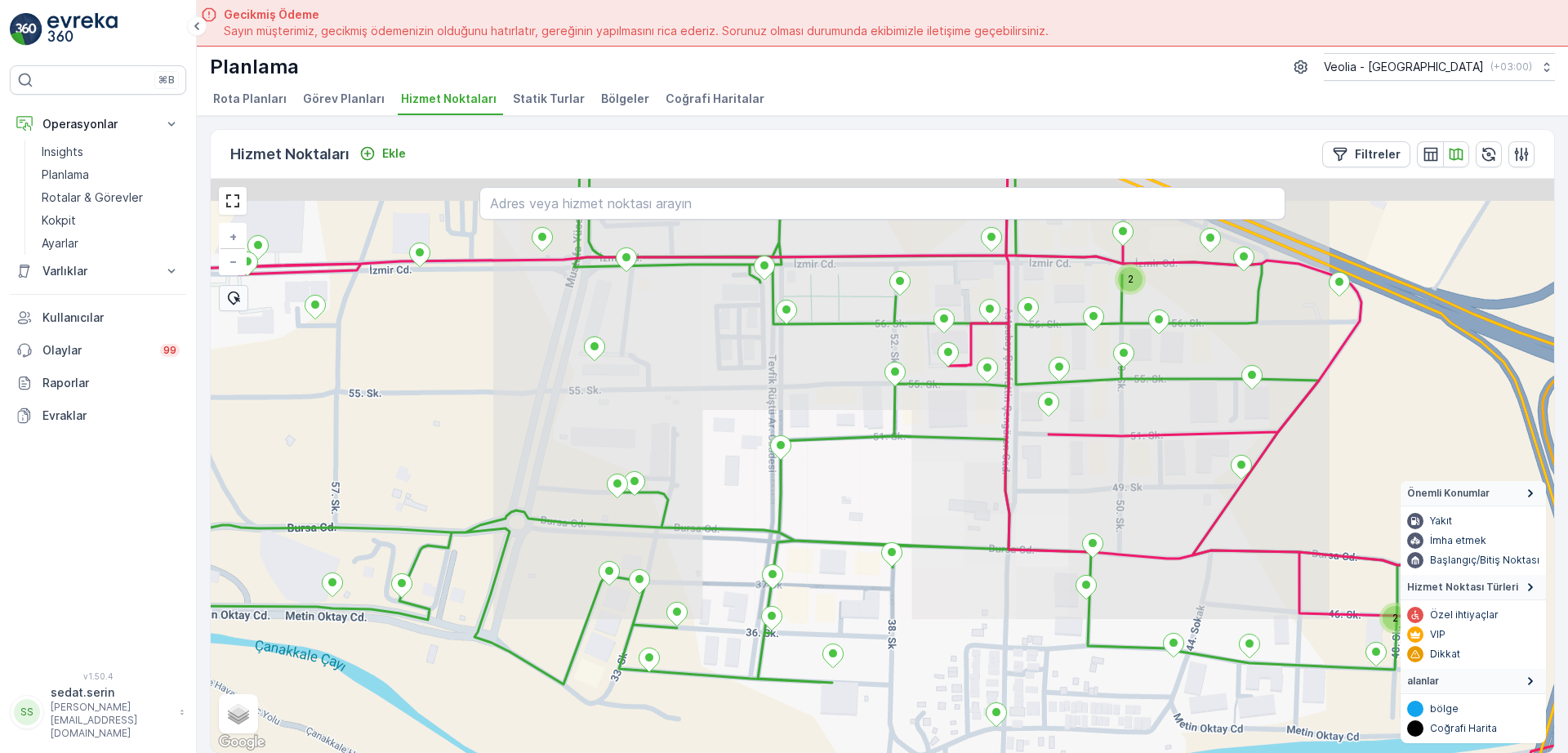
drag, startPoint x: 693, startPoint y: 401, endPoint x: 683, endPoint y: 458, distance: 57.9
click at [683, 458] on div "2 2 2 + − Uydu Yol haritası Arazi Karışık Leaflet Klavye kısayolları Harita Ver…" at bounding box center [883, 466] width 1344 height 574
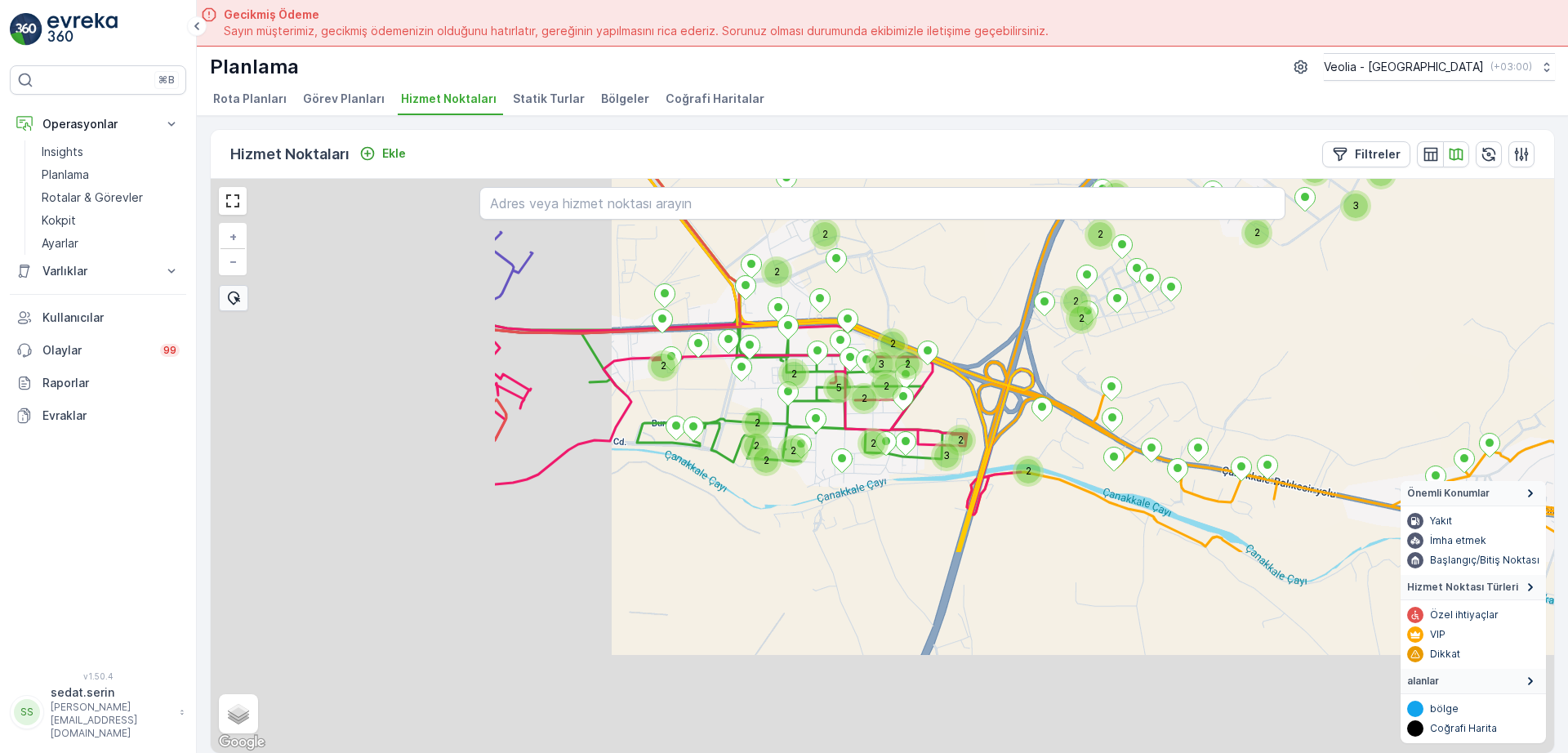
drag, startPoint x: 346, startPoint y: 634, endPoint x: 826, endPoint y: 331, distance: 567.6
click at [829, 333] on div "2 3 2 2 2 2 2 2 2 2 2 3 2 2 2 5 2 2 2 2 2 2 2 2 3 2 2 2 2 2 2 2 3 2 2 + − Uydu …" at bounding box center [883, 466] width 1344 height 574
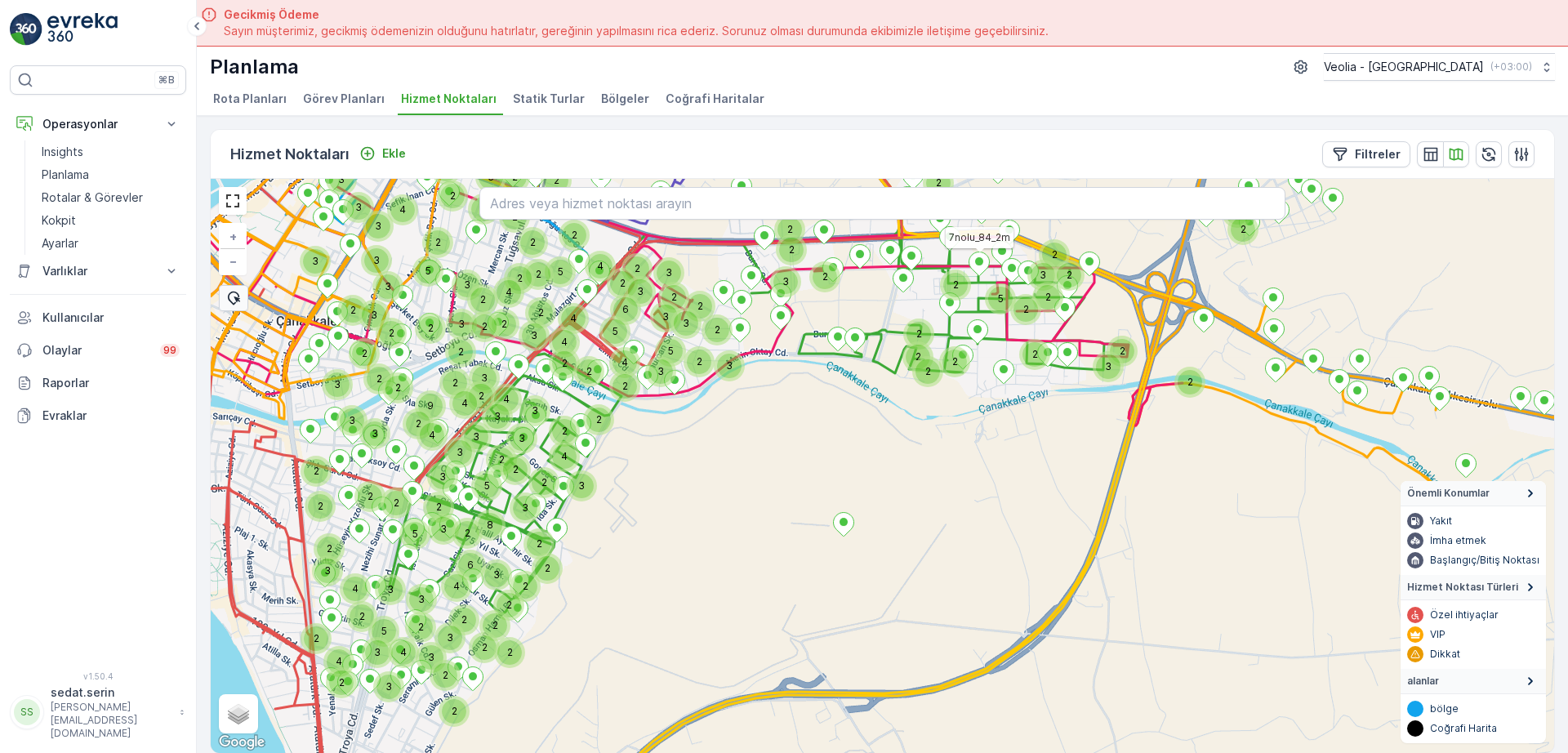
drag, startPoint x: 597, startPoint y: 502, endPoint x: 772, endPoint y: 413, distance: 196.3
click at [772, 413] on div "2 3 2 2 2 2 2 2 2 2 2 3 2 2 2 5 2 2 2 2 2 2 2 3 2 2 2 3 3 3 5 2 2 2 6 2 2 2 2 4…" at bounding box center [883, 466] width 1344 height 574
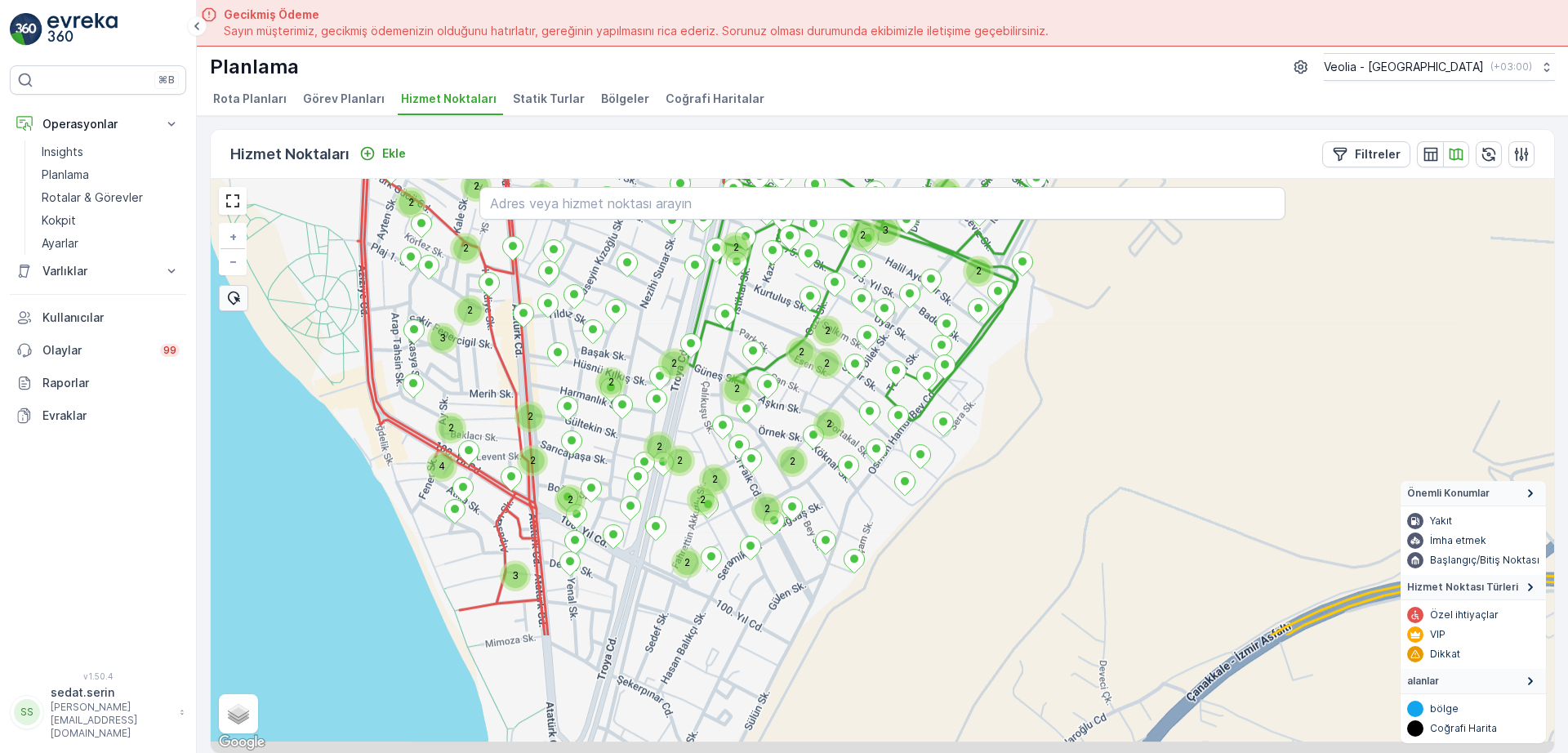
drag, startPoint x: 670, startPoint y: 505, endPoint x: 751, endPoint y: 423, distance: 115.3
click at [751, 423] on div "2 2 2 2 3 2 2 2 3 3 2 2 2 4 2 2 3 3 2 2 2 2 2 2 2 2 3 2 2 2 2 2 2 2 2 2 3 2 2 2…" at bounding box center [883, 466] width 1344 height 574
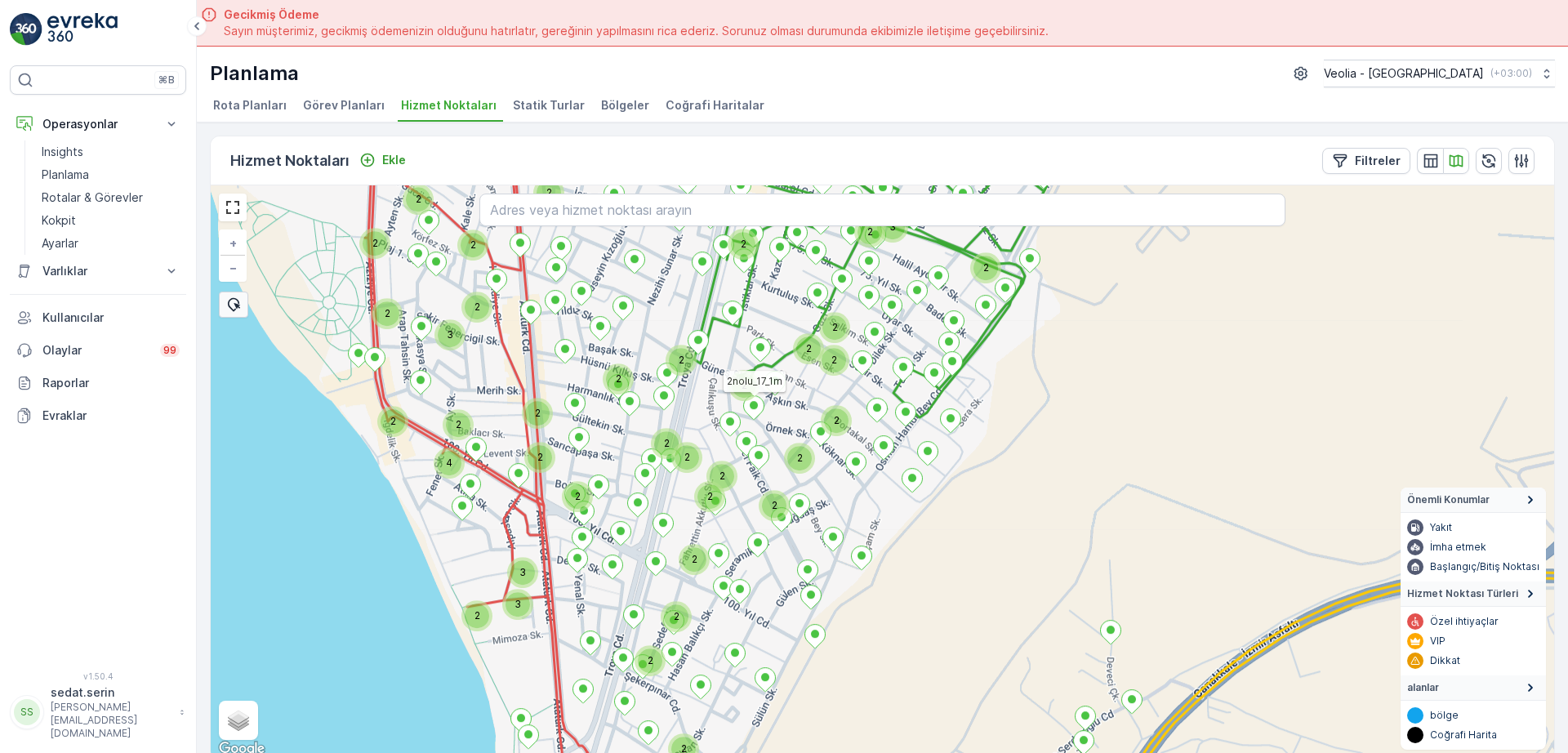
scroll to position [6, 0]
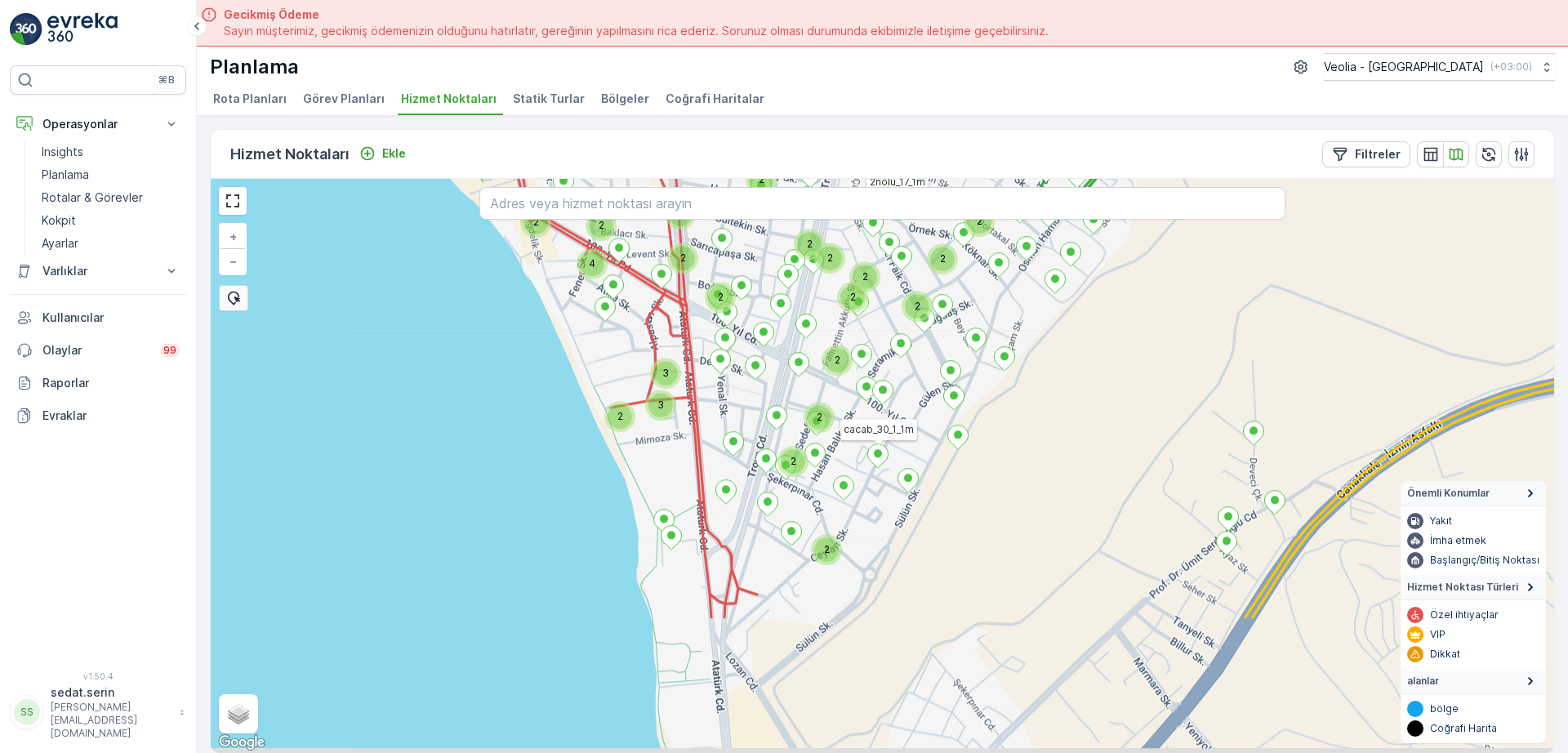
drag, startPoint x: 740, startPoint y: 646, endPoint x: 884, endPoint y: 452, distance: 241.6
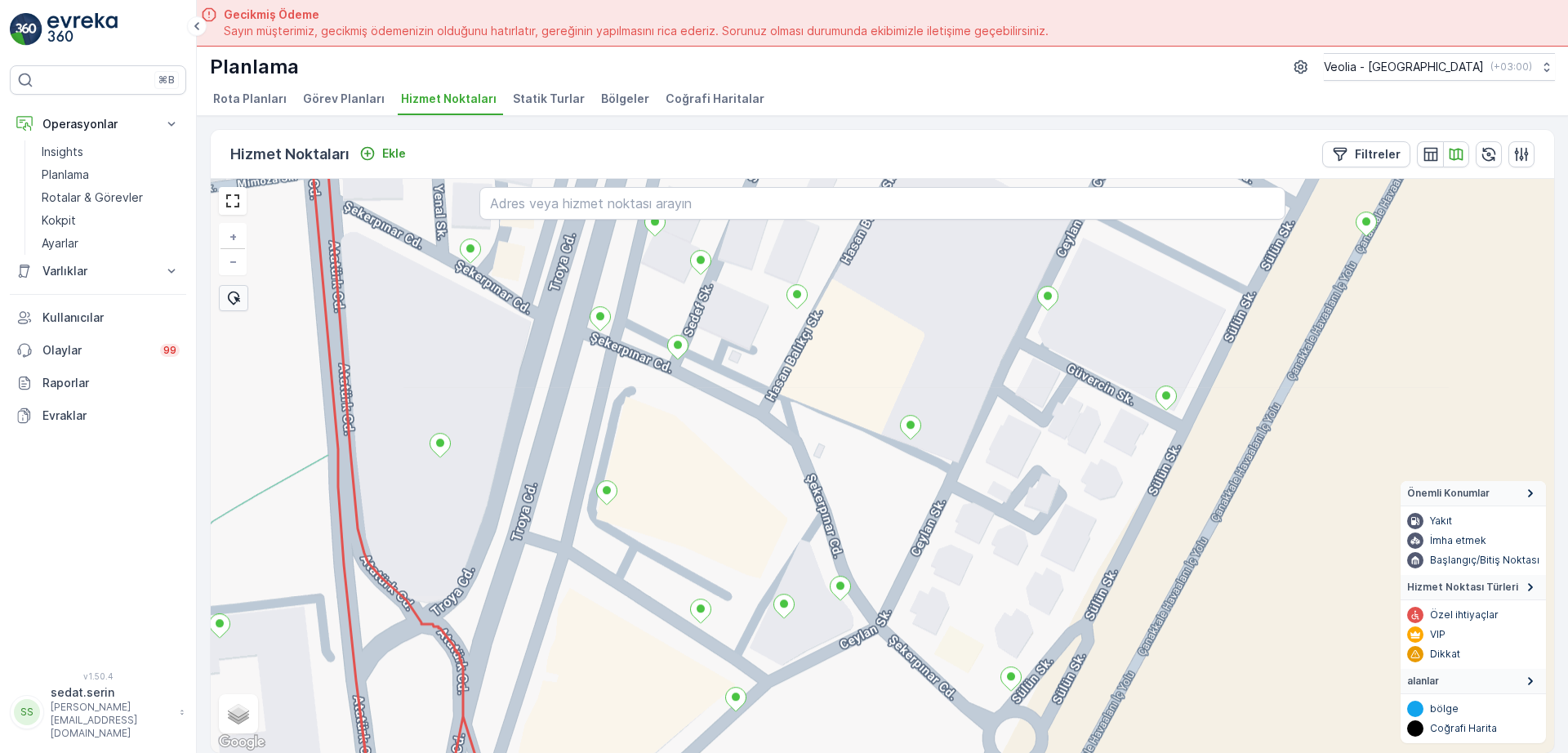
drag, startPoint x: 710, startPoint y: 437, endPoint x: 751, endPoint y: 537, distance: 108.1
click at [751, 537] on div "+ − Uydu Yol haritası Arazi Karışık Leaflet Klavye kısayolları Harita Verileri …" at bounding box center [883, 466] width 1344 height 574
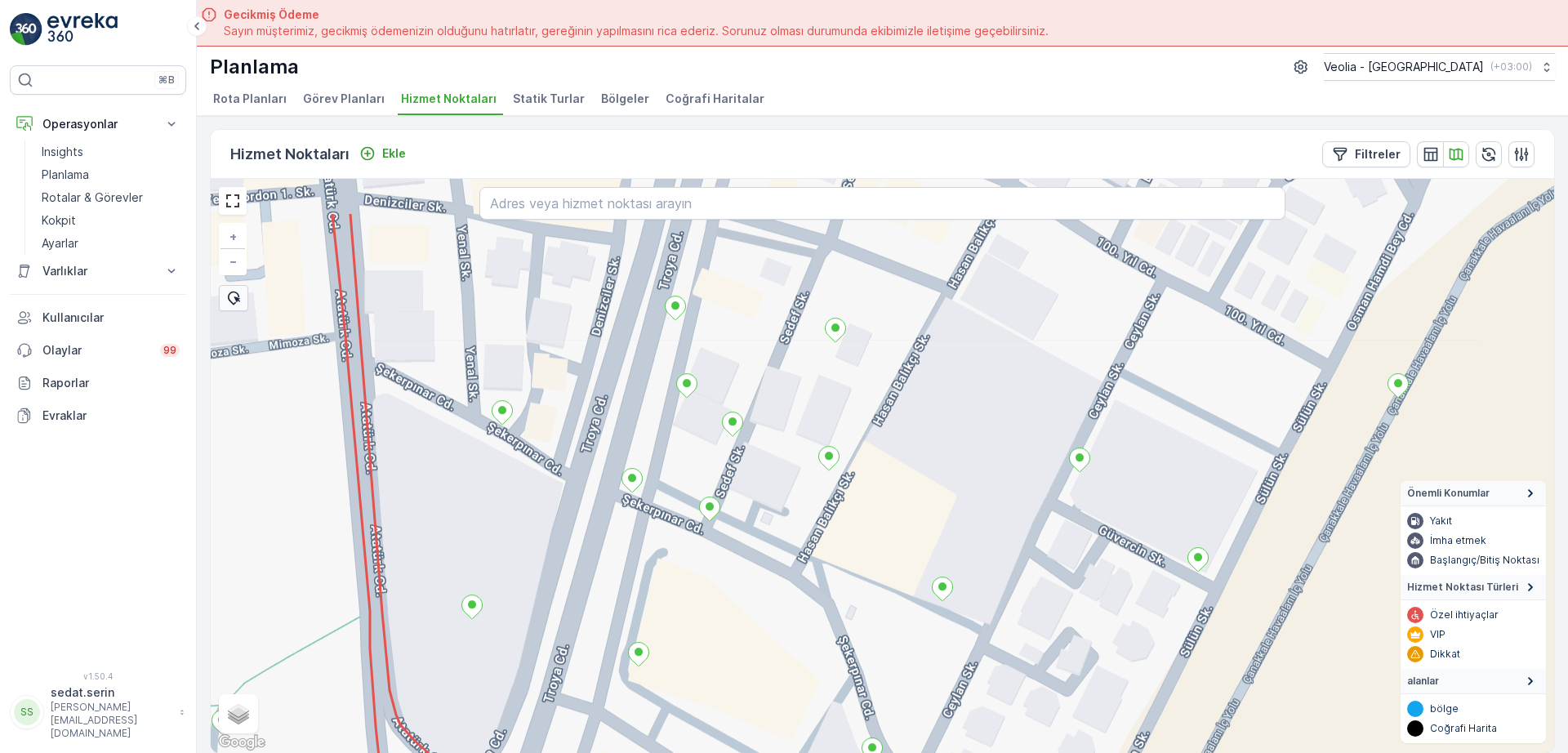
drag, startPoint x: 790, startPoint y: 489, endPoint x: 788, endPoint y: 582, distance: 93.0
click at [788, 582] on div "+ − Uydu Yol haritası Arazi Karışık Leaflet Klavye kısayolları Harita Verileri …" at bounding box center [883, 466] width 1344 height 574
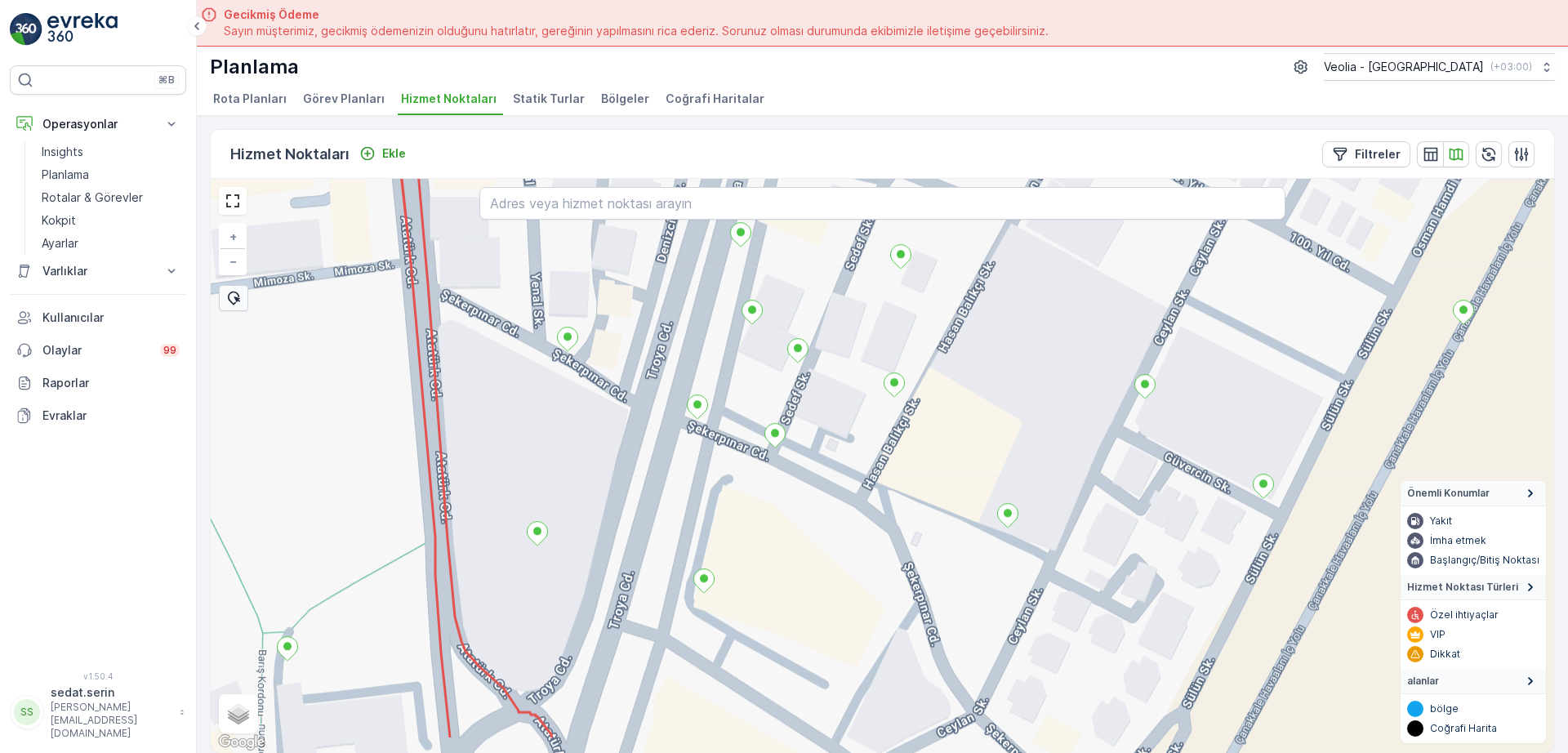
drag, startPoint x: 783, startPoint y: 562, endPoint x: 865, endPoint y: 466, distance: 126.3
click at [865, 466] on div "+ − Uydu Yol haritası Arazi Karışık Leaflet Klavye kısayolları Harita Verileri …" at bounding box center [883, 466] width 1344 height 574
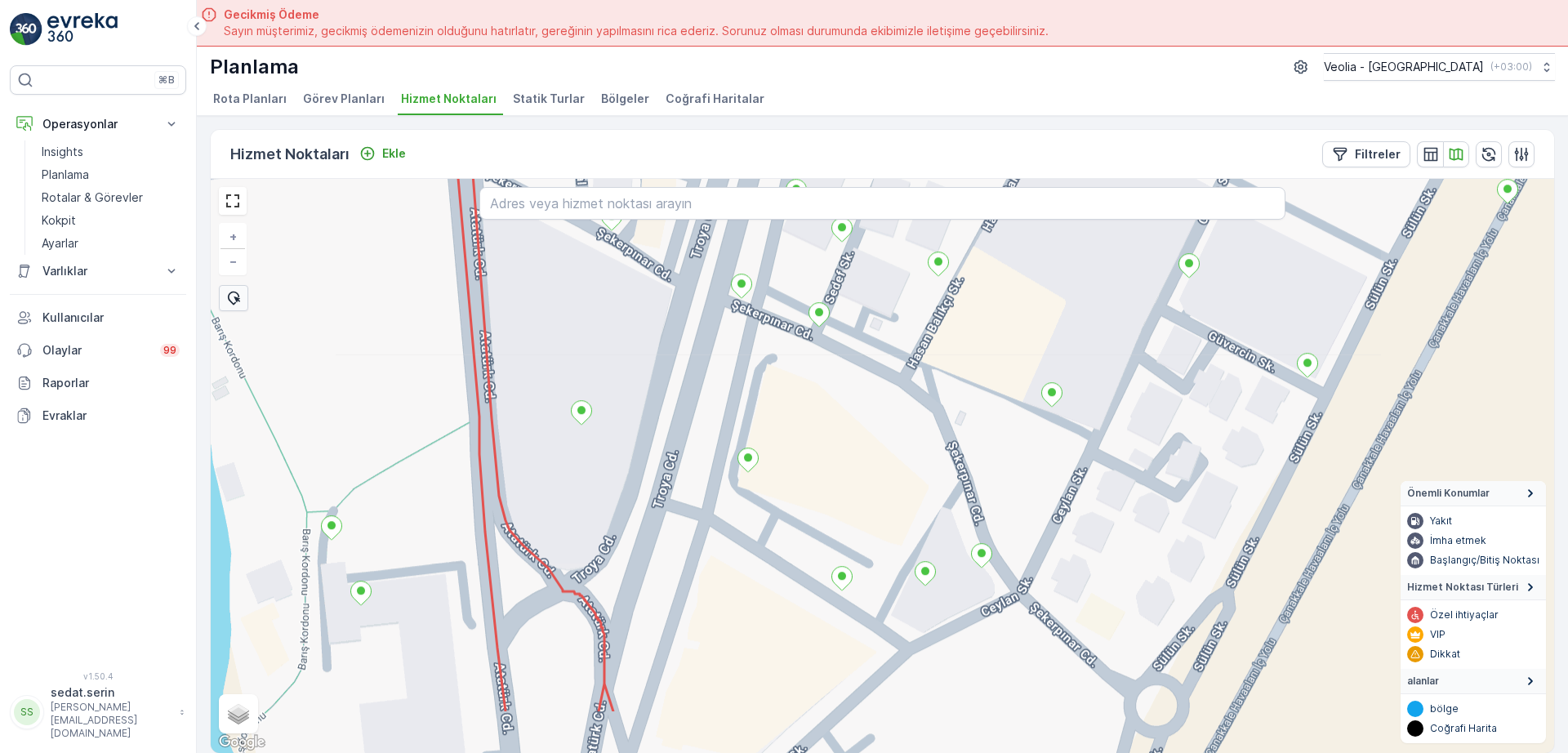
drag, startPoint x: 796, startPoint y: 586, endPoint x: 825, endPoint y: 486, distance: 104.1
click at [825, 485] on div "+ − Uydu Yol haritası Arazi Karışık Leaflet Klavye kısayolları Harita Verileri …" at bounding box center [883, 466] width 1344 height 574
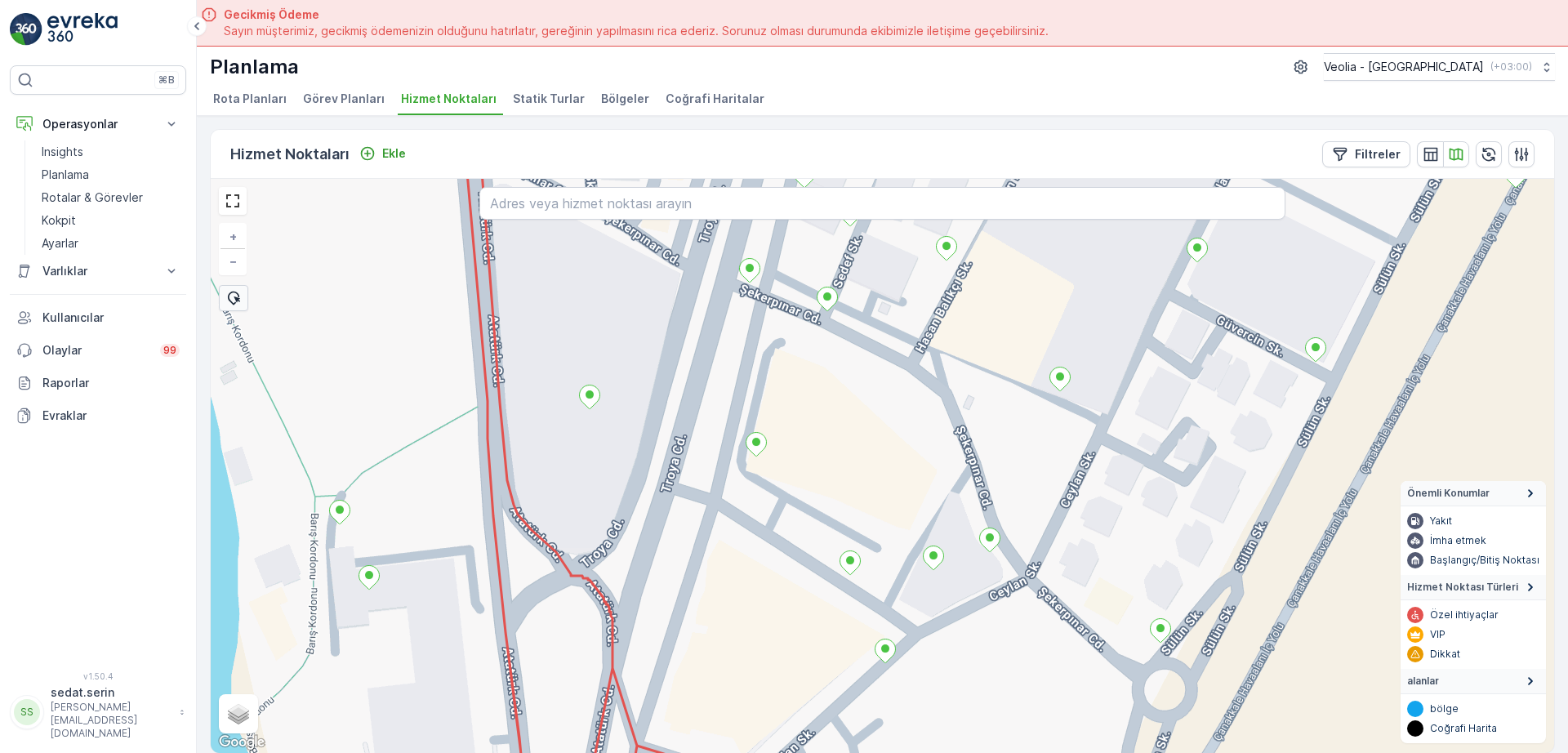
drag, startPoint x: 786, startPoint y: 616, endPoint x: 827, endPoint y: 561, distance: 68.6
click at [827, 561] on div "+ − Uydu Yol haritası Arazi Karışık Leaflet Klavye kısayolları Harita Verileri …" at bounding box center [883, 466] width 1344 height 574
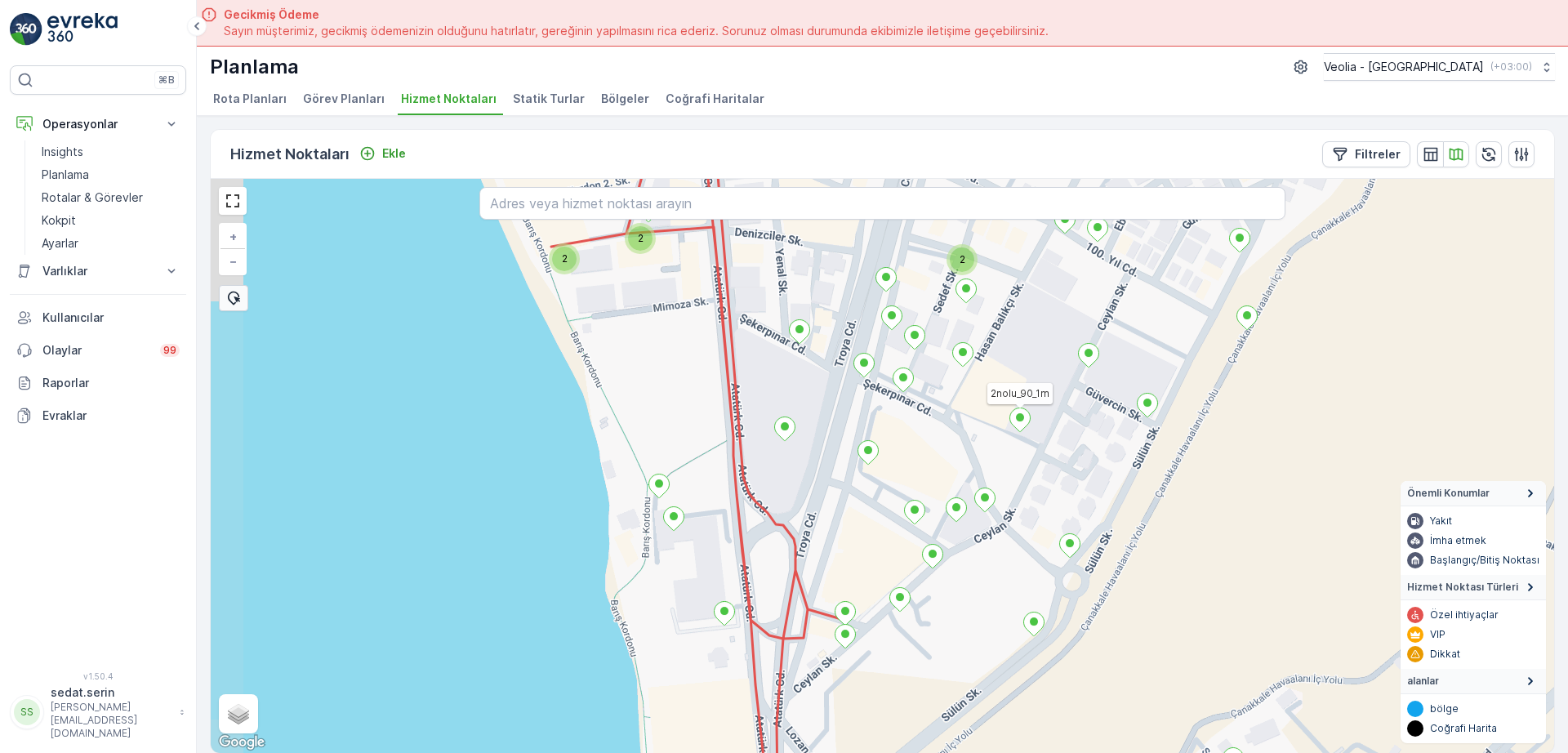
drag, startPoint x: 1026, startPoint y: 394, endPoint x: 997, endPoint y: 483, distance: 93.6
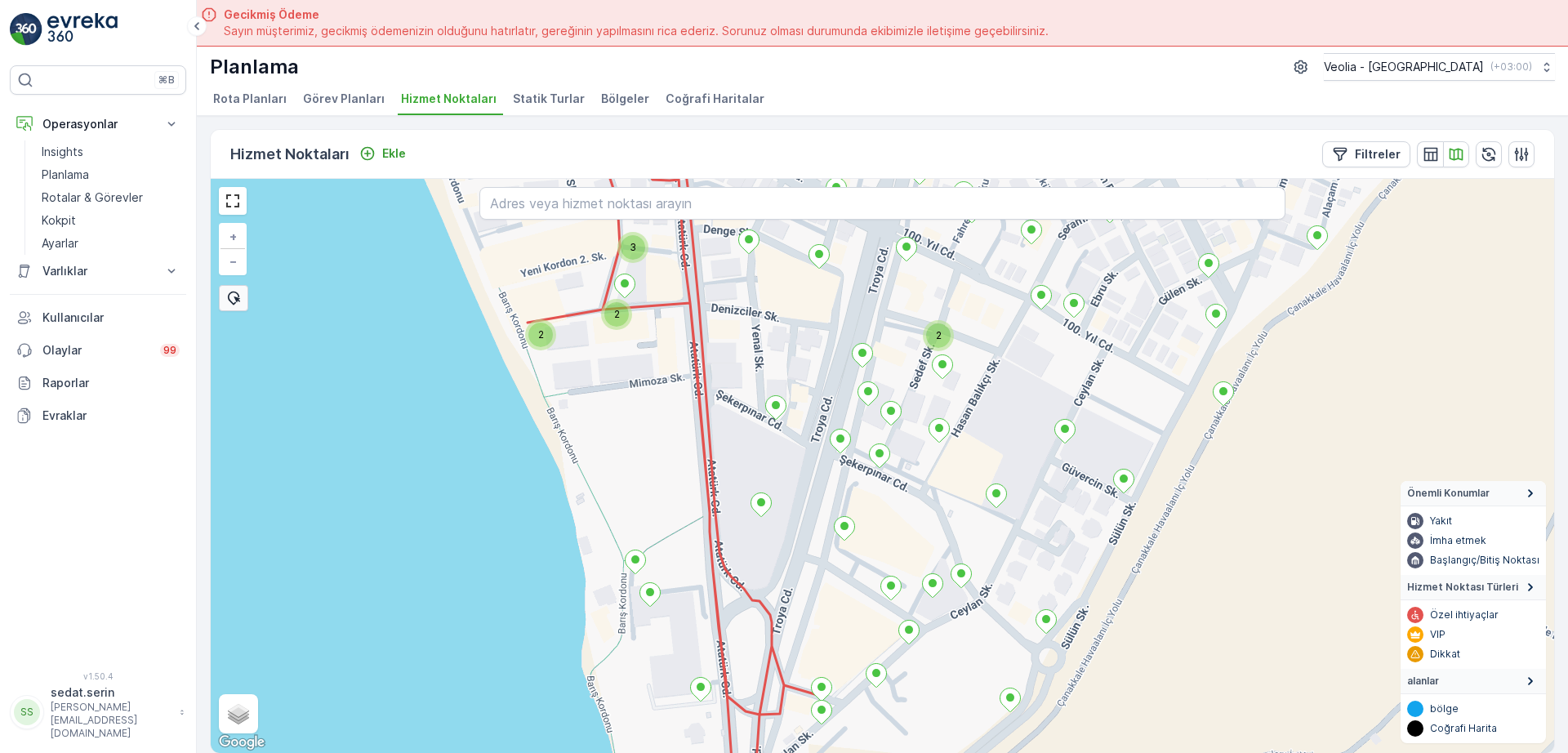
click at [944, 535] on div "2 2 2 3 2nolu_90_1m + − Uydu Yol haritası Arazi Karışık Leaflet Klavye kısayoll…" at bounding box center [883, 466] width 1344 height 574
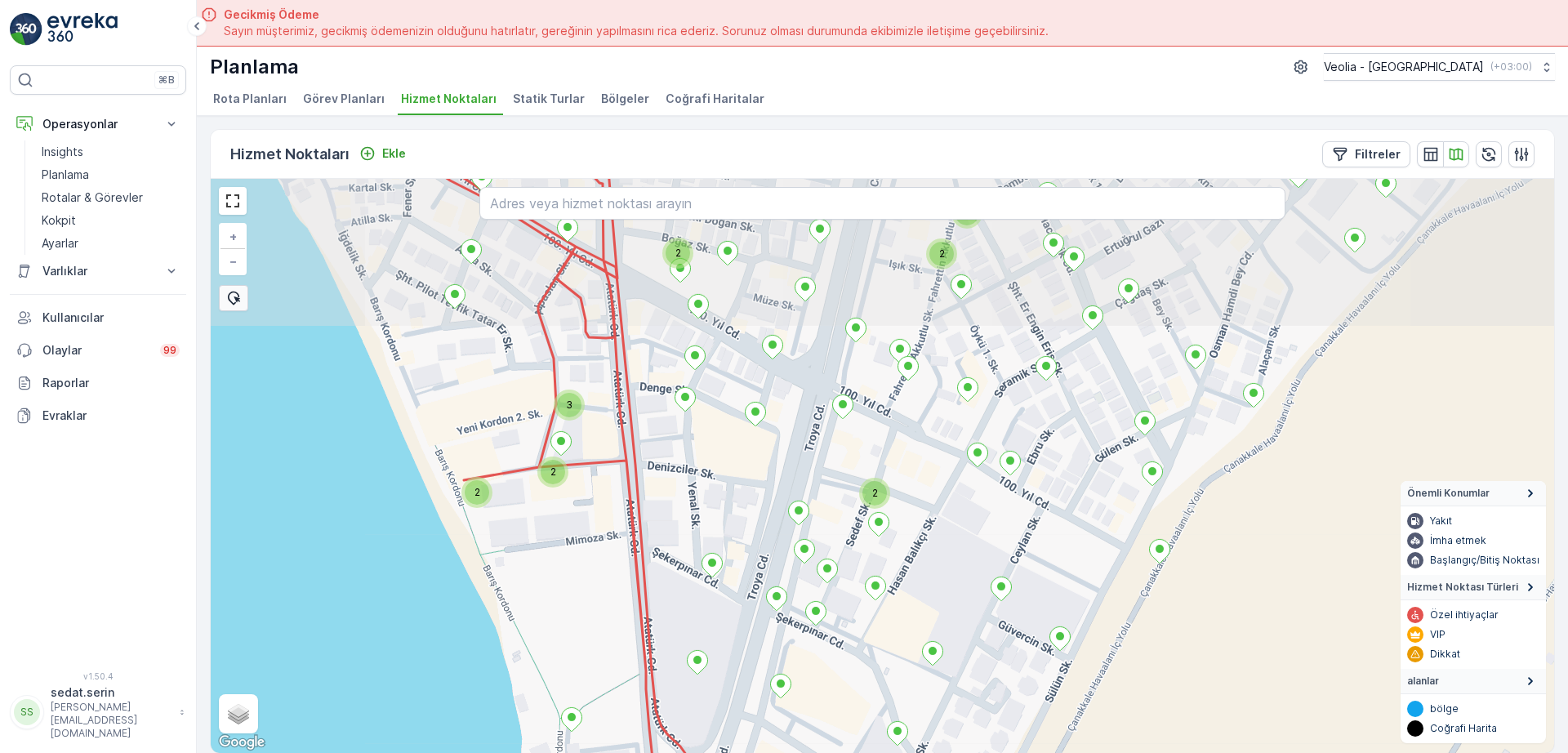
drag, startPoint x: 983, startPoint y: 430, endPoint x: 908, endPoint y: 576, distance: 164.1
click at [908, 576] on div "2 2 2 3 2 2 2 cacab_31_2_3m + − Uydu Yol haritası Arazi Karışık Leaflet Klavye …" at bounding box center [883, 466] width 1344 height 574
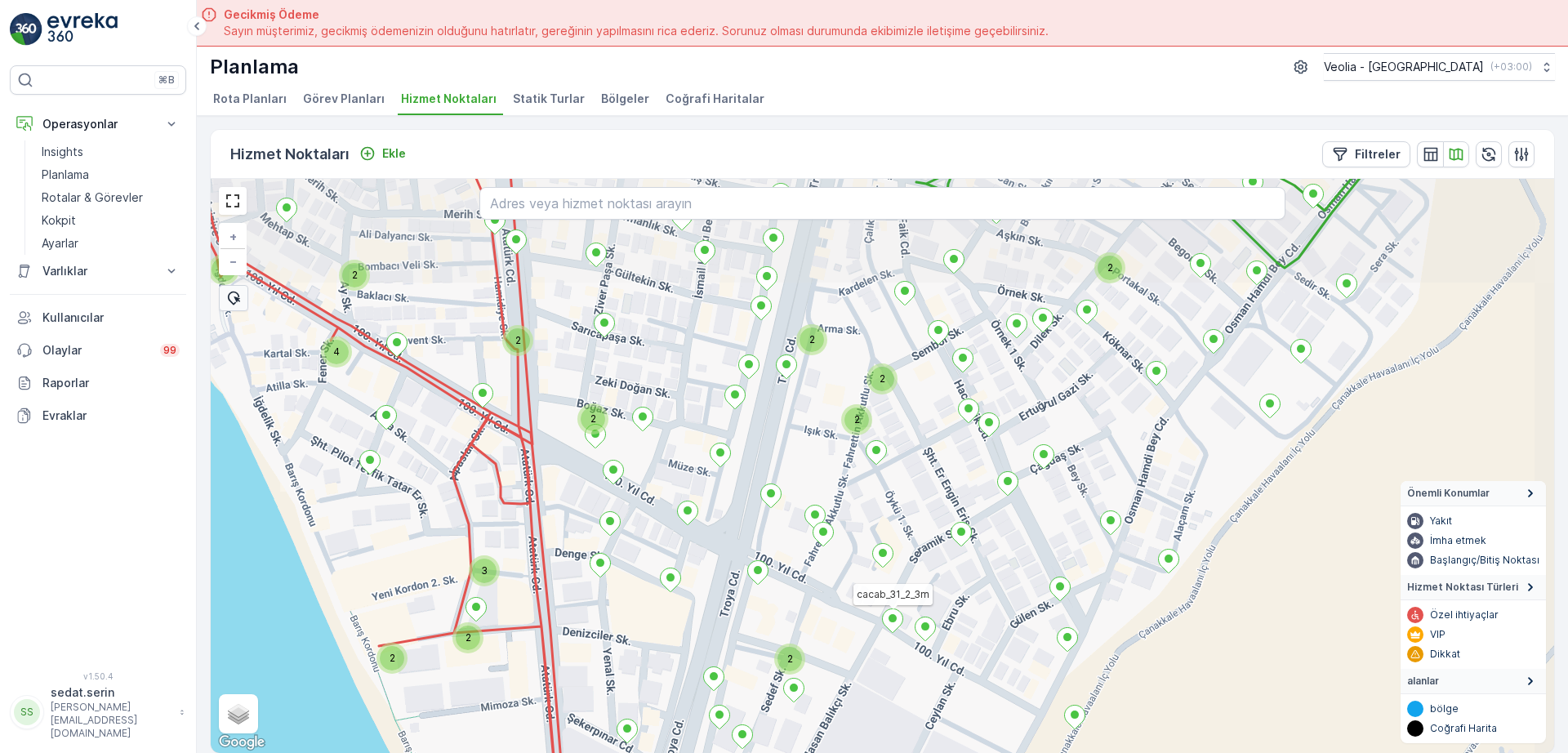
drag, startPoint x: 1009, startPoint y: 406, endPoint x: 892, endPoint y: 589, distance: 217.2
click at [886, 603] on div "2 2 2 3 2 2 2 2 2 2 2 2 4 cacab_31_2_3m + − Uydu Yol haritası Arazi Karışık Lea…" at bounding box center [883, 466] width 1344 height 574
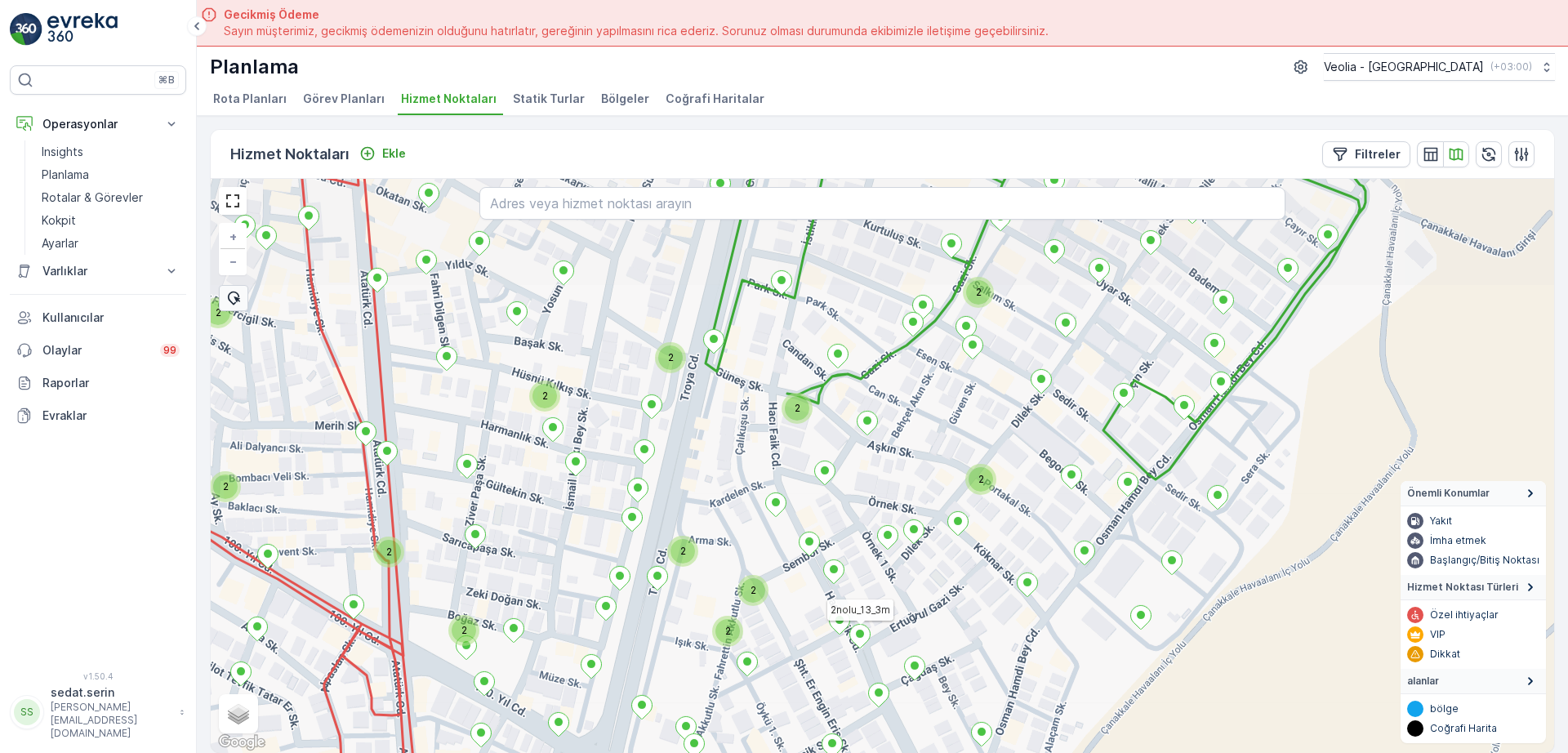
drag, startPoint x: 997, startPoint y: 445, endPoint x: 889, endPoint y: 586, distance: 177.6
click at [886, 593] on div "2 2 2 2 2 2 2 2 2 2 2 2 2nolu_13_3m + − Uydu Yol haritası Arazi Karışık Leaflet…" at bounding box center [883, 466] width 1344 height 574
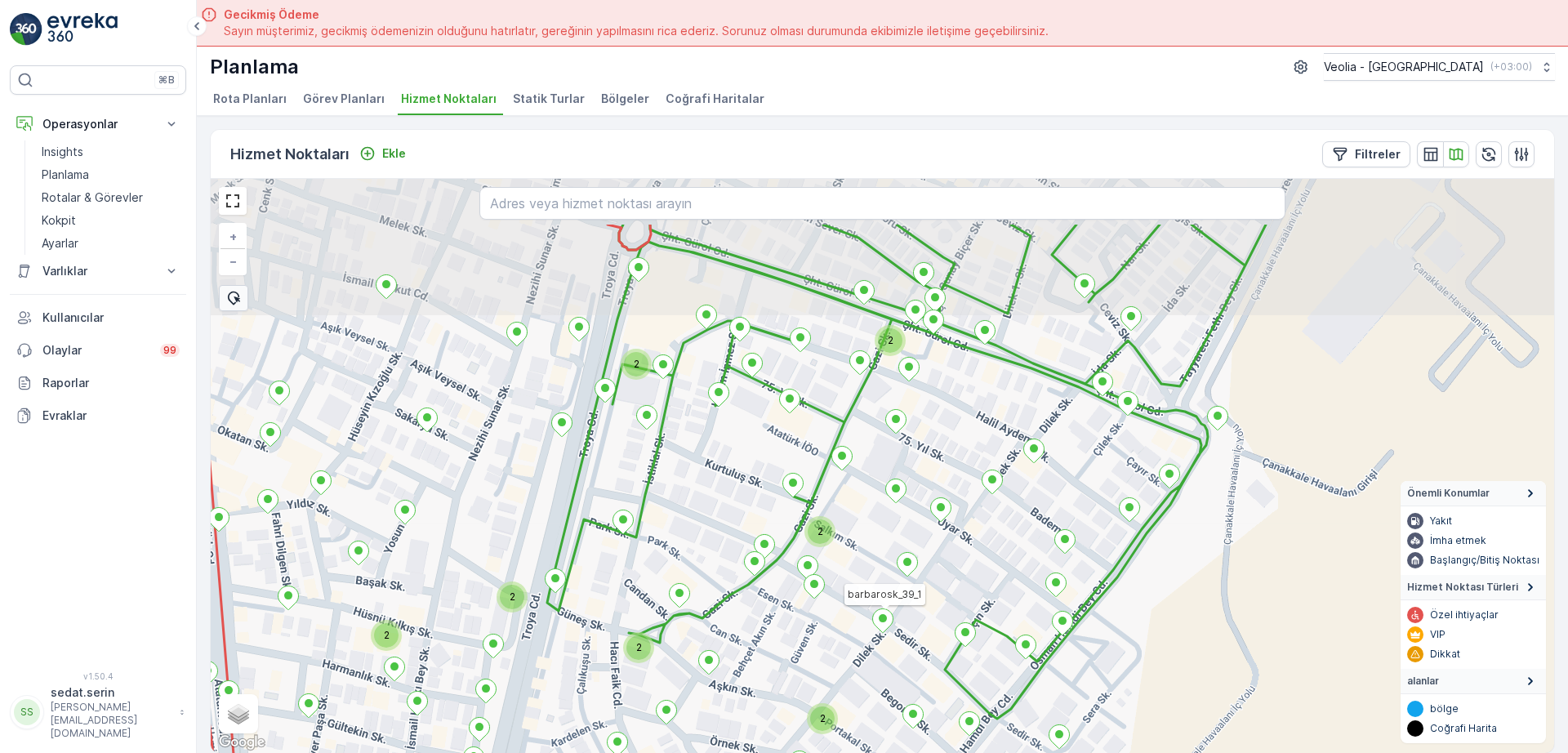
drag, startPoint x: 941, startPoint y: 528, endPoint x: 930, endPoint y: 547, distance: 22.0
click at [930, 547] on div "2 2 2 2 2 2 2 2 2 2 barbarosk_39_1 barbarosk_41_1 + − Uydu Yol haritası Arazi K…" at bounding box center [883, 466] width 1344 height 574
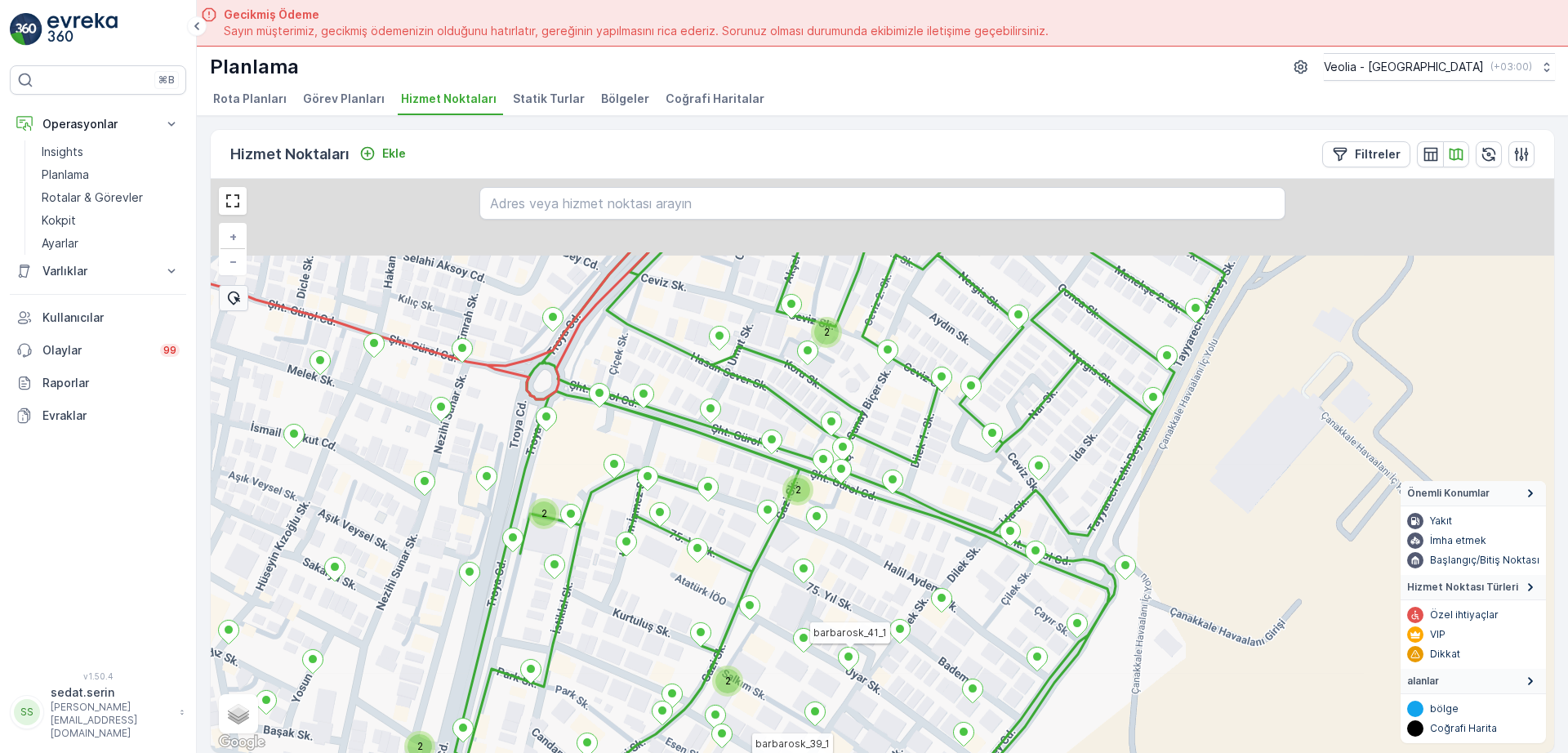
click at [925, 567] on div "2 2 2 2 2 2 2 2 barbarosk_39_1 barbarosk_41_1 + − Uydu Yol haritası Arazi Karış…" at bounding box center [883, 466] width 1344 height 574
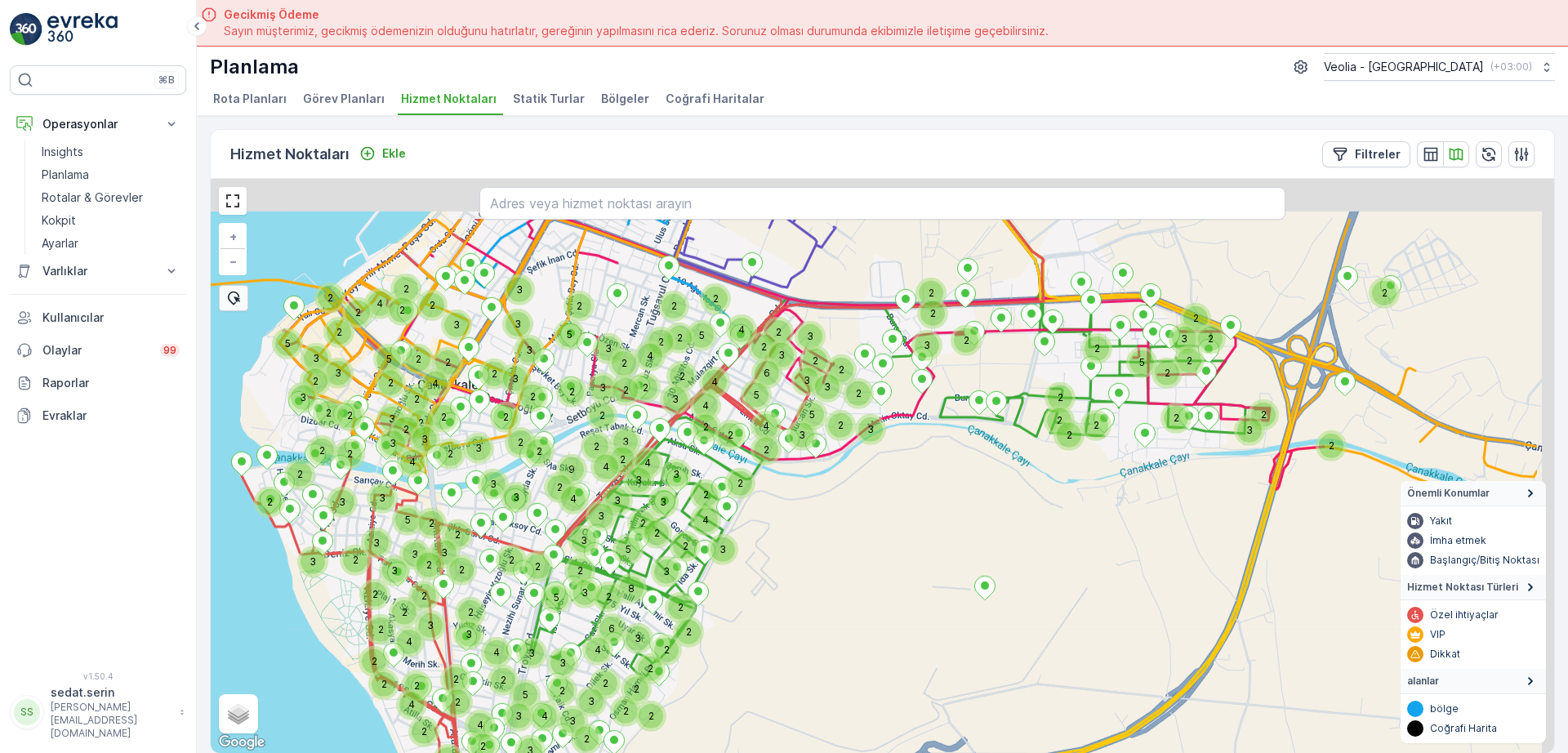
drag, startPoint x: 901, startPoint y: 362, endPoint x: 1022, endPoint y: 431, distance: 139.3
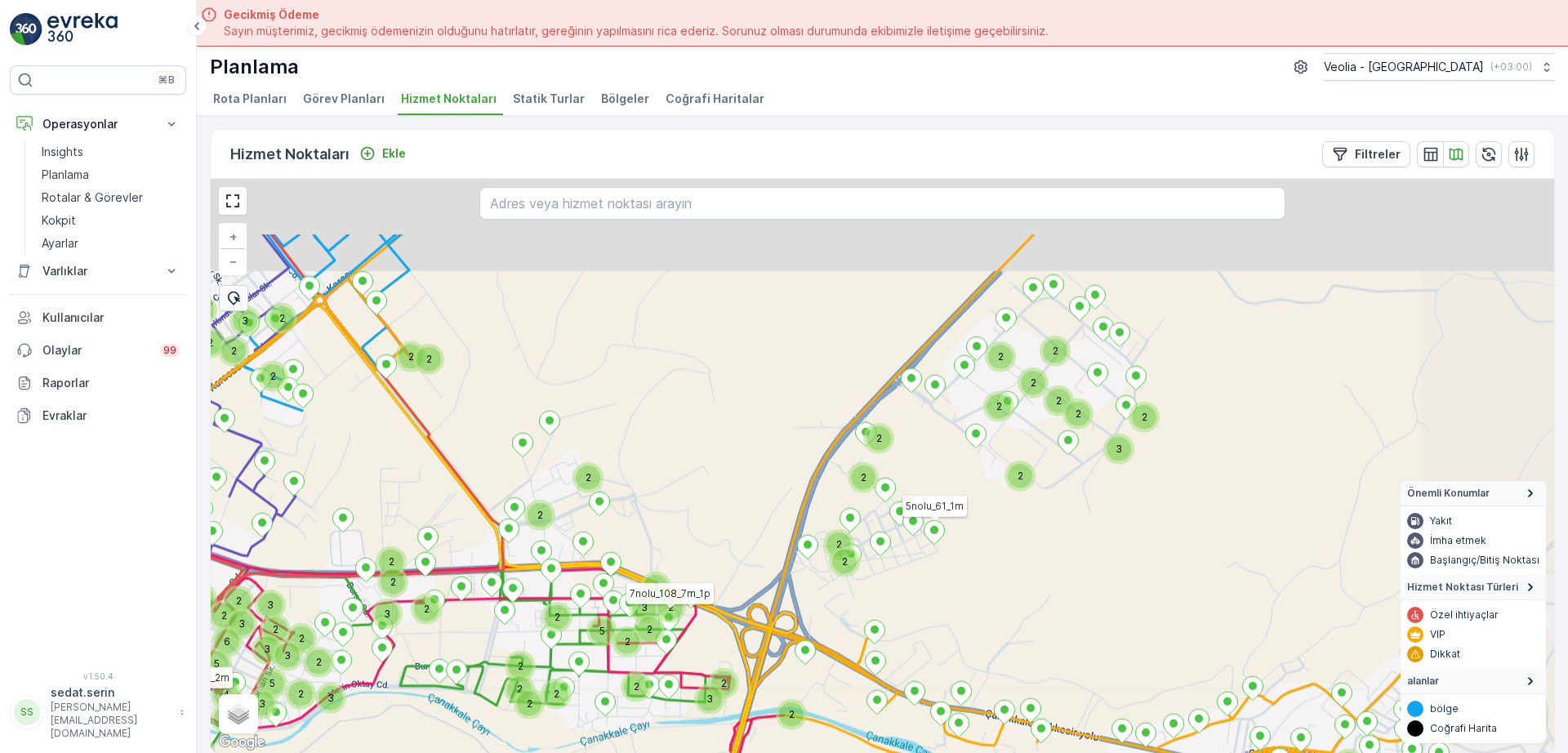
drag, startPoint x: 1058, startPoint y: 433, endPoint x: 850, endPoint y: 552, distance: 239.6
click at [850, 552] on div "2 3 2 2 3 2 2 3 2 2 2 2 3 3 3 5 2 2 2 2 2 2 5 2 2 2 2 2 6 2 2 4 3 2 2 4 2 4 4 3…" at bounding box center [883, 466] width 1344 height 574
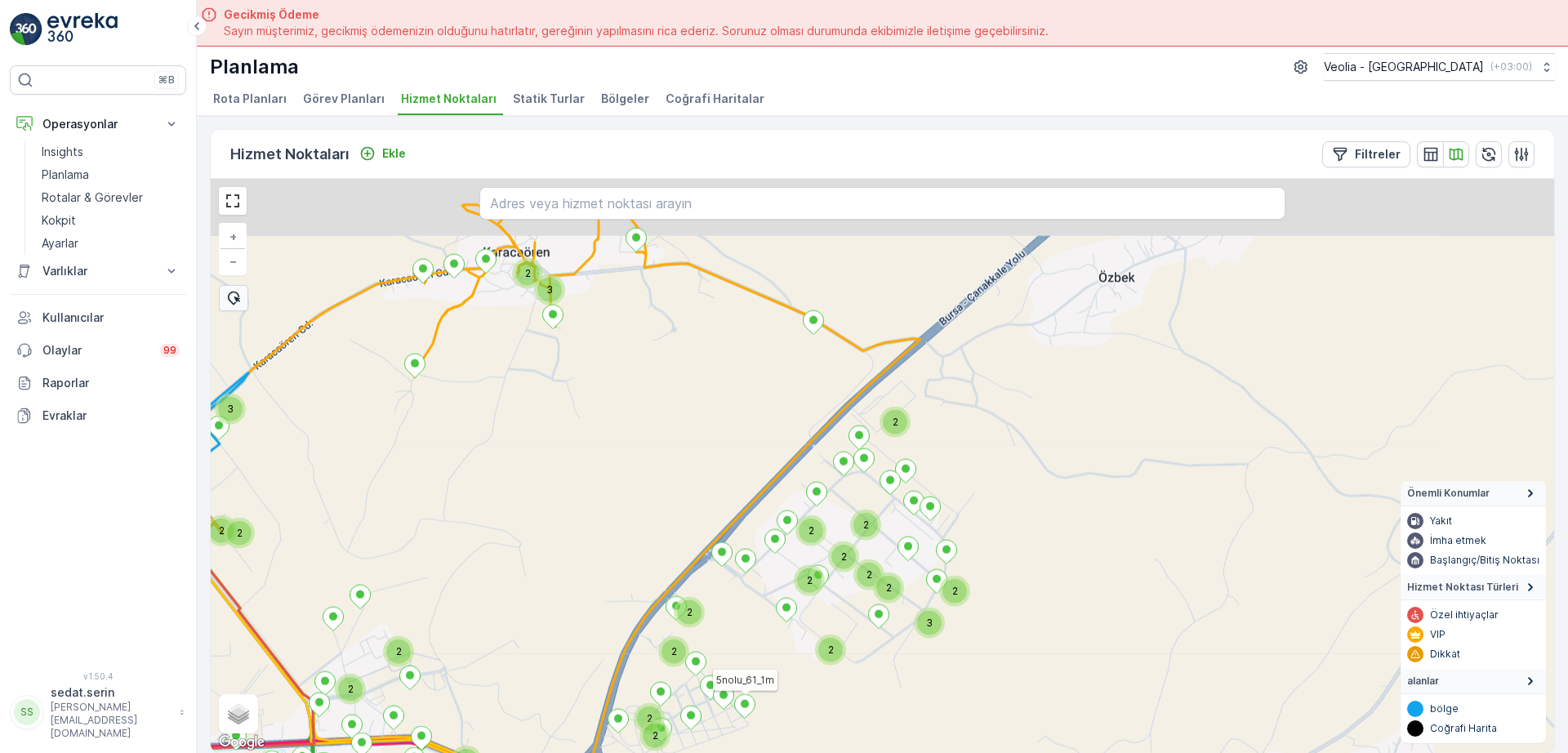
drag, startPoint x: 957, startPoint y: 489, endPoint x: 932, endPoint y: 522, distance: 41.4
click at [944, 529] on div "3 2 2 2 2 5 2 2 2 2 2 2 2 3 2 2 2 2 2 2 2 2 2 2 2 3 2 3 2 7nolu_108_7m_1p 5nolu…" at bounding box center [883, 466] width 1344 height 574
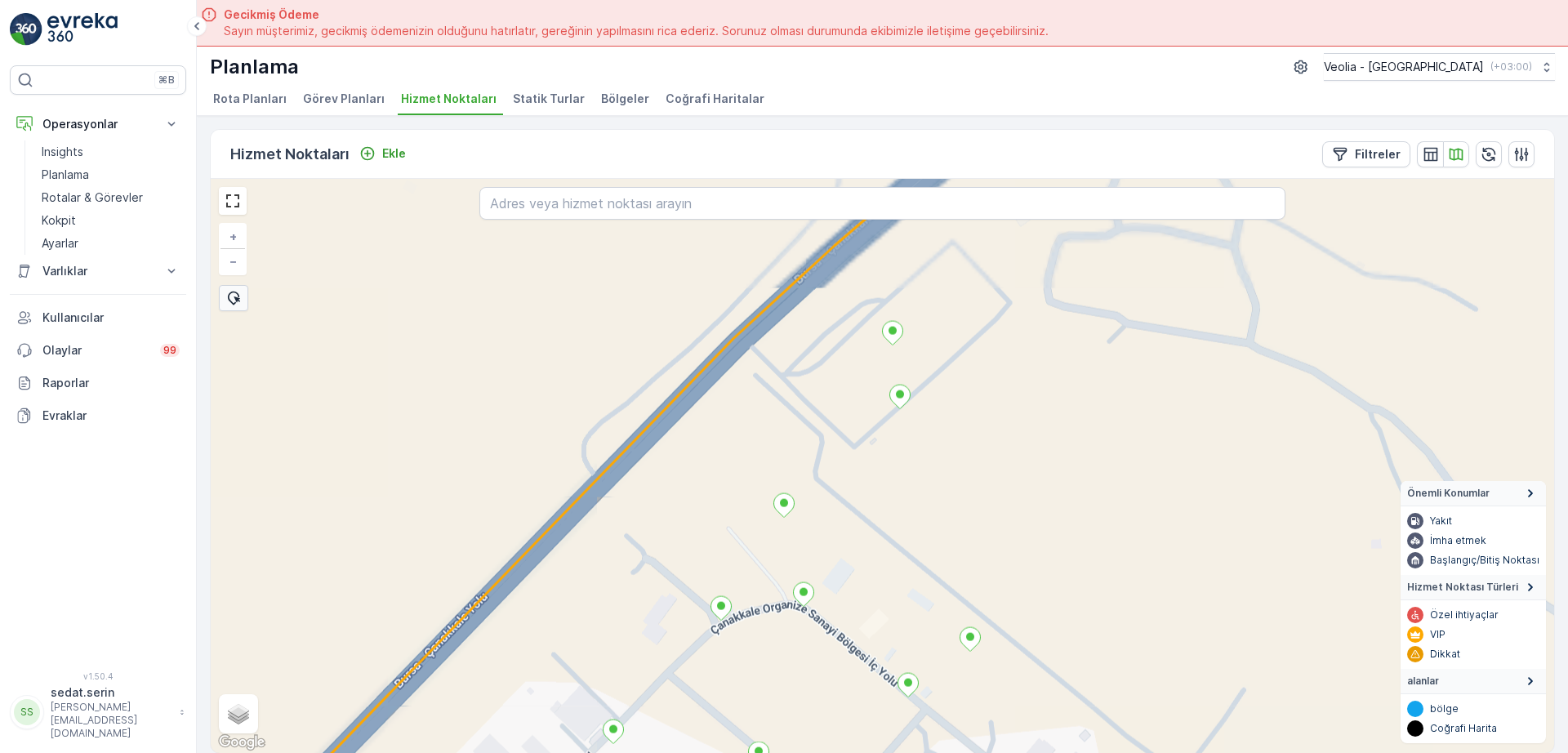
drag, startPoint x: 878, startPoint y: 409, endPoint x: 877, endPoint y: 502, distance: 93.0
click at [878, 508] on div "+ − Uydu Yol haritası Arazi Karışık Leaflet Klavye kısayolları Harita Verileri …" at bounding box center [883, 466] width 1344 height 574
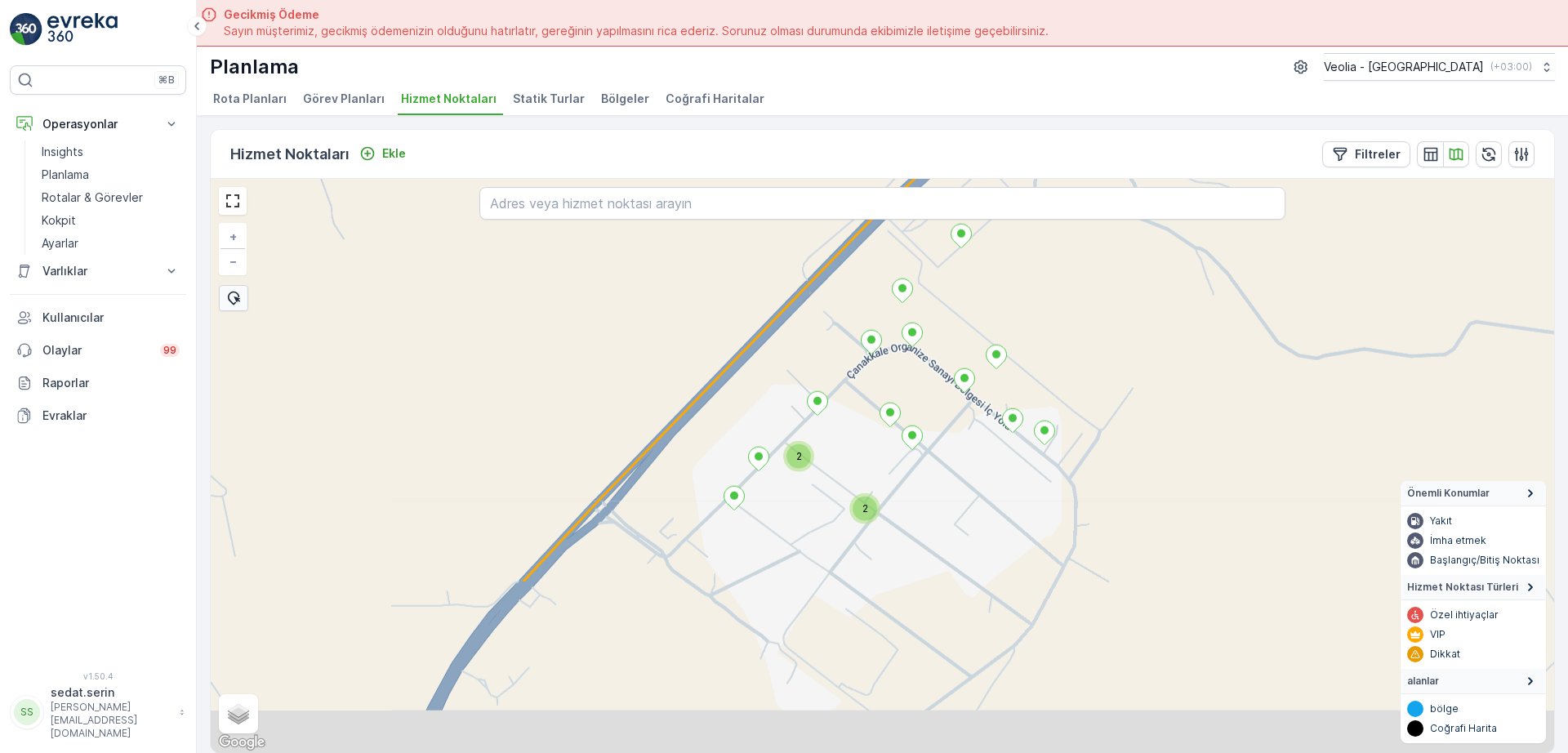
drag, startPoint x: 844, startPoint y: 600, endPoint x: 931, endPoint y: 274, distance: 337.4
click at [931, 273] on div "2 2 2 + − Uydu Yol haritası Arazi Karışık Leaflet Klavye kısayolları Harita Ver…" at bounding box center [883, 466] width 1344 height 574
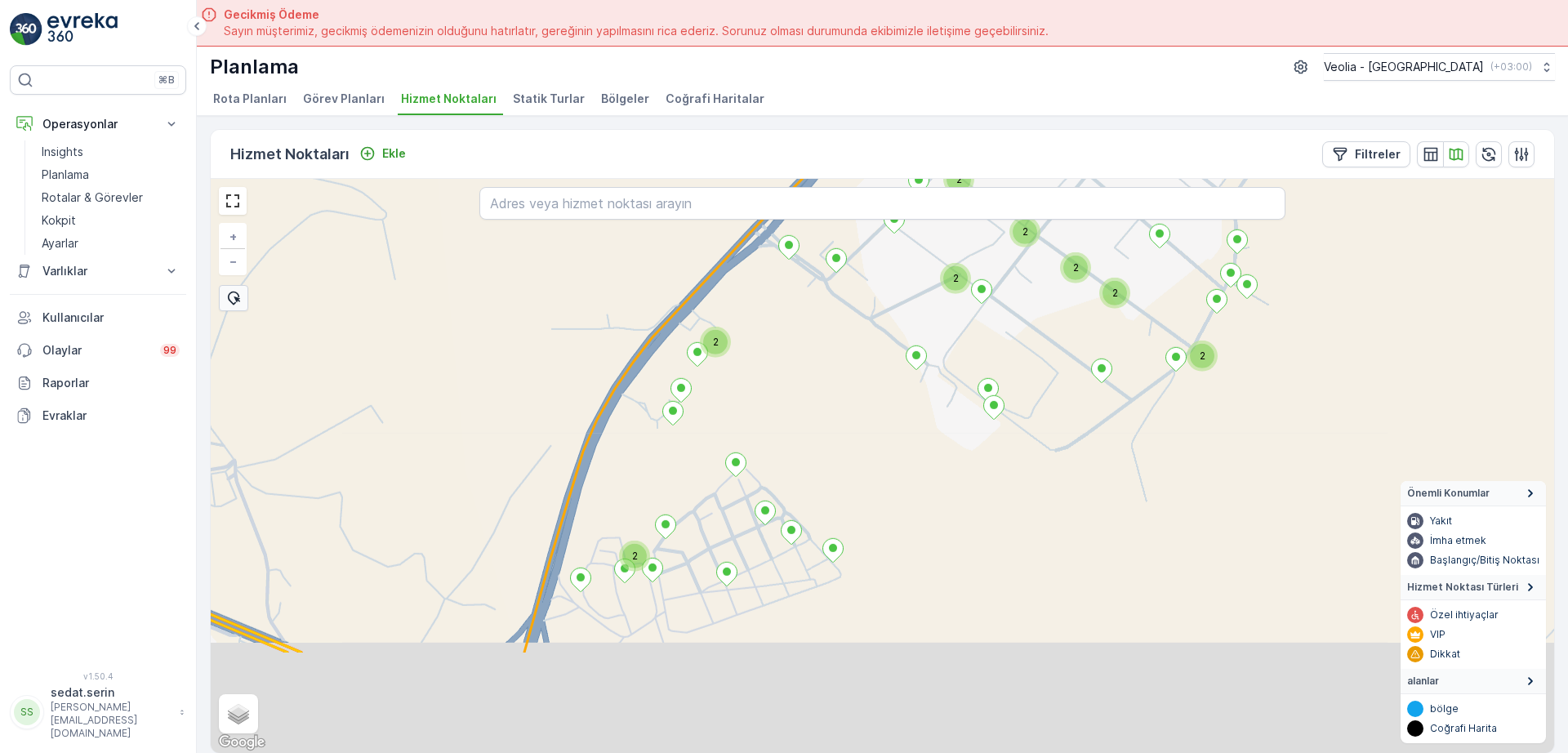
drag, startPoint x: 842, startPoint y: 494, endPoint x: 959, endPoint y: 336, distance: 196.6
click at [959, 336] on div "2 2 2 2 2 2 2 2 + − Uydu Yol haritası Arazi Karışık Leaflet Klavye kısayolları …" at bounding box center [883, 466] width 1344 height 574
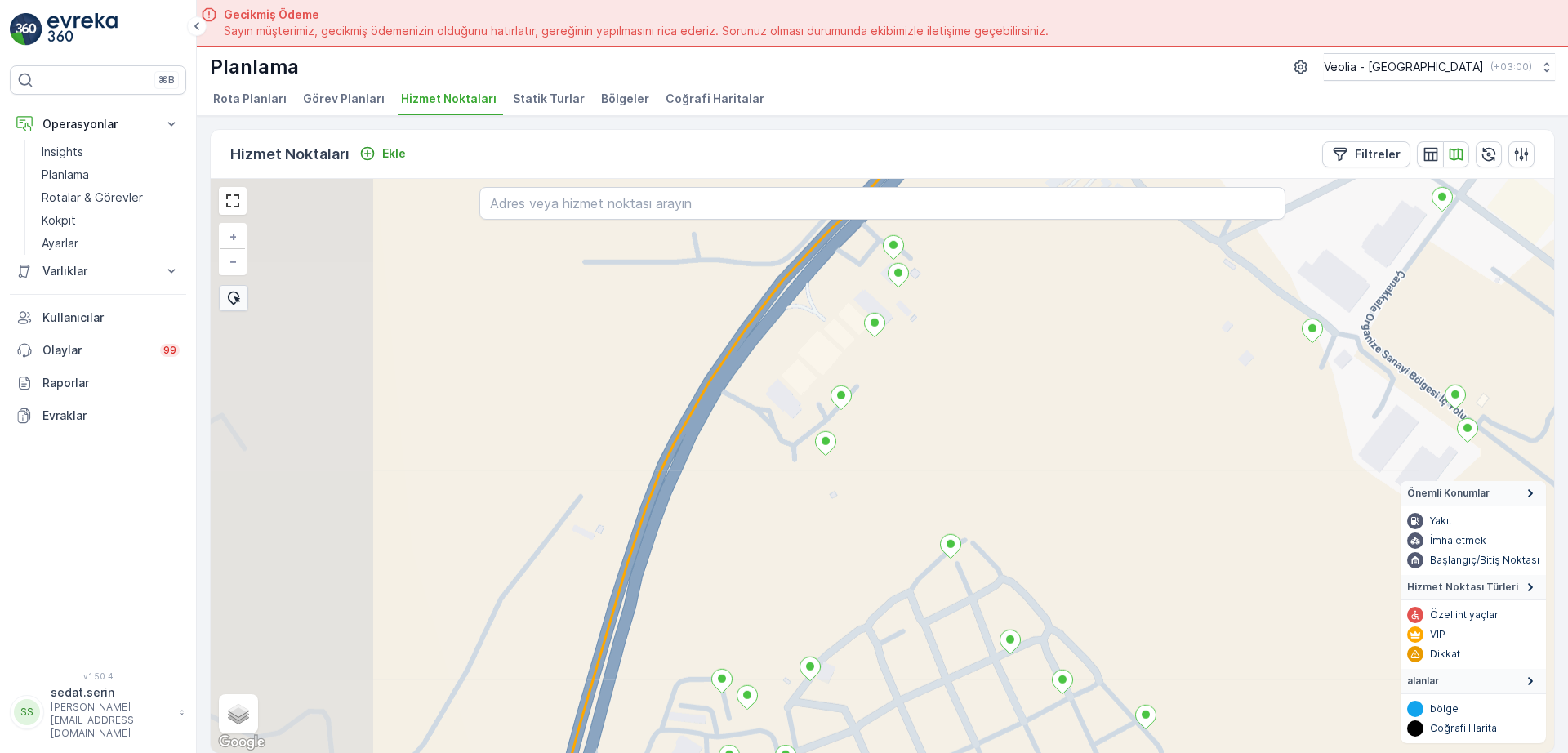
drag, startPoint x: 725, startPoint y: 420, endPoint x: 934, endPoint y: 423, distance: 209.0
click at [934, 423] on div "+ − Uydu Yol haritası Arazi Karışık Leaflet Klavye kısayolları Harita Verileri …" at bounding box center [883, 466] width 1344 height 574
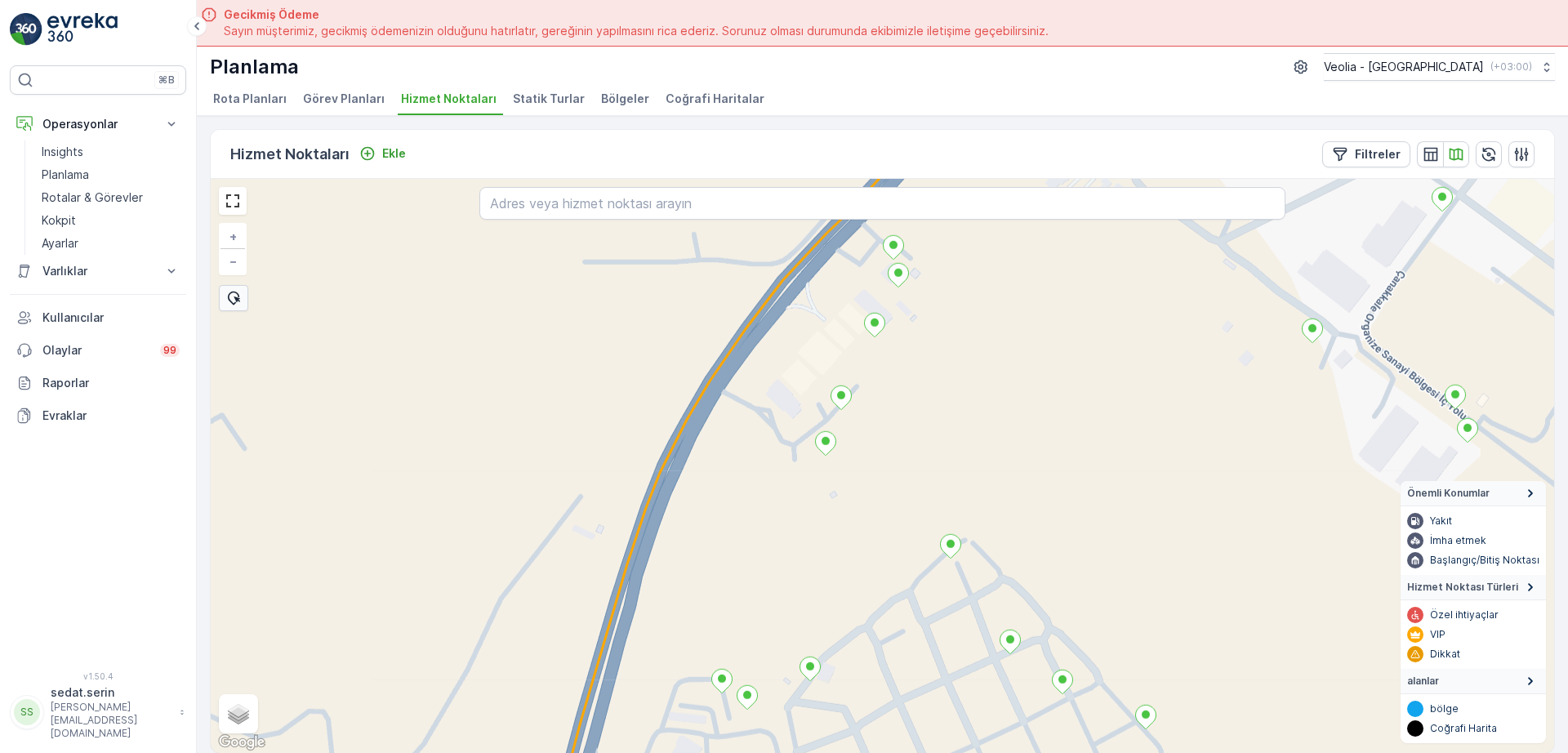
drag, startPoint x: 974, startPoint y: 360, endPoint x: 985, endPoint y: 415, distance: 56.1
click at [985, 415] on div "+ − Uydu Yol haritası Arazi Karışık Leaflet Klavye kısayolları Harita Verileri …" at bounding box center [883, 466] width 1344 height 574
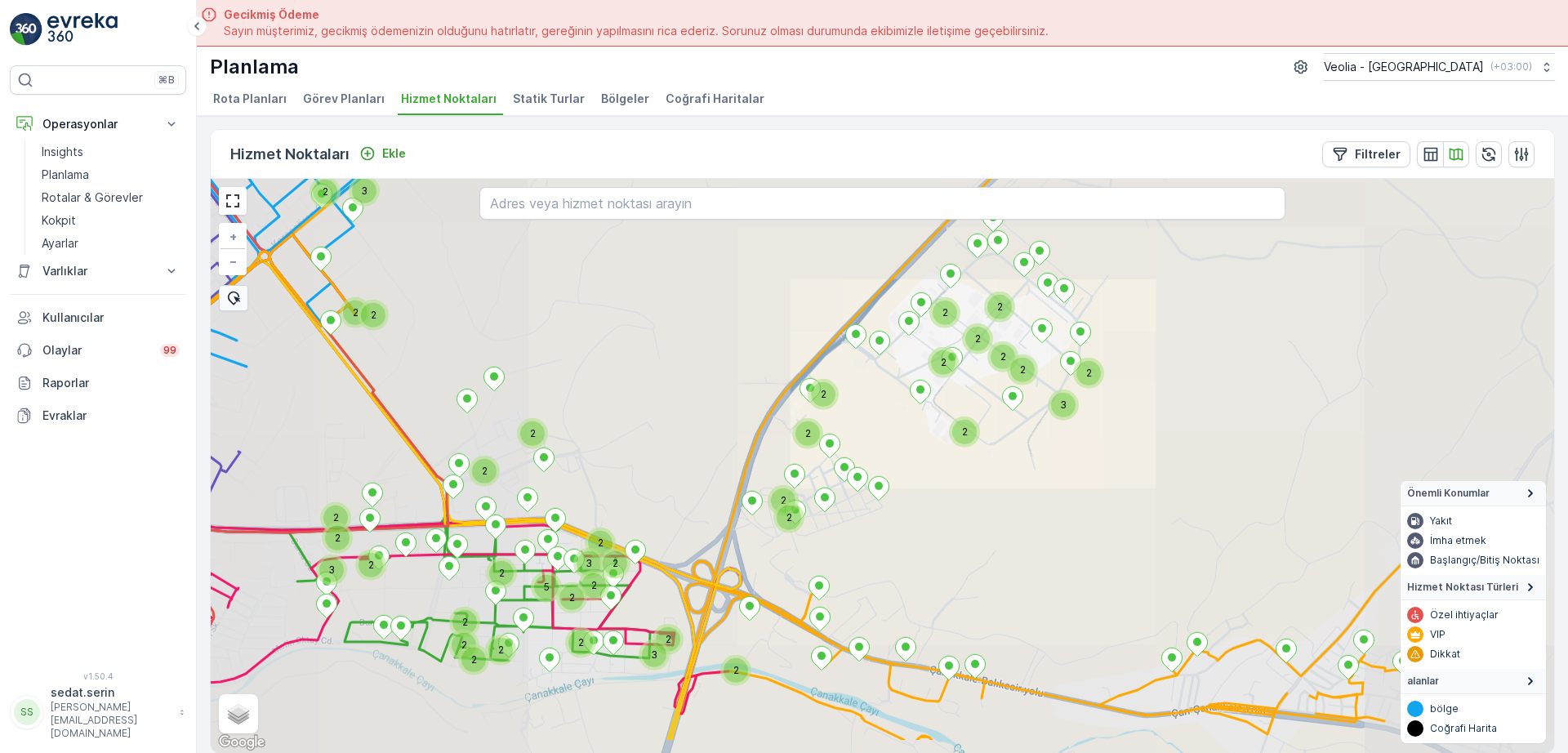
drag, startPoint x: 535, startPoint y: 579, endPoint x: 665, endPoint y: 455, distance: 179.7
click at [665, 455] on div "2 2 3 2 2 3 2 2 2 3 2 2 2 2 2 5 2 2 2 2 2 2 2 2 3 2 2 2 2 2 2 2 2 2 2 3 2 2 2 +…" at bounding box center [883, 466] width 1344 height 574
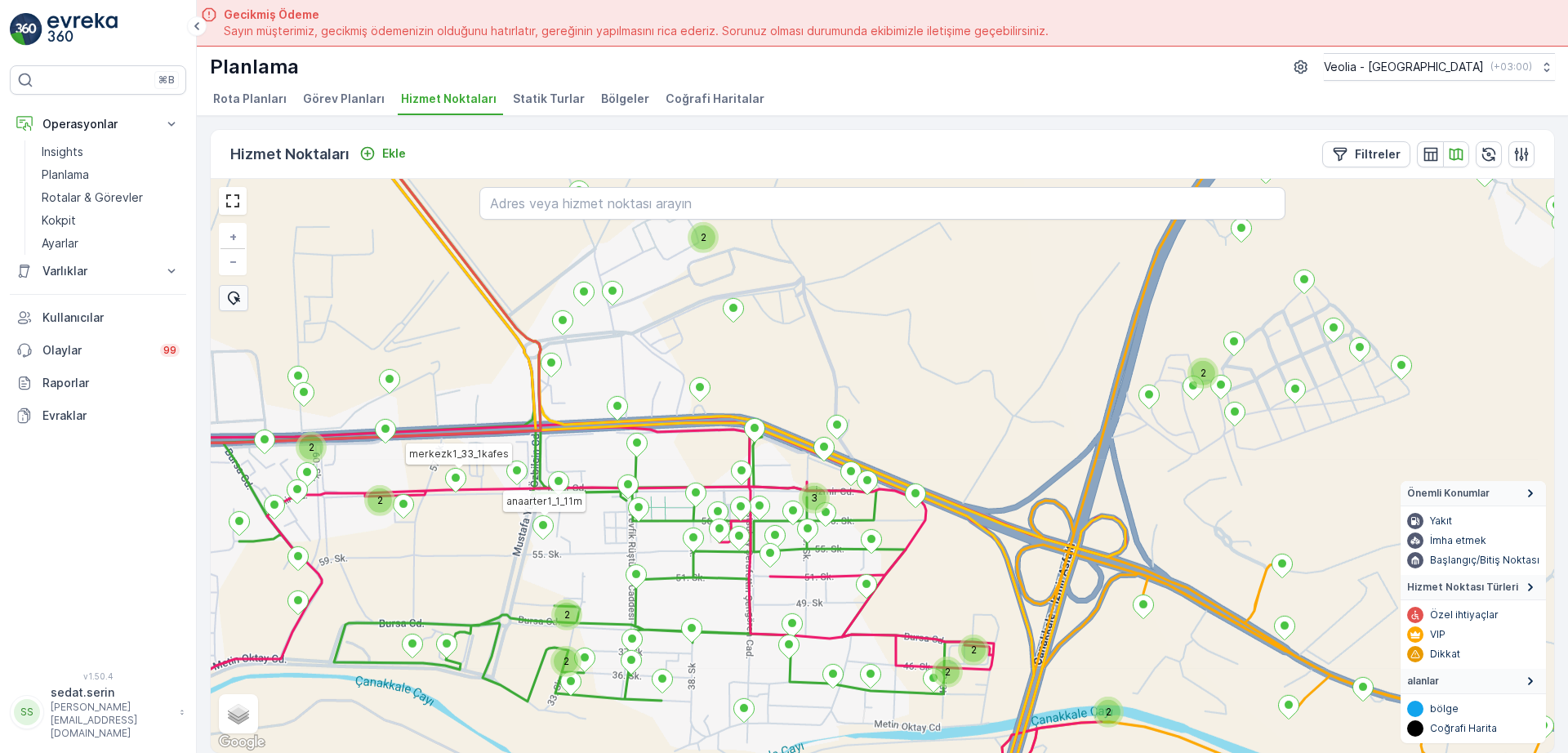
drag, startPoint x: 421, startPoint y: 509, endPoint x: 618, endPoint y: 476, distance: 199.7
click at [618, 476] on div "3 2 2 2 2 2 2 2 2 2 anaarter1_1_11m merkezk1_33_1kafes + − Uydu Yol haritası Ar…" at bounding box center [883, 466] width 1344 height 574
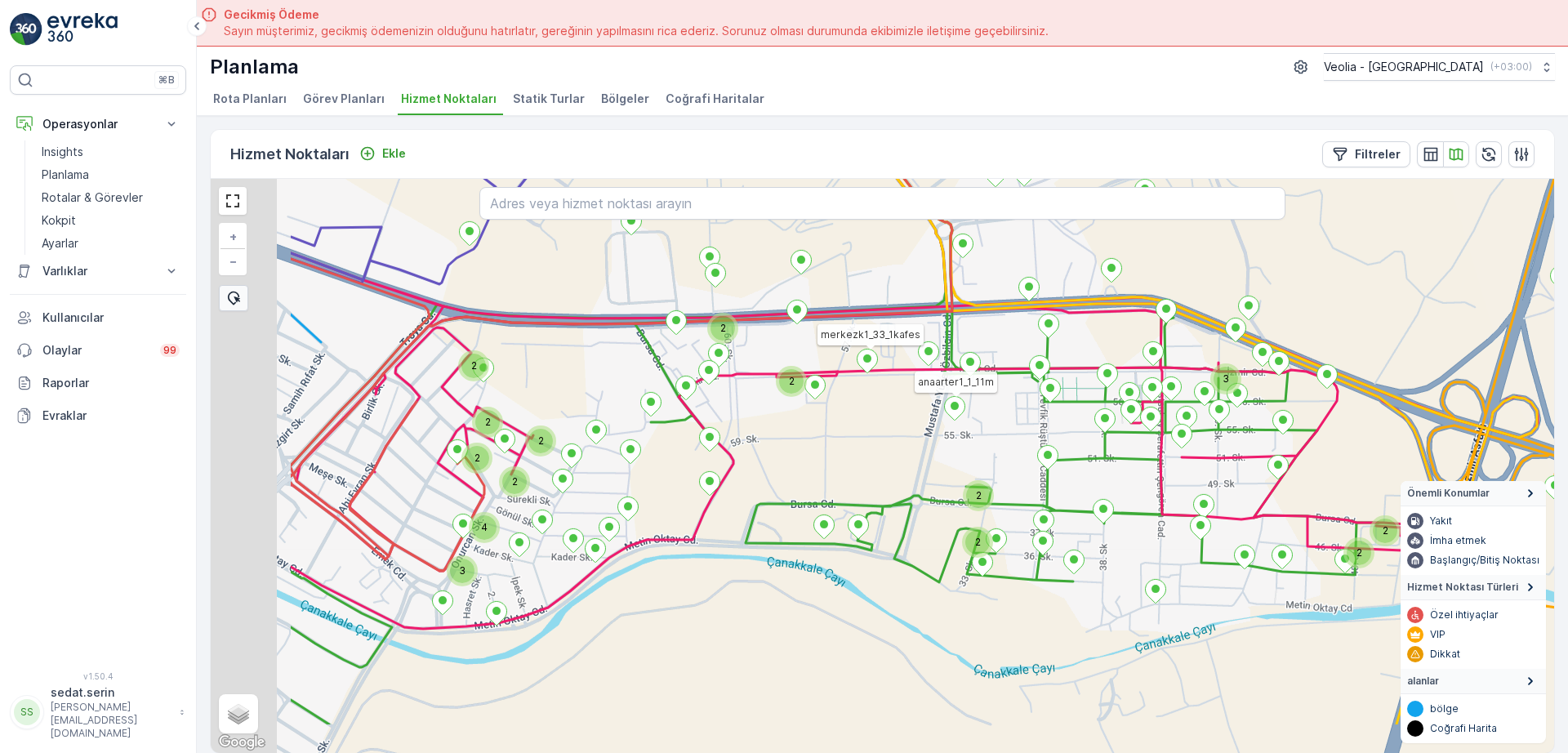
drag, startPoint x: 408, startPoint y: 557, endPoint x: 613, endPoint y: 476, distance: 220.4
click at [624, 470] on div "3 2 2 2 2 2 2 2 2 2 2 3 2 4 2 2 2 anaarter1_1_11m merkezk1_33_1kafes 1nolu_6_3m…" at bounding box center [883, 466] width 1344 height 574
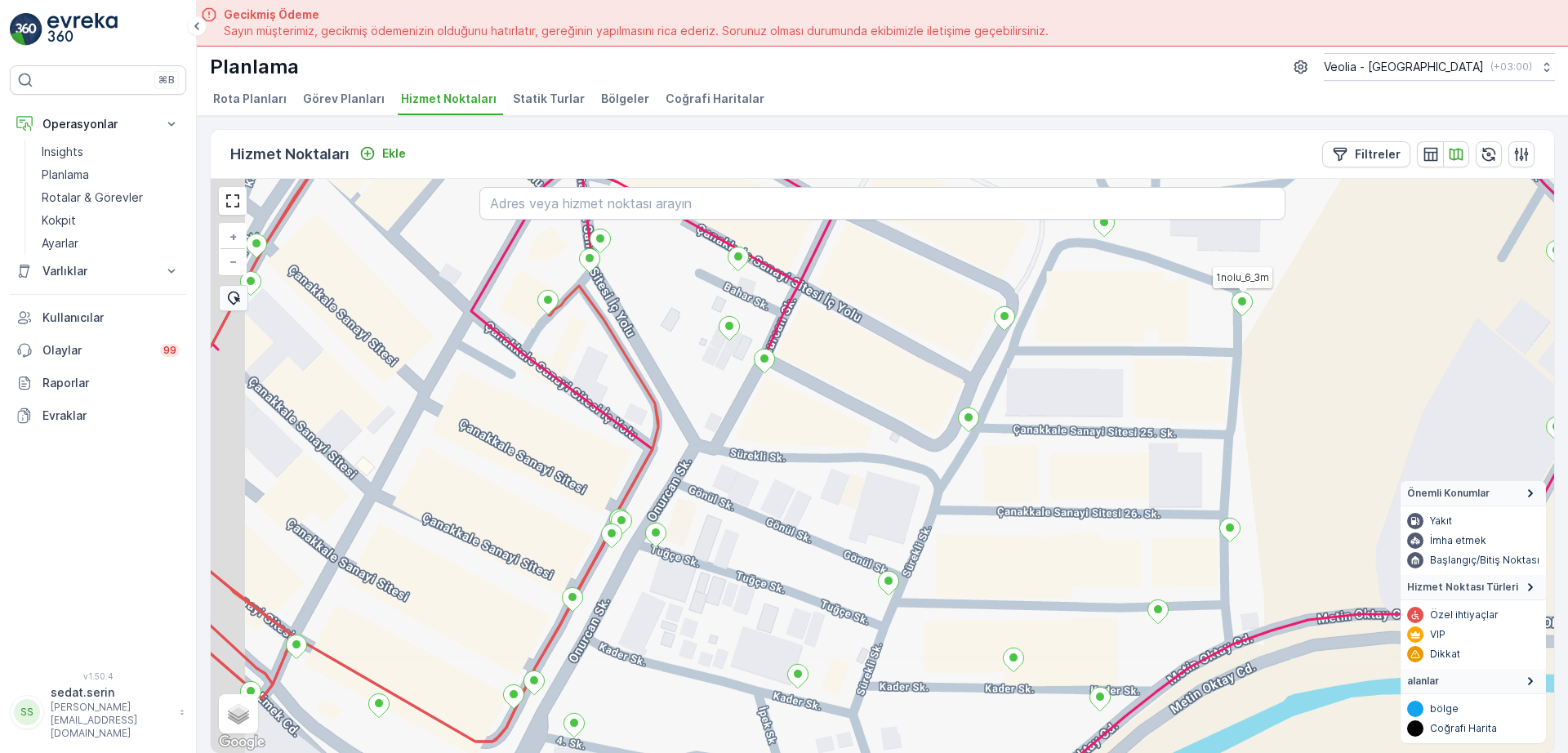
drag, startPoint x: 377, startPoint y: 455, endPoint x: 419, endPoint y: 495, distance: 58.0
click at [419, 495] on div "1nolu_6_3m + − Uydu Yol haritası Arazi Karışık Leaflet Klavye kısayolları Harit…" at bounding box center [883, 466] width 1344 height 574
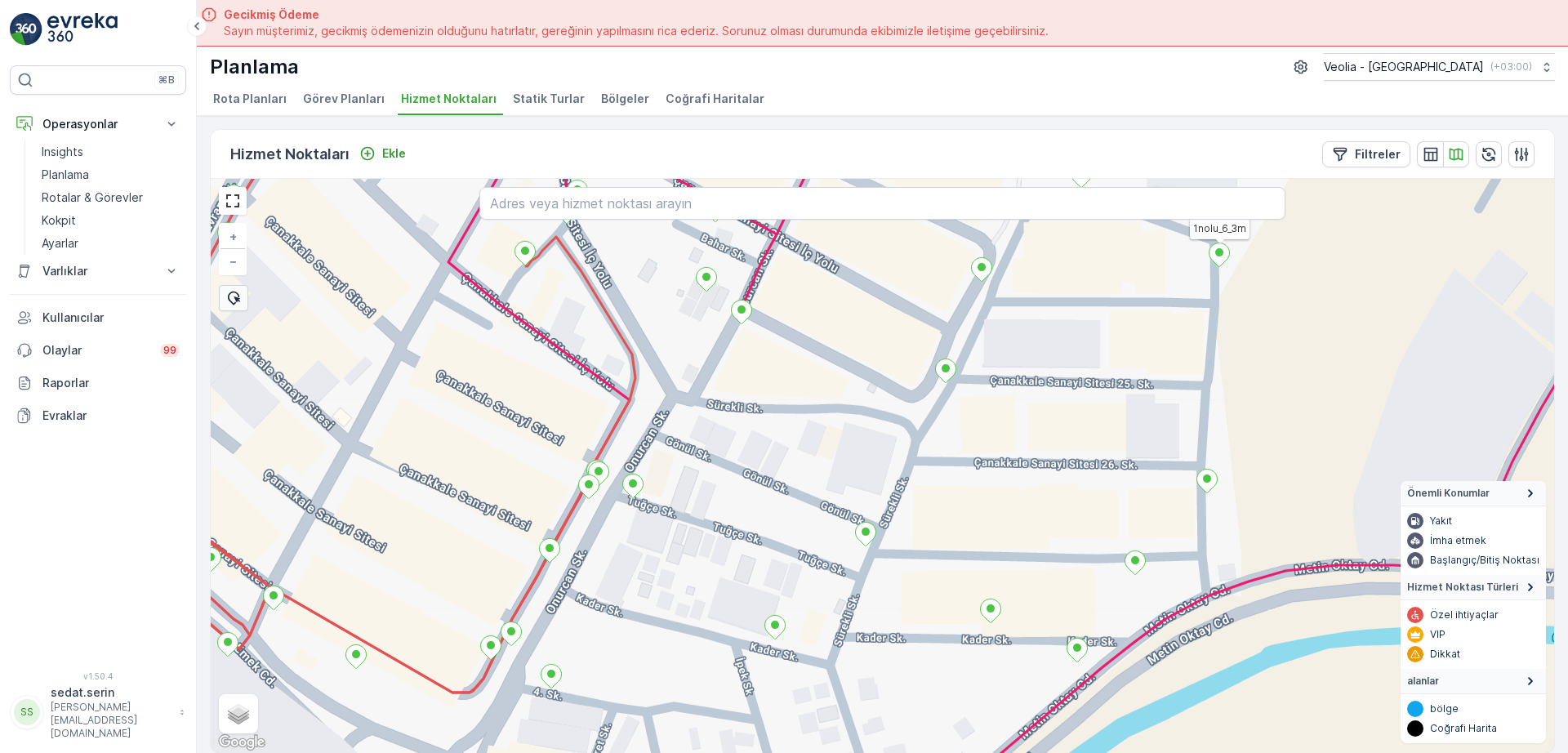
drag, startPoint x: 493, startPoint y: 552, endPoint x: 473, endPoint y: 507, distance: 49.2
click at [472, 506] on div "1nolu_6_3m + − Uydu Yol haritası Arazi Karışık Leaflet Klavye kısayolları Harit…" at bounding box center [883, 466] width 1344 height 574
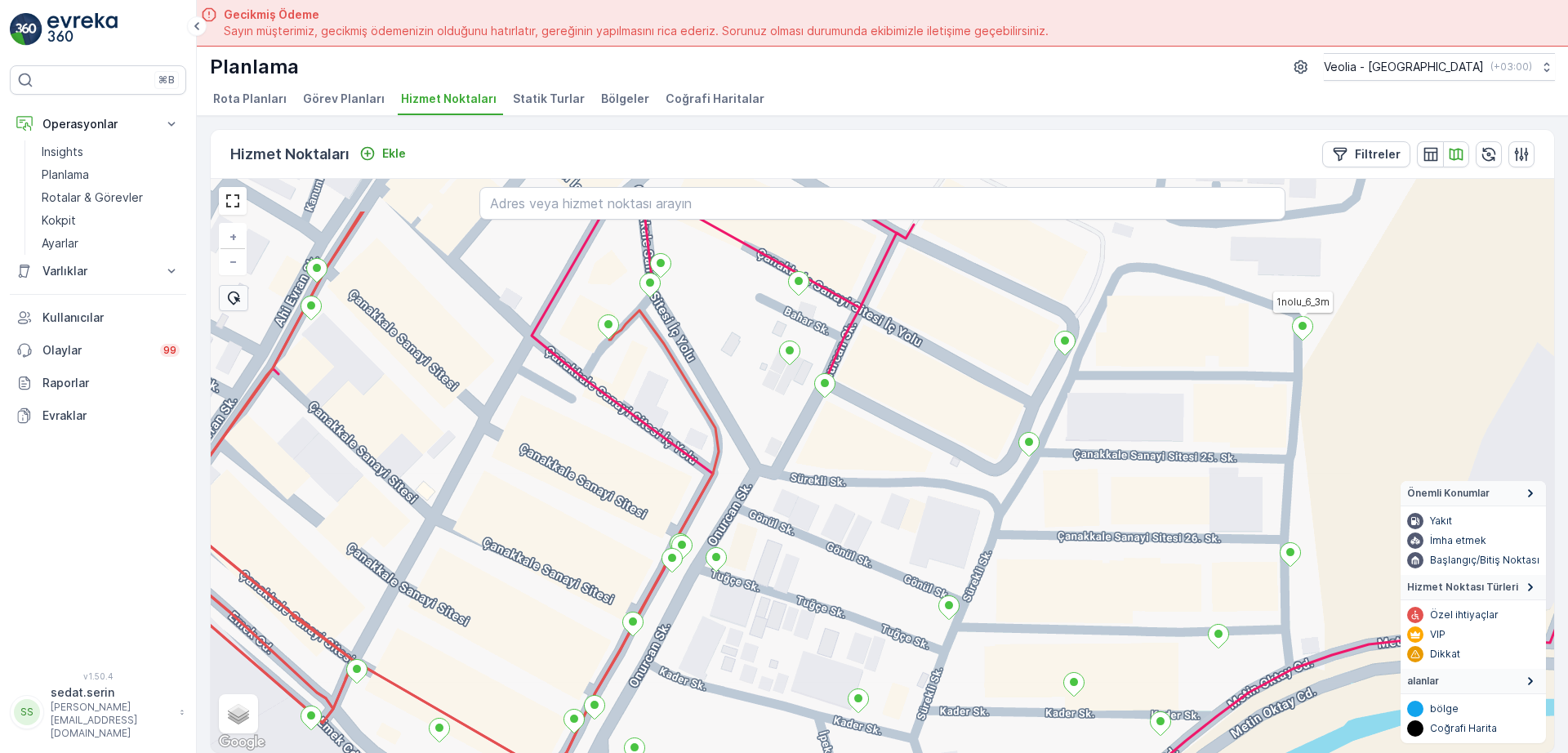
drag, startPoint x: 503, startPoint y: 480, endPoint x: 621, endPoint y: 612, distance: 177.1
click at [625, 616] on div "1nolu_6_3m + − Uydu Yol haritası Arazi Karışık Leaflet Klavye kısayolları Harit…" at bounding box center [883, 466] width 1344 height 574
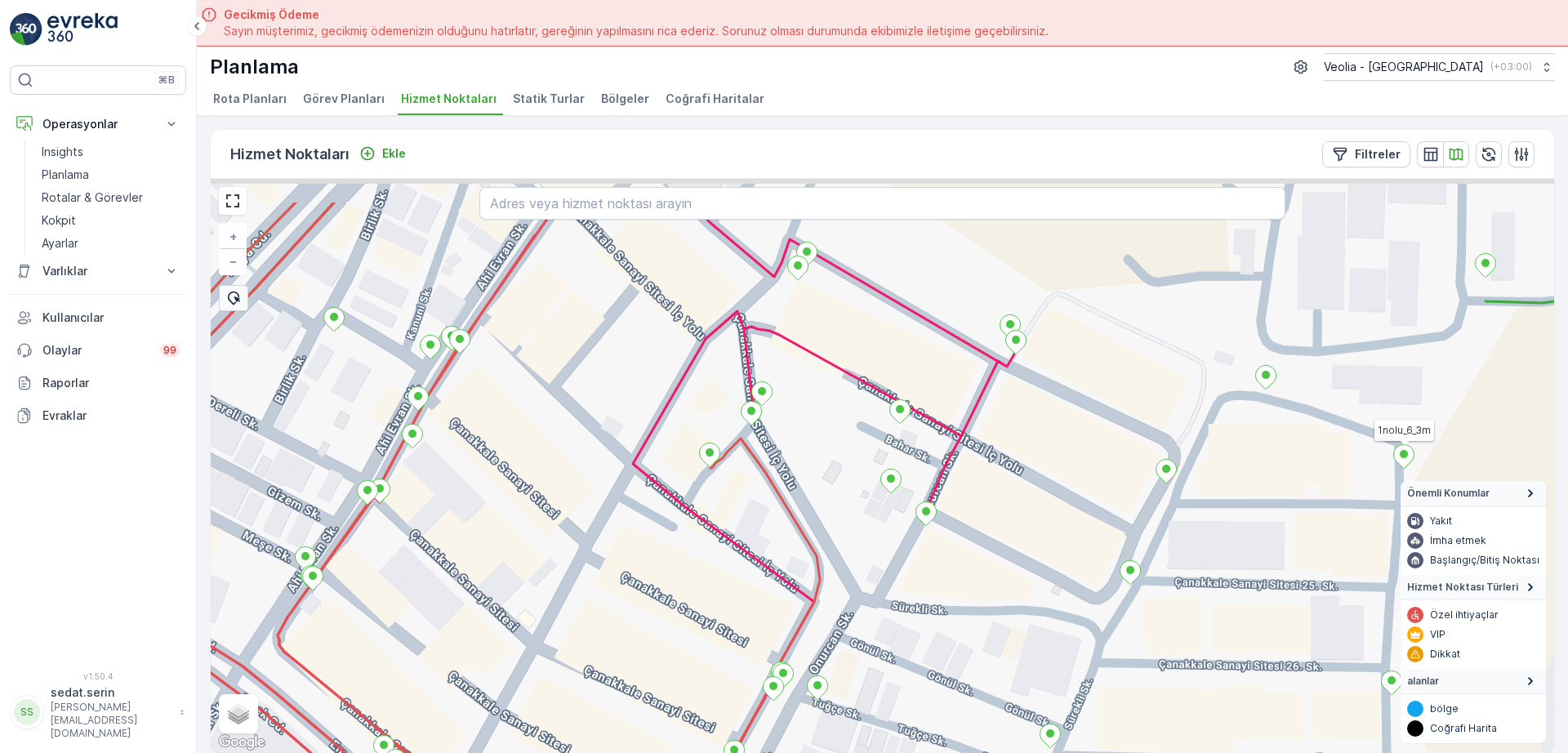
drag, startPoint x: 481, startPoint y: 526, endPoint x: 593, endPoint y: 627, distance: 150.8
click at [593, 627] on div "1nolu_6_3m + − Uydu Yol haritası Arazi Karışık Leaflet Klavye kısayolları Harit…" at bounding box center [883, 466] width 1344 height 574
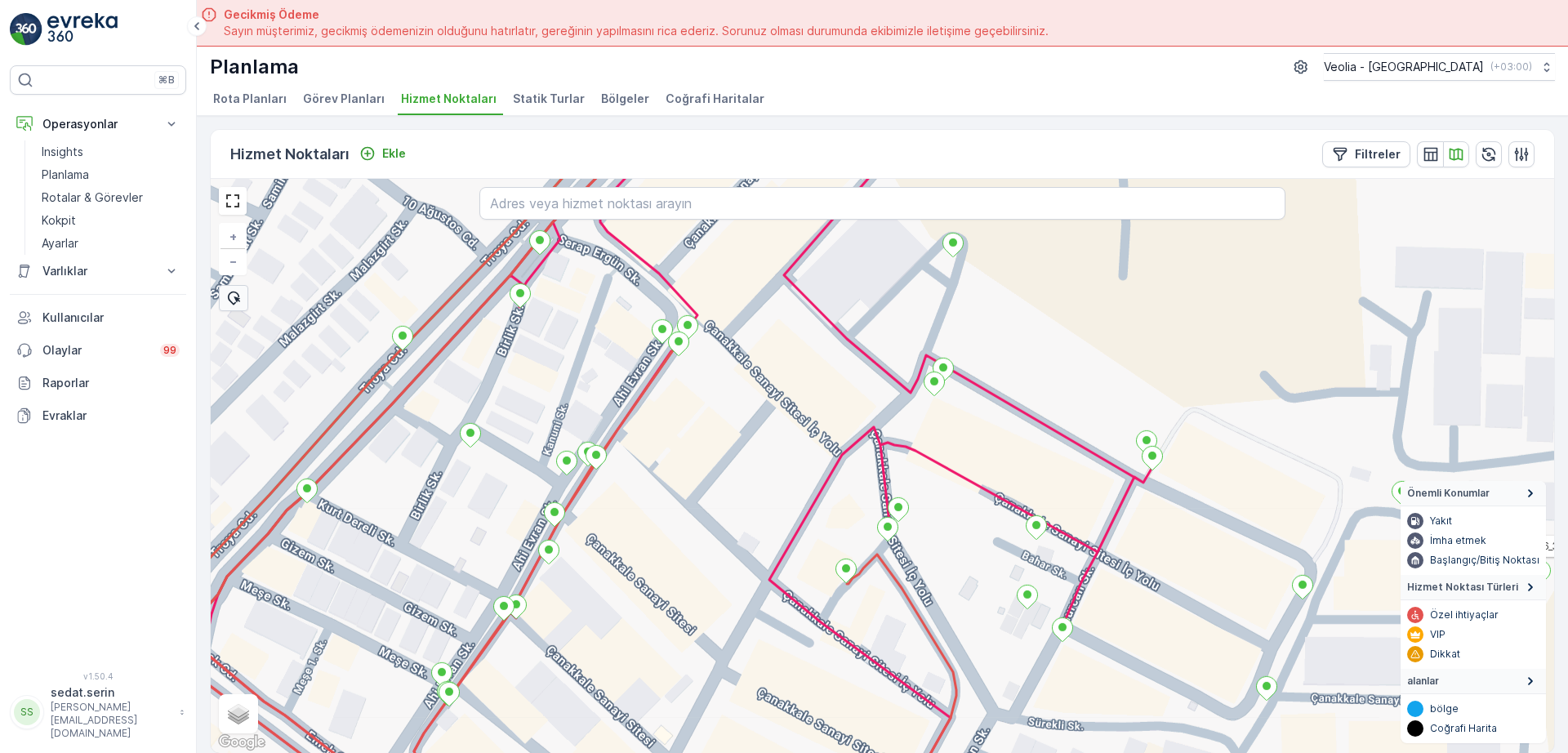
drag, startPoint x: 596, startPoint y: 555, endPoint x: 695, endPoint y: 644, distance: 133.1
click at [695, 644] on div "1nolu_6_3m + − Uydu Yol haritası Arazi Karışık Leaflet Klavye kısayolları Harit…" at bounding box center [883, 466] width 1344 height 574
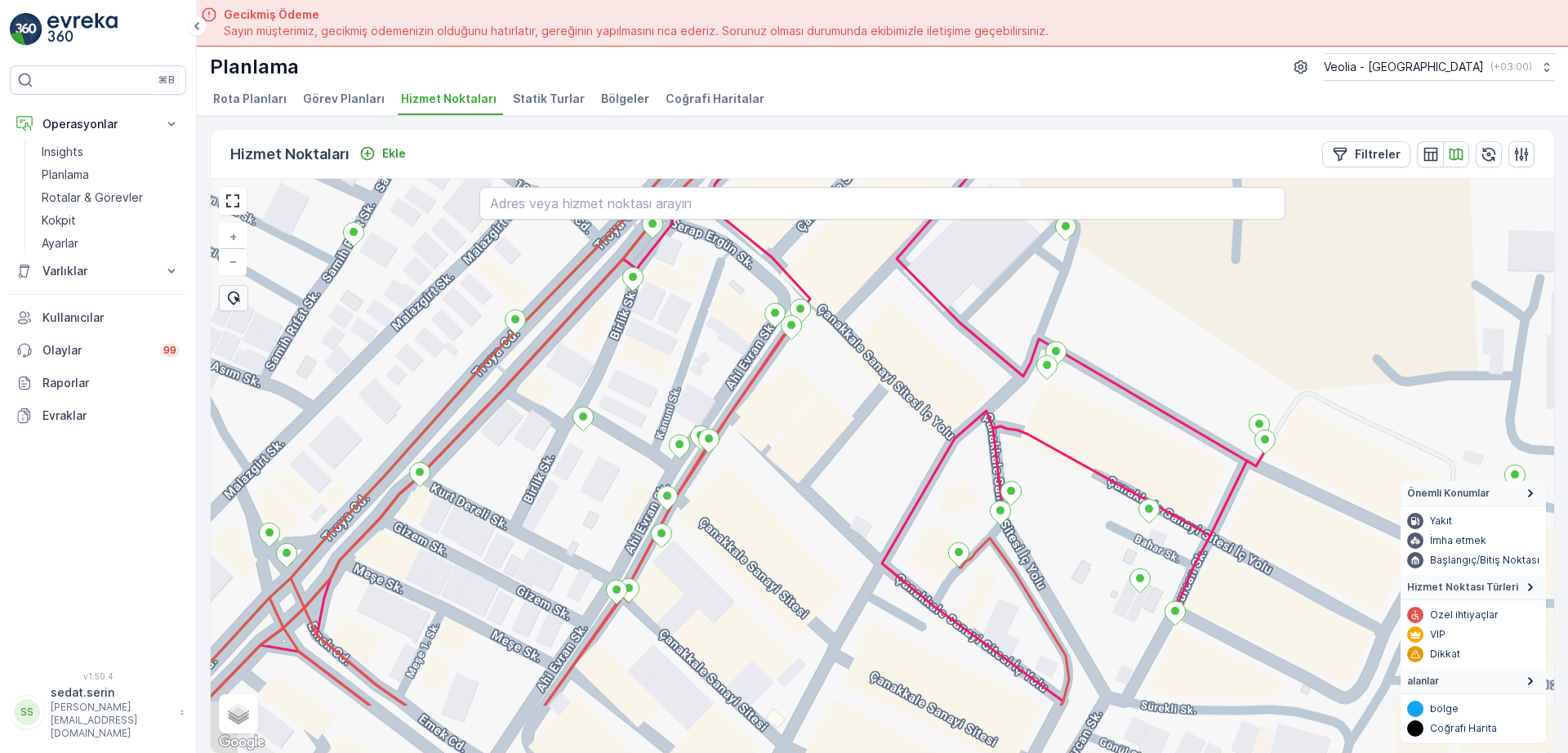
drag, startPoint x: 702, startPoint y: 475, endPoint x: 716, endPoint y: 369, distance: 106.9
click at [716, 369] on div "+ − Uydu Yol haritası Arazi Karışık Leaflet Klavye kısayolları Harita Verileri …" at bounding box center [883, 466] width 1344 height 574
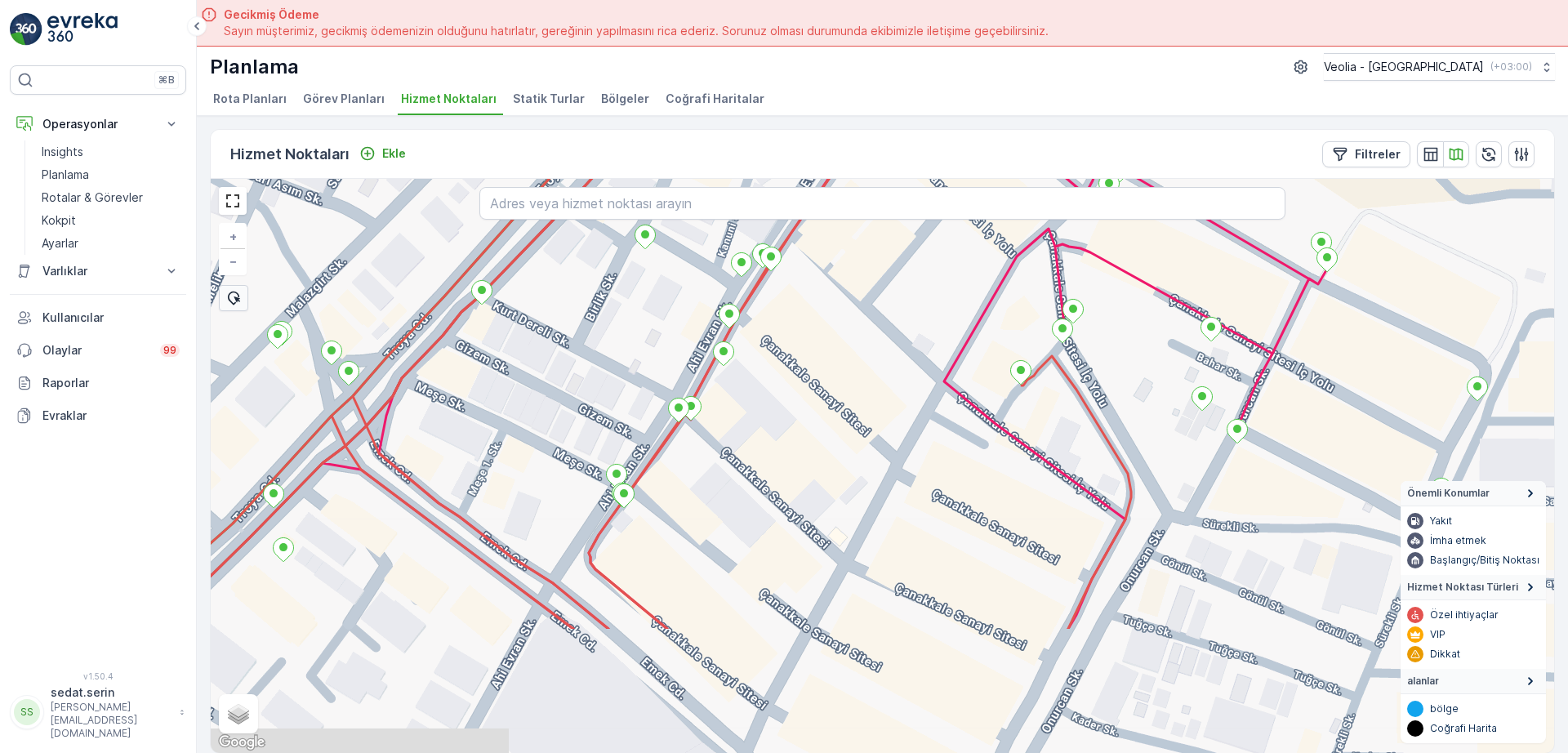
drag, startPoint x: 528, startPoint y: 678, endPoint x: 590, endPoint y: 496, distance: 192.3
click at [590, 496] on div "+ − Uydu Yol haritası Arazi Karışık Leaflet Klavye kısayolları Harita Verileri …" at bounding box center [883, 466] width 1344 height 574
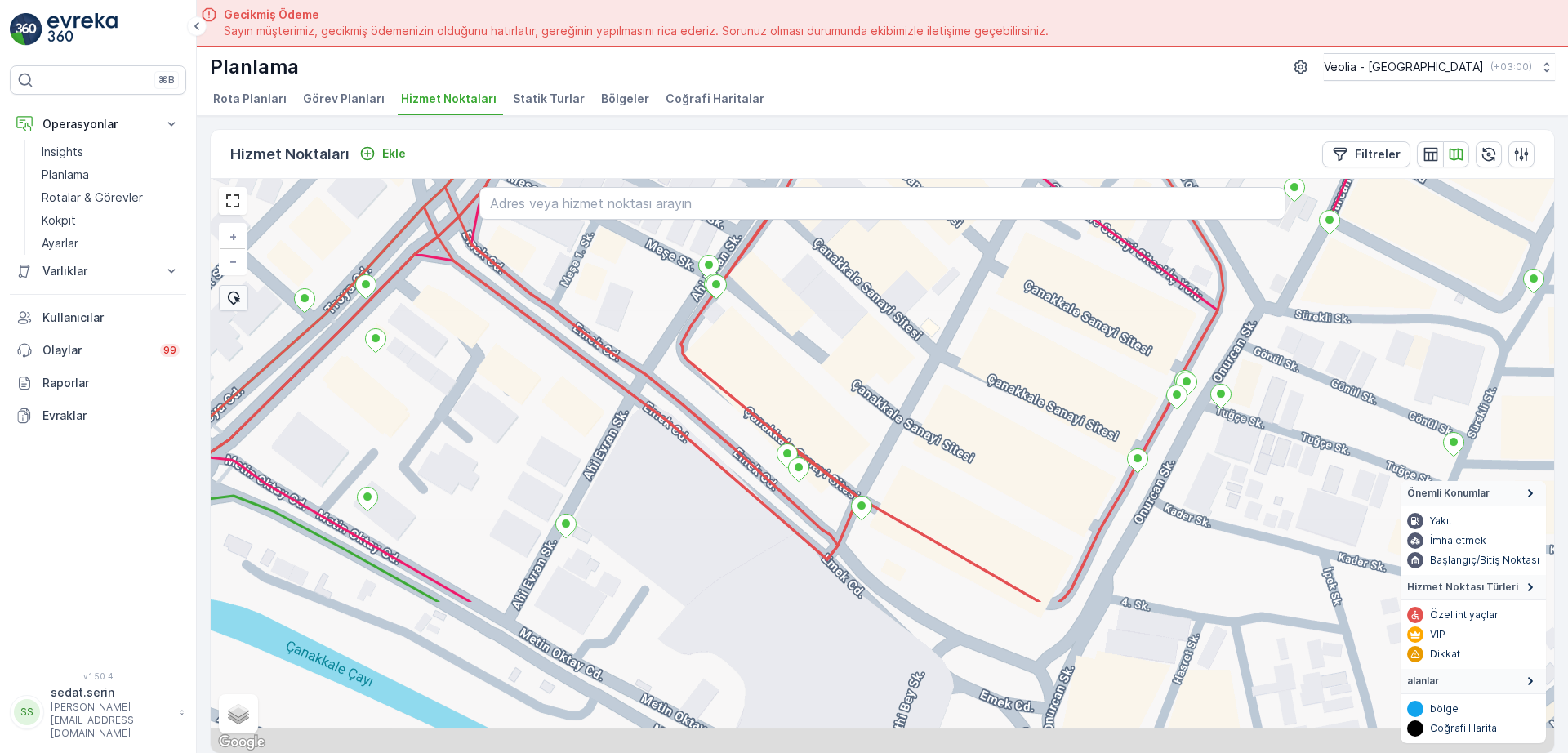
drag, startPoint x: 568, startPoint y: 523, endPoint x: 617, endPoint y: 364, distance: 166.4
click at [617, 364] on div "+ − Uydu Yol haritası Arazi Karışık Leaflet Klavye kısayolları Harita Verileri …" at bounding box center [883, 466] width 1344 height 574
